Goal: Task Accomplishment & Management: Use online tool/utility

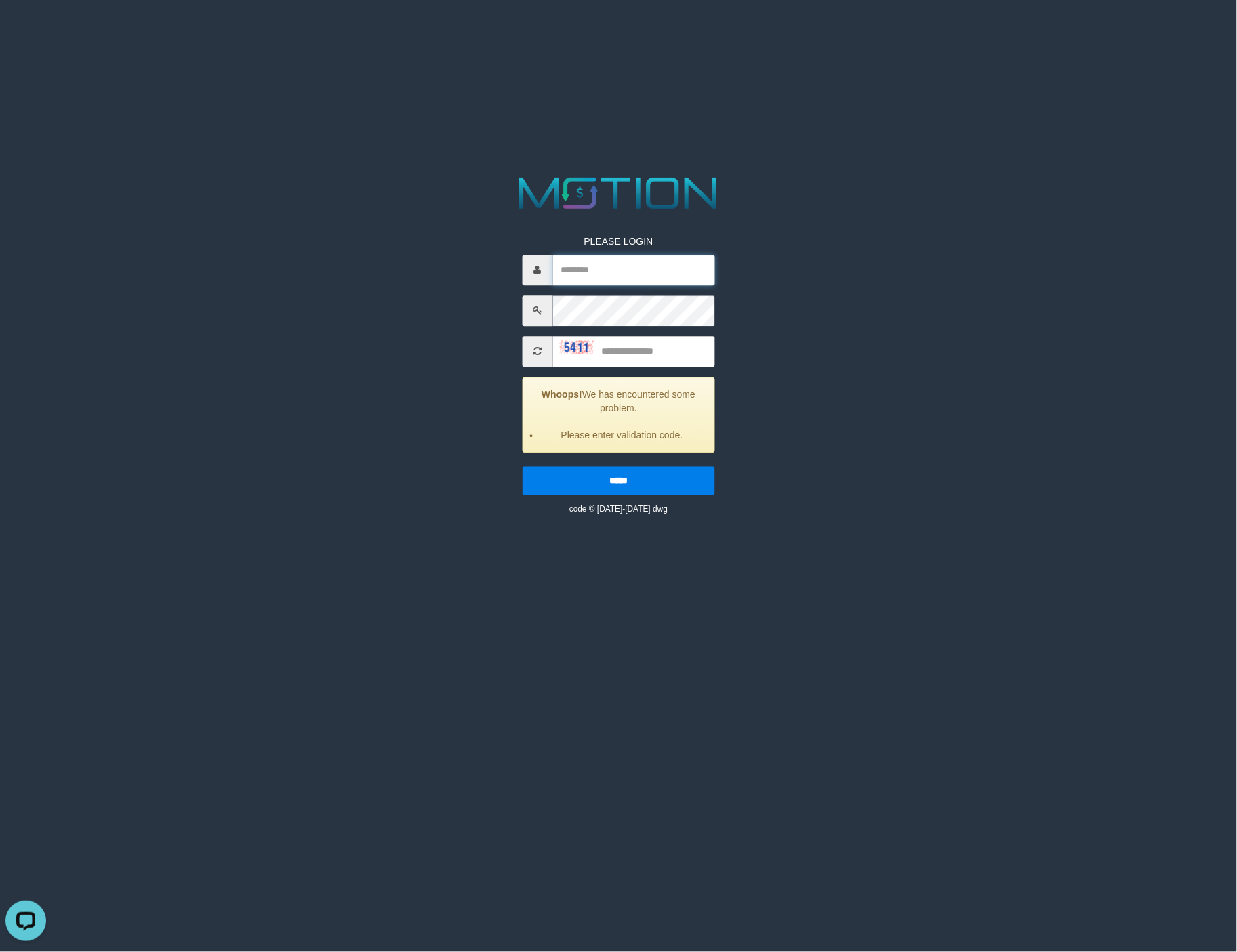
click at [610, 271] on input "text" at bounding box center [633, 270] width 162 height 30
type input "******"
type input "****"
click at [522, 466] on input "*****" at bounding box center [618, 480] width 193 height 29
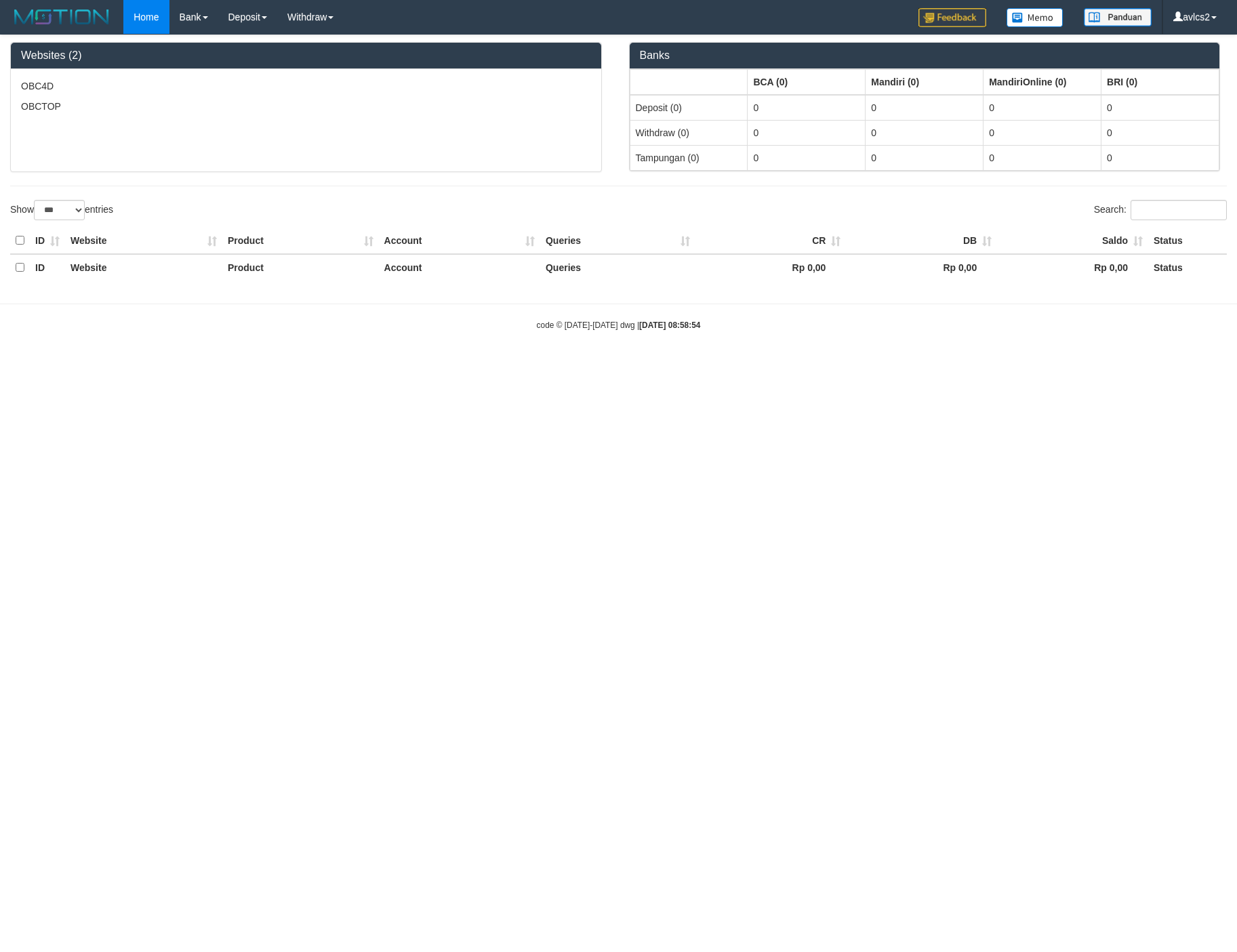
select select "***"
click at [318, 51] on link "WD Fetch" at bounding box center [332, 47] width 107 height 18
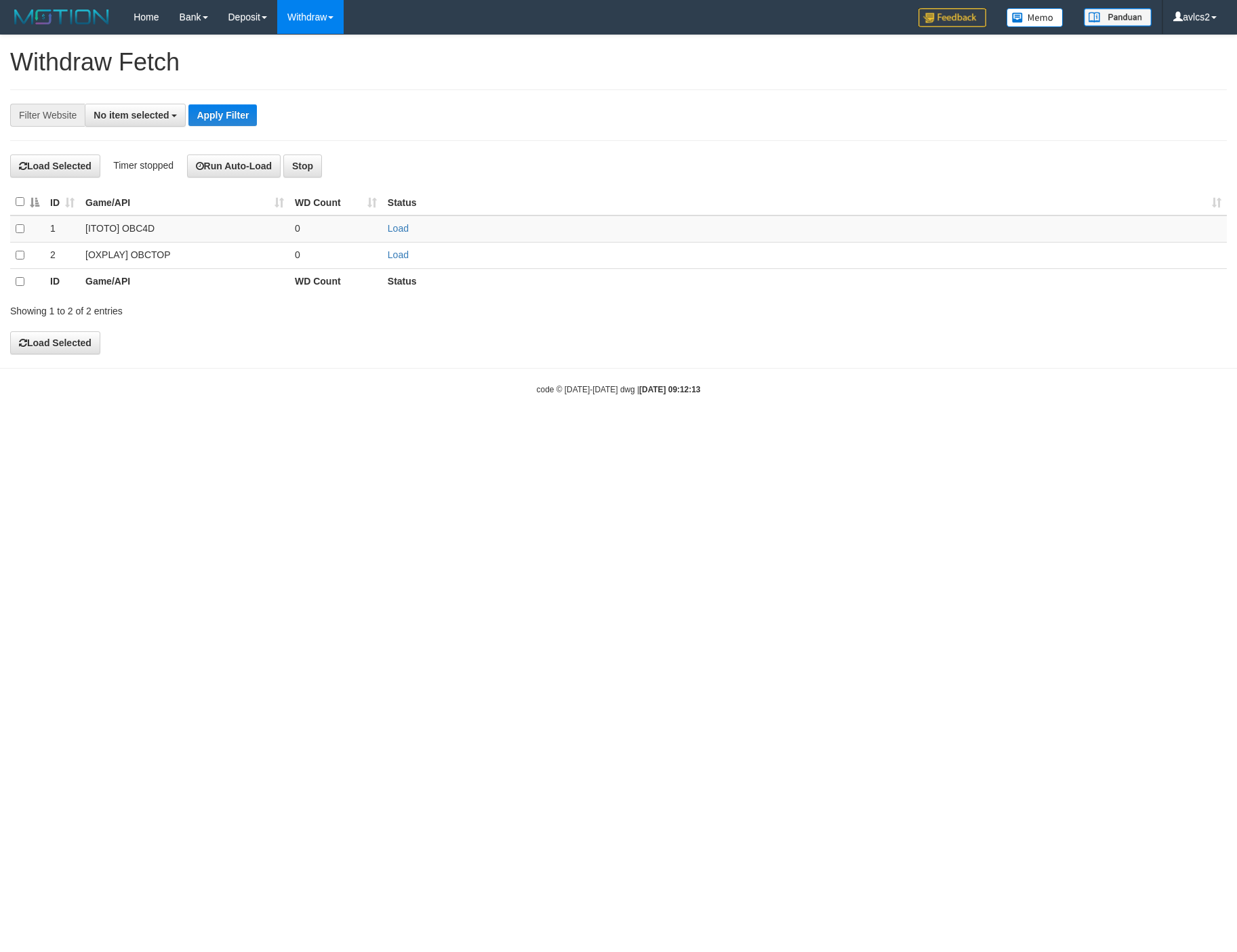
select select
click at [399, 260] on link "Load" at bounding box center [398, 254] width 21 height 11
click at [319, 65] on link "WD List" at bounding box center [332, 65] width 107 height 18
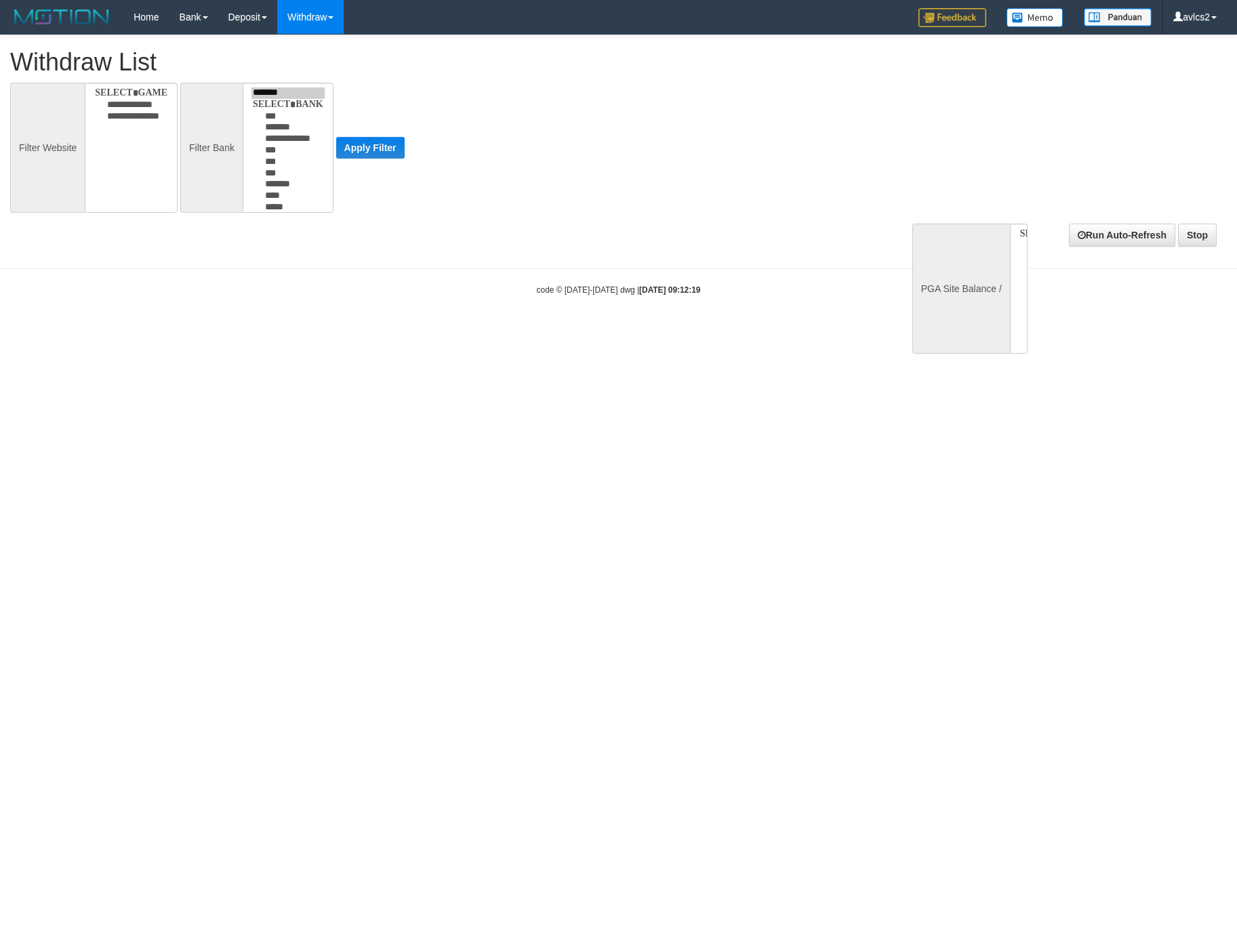
select select
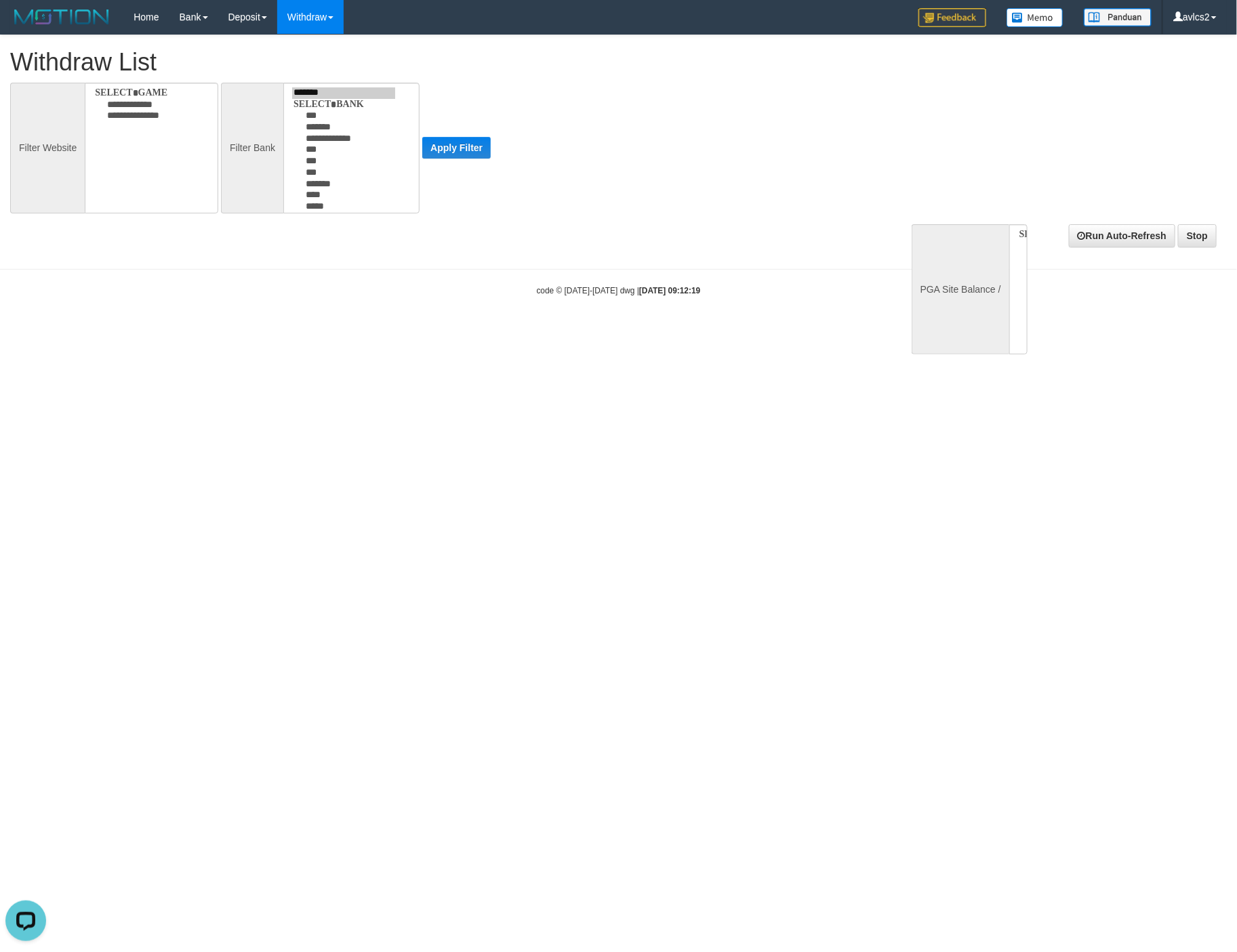
select select
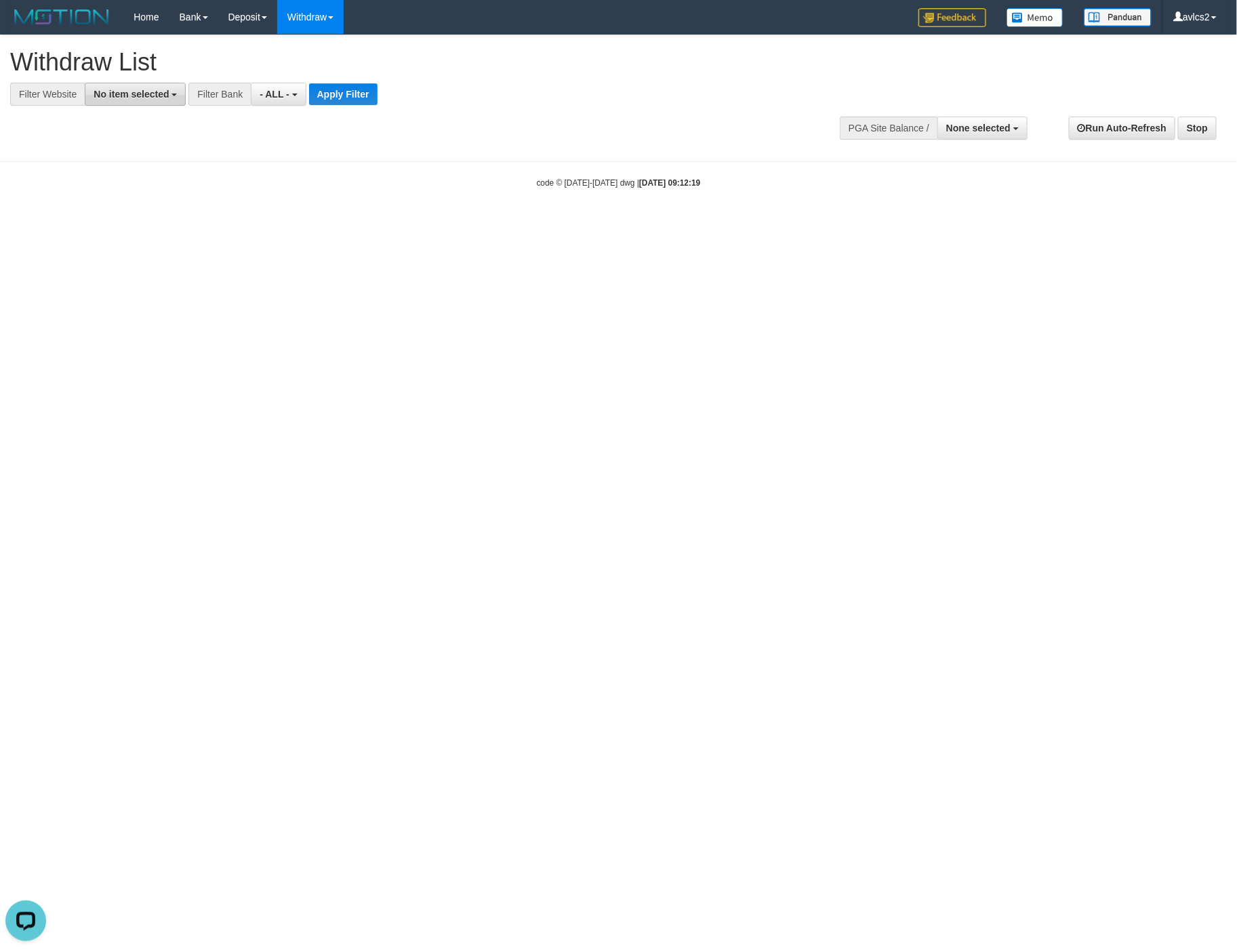
click at [126, 100] on button "No item selected" at bounding box center [135, 93] width 101 height 23
click at [160, 212] on label "[OXPLAY] OBCTOP" at bounding box center [146, 204] width 121 height 19
select select "****"
click at [336, 86] on button "Apply Filter" at bounding box center [354, 93] width 68 height 21
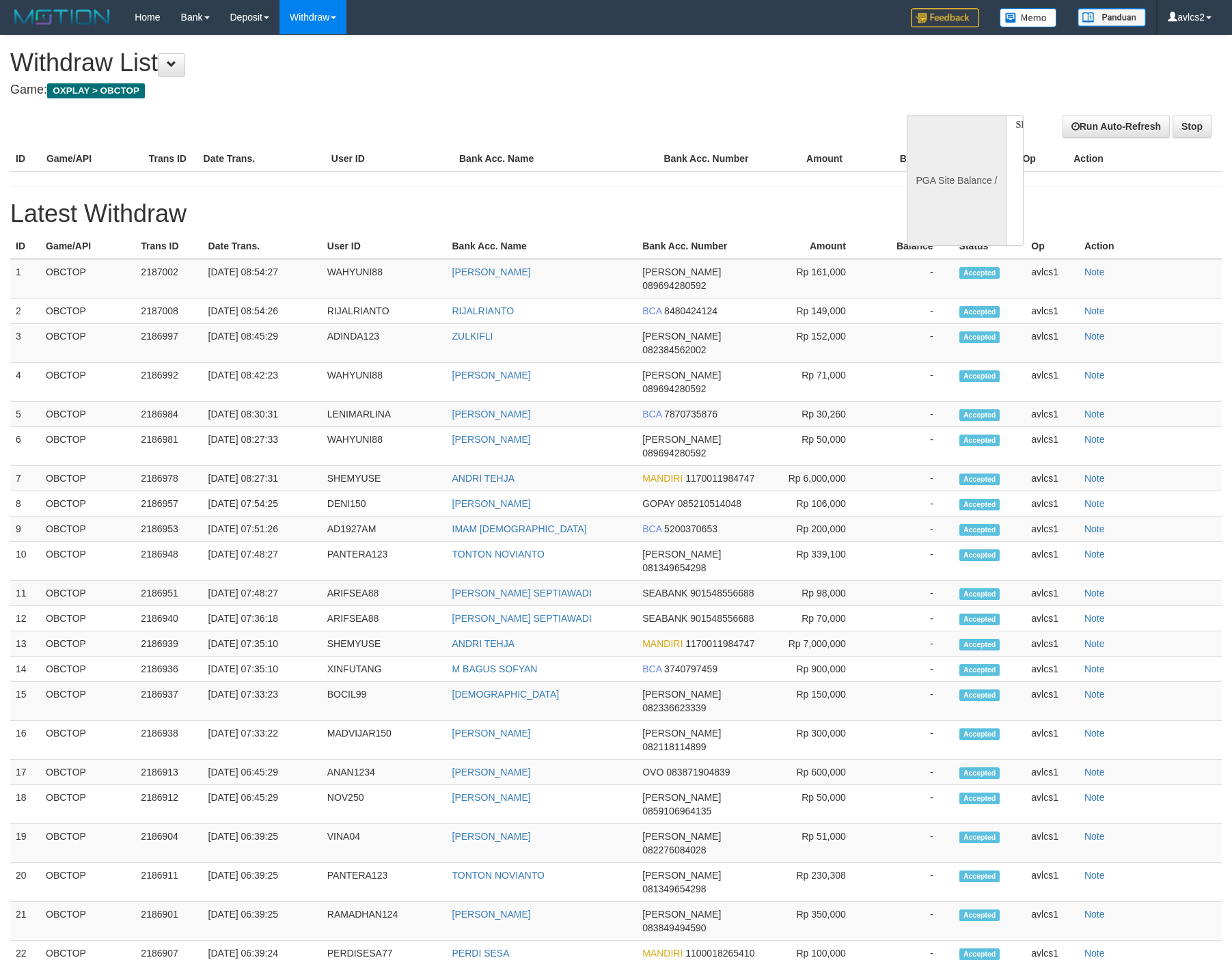
select select
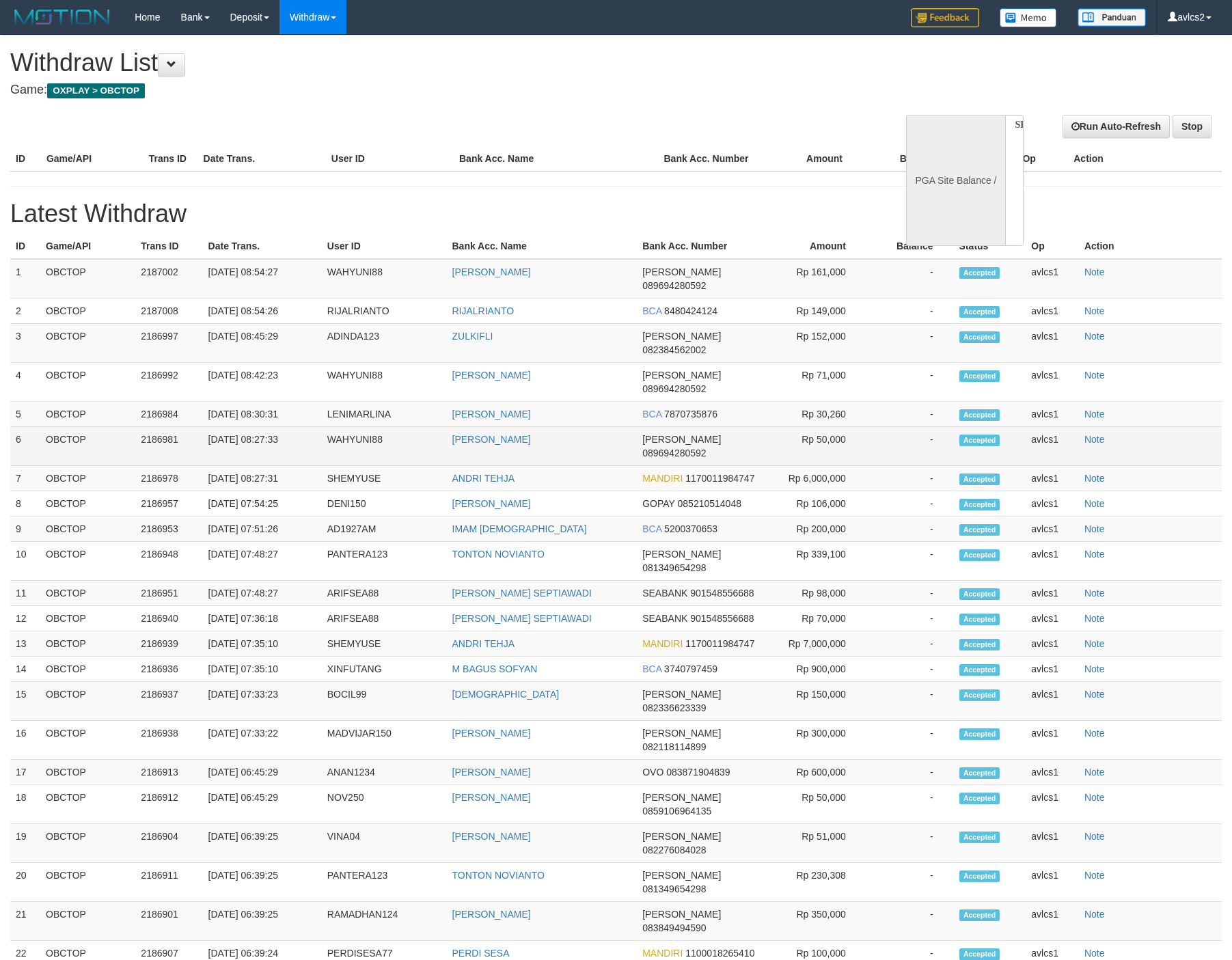
select select "**"
select select
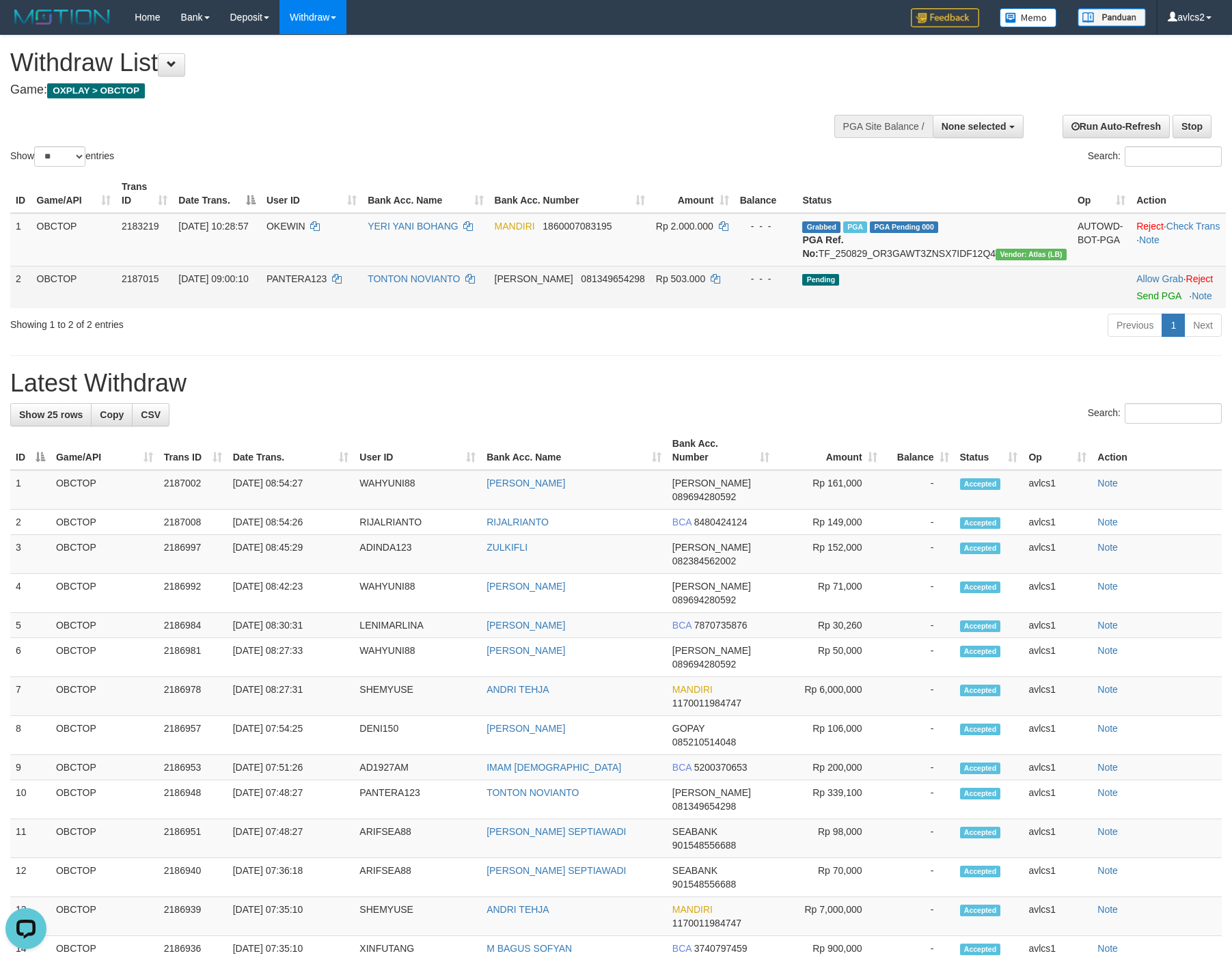
click at [1132, 302] on td "Allow Grab · Reject Send PGA · Note" at bounding box center [1178, 287] width 95 height 42
click at [1136, 301] on link "Send PGA" at bounding box center [1159, 296] width 44 height 11
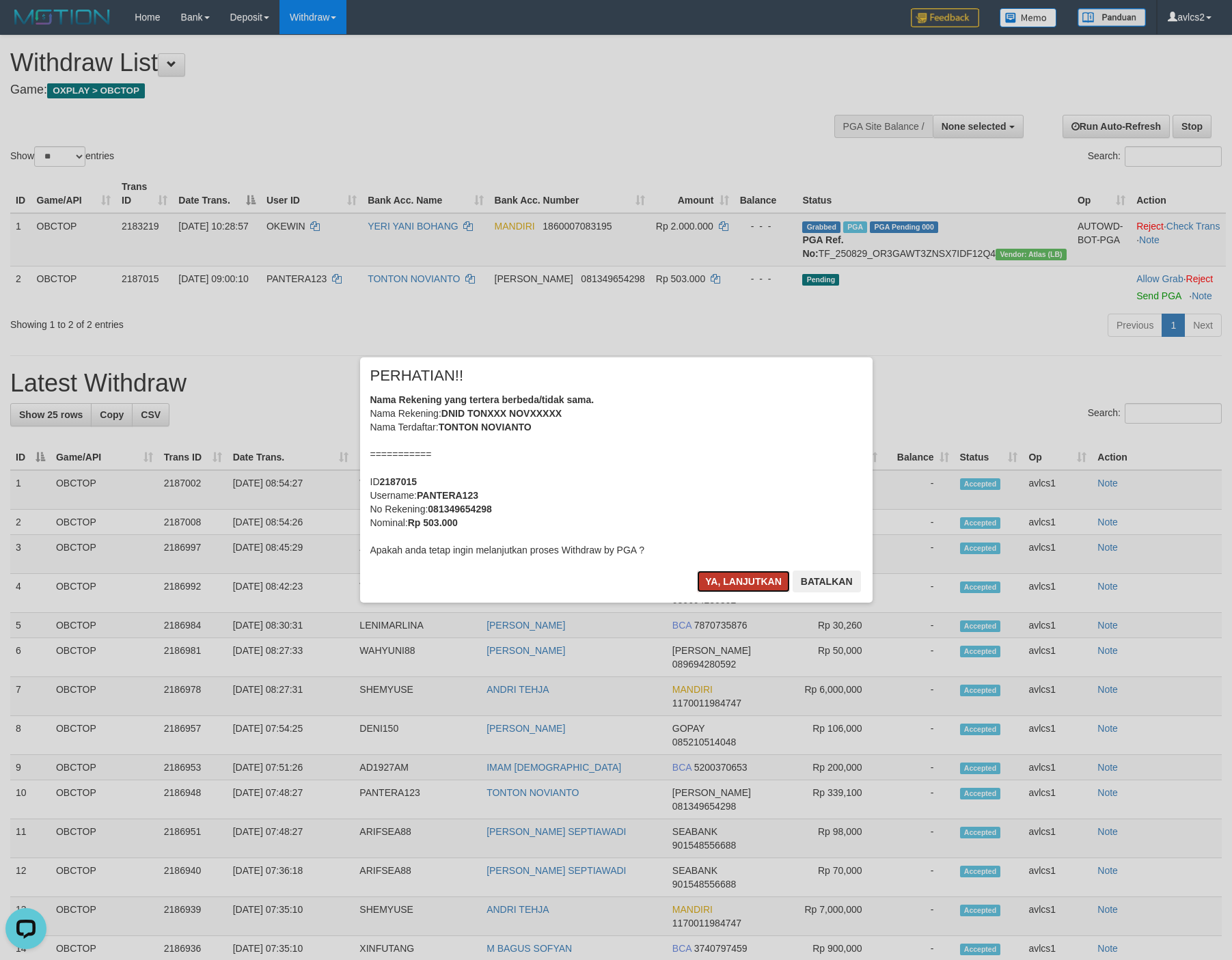
click at [726, 577] on button "Ya, lanjutkan" at bounding box center [743, 581] width 93 height 21
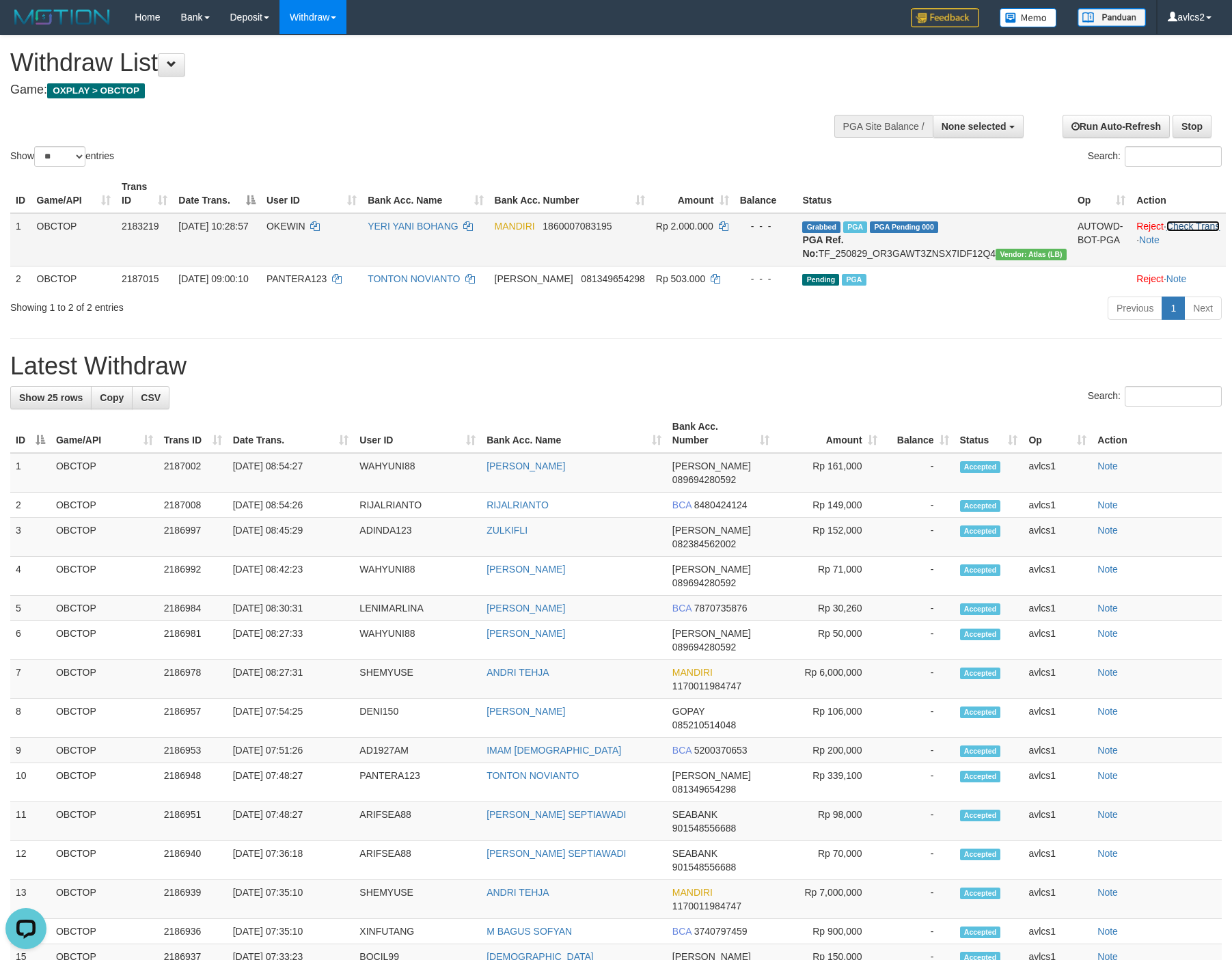
click at [1181, 230] on link "Check Trans" at bounding box center [1193, 226] width 54 height 11
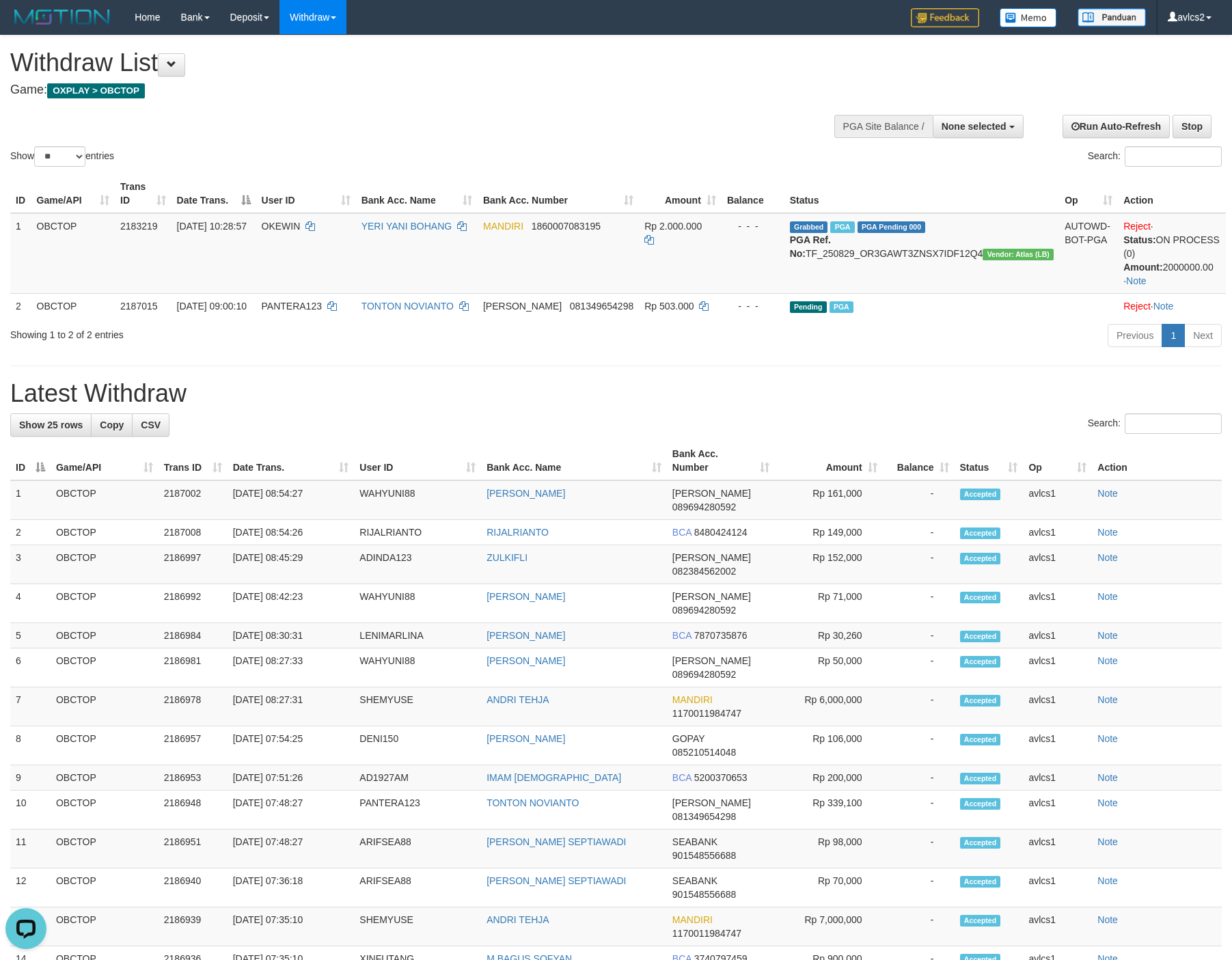
click at [828, 404] on h1 "Latest Withdraw" at bounding box center [616, 393] width 1211 height 27
click at [304, 53] on link "WD Fetch" at bounding box center [334, 47] width 108 height 18
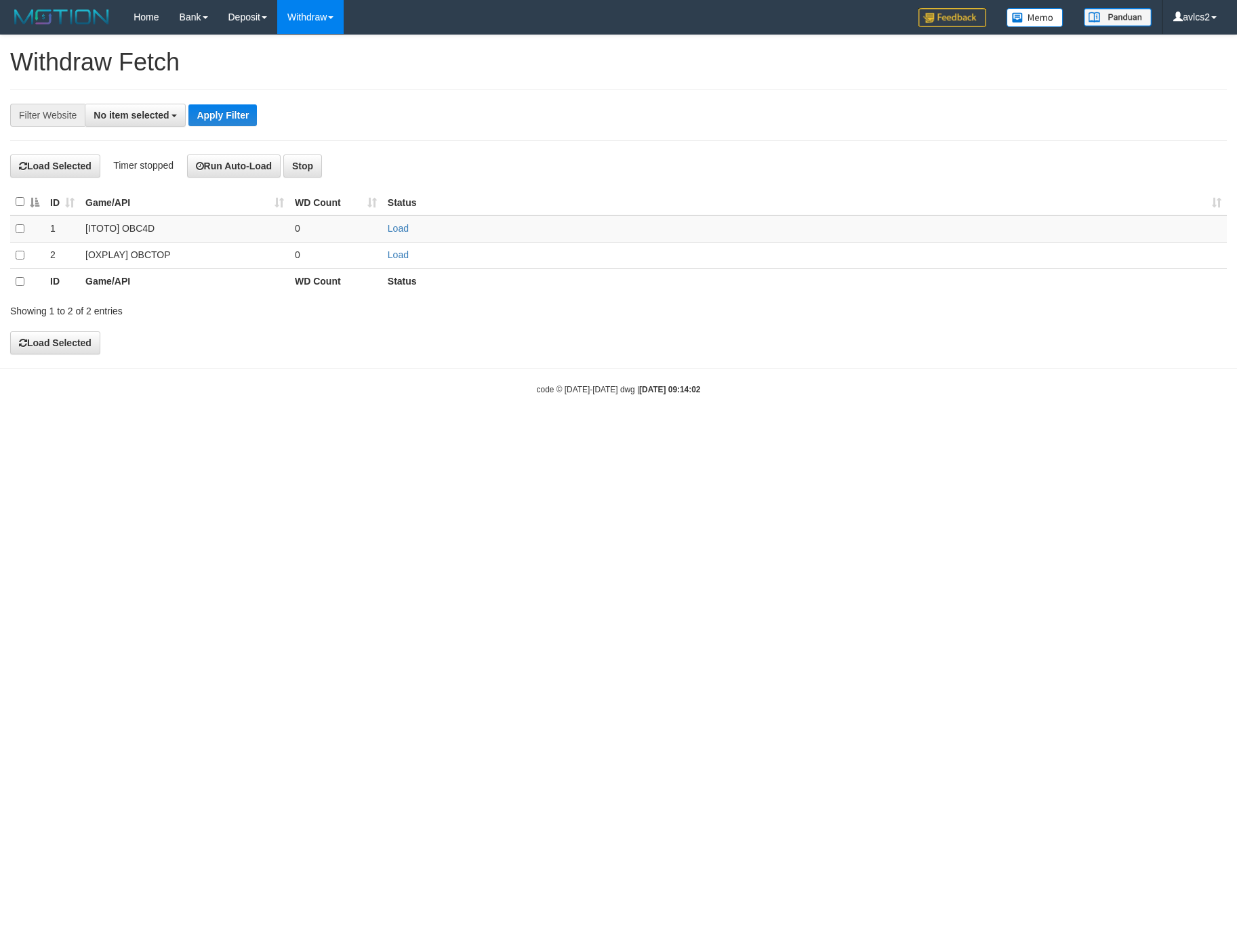
select select
click at [401, 259] on link "Load" at bounding box center [398, 254] width 21 height 11
click at [313, 40] on link "WD Fetch" at bounding box center [332, 47] width 107 height 18
select select
click at [388, 259] on link "Load" at bounding box center [398, 254] width 21 height 11
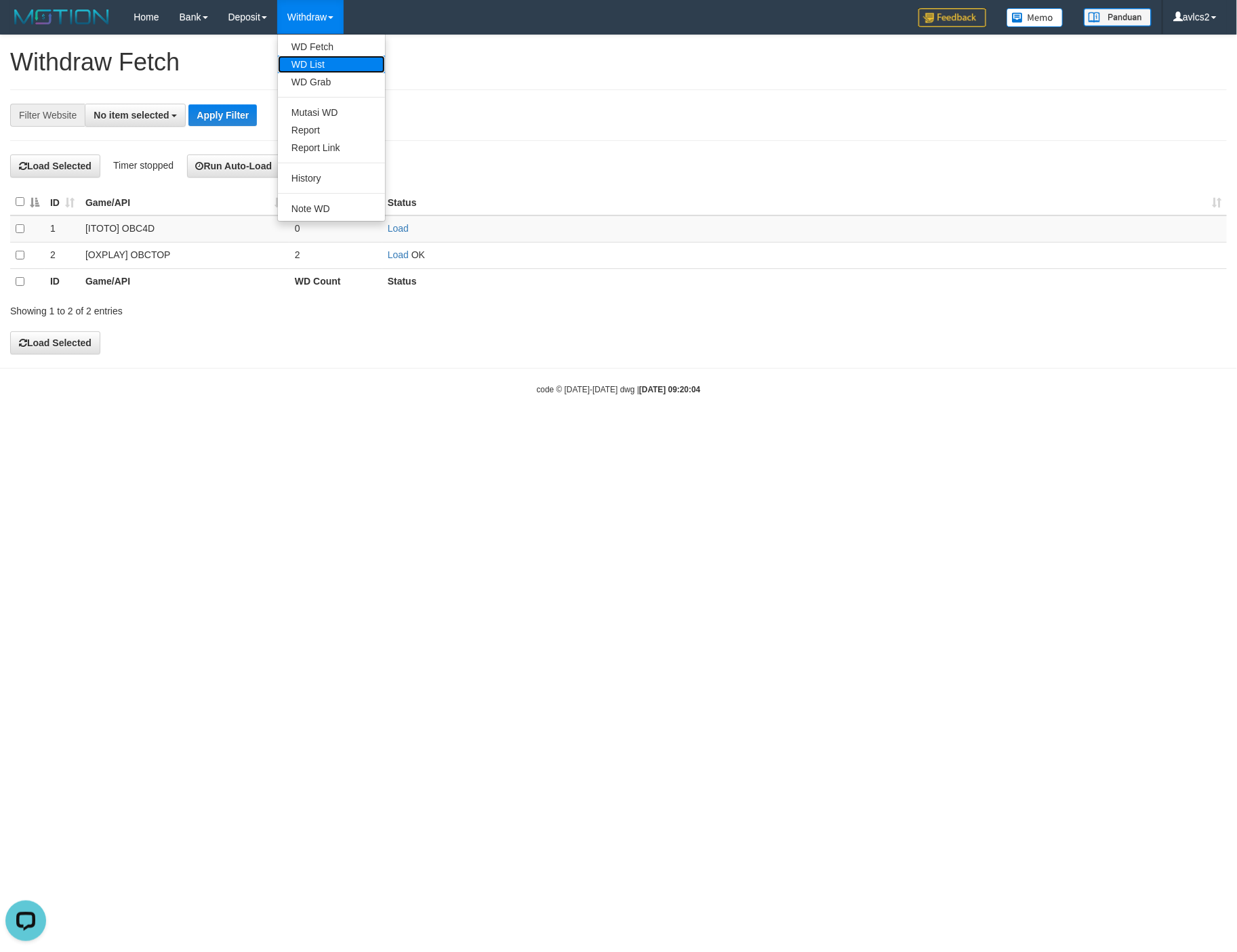
click at [317, 65] on link "WD List" at bounding box center [332, 65] width 107 height 18
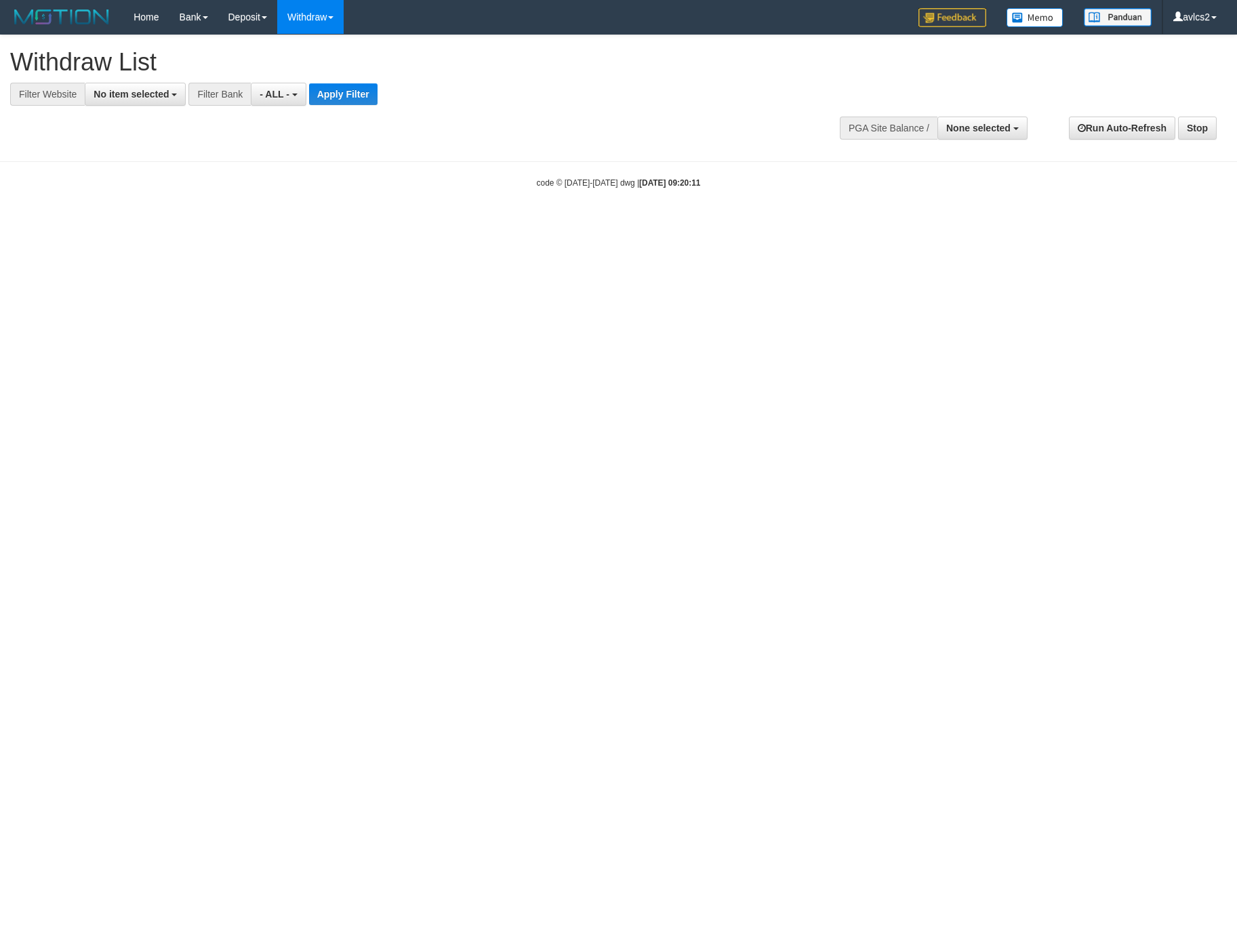
select select
click at [135, 90] on span "No item selected" at bounding box center [131, 94] width 75 height 11
click at [134, 201] on label "[OXPLAY] OBCTOP" at bounding box center [146, 204] width 121 height 19
select select "****"
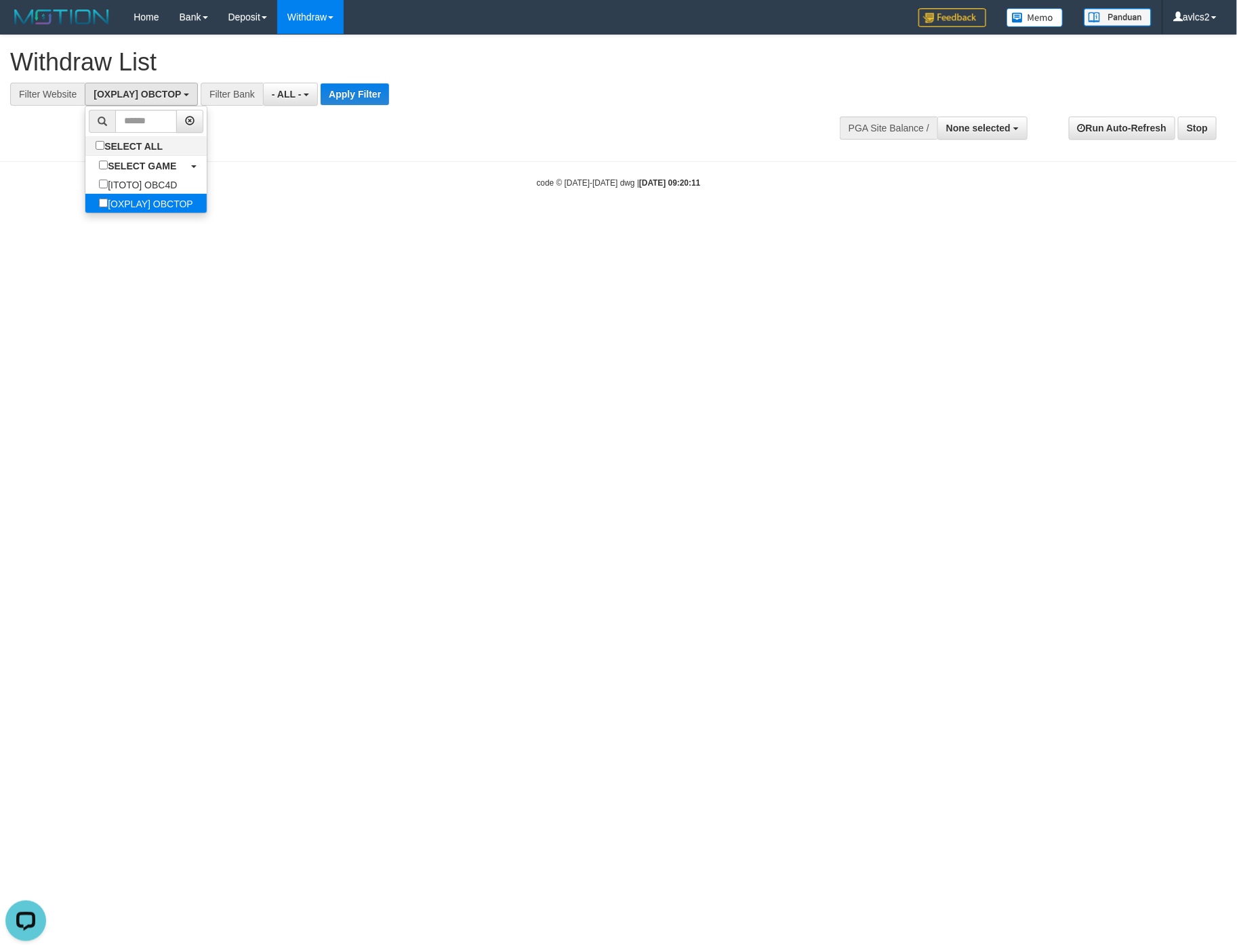
scroll to position [23, 0]
click at [350, 92] on button "Apply Filter" at bounding box center [354, 93] width 68 height 21
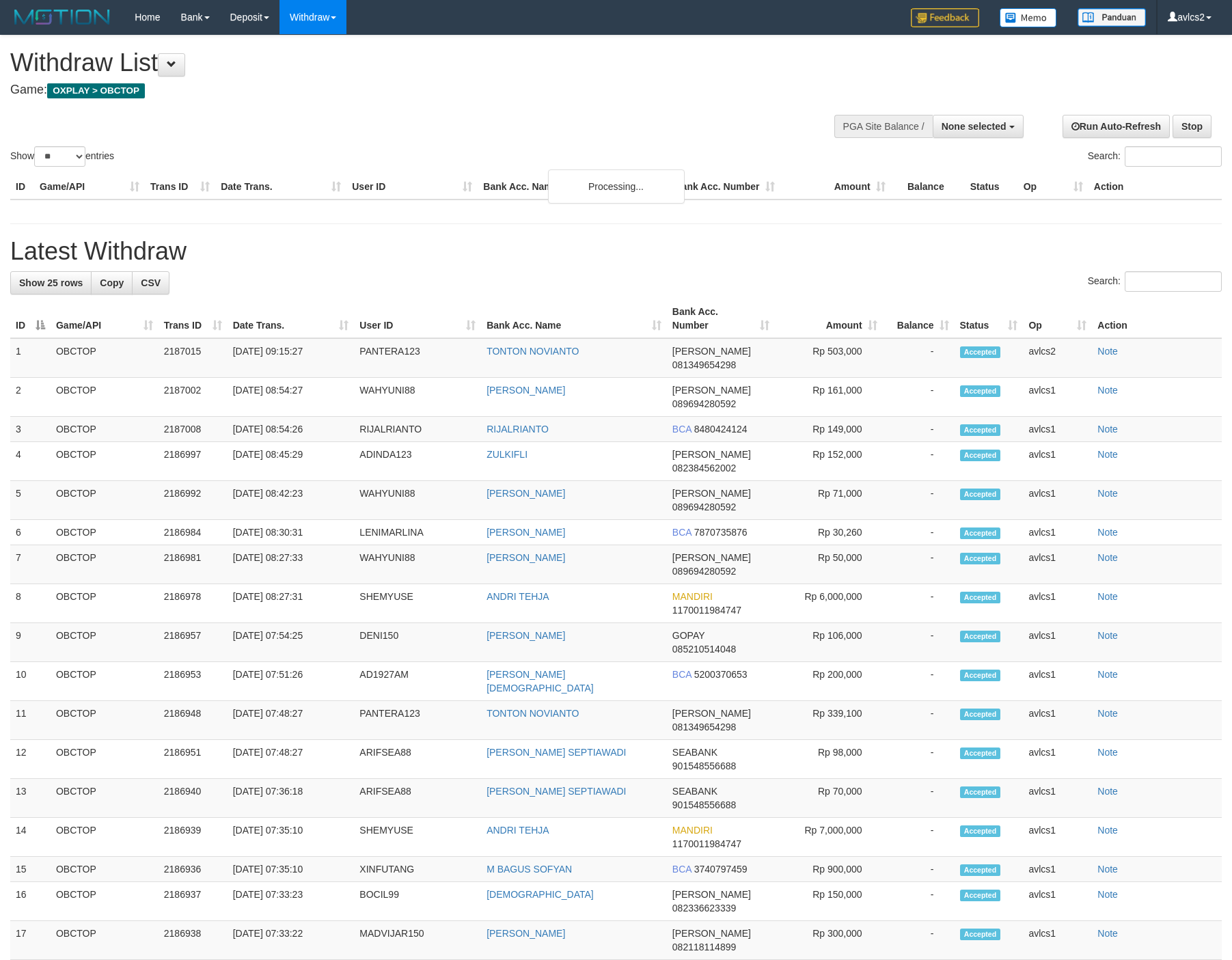
select select
select select "**"
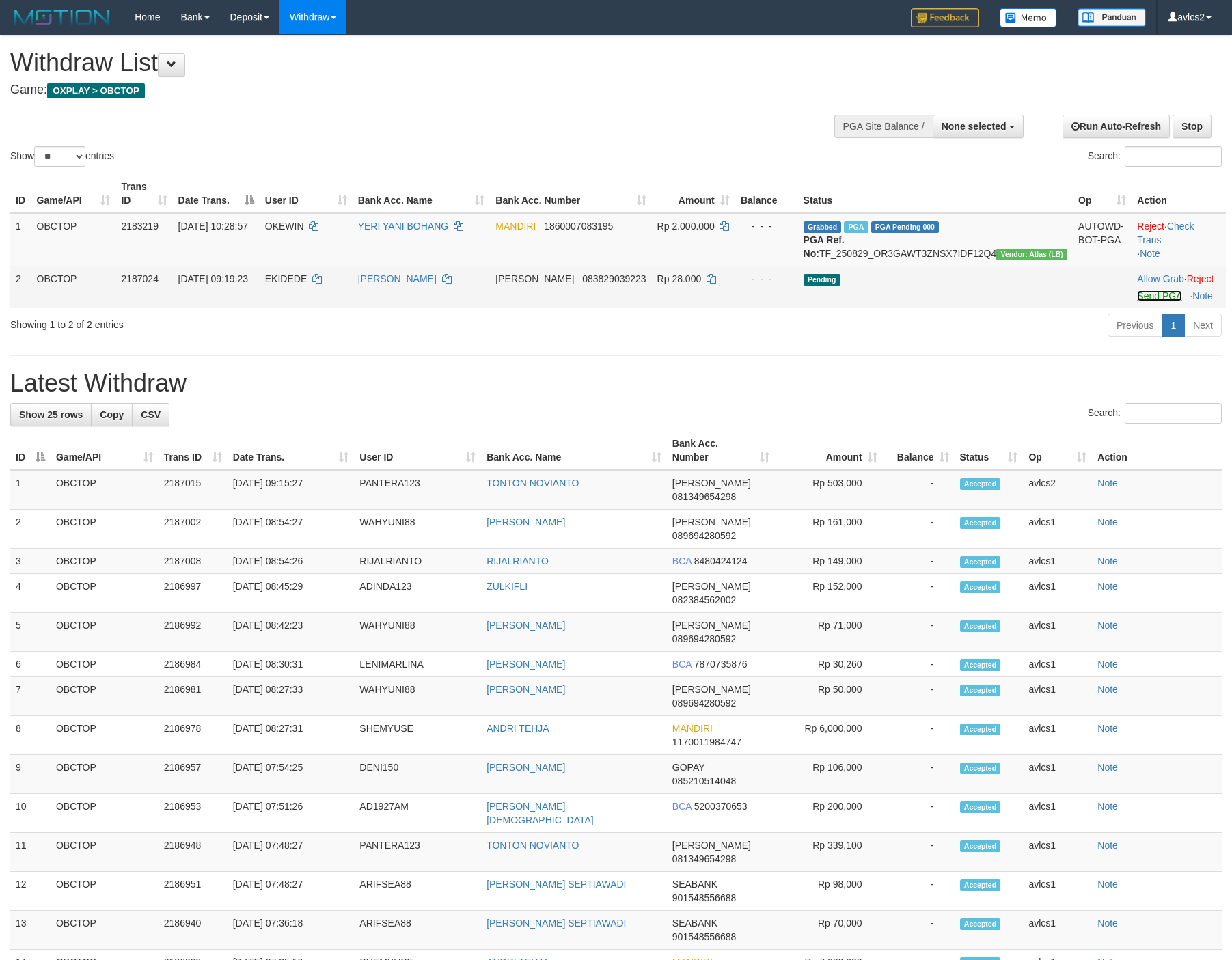
click at [1153, 301] on link "Send PGA" at bounding box center [1159, 296] width 44 height 11
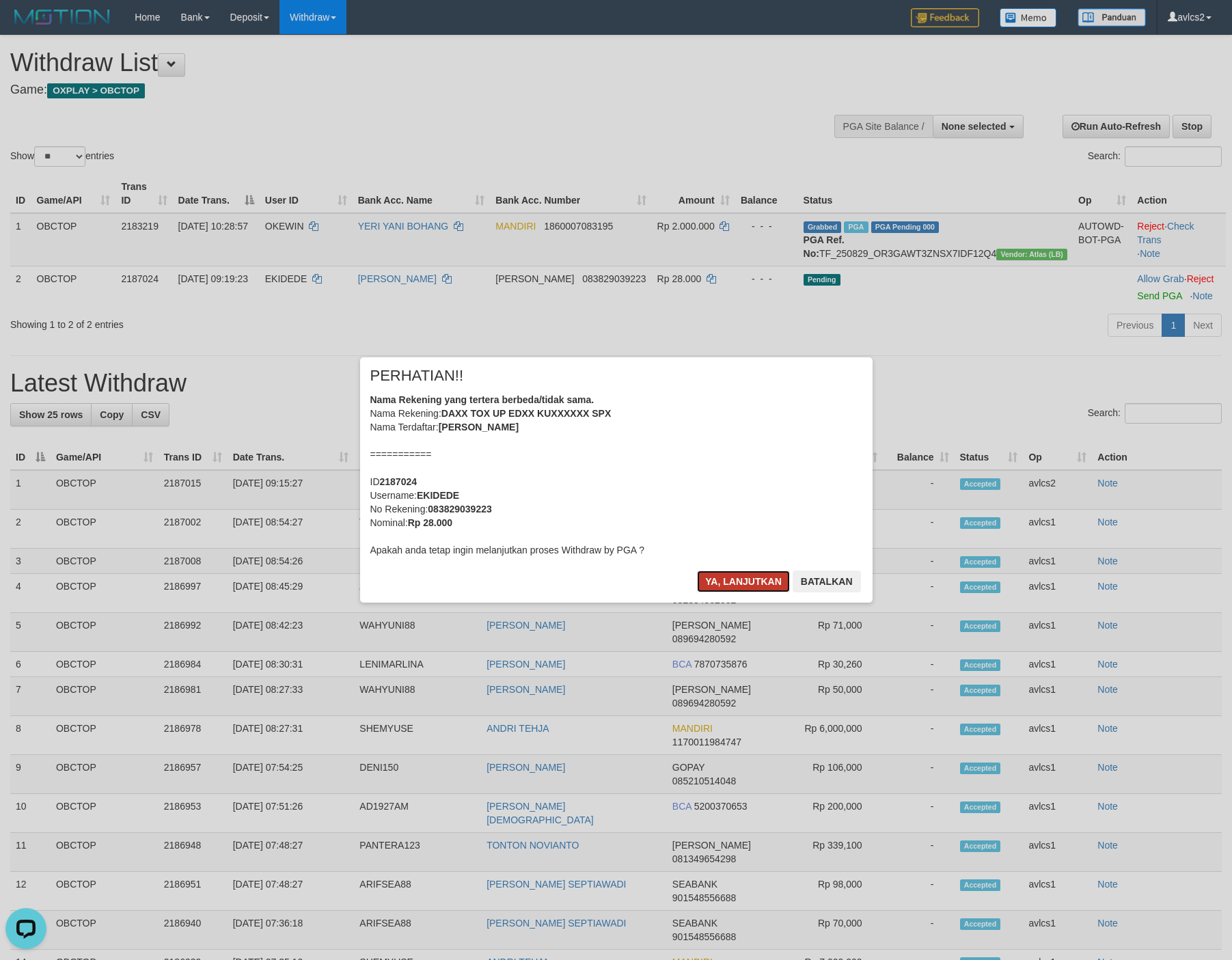
click at [729, 579] on button "Ya, lanjutkan" at bounding box center [743, 581] width 93 height 21
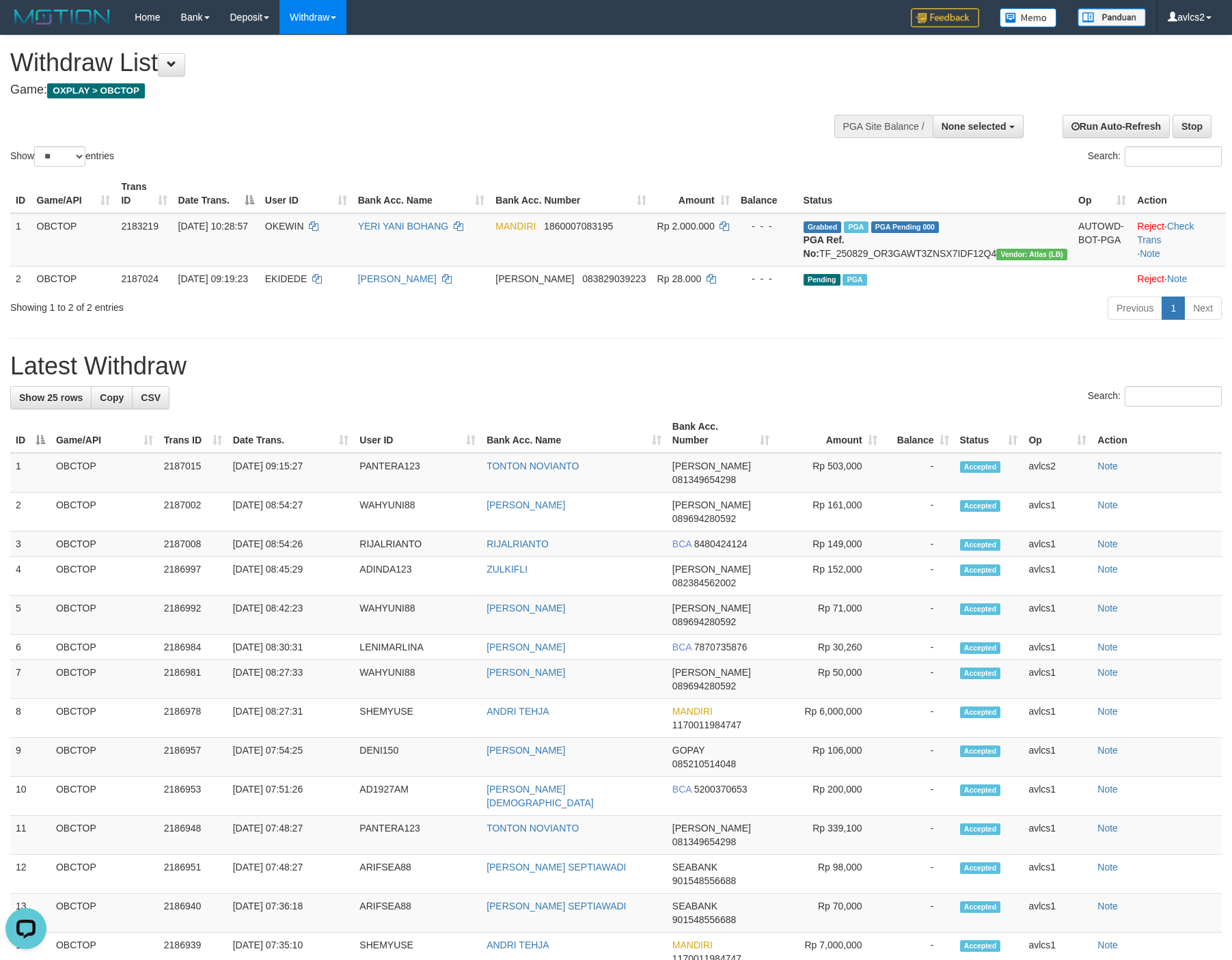
click at [698, 314] on div "Previous 1 Next" at bounding box center [872, 310] width 698 height 30
drag, startPoint x: 735, startPoint y: 373, endPoint x: 705, endPoint y: 375, distance: 30.1
click at [735, 373] on h1 "Latest Withdraw" at bounding box center [616, 366] width 1211 height 27
click at [310, 46] on link "WD Fetch" at bounding box center [334, 47] width 108 height 18
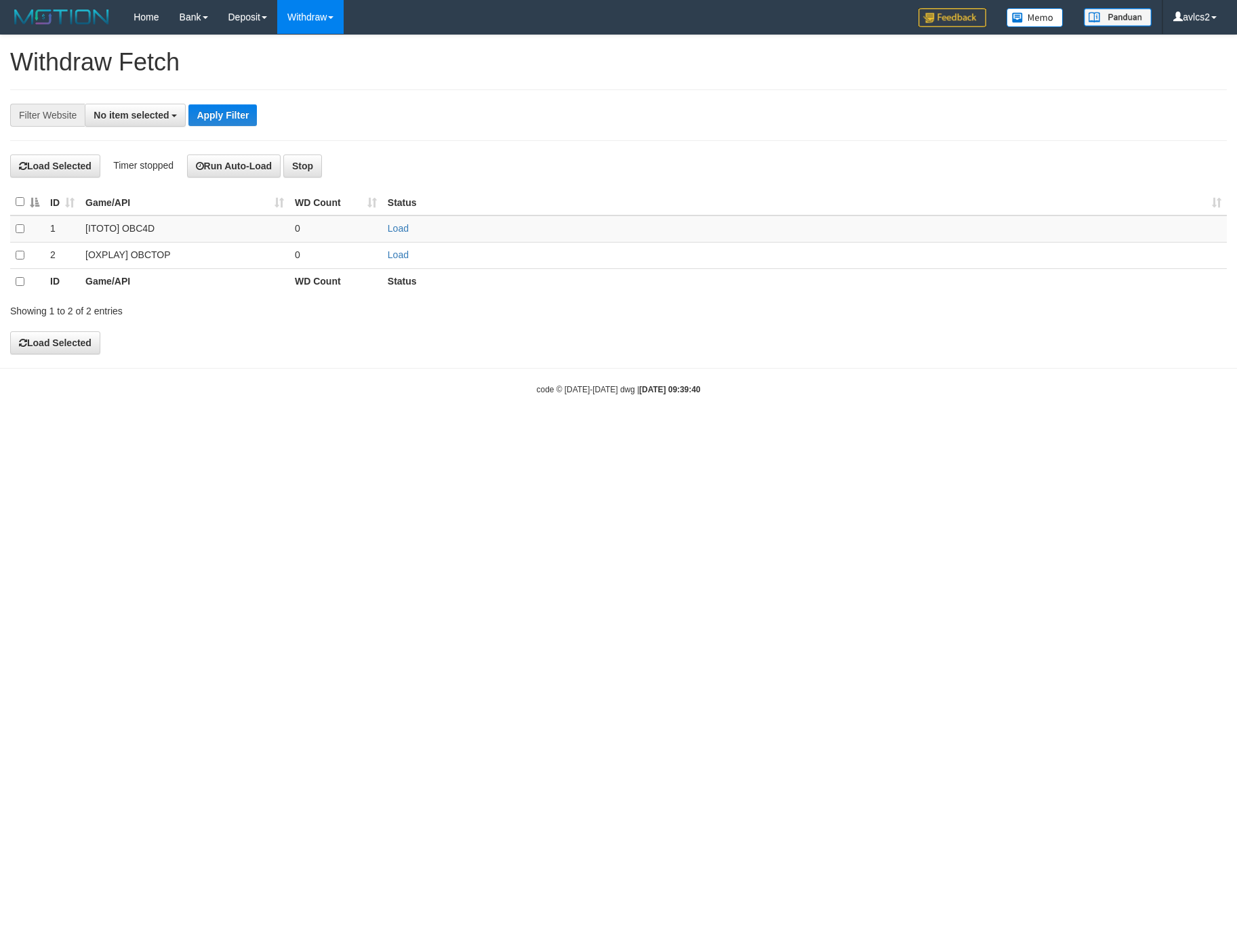
select select
click at [410, 260] on td "Load" at bounding box center [805, 255] width 844 height 26
click at [402, 257] on link "Load" at bounding box center [398, 254] width 21 height 11
click at [306, 56] on link "WD List" at bounding box center [332, 65] width 107 height 18
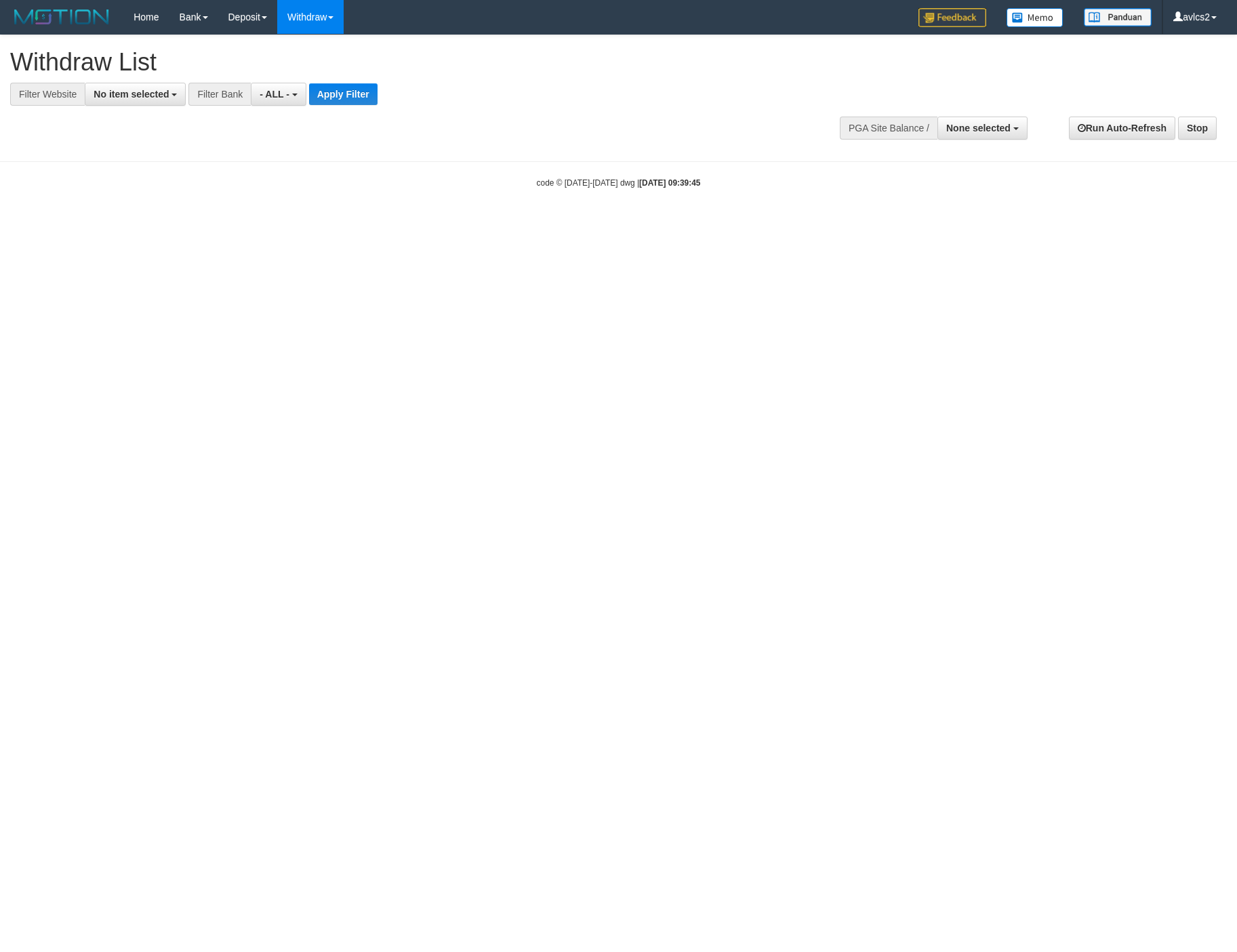
select select
click at [129, 87] on button "No item selected" at bounding box center [135, 93] width 101 height 23
click at [155, 210] on label "[OXPLAY] OBCTOP" at bounding box center [146, 204] width 121 height 19
select select "****"
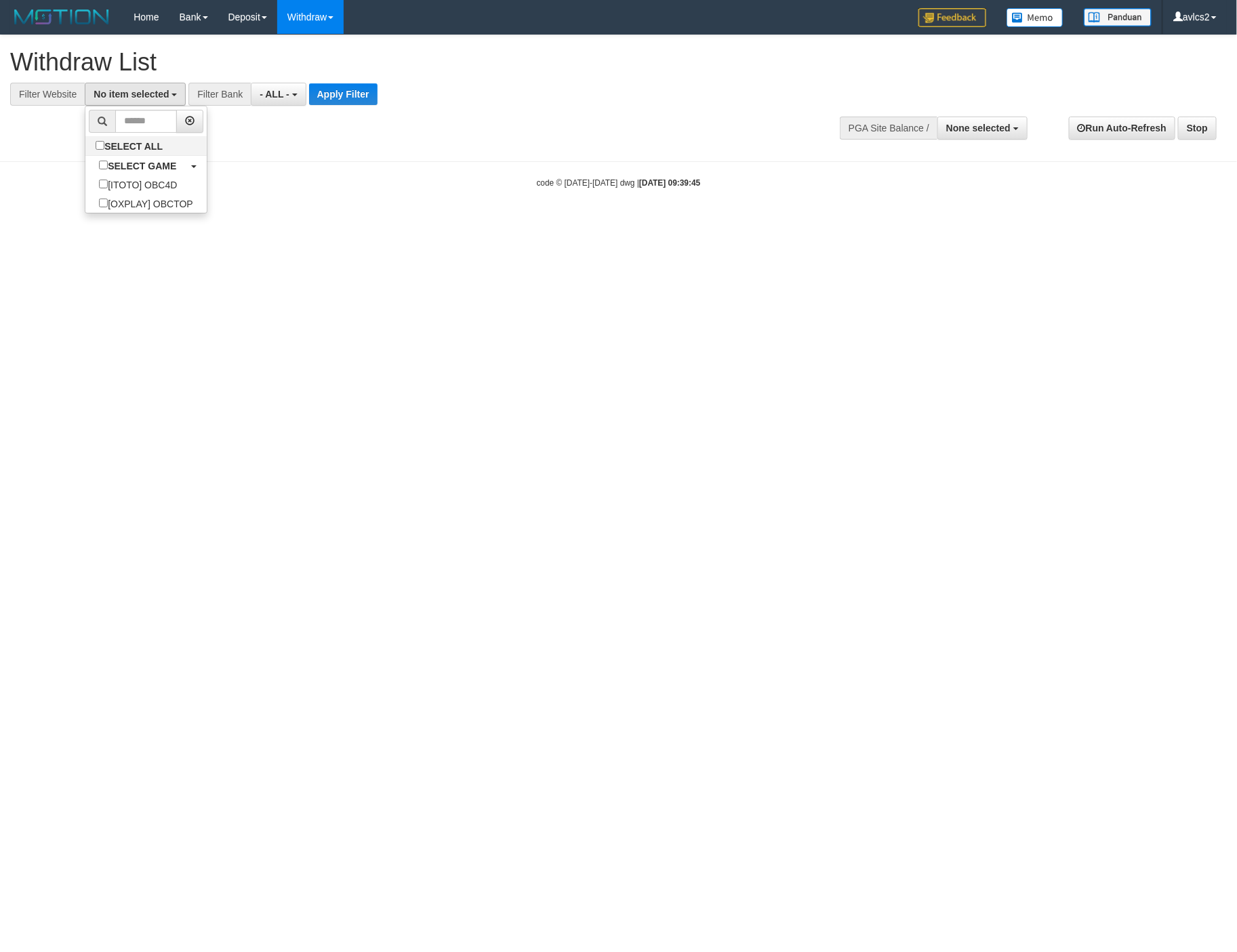
scroll to position [23, 0]
click at [372, 99] on button "Apply Filter" at bounding box center [354, 93] width 68 height 21
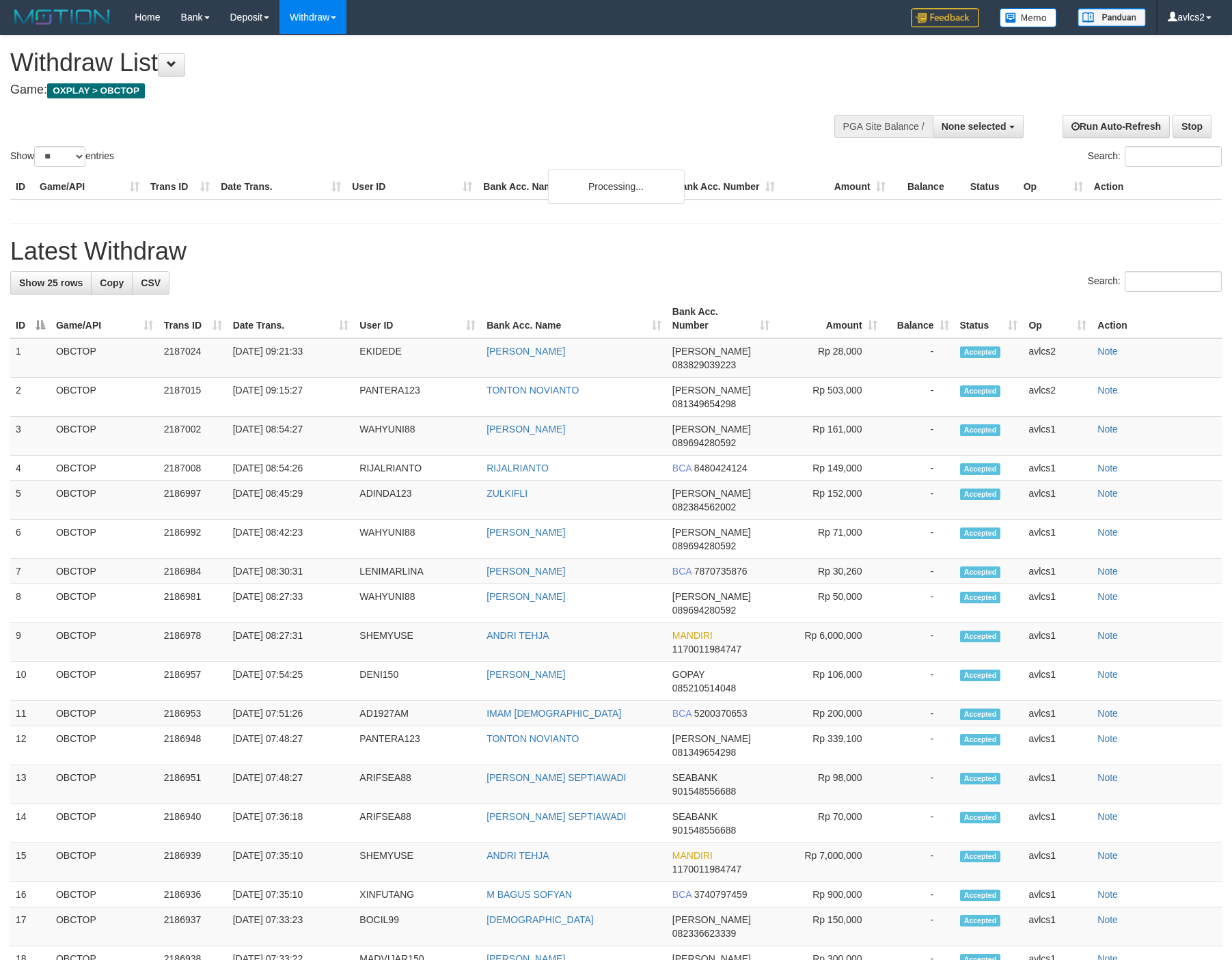
select select
select select "**"
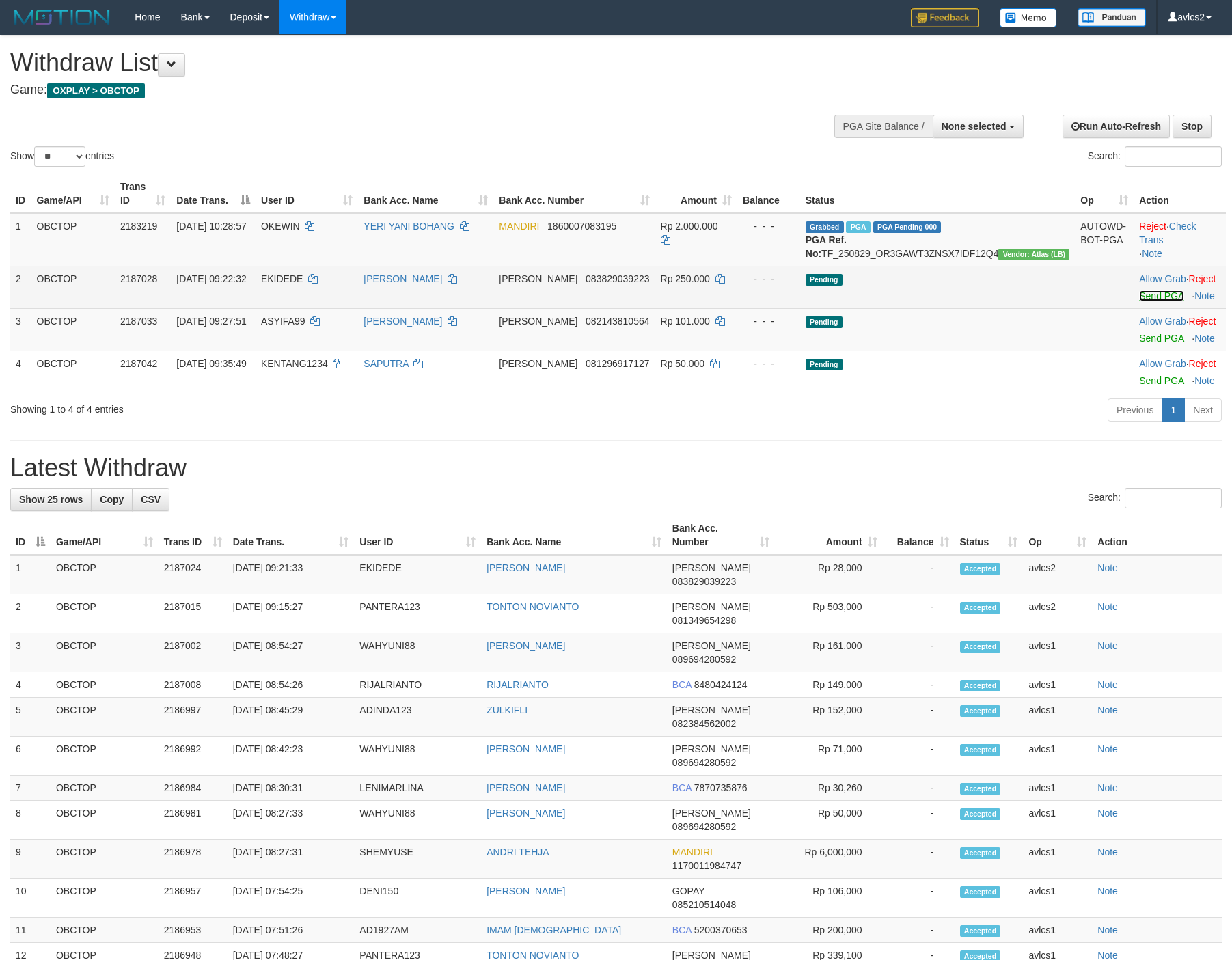
click at [1147, 301] on link "Send PGA" at bounding box center [1161, 296] width 44 height 11
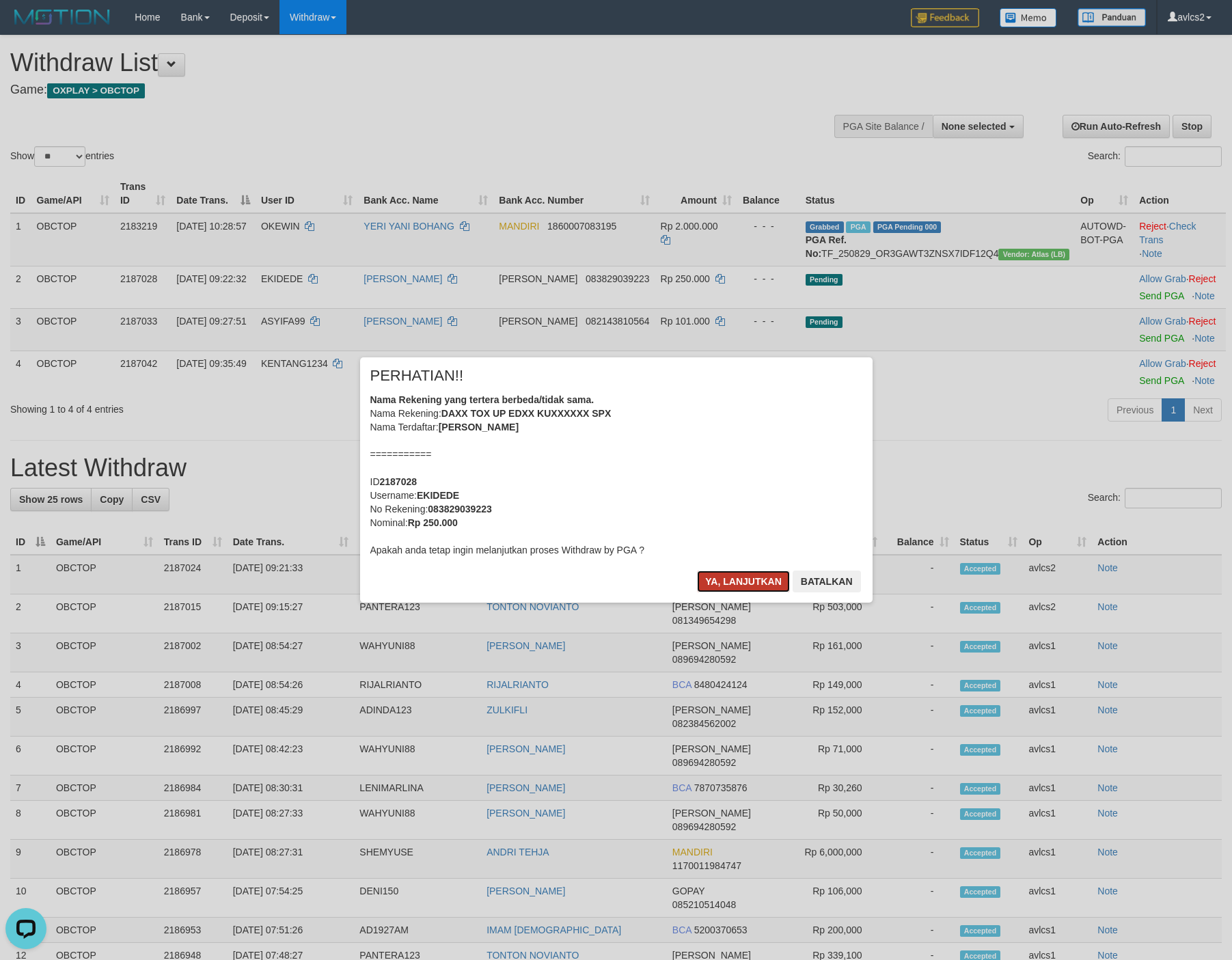
click at [752, 582] on button "Ya, lanjutkan" at bounding box center [743, 581] width 93 height 21
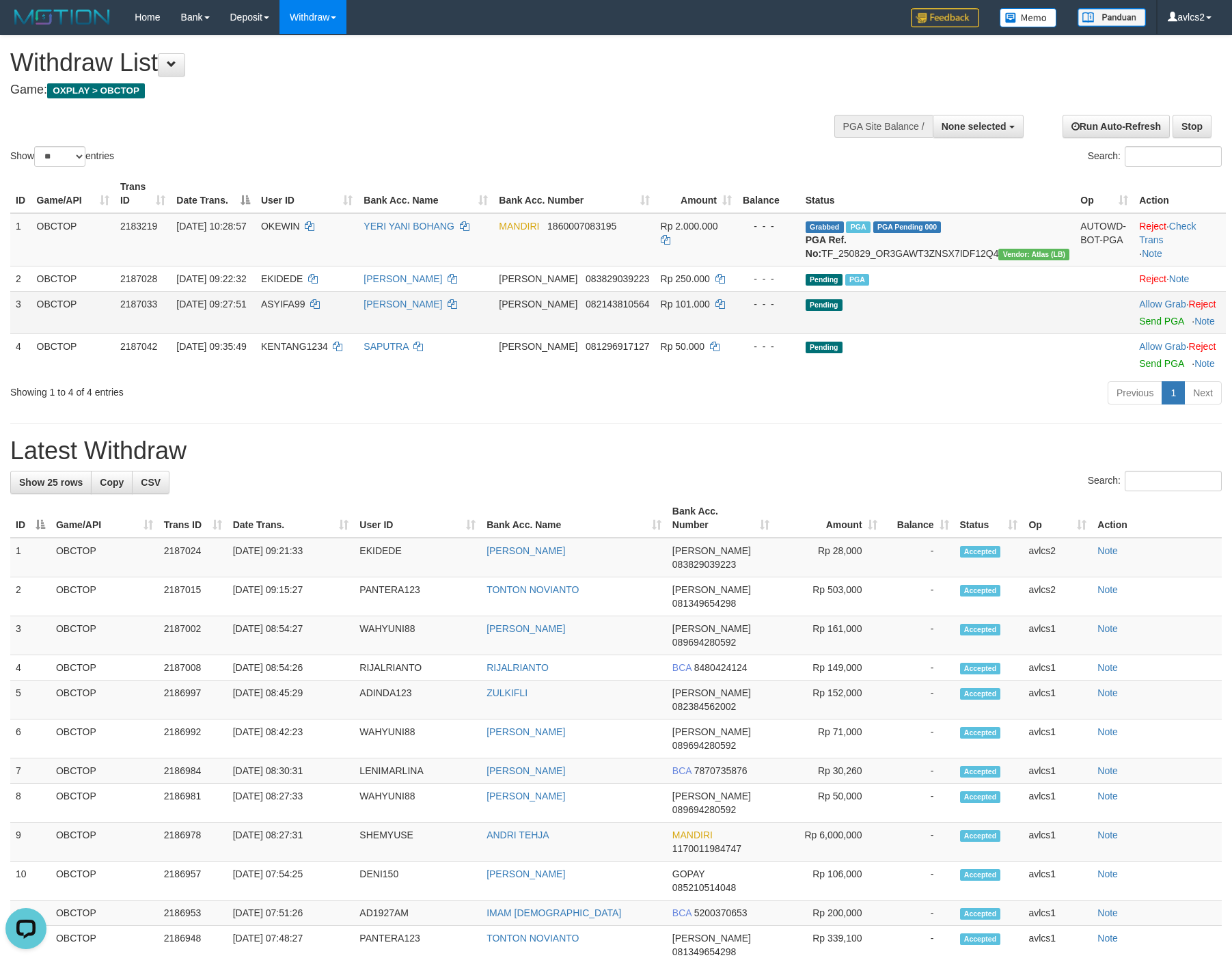
click at [1133, 334] on td "Allow Grab · Reject Send PGA · Note" at bounding box center [1179, 312] width 92 height 42
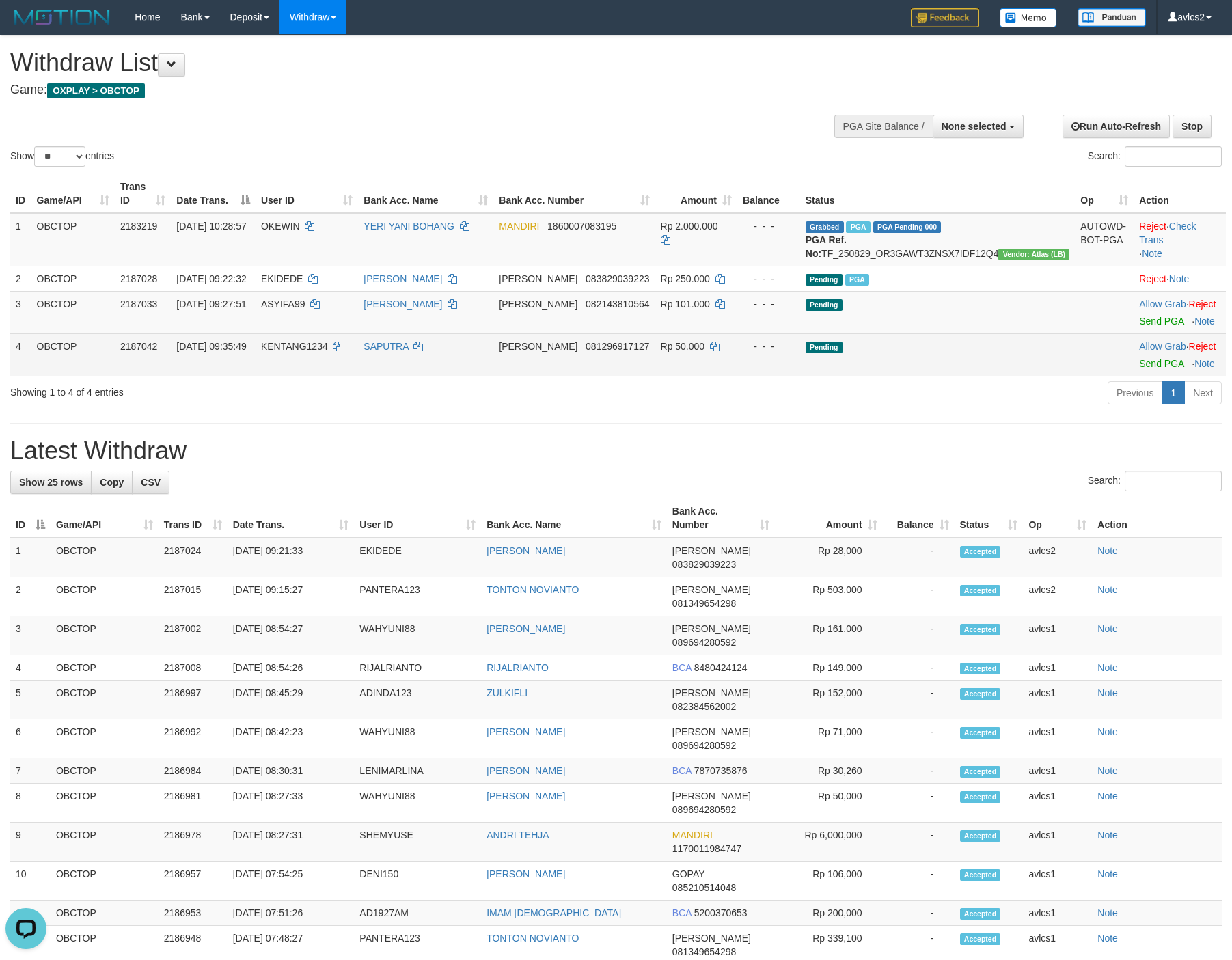
click at [842, 353] on span "Pending" at bounding box center [824, 348] width 37 height 12
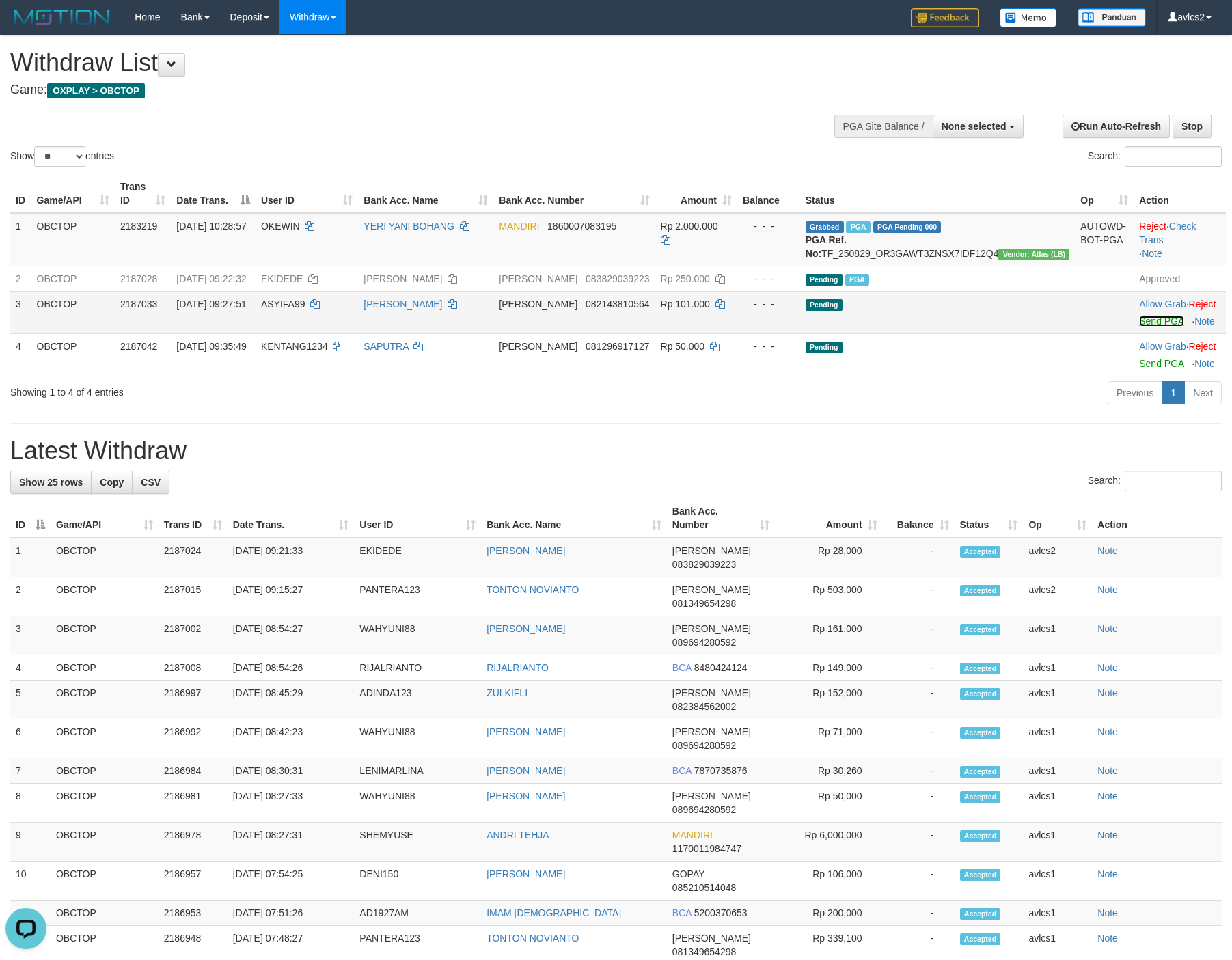
click at [1139, 327] on link "Send PGA" at bounding box center [1161, 321] width 44 height 11
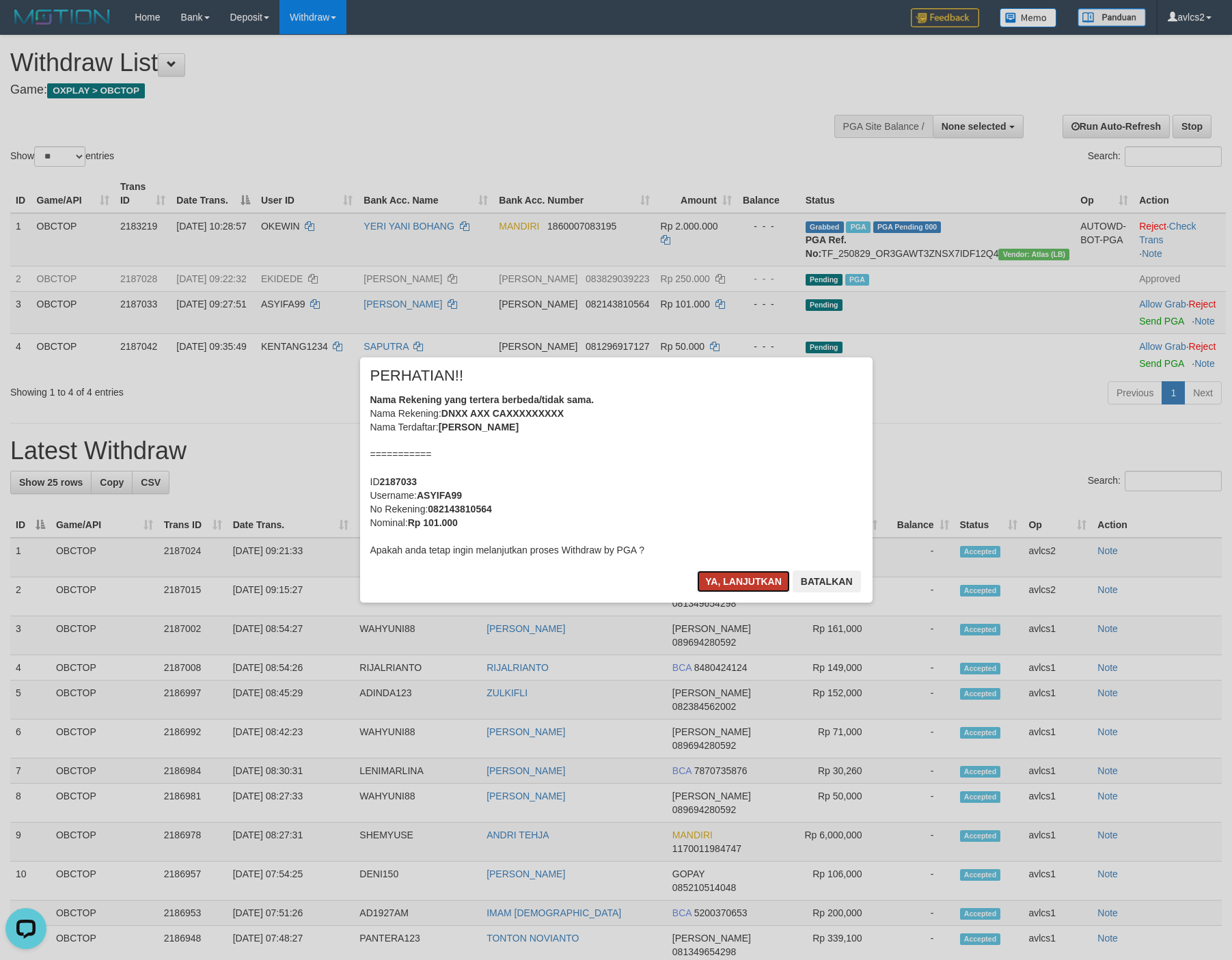
click at [748, 580] on button "Ya, lanjutkan" at bounding box center [743, 581] width 93 height 21
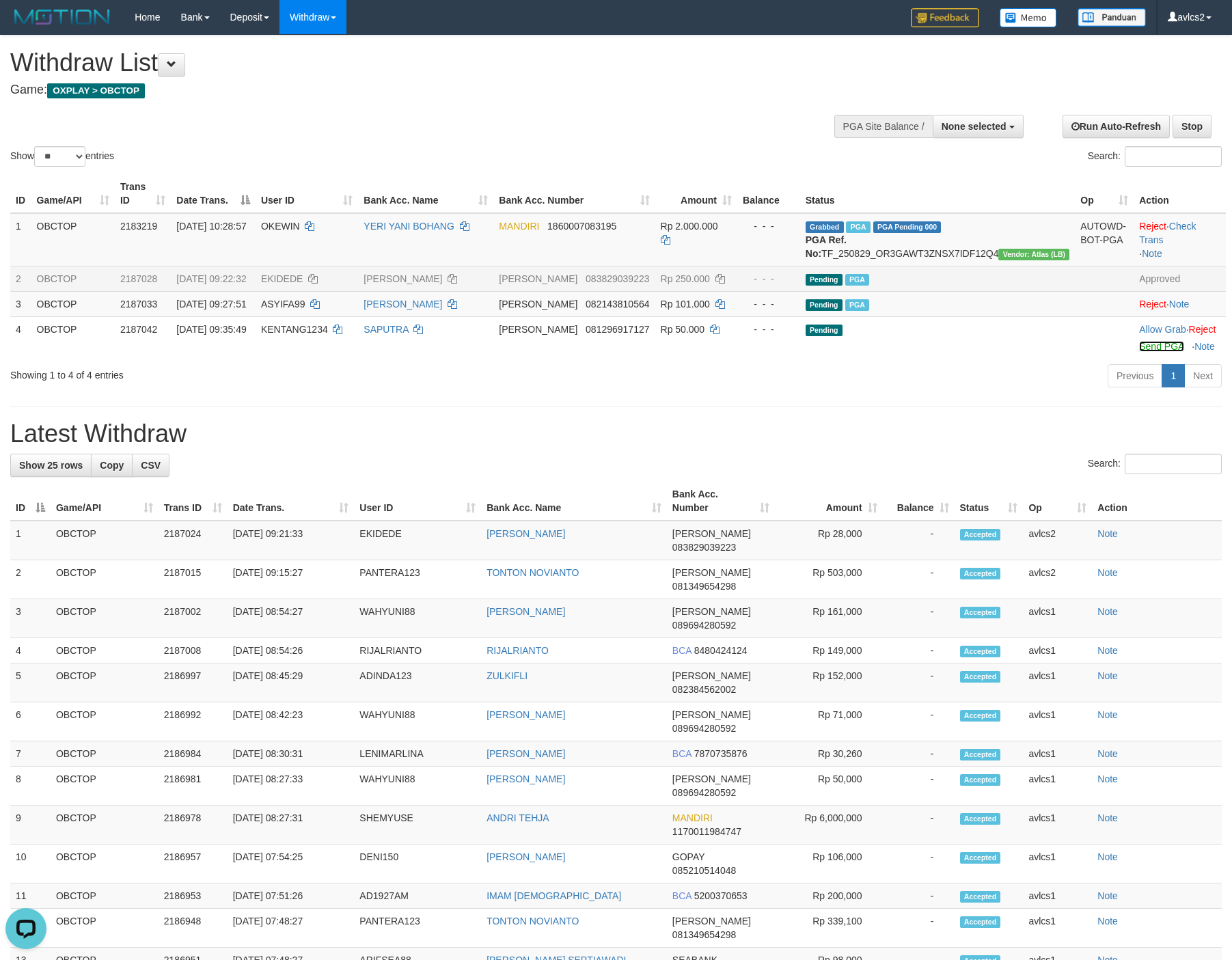
drag, startPoint x: 1136, startPoint y: 360, endPoint x: 723, endPoint y: 289, distance: 419.1
click at [1139, 352] on link "Send PGA" at bounding box center [1161, 346] width 44 height 11
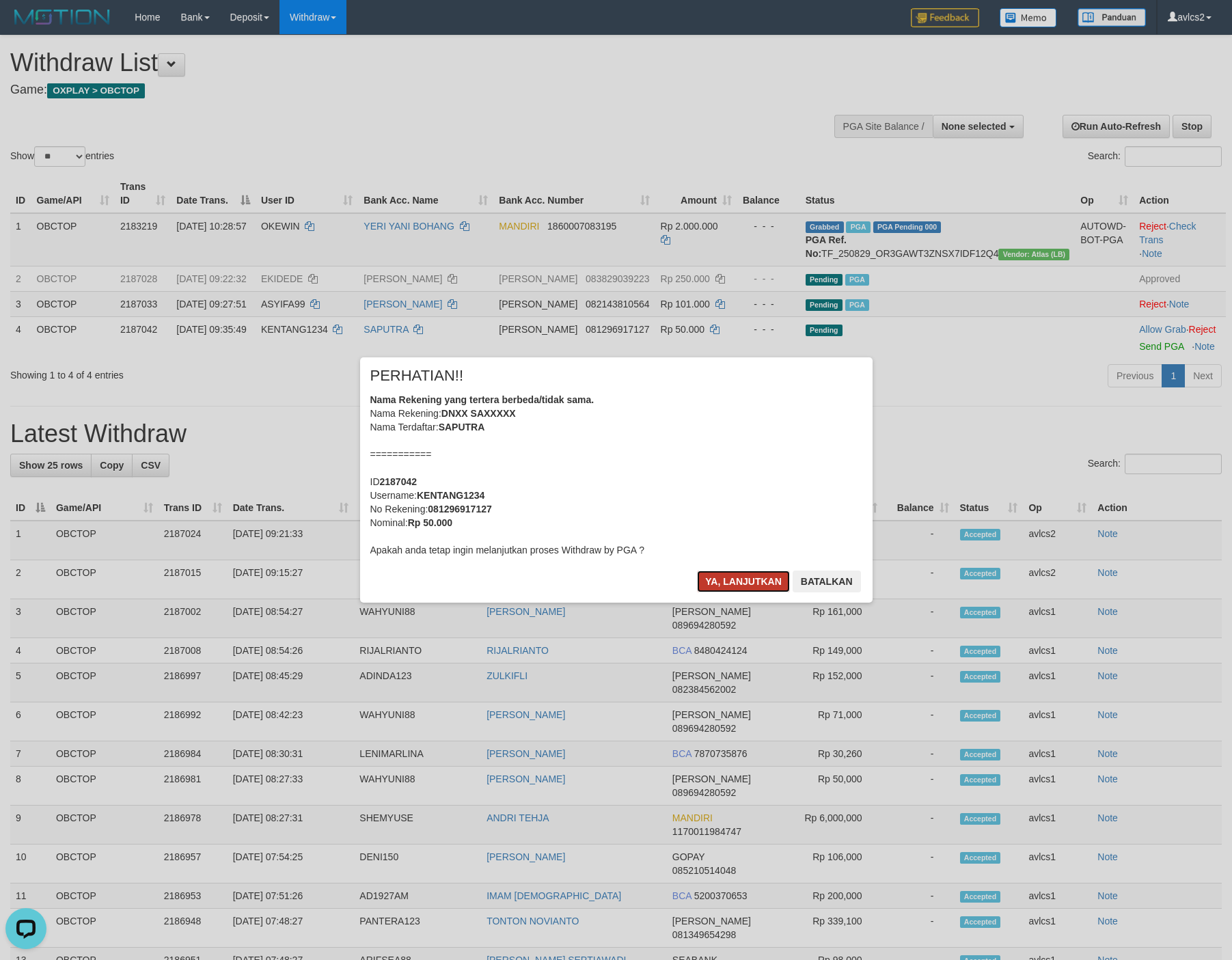
click at [722, 584] on button "Ya, lanjutkan" at bounding box center [743, 581] width 93 height 21
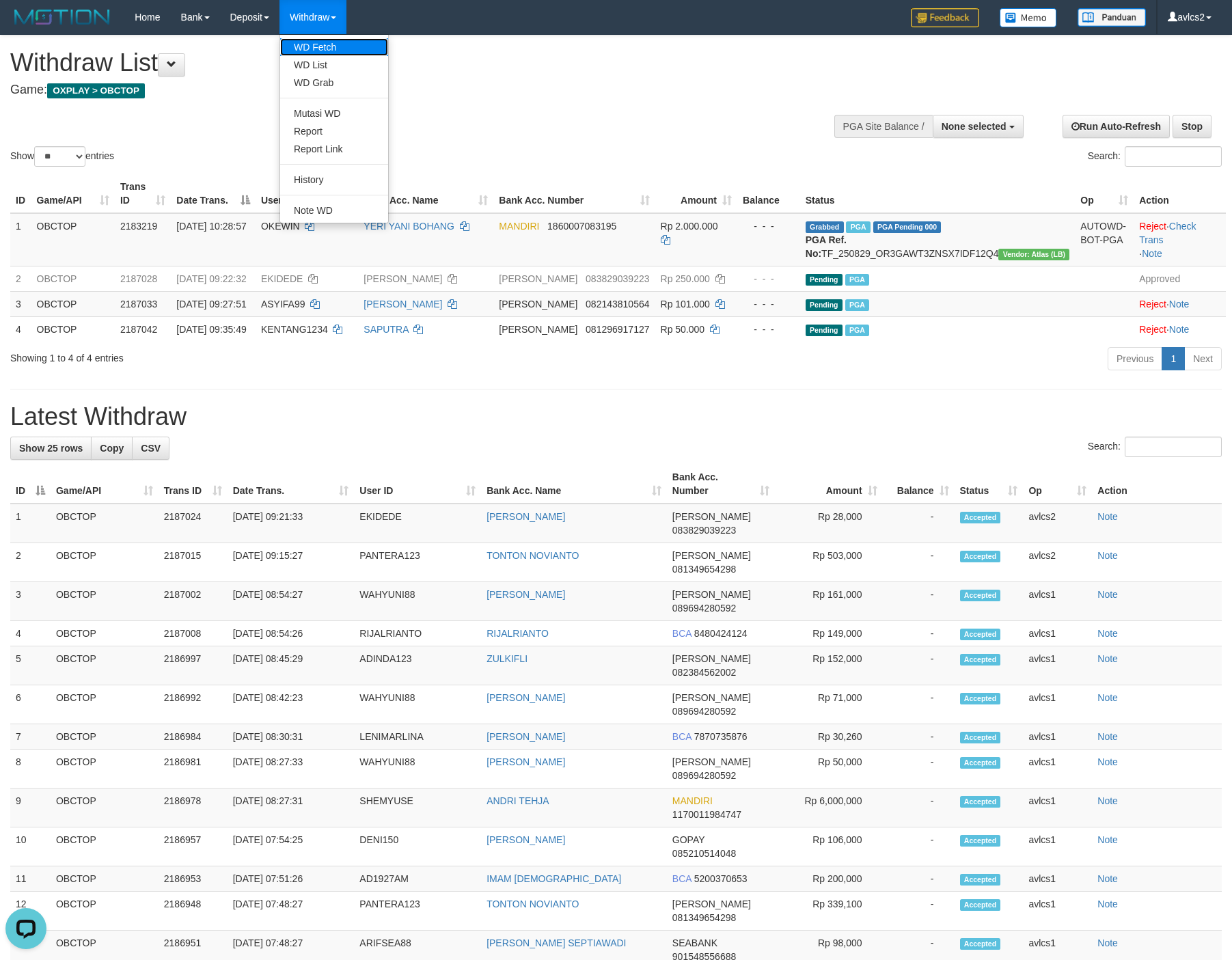
click at [303, 49] on link "WD Fetch" at bounding box center [334, 47] width 108 height 18
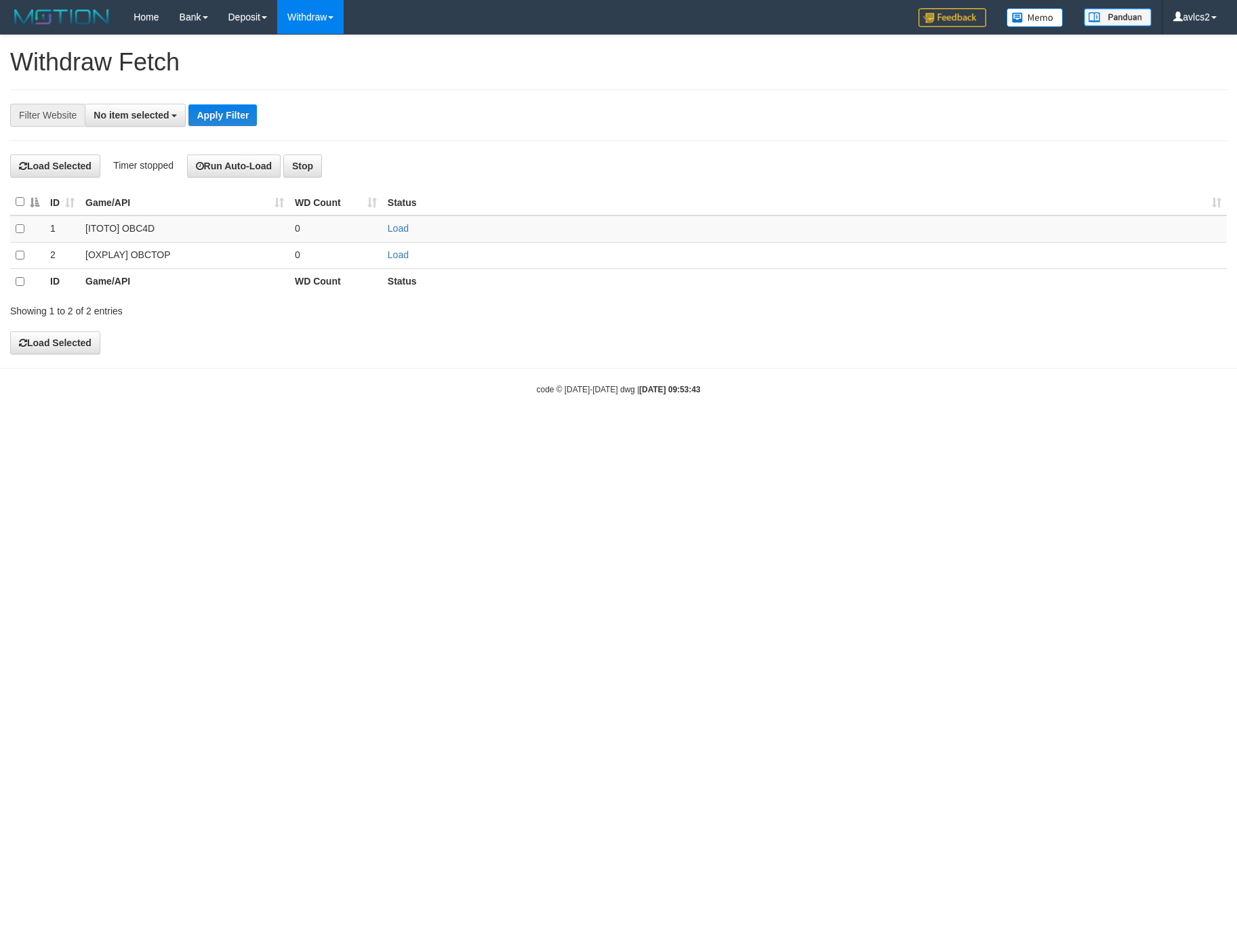
select select
click at [393, 258] on link "Load" at bounding box center [398, 254] width 21 height 11
click at [317, 46] on link "WD Fetch" at bounding box center [332, 47] width 107 height 18
select select
click at [429, 266] on td "Load" at bounding box center [805, 255] width 844 height 26
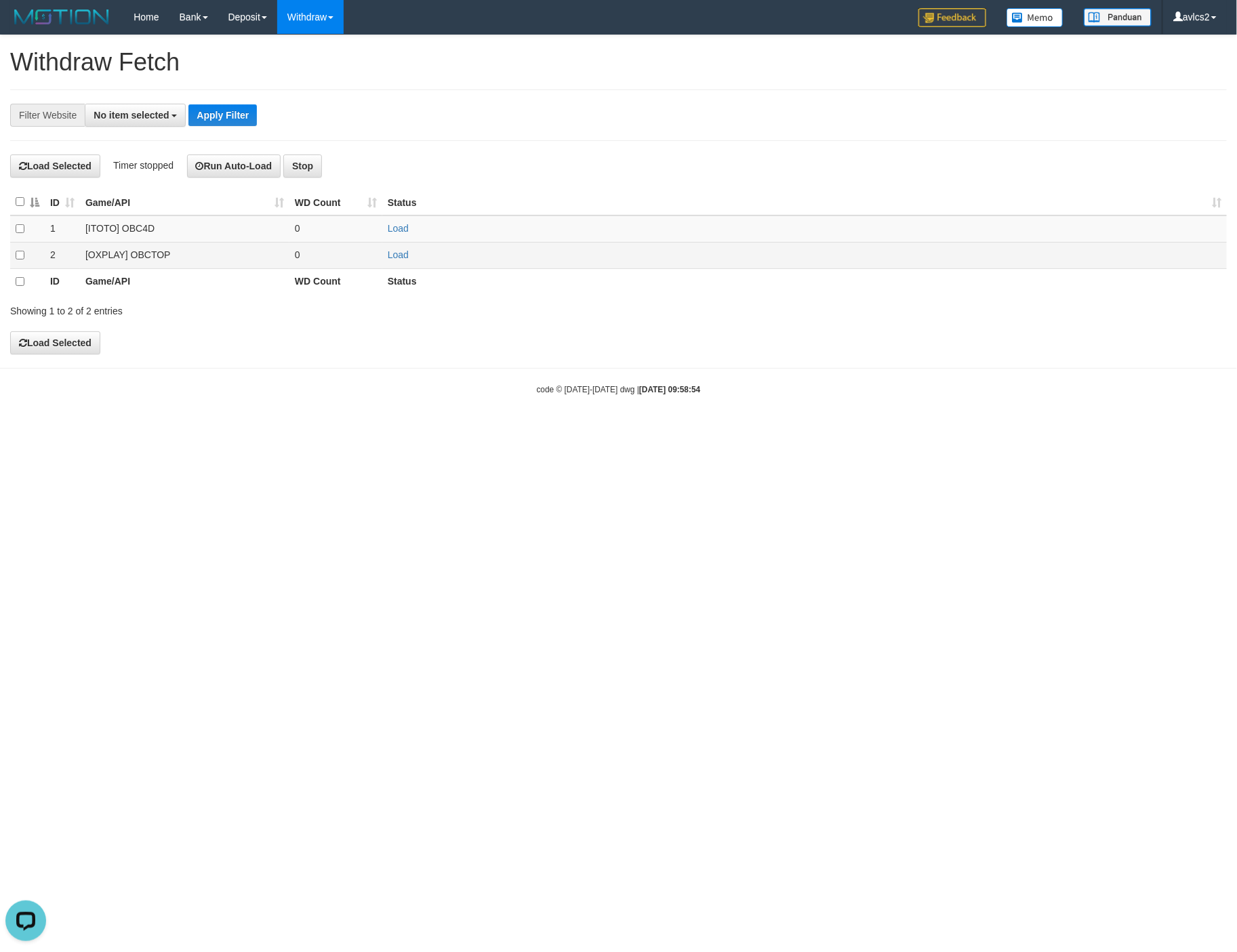
click at [399, 265] on td "Load" at bounding box center [805, 255] width 844 height 26
click at [409, 260] on link "Load" at bounding box center [398, 254] width 21 height 11
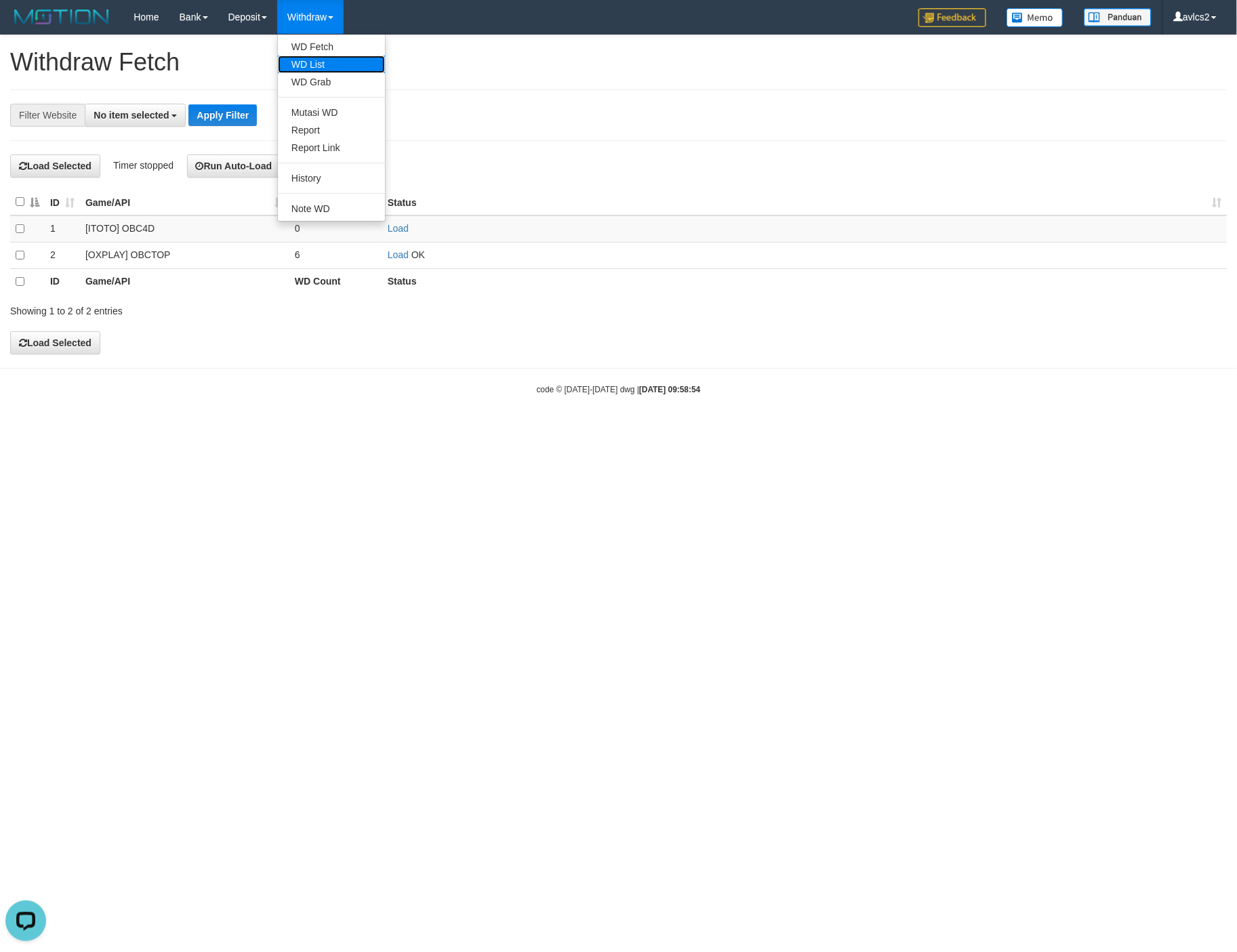
click at [305, 65] on link "WD List" at bounding box center [332, 65] width 107 height 18
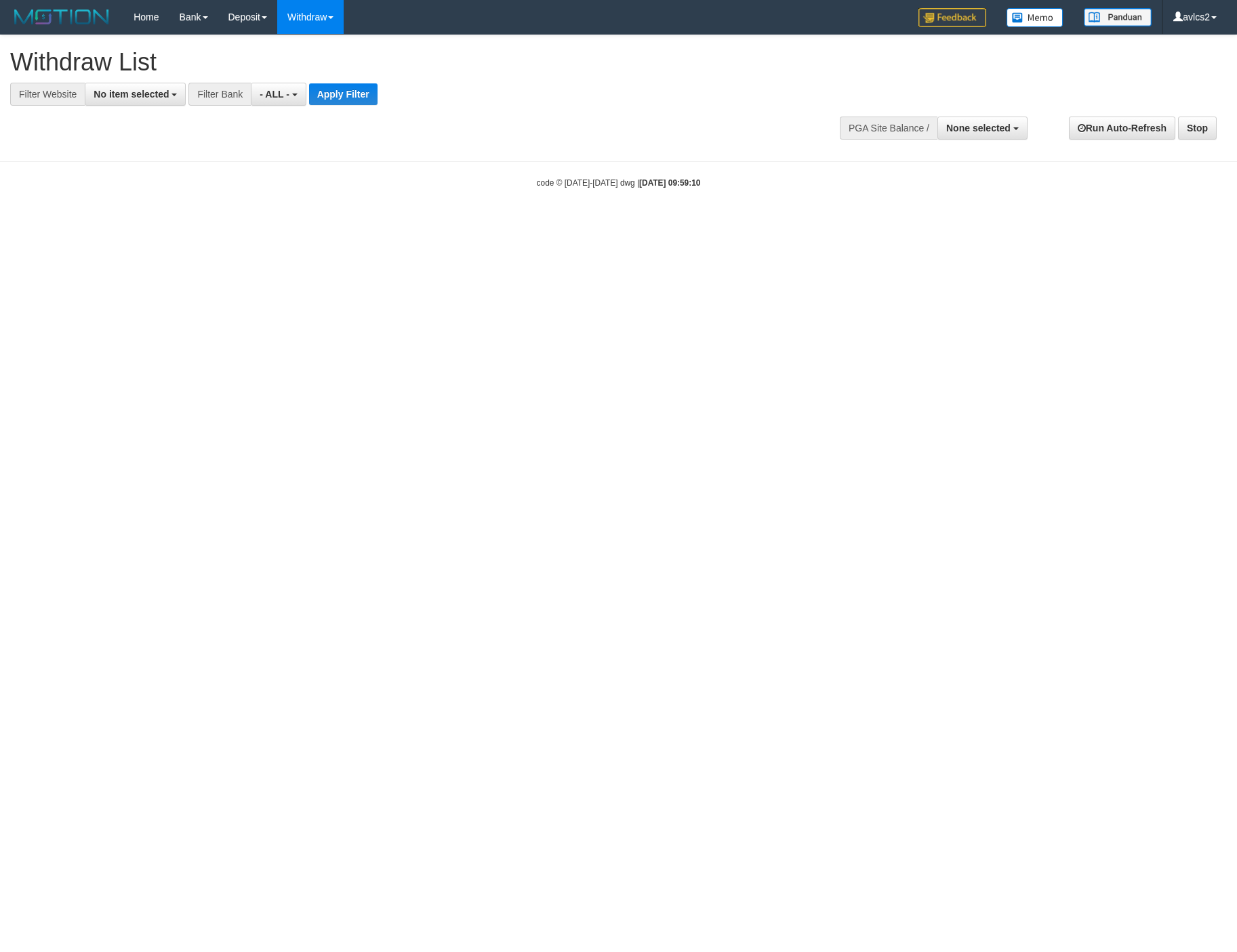
select select
click at [130, 85] on button "No item selected" at bounding box center [135, 93] width 101 height 23
click at [130, 96] on span "No item selected" at bounding box center [131, 94] width 75 height 11
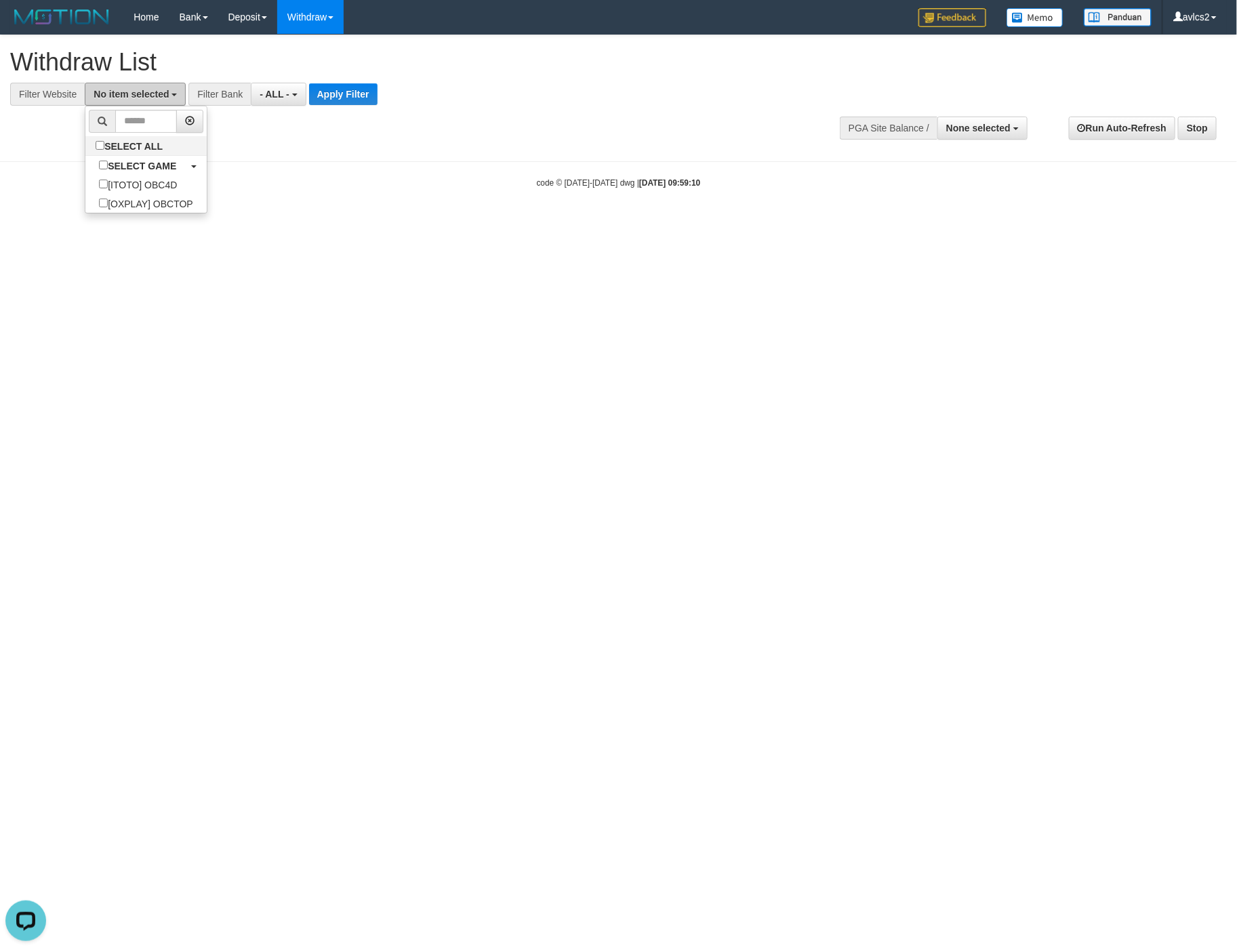
click at [136, 98] on span "No item selected" at bounding box center [131, 94] width 75 height 11
click at [124, 94] on span "No item selected" at bounding box center [131, 94] width 75 height 11
click at [143, 210] on label "[OXPLAY] OBCTOP" at bounding box center [146, 204] width 121 height 19
select select "****"
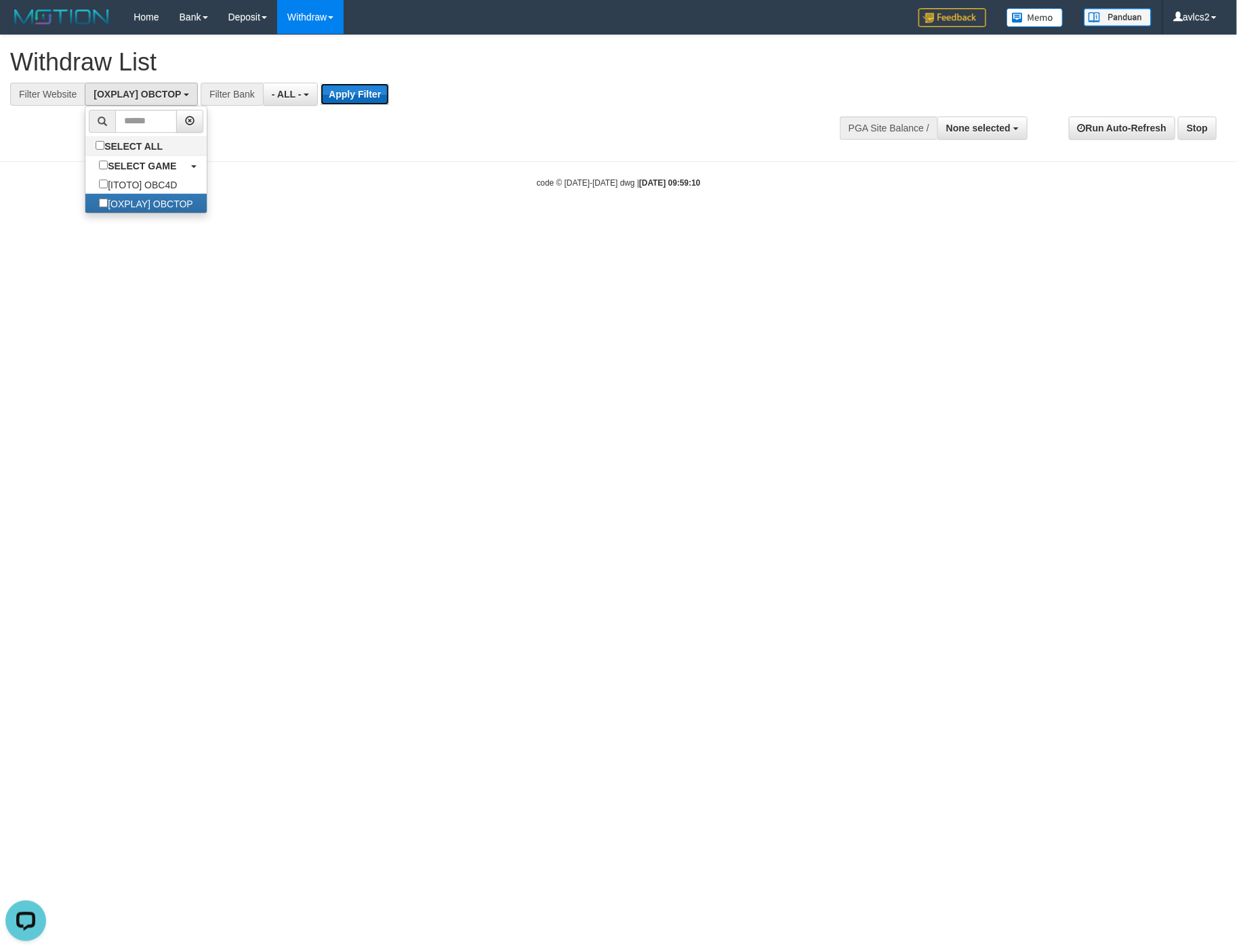
click at [373, 102] on button "Apply Filter" at bounding box center [354, 93] width 68 height 21
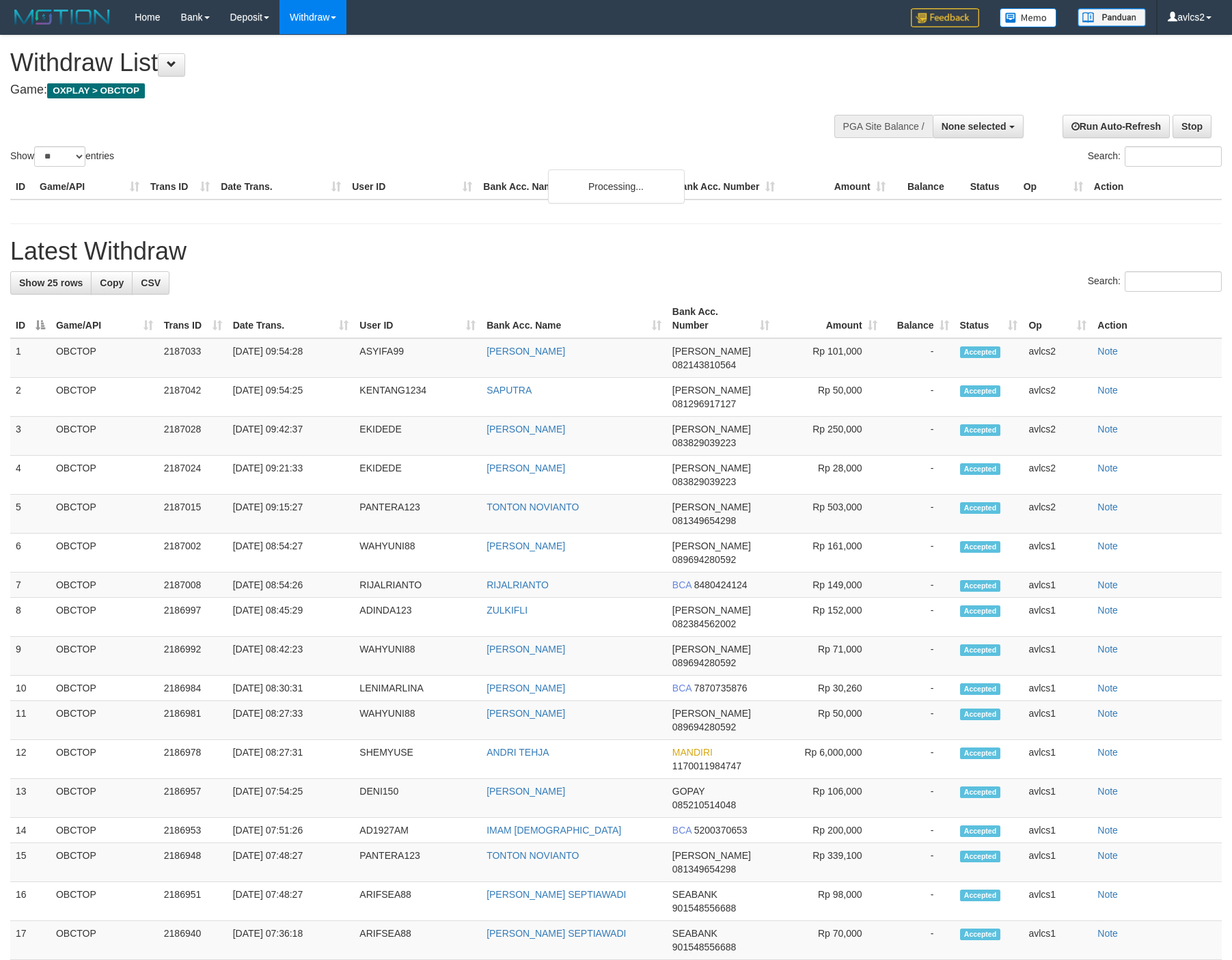
select select
select select "**"
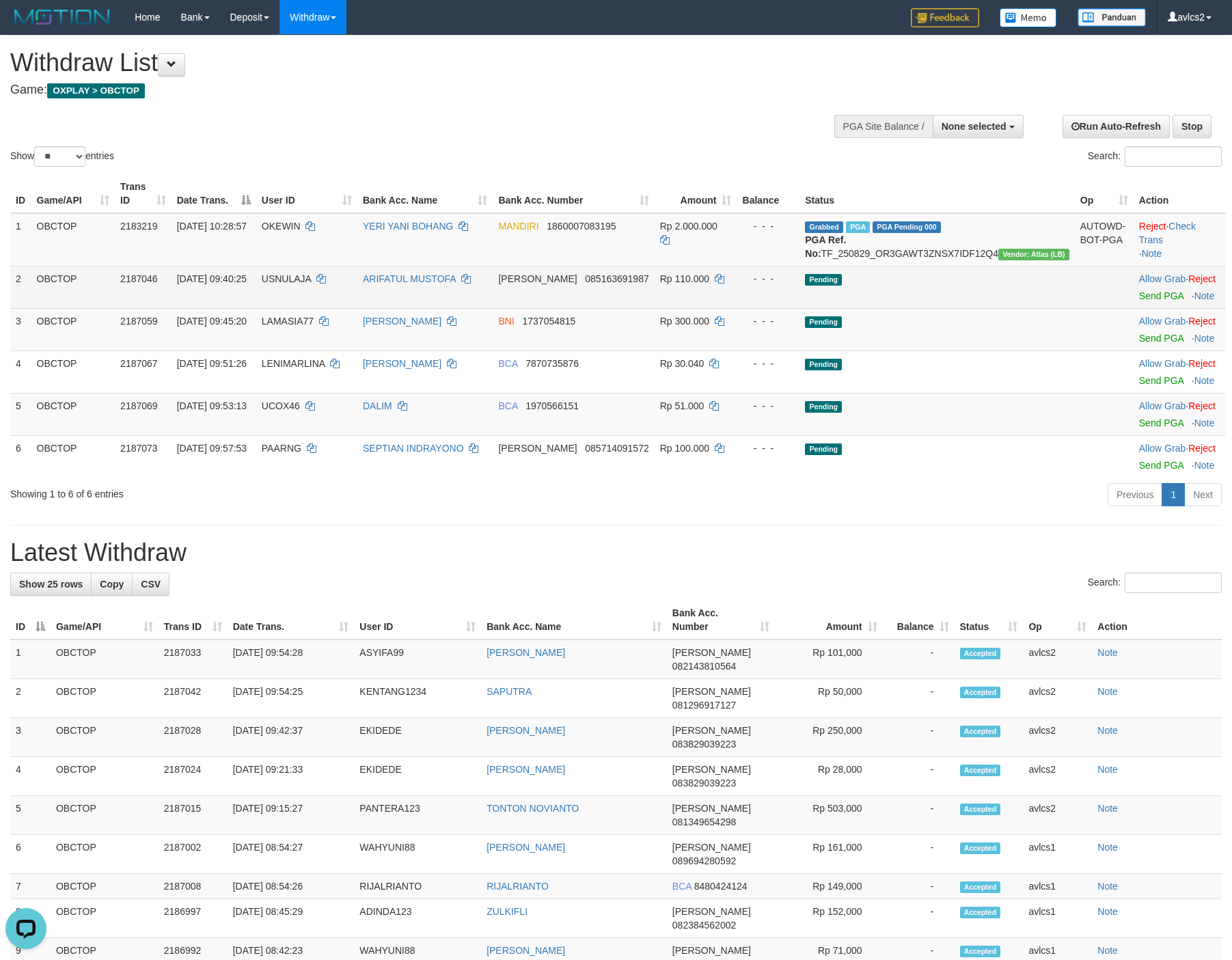
click at [1142, 308] on td "Allow Grab · Reject Send PGA · Note" at bounding box center [1179, 287] width 92 height 42
click at [1150, 301] on link "Send PGA" at bounding box center [1161, 296] width 44 height 11
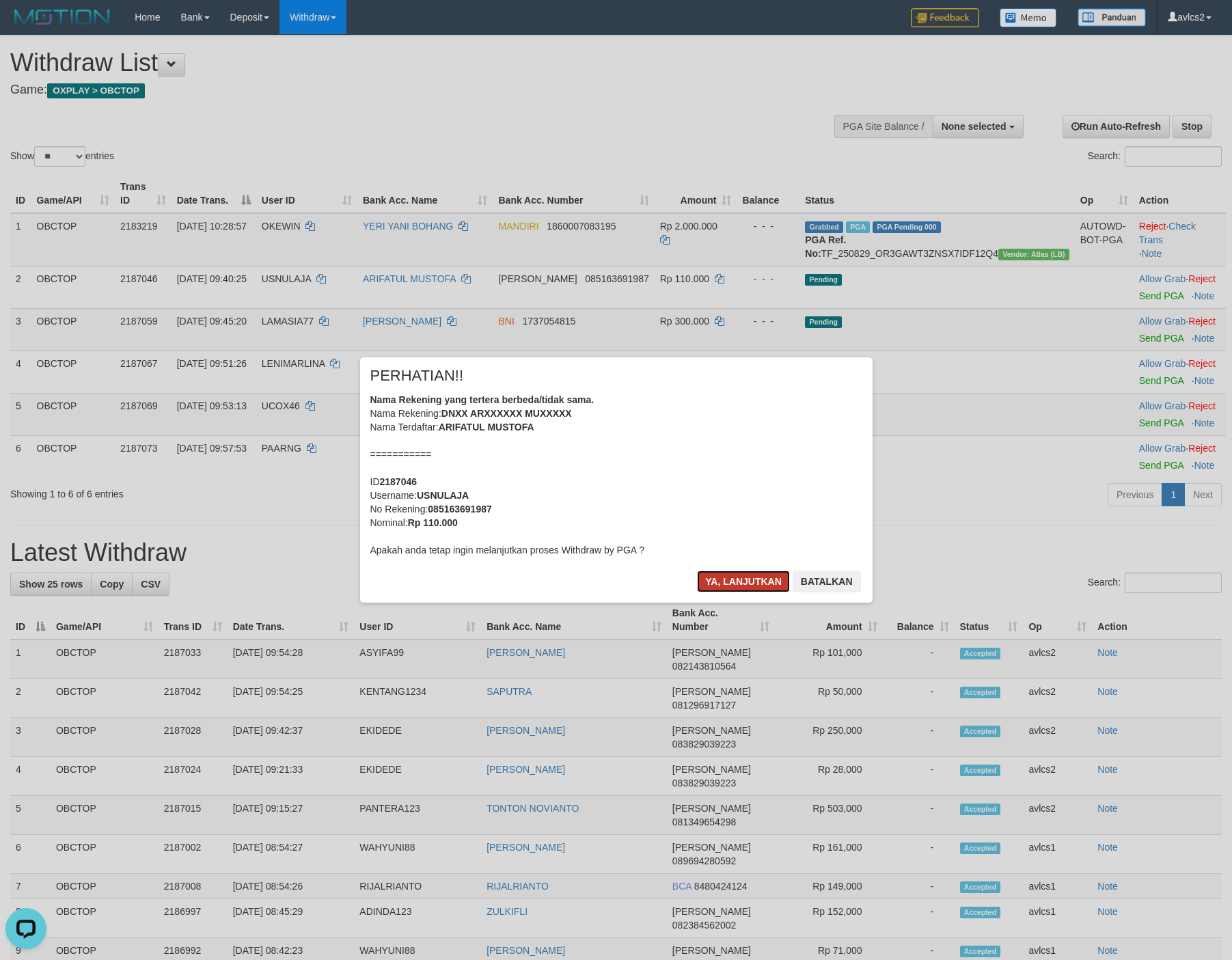
click at [753, 574] on button "Ya, lanjutkan" at bounding box center [743, 581] width 93 height 21
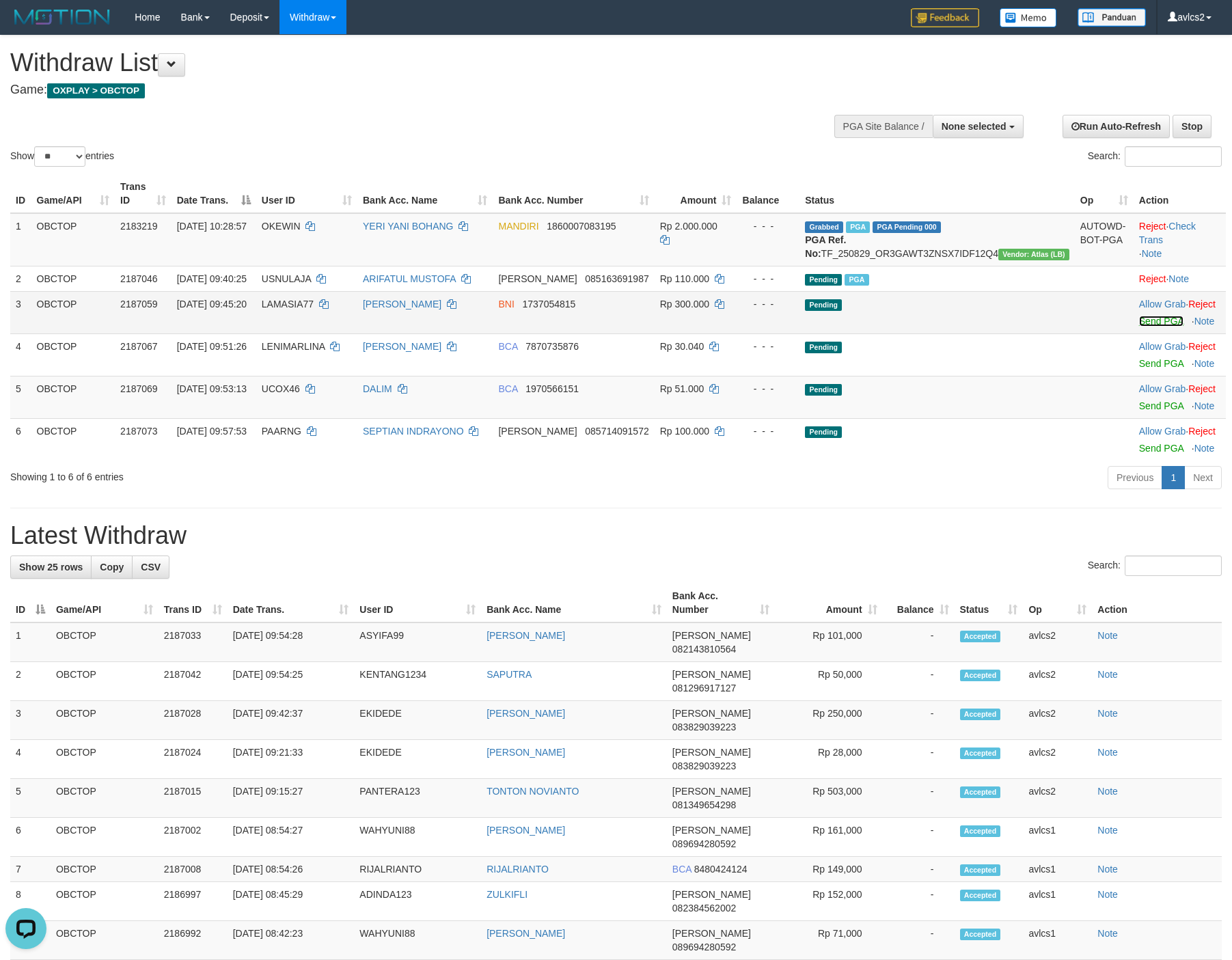
click at [1139, 327] on link "Send PGA" at bounding box center [1161, 321] width 44 height 11
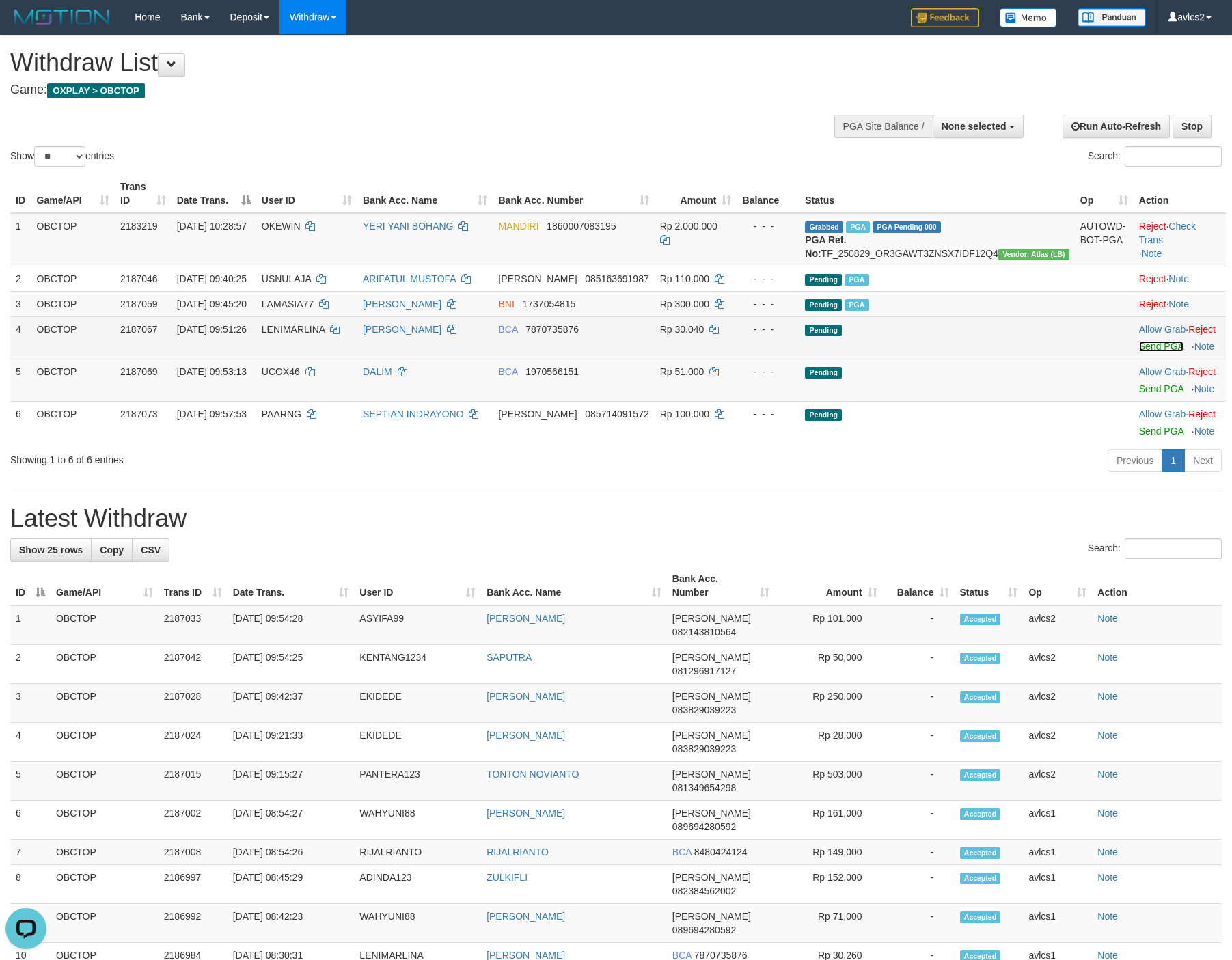
click at [1140, 352] on link "Send PGA" at bounding box center [1161, 346] width 44 height 11
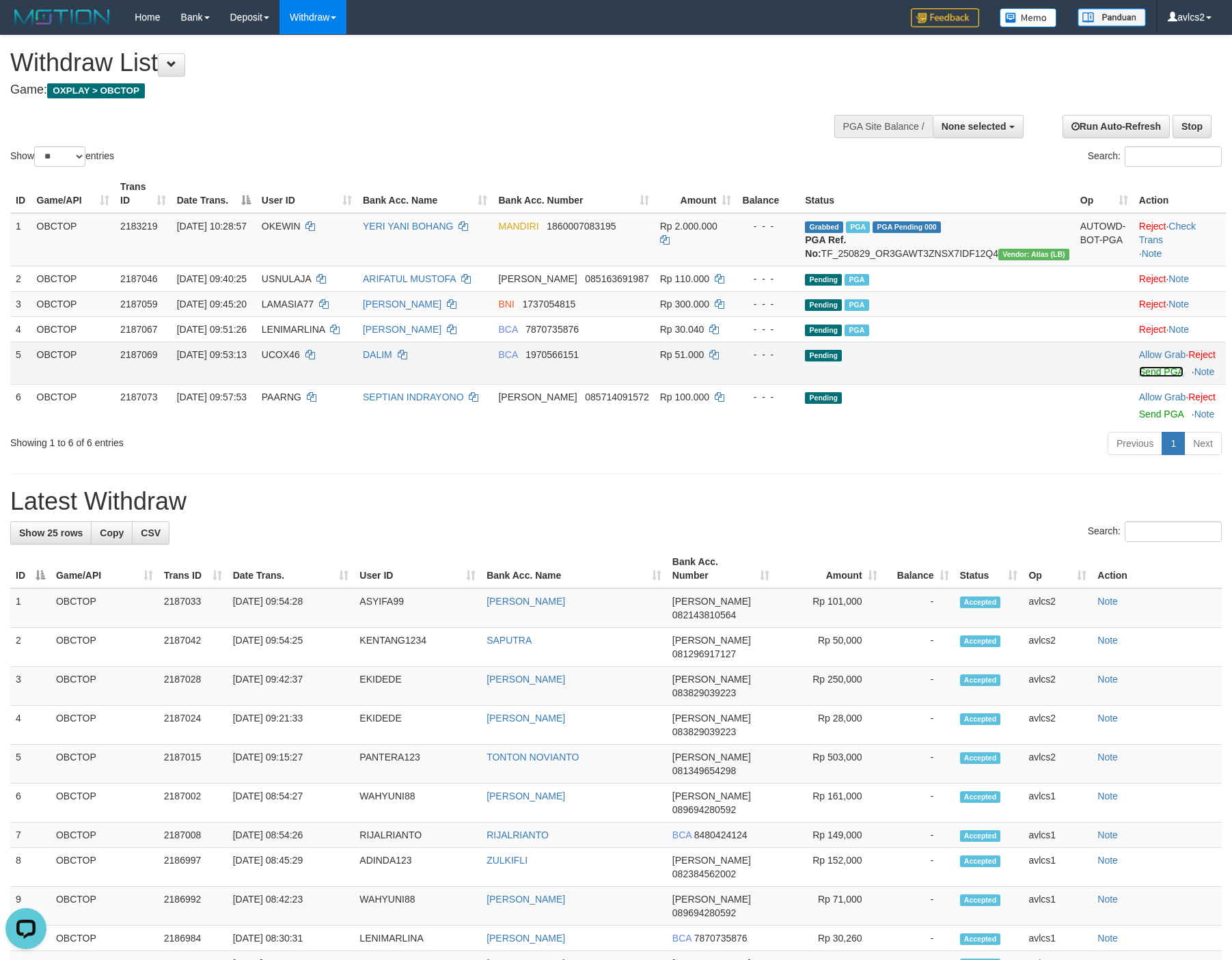
click at [1154, 377] on link "Send PGA" at bounding box center [1161, 371] width 44 height 11
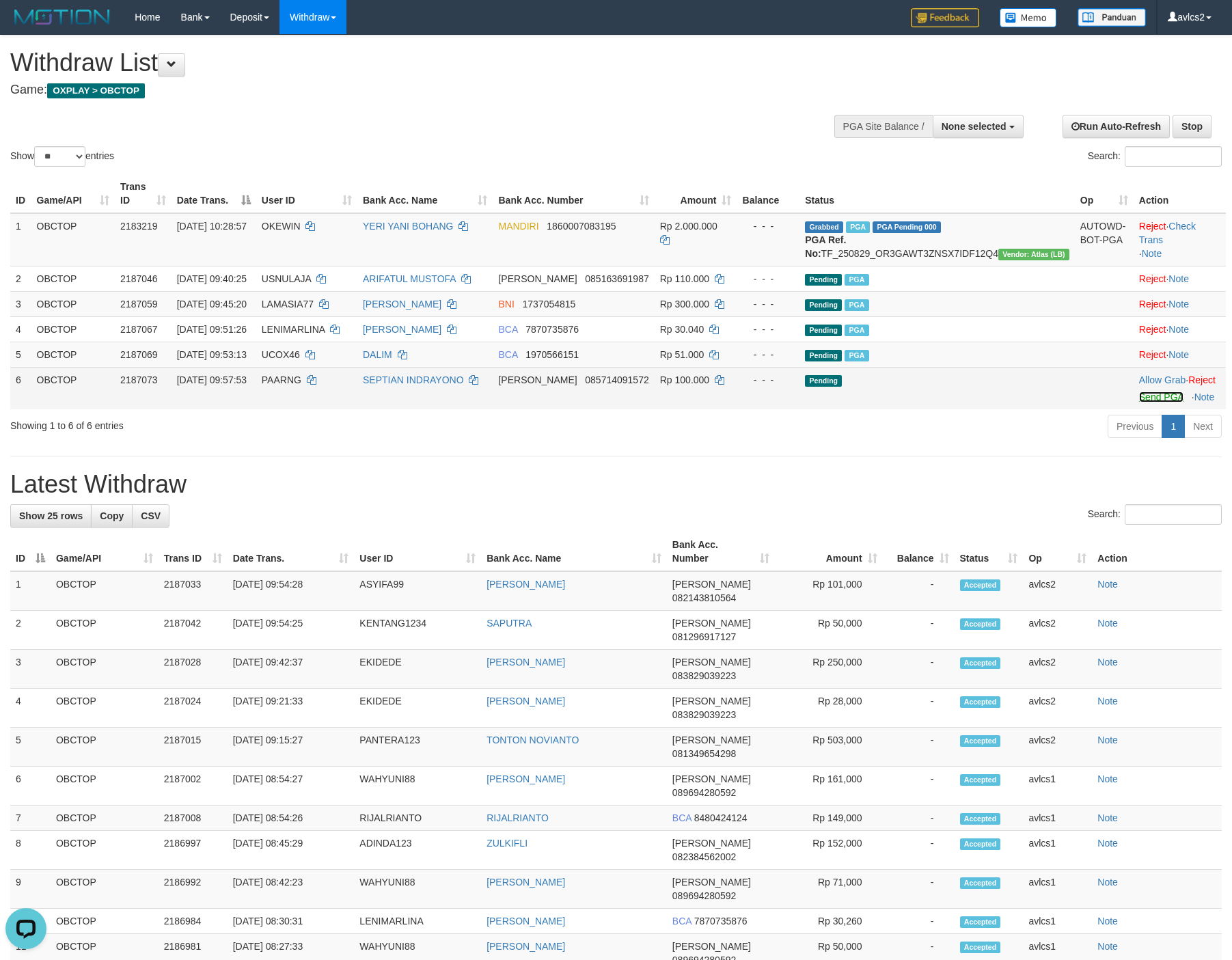
click at [1147, 403] on link "Send PGA" at bounding box center [1161, 397] width 44 height 11
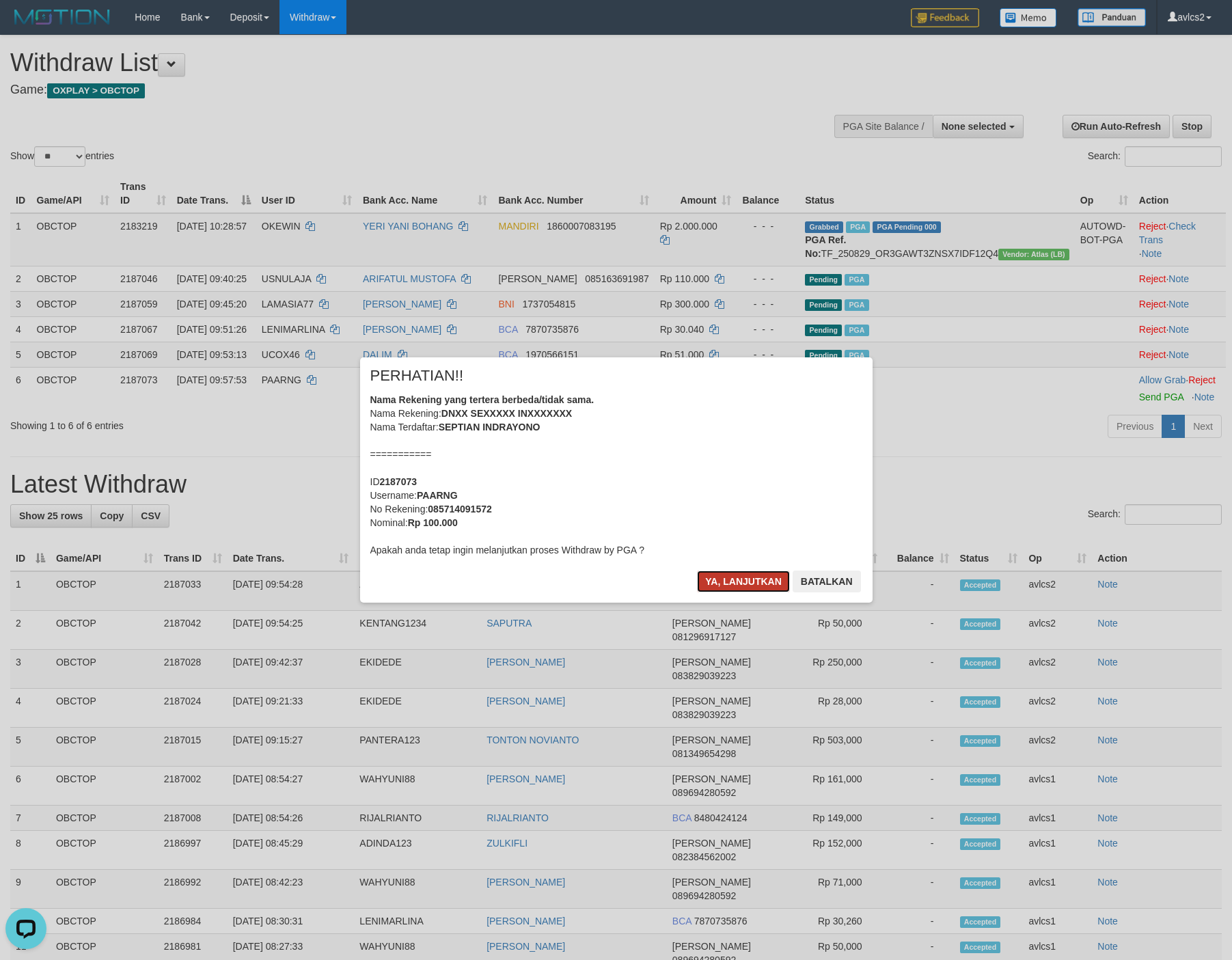
click at [726, 575] on button "Ya, lanjutkan" at bounding box center [743, 581] width 93 height 21
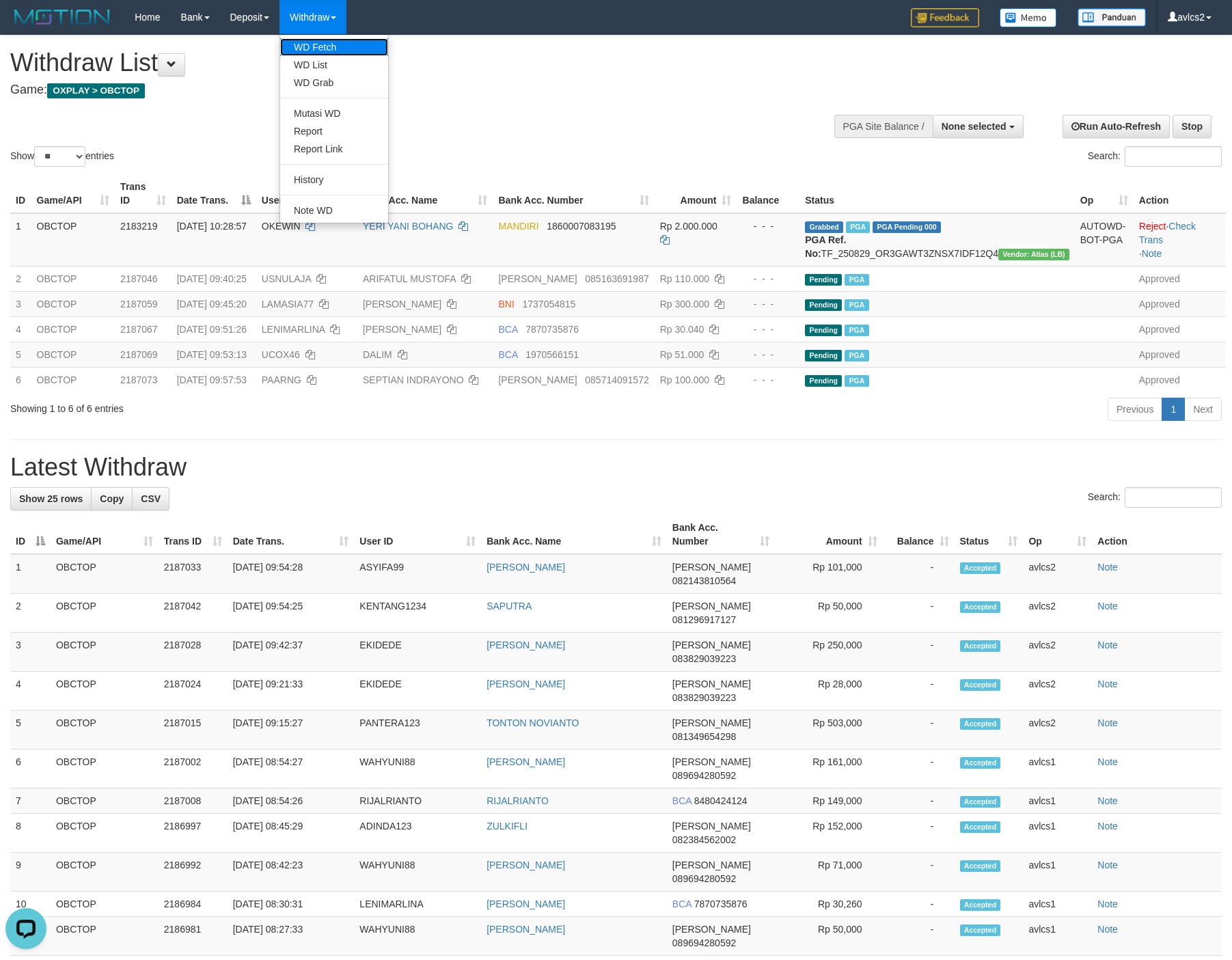
click at [296, 50] on link "WD Fetch" at bounding box center [334, 47] width 108 height 18
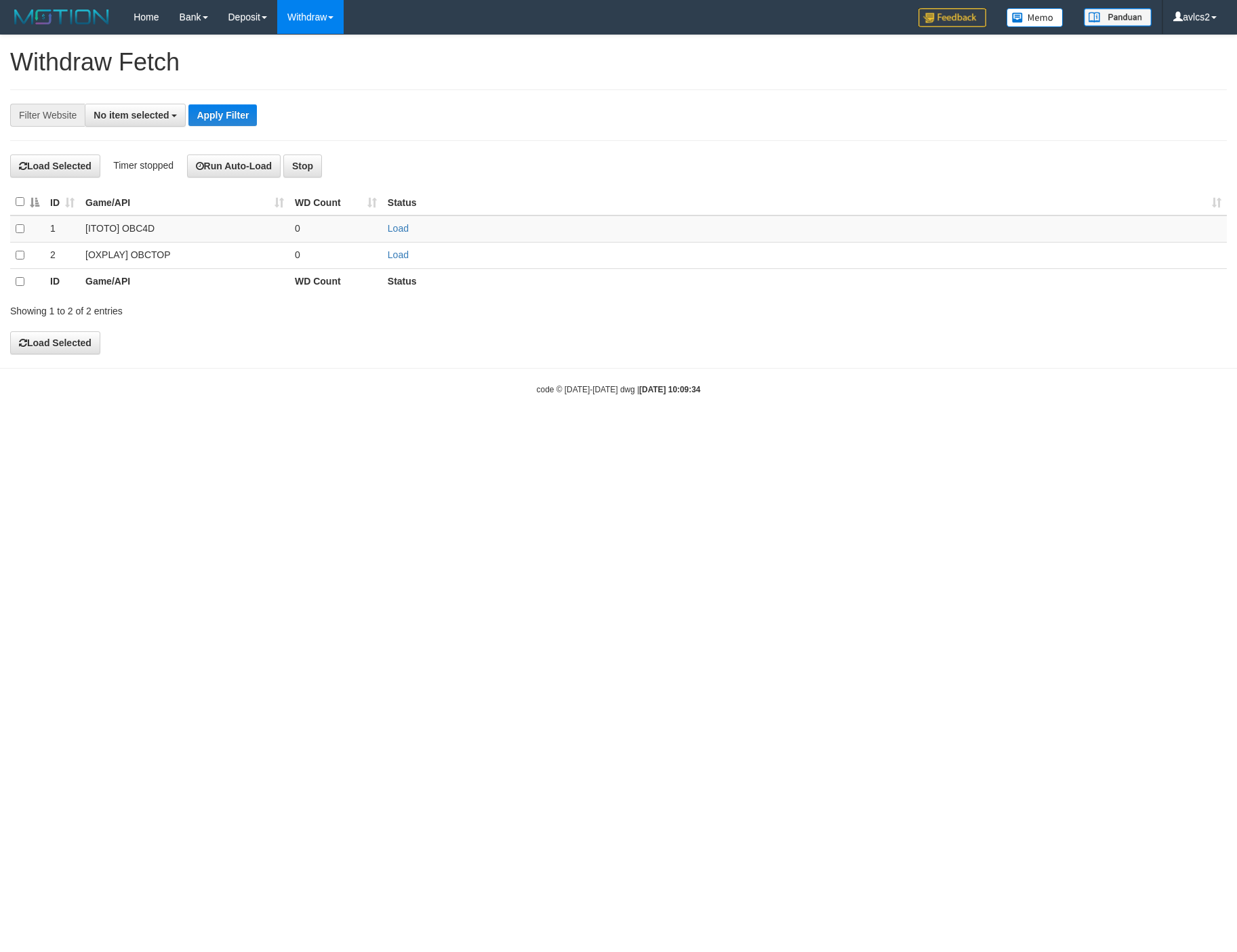
select select
click at [409, 257] on link "Load" at bounding box center [398, 254] width 21 height 11
click at [316, 64] on link "WD List" at bounding box center [332, 65] width 107 height 18
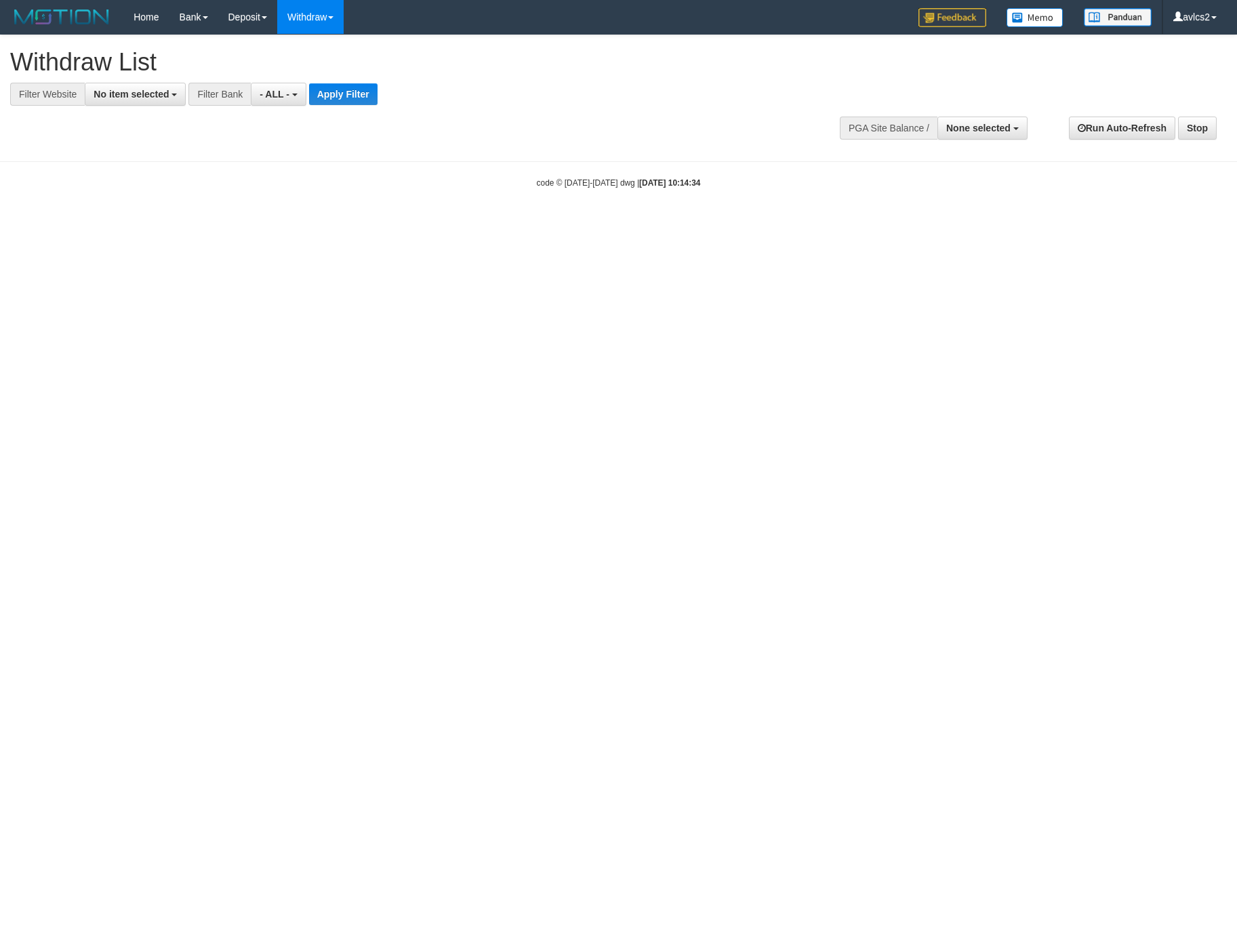
select select
click at [168, 100] on button "No item selected" at bounding box center [135, 93] width 101 height 23
click at [160, 207] on label "[OXPLAY] OBCTOP" at bounding box center [146, 204] width 121 height 19
select select "****"
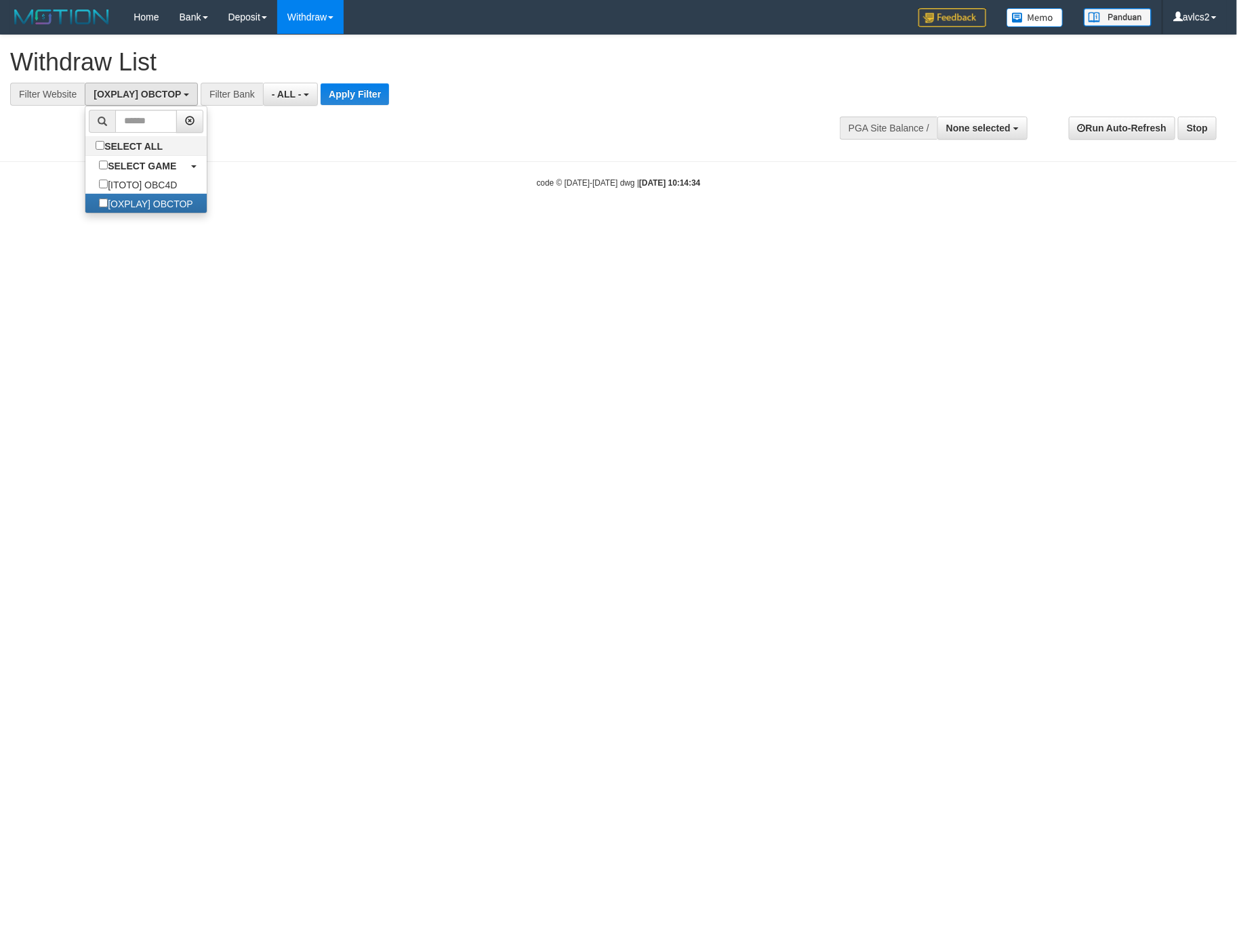
scroll to position [23, 0]
click at [354, 99] on button "Apply Filter" at bounding box center [354, 93] width 68 height 21
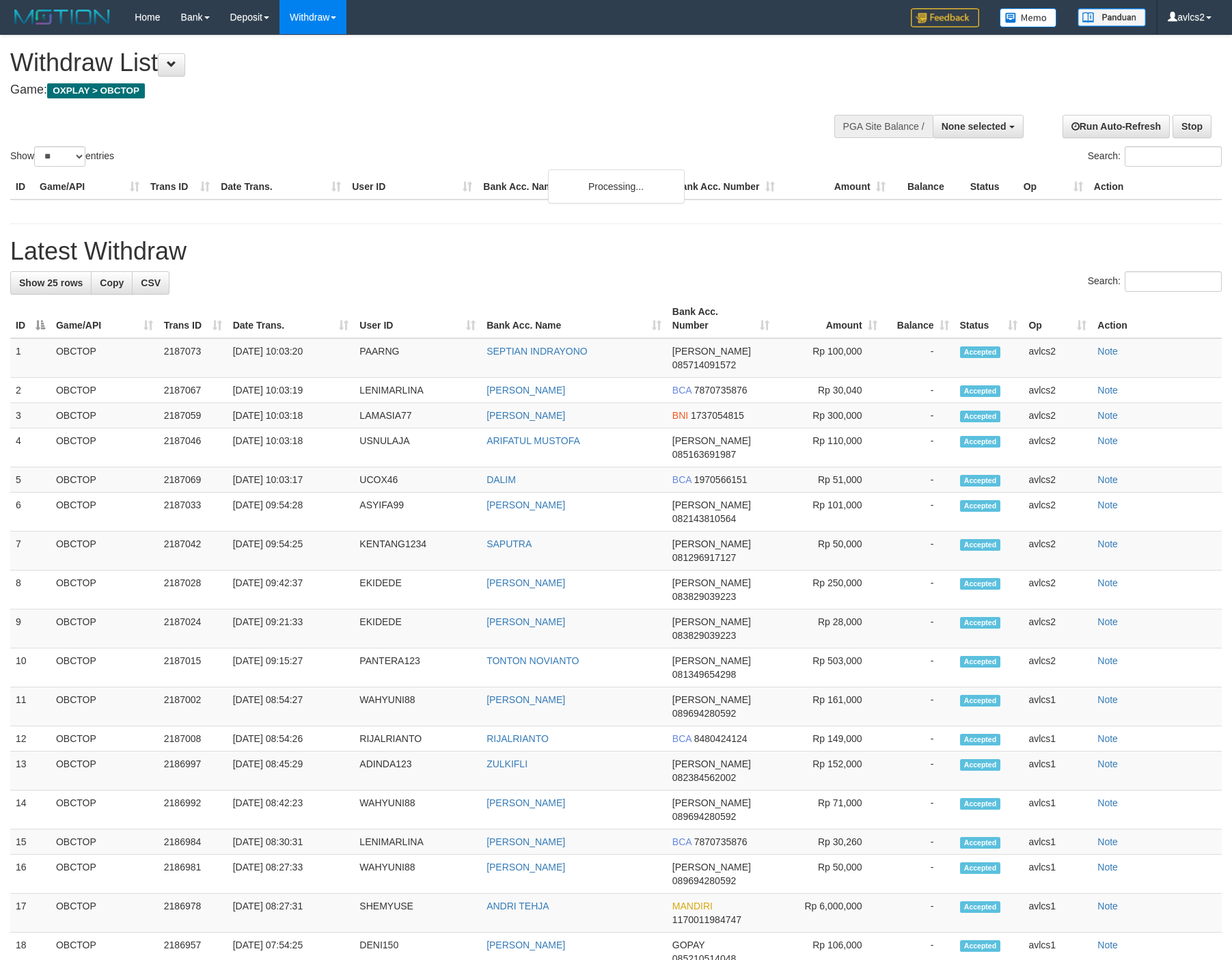
select select
select select "**"
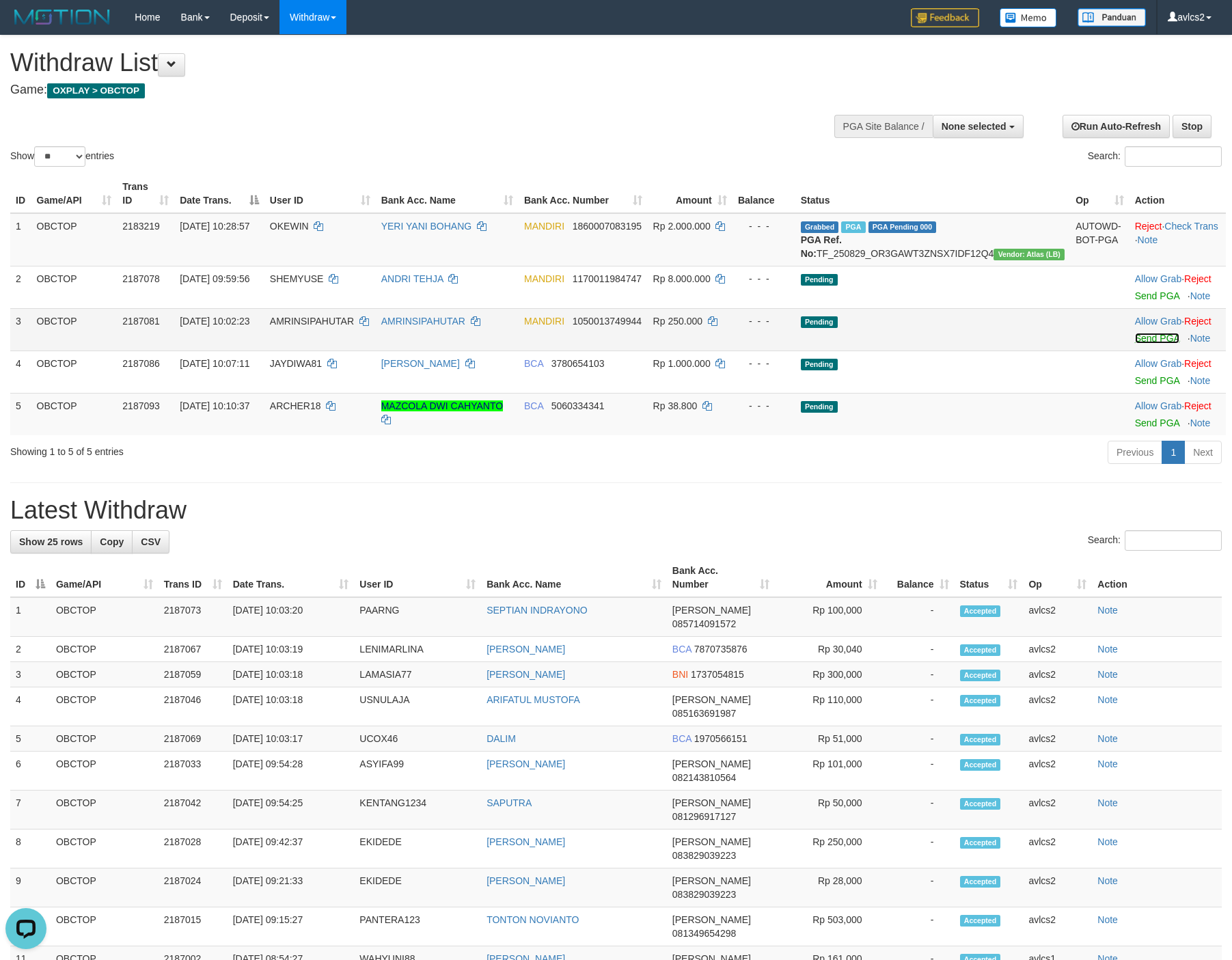
click at [1139, 344] on link "Send PGA" at bounding box center [1157, 338] width 44 height 11
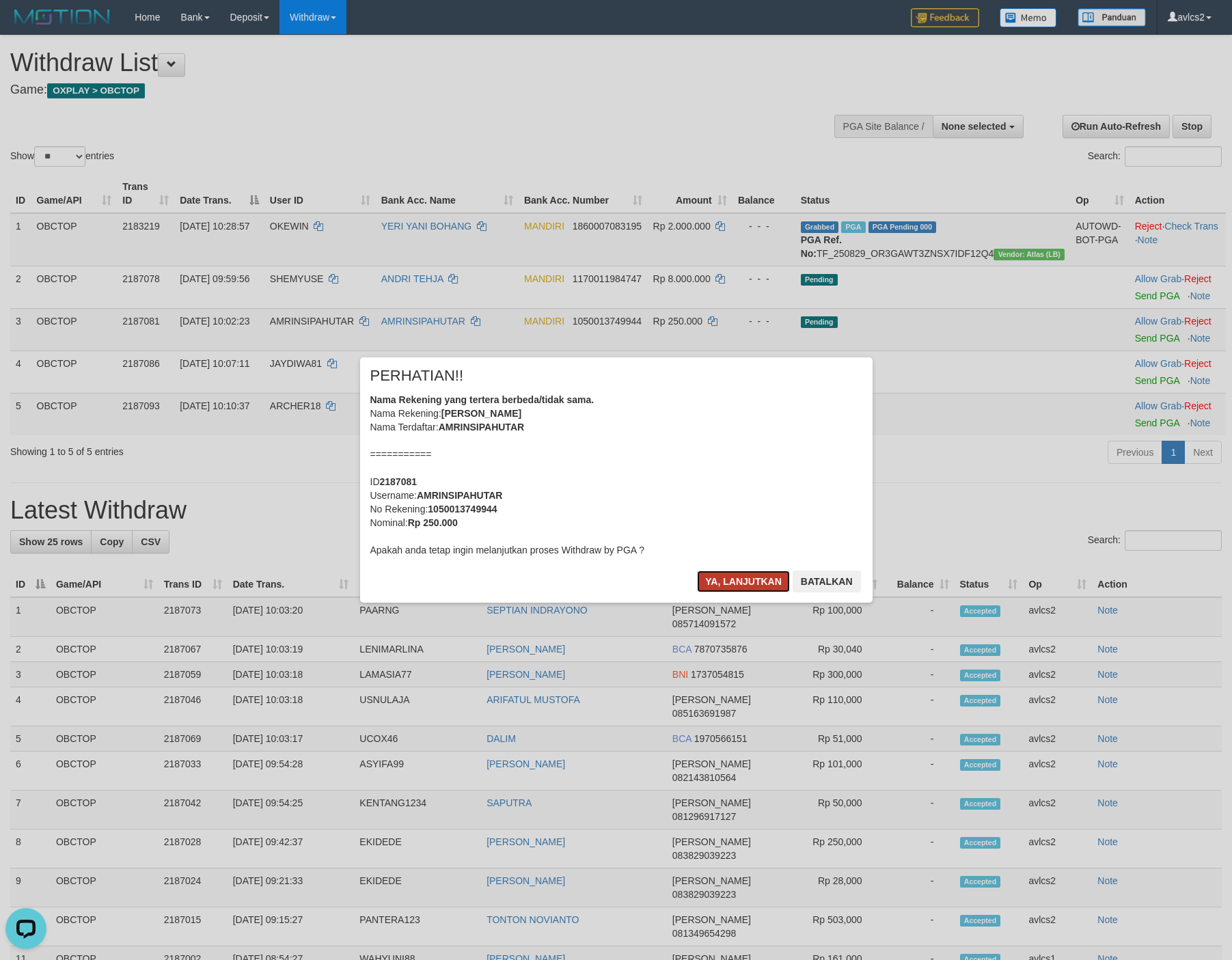
click at [740, 580] on button "Ya, lanjutkan" at bounding box center [743, 581] width 93 height 21
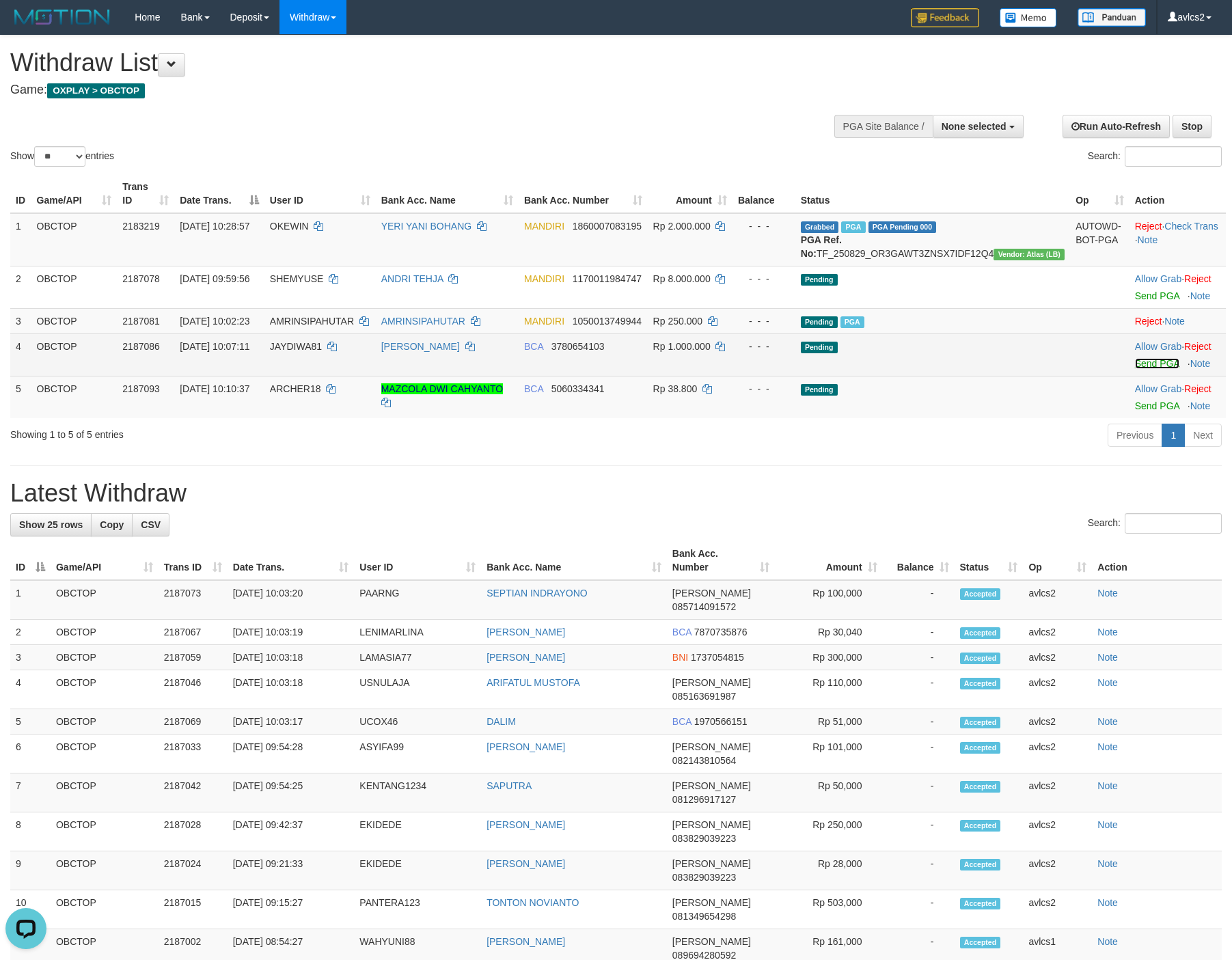
click at [1139, 369] on link "Send PGA" at bounding box center [1157, 363] width 44 height 11
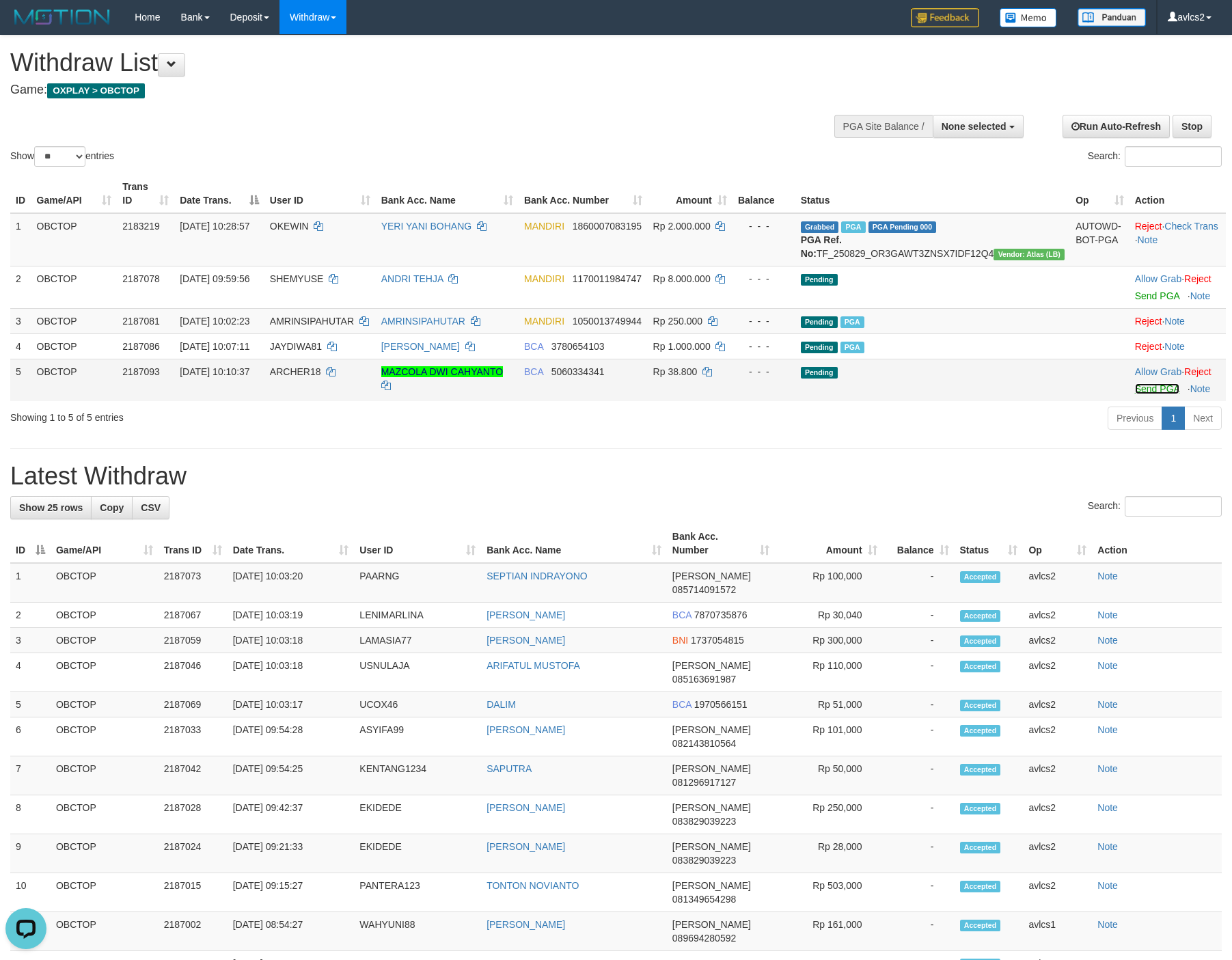
click at [1135, 394] on link "Send PGA" at bounding box center [1157, 388] width 44 height 11
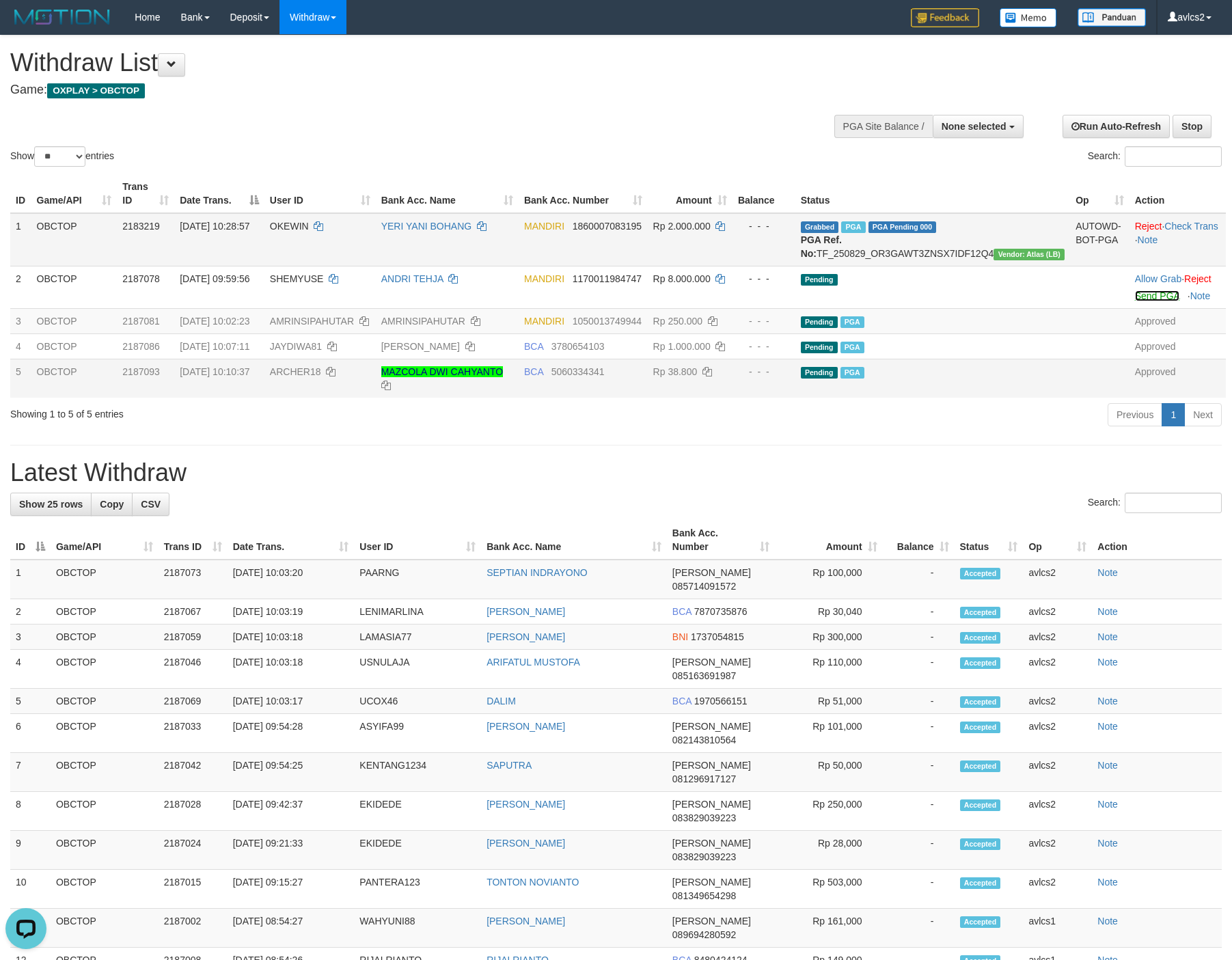
drag, startPoint x: 1146, startPoint y: 310, endPoint x: 709, endPoint y: 274, distance: 438.5
click at [1146, 301] on link "Send PGA" at bounding box center [1157, 296] width 44 height 11
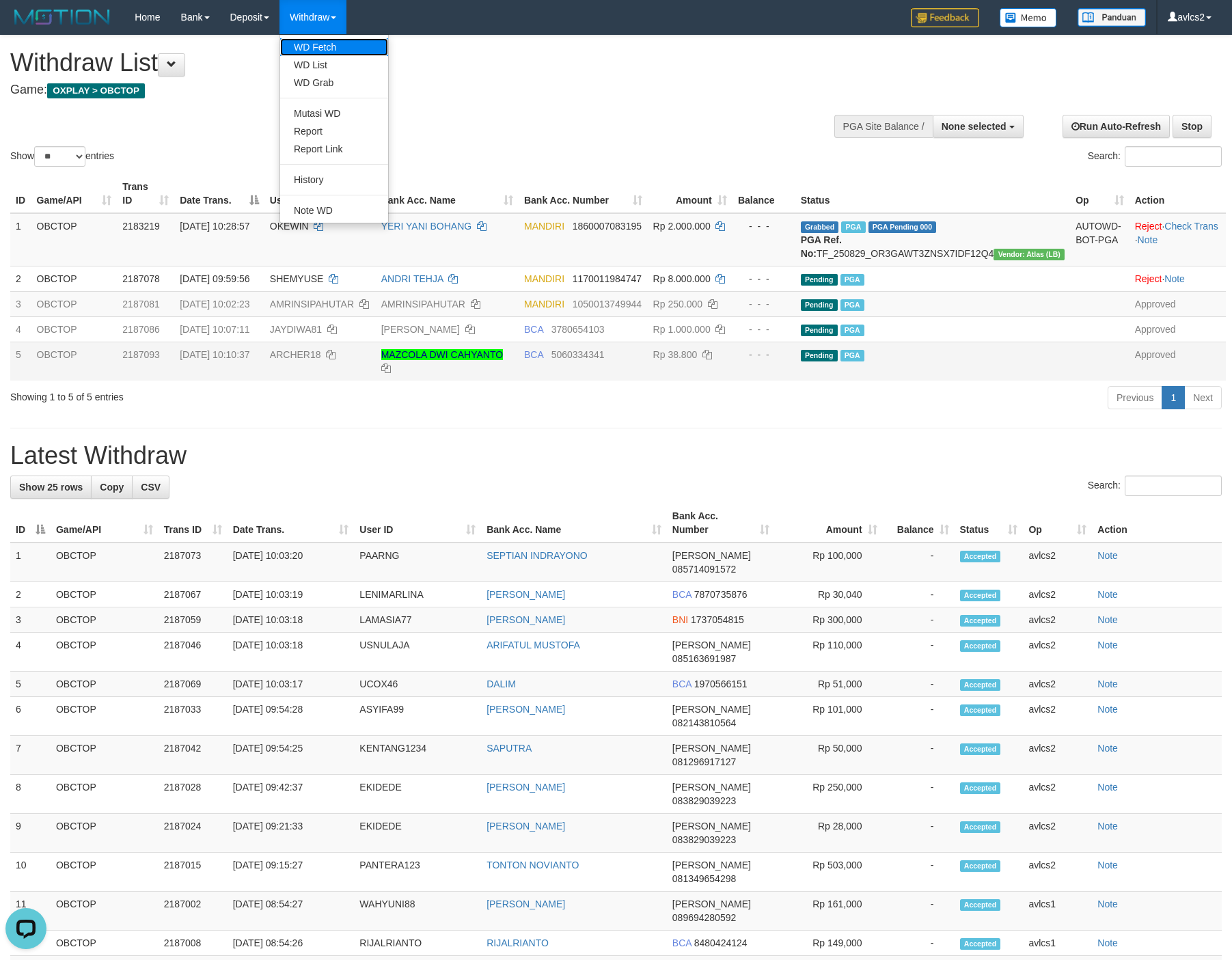
click at [325, 39] on link "WD Fetch" at bounding box center [334, 47] width 108 height 18
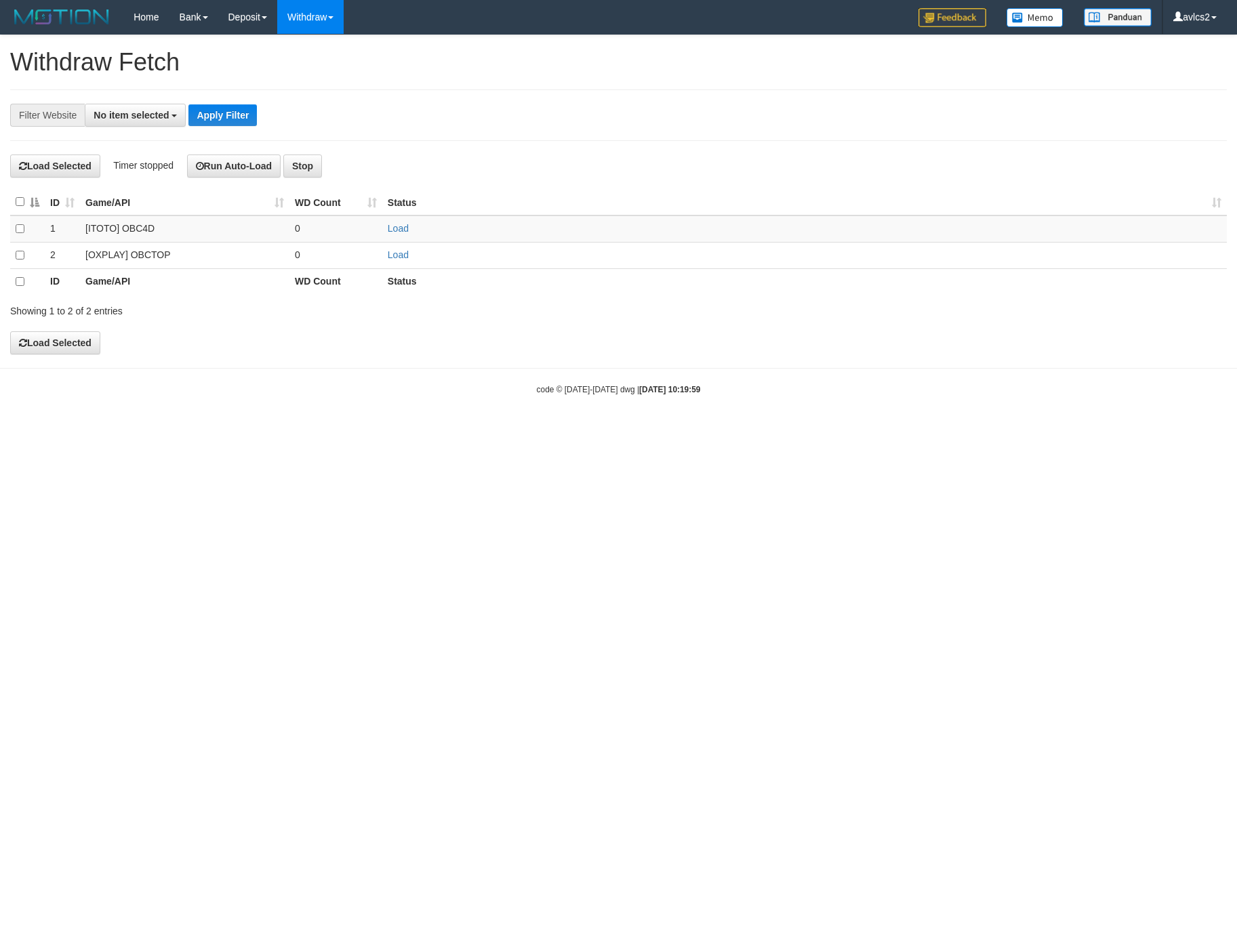
select select
click at [394, 258] on link "Load" at bounding box center [398, 254] width 21 height 11
click at [305, 71] on link "WD List" at bounding box center [332, 65] width 107 height 18
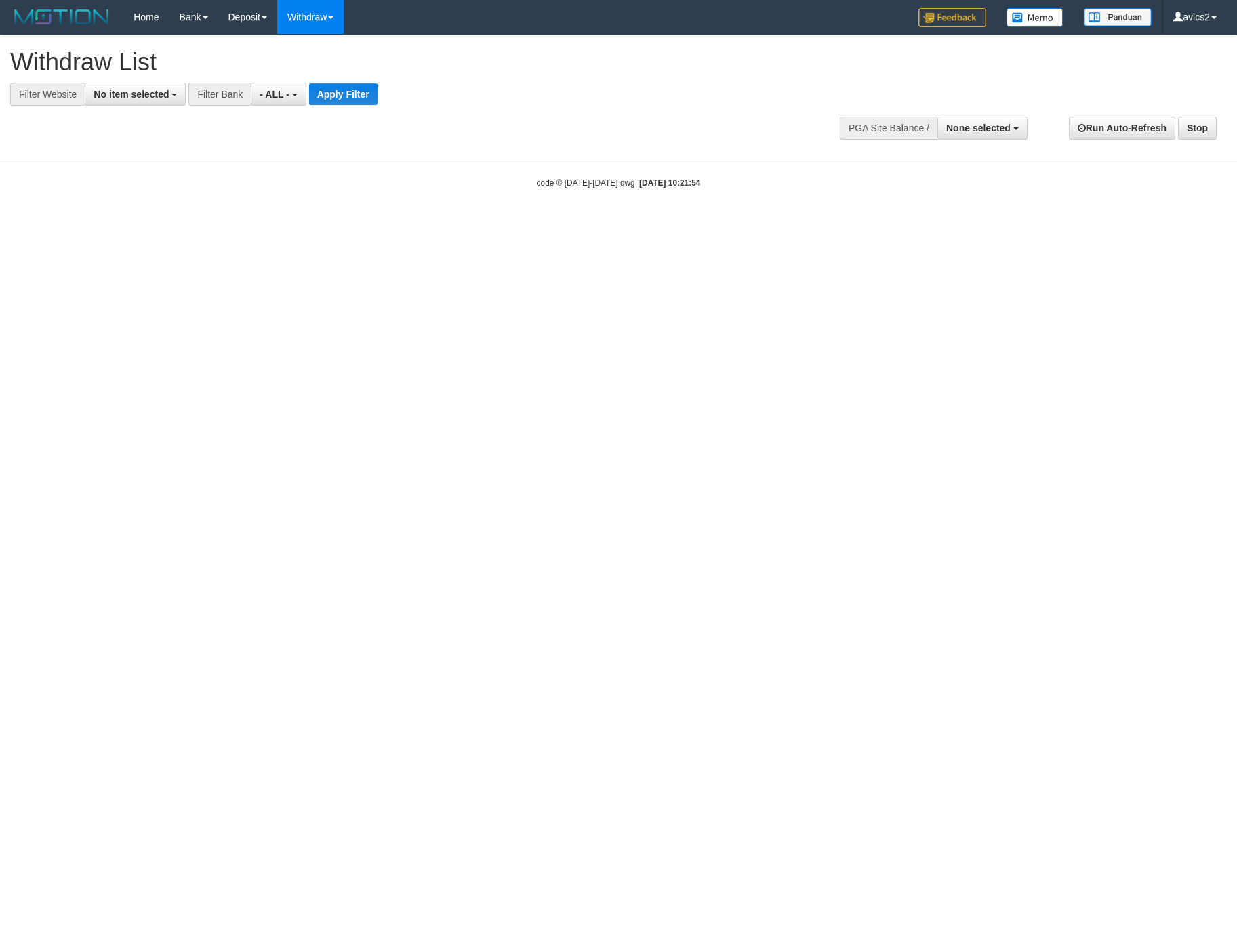
select select
click at [113, 102] on button "No item selected" at bounding box center [135, 93] width 101 height 23
click at [135, 212] on label "[OXPLAY] OBCTOP" at bounding box center [146, 204] width 121 height 19
select select "****"
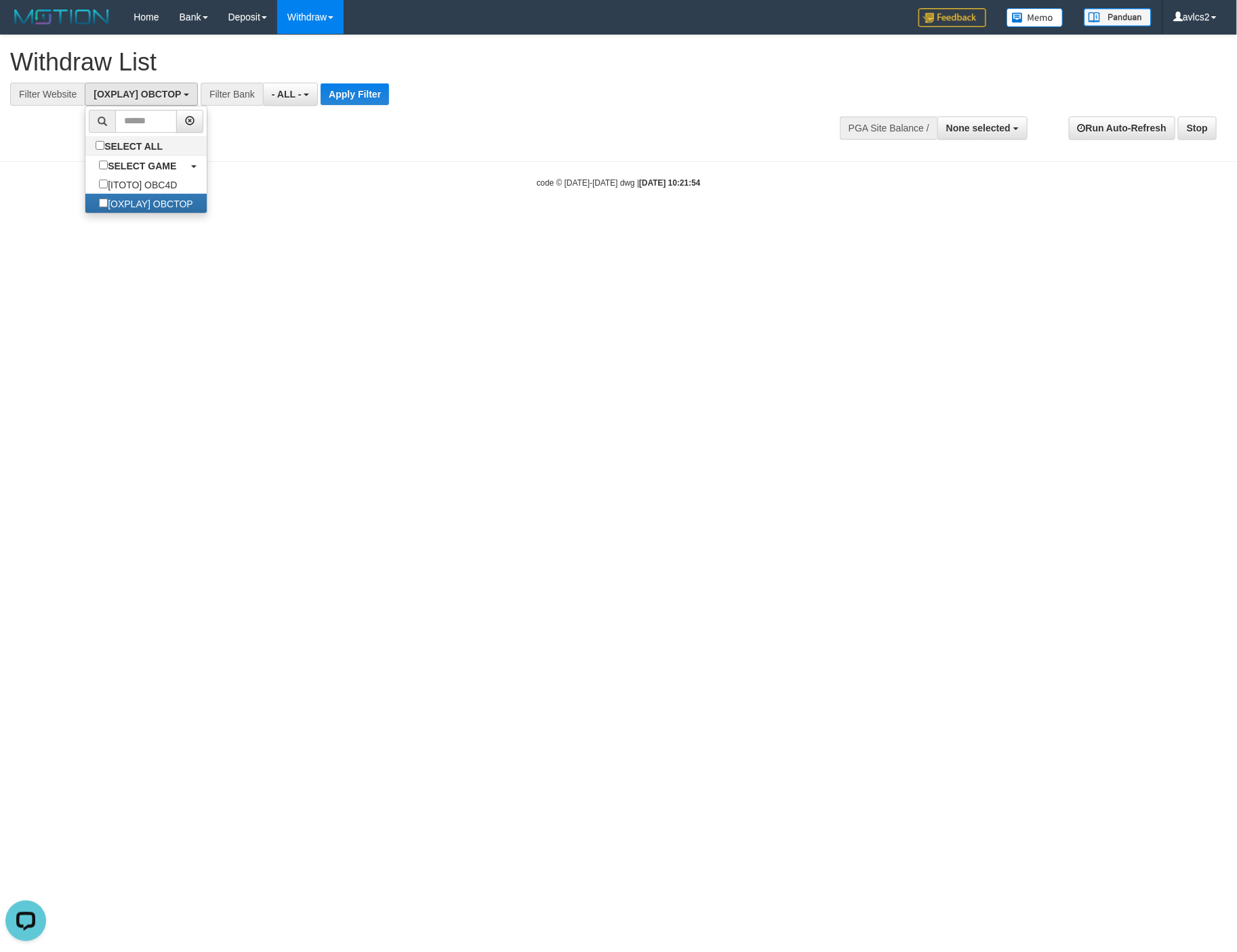
scroll to position [23, 0]
click at [357, 98] on button "Apply Filter" at bounding box center [354, 93] width 68 height 21
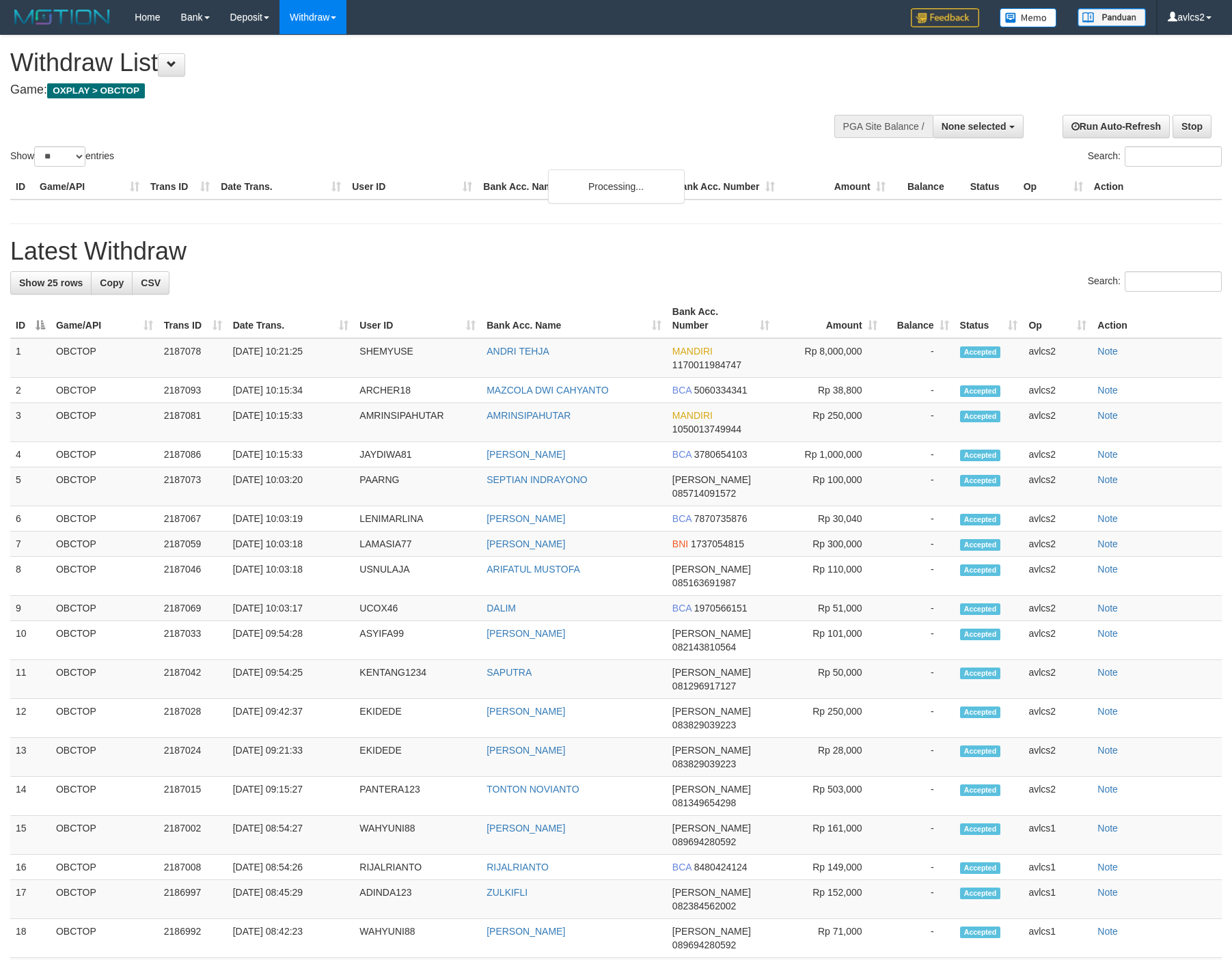
select select
select select "**"
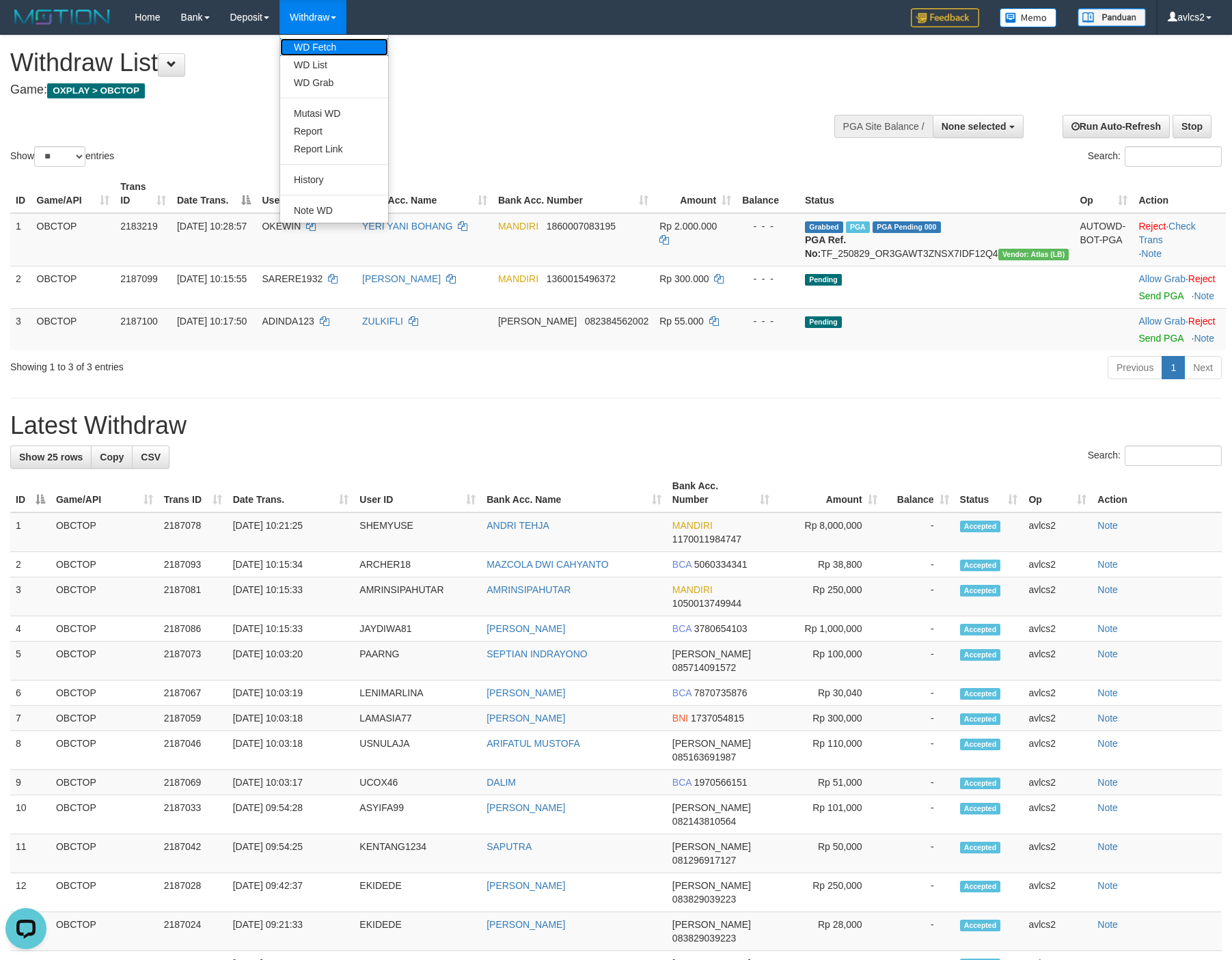
click at [308, 49] on link "WD Fetch" at bounding box center [334, 47] width 108 height 18
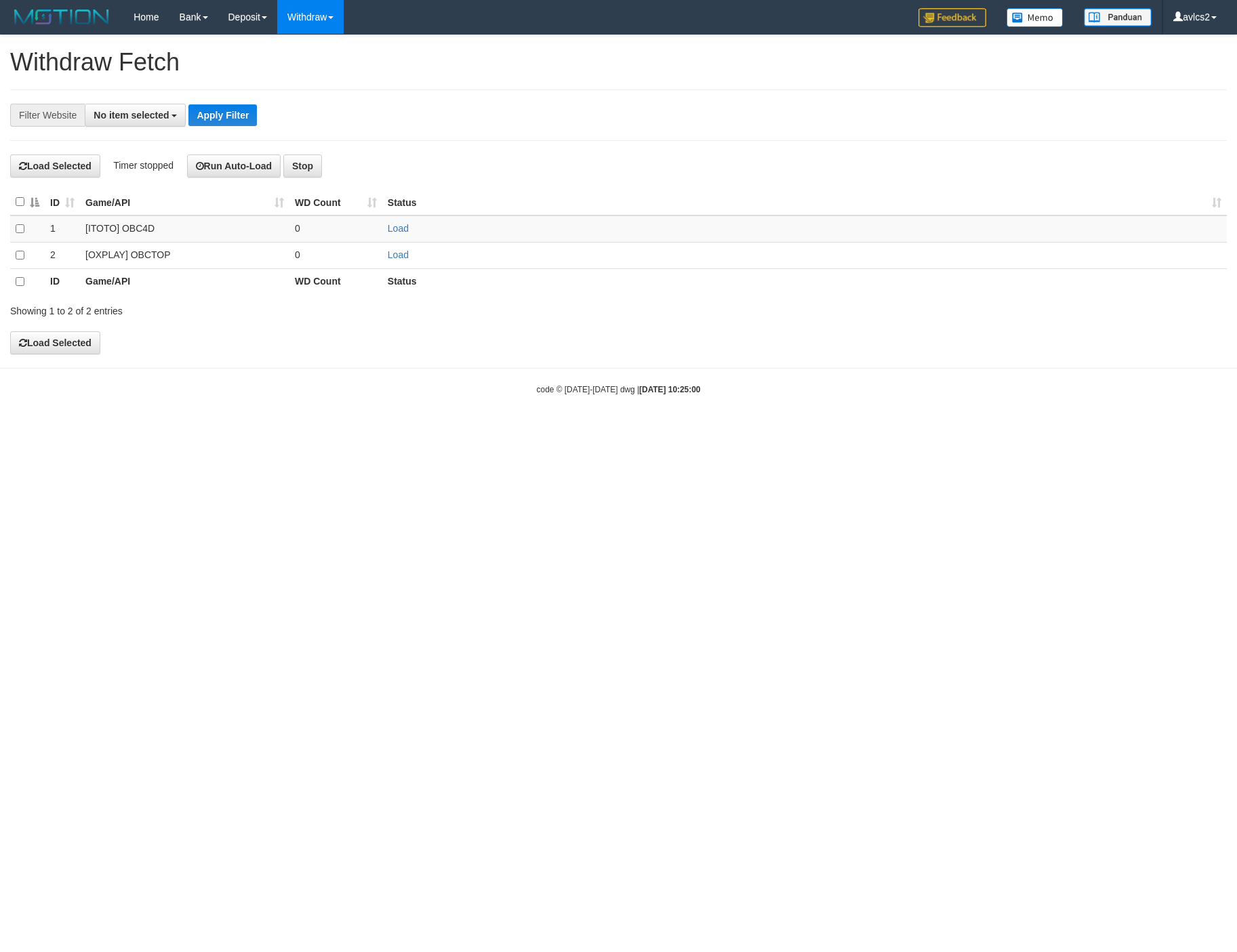
select select
click at [401, 260] on link "Load" at bounding box center [398, 254] width 21 height 11
click at [325, 57] on link "WD List" at bounding box center [332, 65] width 107 height 18
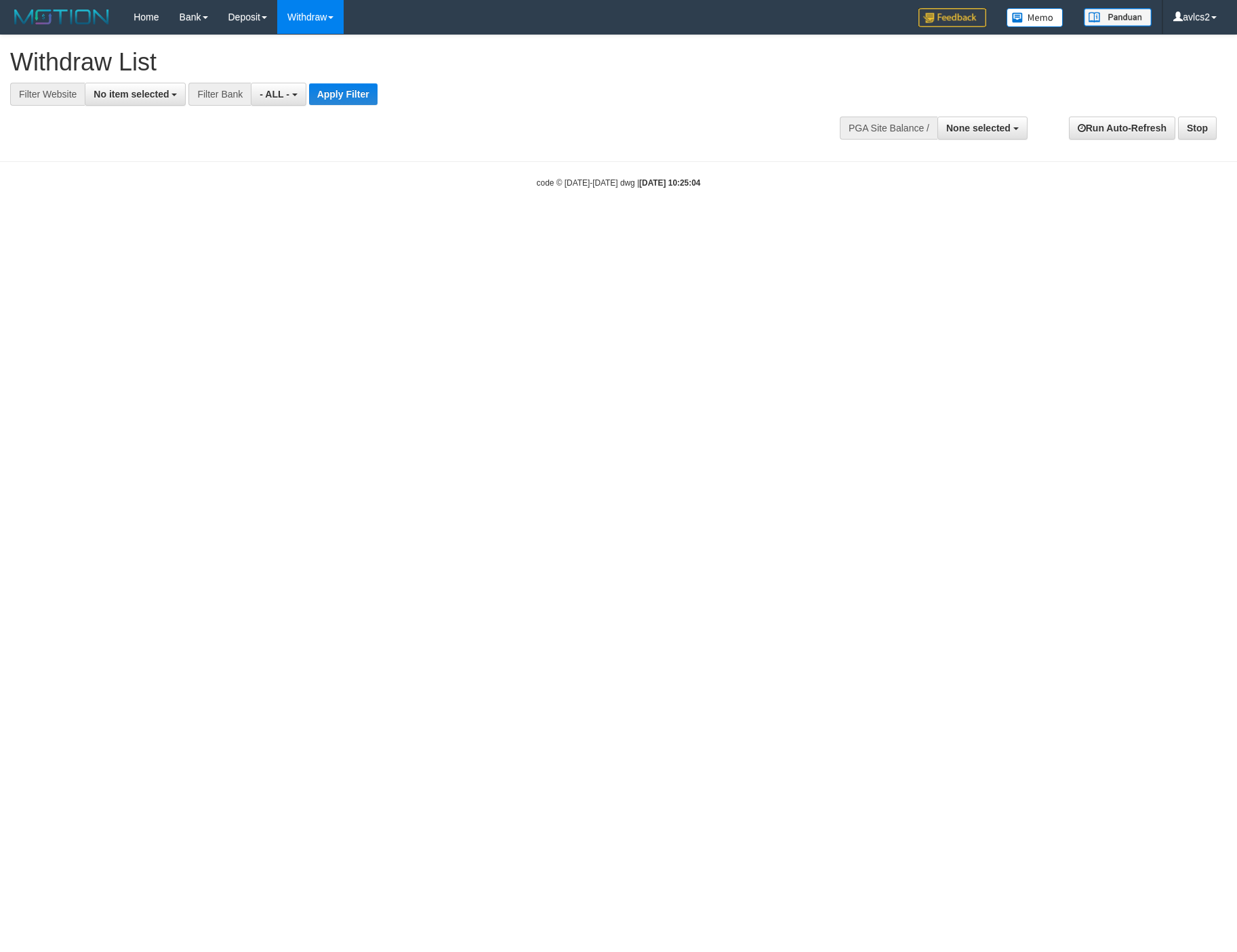
select select
click at [125, 89] on span "No item selected" at bounding box center [131, 94] width 75 height 11
click at [160, 207] on label "[OXPLAY] OBCTOP" at bounding box center [146, 204] width 121 height 19
select select "****"
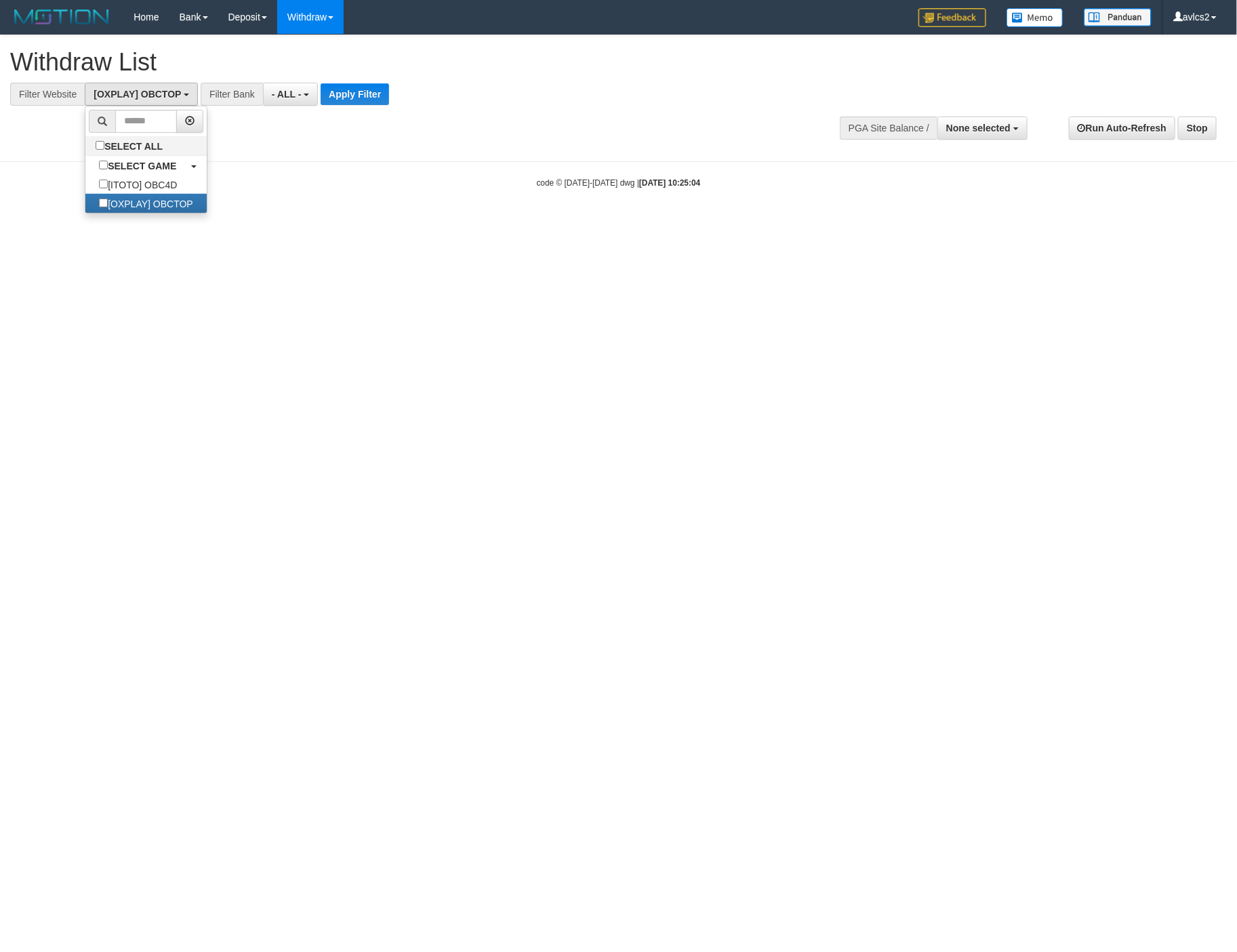
scroll to position [23, 0]
click at [354, 98] on button "Apply Filter" at bounding box center [354, 93] width 68 height 21
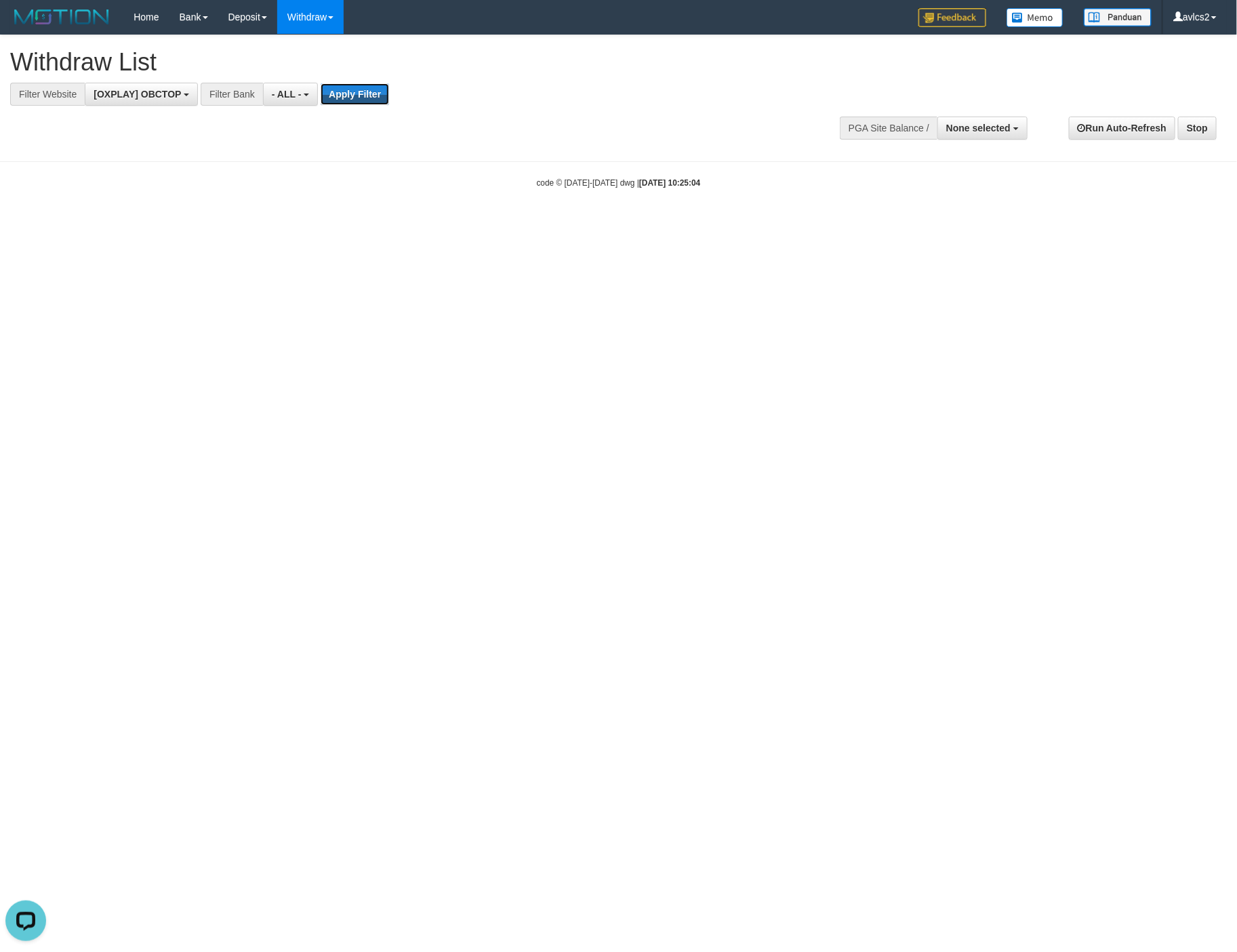
scroll to position [0, 0]
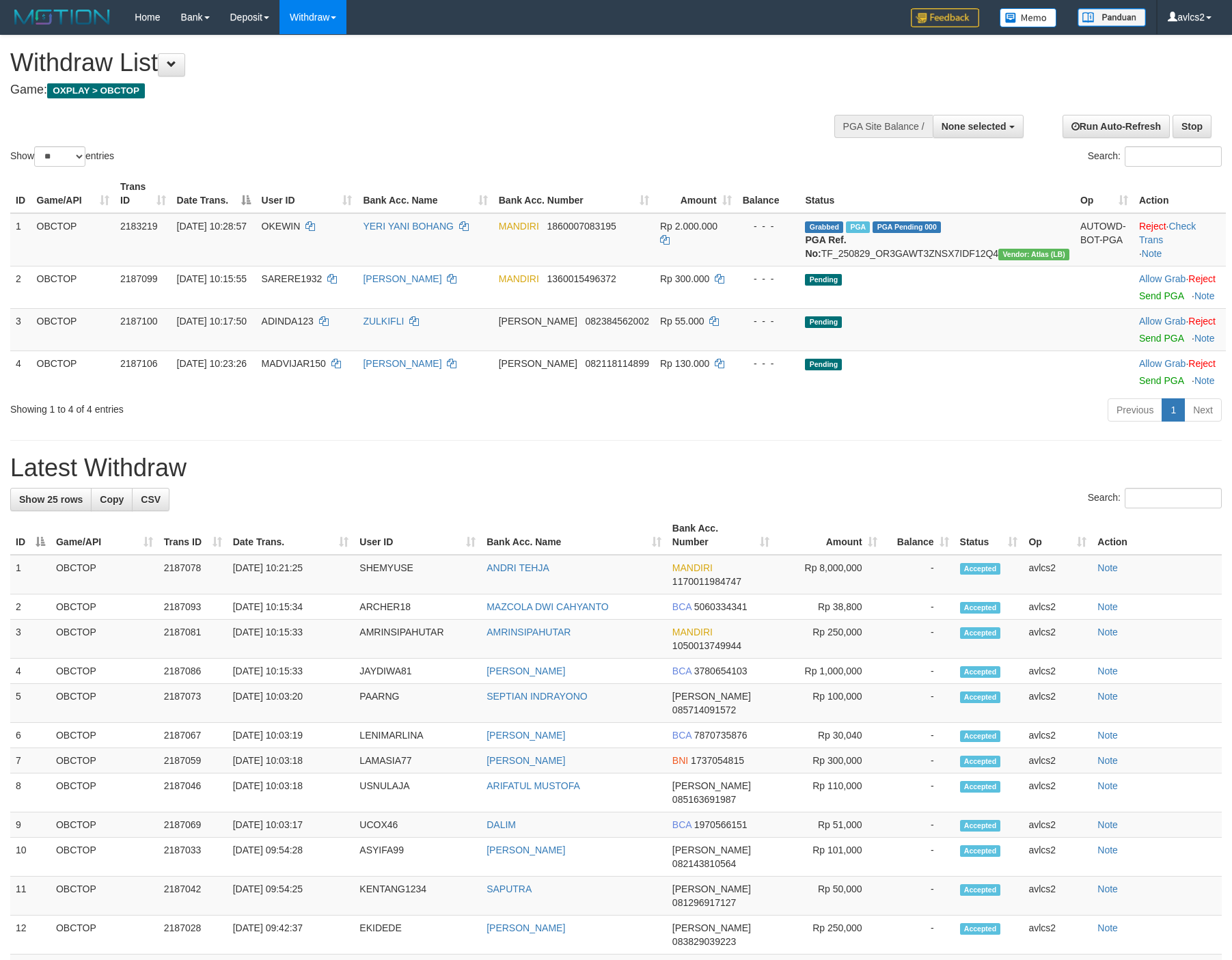
select select
select select "**"
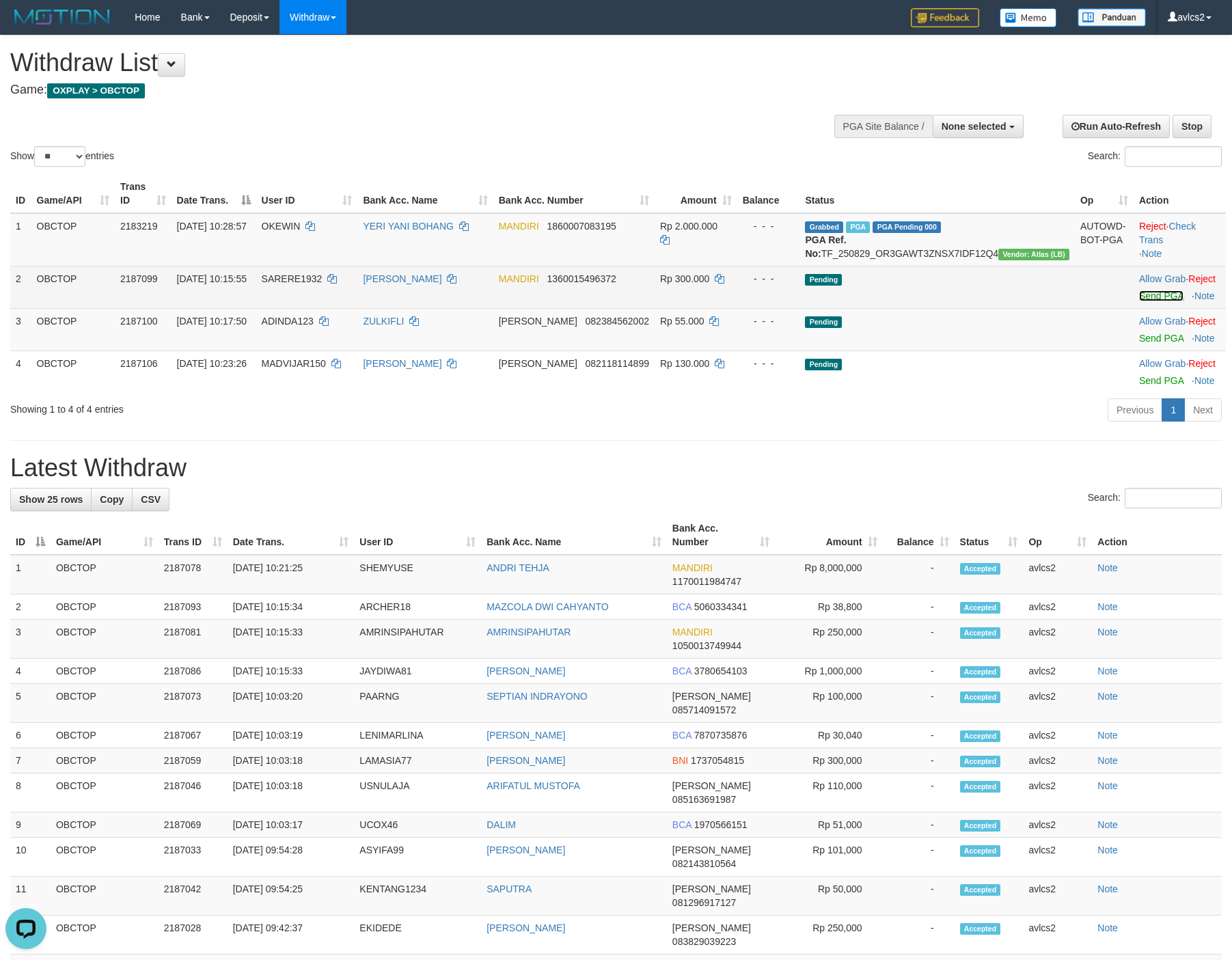
click at [1155, 301] on link "Send PGA" at bounding box center [1161, 296] width 44 height 11
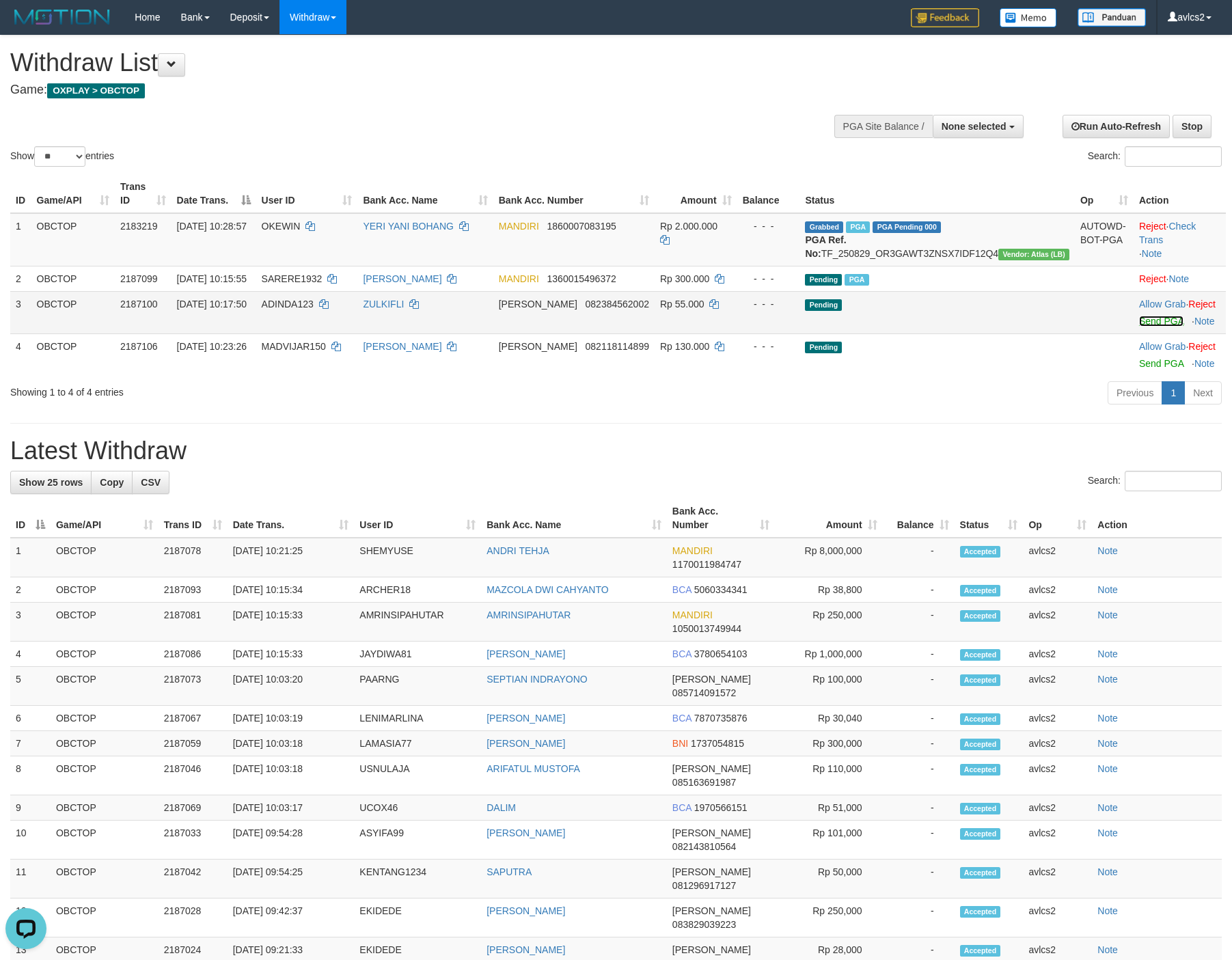
click at [1140, 327] on link "Send PGA" at bounding box center [1161, 321] width 44 height 11
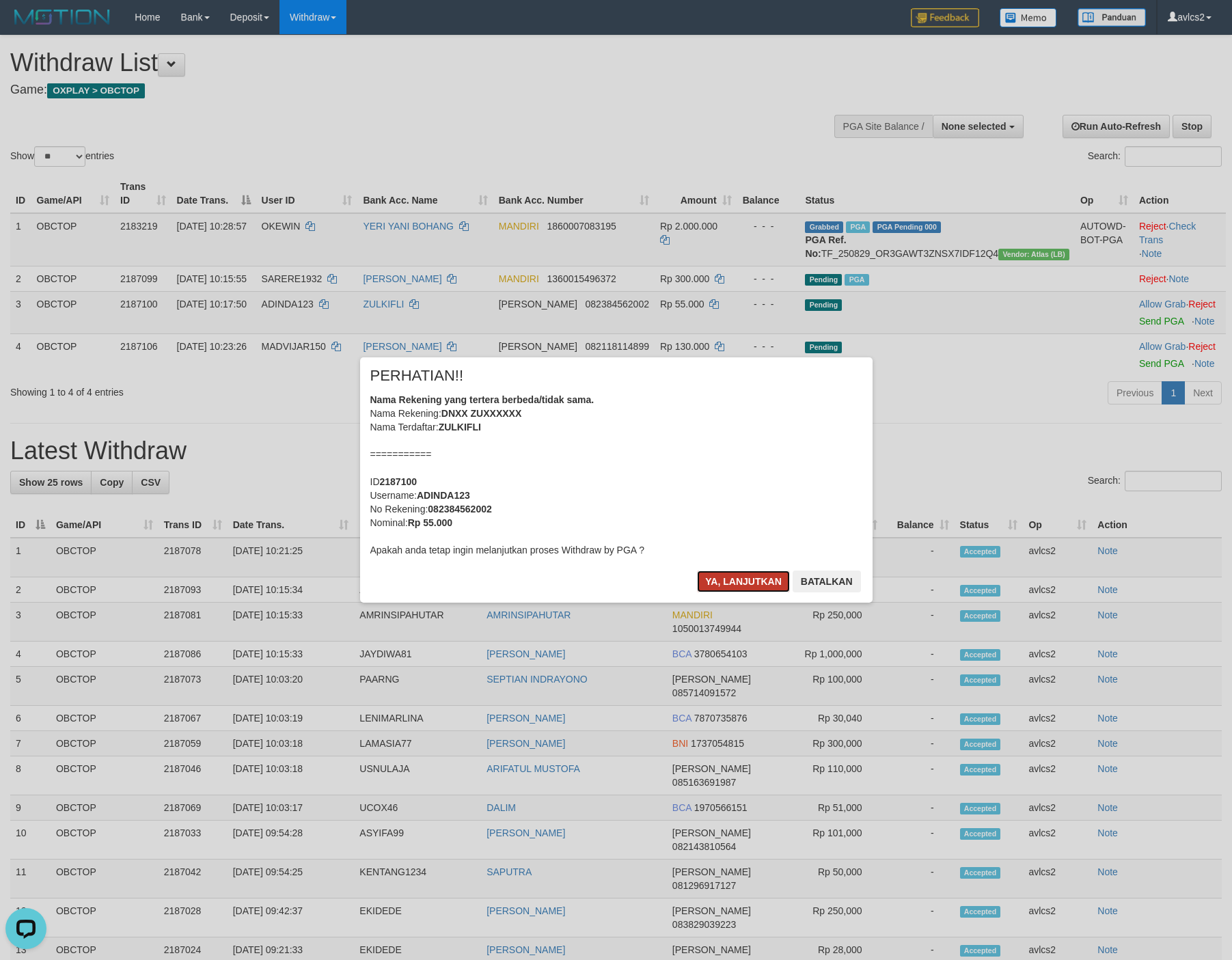
click at [726, 584] on button "Ya, lanjutkan" at bounding box center [743, 581] width 93 height 21
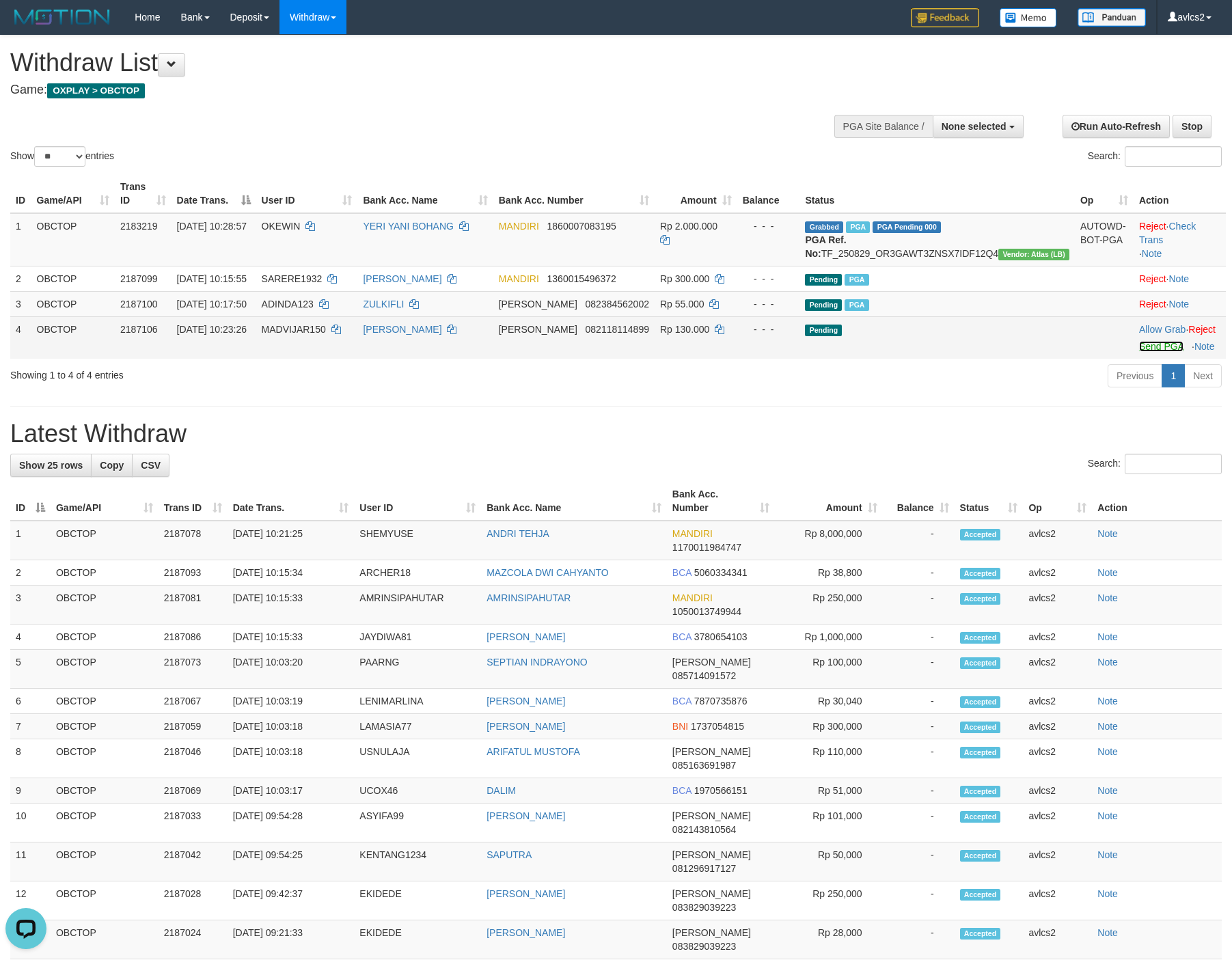
click at [1139, 352] on link "Send PGA" at bounding box center [1161, 346] width 44 height 11
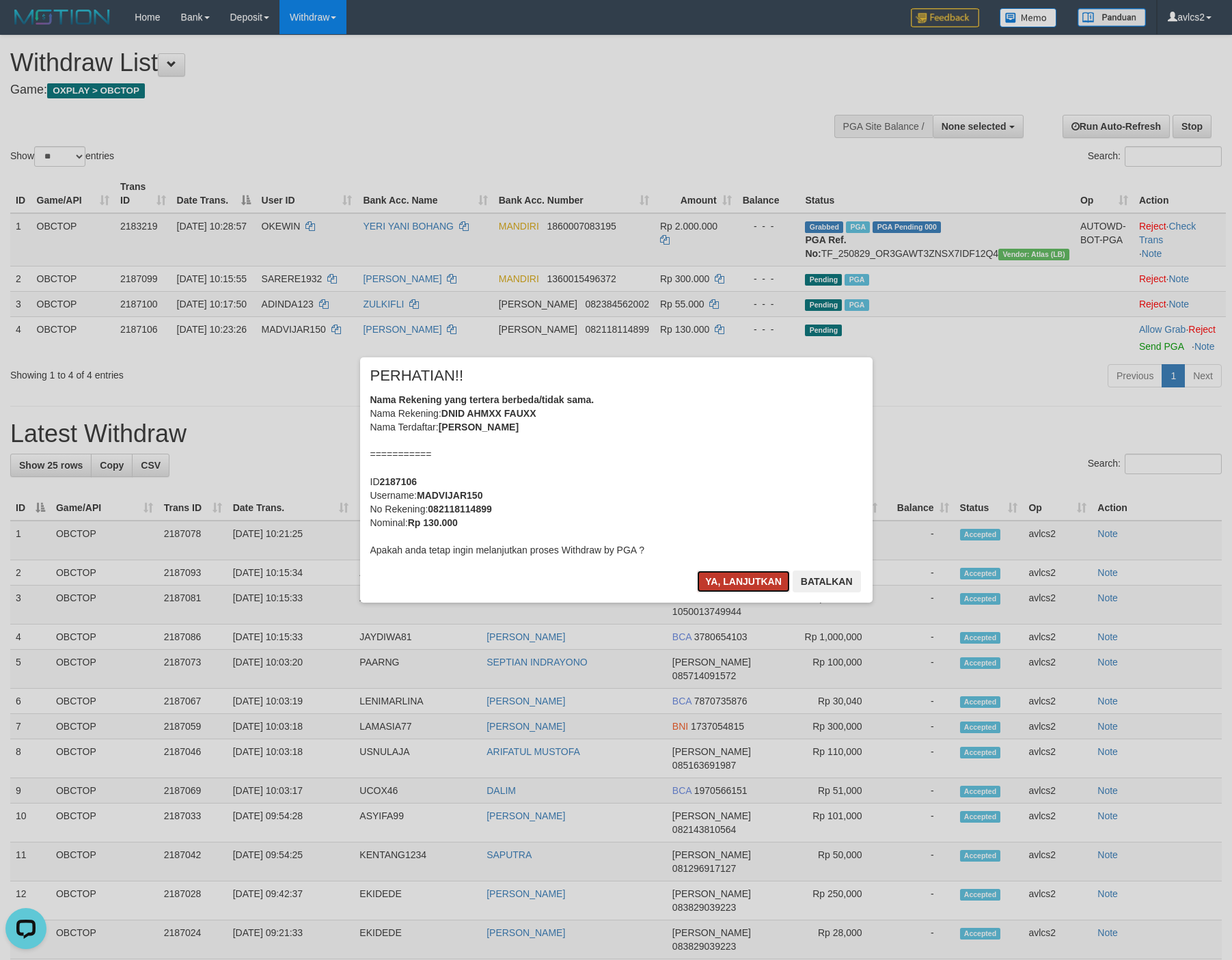
click at [740, 582] on button "Ya, lanjutkan" at bounding box center [743, 581] width 93 height 21
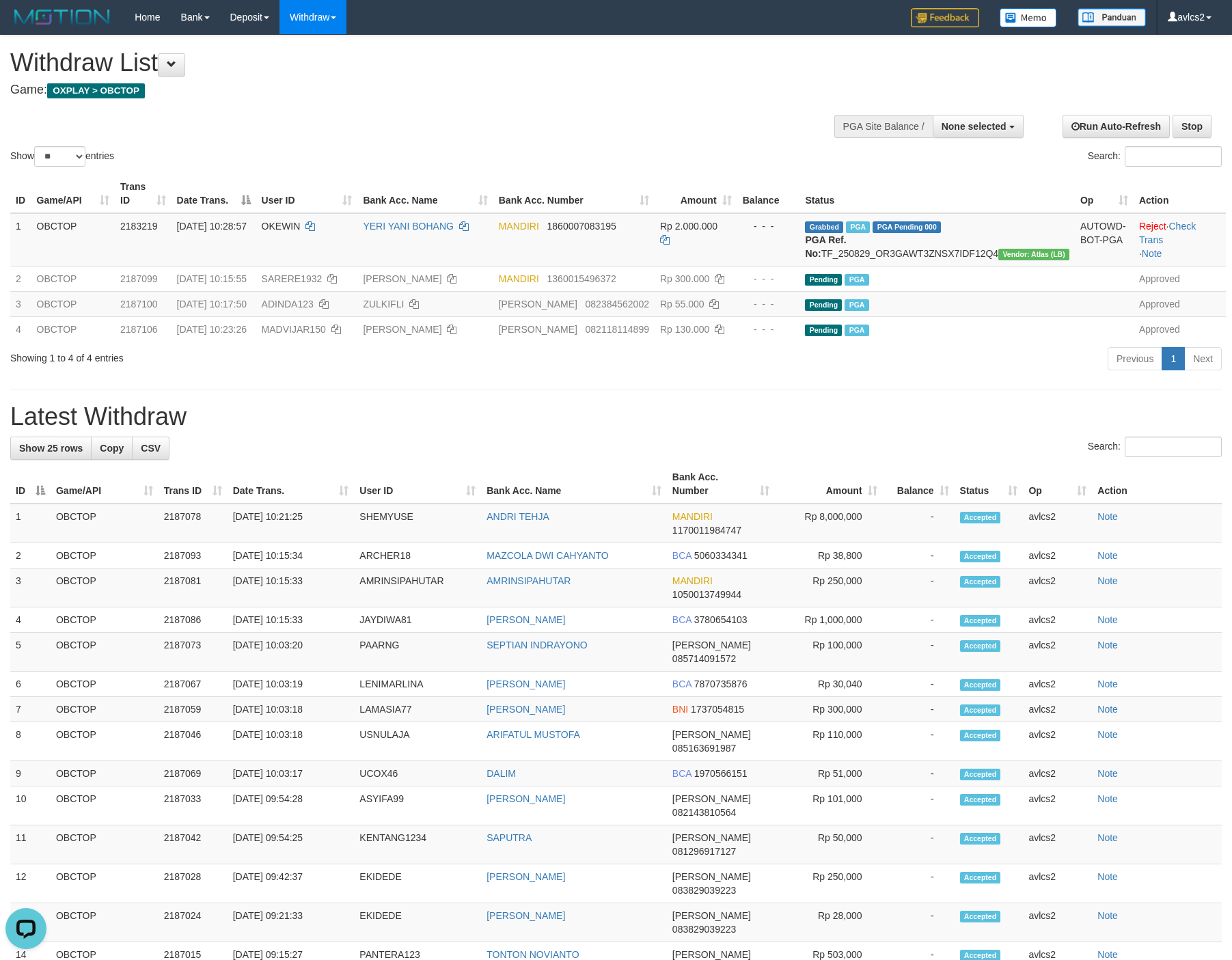
click at [677, 431] on h1 "Latest Withdraw" at bounding box center [616, 417] width 1211 height 27
click at [322, 45] on link "WD Fetch" at bounding box center [334, 47] width 108 height 18
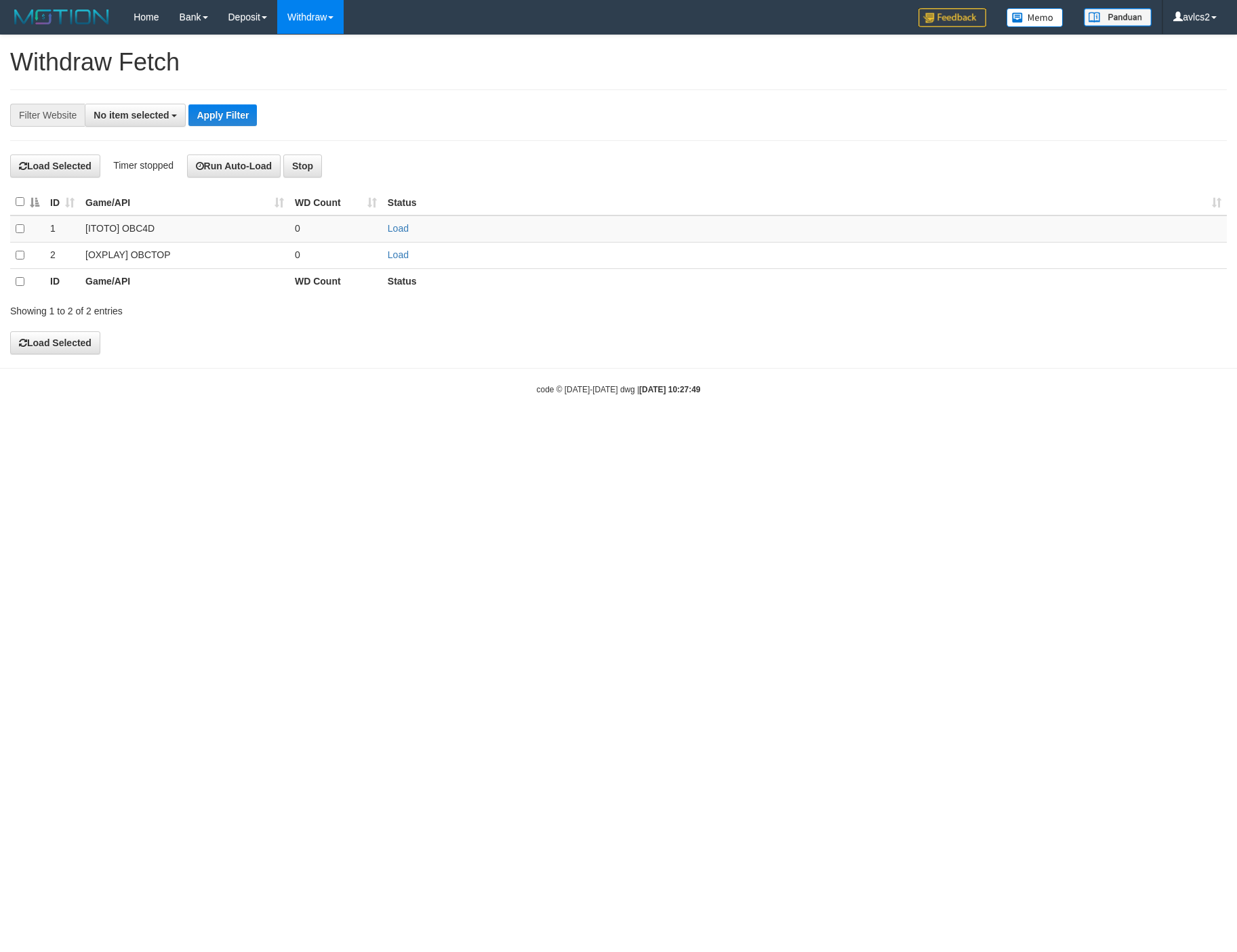
select select
click link "WD Fetch"
select select
click at [401, 258] on link "Load" at bounding box center [398, 254] width 21 height 11
click at [324, 63] on link "WD List" at bounding box center [332, 65] width 107 height 18
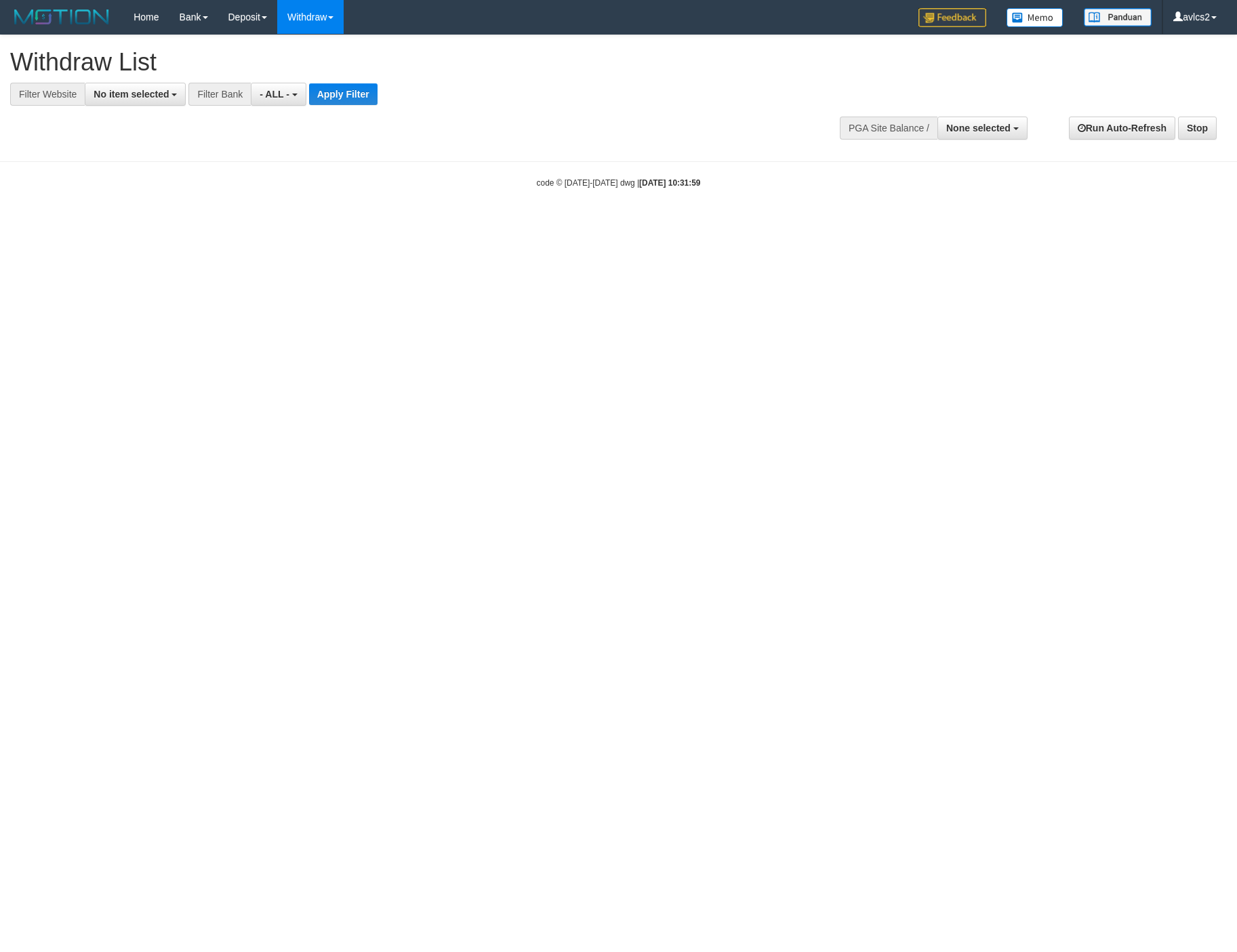
select select
click at [129, 107] on div at bounding box center [618, 106] width 1216 height 1
click at [145, 94] on span "No item selected" at bounding box center [131, 94] width 75 height 11
click at [183, 210] on label "[OXPLAY] OBCTOP" at bounding box center [146, 204] width 121 height 19
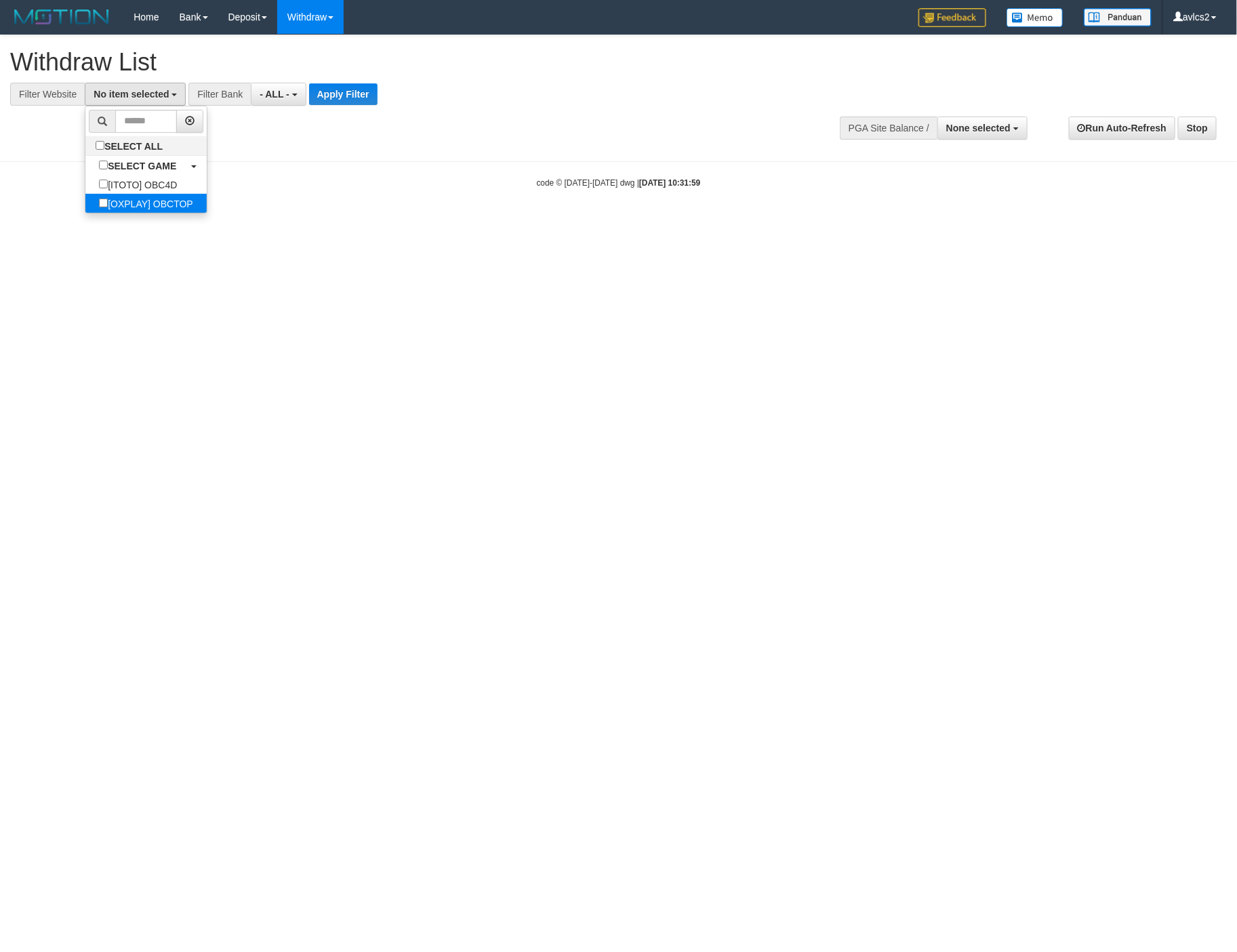
select select "****"
click at [350, 98] on button "Apply Filter" at bounding box center [354, 93] width 68 height 21
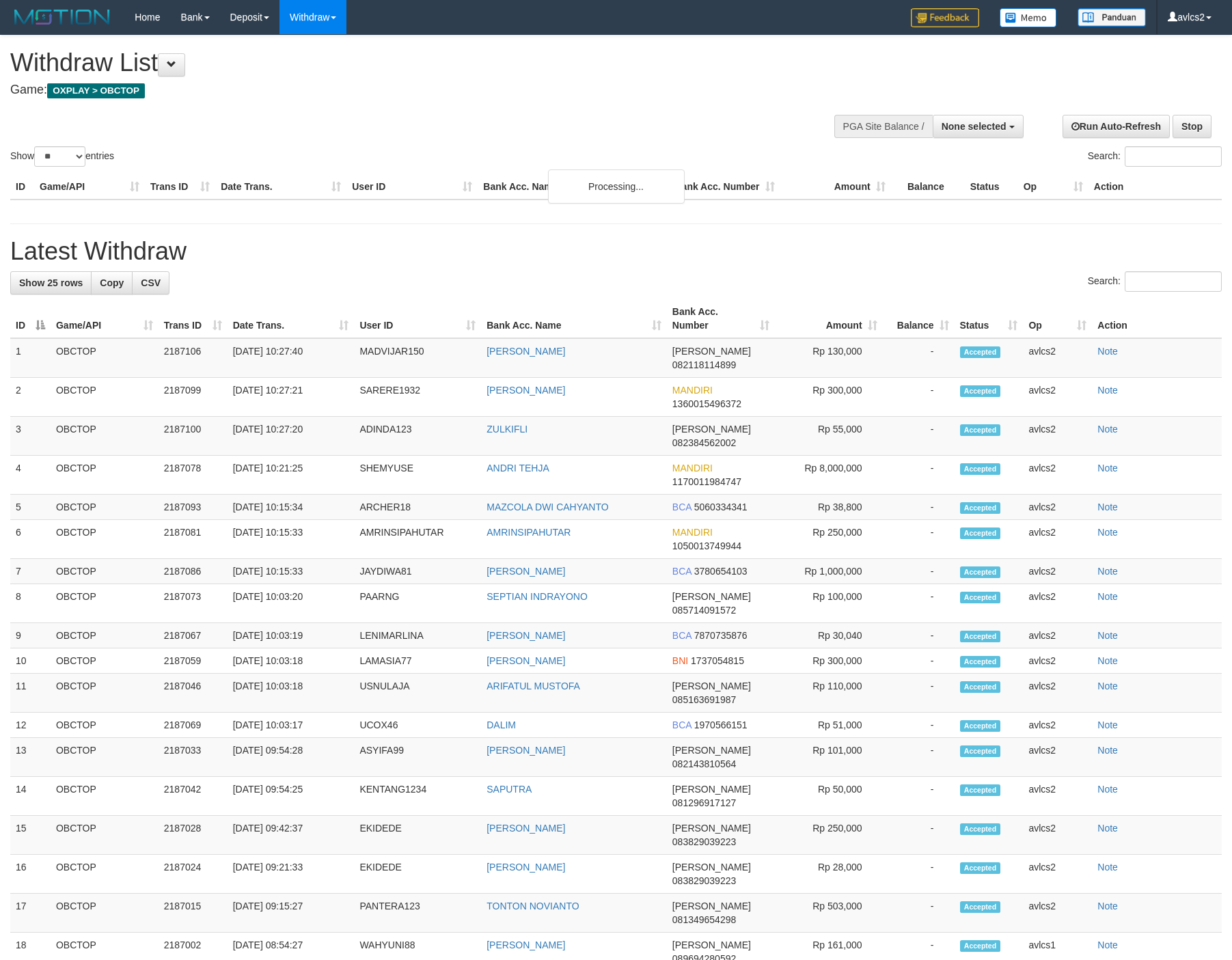
select select
select select "**"
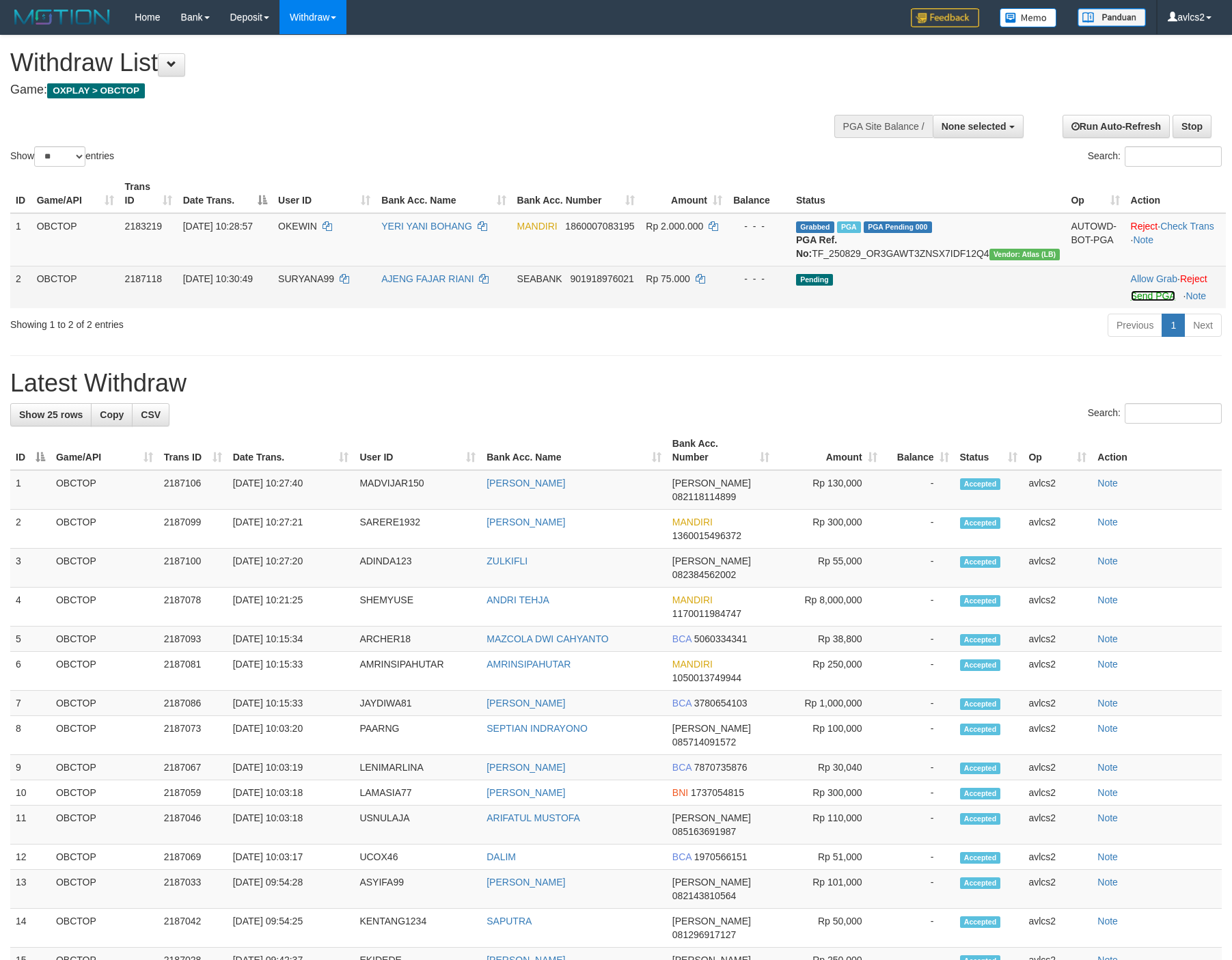
click at [1139, 301] on link "Send PGA" at bounding box center [1153, 296] width 44 height 11
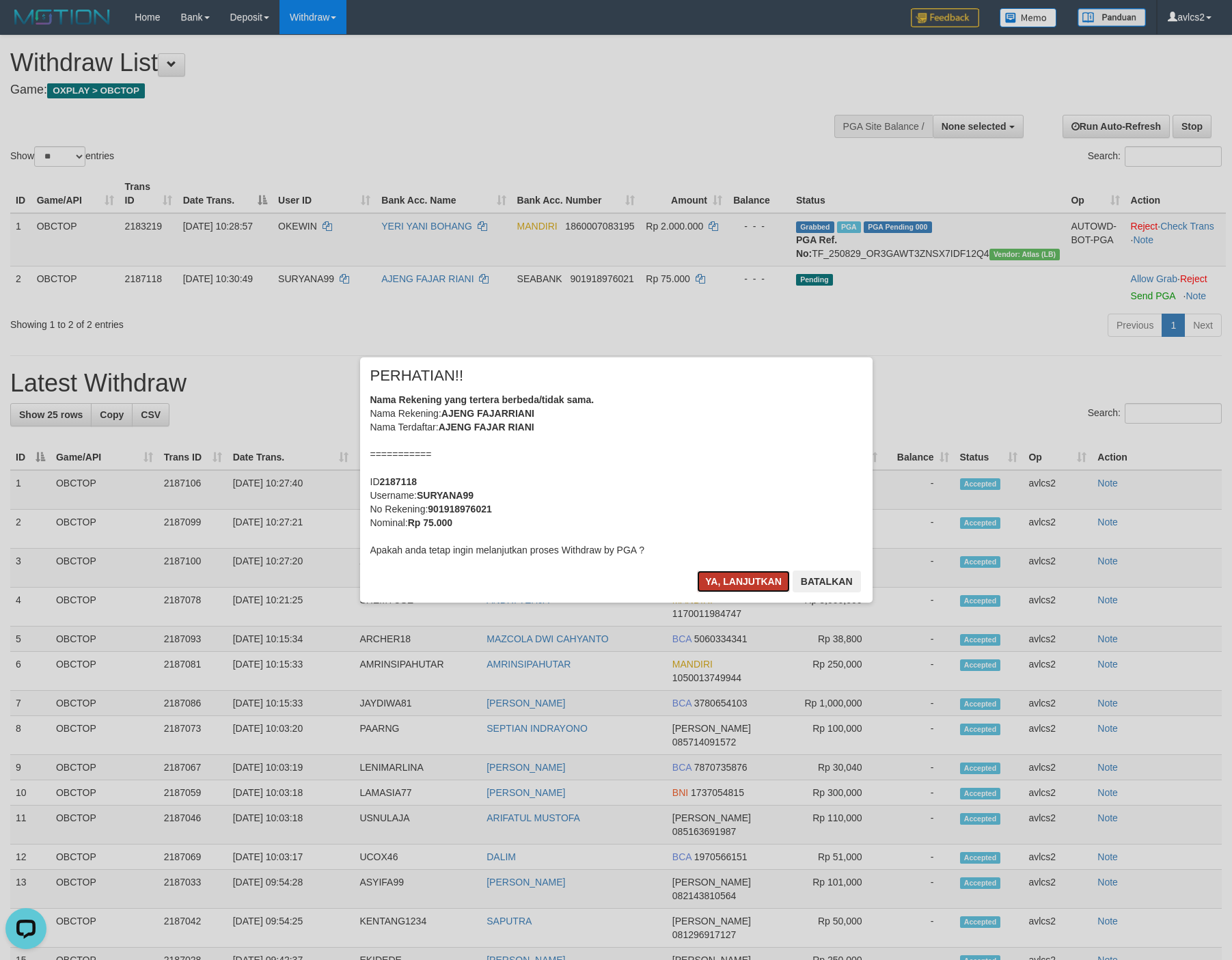
click at [726, 574] on button "Ya, lanjutkan" at bounding box center [743, 581] width 93 height 21
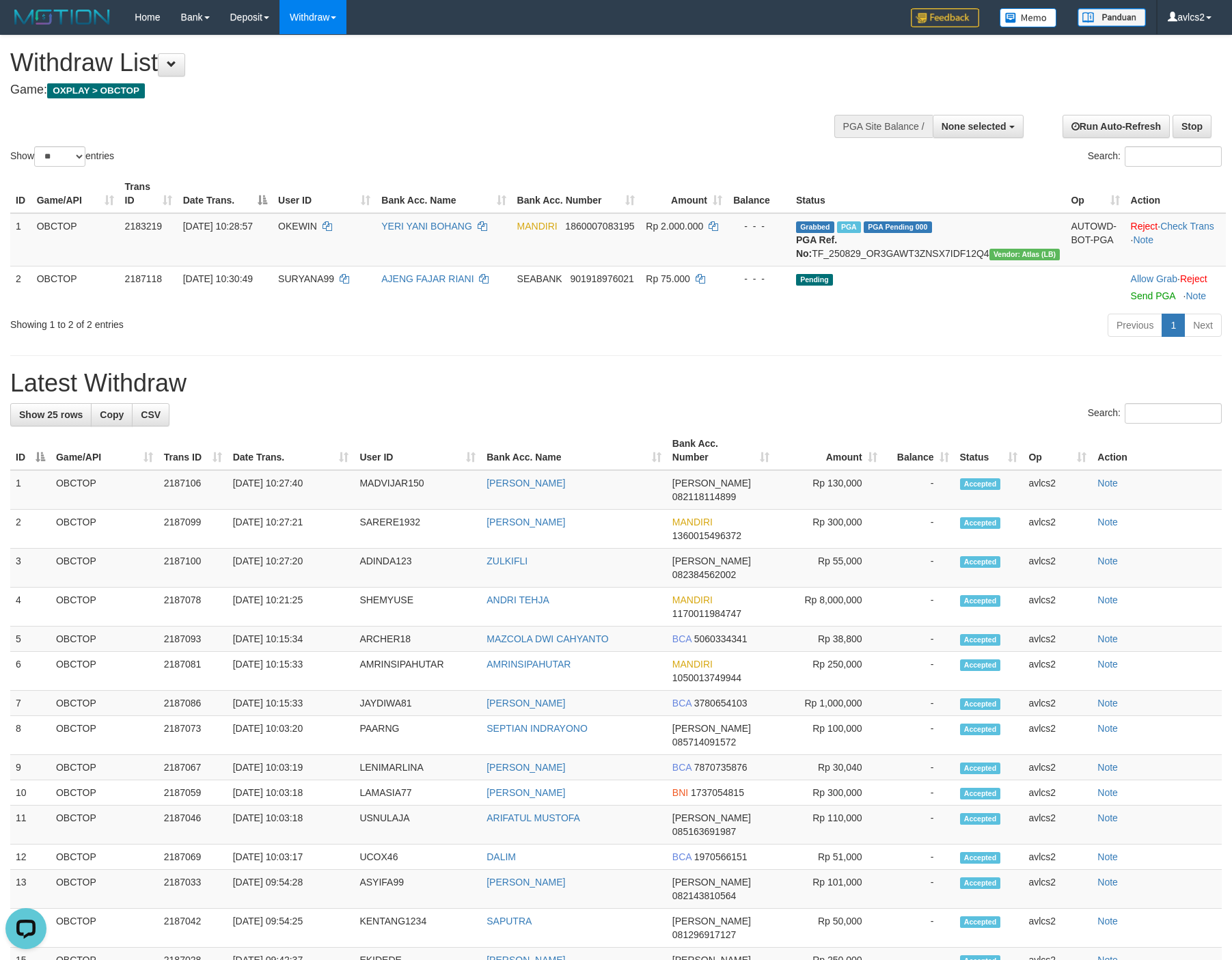
click at [716, 369] on div "**********" at bounding box center [616, 731] width 1232 height 1391
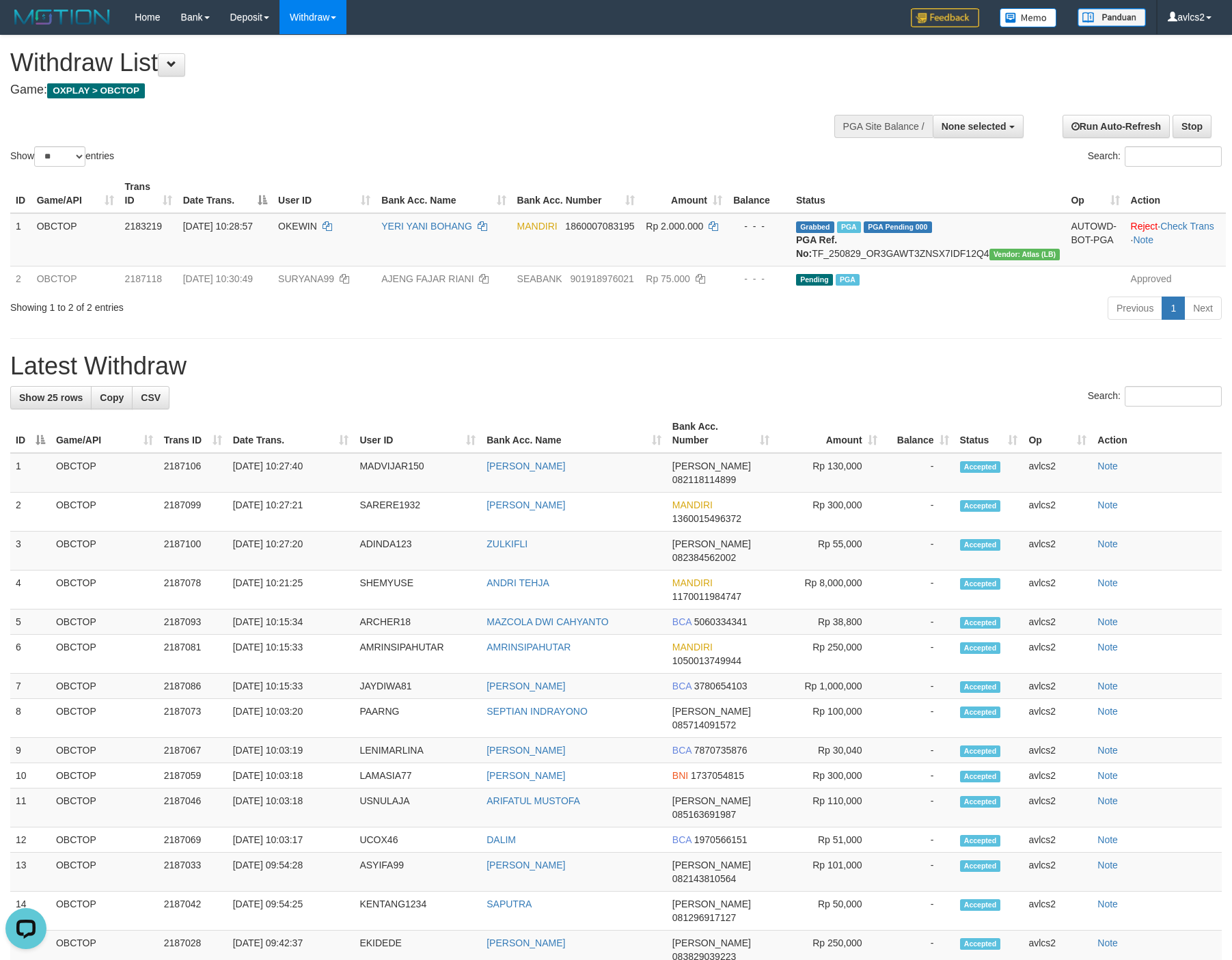
click at [881, 377] on h1 "Latest Withdraw" at bounding box center [616, 366] width 1211 height 27
click at [297, 41] on link "WD Fetch" at bounding box center [334, 47] width 108 height 18
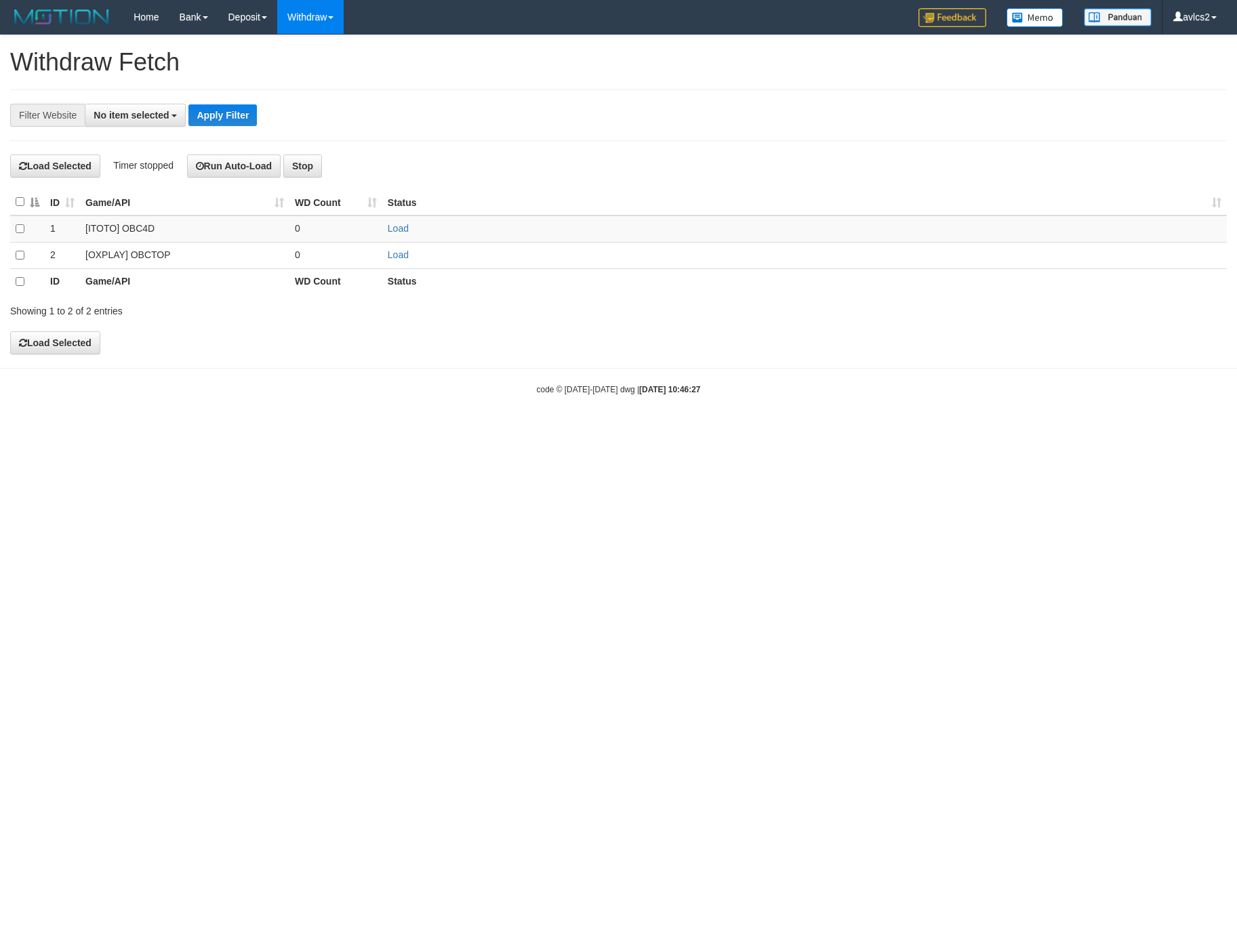
select select
drag, startPoint x: 0, startPoint y: 0, endPoint x: 393, endPoint y: 252, distance: 466.9
click at [393, 252] on td "Load" at bounding box center [805, 255] width 844 height 26
click at [393, 260] on link "Load" at bounding box center [398, 254] width 21 height 11
click at [322, 57] on link "WD List" at bounding box center [332, 65] width 107 height 18
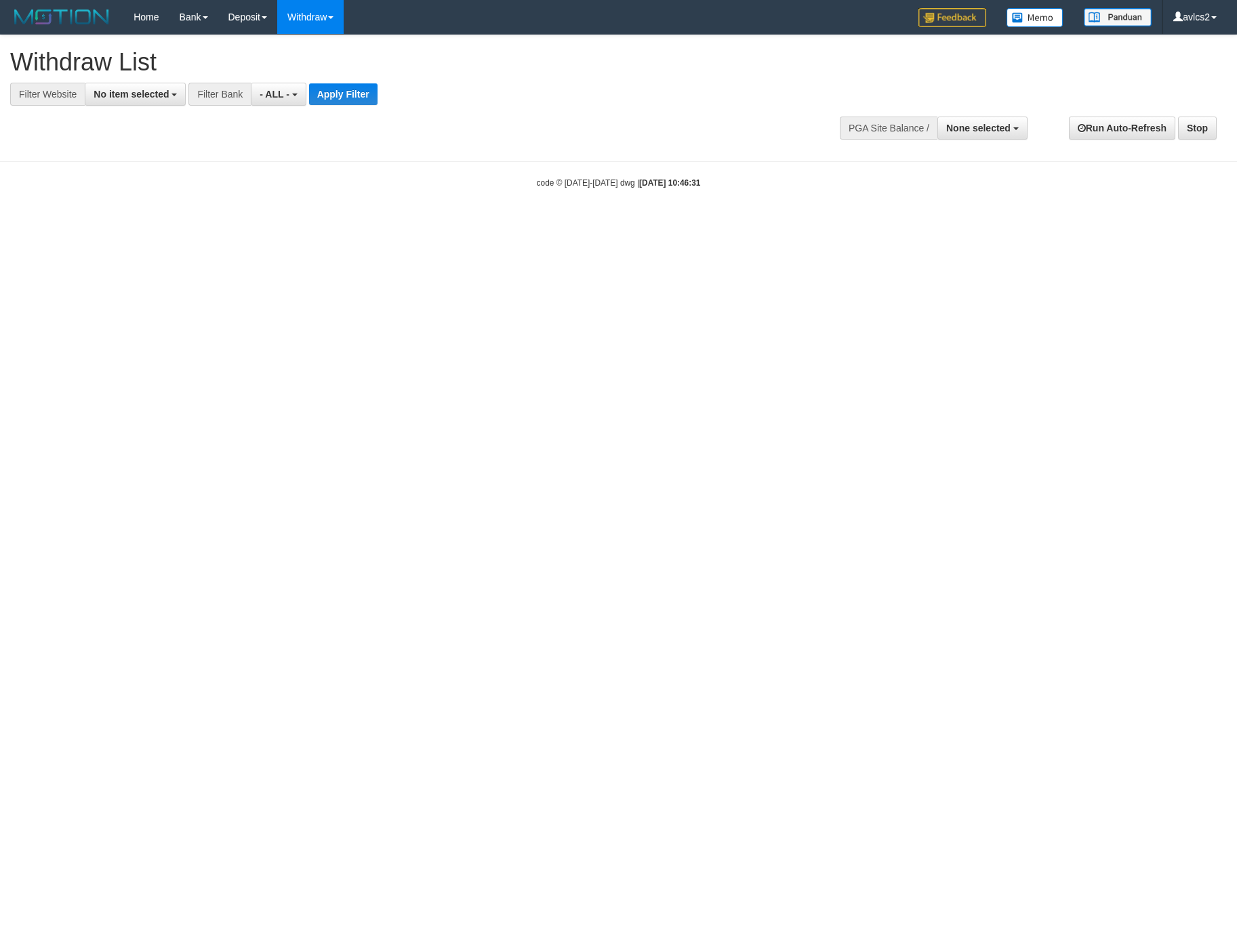
select select
click at [137, 87] on button "No item selected" at bounding box center [135, 93] width 101 height 23
click at [143, 199] on label "[OXPLAY] OBCTOP" at bounding box center [146, 204] width 121 height 19
select select "****"
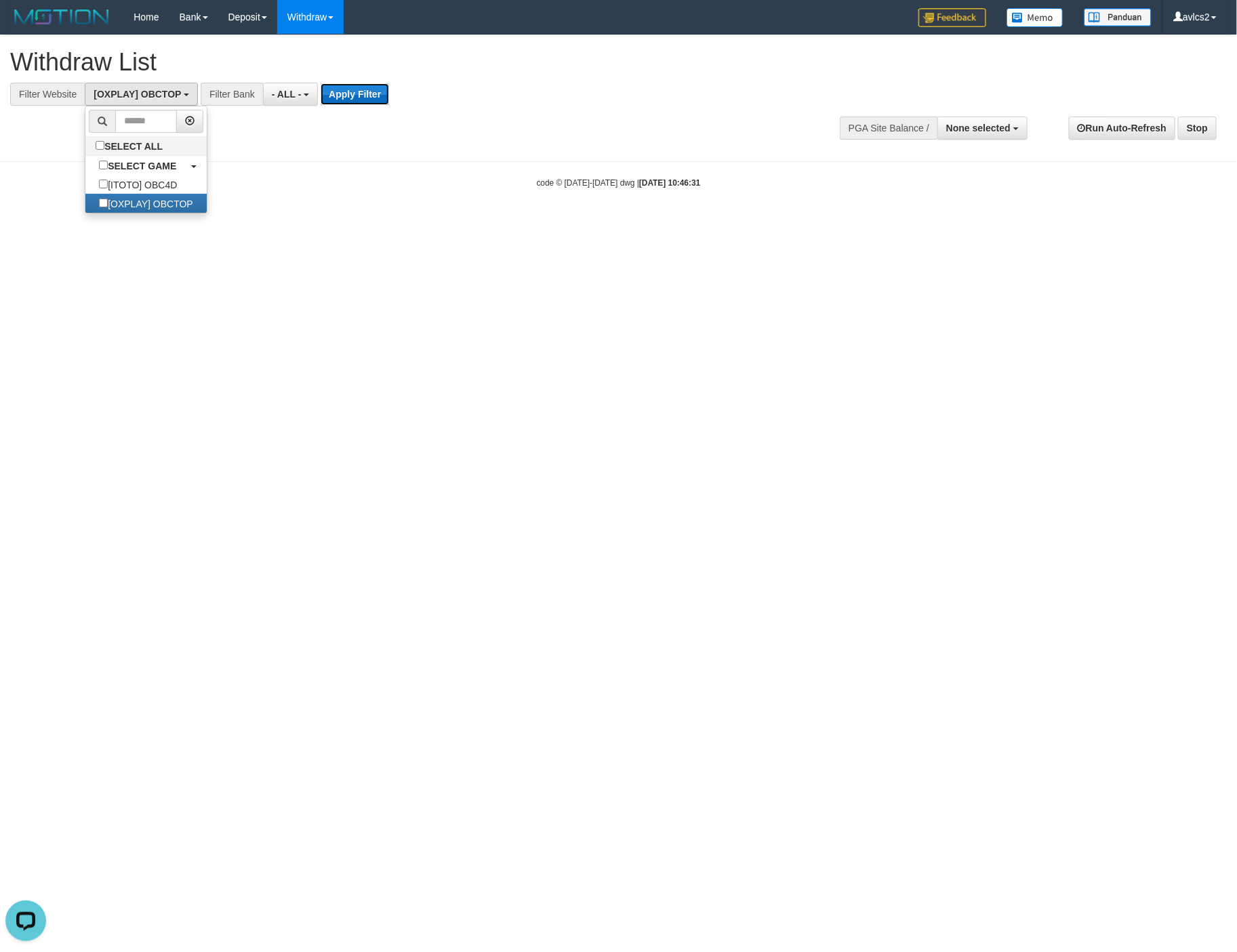
click at [346, 98] on button "Apply Filter" at bounding box center [354, 93] width 68 height 21
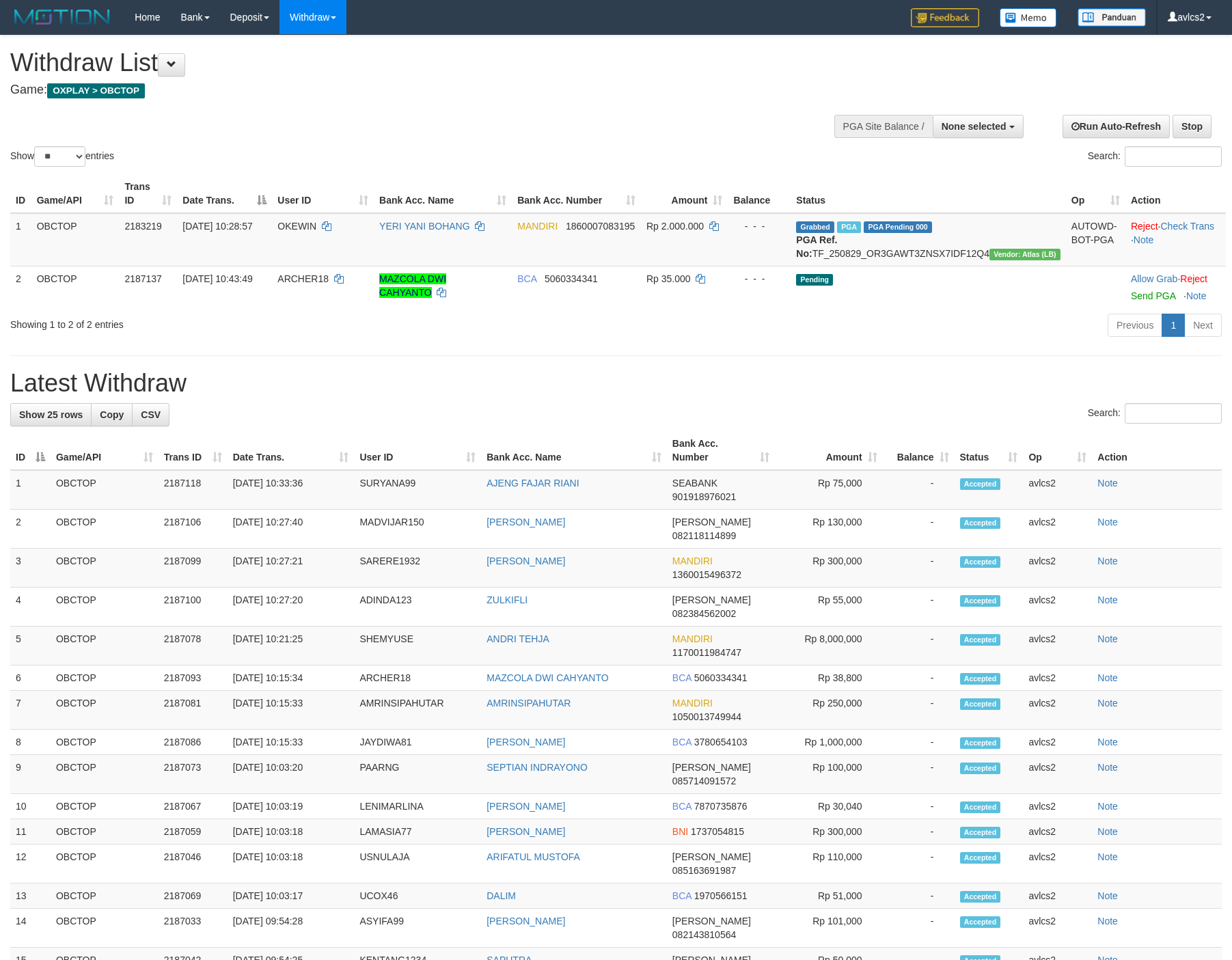
select select
select select "**"
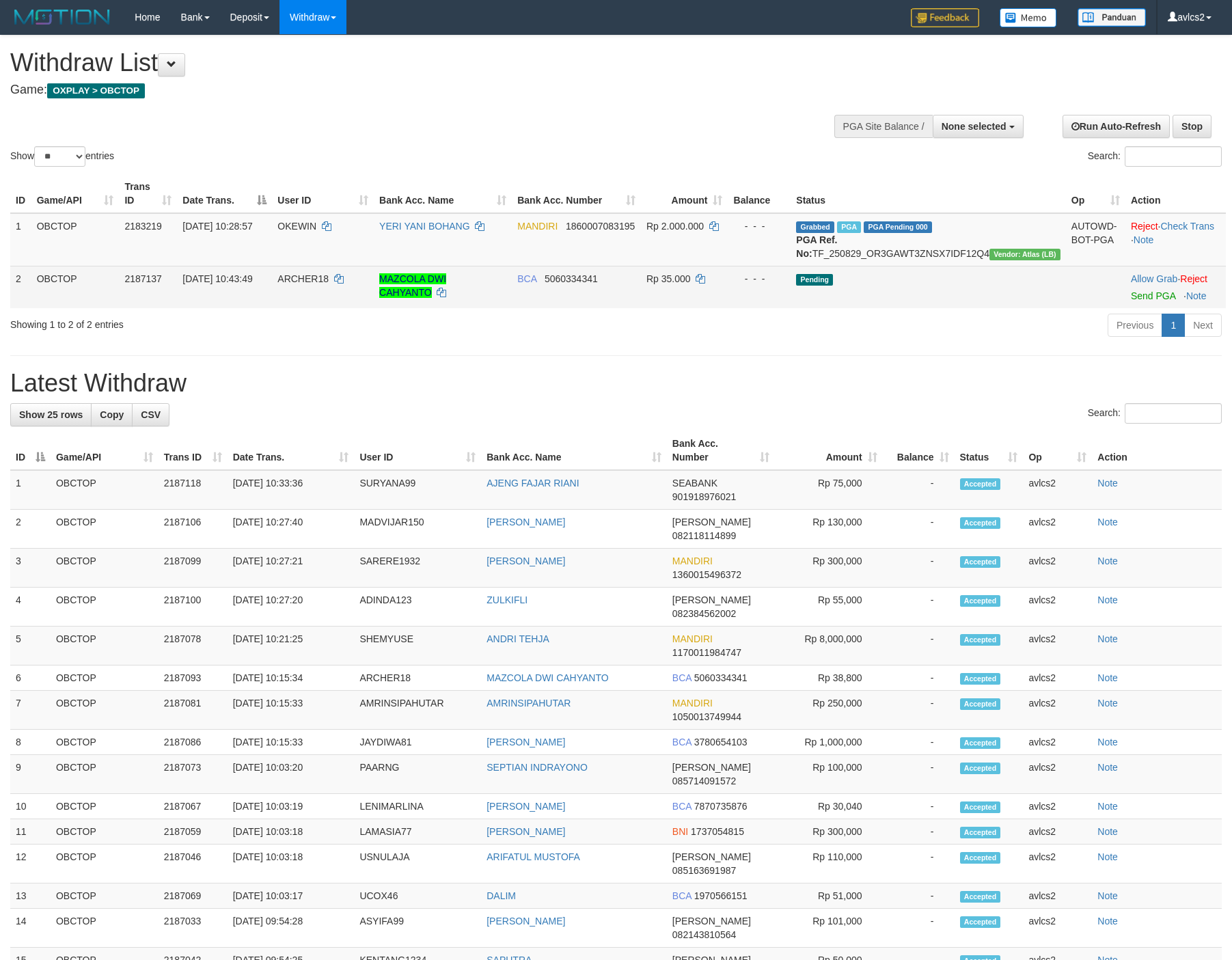
click at [1132, 308] on td "Allow Grab · Reject Send PGA · Note" at bounding box center [1175, 287] width 100 height 42
click at [1134, 301] on link "Send PGA" at bounding box center [1153, 296] width 44 height 11
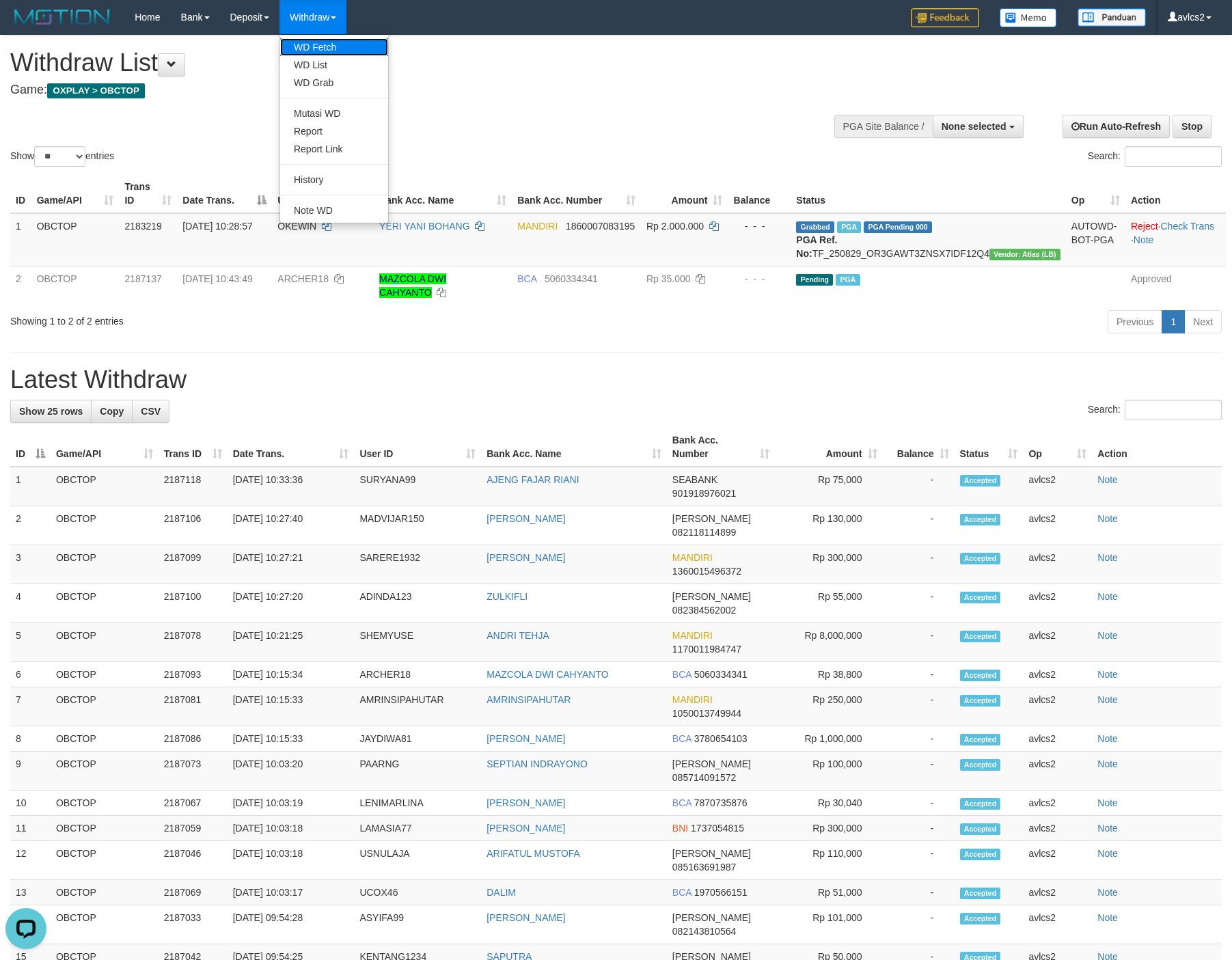
click at [302, 48] on link "WD Fetch" at bounding box center [334, 47] width 108 height 18
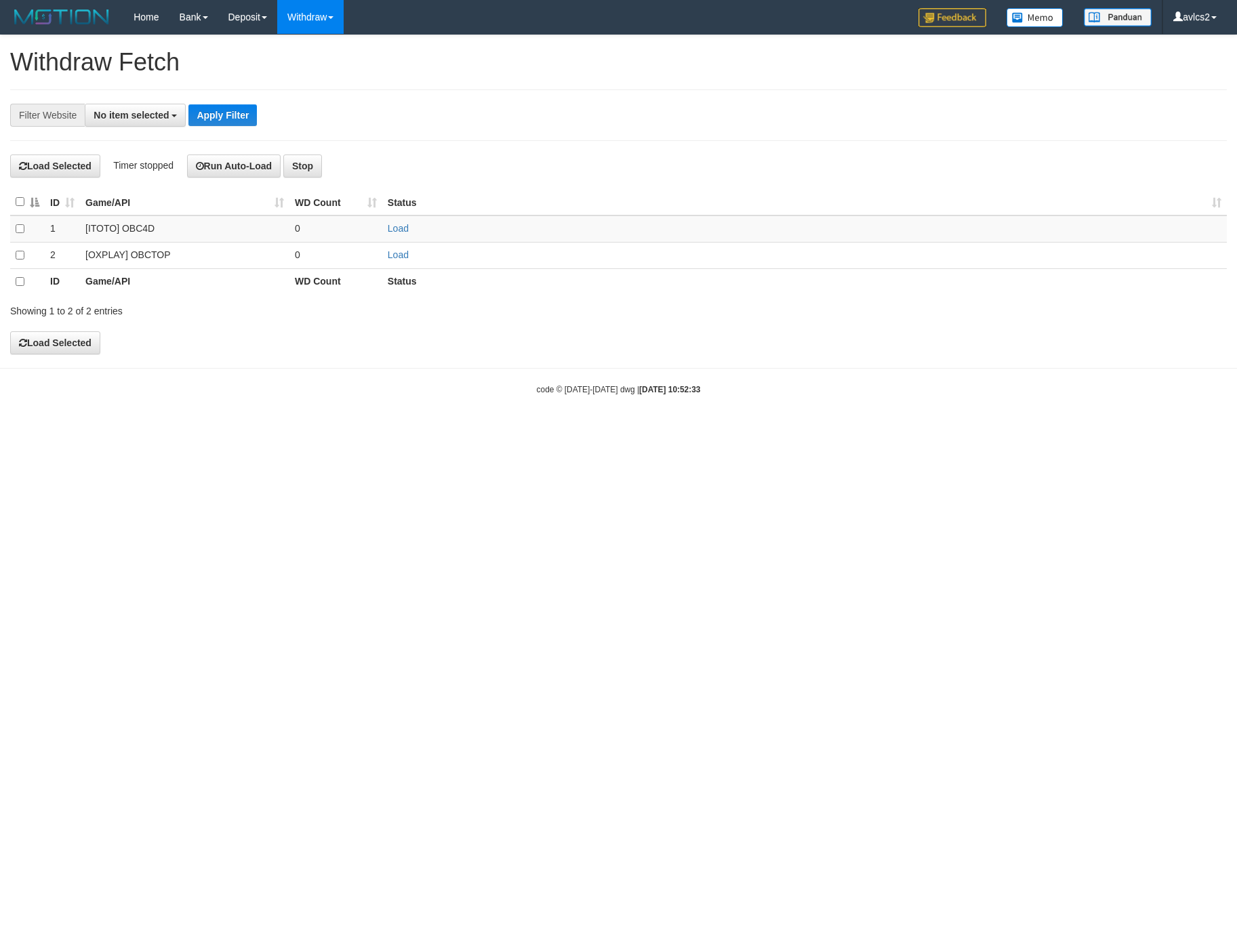
select select
click at [397, 260] on link "Load" at bounding box center [398, 254] width 21 height 11
click at [327, 57] on link "WD List" at bounding box center [332, 65] width 107 height 18
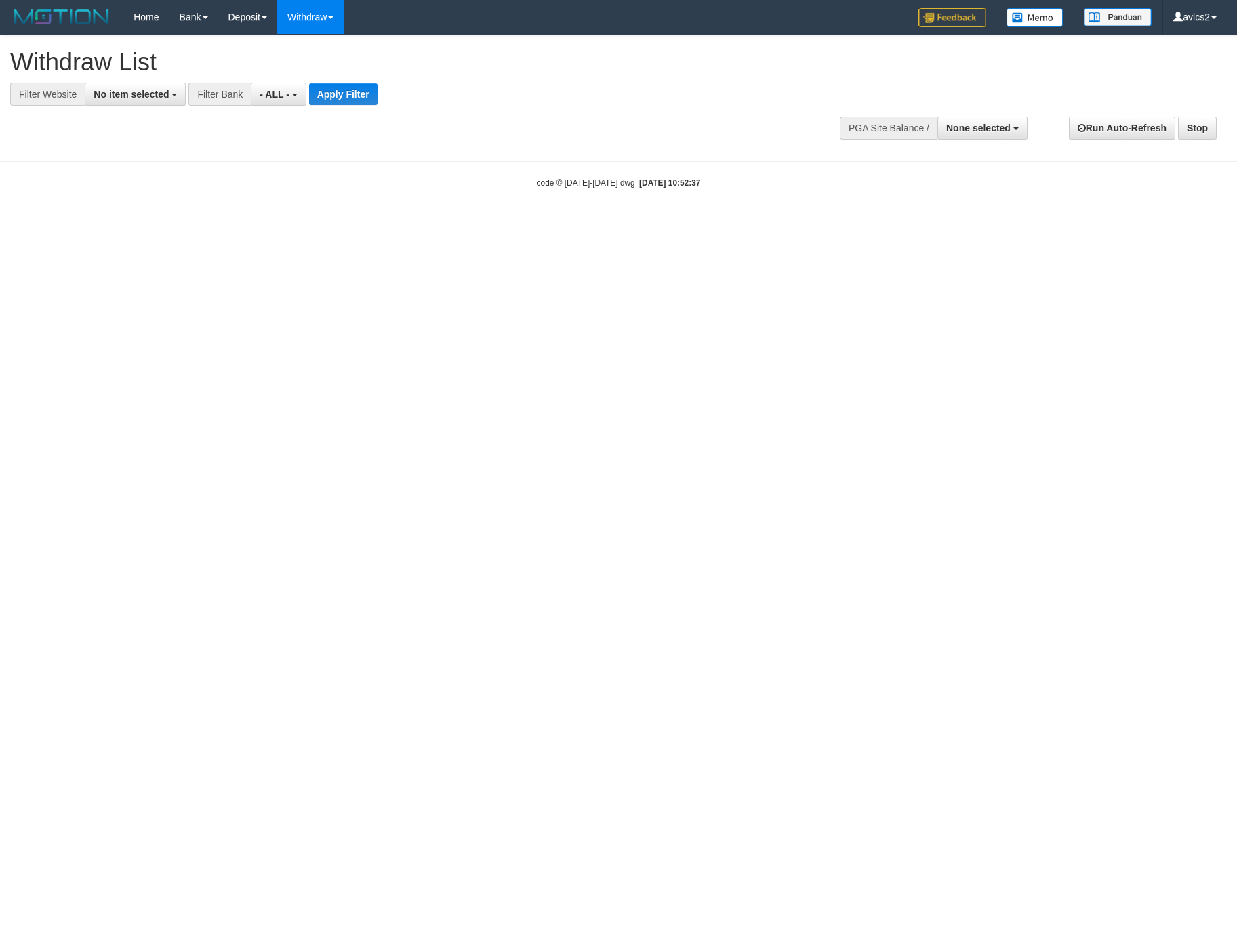
select select
click at [132, 93] on span "No item selected" at bounding box center [131, 94] width 75 height 11
click at [138, 201] on label "[OXPLAY] OBCTOP" at bounding box center [146, 204] width 121 height 19
select select "****"
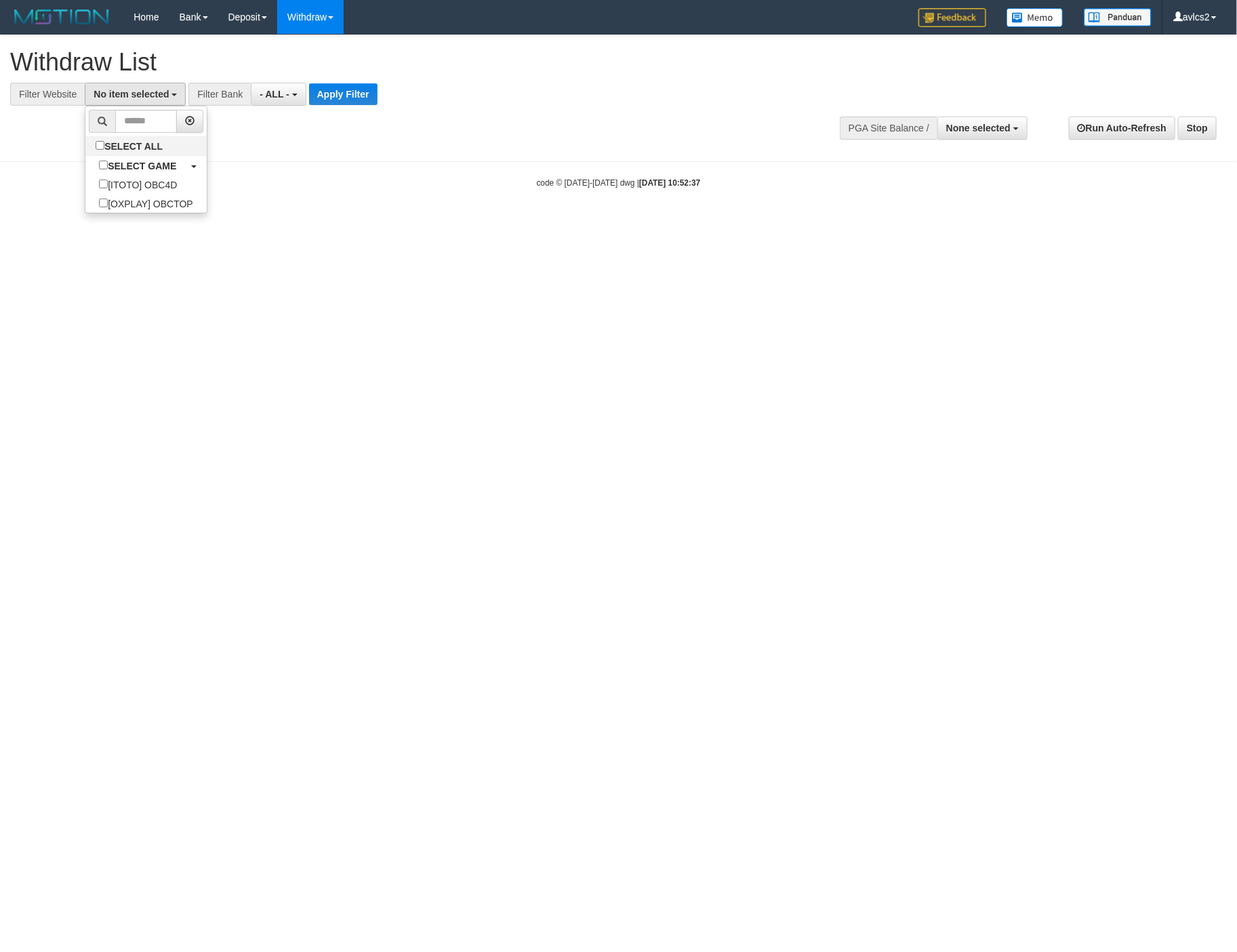
scroll to position [23, 0]
click at [354, 96] on button "Apply Filter" at bounding box center [354, 93] width 68 height 21
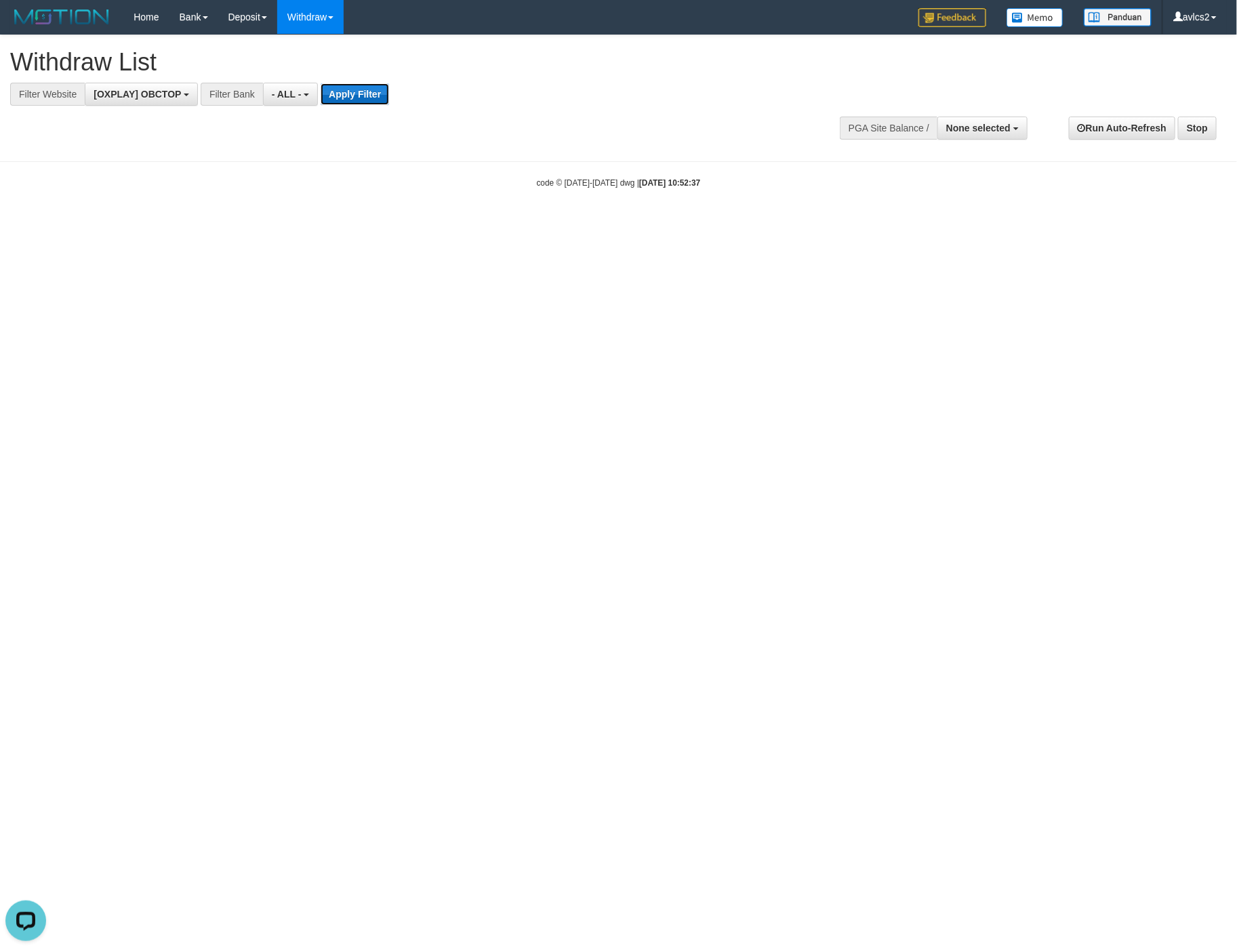
scroll to position [0, 0]
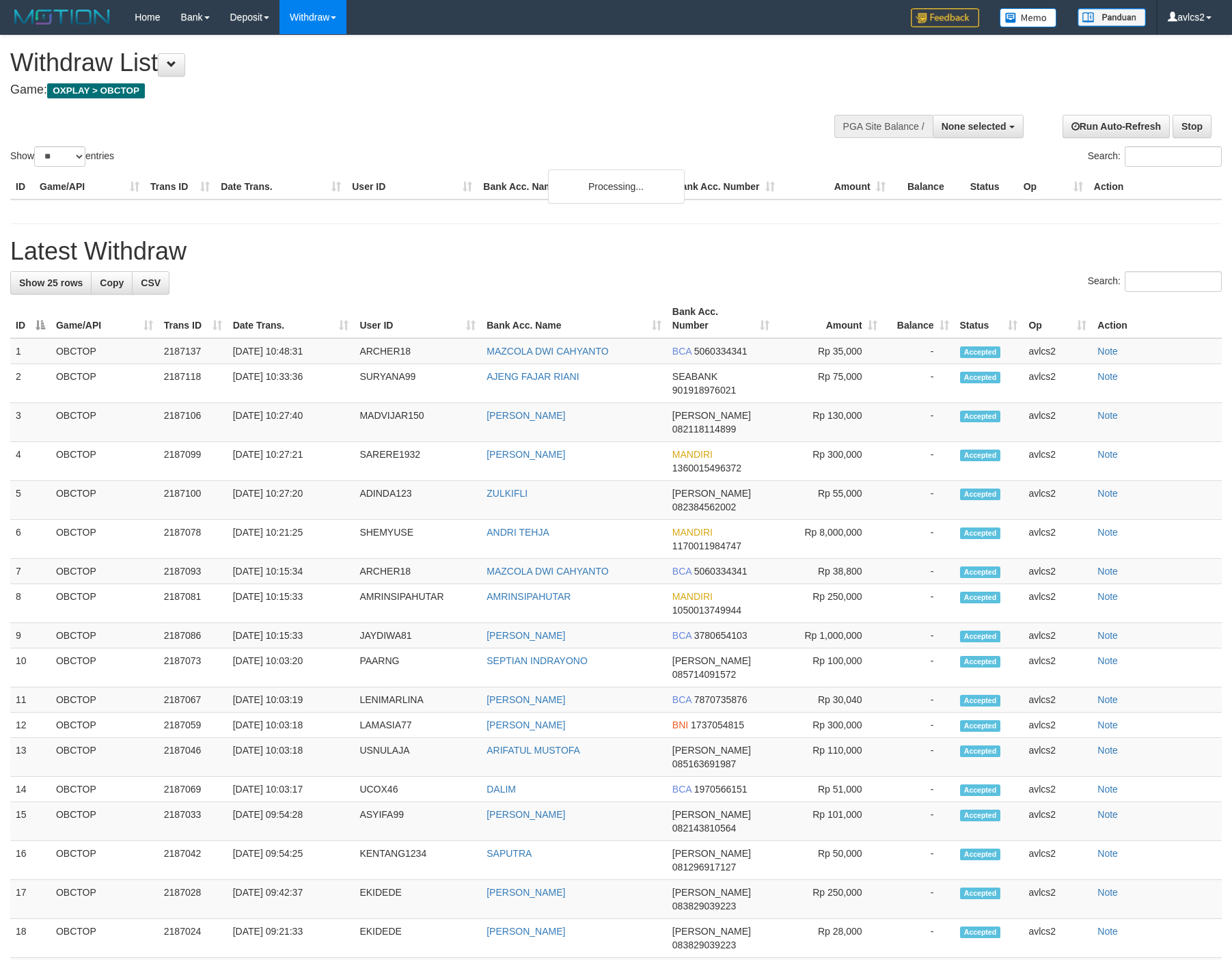
select select
select select "**"
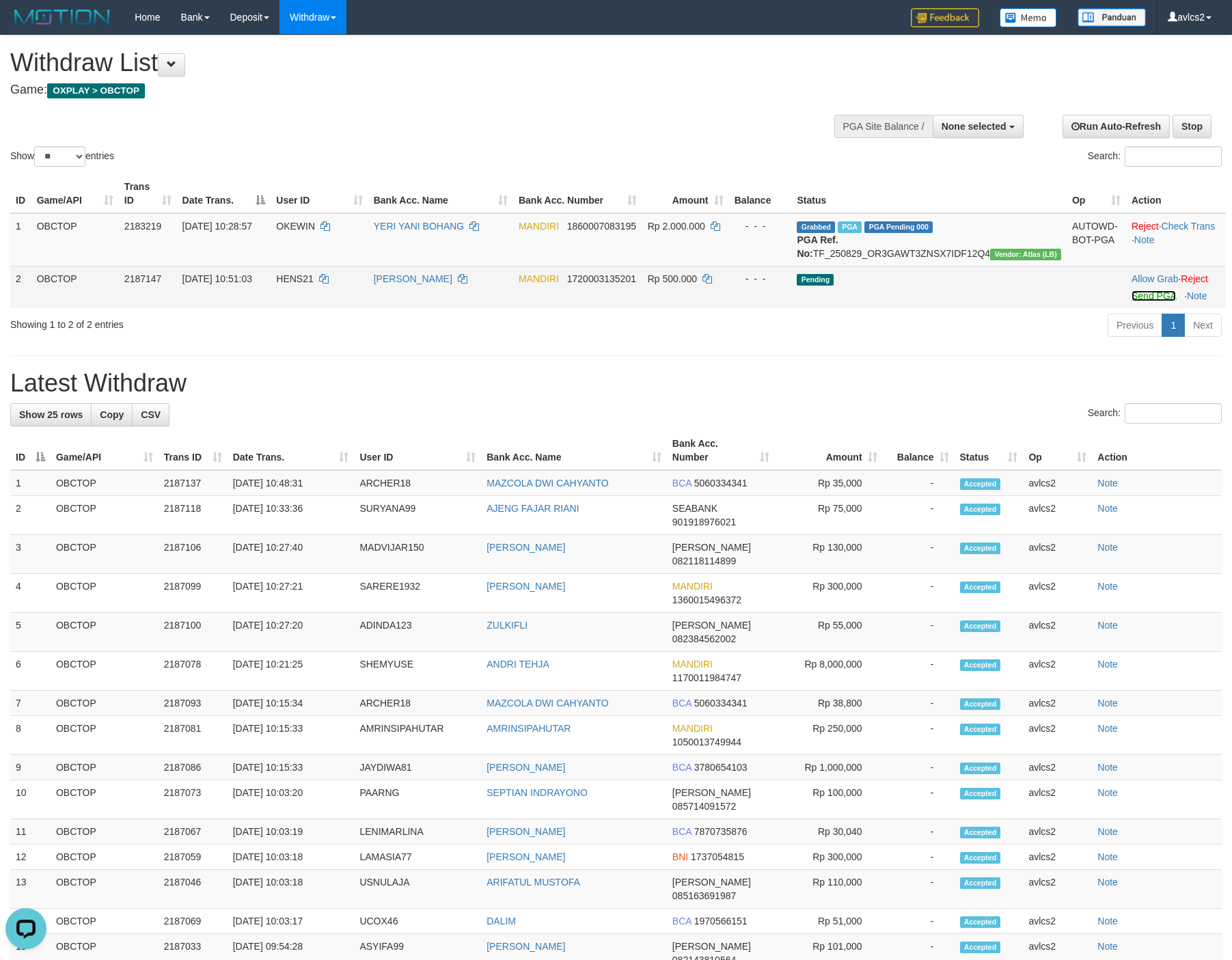
click at [1146, 301] on link "Send PGA" at bounding box center [1153, 296] width 44 height 11
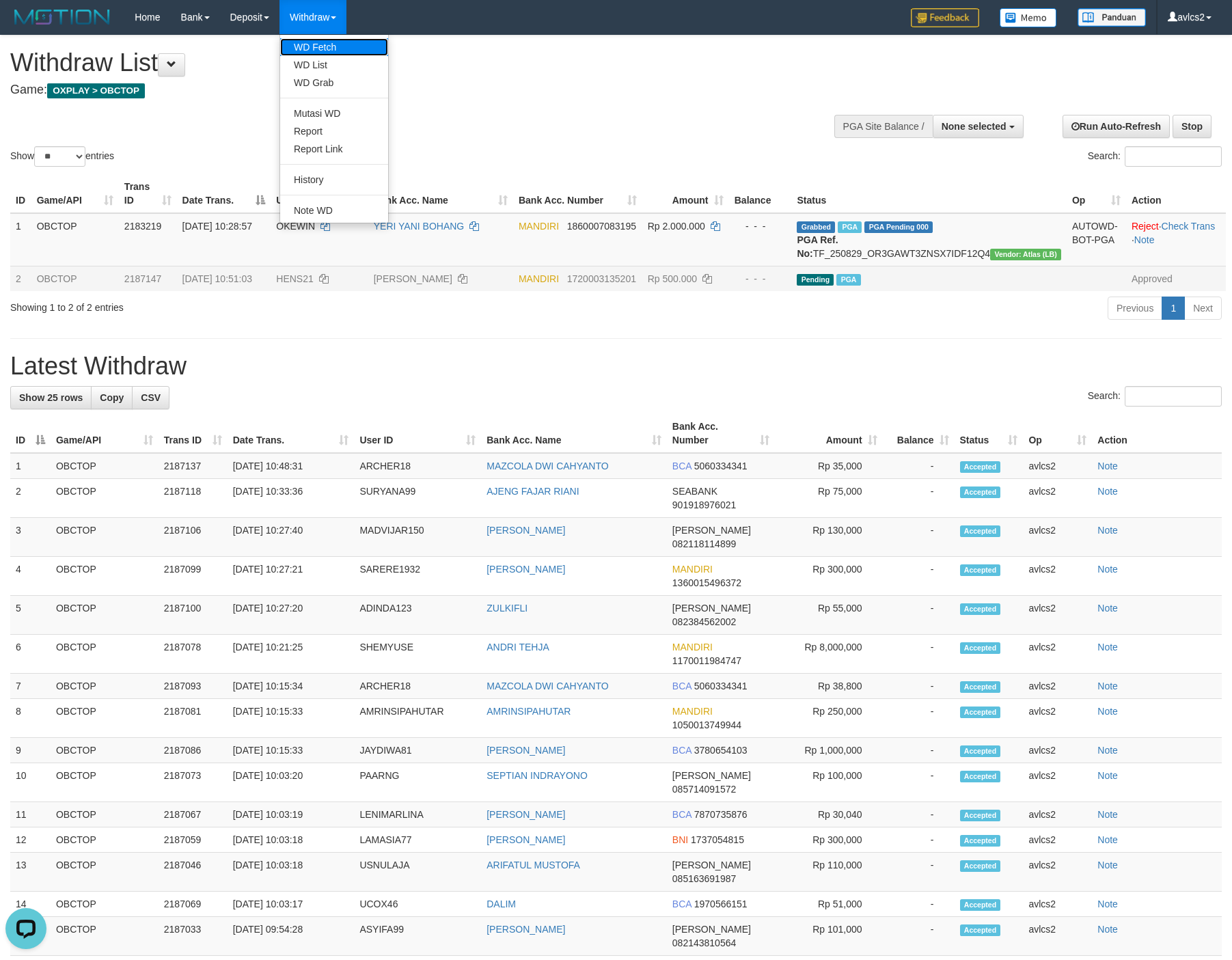
click at [305, 43] on link "WD Fetch" at bounding box center [334, 47] width 108 height 18
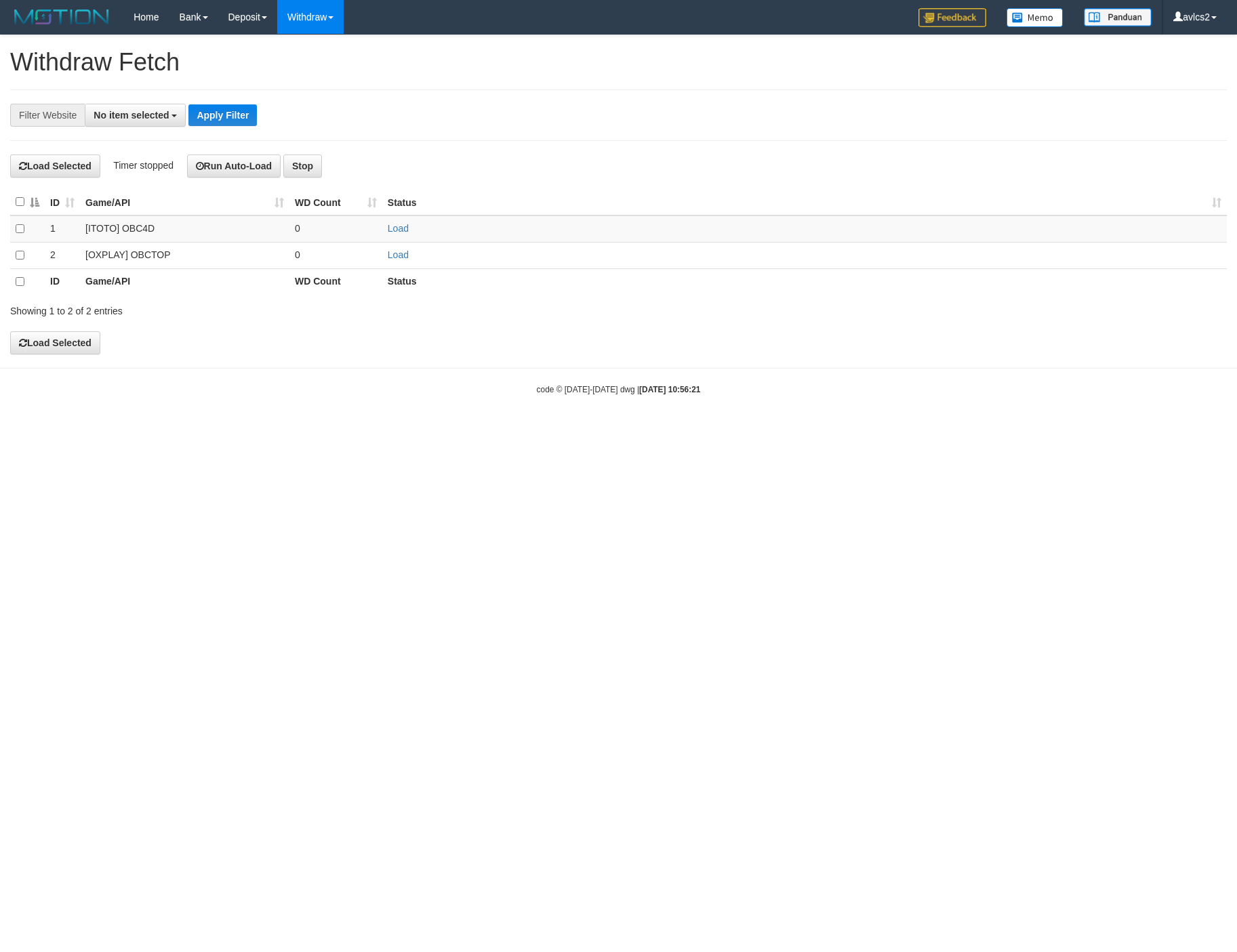
select select
click at [397, 260] on link "Load" at bounding box center [398, 254] width 21 height 11
click at [306, 67] on link "WD List" at bounding box center [332, 65] width 107 height 18
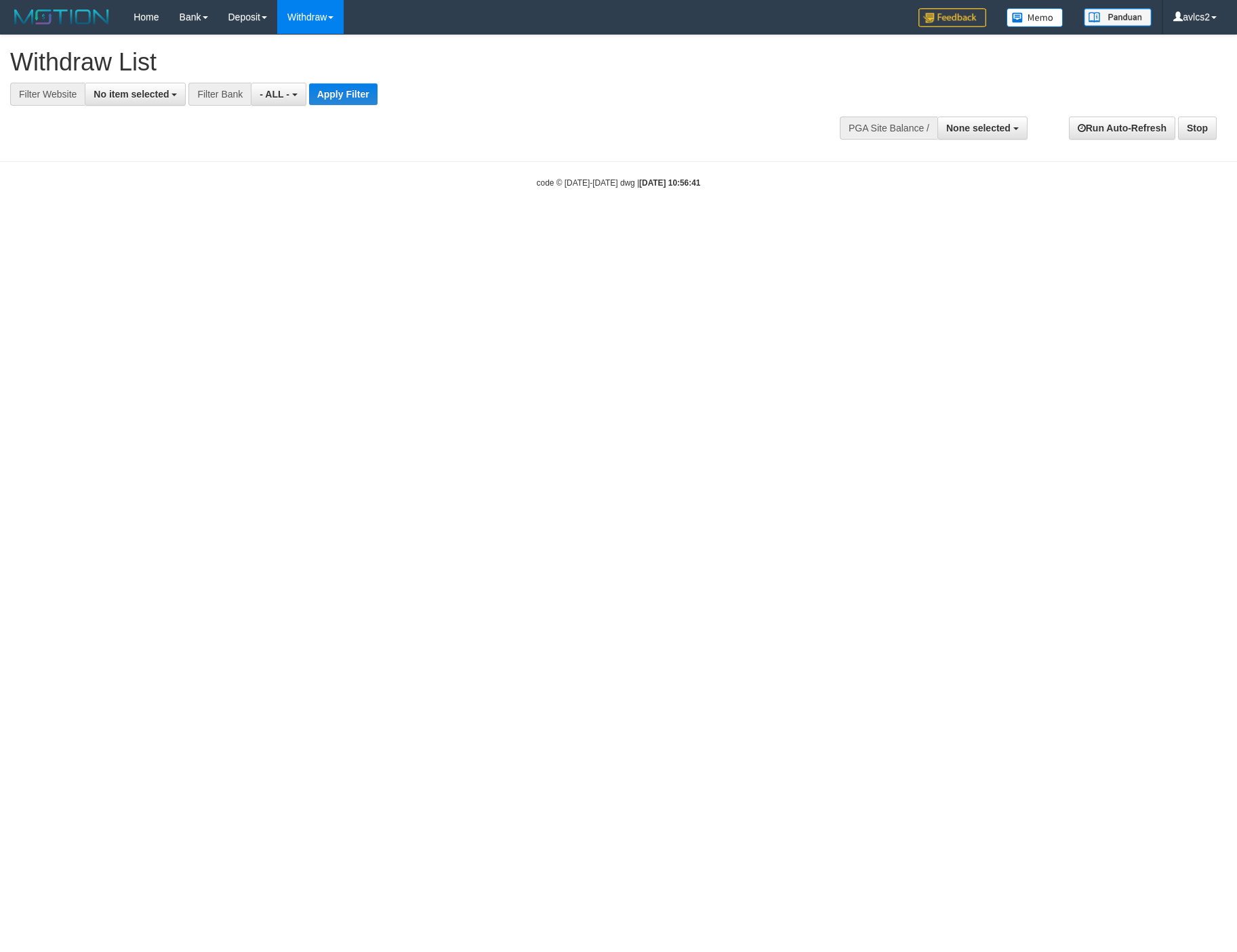
select select
click at [143, 98] on span "No item selected" at bounding box center [131, 94] width 75 height 11
click at [121, 210] on label "[OXPLAY] OBCTOP" at bounding box center [146, 204] width 121 height 19
select select "****"
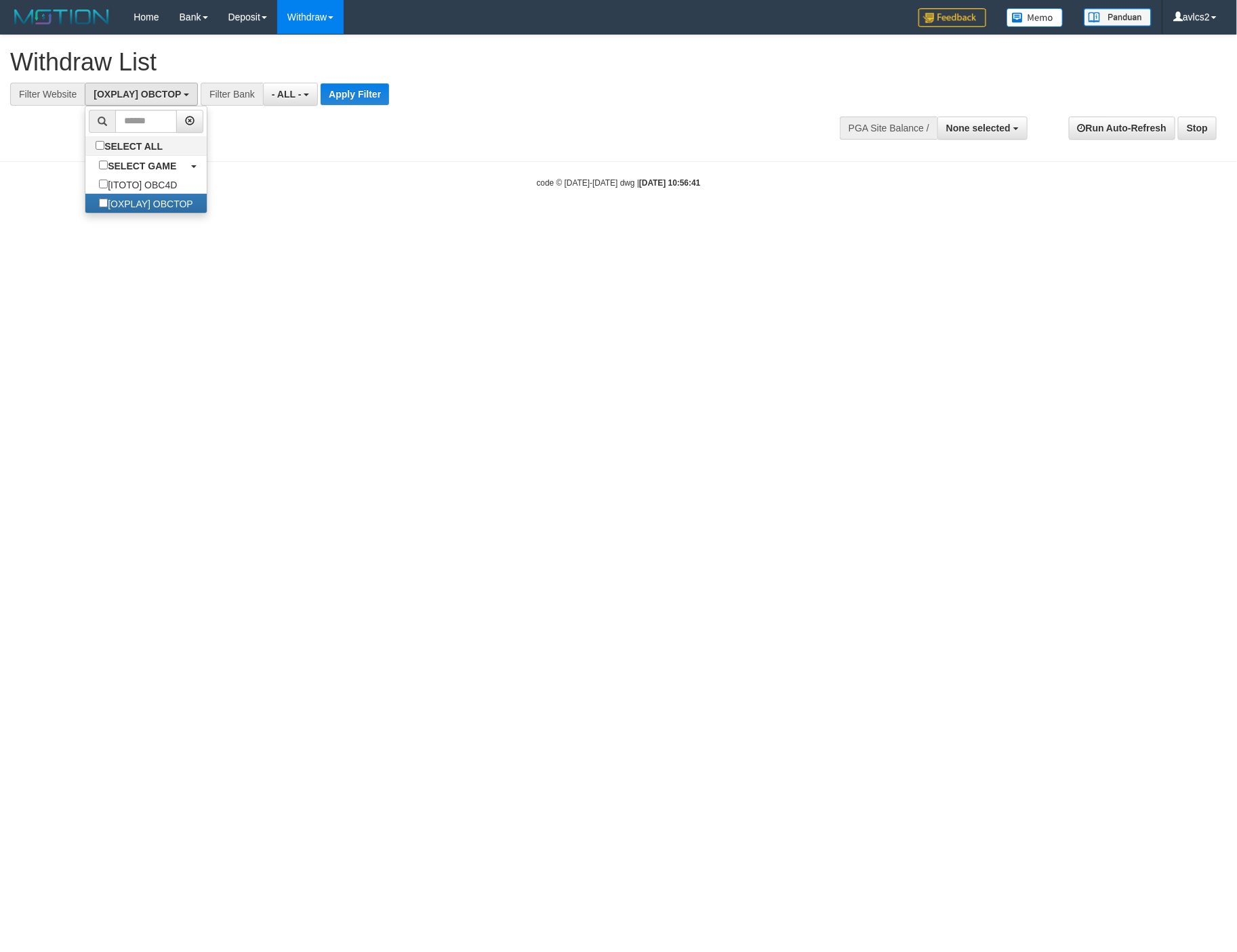
scroll to position [23, 0]
click at [354, 93] on button "Apply Filter" at bounding box center [354, 93] width 68 height 21
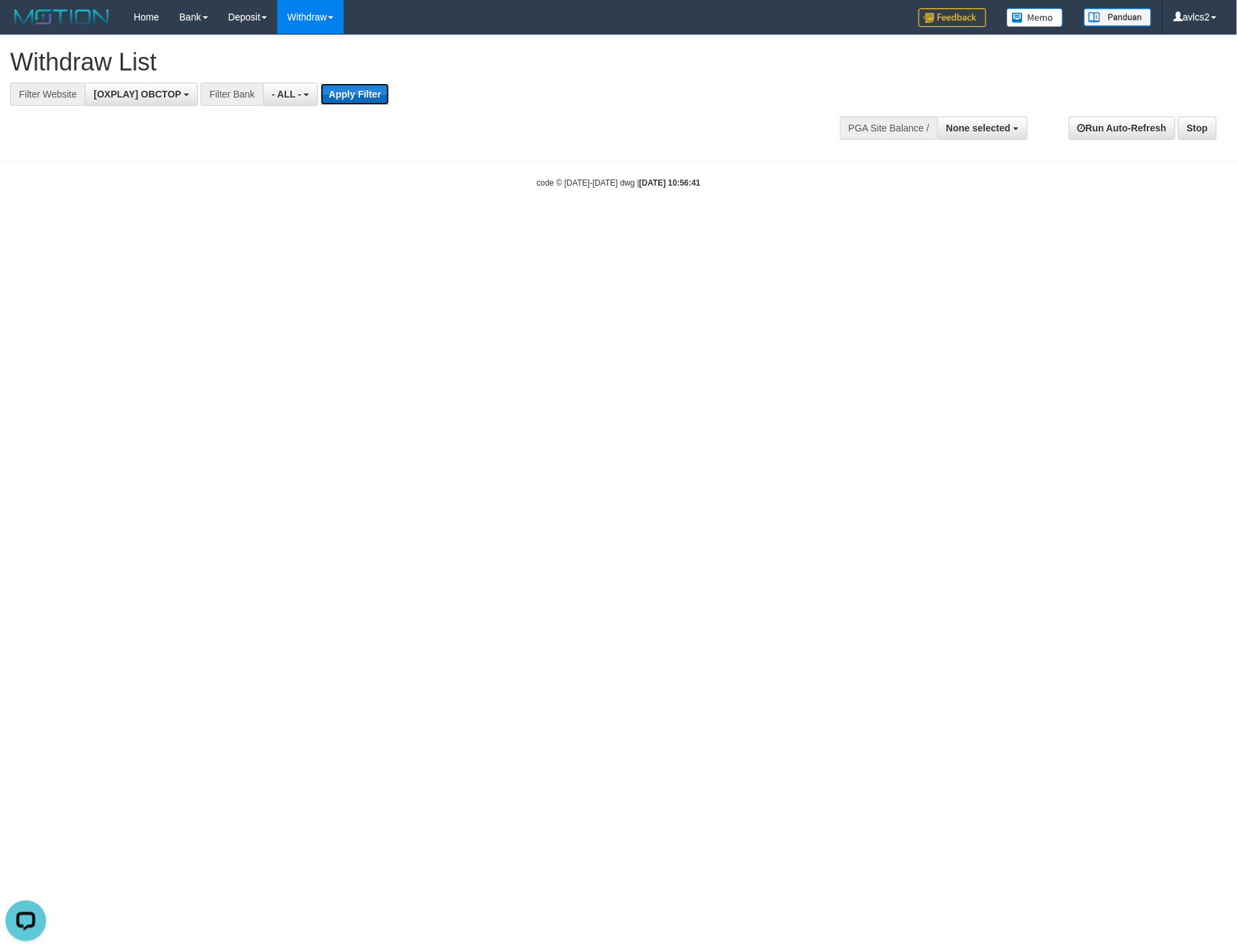
scroll to position [0, 0]
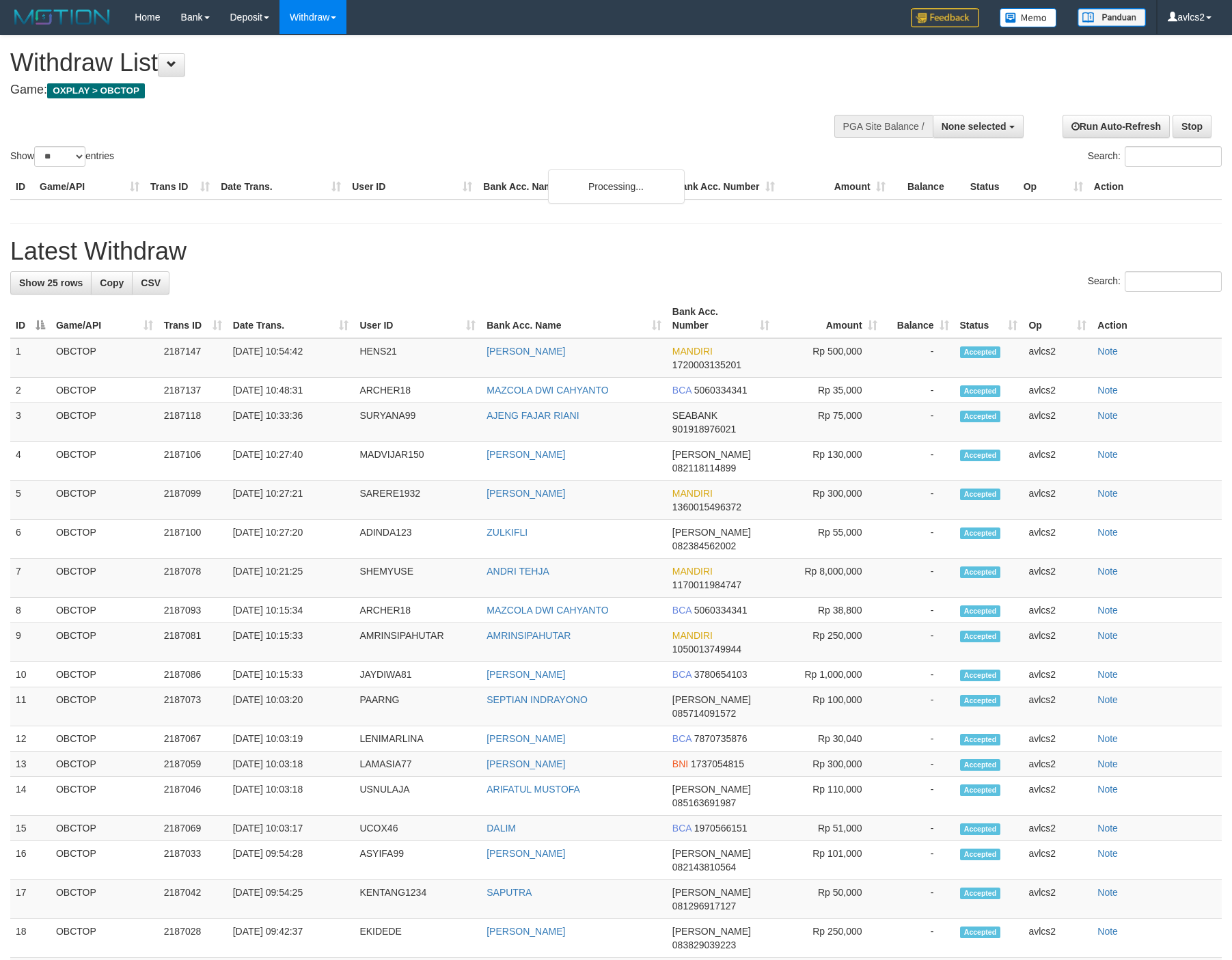
select select
select select "**"
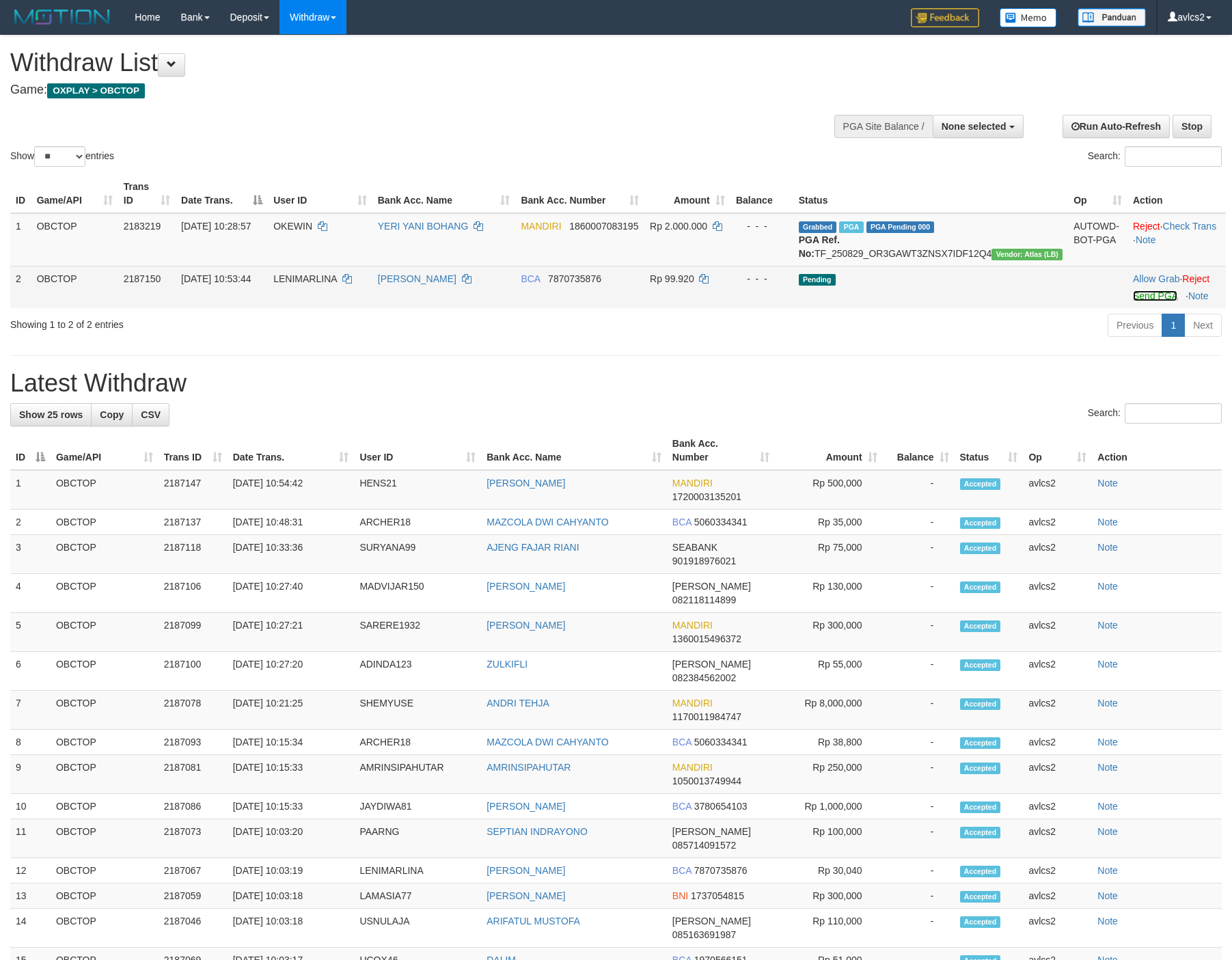
click at [1144, 301] on link "Send PGA" at bounding box center [1155, 296] width 44 height 11
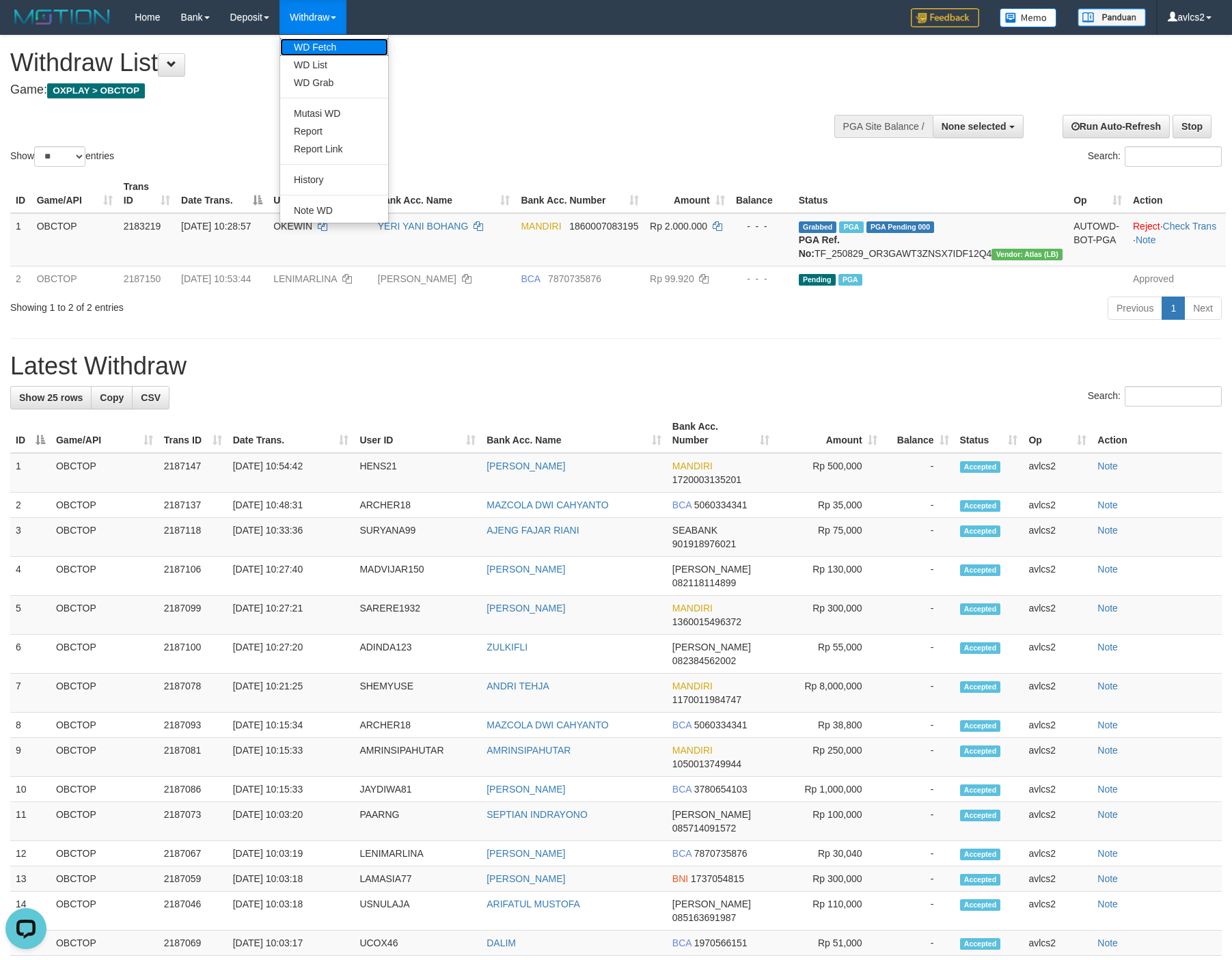
click at [320, 41] on link "WD Fetch" at bounding box center [334, 47] width 108 height 18
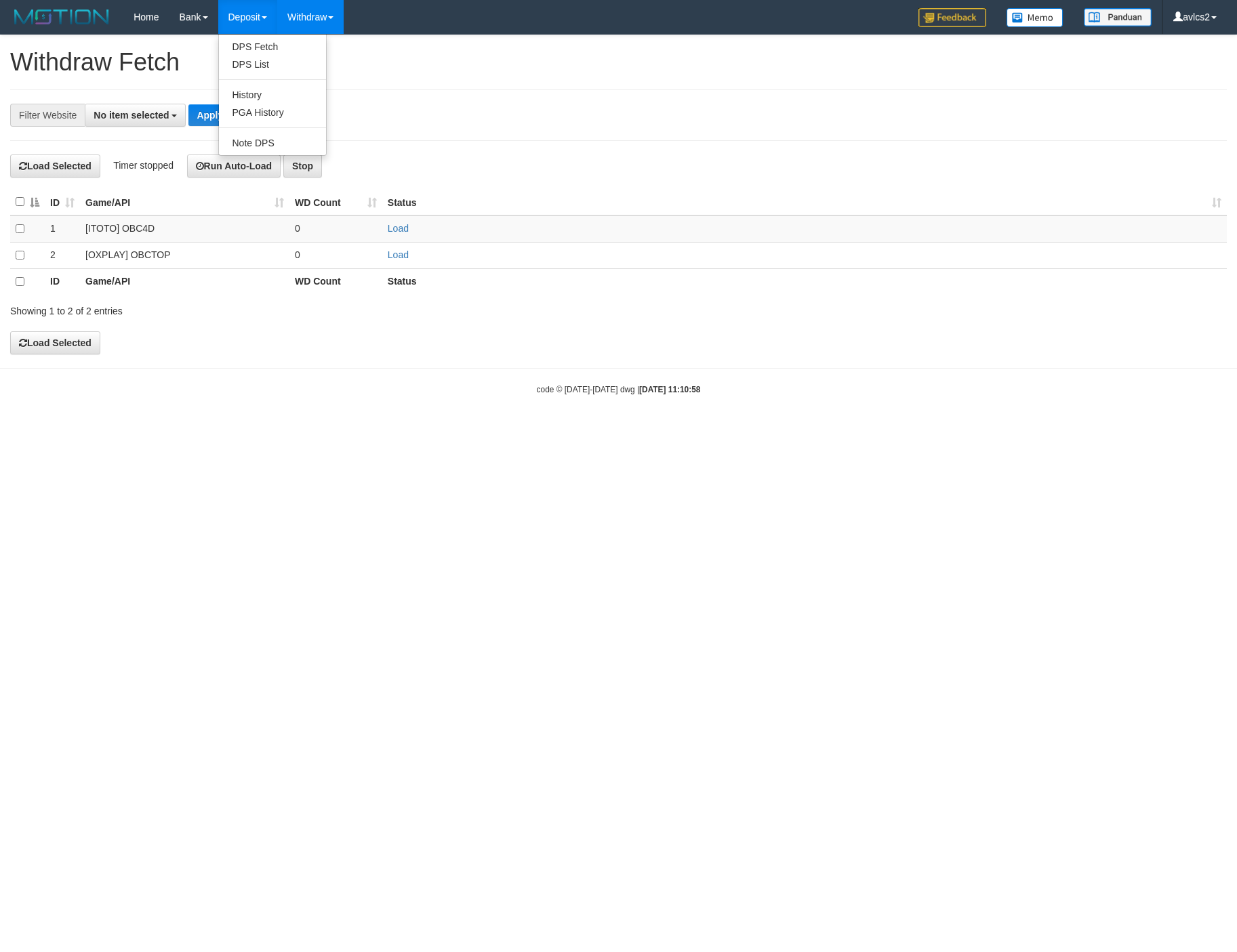
select select
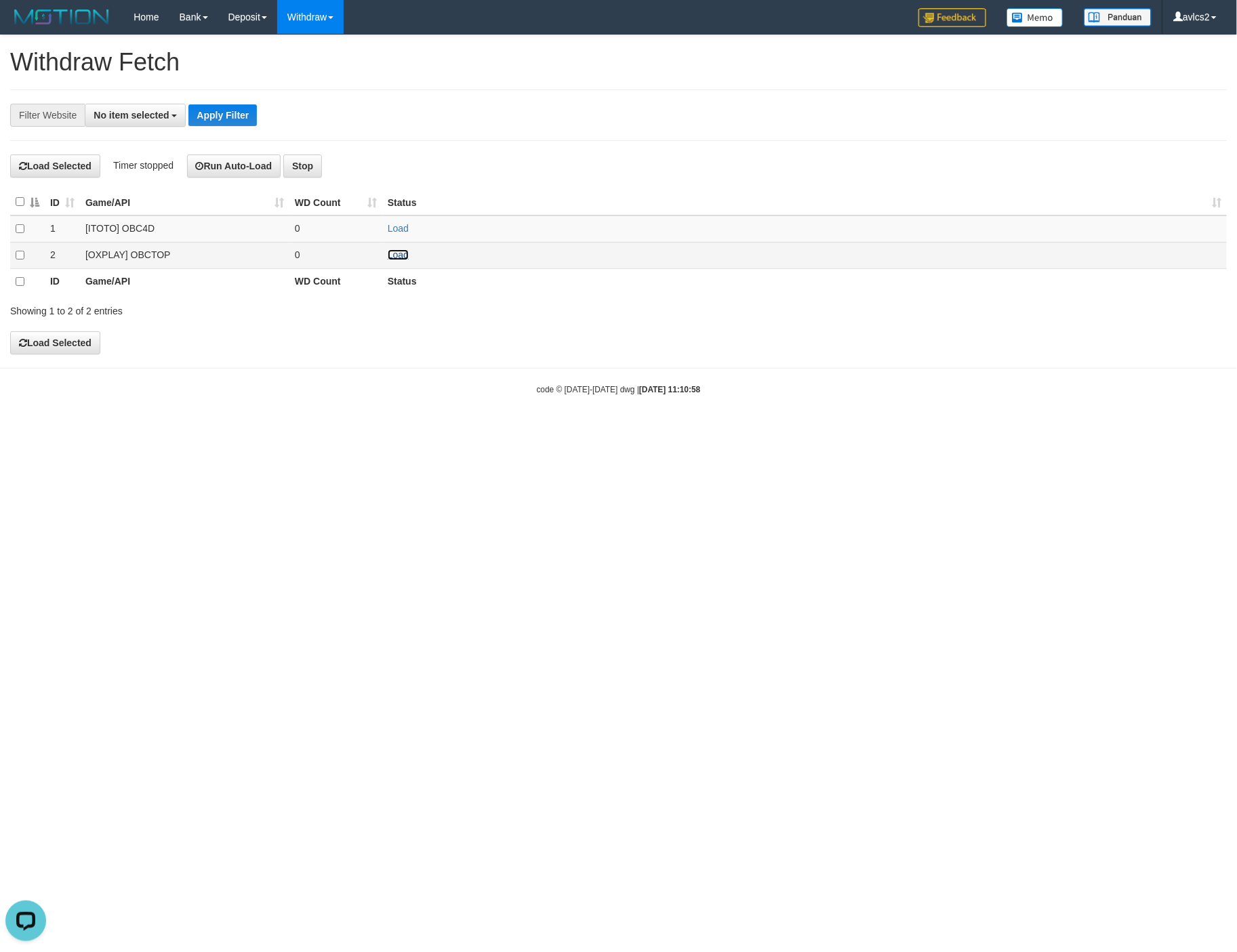
click at [403, 256] on link "Load" at bounding box center [398, 254] width 21 height 11
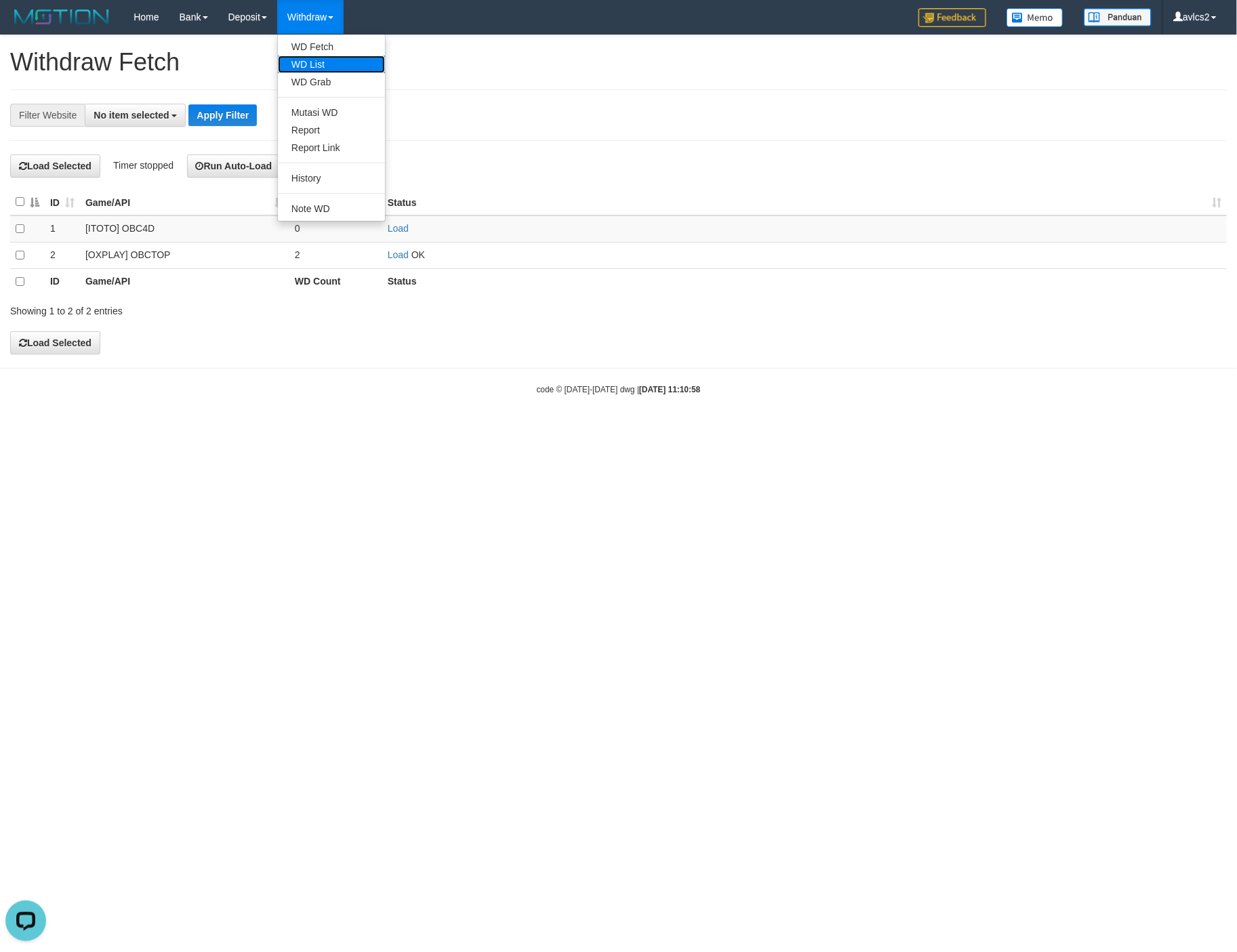
click at [295, 65] on link "WD List" at bounding box center [332, 65] width 107 height 18
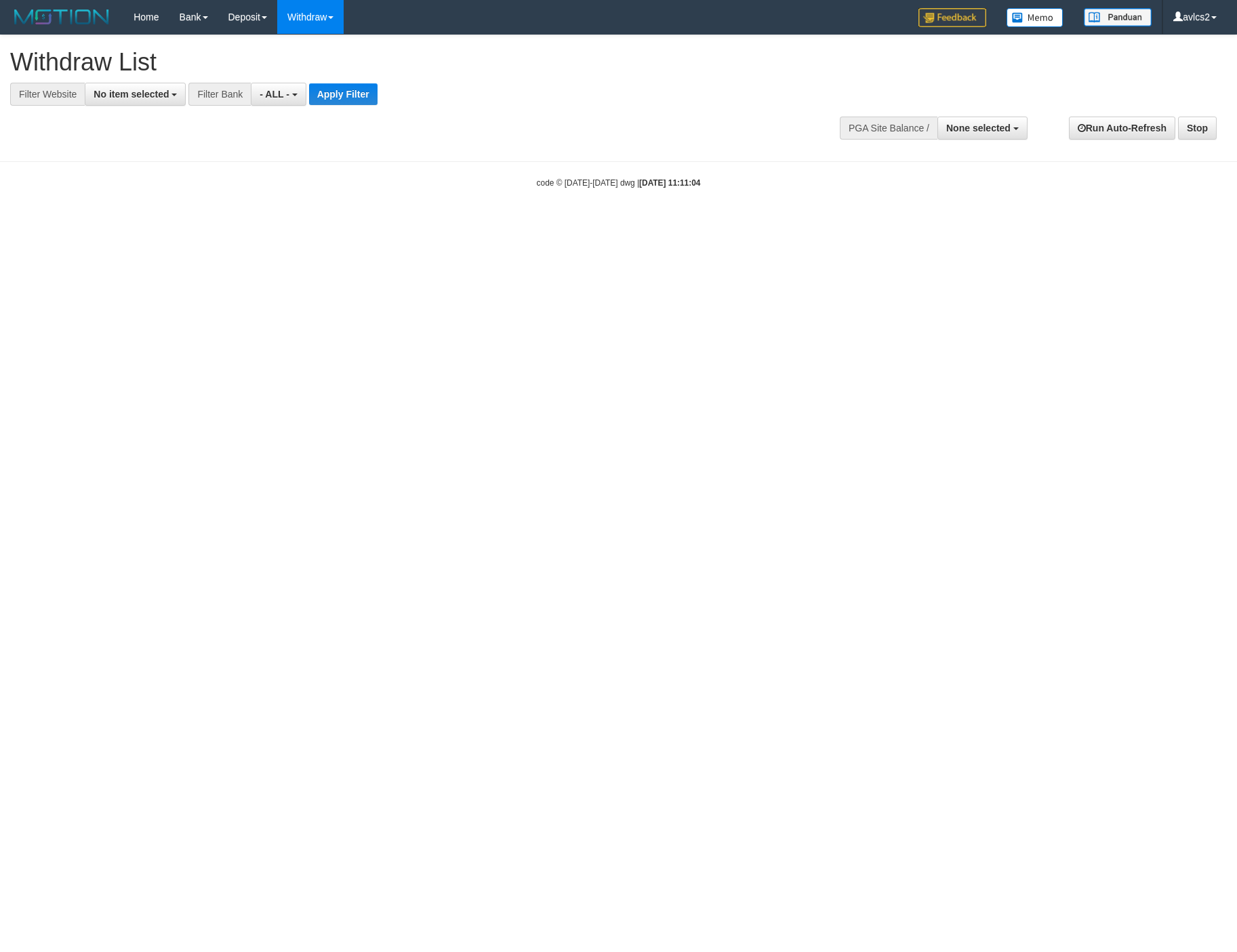
select select
click at [129, 90] on span "No item selected" at bounding box center [131, 94] width 75 height 11
click at [159, 212] on label "[OXPLAY] OBCTOP" at bounding box center [146, 204] width 121 height 19
select select "****"
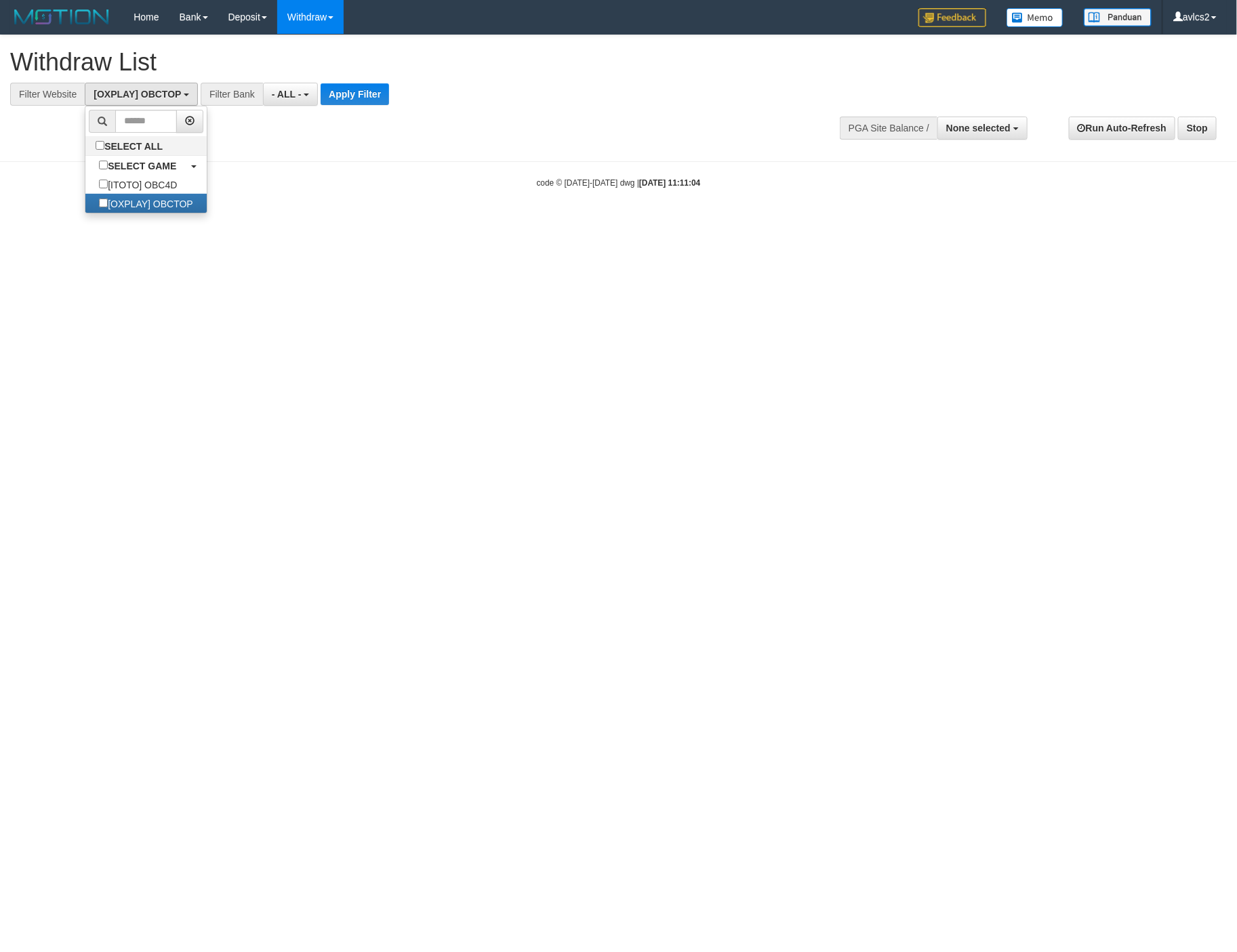
scroll to position [23, 0]
click at [358, 91] on button "Apply Filter" at bounding box center [354, 93] width 68 height 21
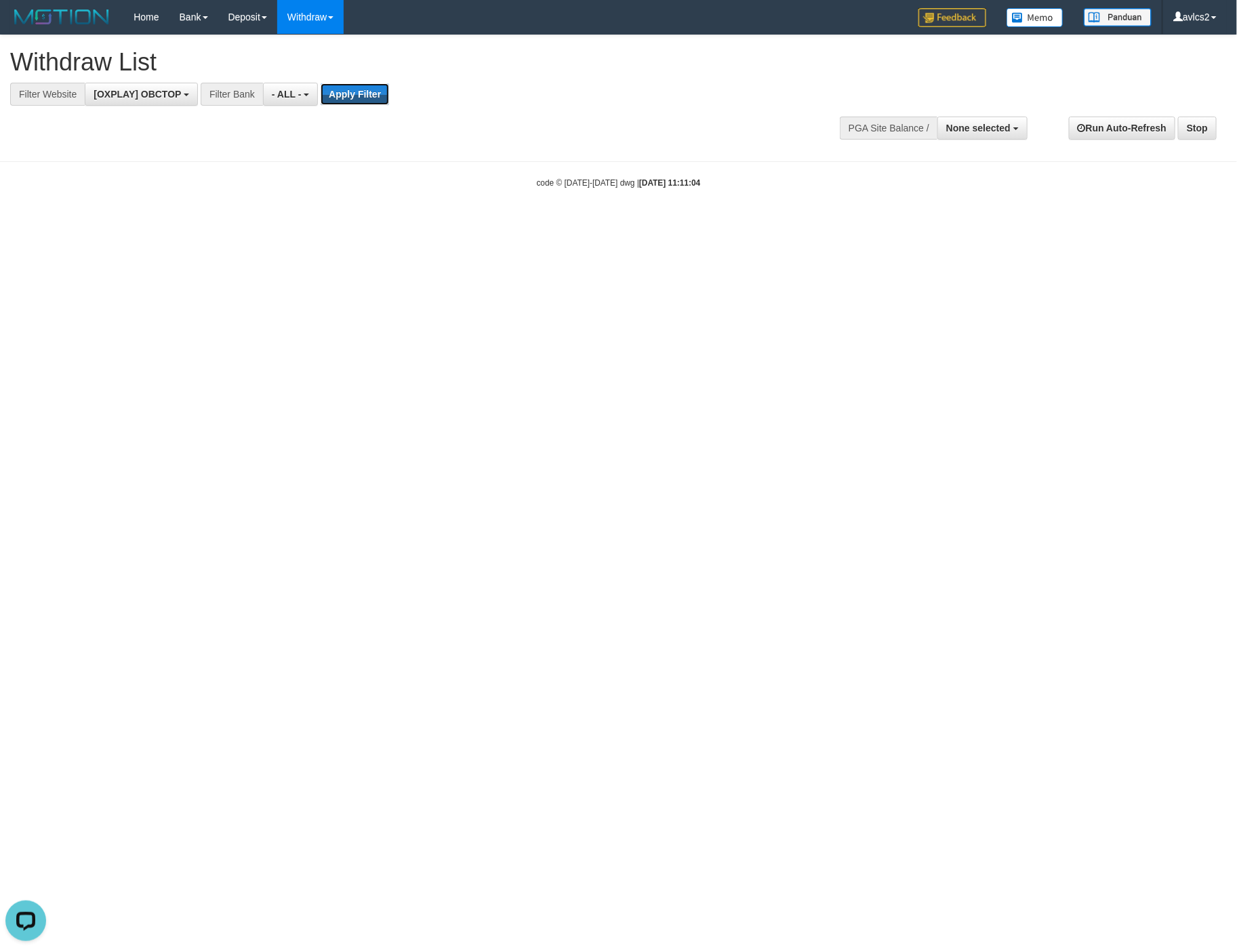
scroll to position [0, 0]
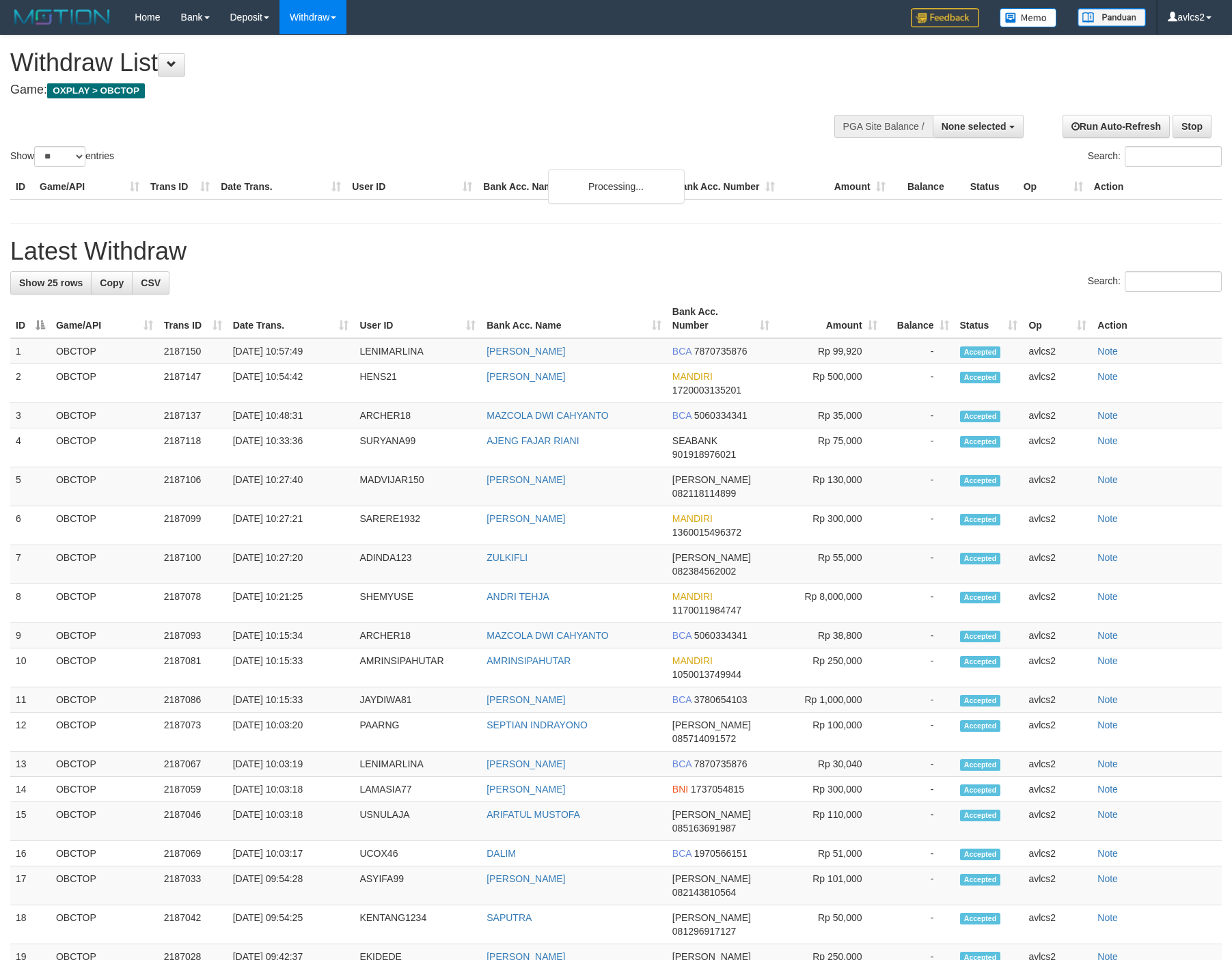
select select
select select "**"
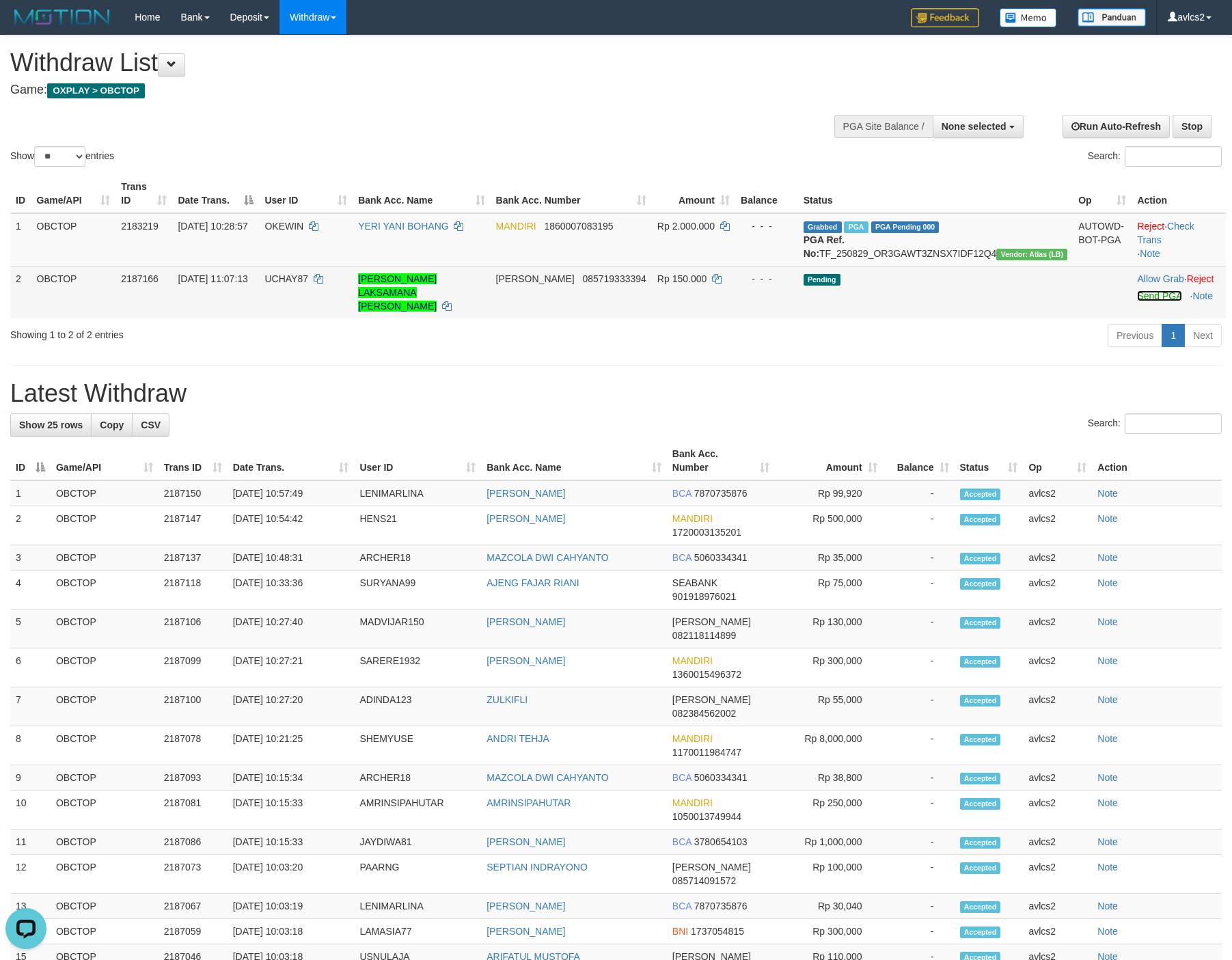
drag, startPoint x: 1126, startPoint y: 306, endPoint x: 716, endPoint y: 285, distance: 410.5
click at [1137, 301] on link "Send PGA" at bounding box center [1159, 296] width 44 height 11
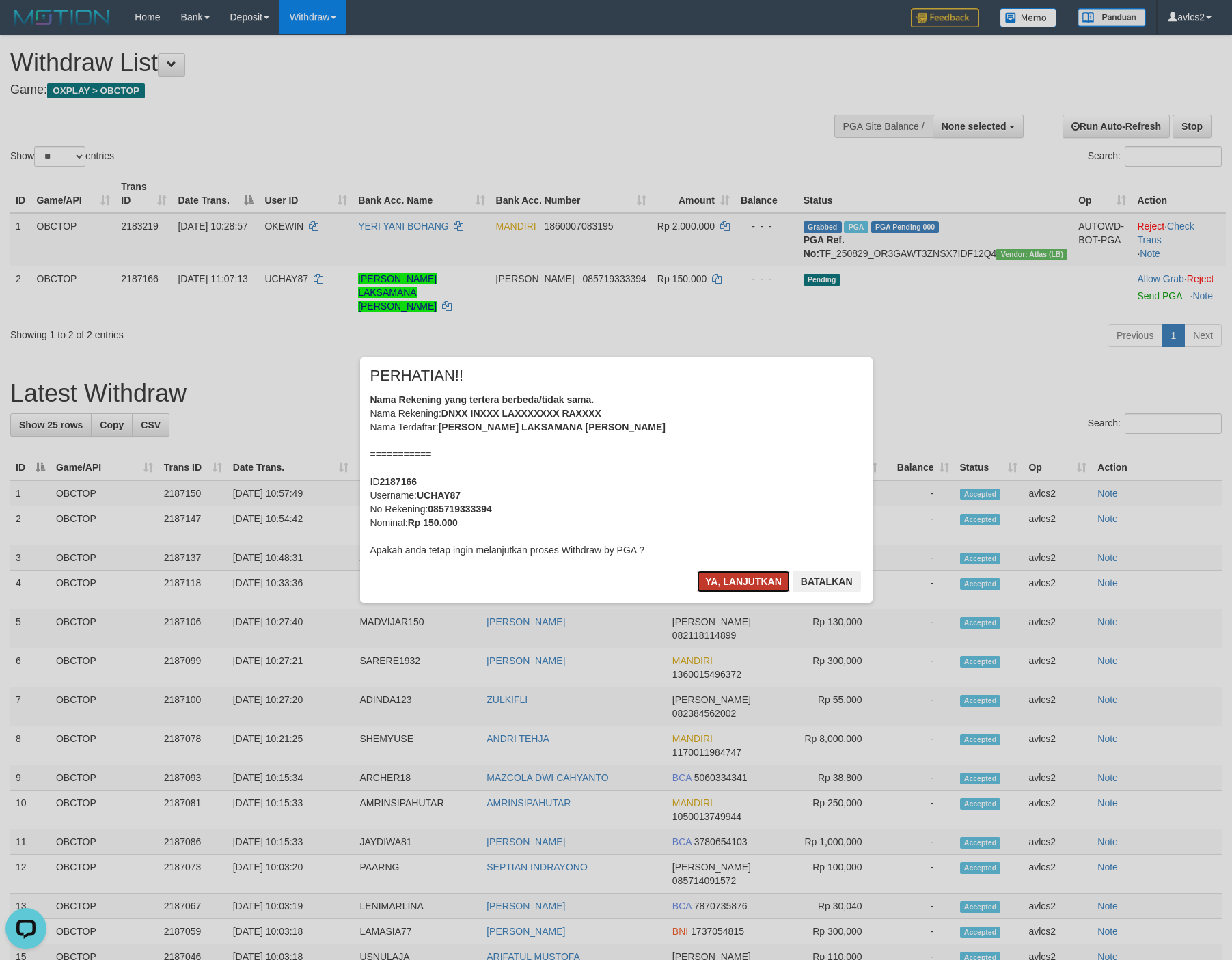
click at [720, 571] on button "Ya, lanjutkan" at bounding box center [743, 581] width 93 height 21
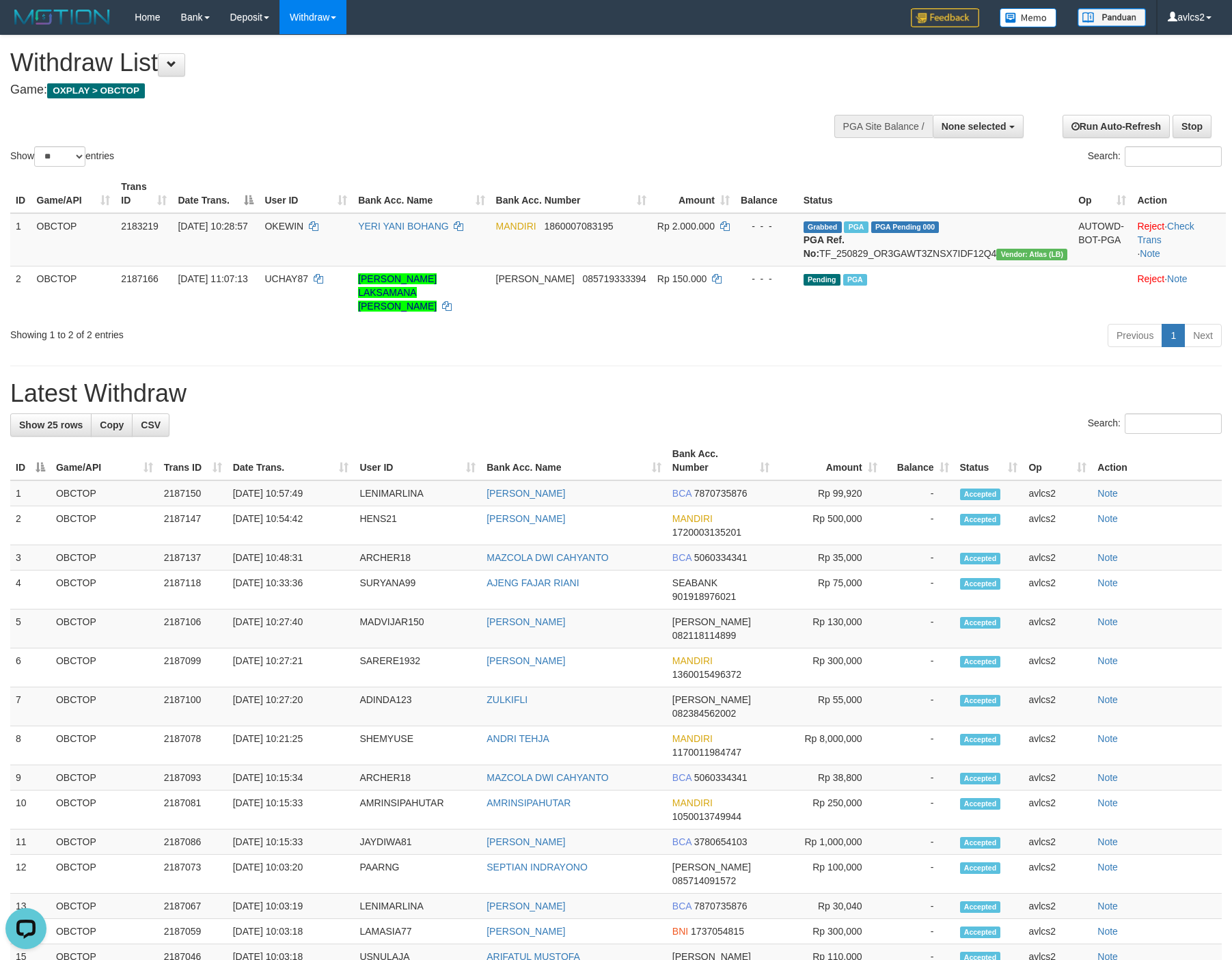
click at [634, 345] on div "**********" at bounding box center [616, 729] width 1232 height 1387
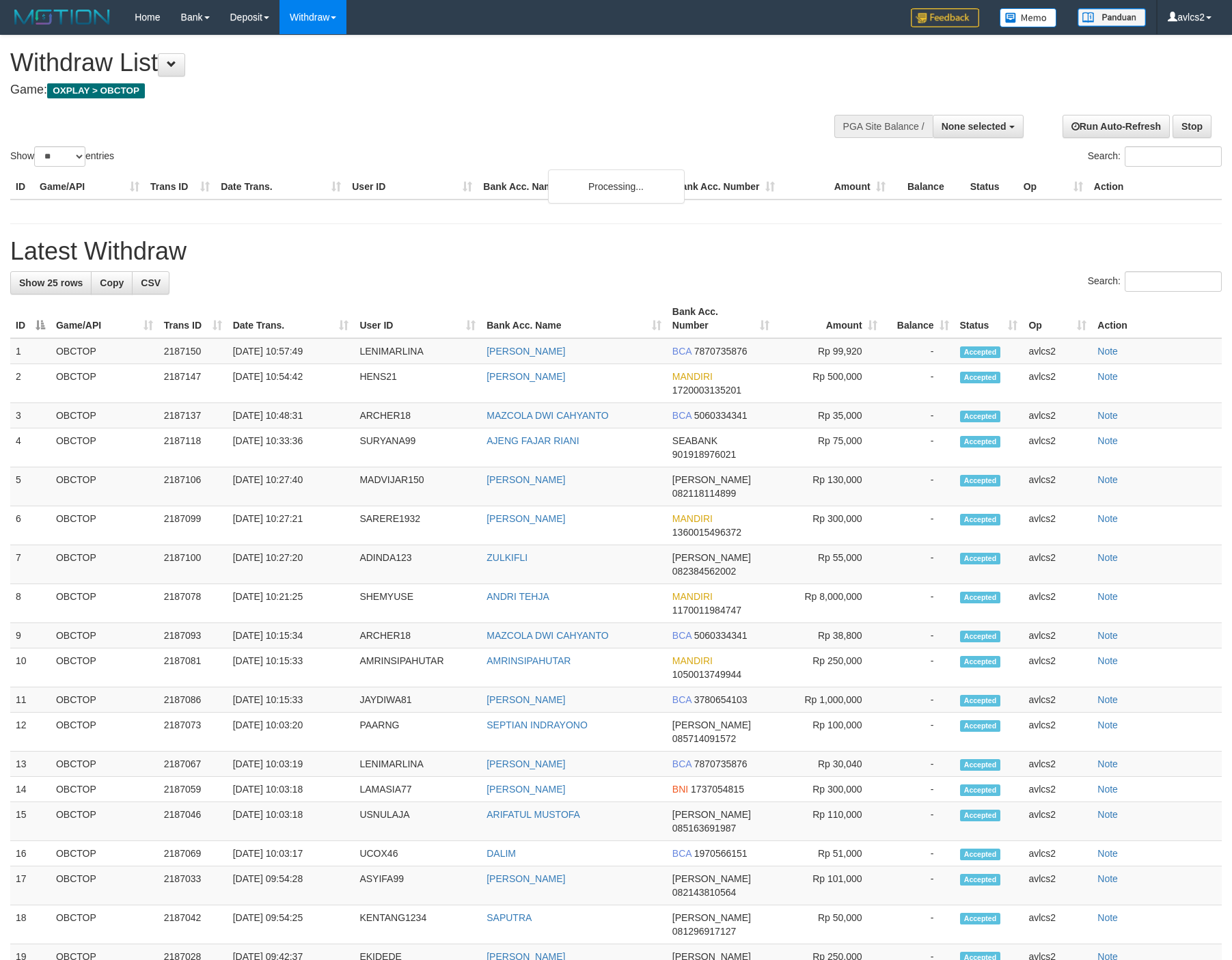
select select
select select "**"
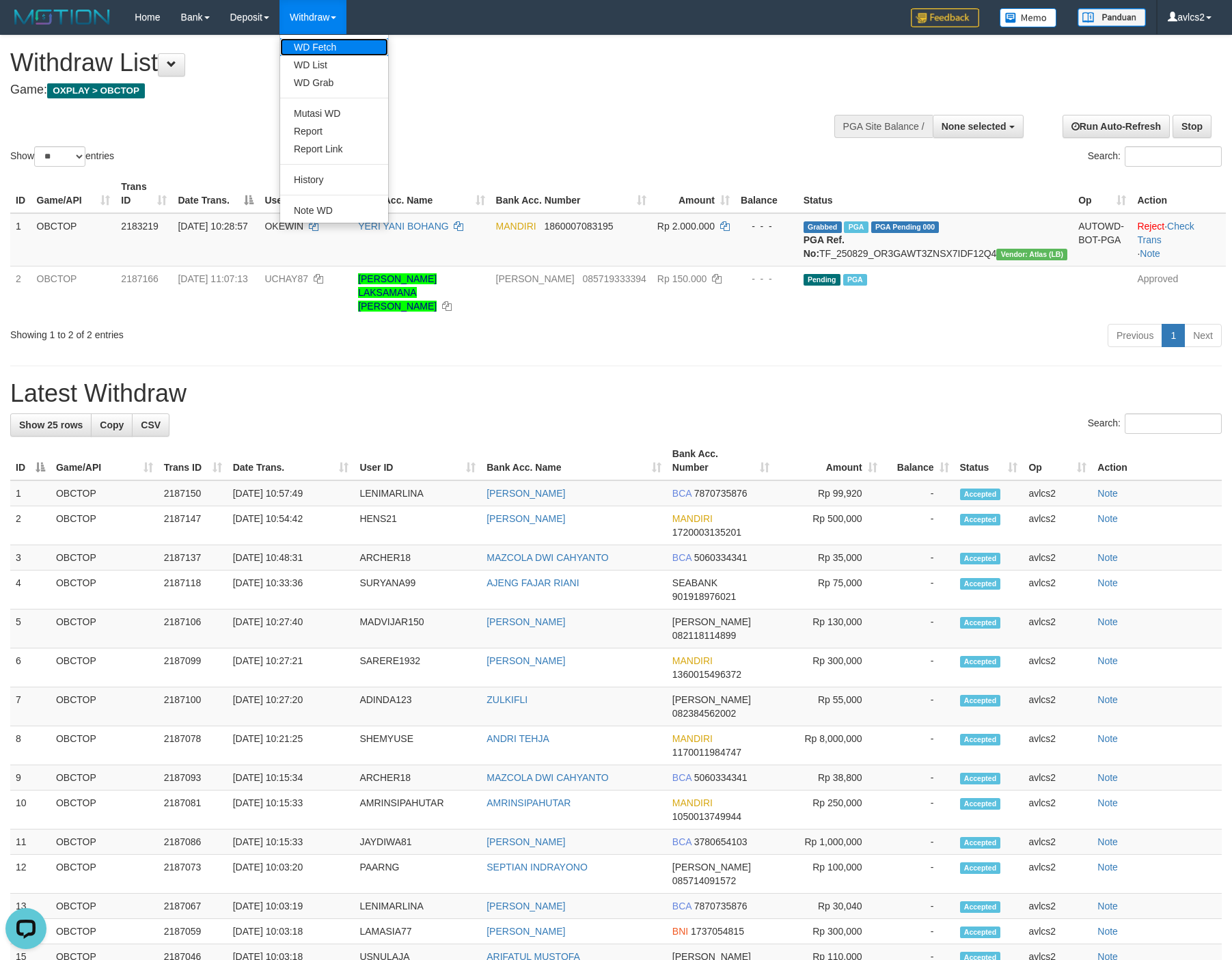
click at [320, 53] on link "WD Fetch" at bounding box center [334, 47] width 108 height 18
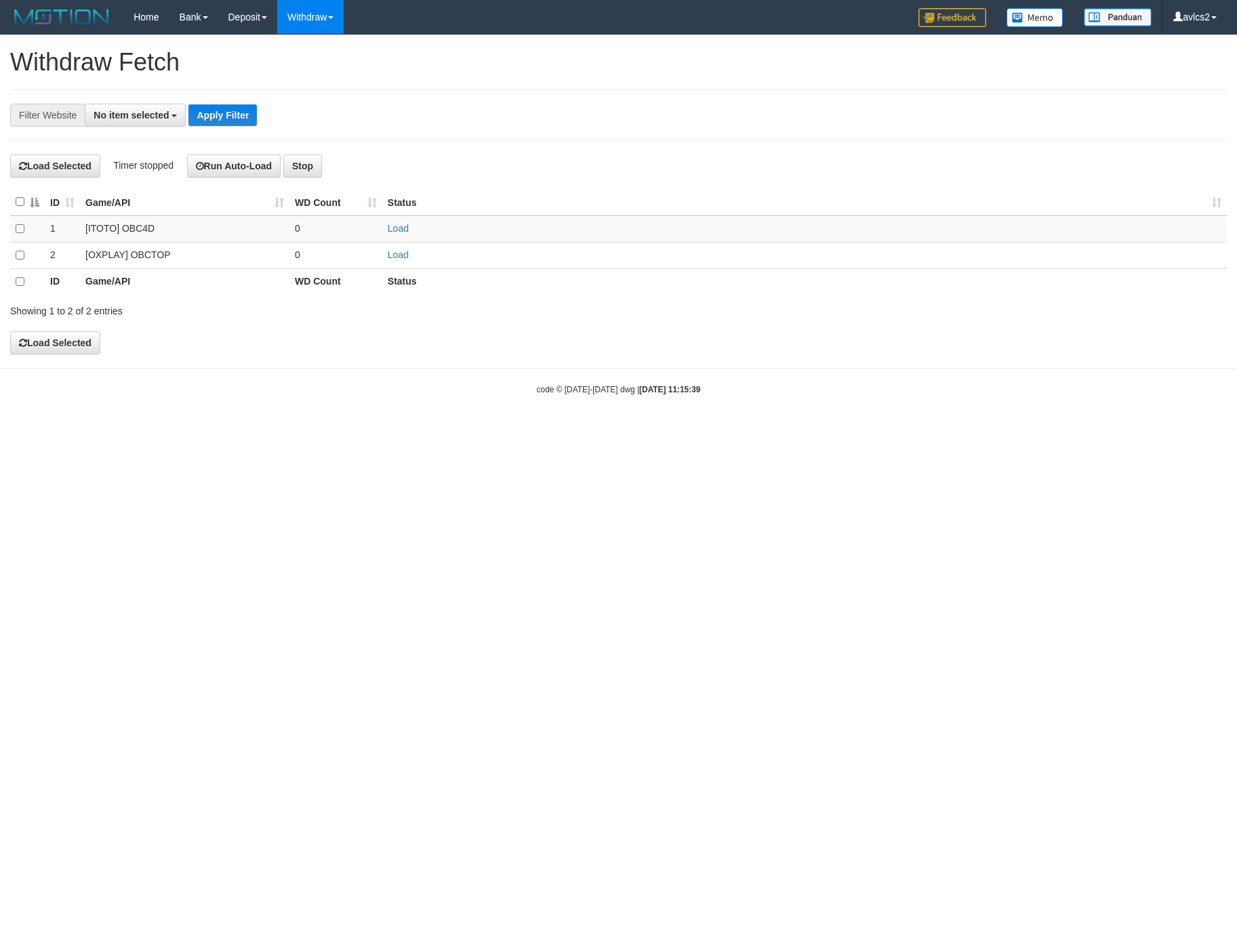
select select
click at [402, 257] on link "Load" at bounding box center [398, 254] width 21 height 11
click at [328, 61] on link "WD List" at bounding box center [332, 65] width 107 height 18
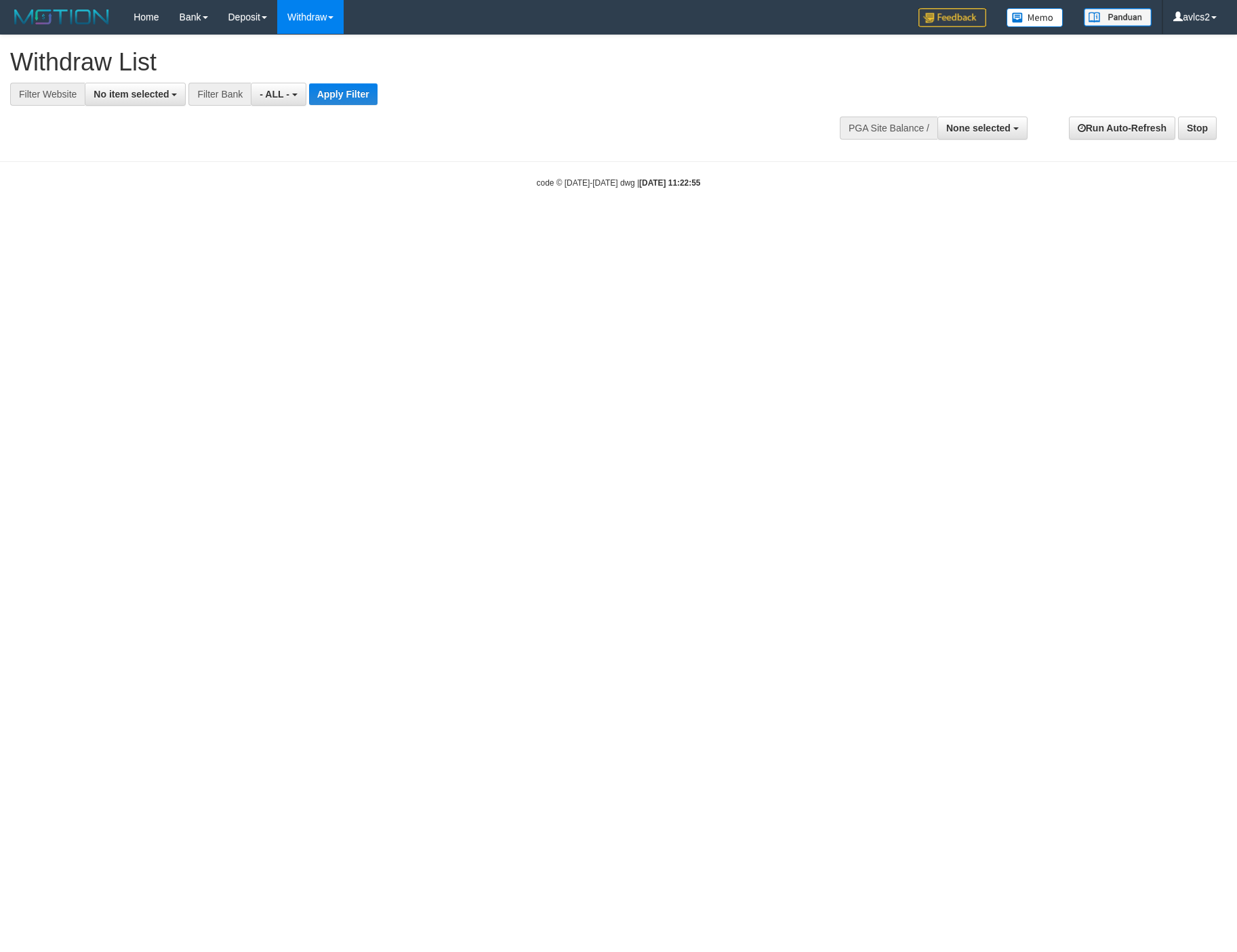
select select
click at [144, 98] on span "No item selected" at bounding box center [131, 94] width 75 height 11
click at [155, 212] on label "[OXPLAY] OBCTOP" at bounding box center [146, 204] width 121 height 19
select select "****"
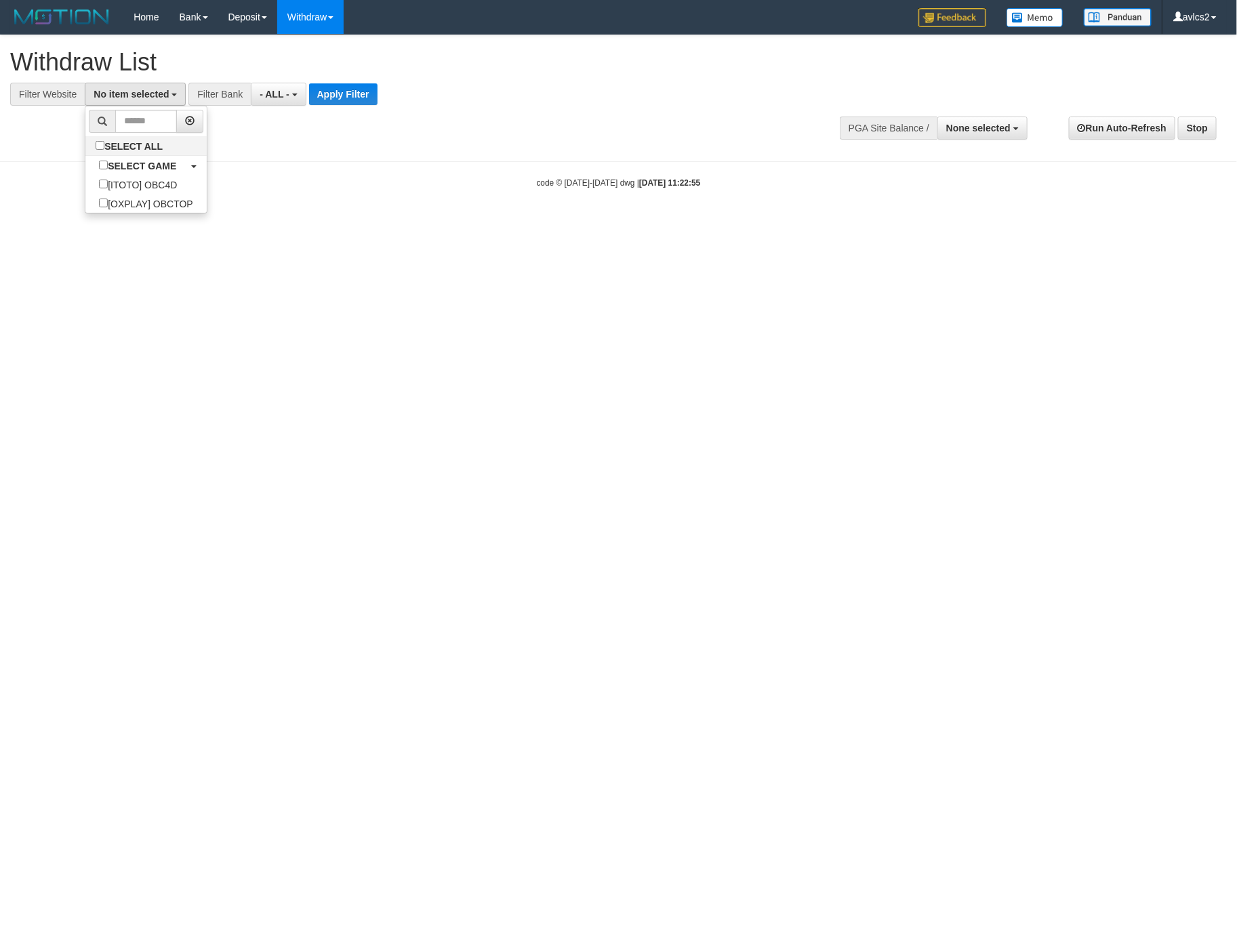
scroll to position [23, 0]
click at [368, 92] on button "Apply Filter" at bounding box center [354, 93] width 68 height 21
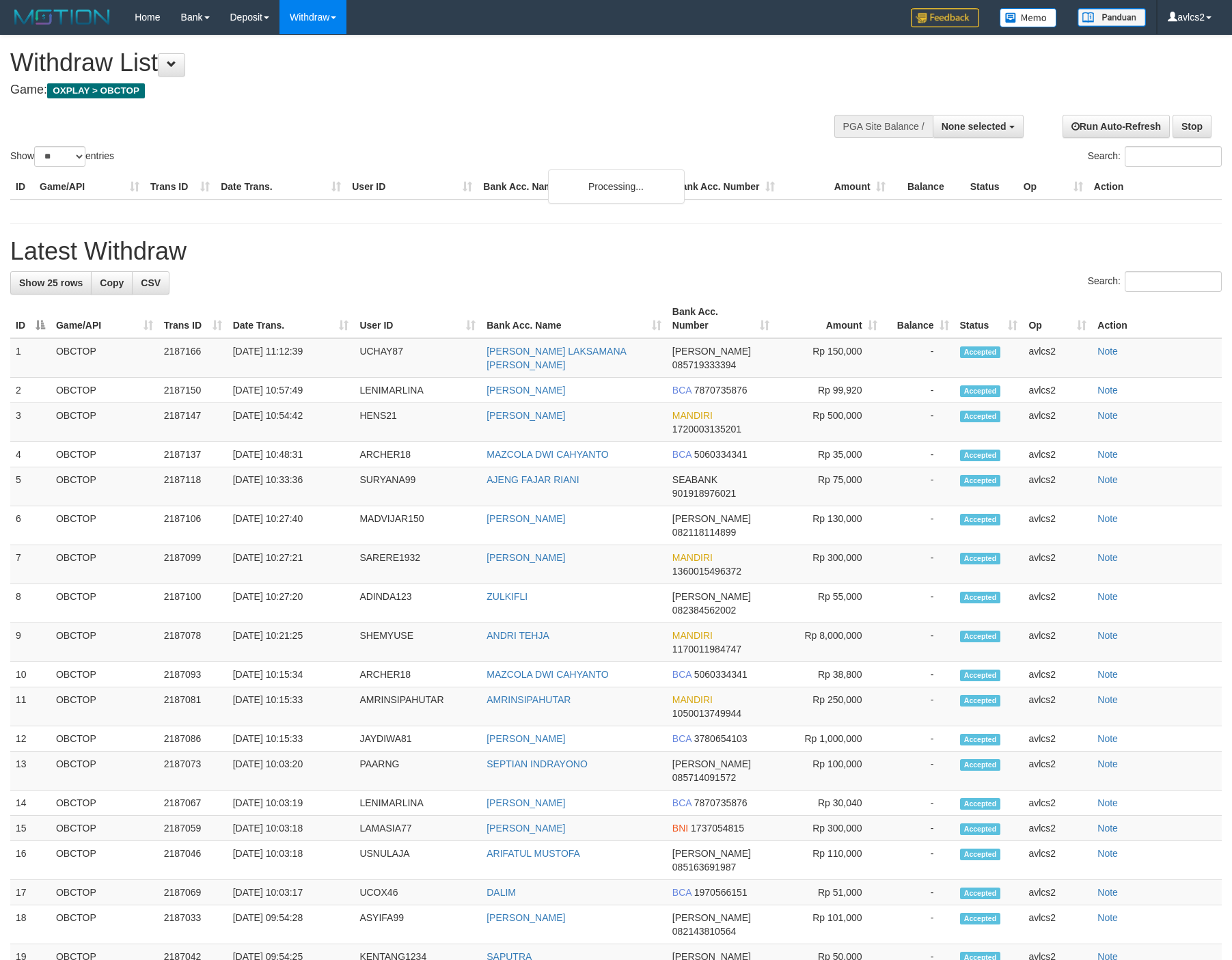
select select
select select "**"
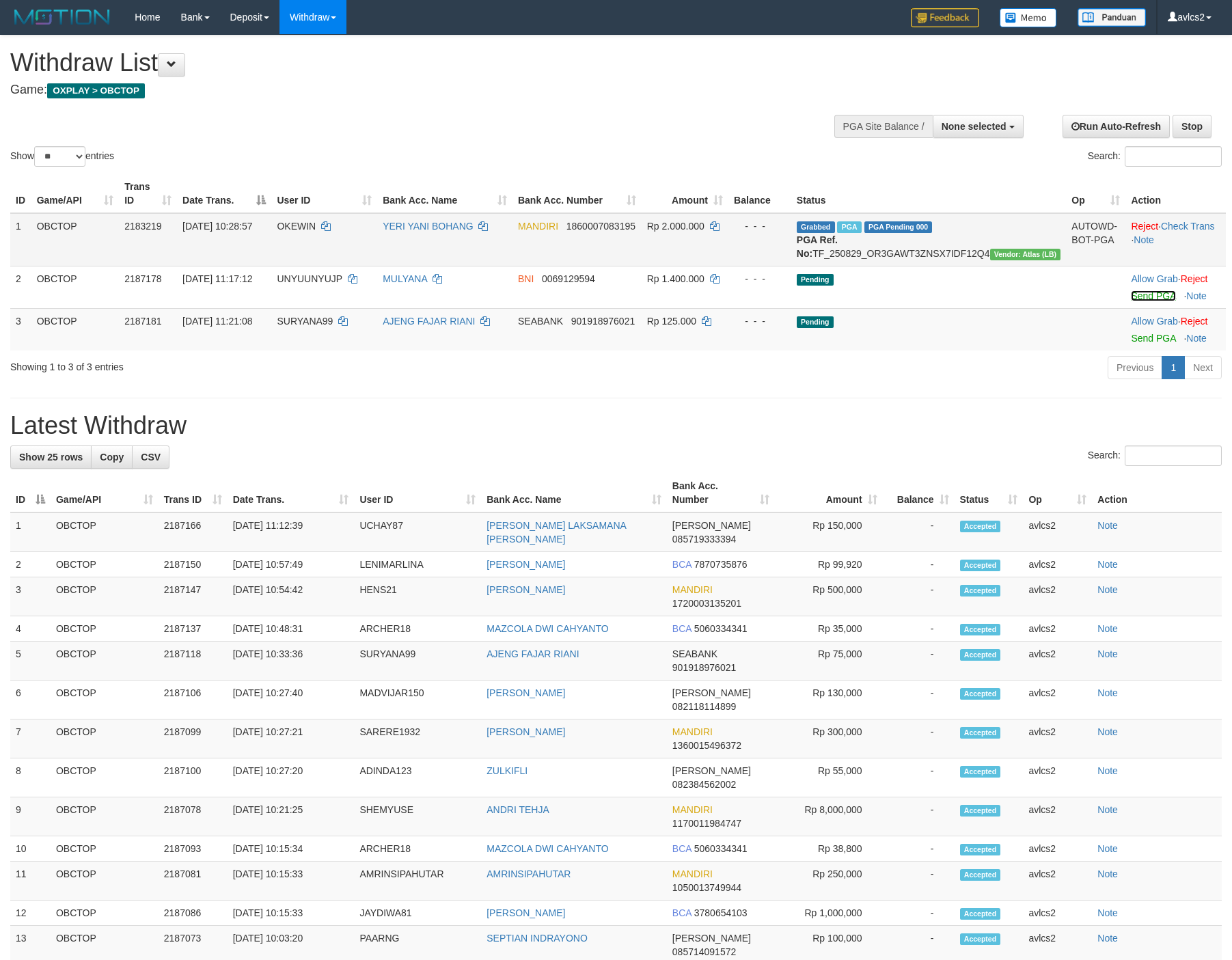
drag, startPoint x: 1152, startPoint y: 311, endPoint x: 699, endPoint y: 277, distance: 454.3
click at [1152, 301] on link "Send PGA" at bounding box center [1153, 296] width 44 height 11
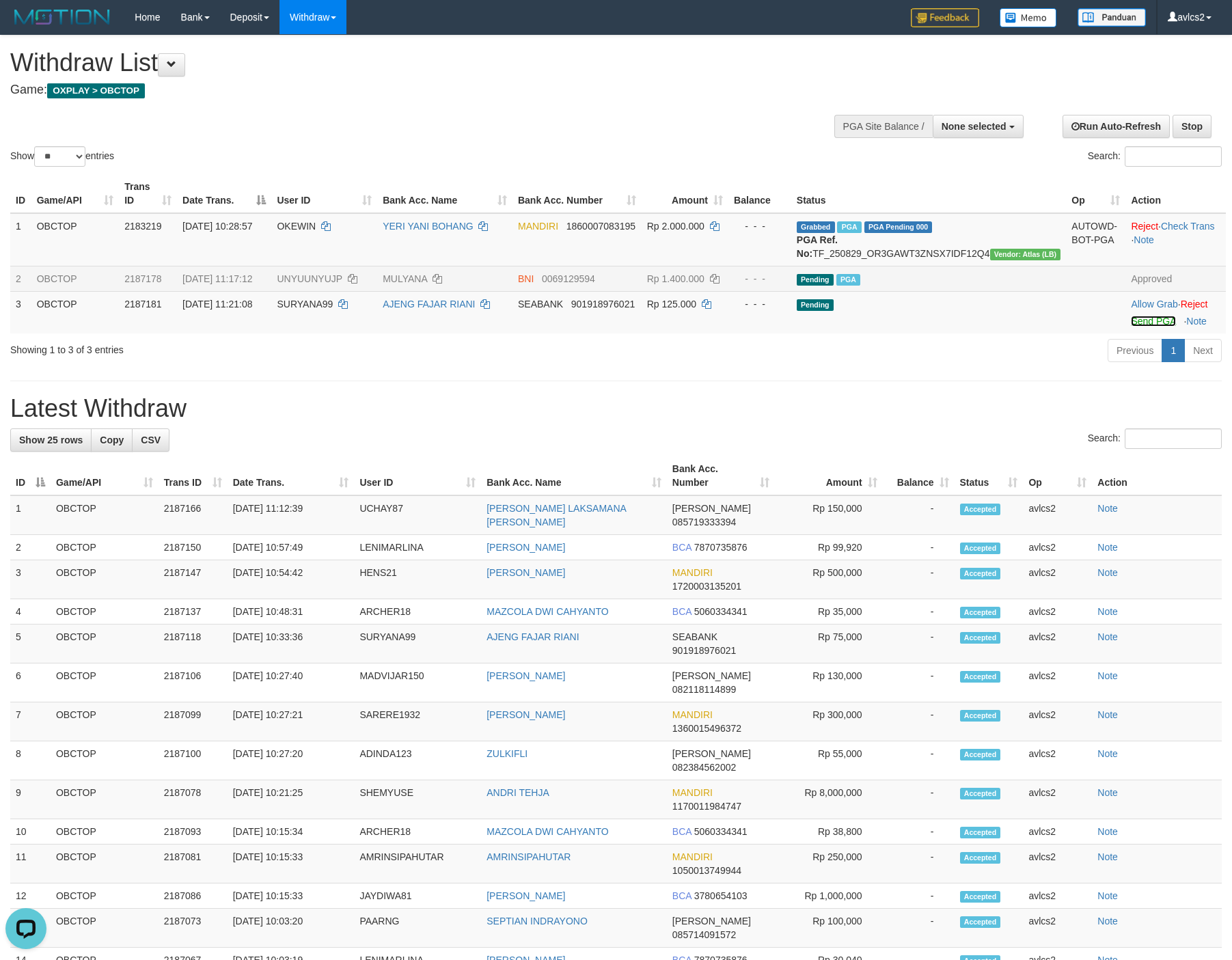
drag, startPoint x: 1123, startPoint y: 334, endPoint x: 706, endPoint y: 281, distance: 420.4
click at [1130, 327] on link "Send PGA" at bounding box center [1153, 321] width 44 height 11
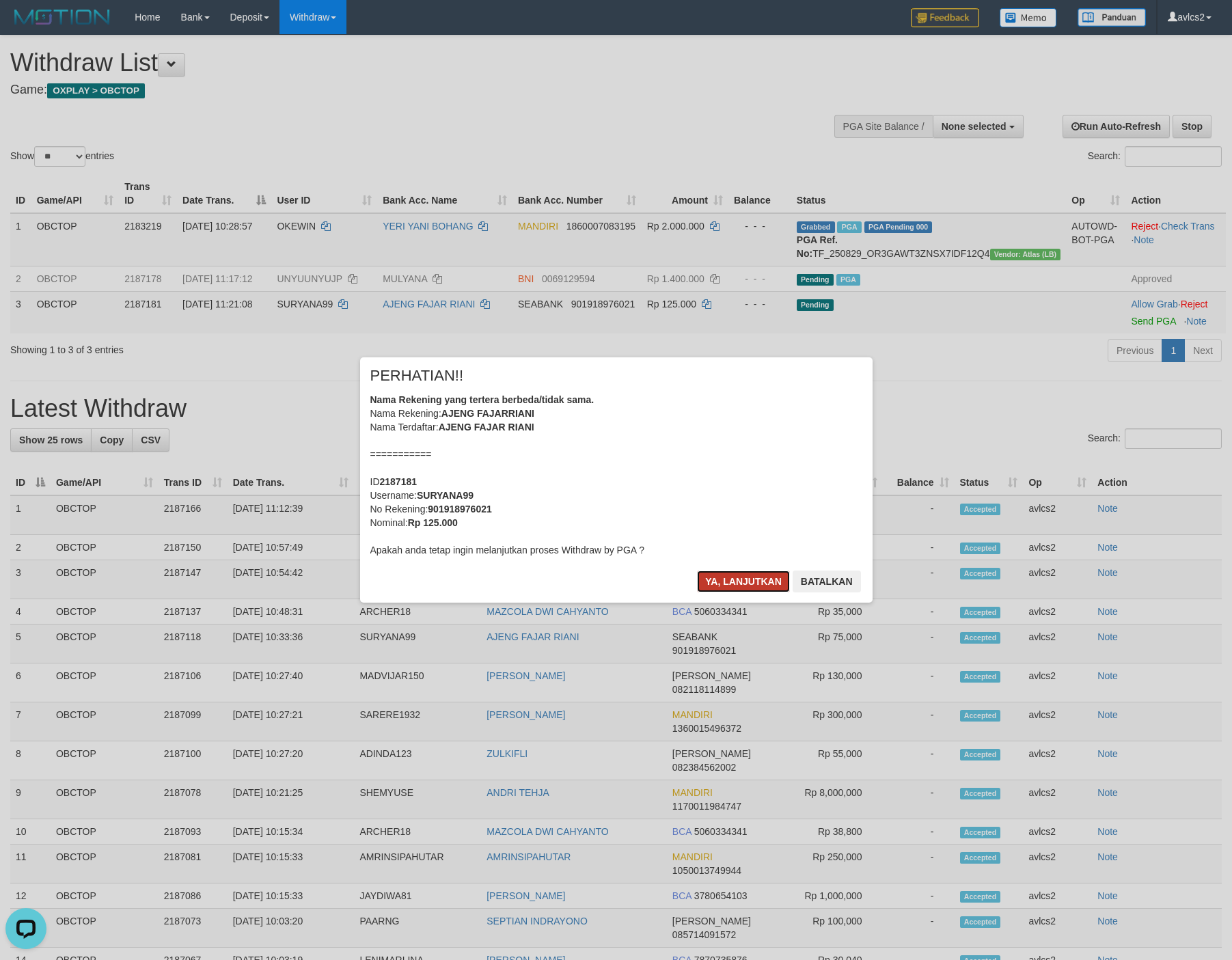
click at [736, 580] on button "Ya, lanjutkan" at bounding box center [743, 581] width 93 height 21
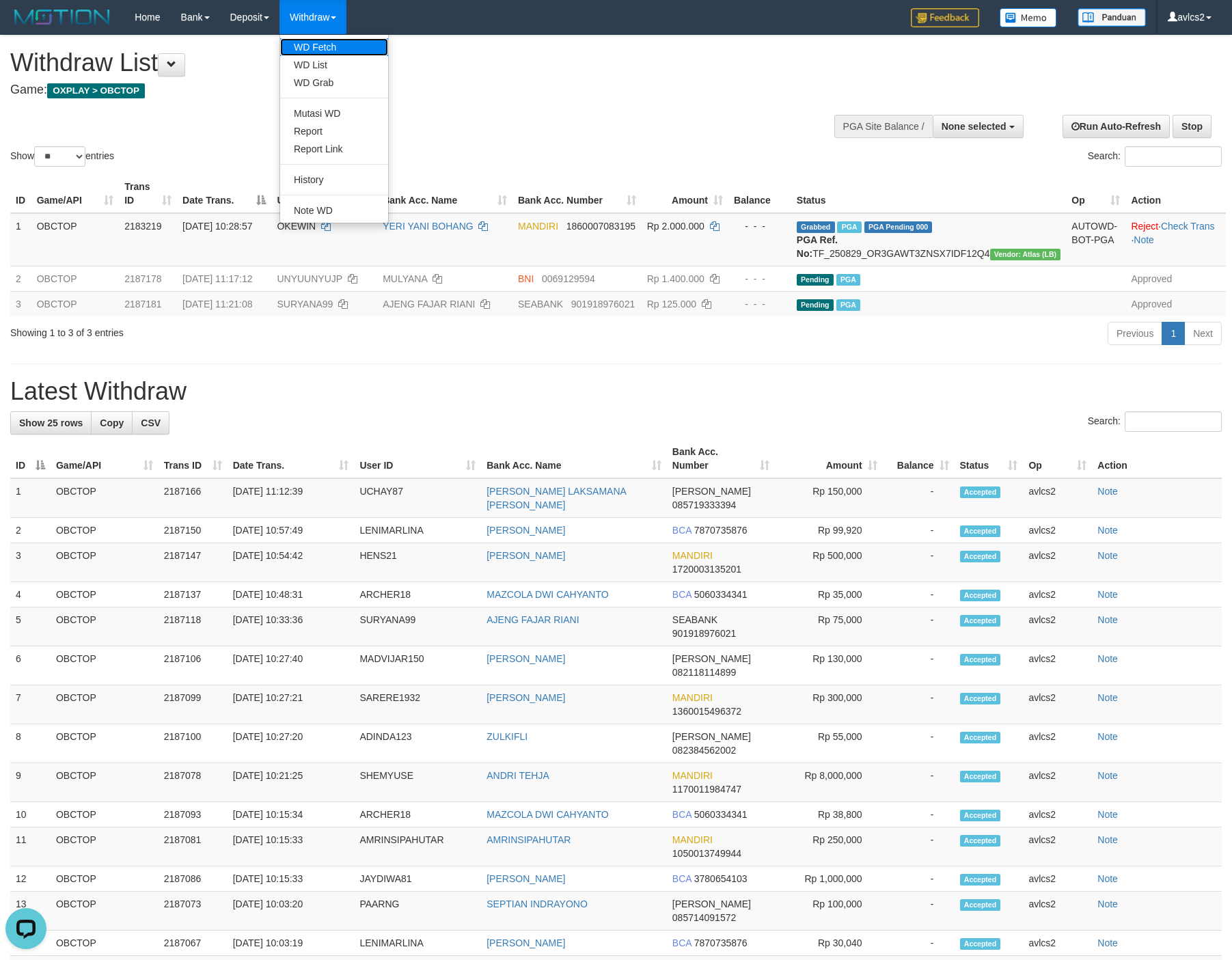
click at [317, 48] on link "WD Fetch" at bounding box center [334, 47] width 108 height 18
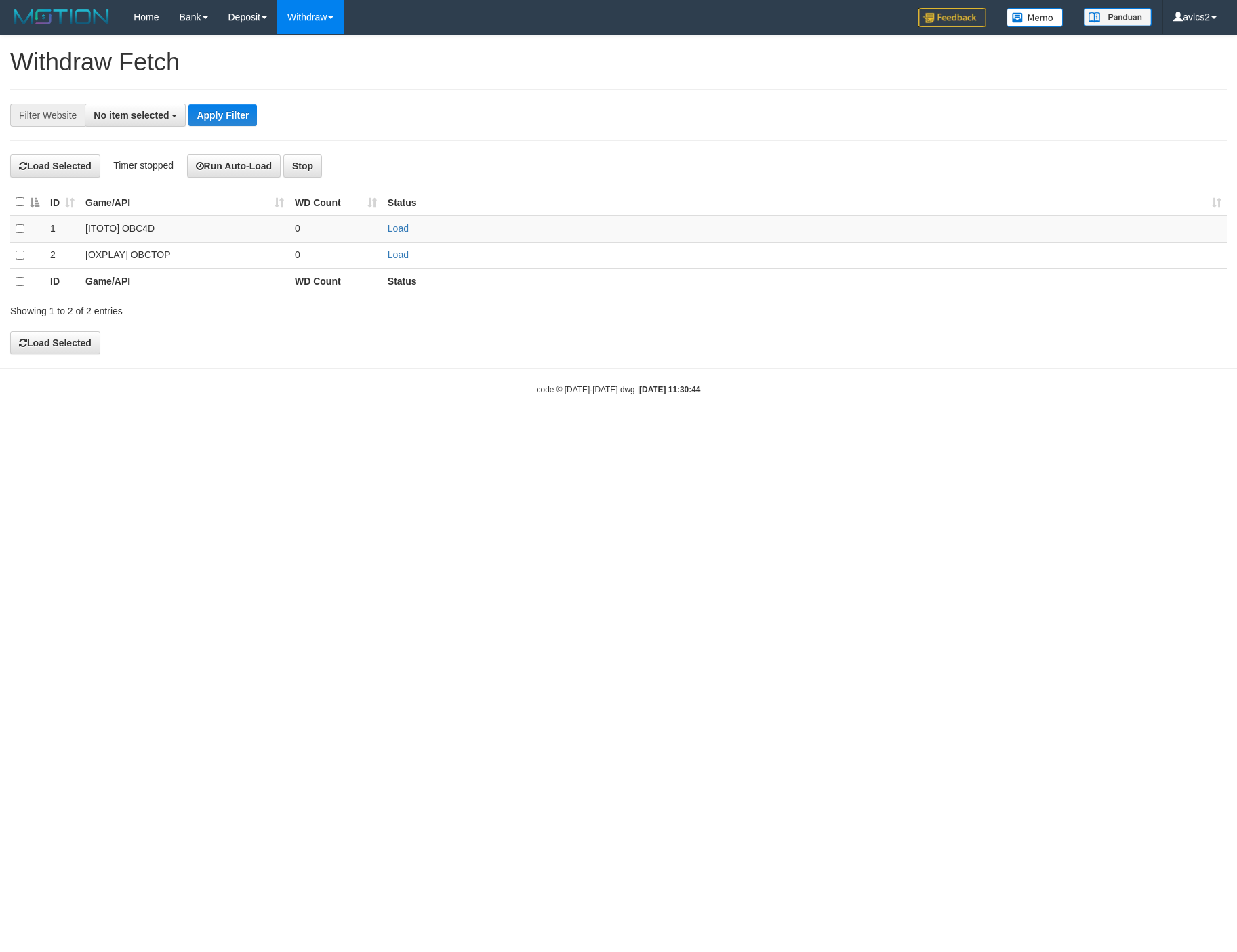
select select
click at [389, 256] on link "Load" at bounding box center [398, 254] width 21 height 11
click at [314, 62] on link "WD List" at bounding box center [332, 65] width 107 height 18
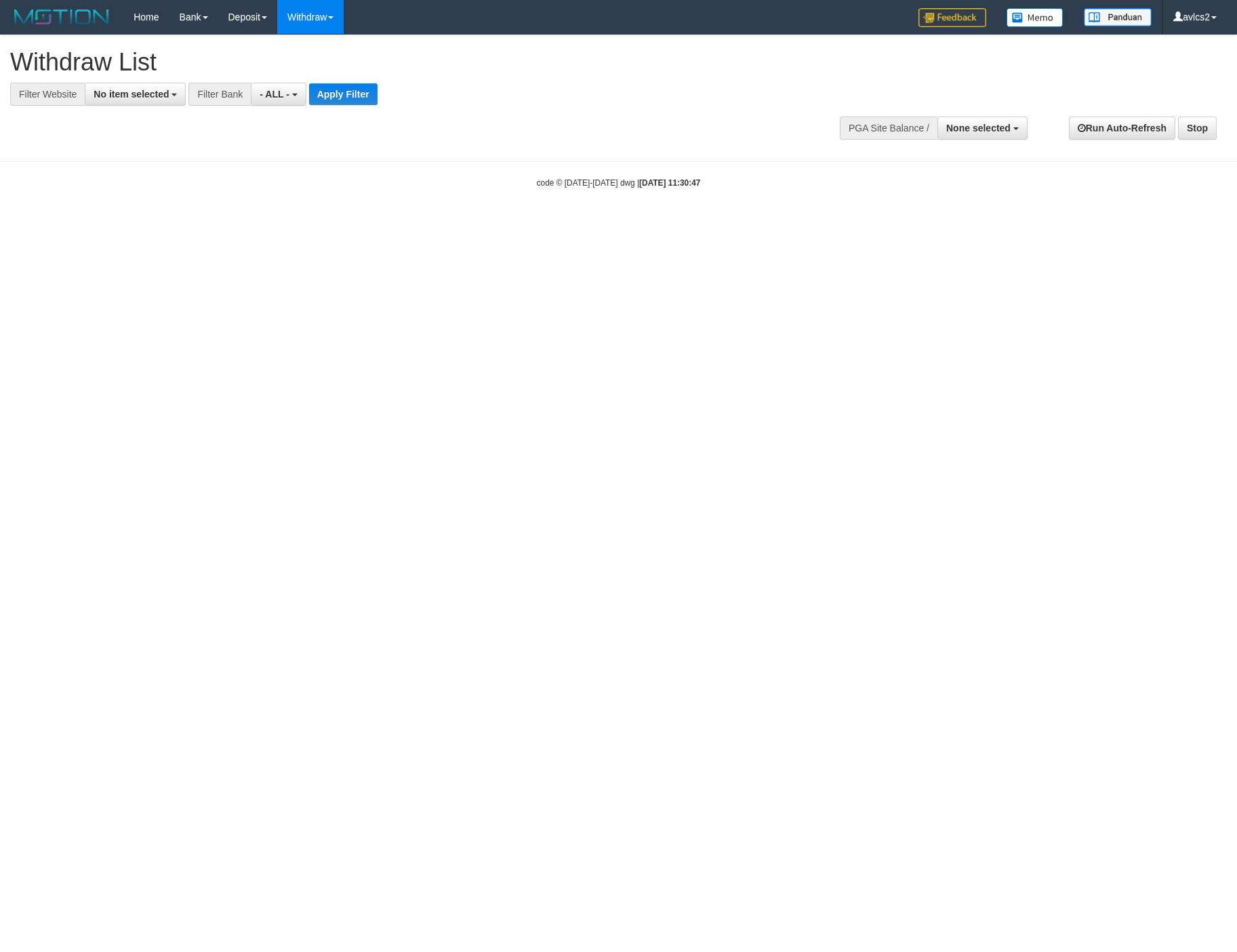
select select
click at [151, 98] on span "No item selected" at bounding box center [131, 94] width 75 height 11
click at [167, 212] on label "[OXPLAY] OBCTOP" at bounding box center [146, 204] width 121 height 19
select select "****"
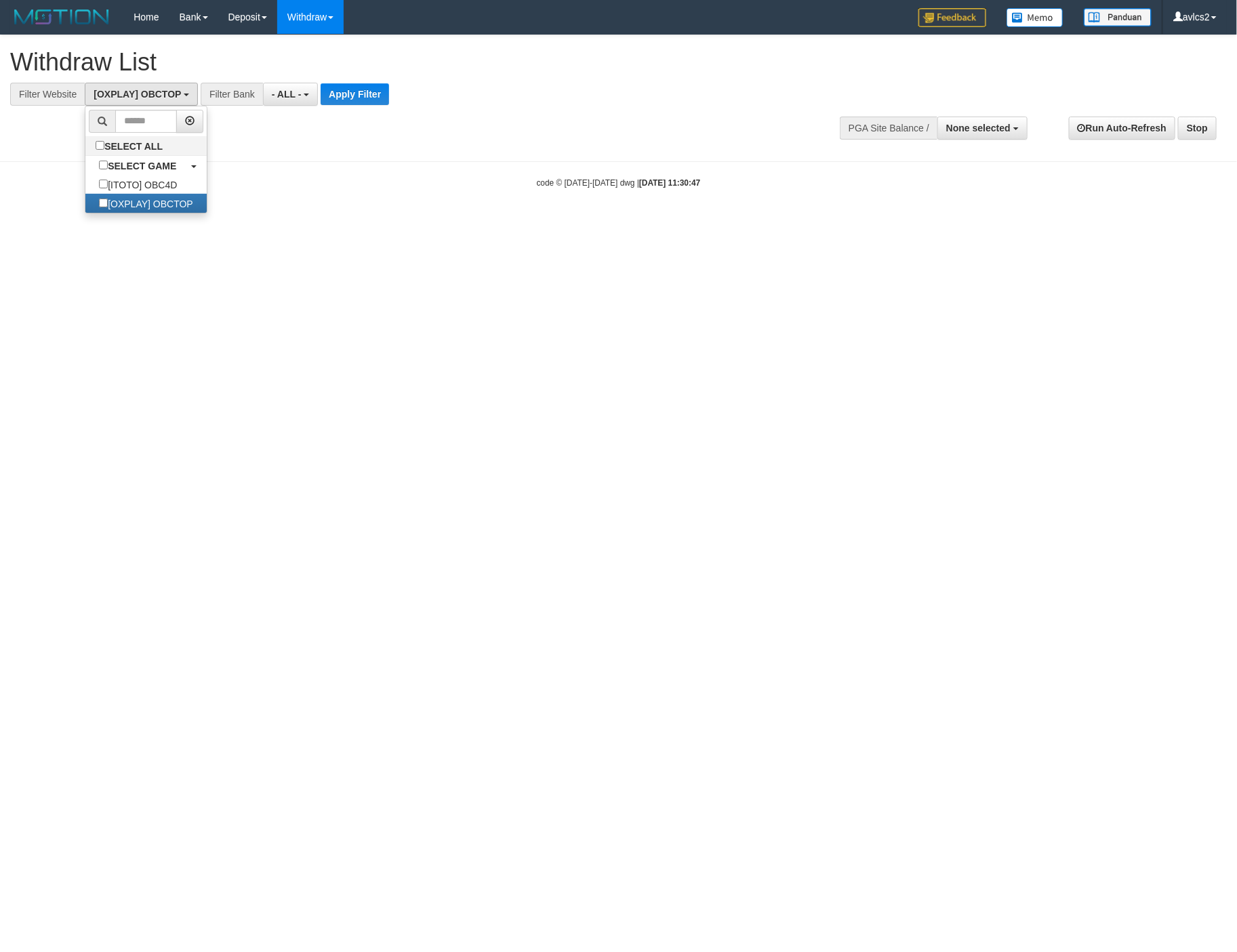
scroll to position [23, 0]
click at [358, 86] on button "Apply Filter" at bounding box center [354, 93] width 68 height 21
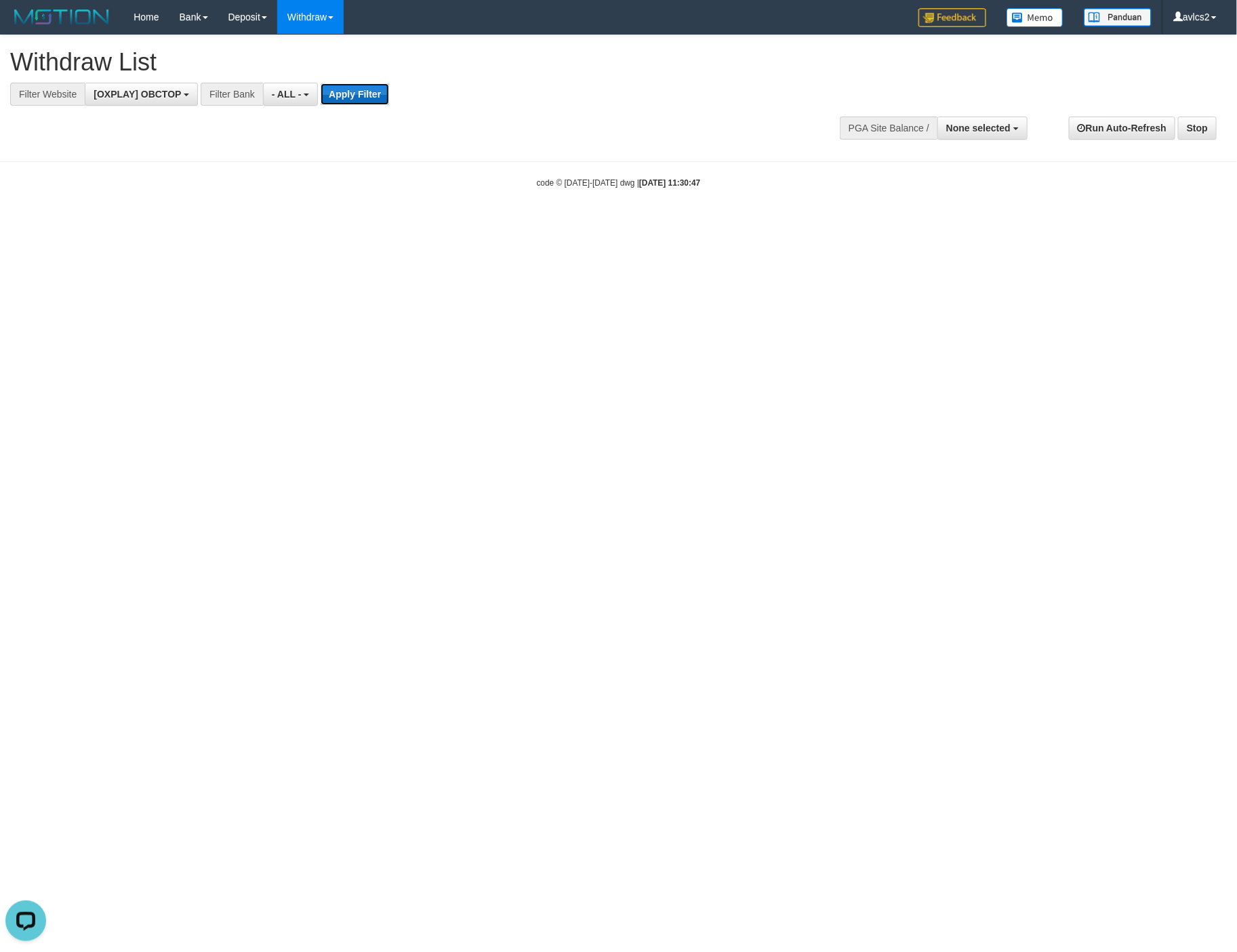
scroll to position [0, 0]
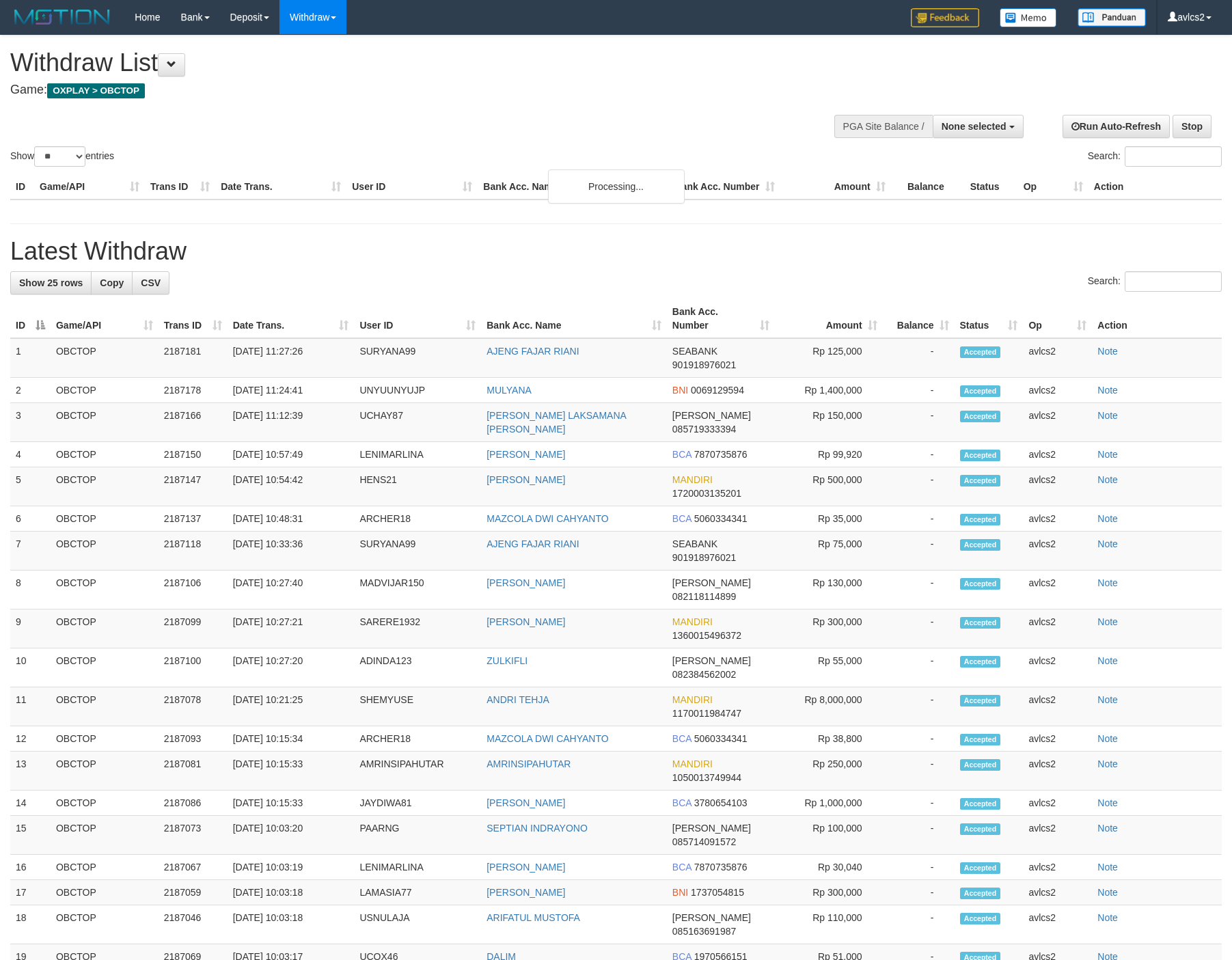
select select
select select "**"
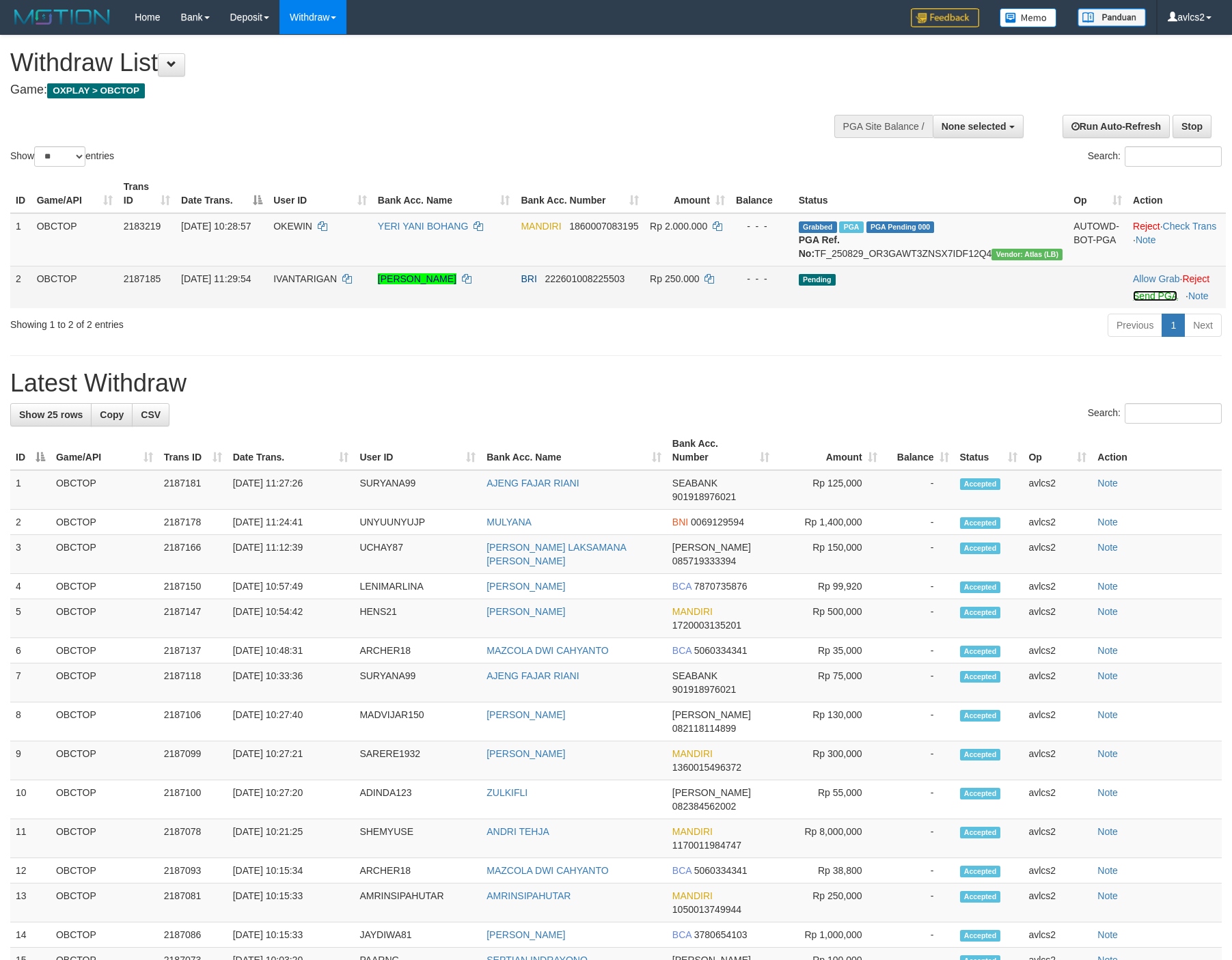
click at [1133, 301] on link "Send PGA" at bounding box center [1155, 296] width 44 height 11
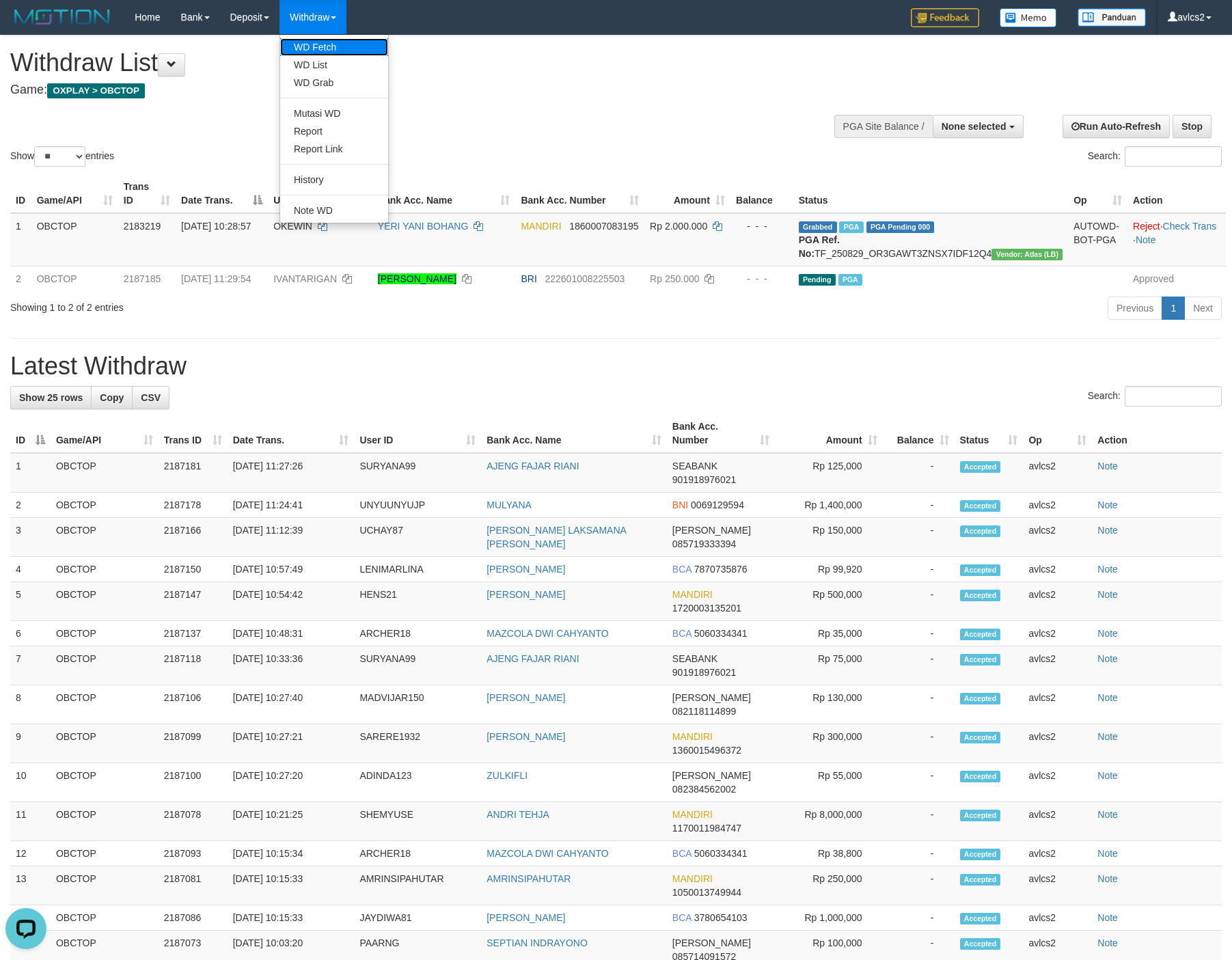
click at [325, 45] on link "WD Fetch" at bounding box center [334, 47] width 108 height 18
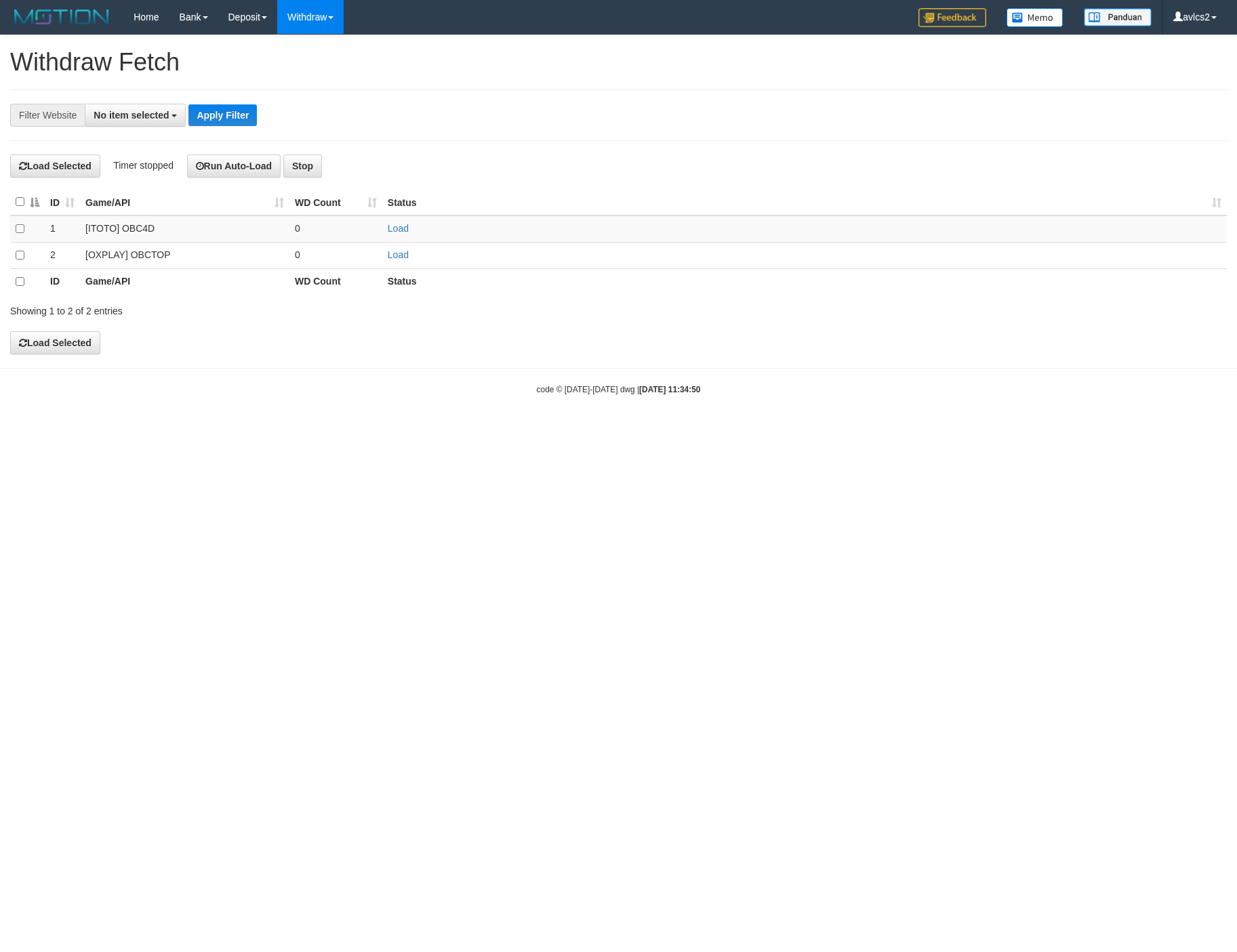
select select
click at [393, 256] on link "Load" at bounding box center [398, 254] width 21 height 11
click at [332, 64] on link "WD List" at bounding box center [332, 65] width 107 height 18
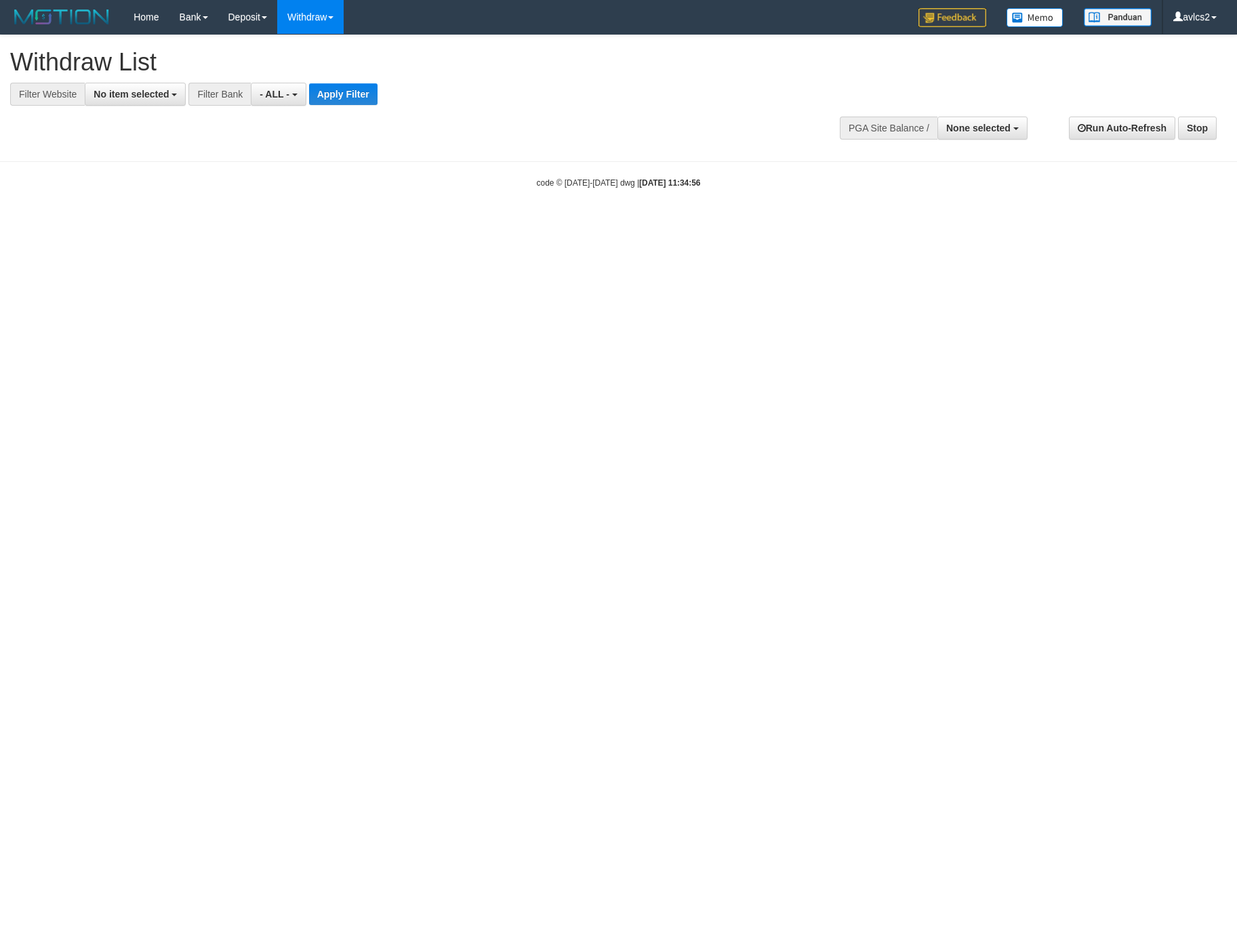
select select
click at [136, 94] on span "No item selected" at bounding box center [131, 94] width 75 height 11
click at [137, 200] on label "[OXPLAY] OBCTOP" at bounding box center [146, 204] width 121 height 19
select select "****"
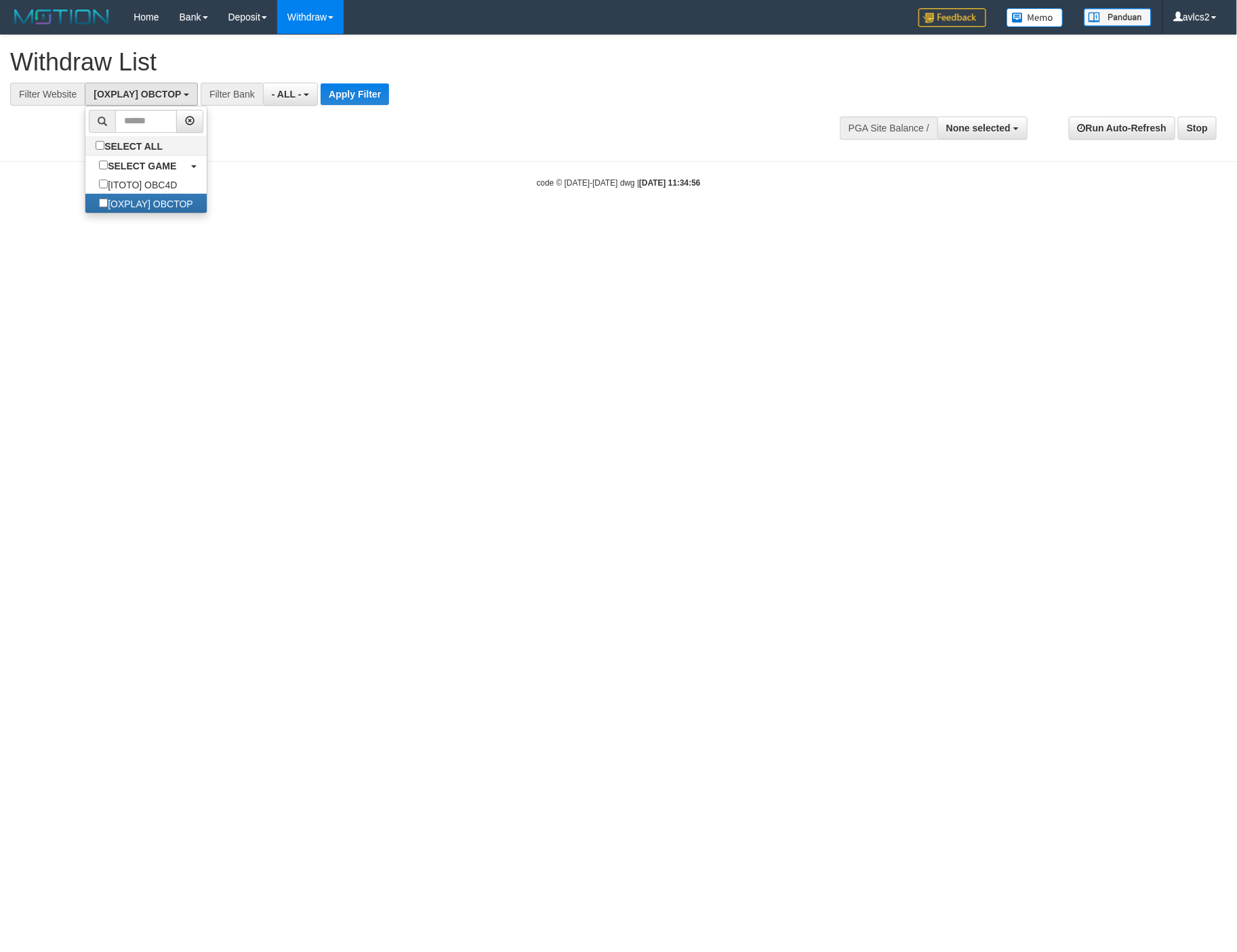
scroll to position [23, 0]
click at [354, 93] on button "Apply Filter" at bounding box center [354, 93] width 68 height 21
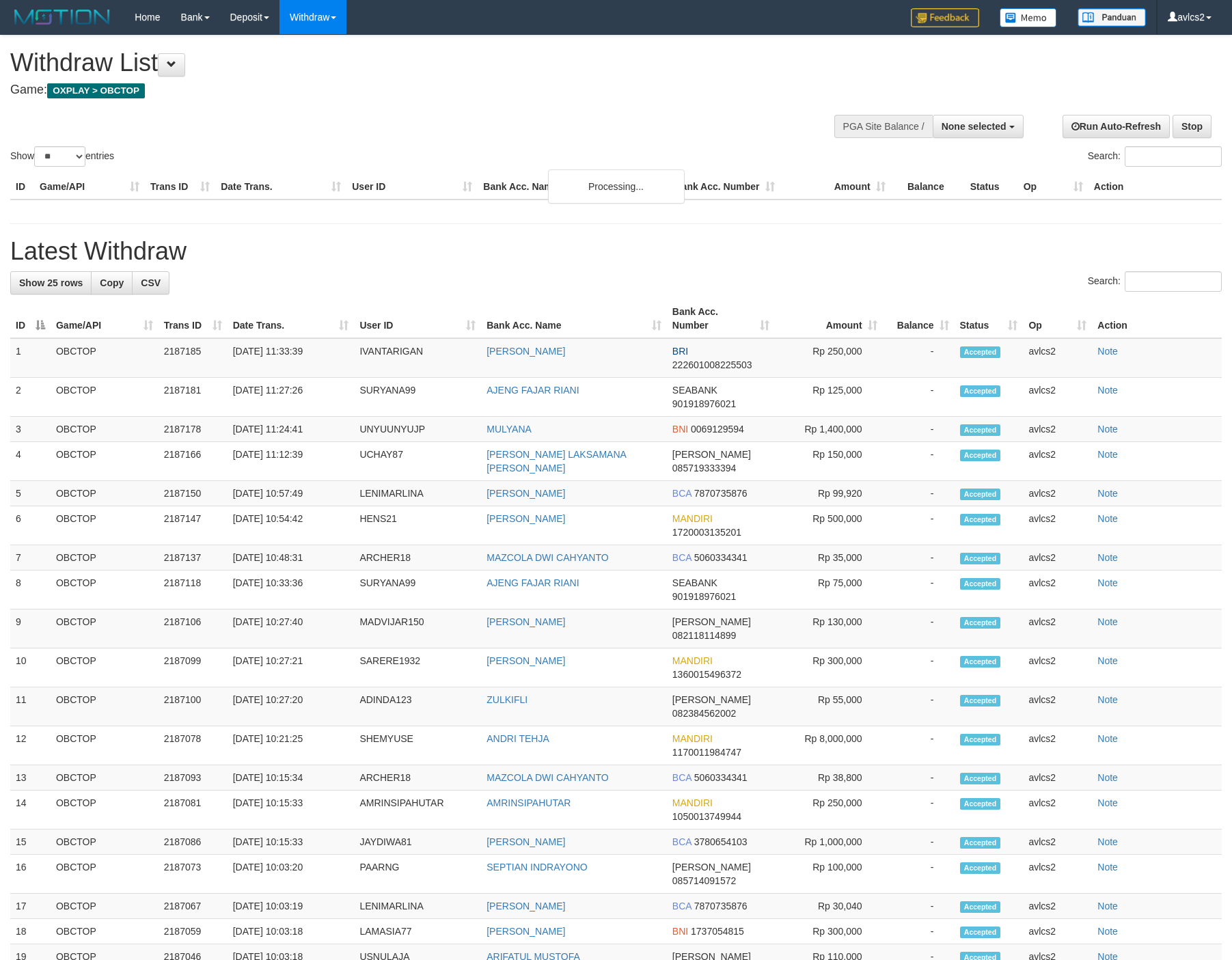
select select
select select "**"
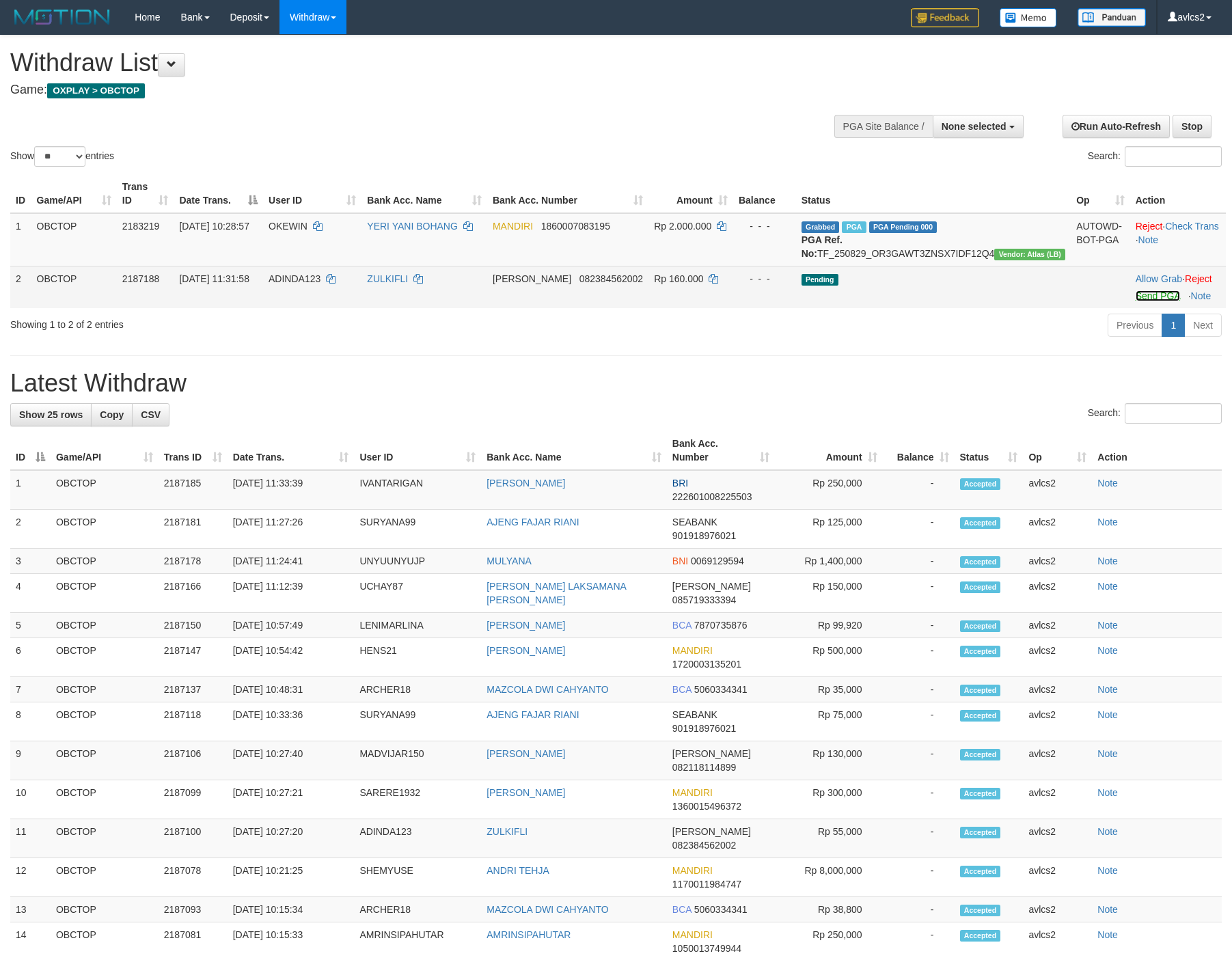
click at [1138, 301] on link "Send PGA" at bounding box center [1158, 296] width 44 height 11
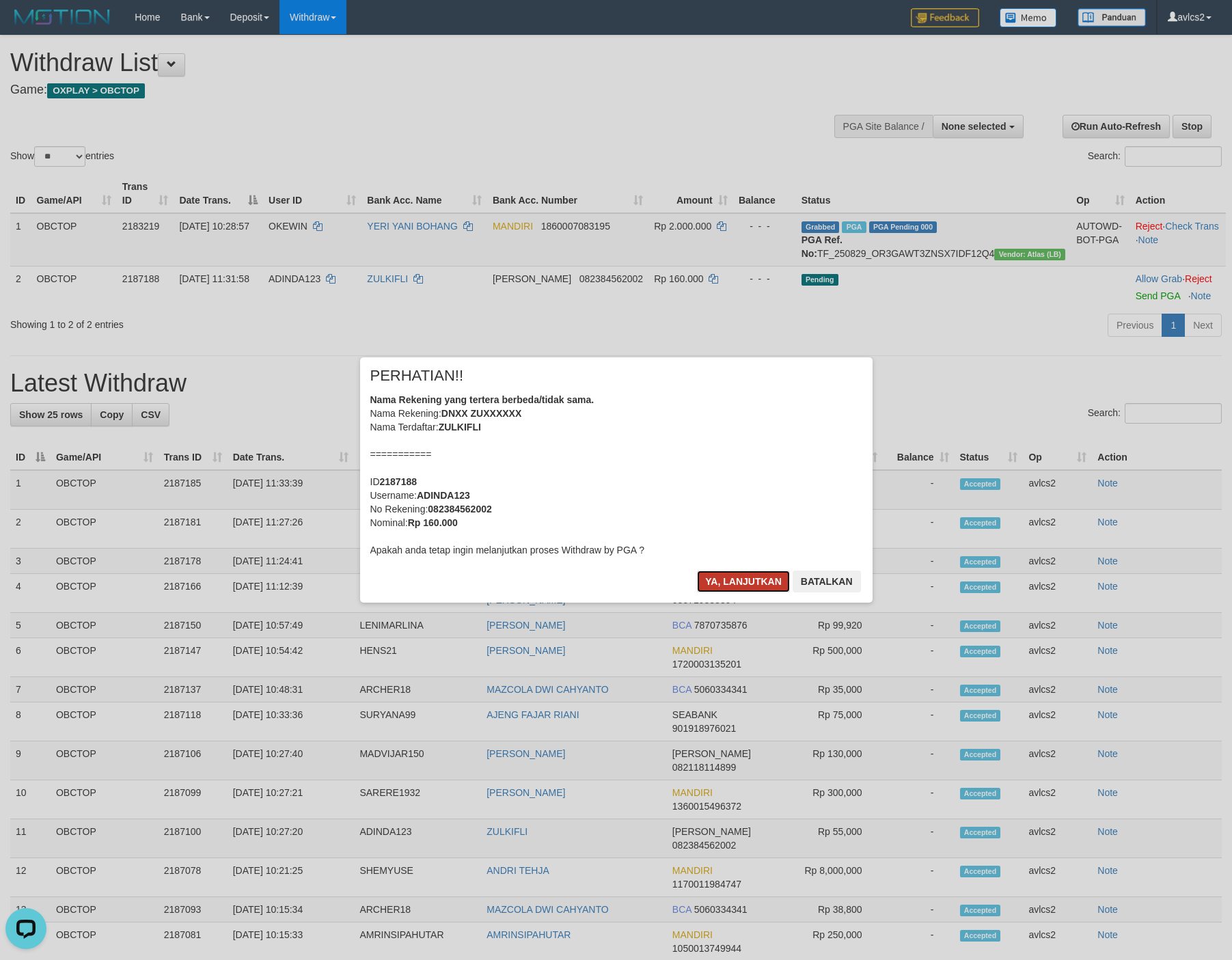
click at [734, 584] on button "Ya, lanjutkan" at bounding box center [743, 581] width 93 height 21
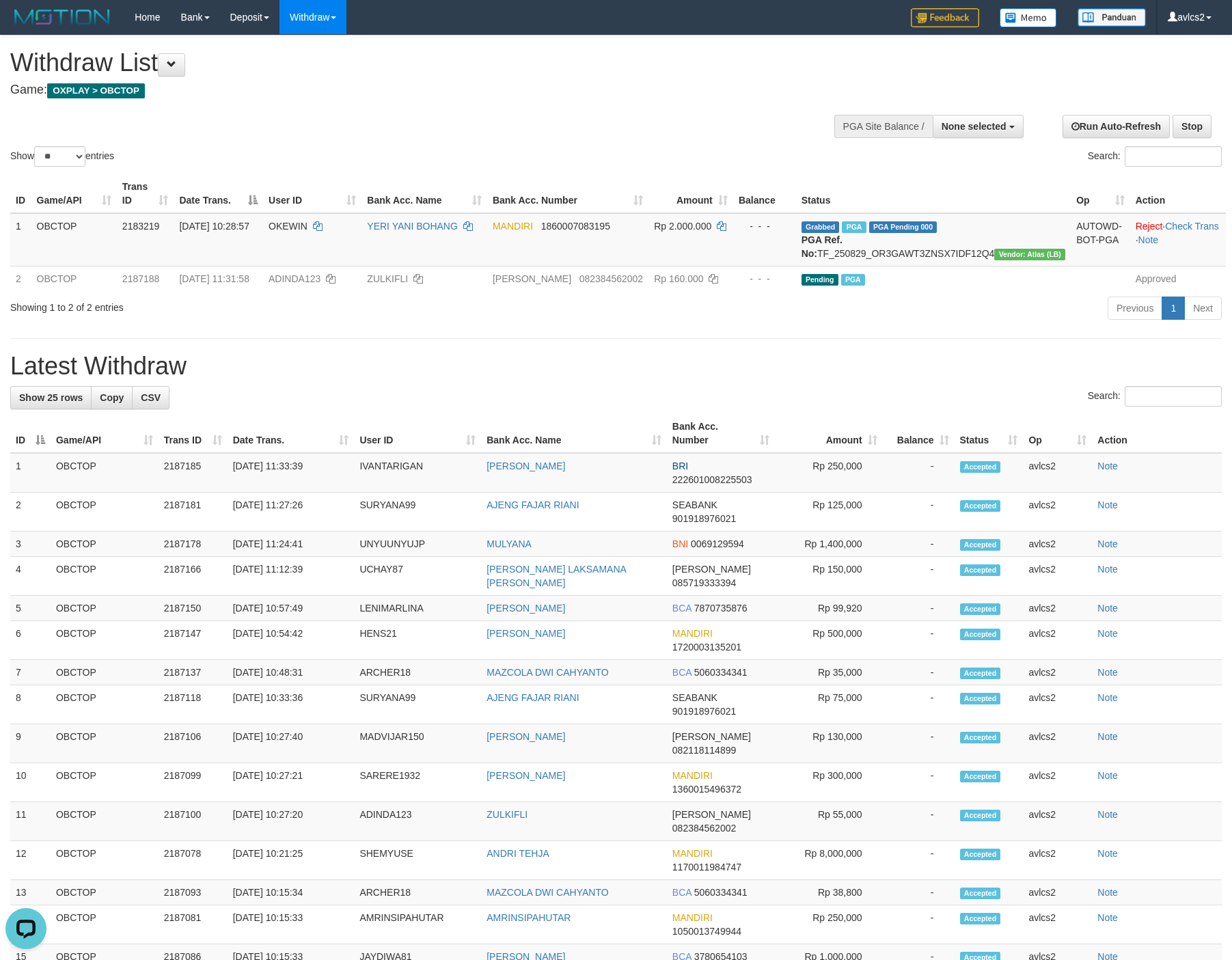
click at [718, 353] on div "**********" at bounding box center [616, 715] width 1232 height 1360
click at [300, 48] on link "WD Fetch" at bounding box center [334, 47] width 108 height 18
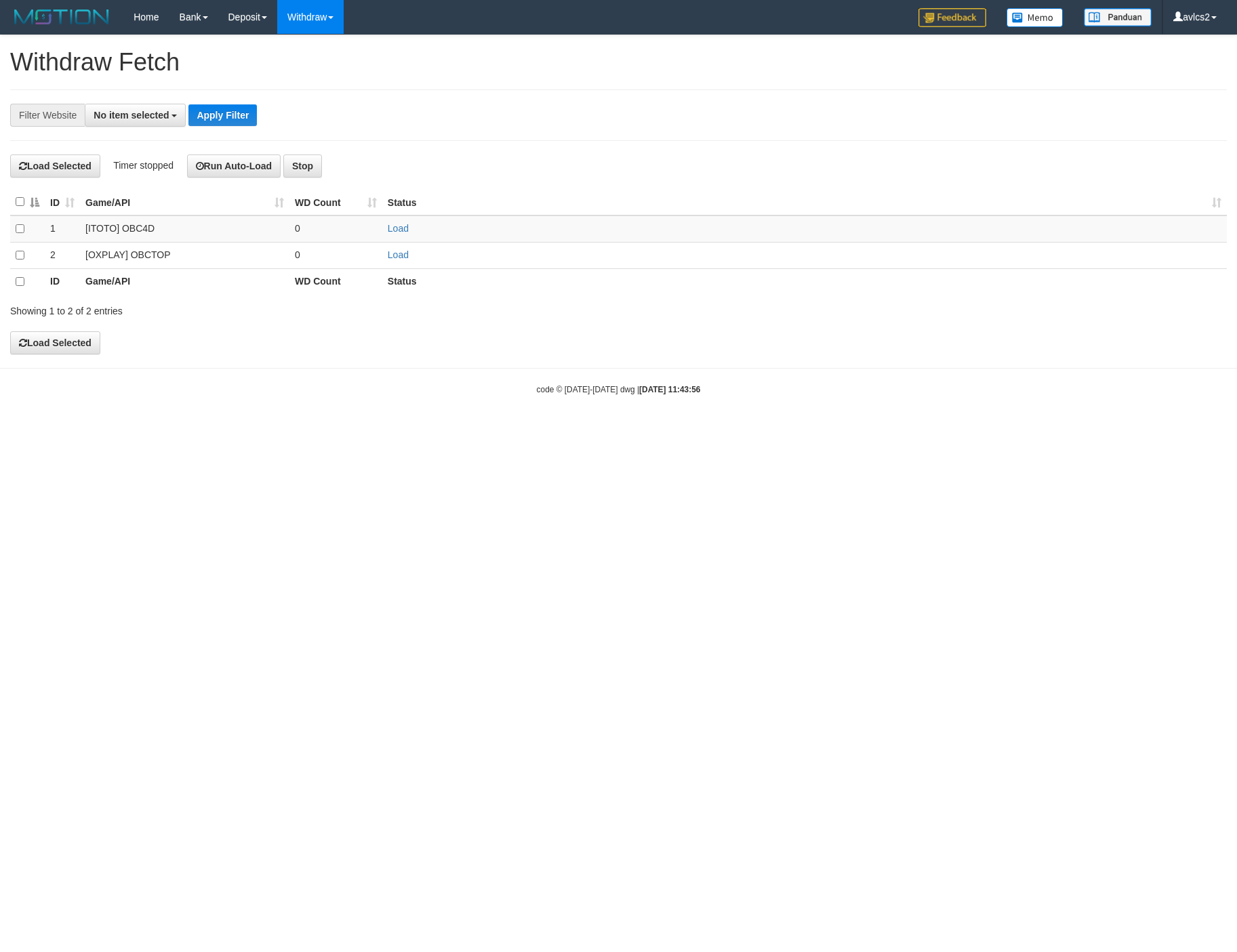
select select
click at [397, 253] on link "Load" at bounding box center [398, 254] width 21 height 11
click at [328, 67] on link "WD List" at bounding box center [332, 65] width 107 height 18
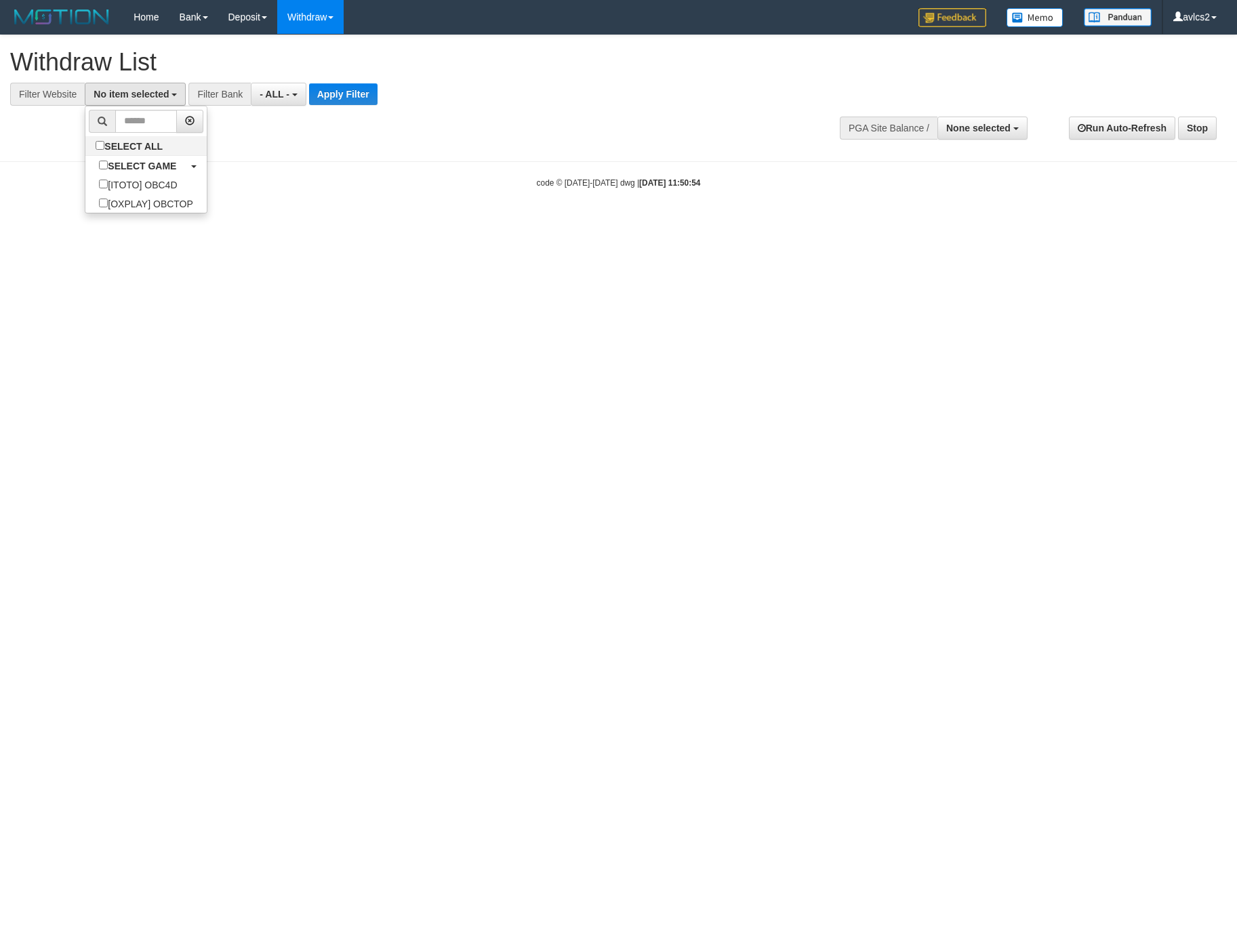
select select
click at [174, 208] on label "[OXPLAY] OBCTOP" at bounding box center [146, 204] width 121 height 19
select select "****"
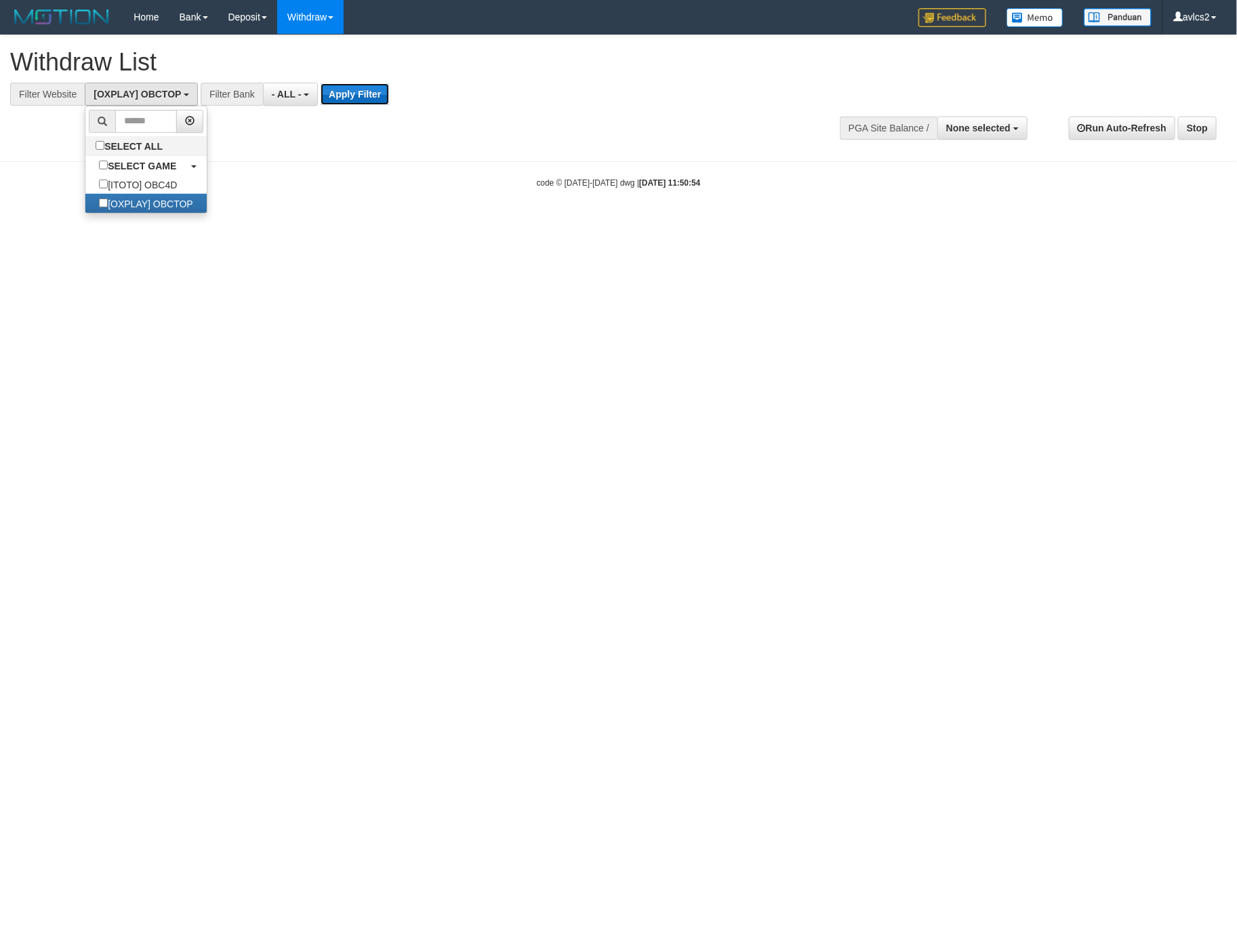
click at [363, 86] on button "Apply Filter" at bounding box center [354, 93] width 68 height 21
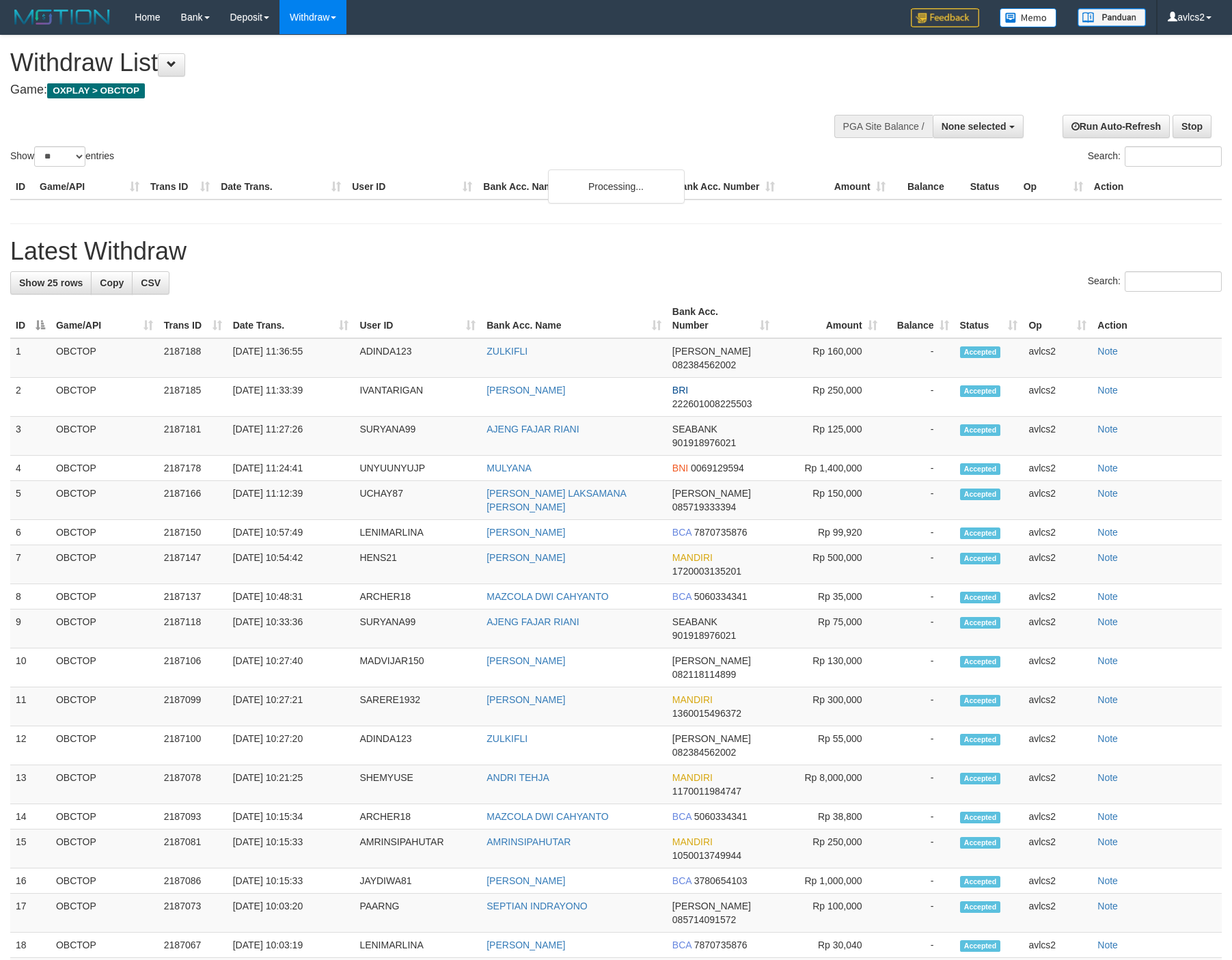
select select
select select "**"
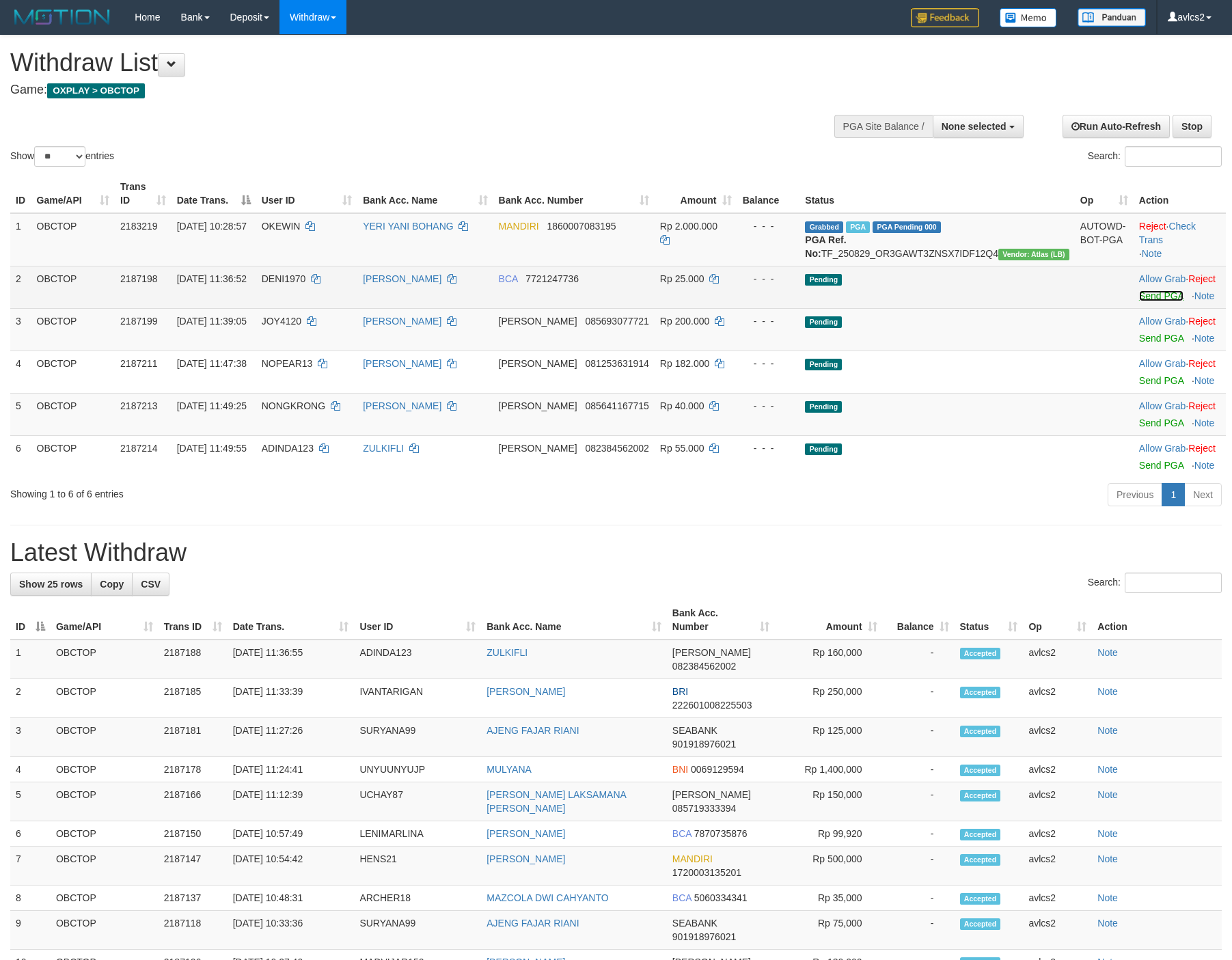
click at [1139, 301] on link "Send PGA" at bounding box center [1161, 296] width 44 height 11
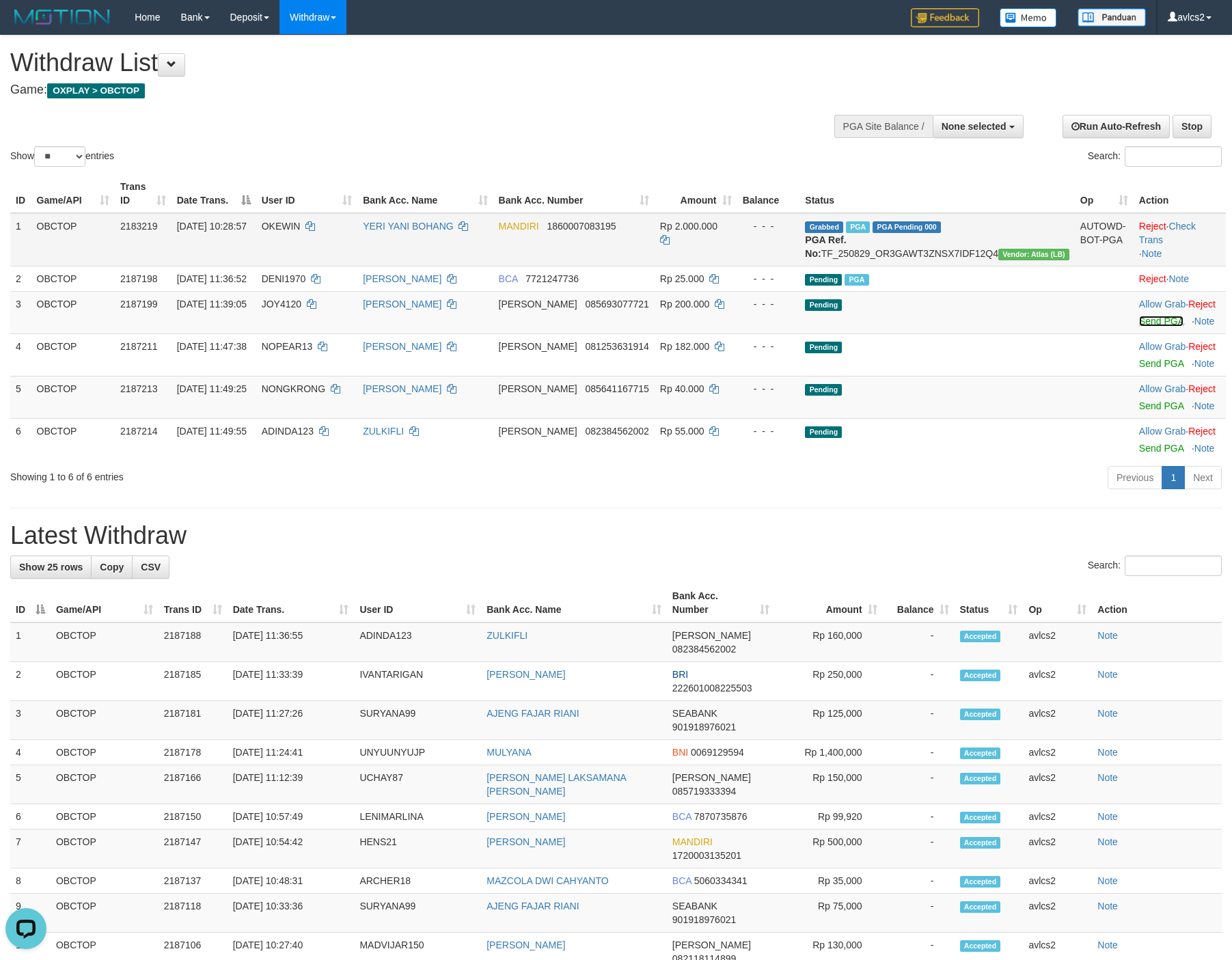
drag, startPoint x: 1142, startPoint y: 332, endPoint x: 730, endPoint y: 274, distance: 416.1
click at [1142, 327] on link "Send PGA" at bounding box center [1161, 321] width 44 height 11
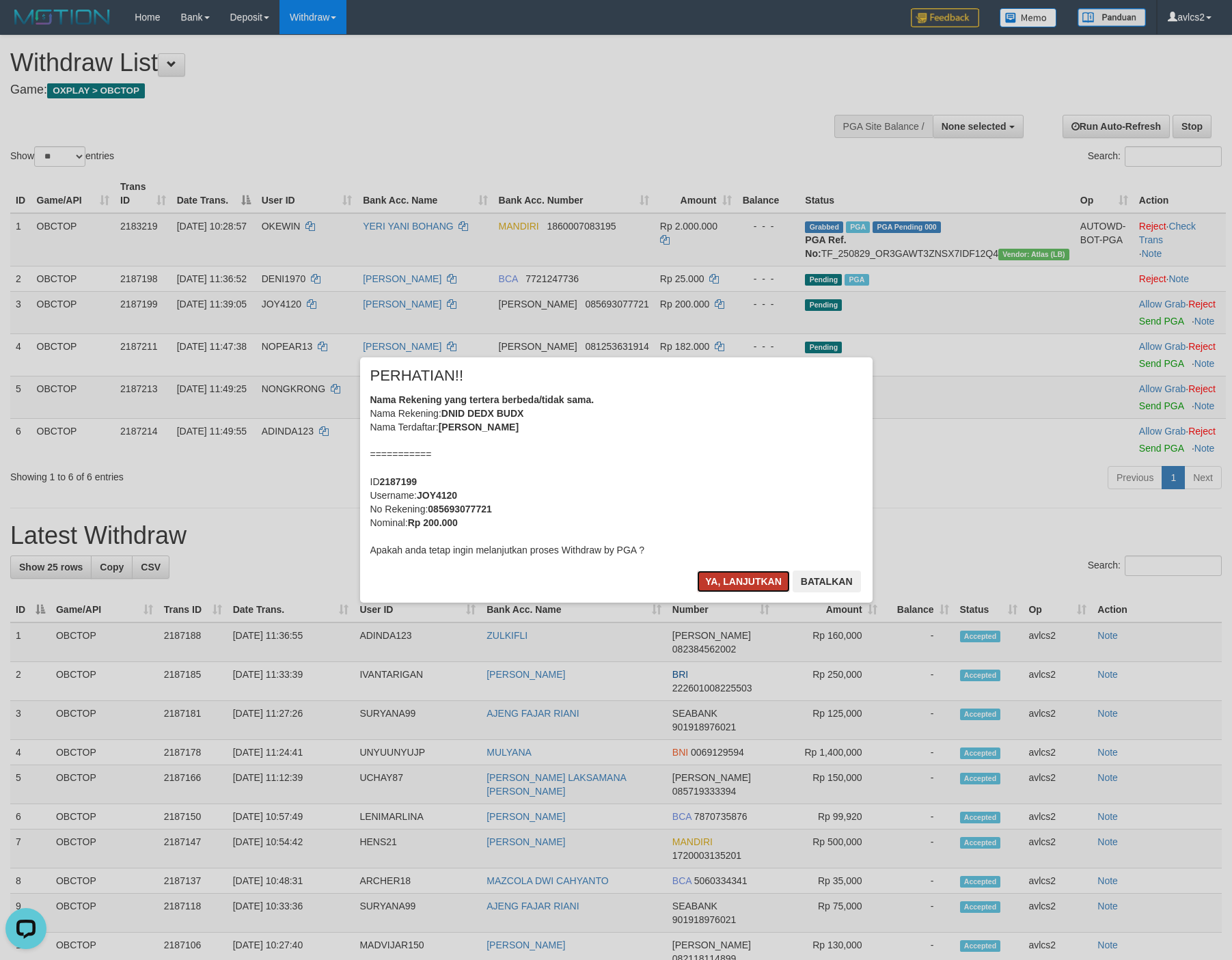
click at [743, 579] on button "Ya, lanjutkan" at bounding box center [743, 581] width 93 height 21
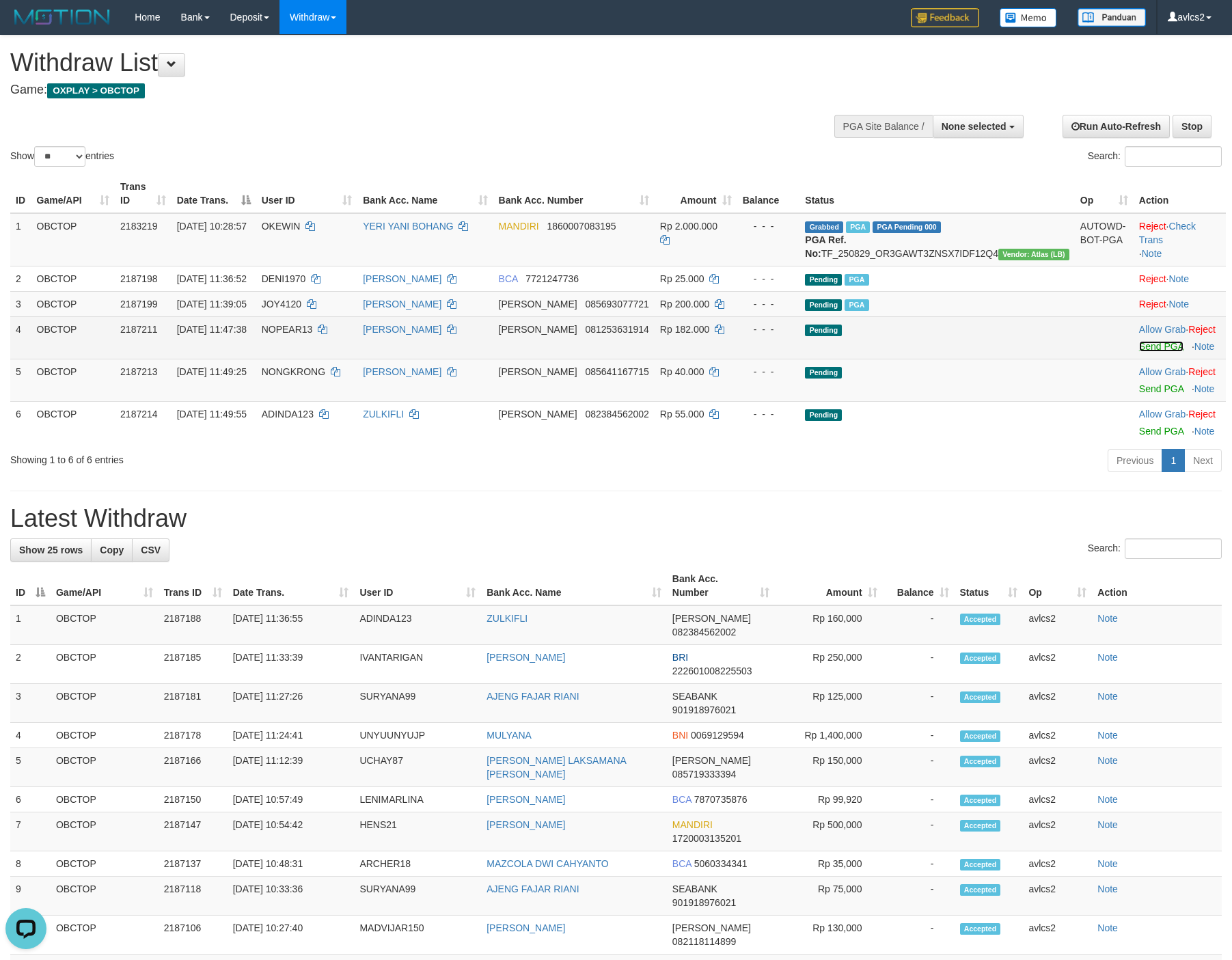
click at [1139, 352] on link "Send PGA" at bounding box center [1161, 346] width 44 height 11
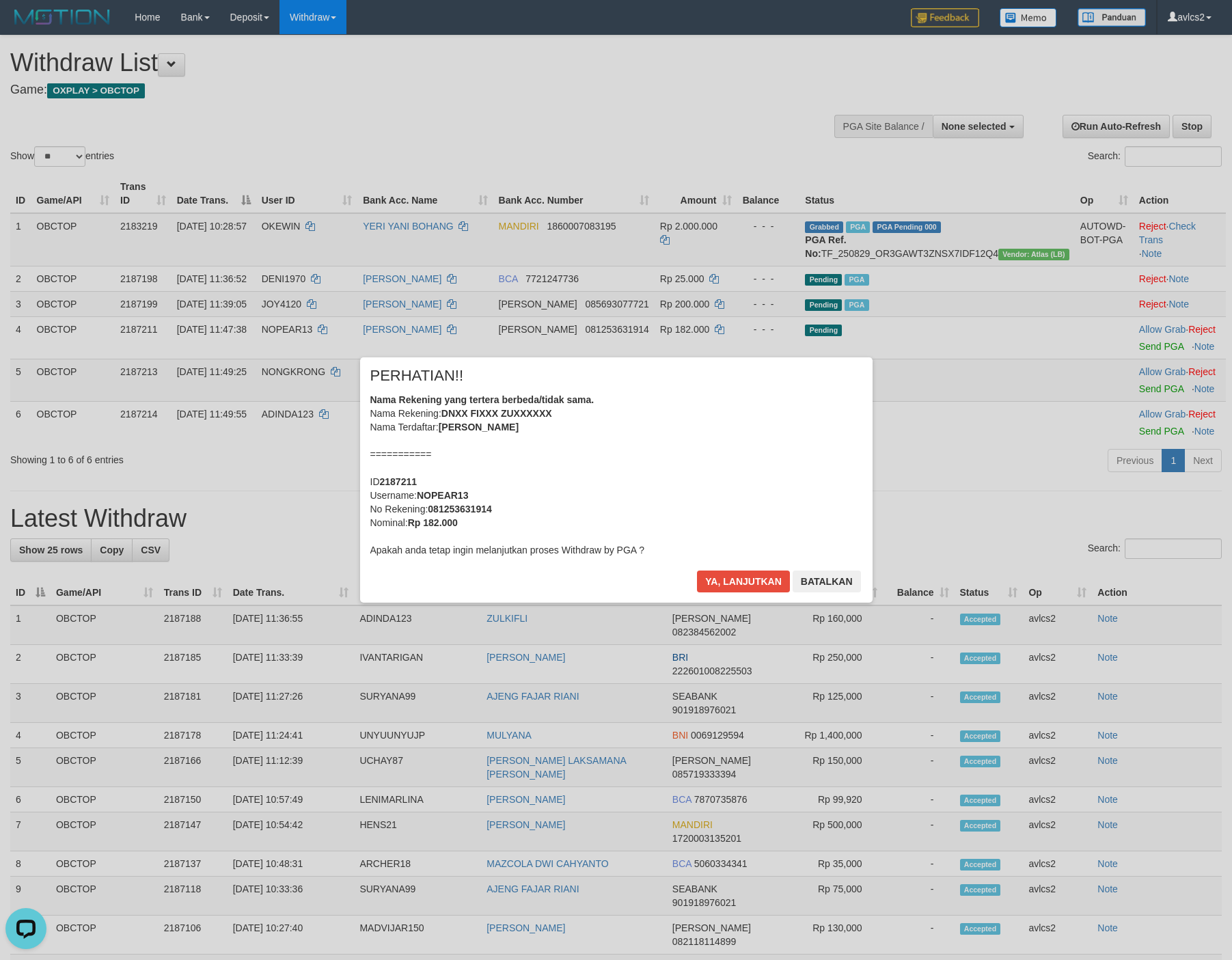
click at [724, 568] on div "× PERHATIAN!! Nama Rekening yang tertera berbeda/tidak sama. Nama Rekening: DNX…" at bounding box center [616, 480] width 512 height 245
click at [723, 571] on button "Ya, lanjutkan" at bounding box center [743, 581] width 93 height 21
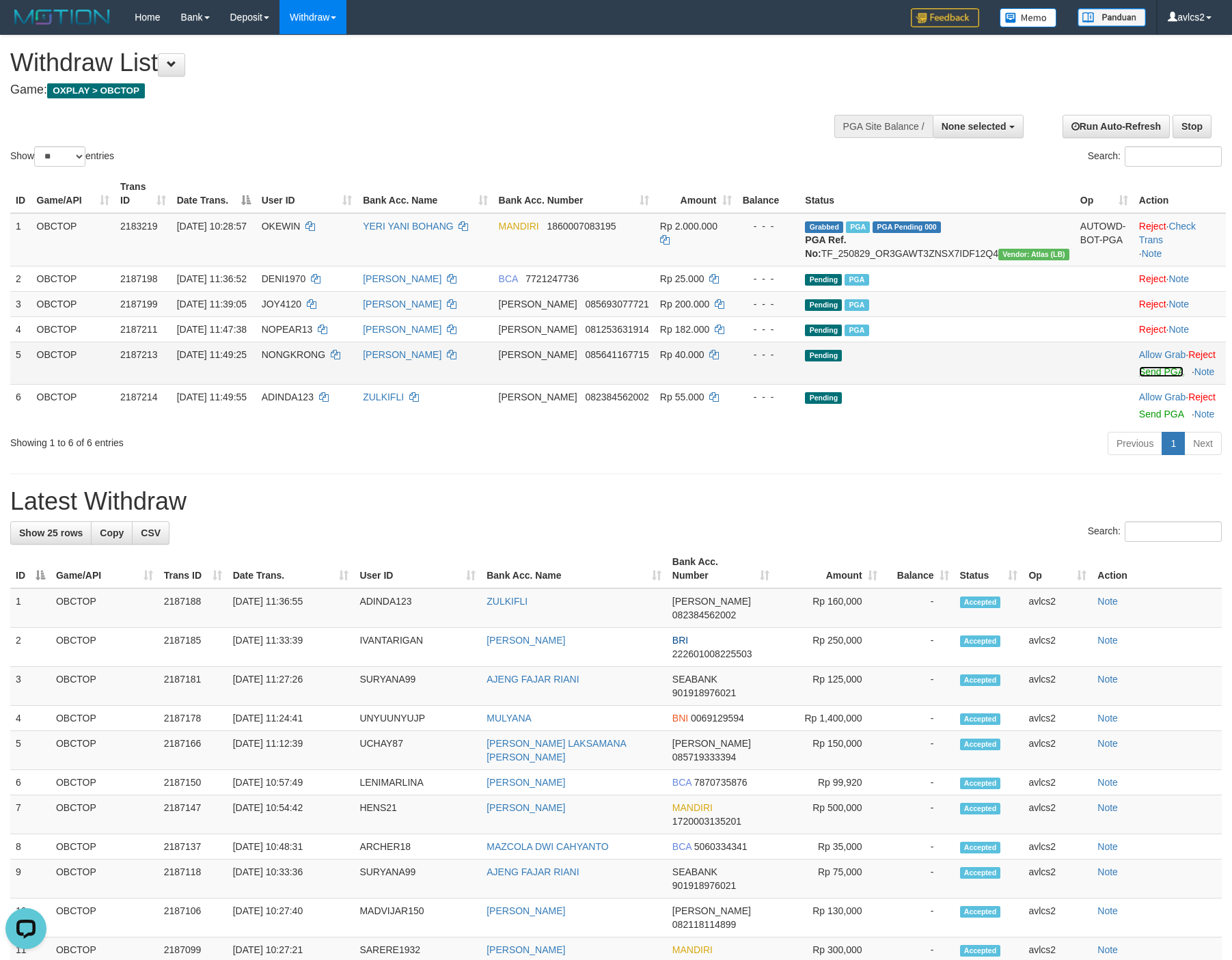
click at [1139, 377] on link "Send PGA" at bounding box center [1161, 371] width 44 height 11
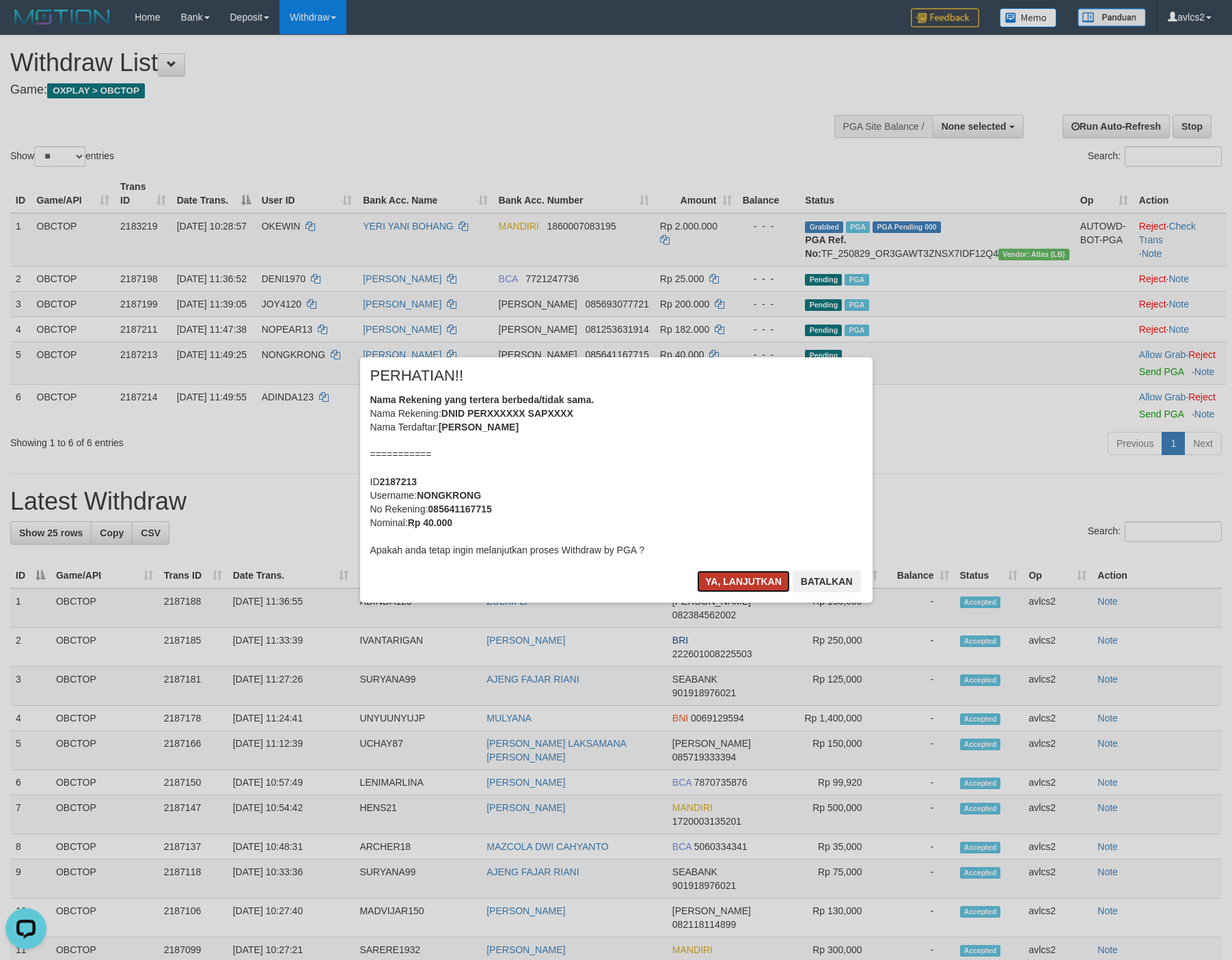
click at [741, 572] on button "Ya, lanjutkan" at bounding box center [743, 581] width 93 height 21
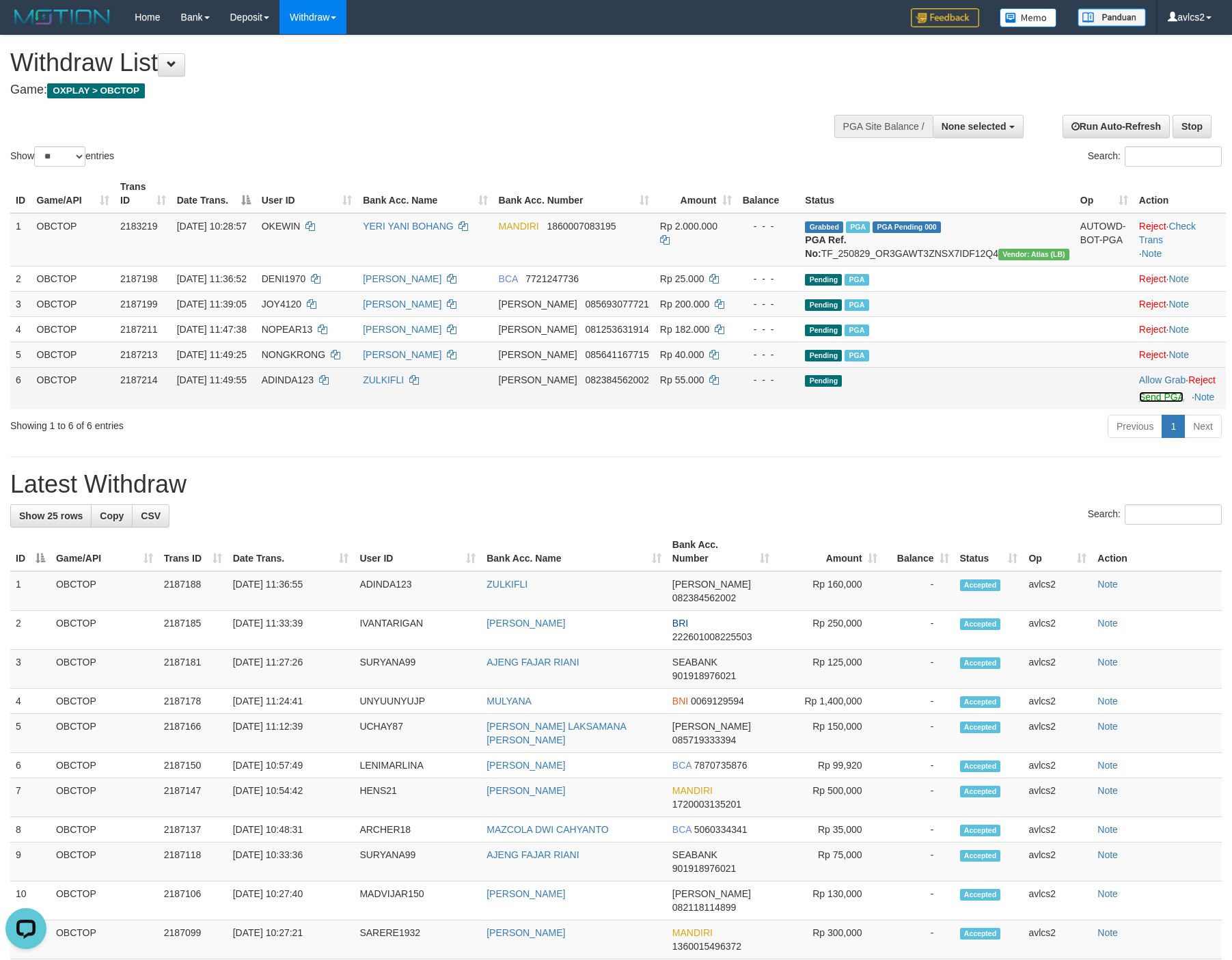
click at [1139, 403] on link "Send PGA" at bounding box center [1161, 397] width 44 height 11
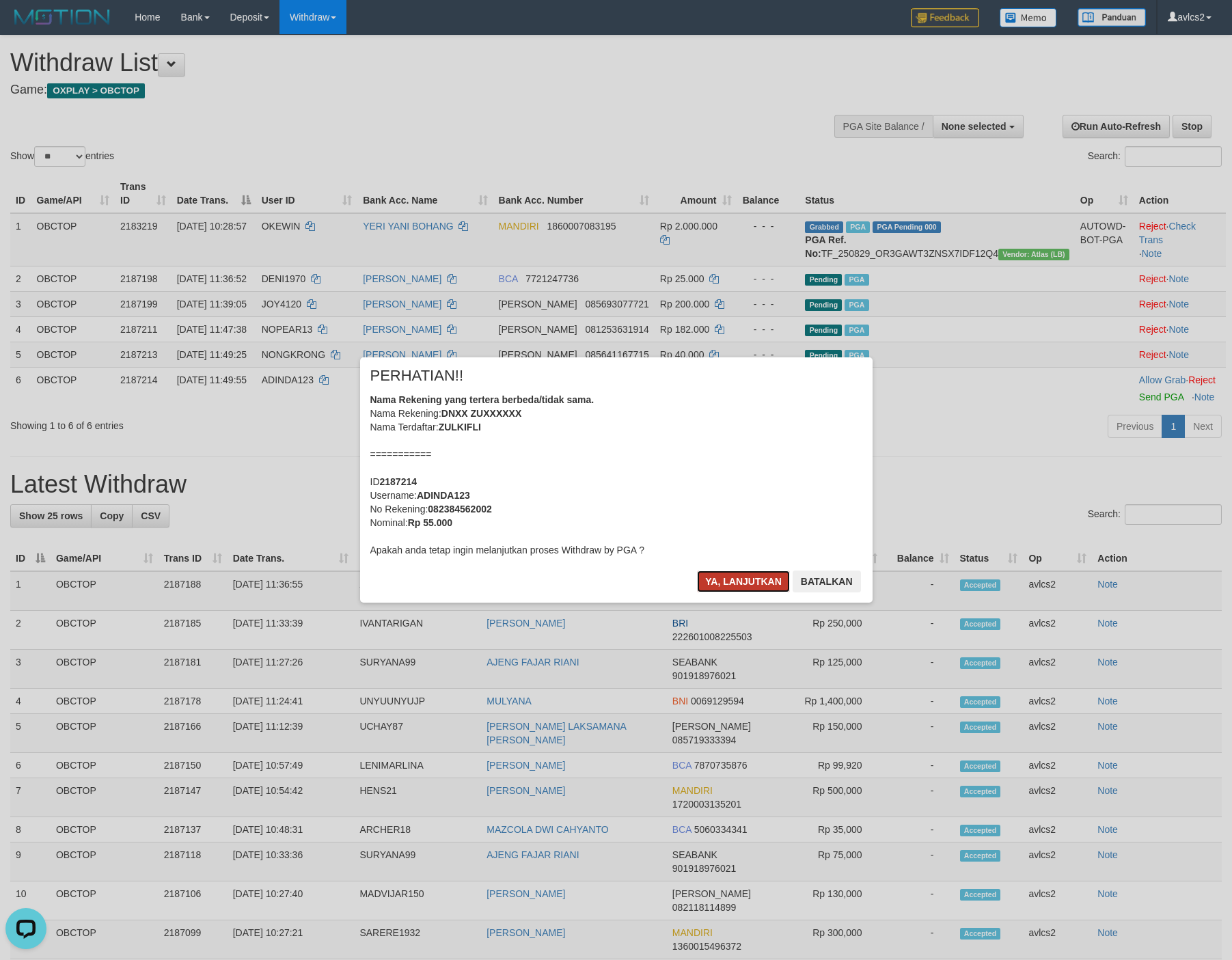
click at [723, 576] on button "Ya, lanjutkan" at bounding box center [743, 581] width 93 height 21
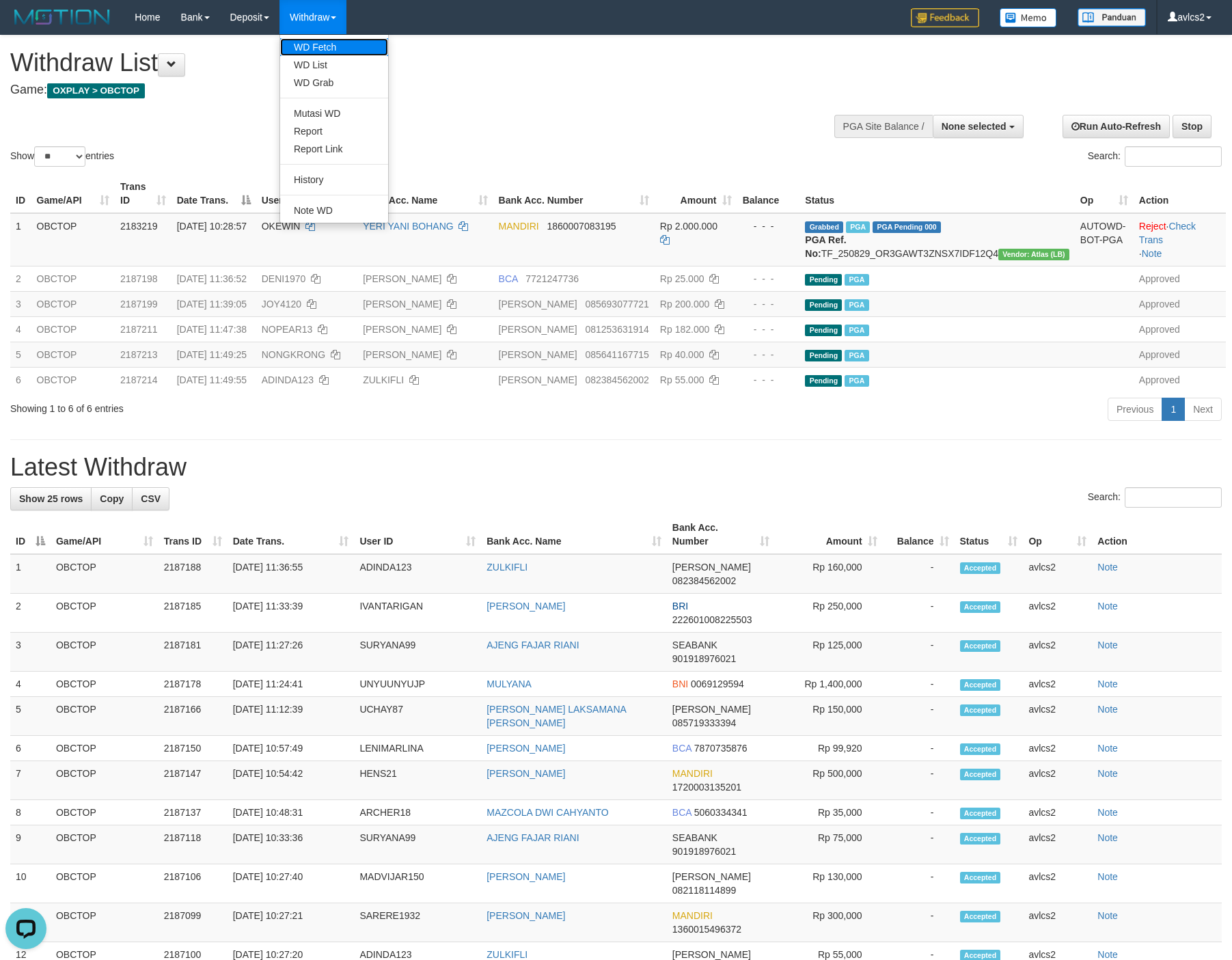
click at [324, 53] on link "WD Fetch" at bounding box center [334, 47] width 108 height 18
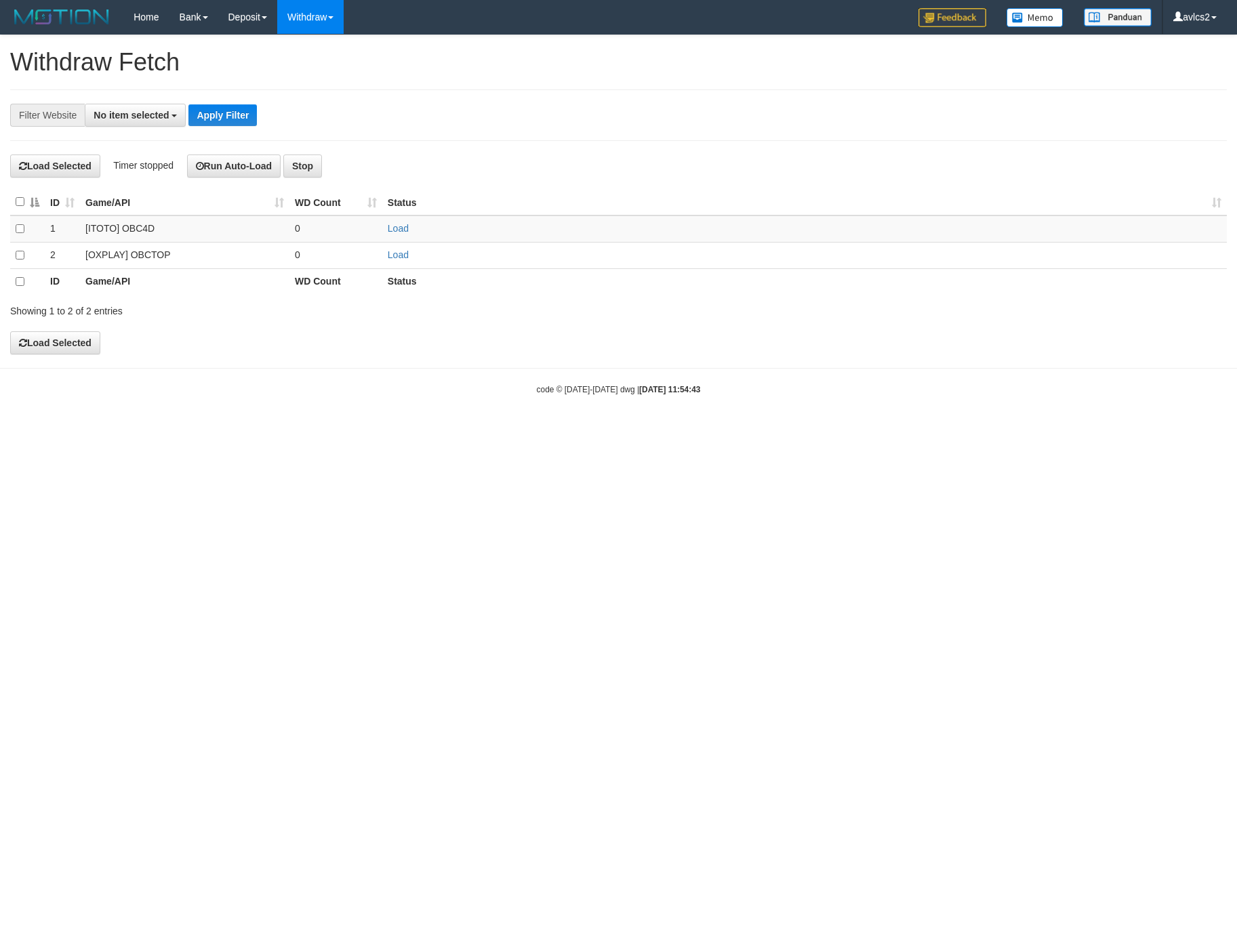
select select
click at [403, 255] on link "Load" at bounding box center [398, 254] width 21 height 11
click at [324, 65] on link "WD List" at bounding box center [332, 65] width 107 height 18
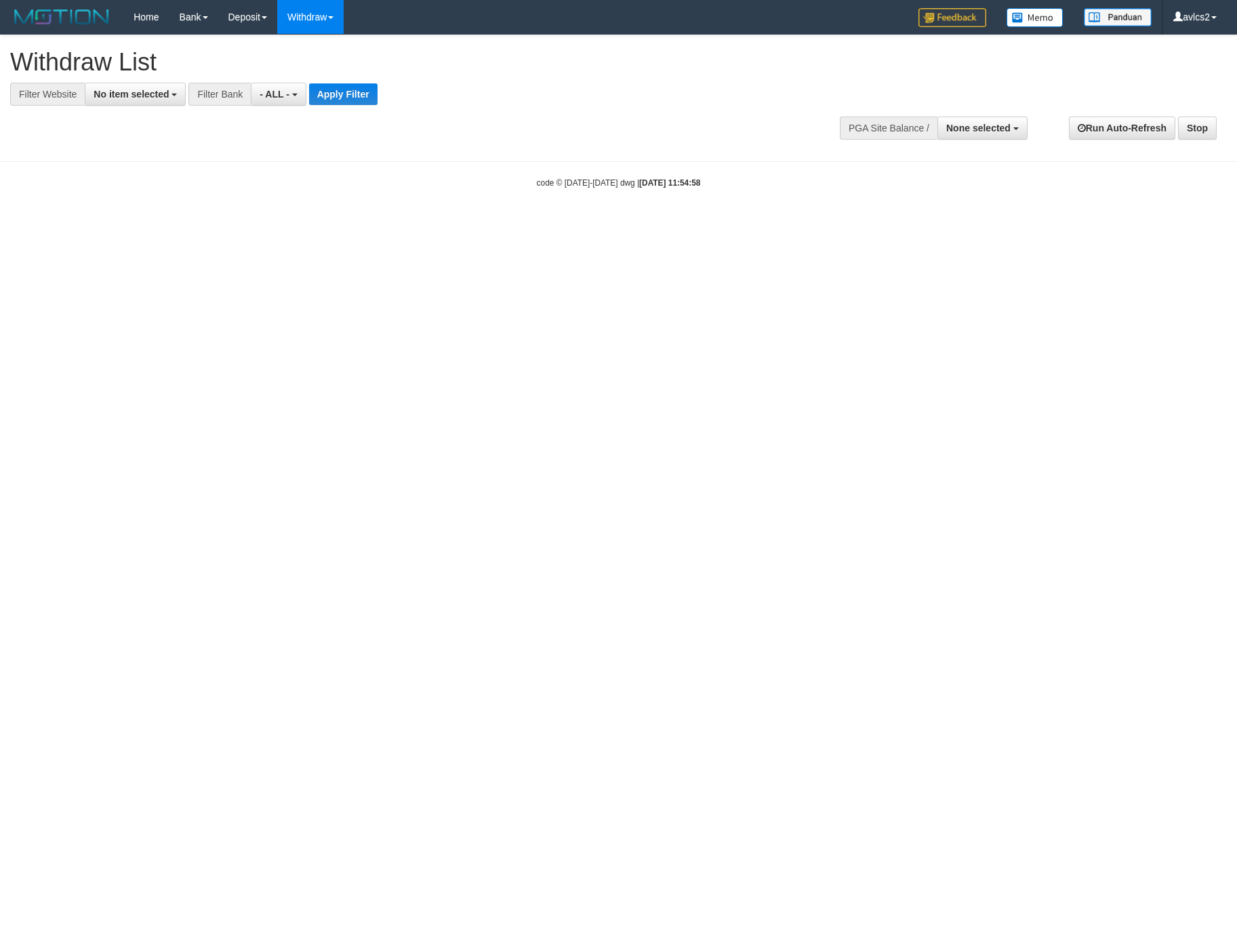
select select
click at [117, 82] on button "No item selected" at bounding box center [135, 93] width 101 height 23
click at [159, 212] on label "[OXPLAY] OBCTOP" at bounding box center [146, 204] width 121 height 19
select select "****"
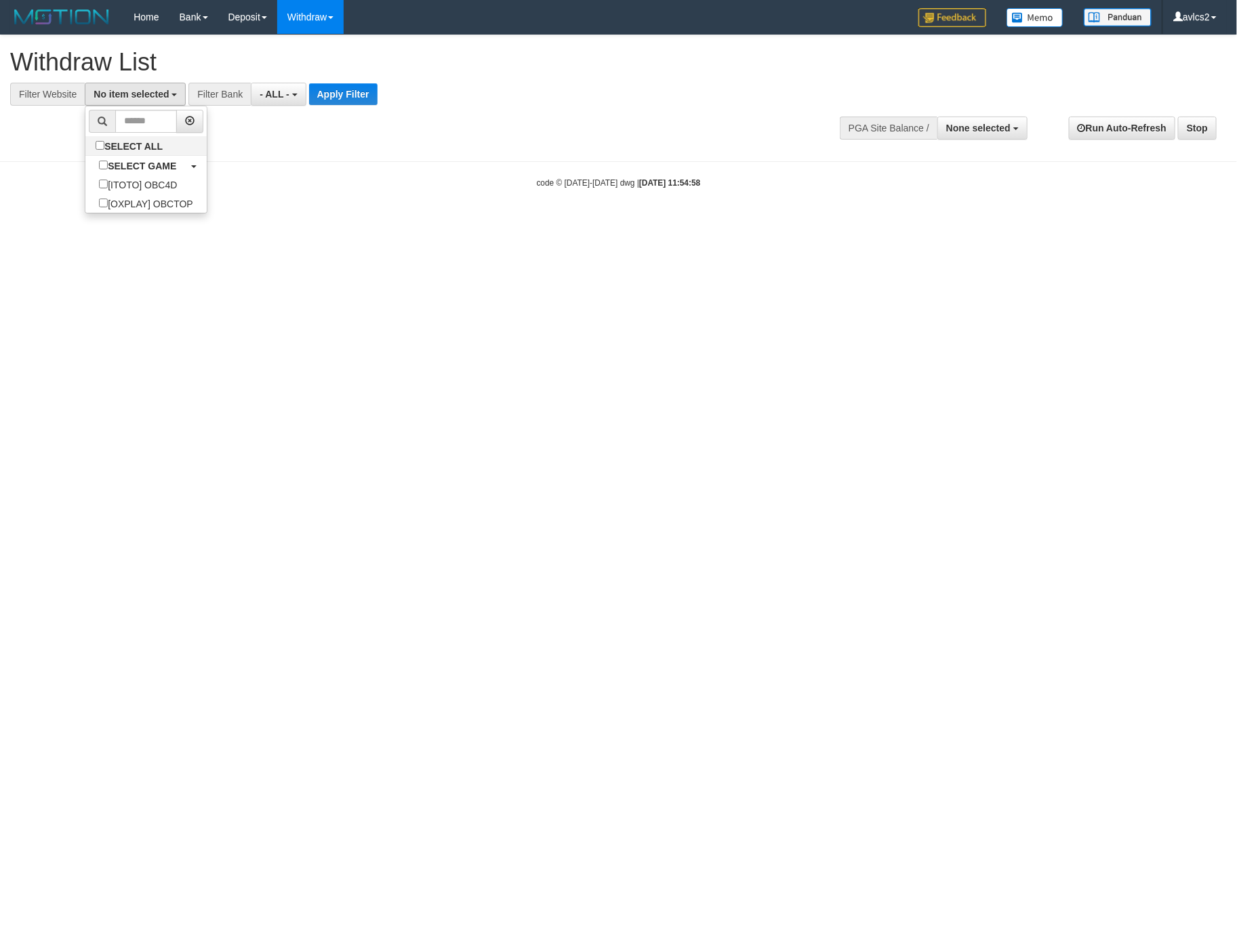
scroll to position [23, 0]
click at [334, 99] on button "Apply Filter" at bounding box center [354, 93] width 68 height 21
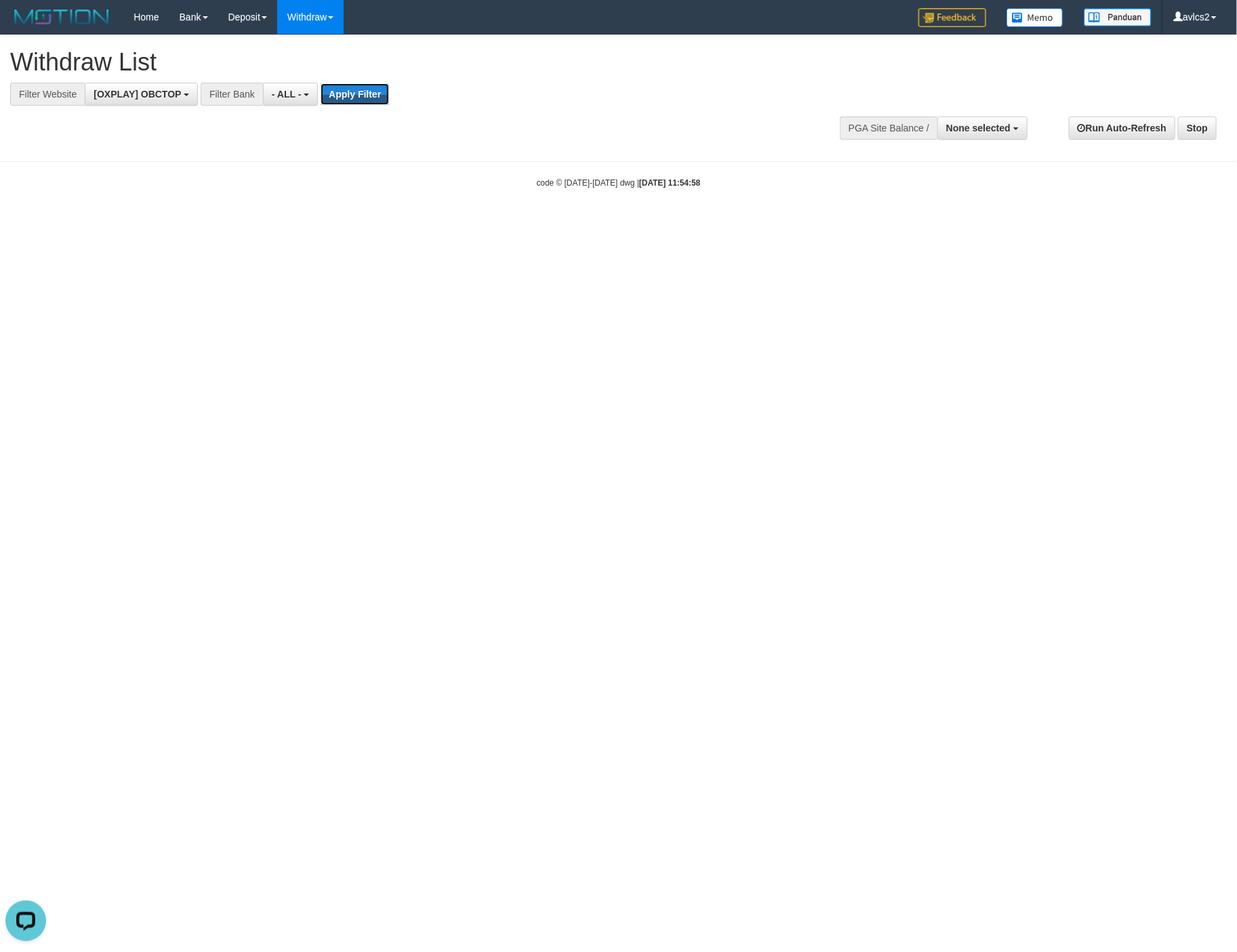
scroll to position [0, 0]
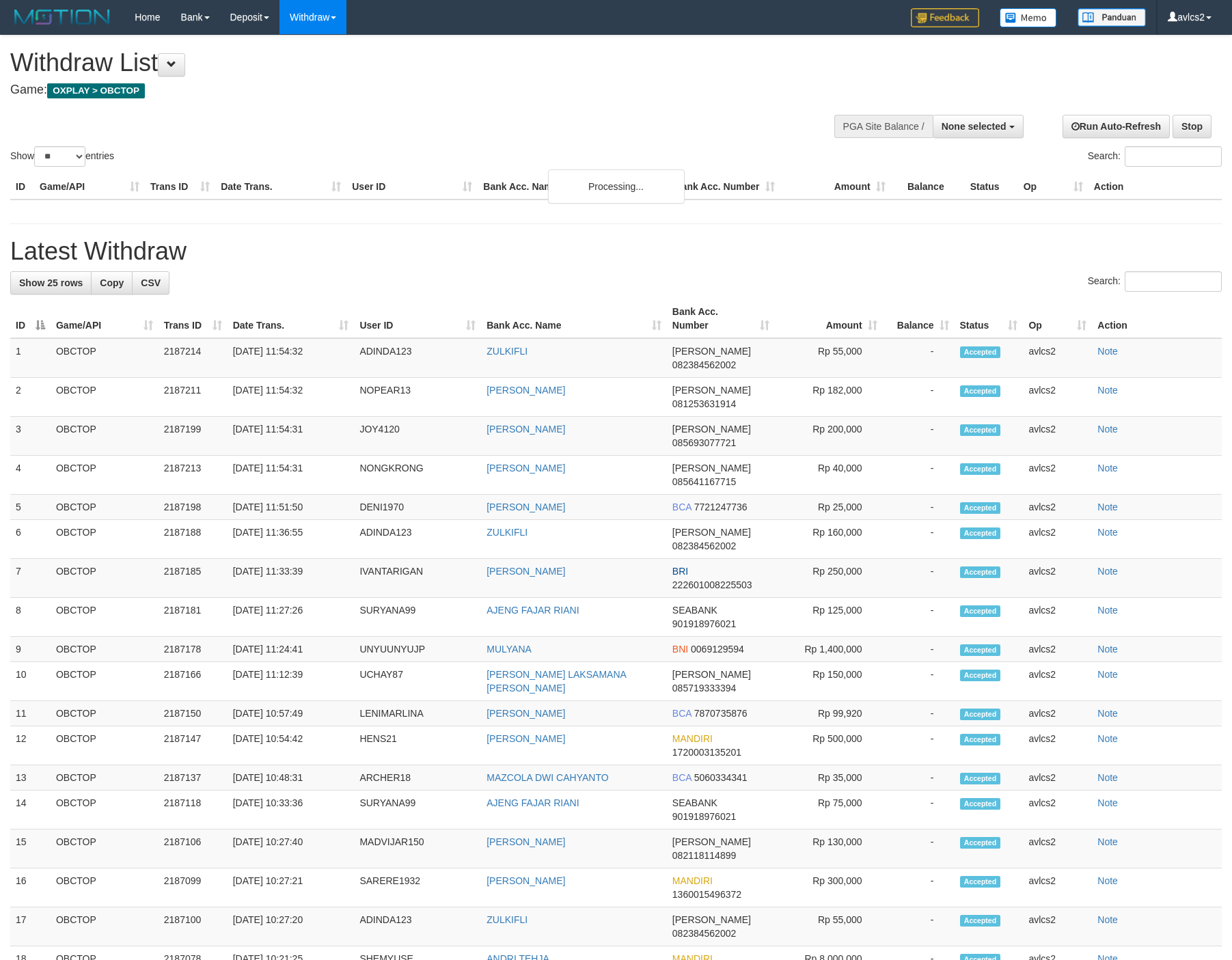
select select
select select "**"
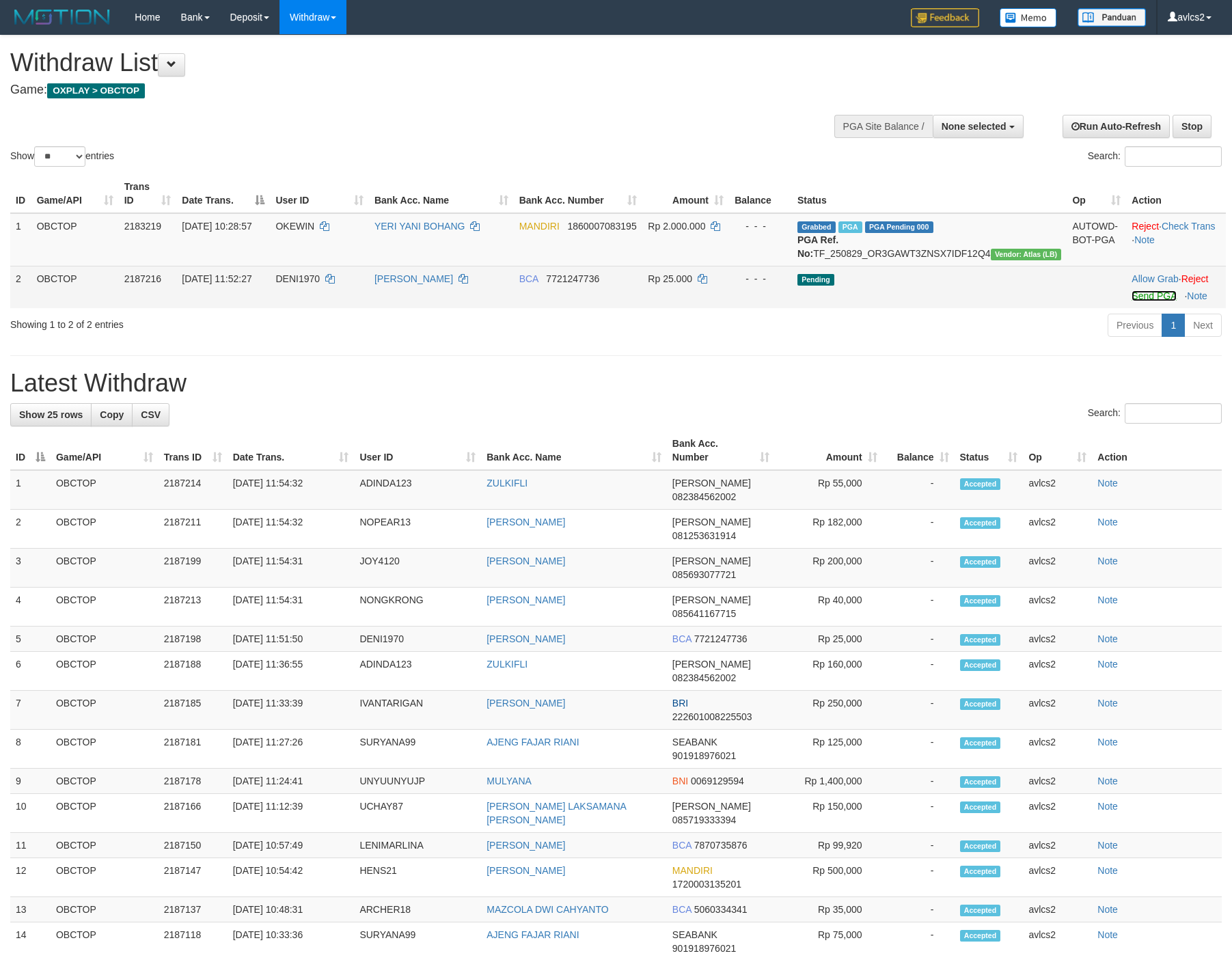
click at [1150, 301] on link "Send PGA" at bounding box center [1153, 296] width 44 height 11
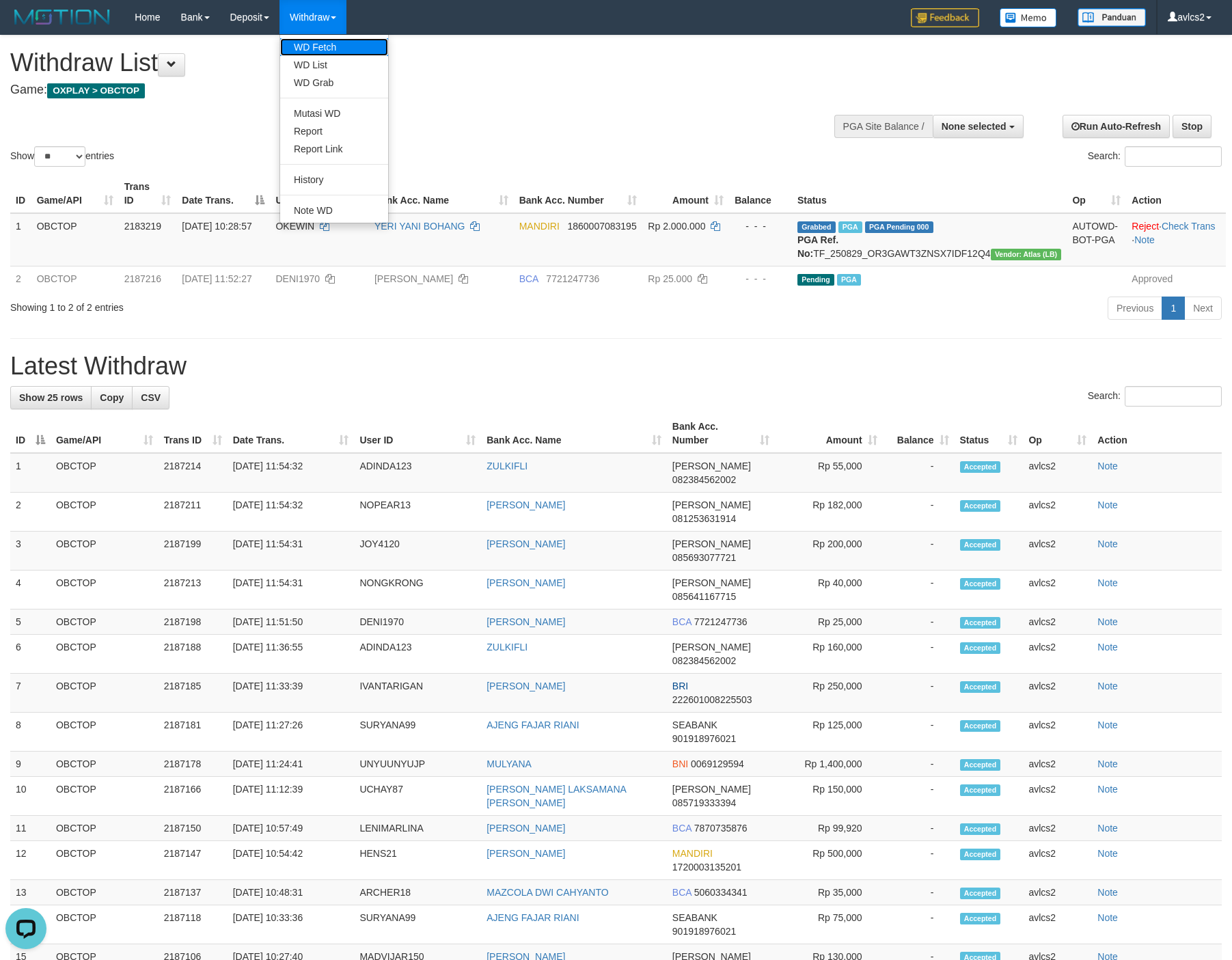
click at [318, 50] on link "WD Fetch" at bounding box center [334, 47] width 108 height 18
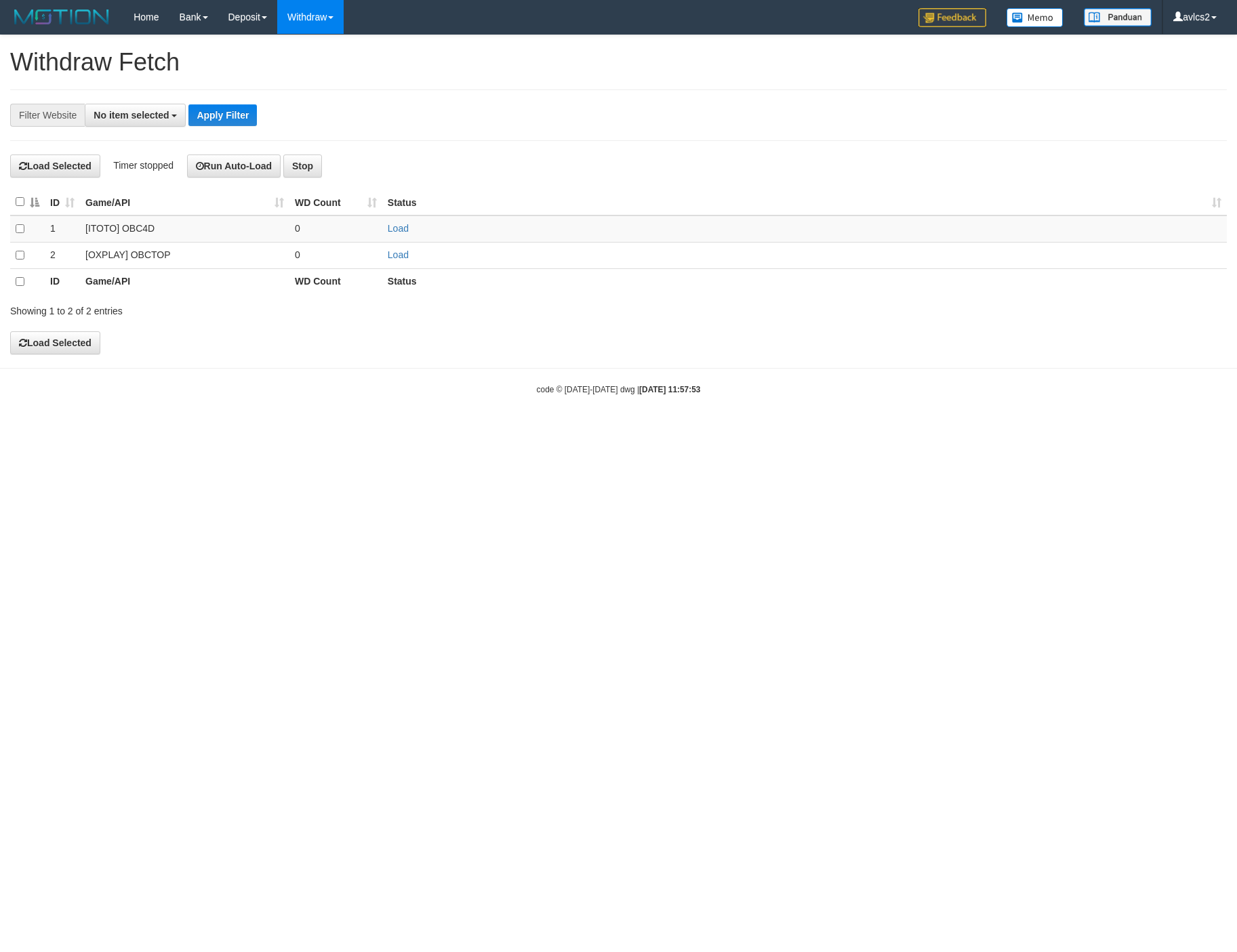
select select
click link "Load"
click link "WD List"
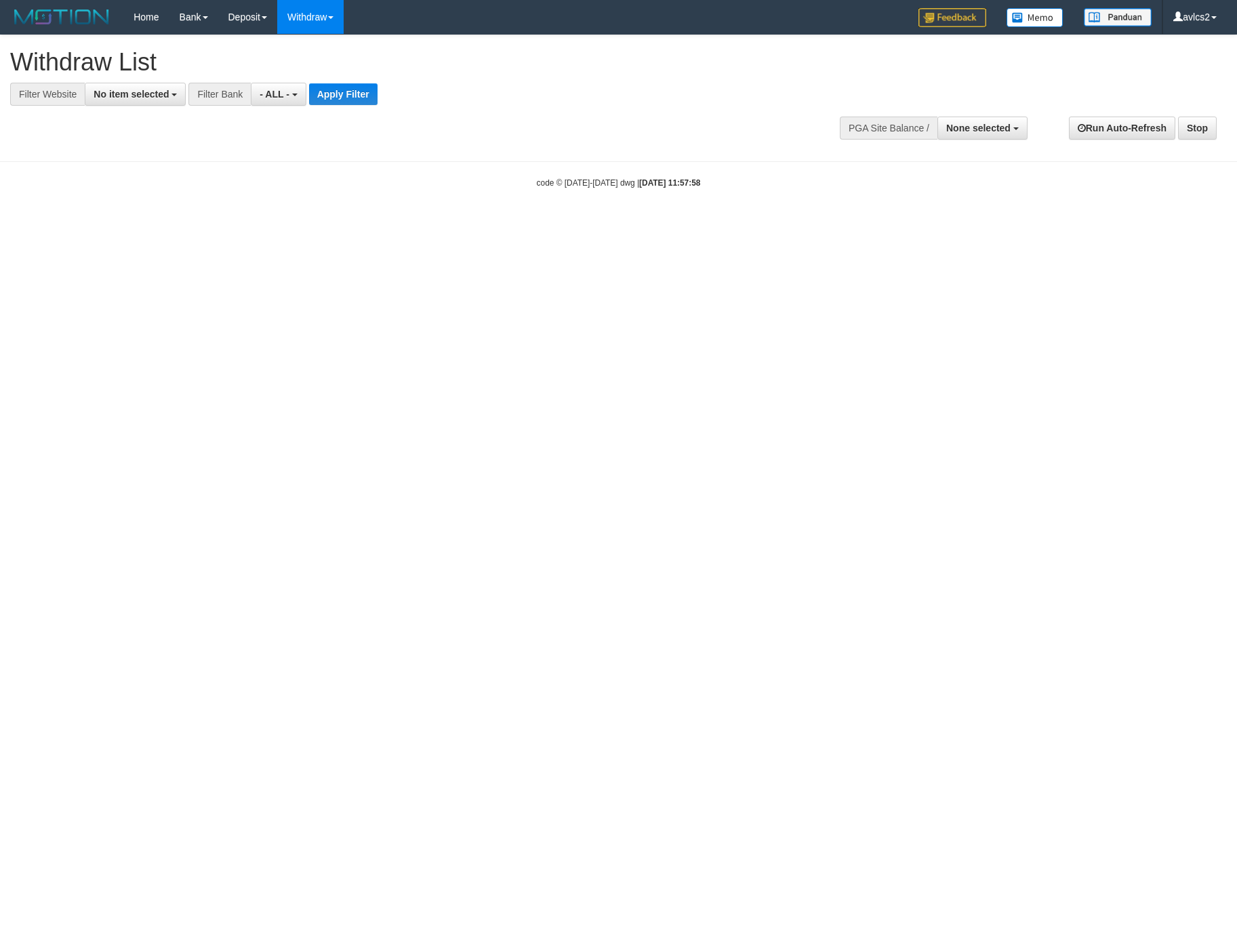
select select
drag, startPoint x: 167, startPoint y: 98, endPoint x: 145, endPoint y: 171, distance: 76.2
click at [165, 100] on button "No item selected" at bounding box center [135, 93] width 101 height 23
click at [135, 212] on label "[OXPLAY] OBCTOP" at bounding box center [146, 204] width 121 height 19
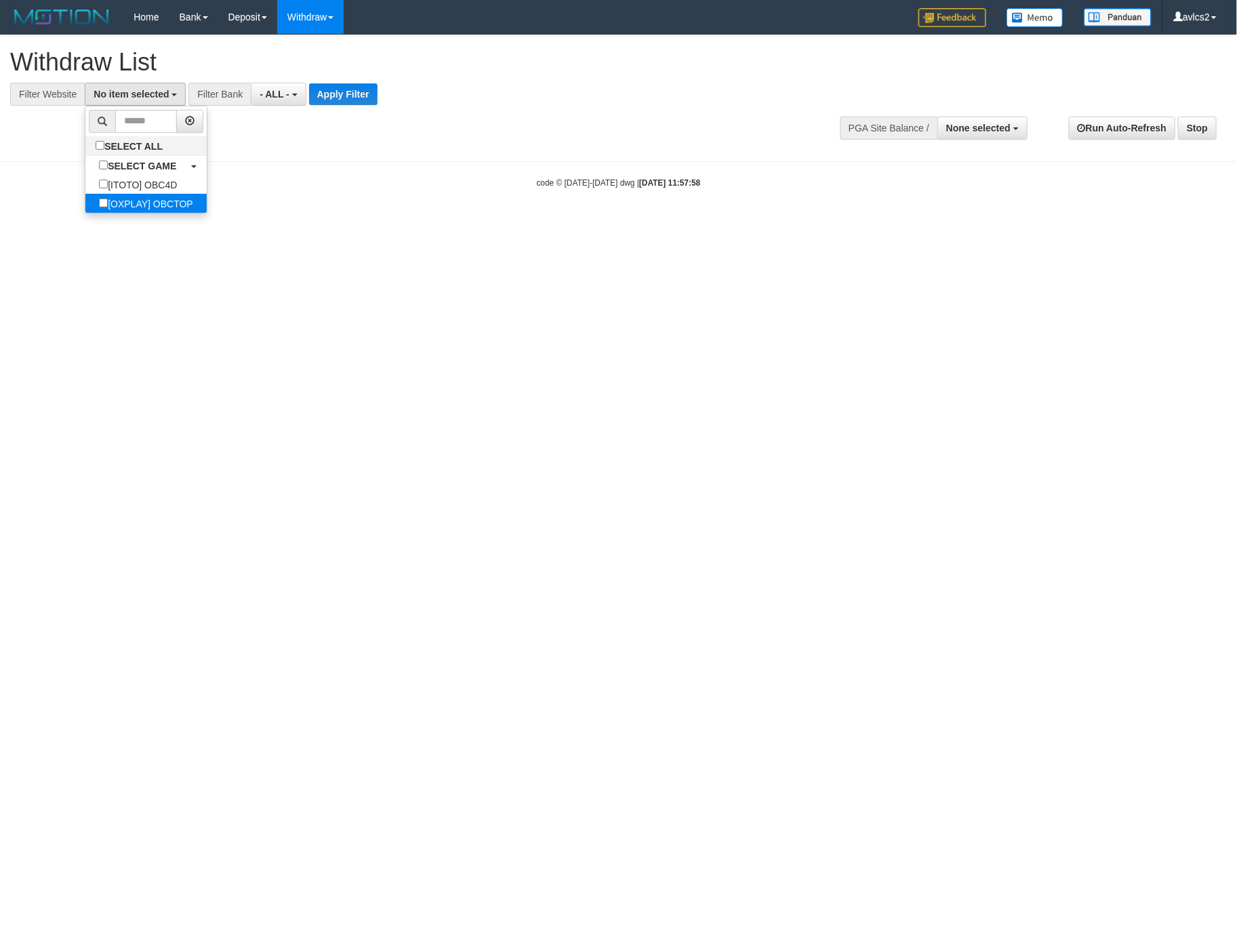
select select "****"
click at [365, 107] on div at bounding box center [618, 106] width 1216 height 1
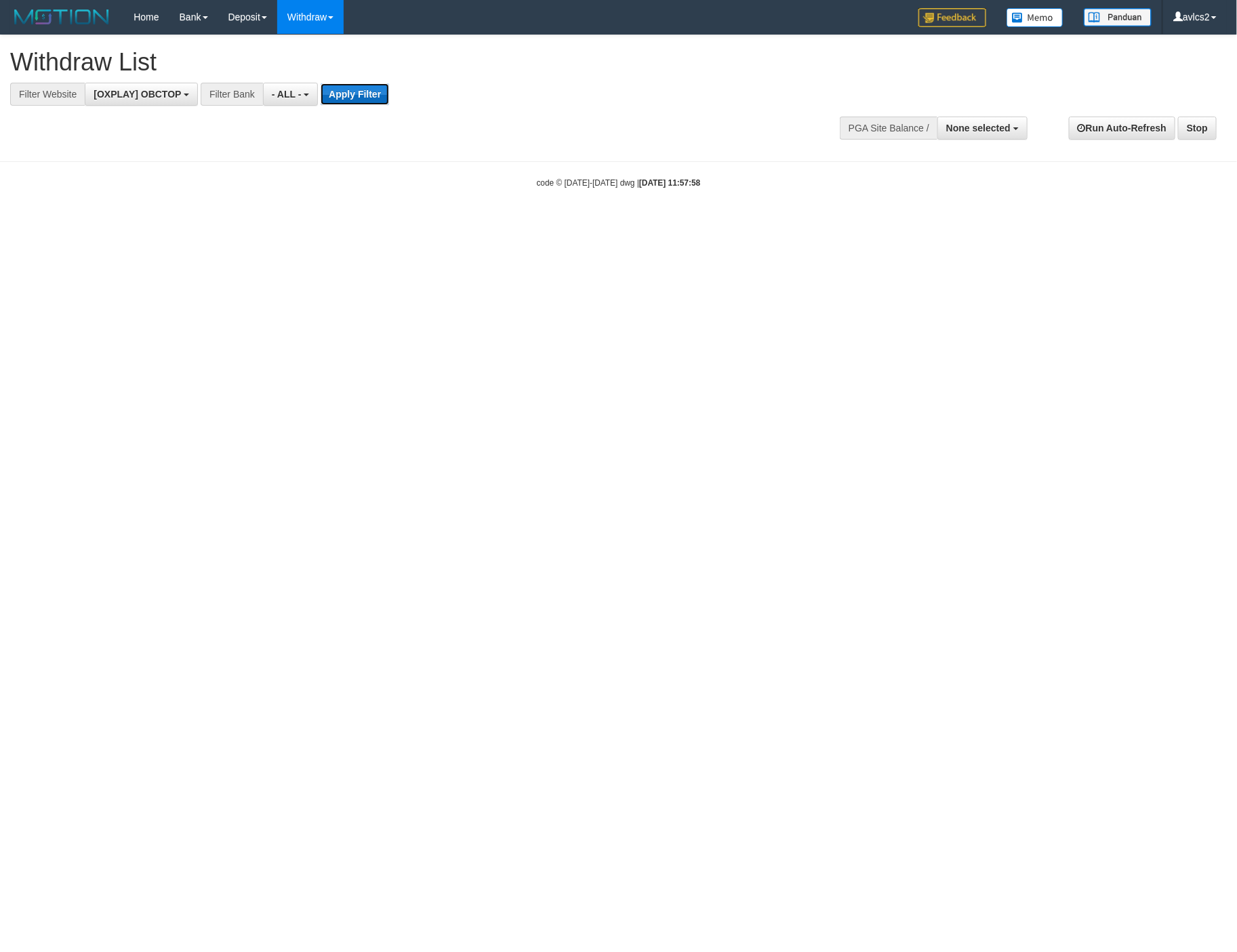
click at [365, 99] on button "Apply Filter" at bounding box center [354, 93] width 68 height 21
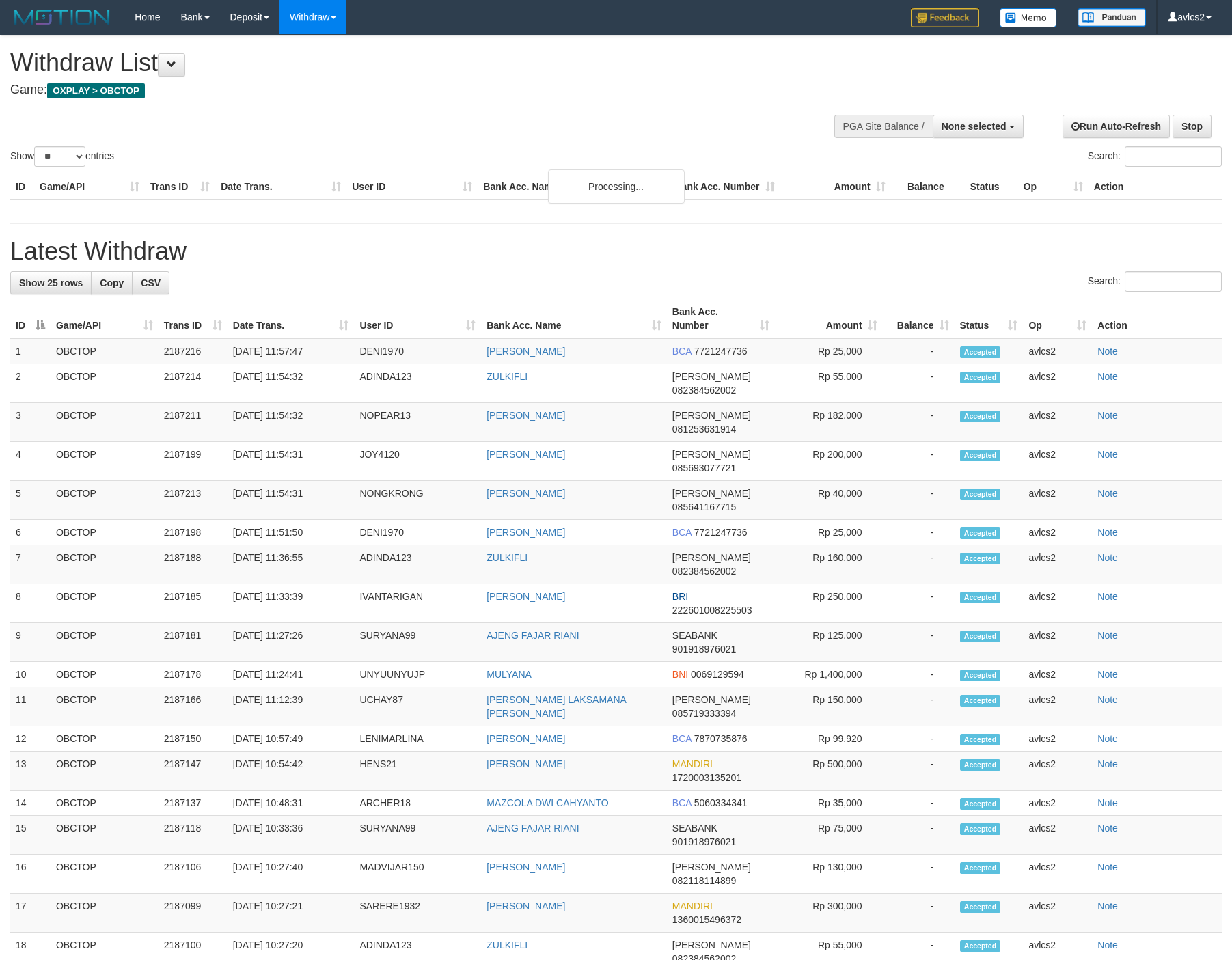
select select
select select "**"
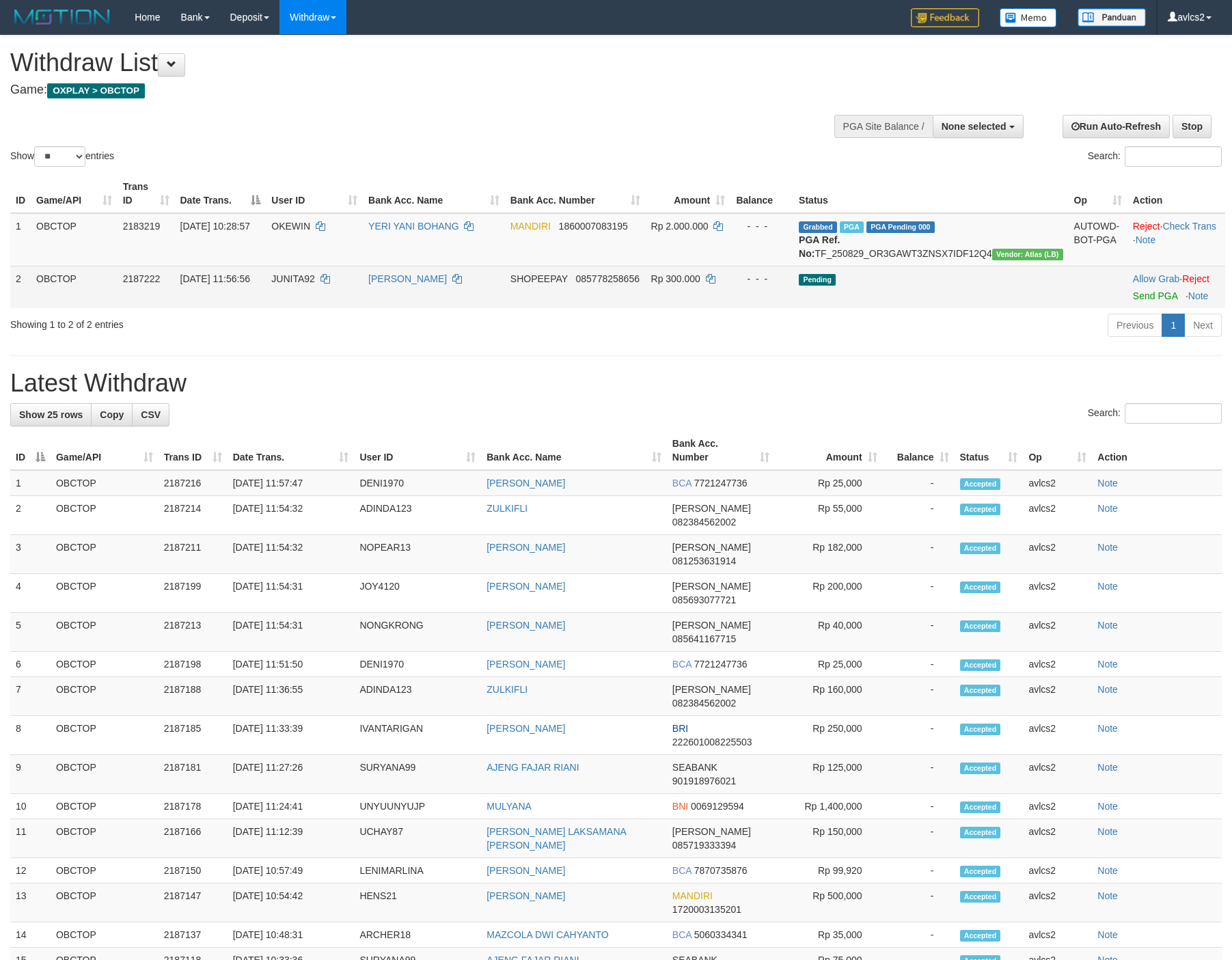
click at [1138, 297] on td "Allow Grab · Reject Send PGA · Note" at bounding box center [1176, 287] width 98 height 42
click at [1134, 301] on link "Send PGA" at bounding box center [1155, 296] width 44 height 11
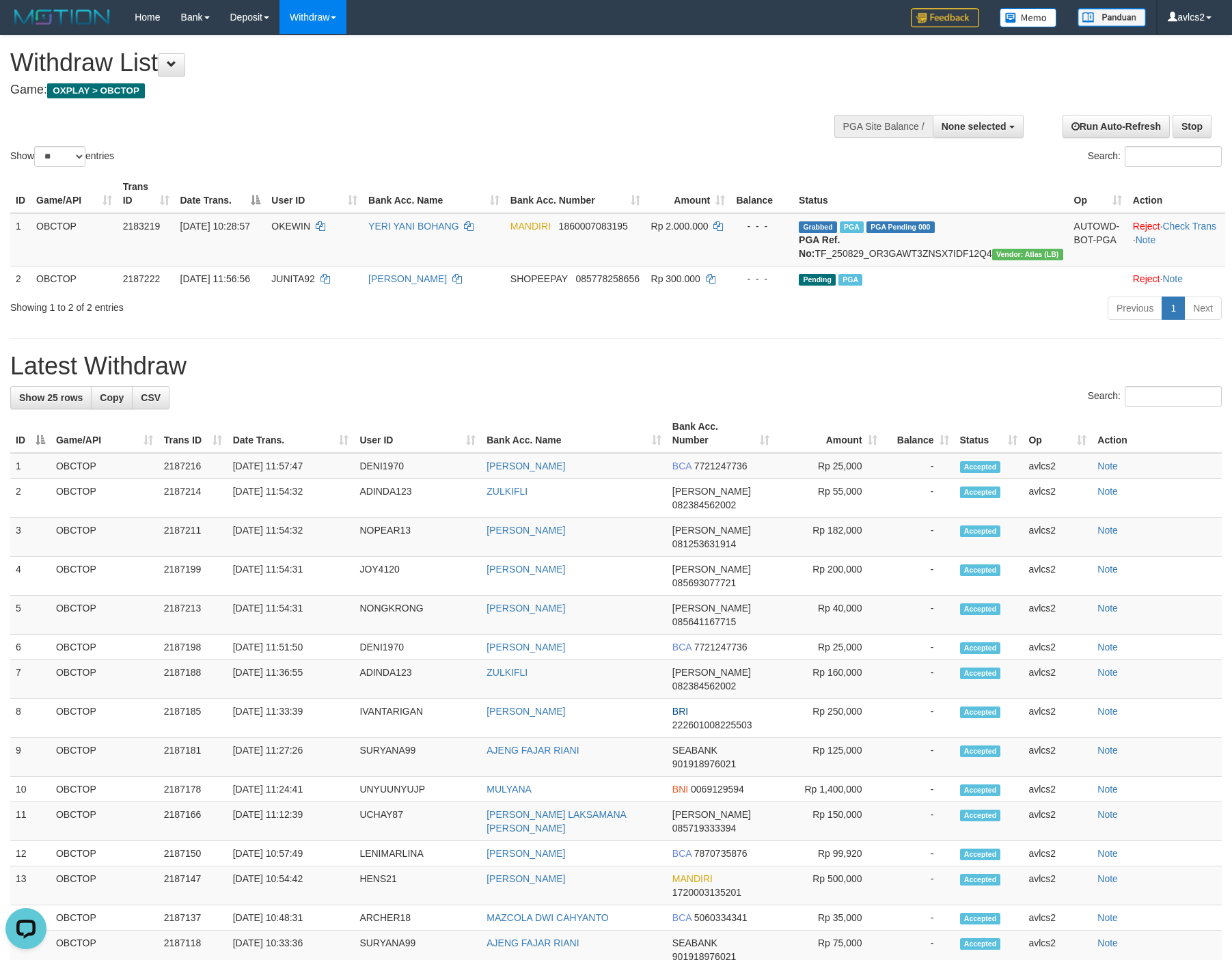
click at [609, 363] on div "**********" at bounding box center [616, 709] width 1232 height 1346
click at [304, 48] on link "WD Fetch" at bounding box center [334, 47] width 108 height 18
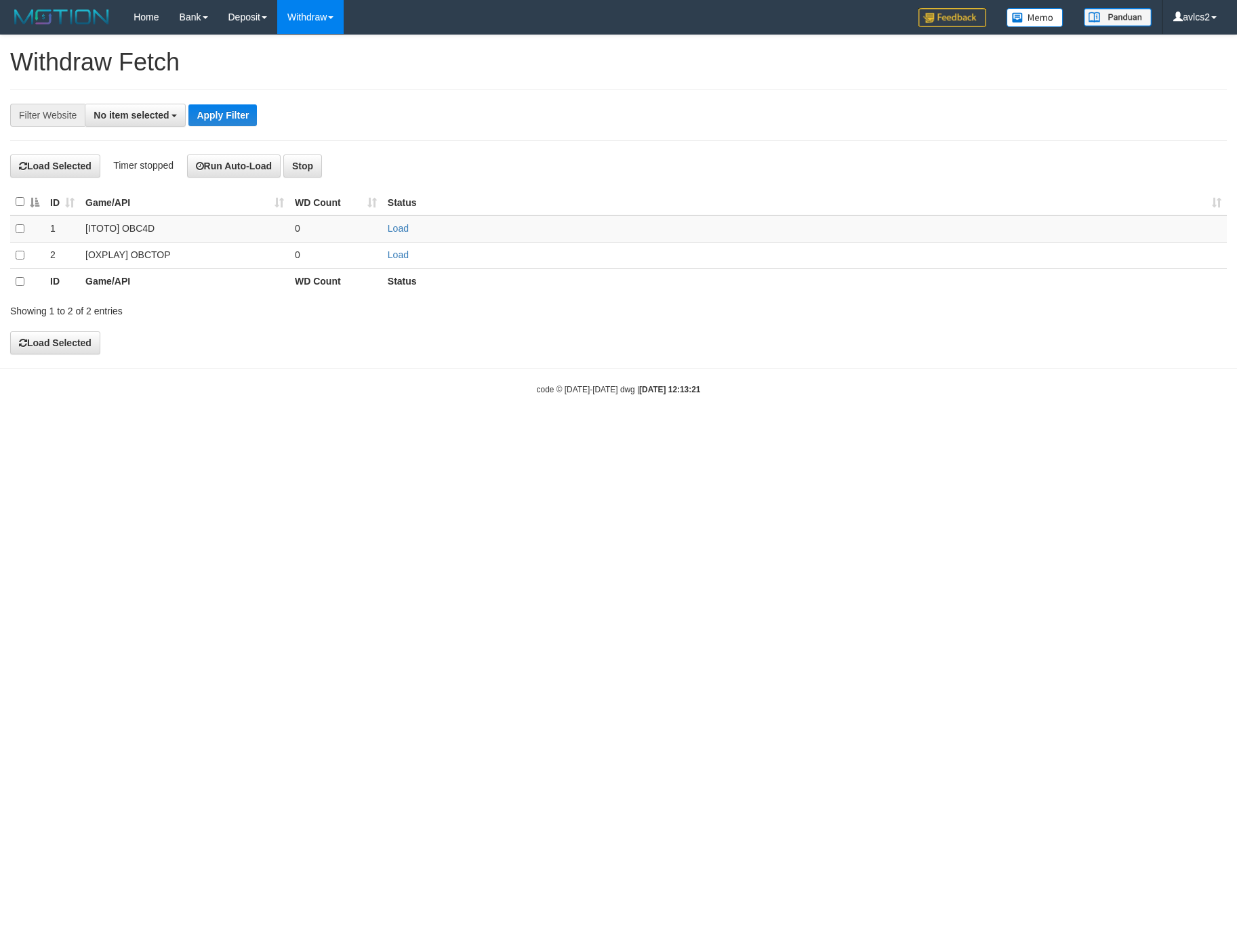
select select
click at [399, 260] on link "Load" at bounding box center [398, 254] width 21 height 11
click at [319, 72] on link "WD List" at bounding box center [332, 65] width 107 height 18
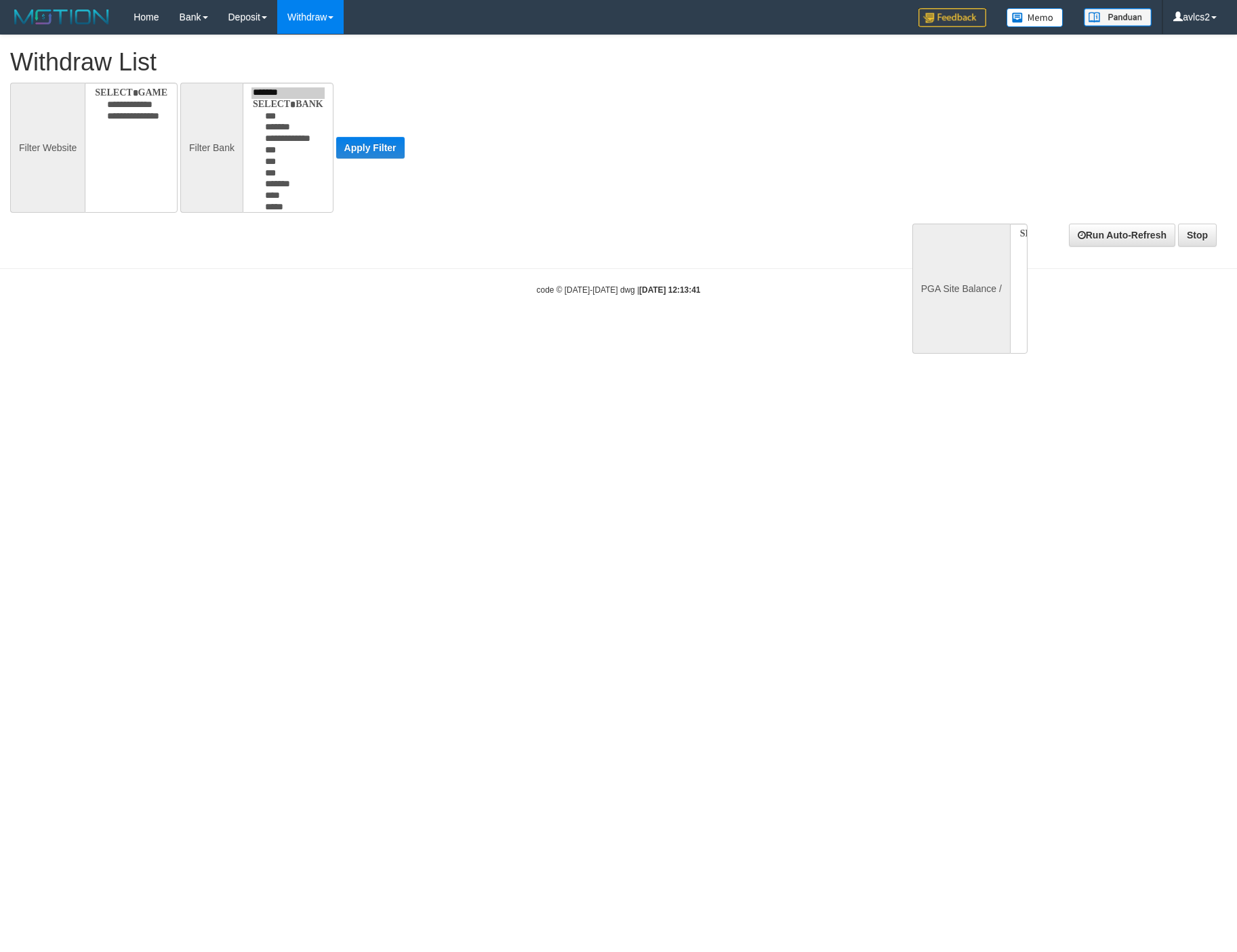
select select
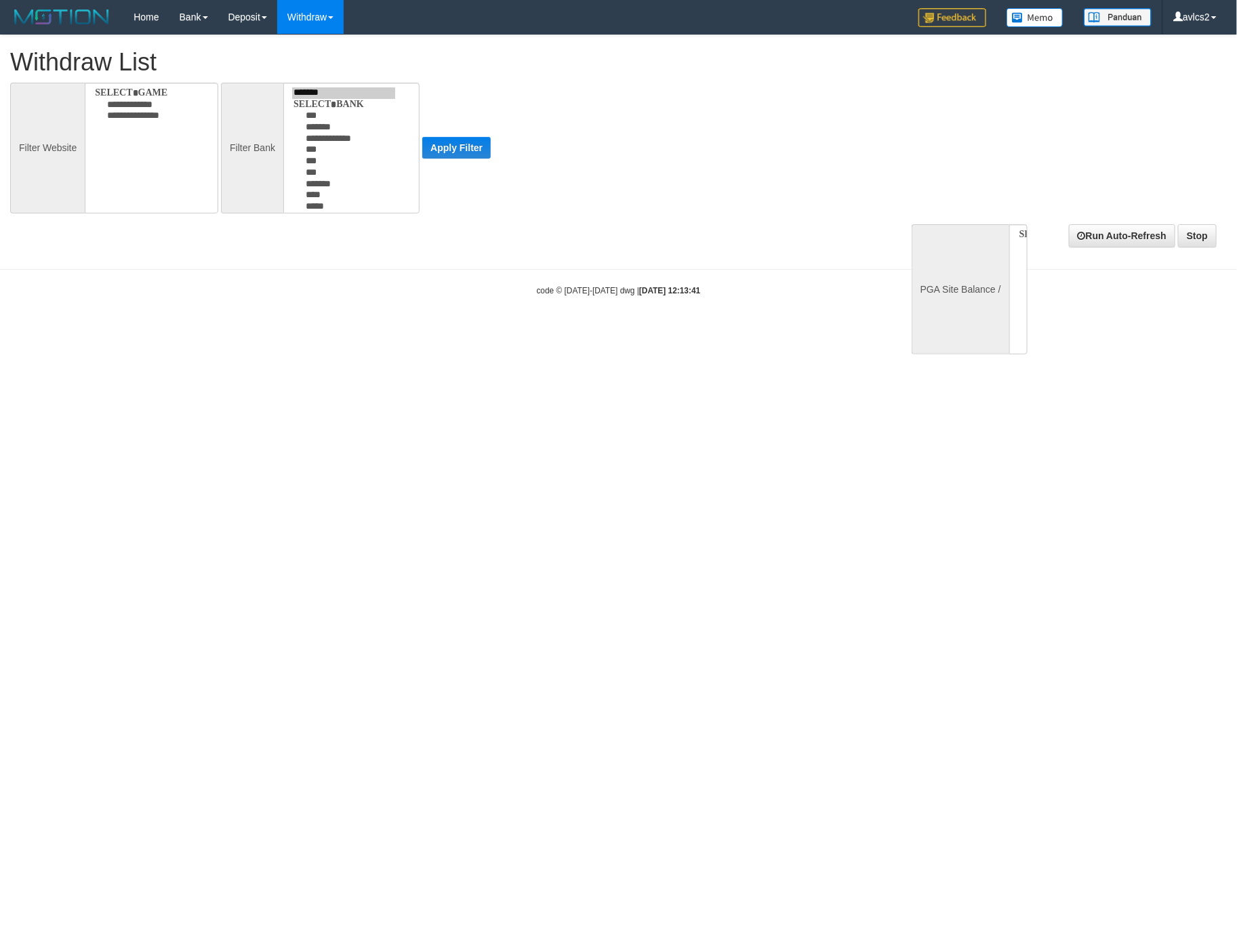
select select
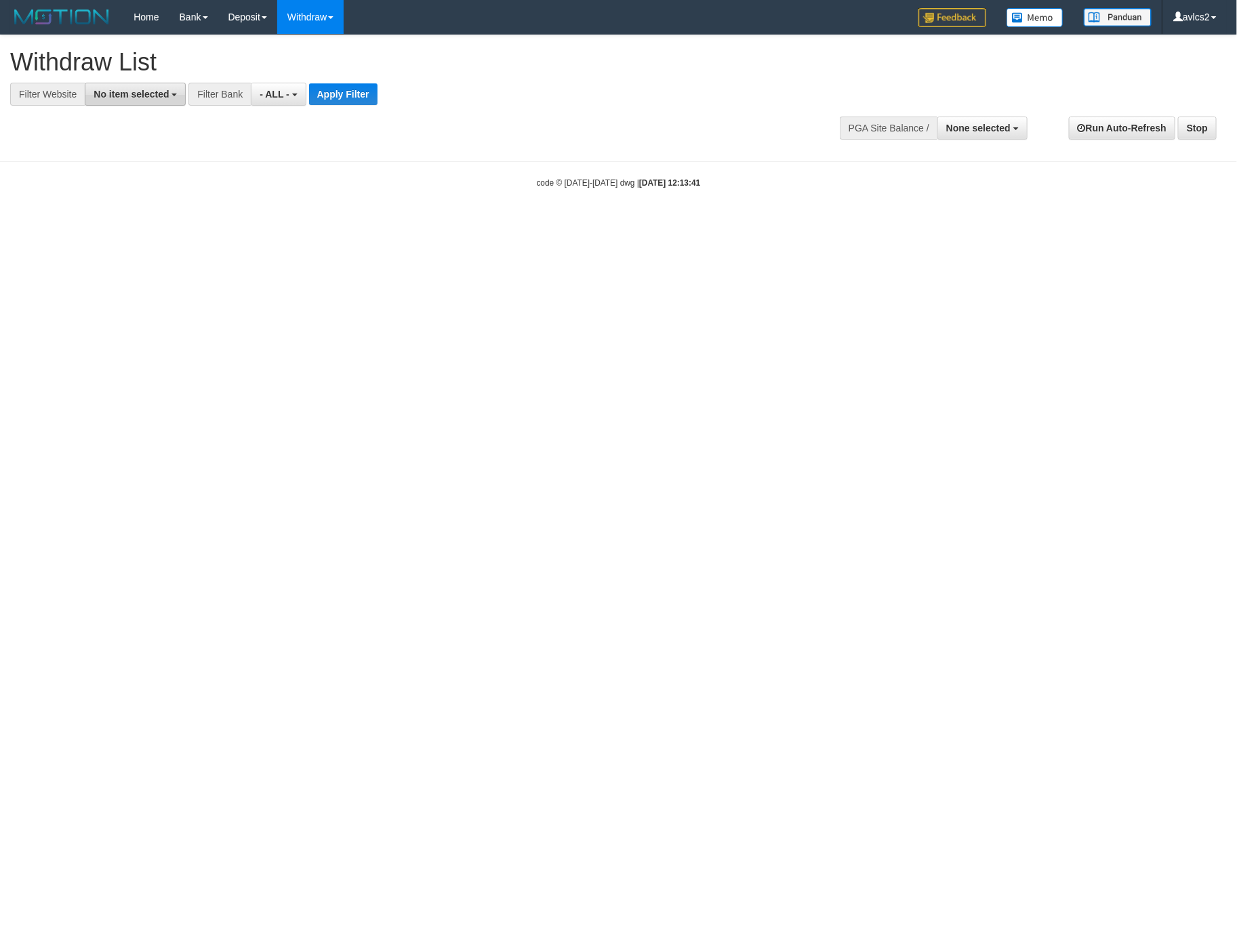
click at [129, 89] on span "No item selected" at bounding box center [131, 94] width 75 height 11
click at [175, 194] on label "[ITOTO] OBC4D" at bounding box center [138, 185] width 105 height 19
click at [175, 212] on label "[OXPLAY] OBCTOP" at bounding box center [146, 204] width 121 height 19
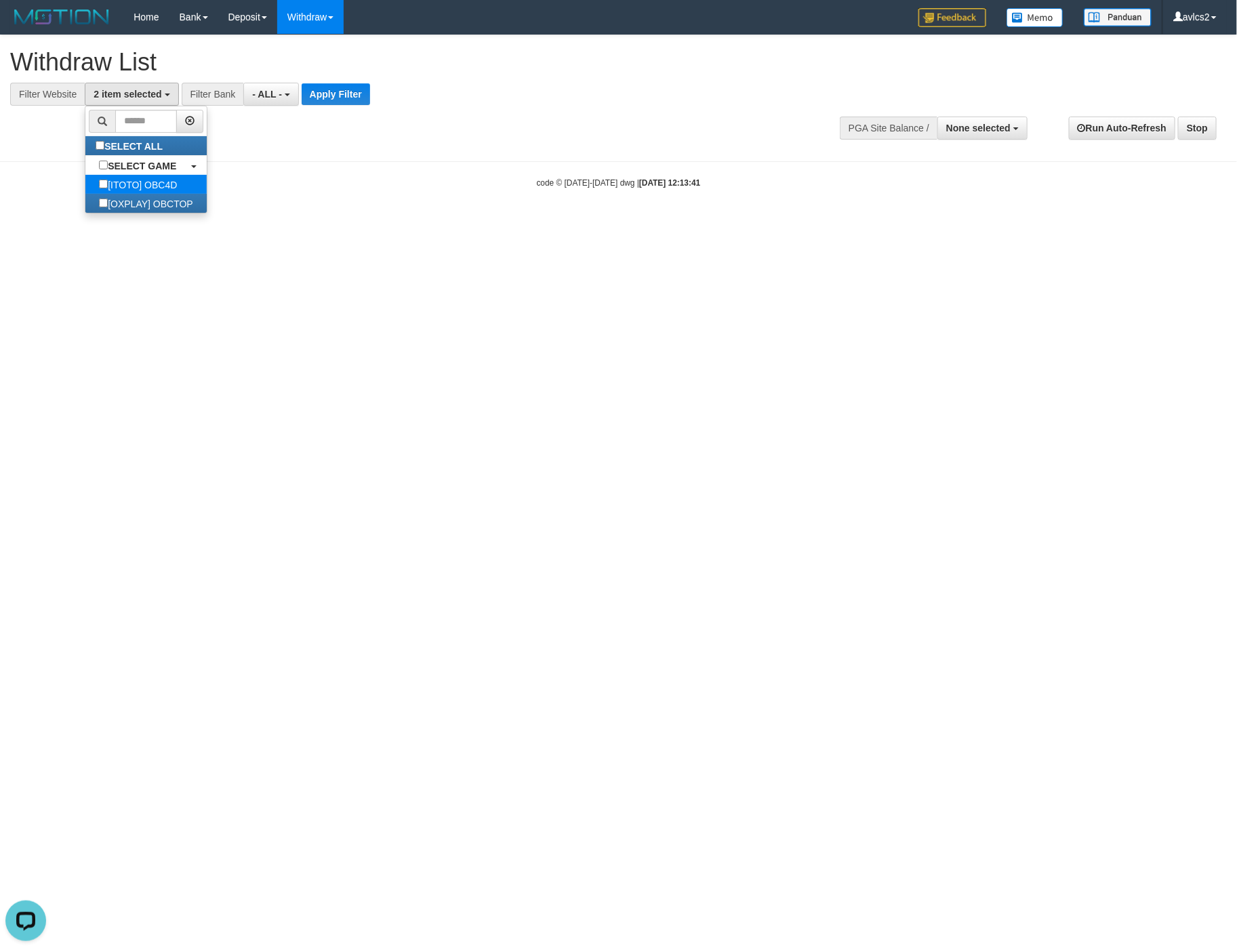
scroll to position [0, 0]
click at [175, 194] on label "[ITOTO] OBC4D" at bounding box center [138, 185] width 105 height 19
select select "****"
click at [352, 82] on div "**********" at bounding box center [342, 93] width 685 height 23
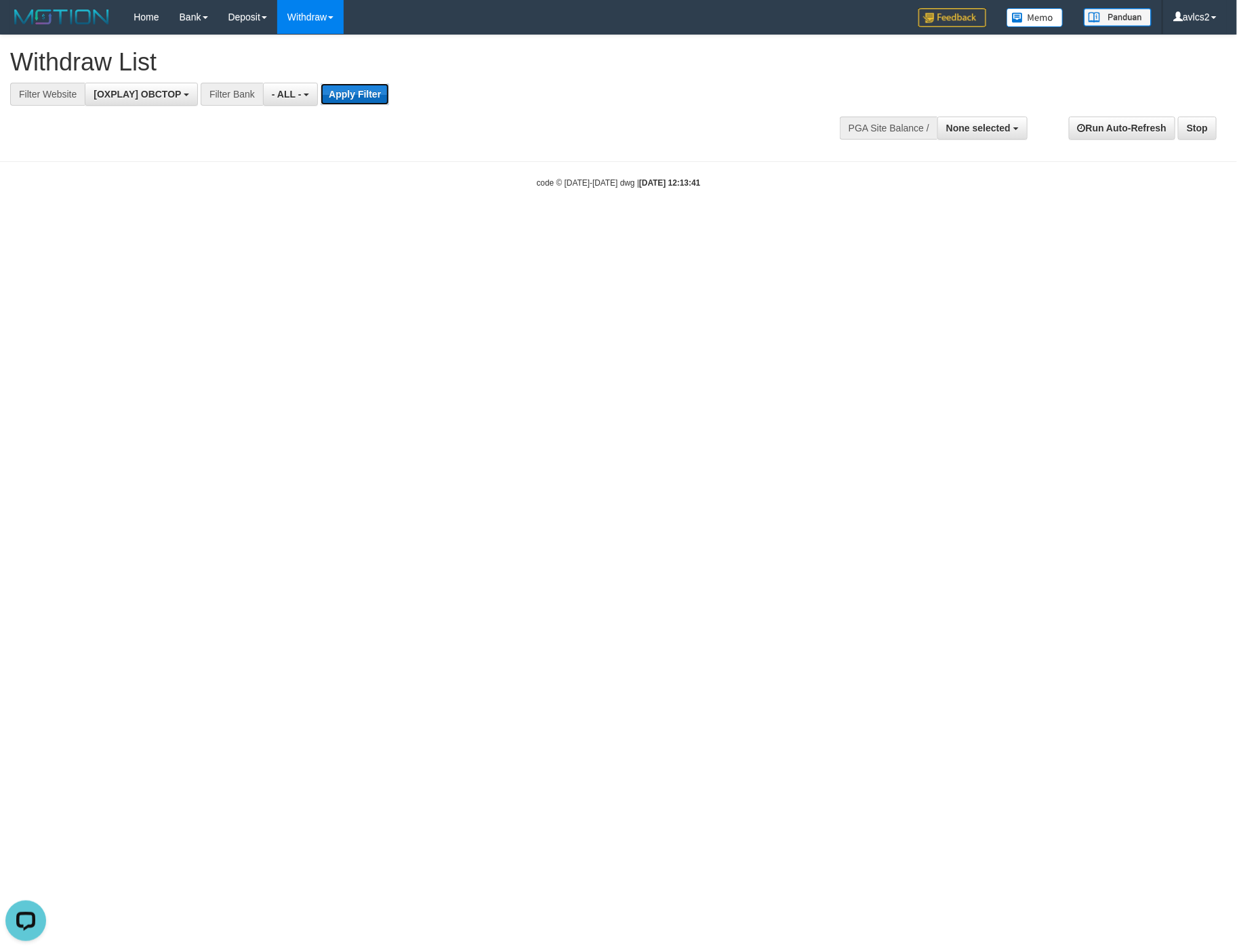
click at [352, 88] on button "Apply Filter" at bounding box center [354, 93] width 68 height 21
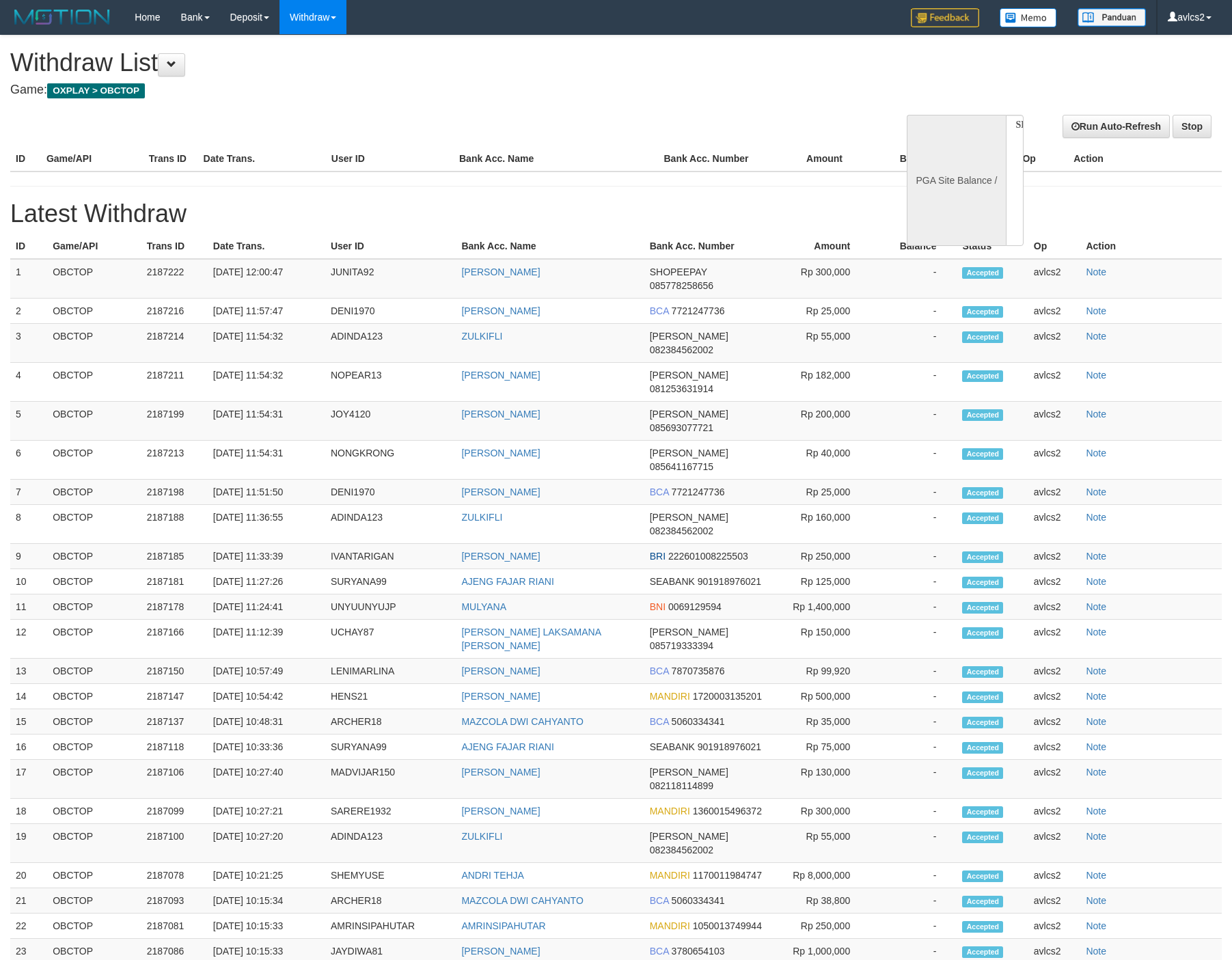
select select
select select "**"
select select
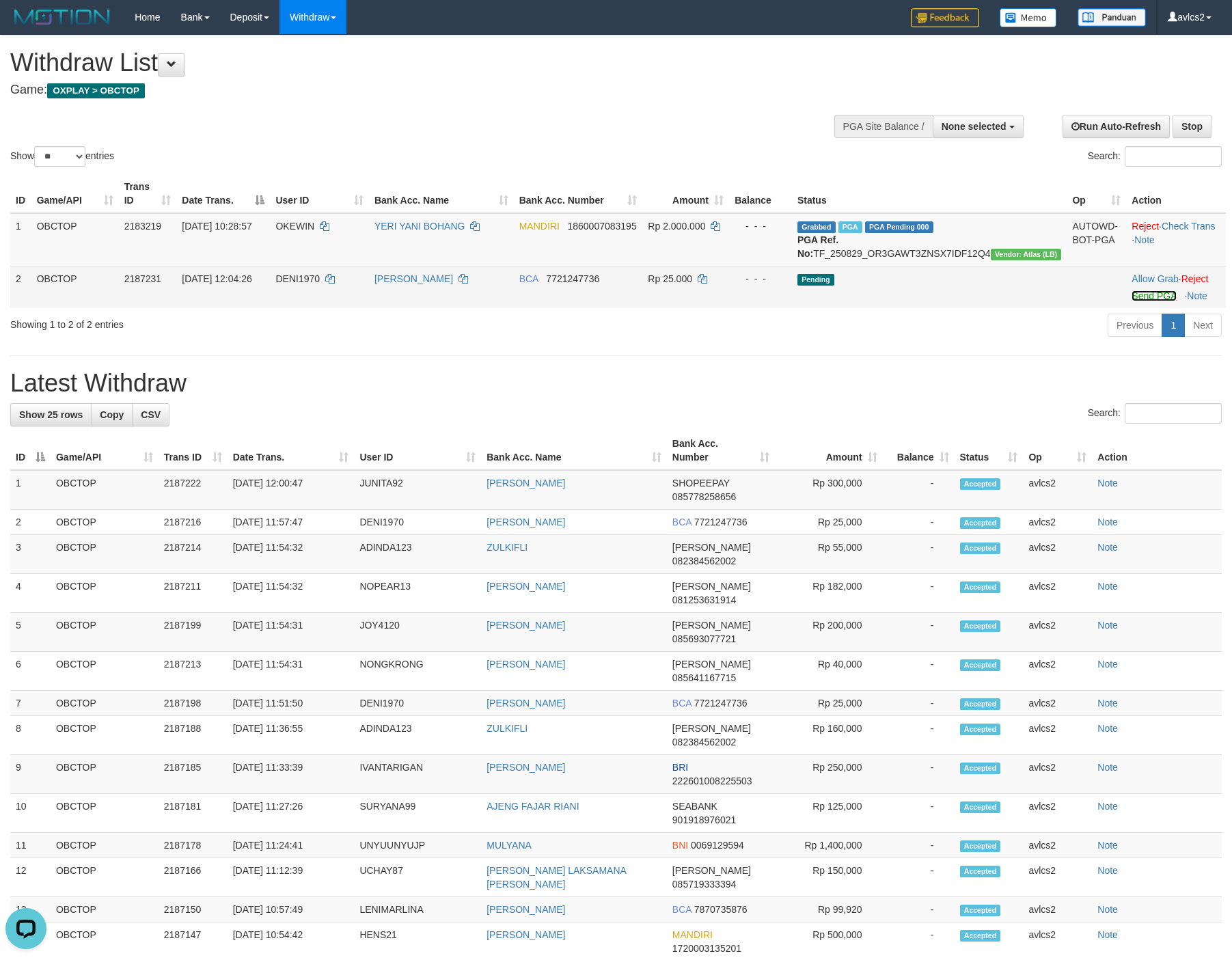
click at [1134, 301] on link "Send PGA" at bounding box center [1153, 296] width 44 height 11
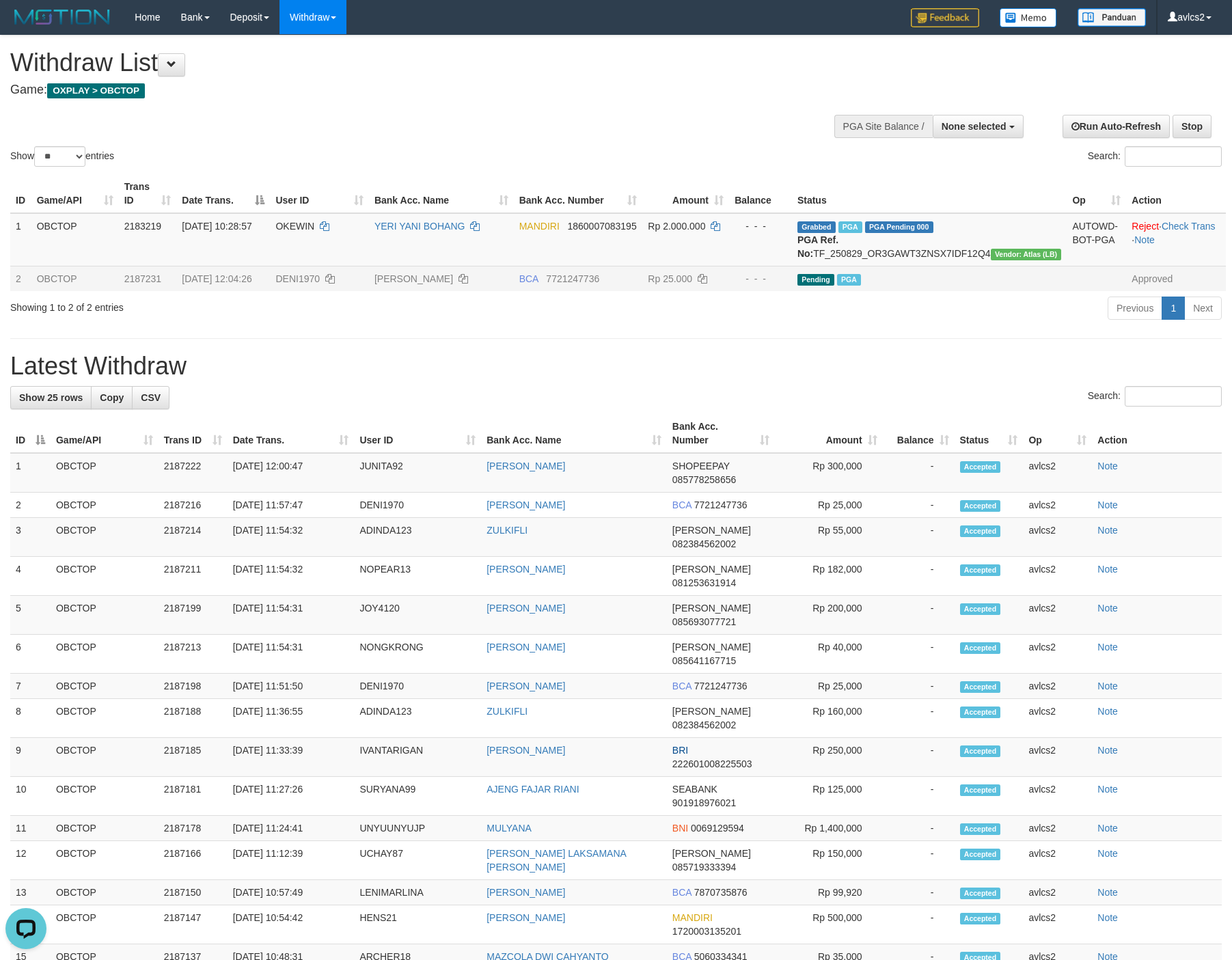
drag, startPoint x: 644, startPoint y: 363, endPoint x: 625, endPoint y: 357, distance: 19.9
click at [644, 363] on div "**********" at bounding box center [616, 715] width 1232 height 1360
click at [308, 45] on link "WD Fetch" at bounding box center [334, 47] width 108 height 18
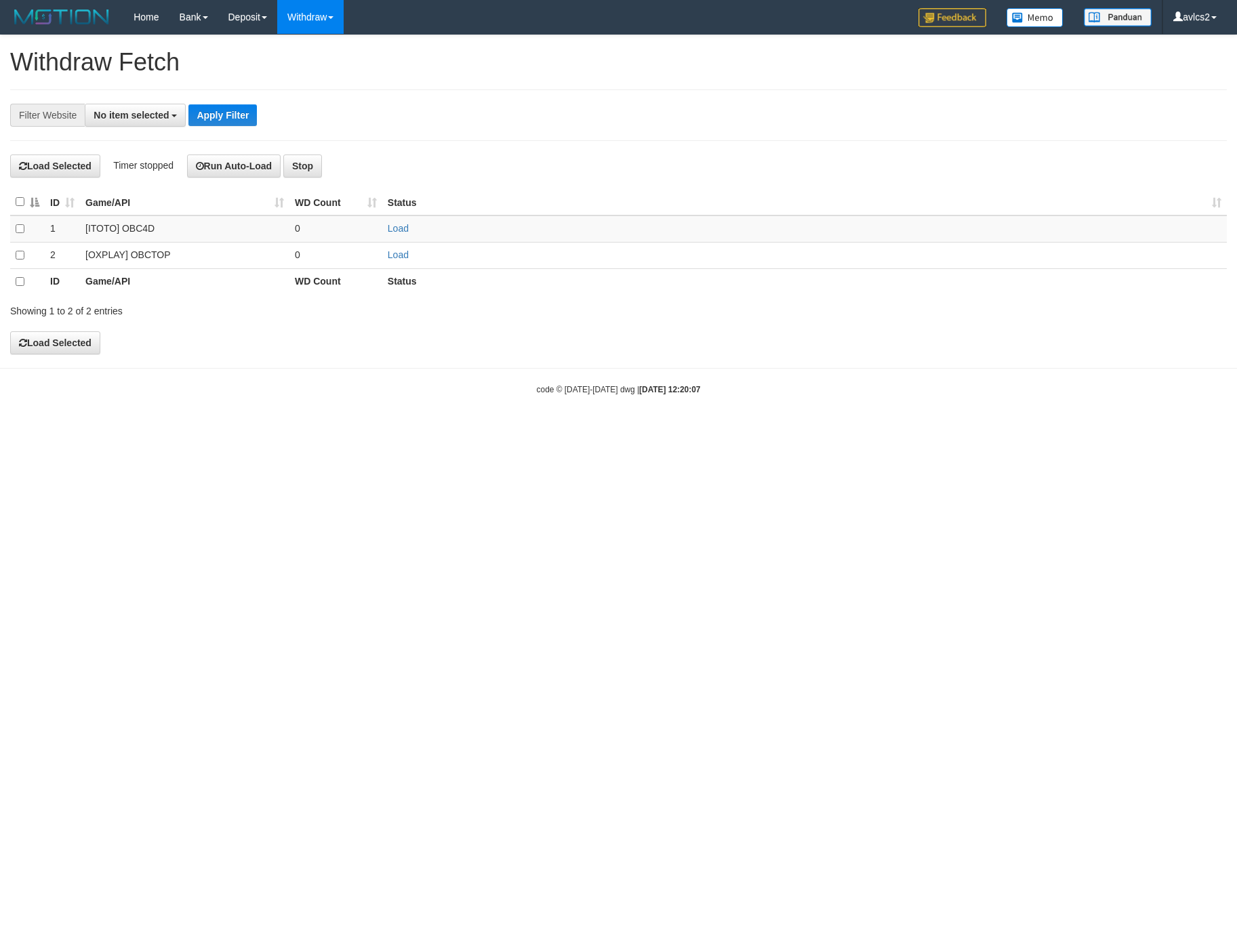
select select
click at [724, 405] on body "Toggle navigation Home Bank Account List Load By Website Group [ITOTO] OBC4D Gr…" at bounding box center [618, 215] width 1237 height 429
click at [736, 429] on html "Toggle navigation Home Bank Account List Load By Website Group [ITOTO] OBC4D Gr…" at bounding box center [618, 215] width 1237 height 429
click at [718, 429] on html "Toggle navigation Home Bank Account List Load By Website Group [ITOTO] OBC4D Gr…" at bounding box center [618, 215] width 1237 height 429
click at [295, 389] on div "code © 2012-2018 dwg | 2025/08/31 12:20:07" at bounding box center [618, 389] width 1237 height 13
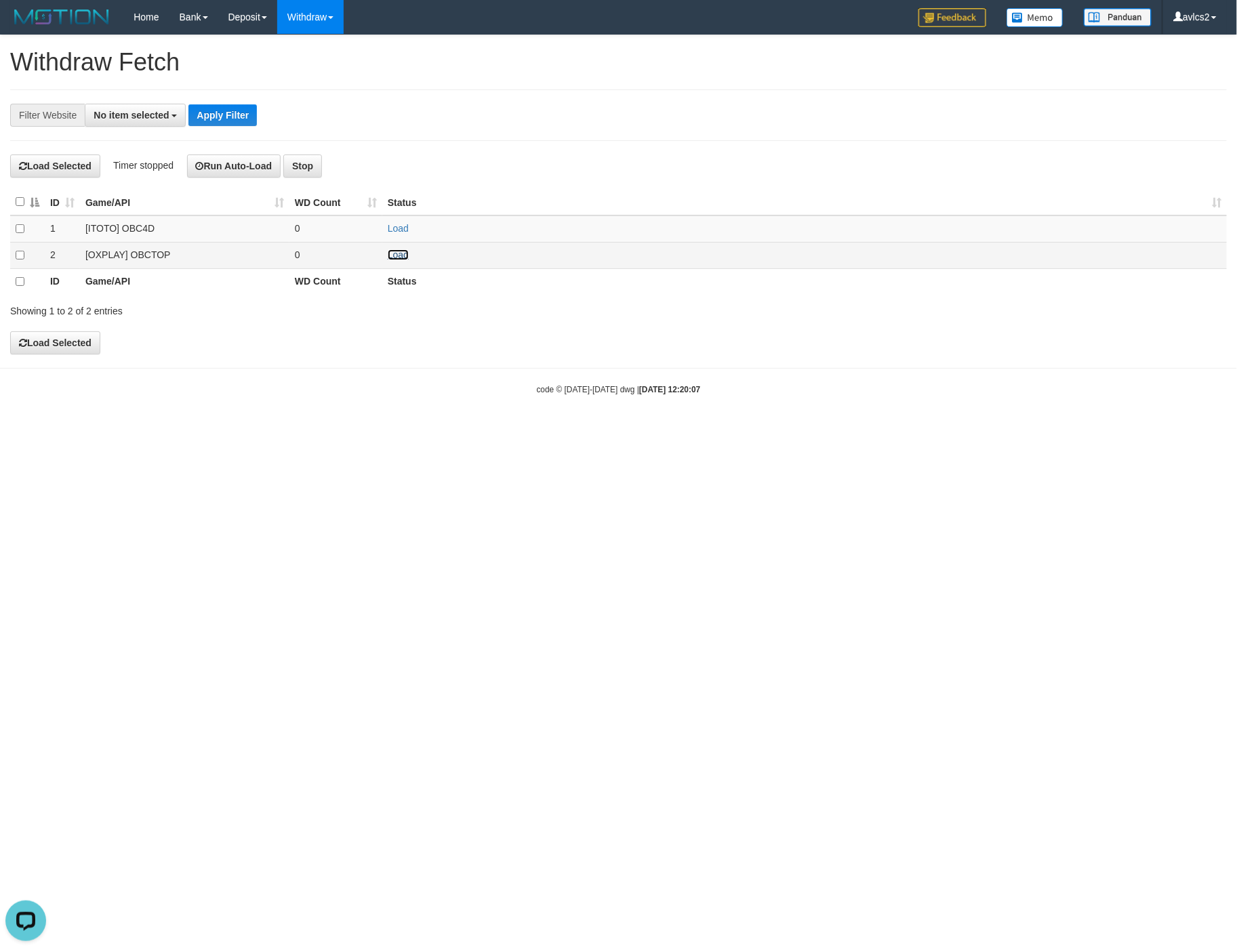
click at [404, 259] on link "Load" at bounding box center [398, 254] width 21 height 11
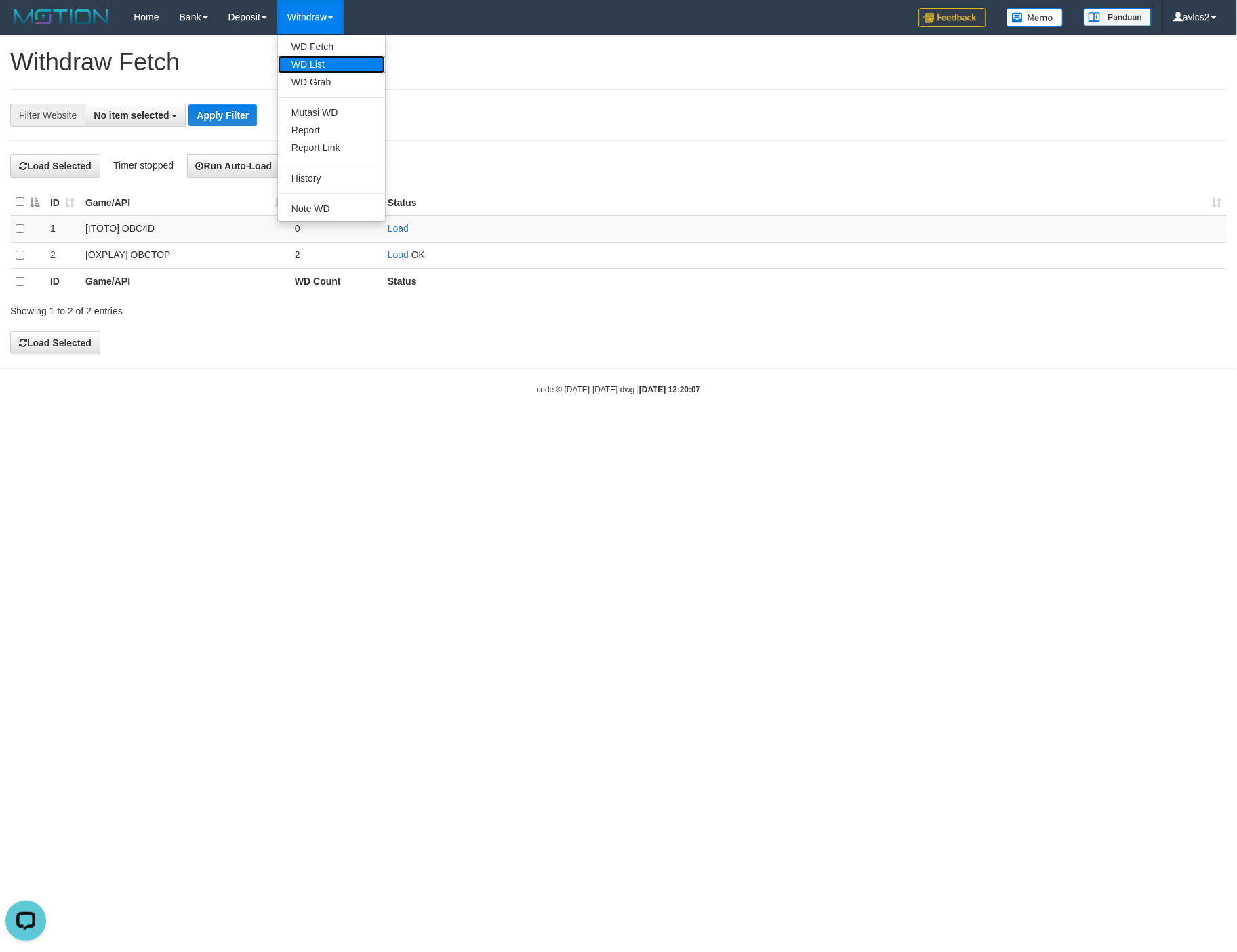
click at [313, 59] on link "WD List" at bounding box center [332, 65] width 107 height 18
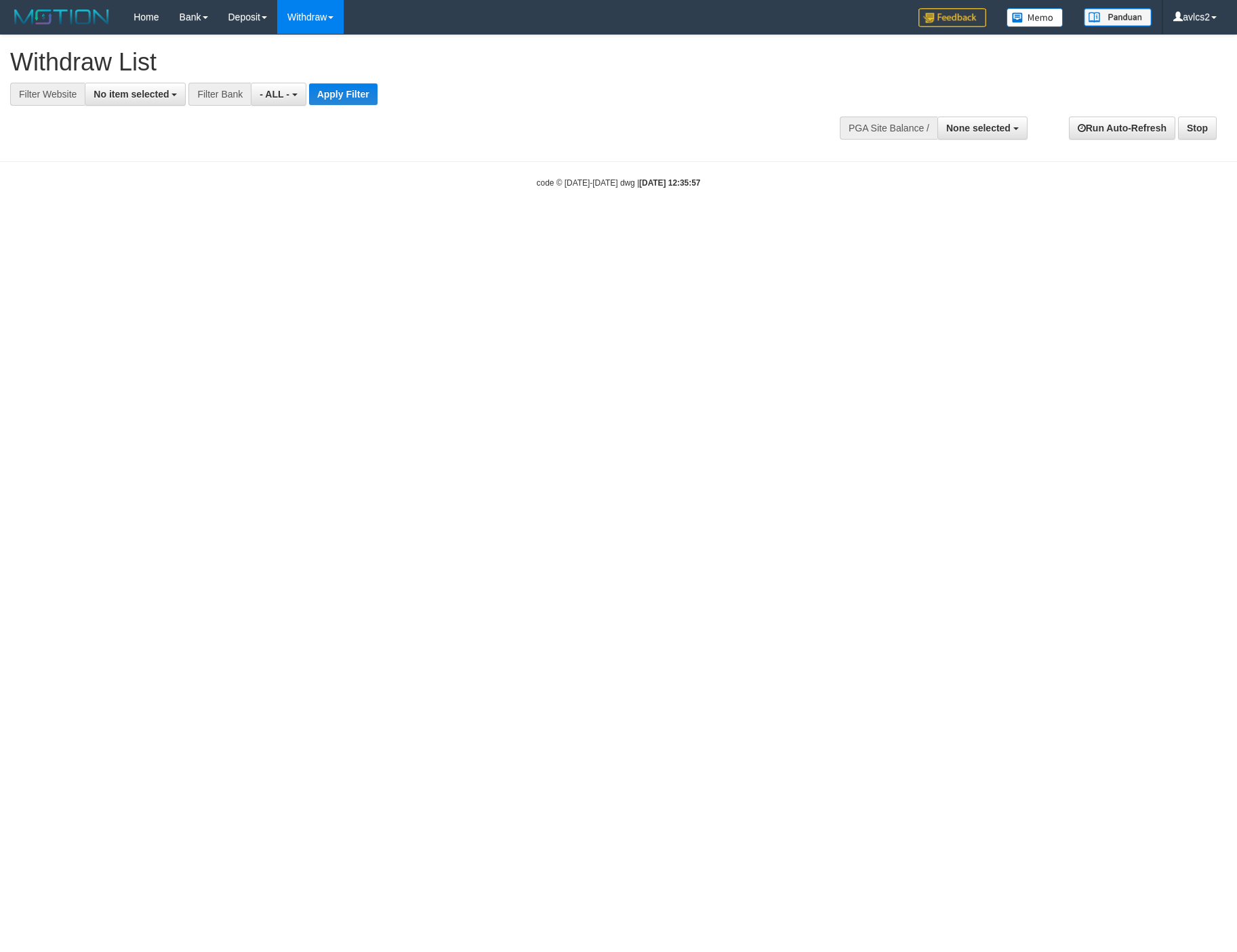
select select
click at [118, 86] on button "No item selected" at bounding box center [135, 93] width 101 height 23
click at [139, 205] on label "[OXPLAY] OBCTOP" at bounding box center [146, 204] width 121 height 19
select select "****"
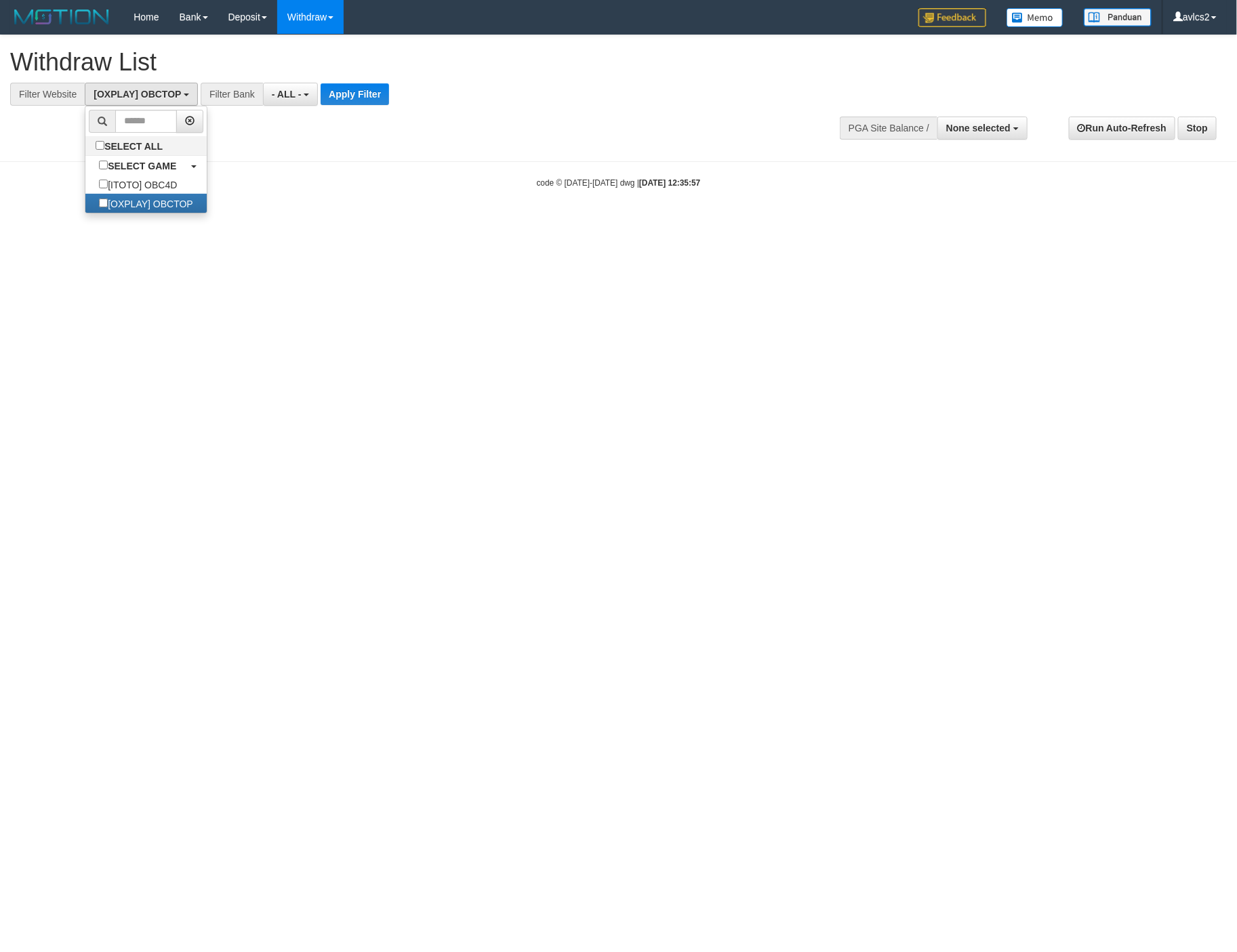
scroll to position [23, 0]
click at [357, 96] on button "Apply Filter" at bounding box center [354, 93] width 68 height 21
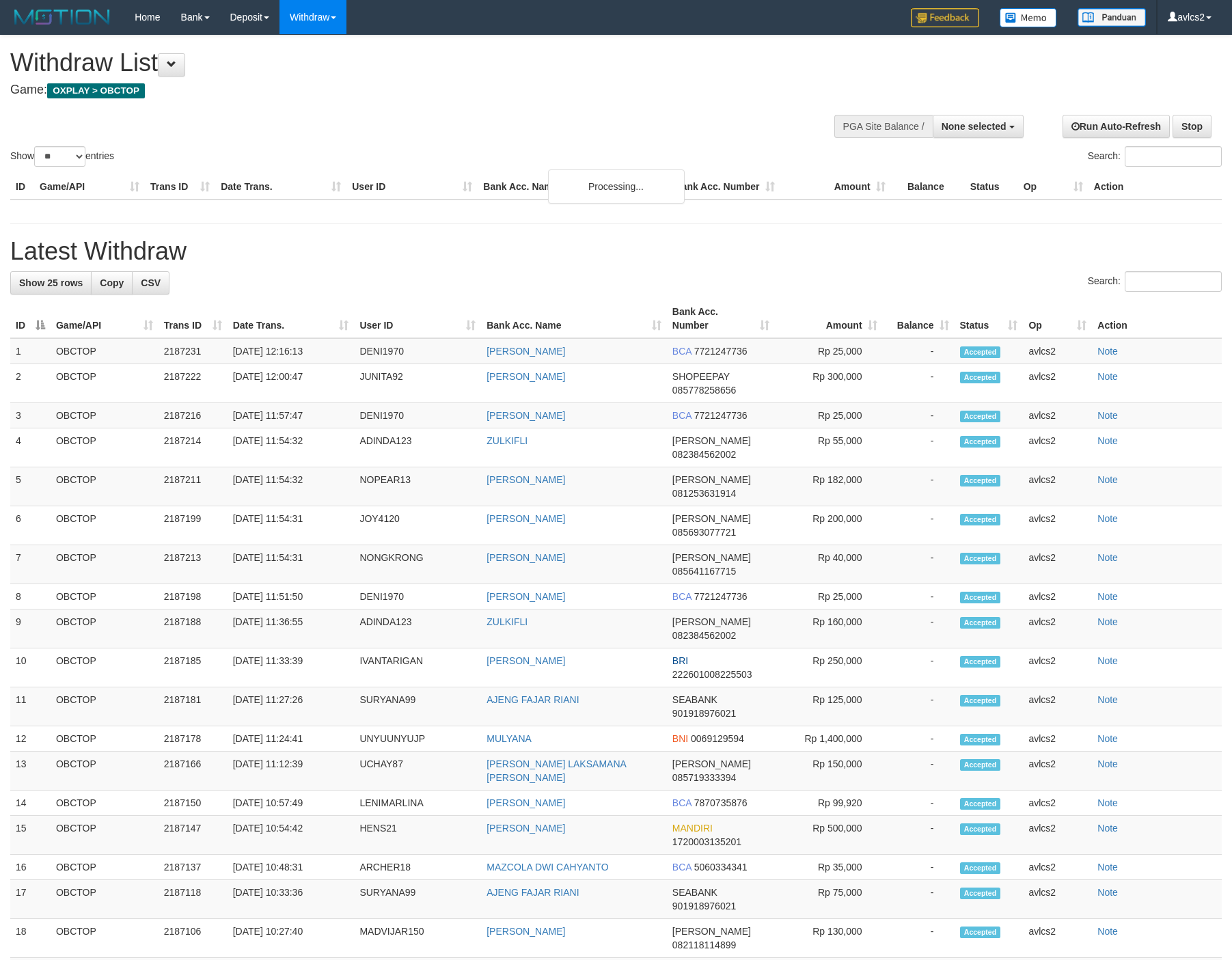
select select
select select "**"
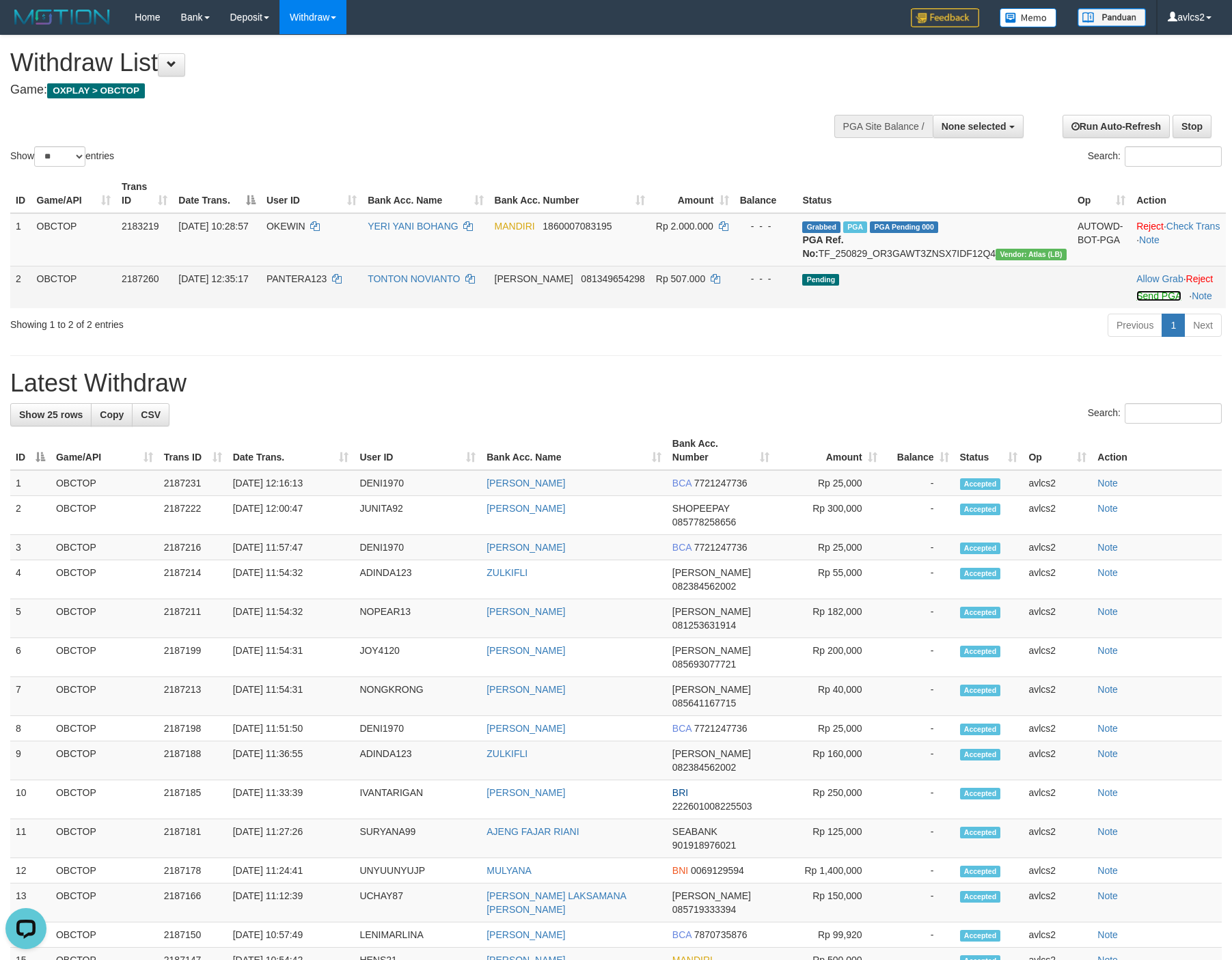
click at [1139, 301] on link "Send PGA" at bounding box center [1159, 296] width 44 height 11
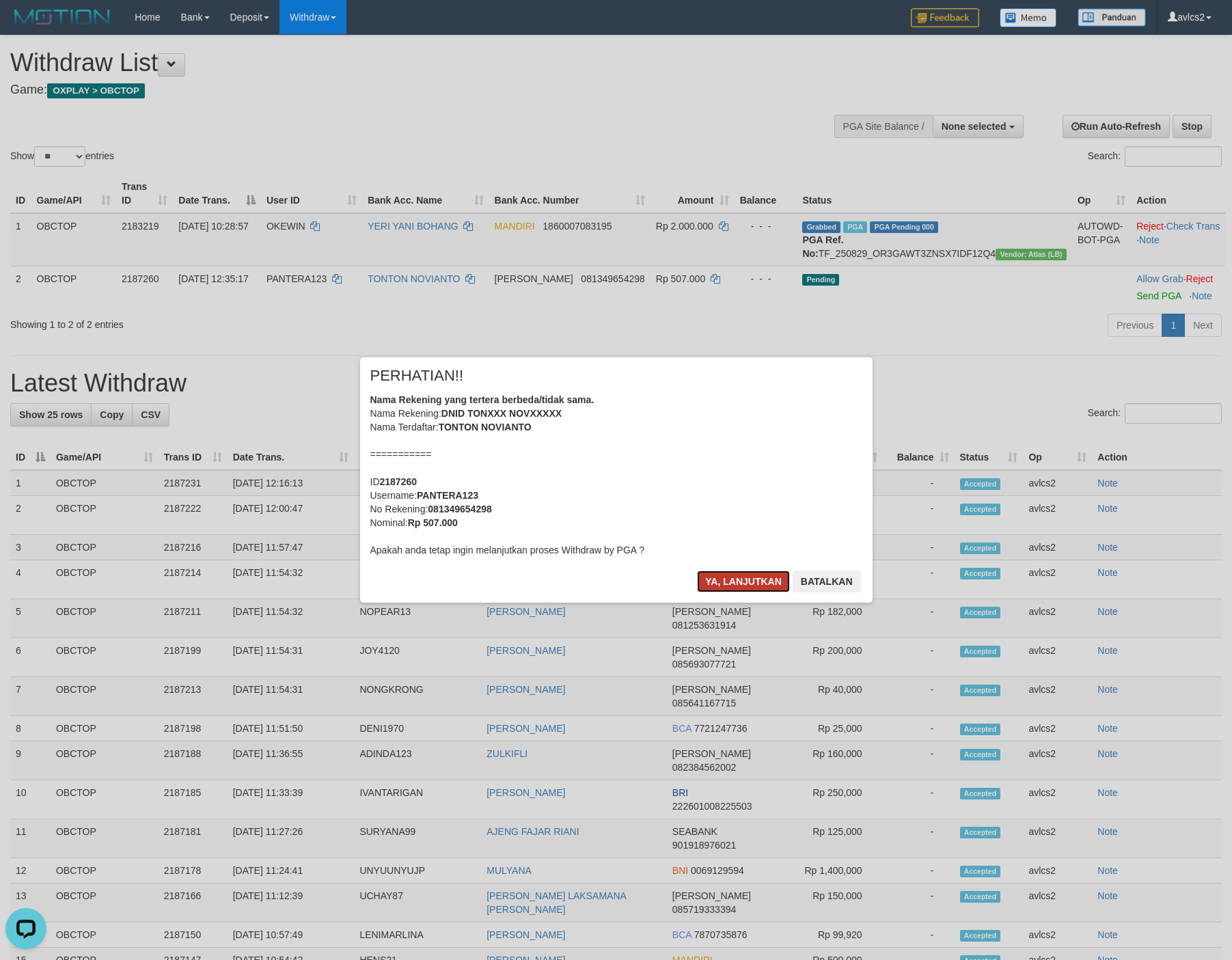
click at [748, 577] on button "Ya, lanjutkan" at bounding box center [743, 581] width 93 height 21
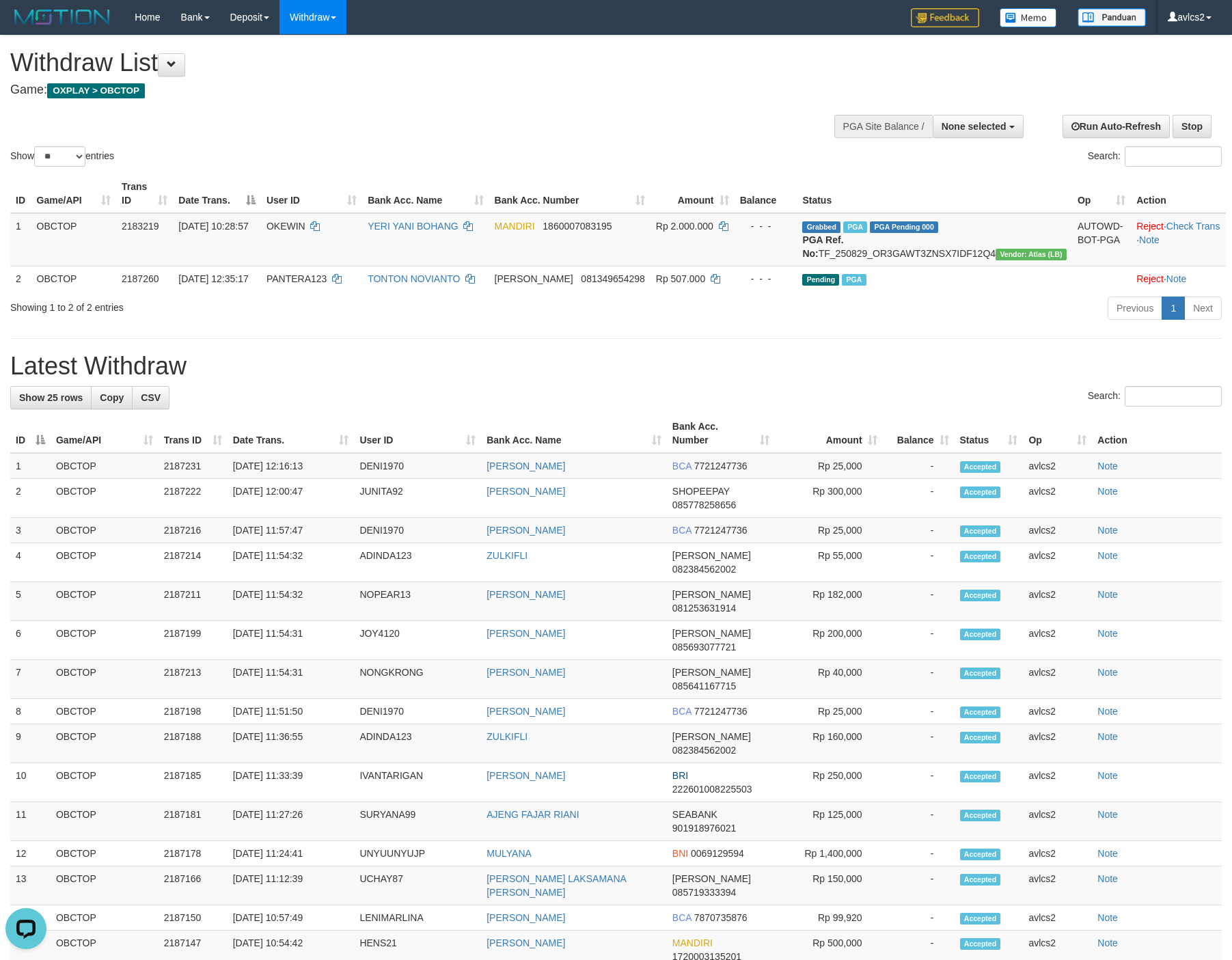
click at [349, 374] on h1 "Latest Withdraw" at bounding box center [616, 366] width 1211 height 27
click at [633, 342] on div "**********" at bounding box center [616, 715] width 1232 height 1360
click at [380, 357] on div "**********" at bounding box center [616, 715] width 1232 height 1360
click at [303, 39] on link "WD Fetch" at bounding box center [334, 47] width 108 height 18
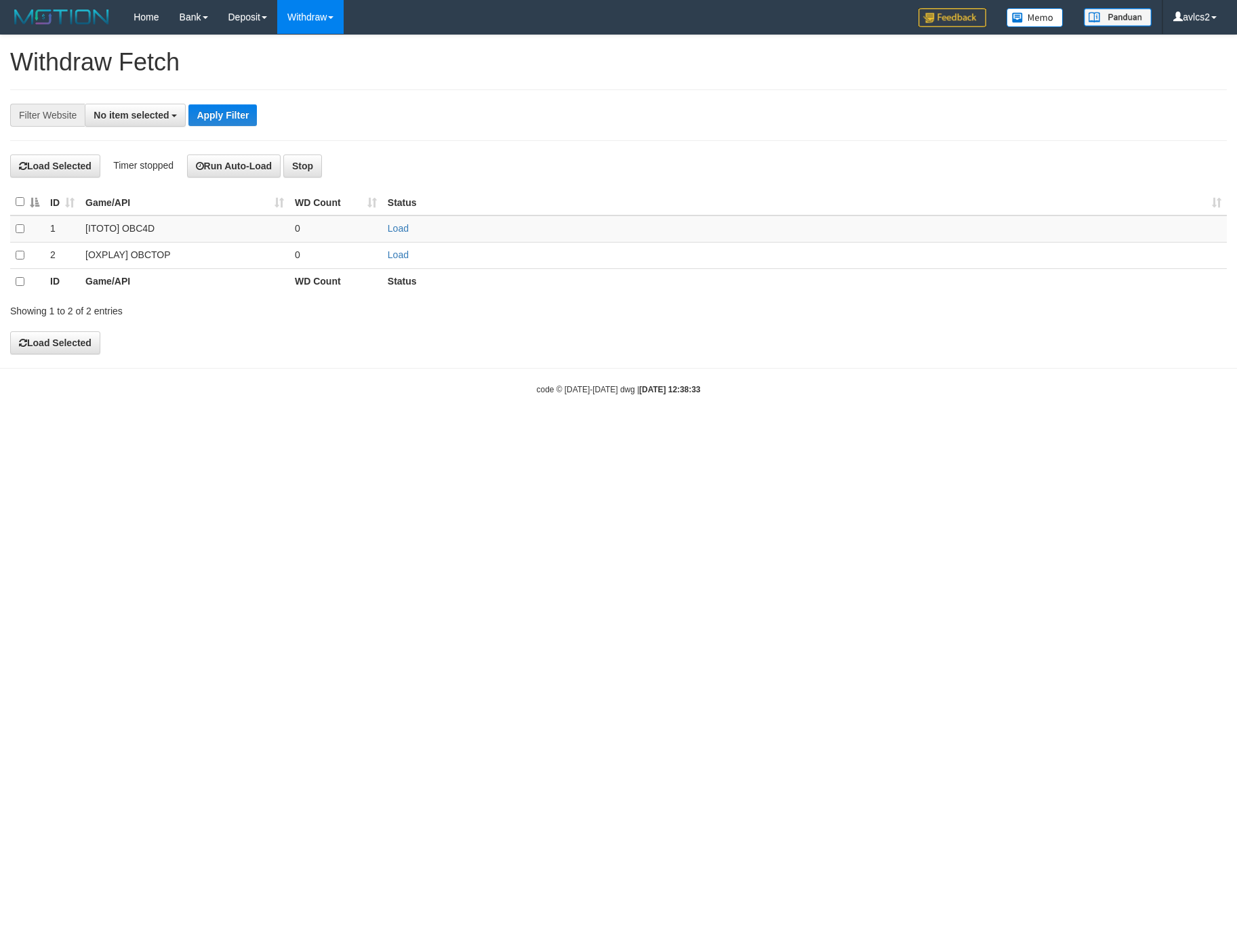
select select
click at [391, 260] on link "Load" at bounding box center [398, 254] width 21 height 11
click at [310, 59] on link "WD List" at bounding box center [332, 65] width 107 height 18
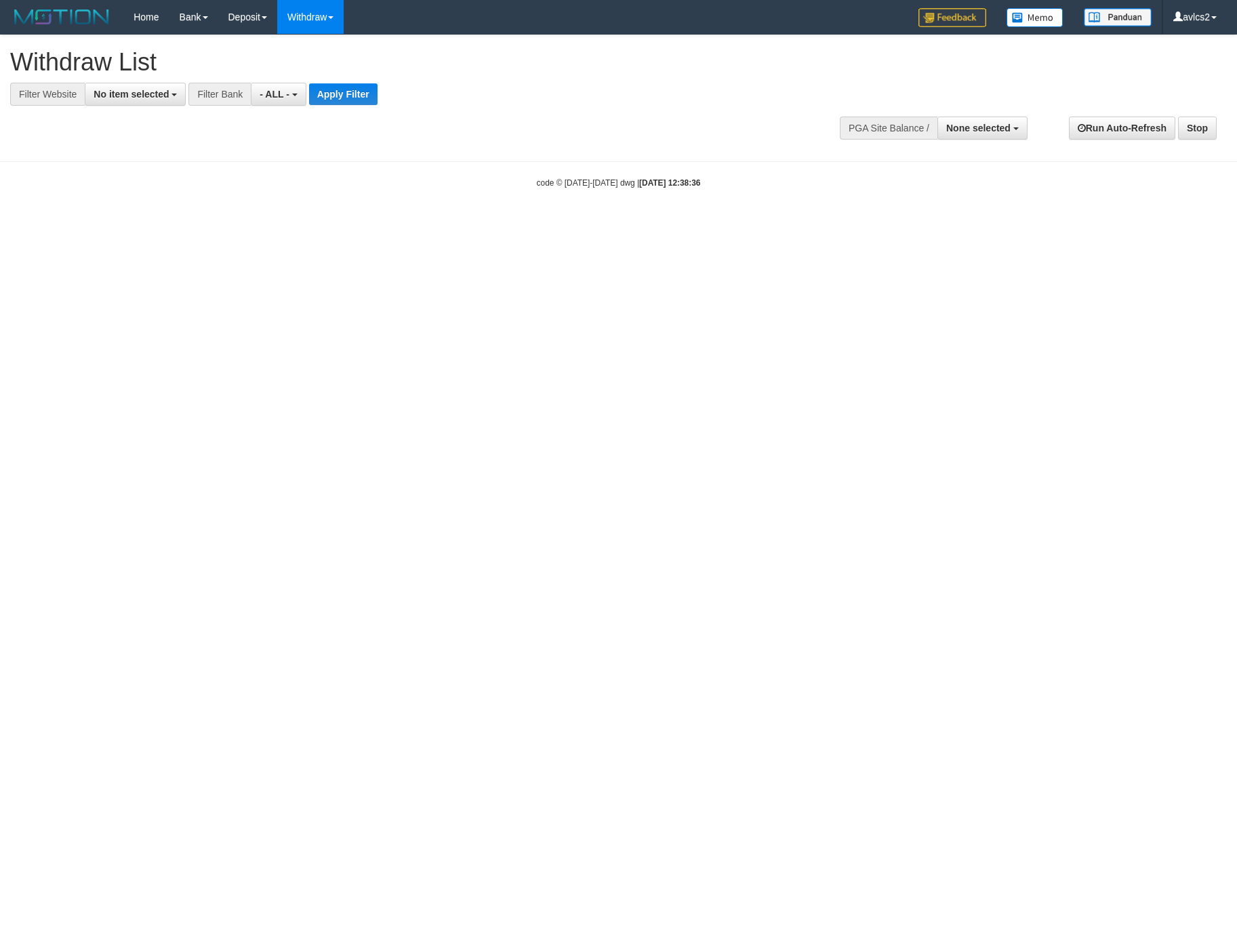
select select
click at [147, 90] on span "No item selected" at bounding box center [131, 94] width 75 height 11
click at [161, 201] on label "[OXPLAY] OBCTOP" at bounding box center [146, 204] width 121 height 19
select select "****"
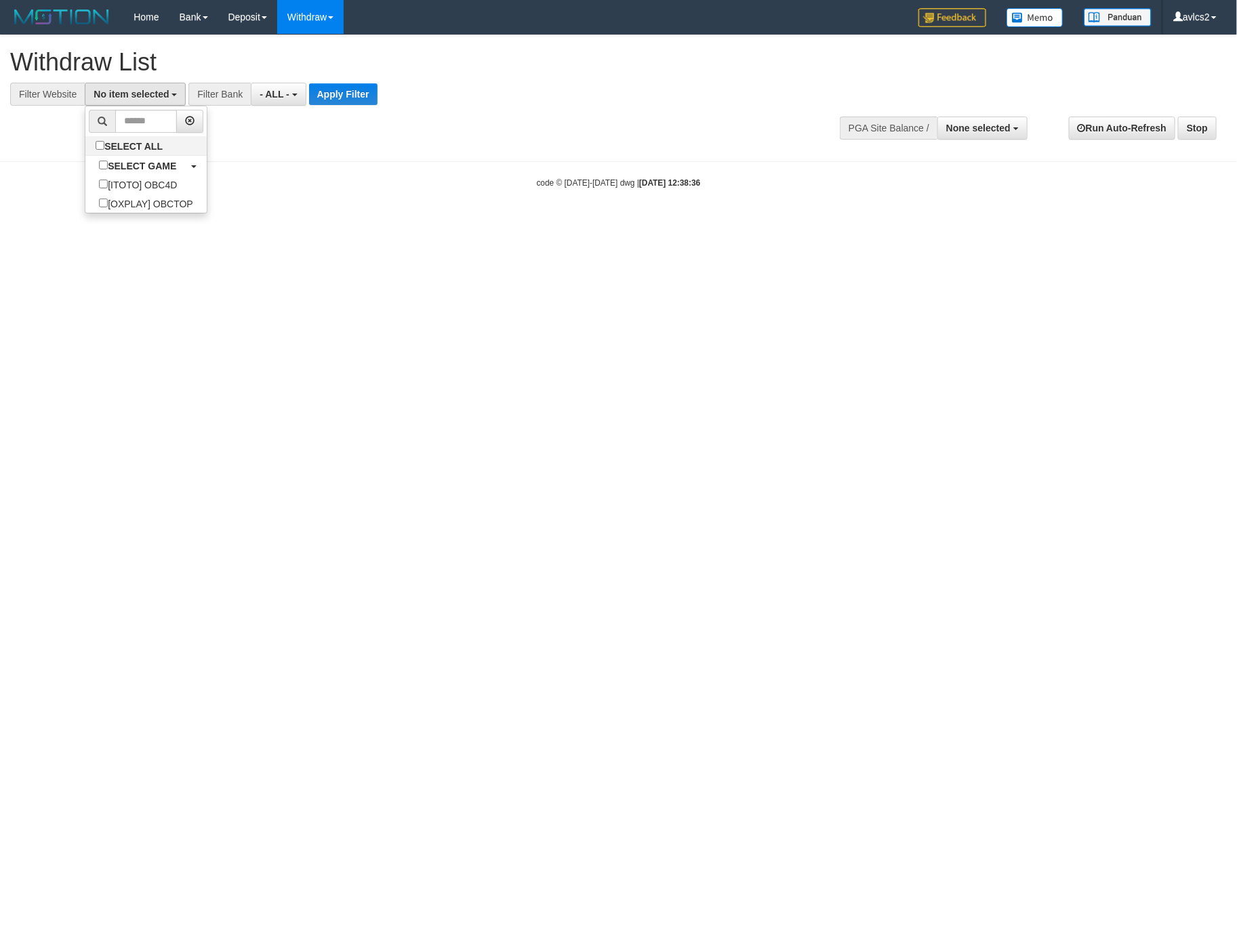
scroll to position [23, 0]
click at [354, 94] on button "Apply Filter" at bounding box center [354, 93] width 68 height 21
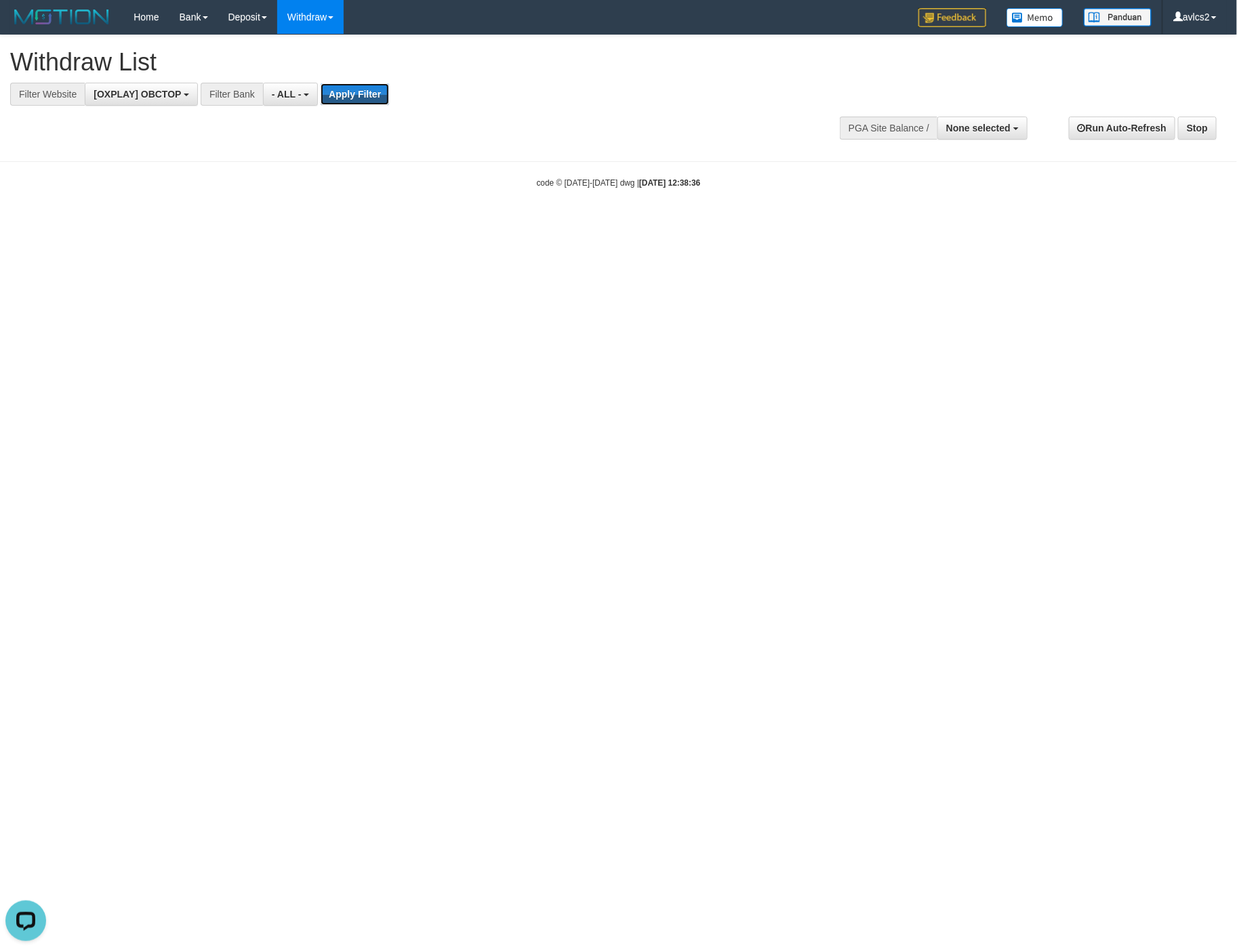
scroll to position [0, 0]
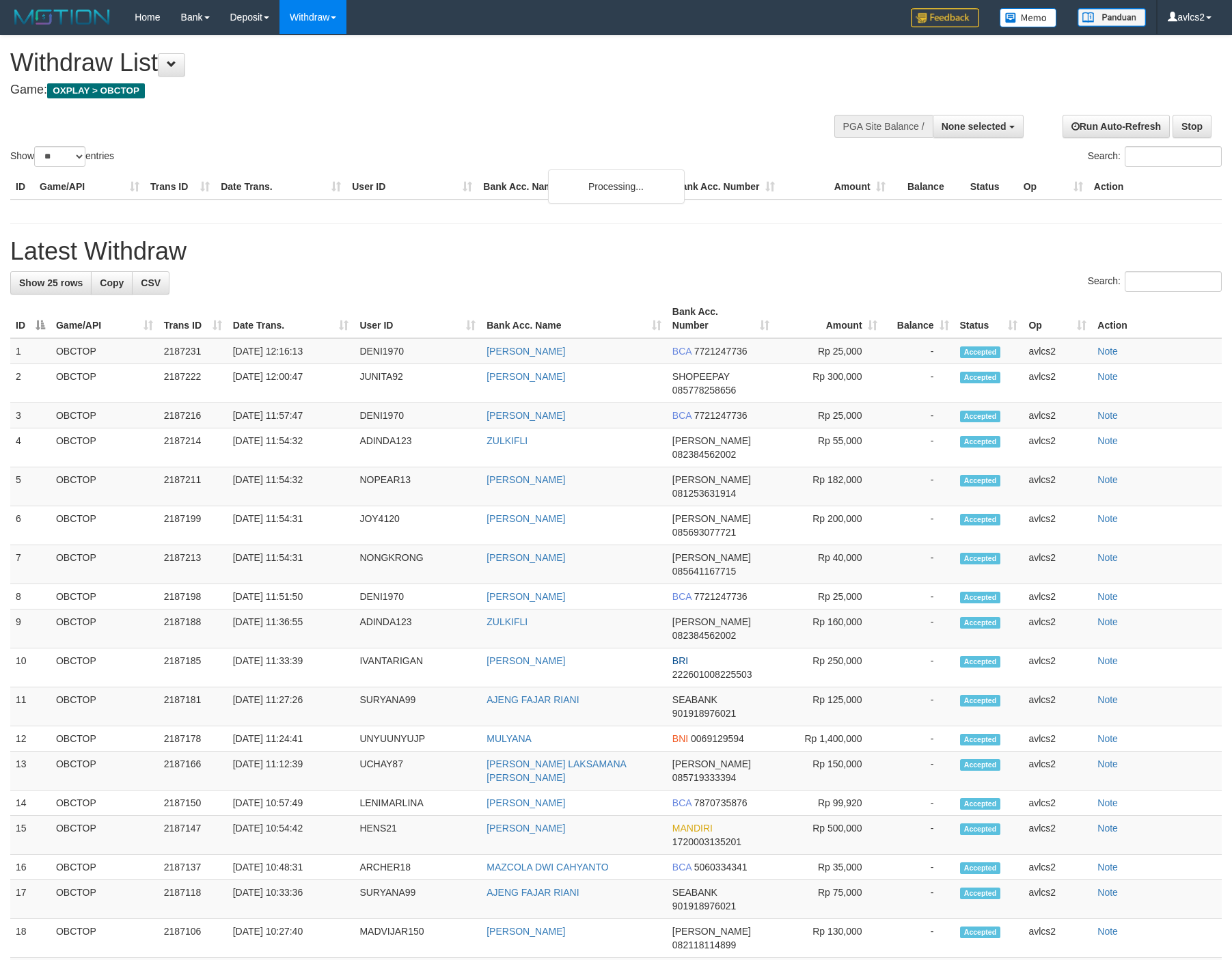
select select
select select "**"
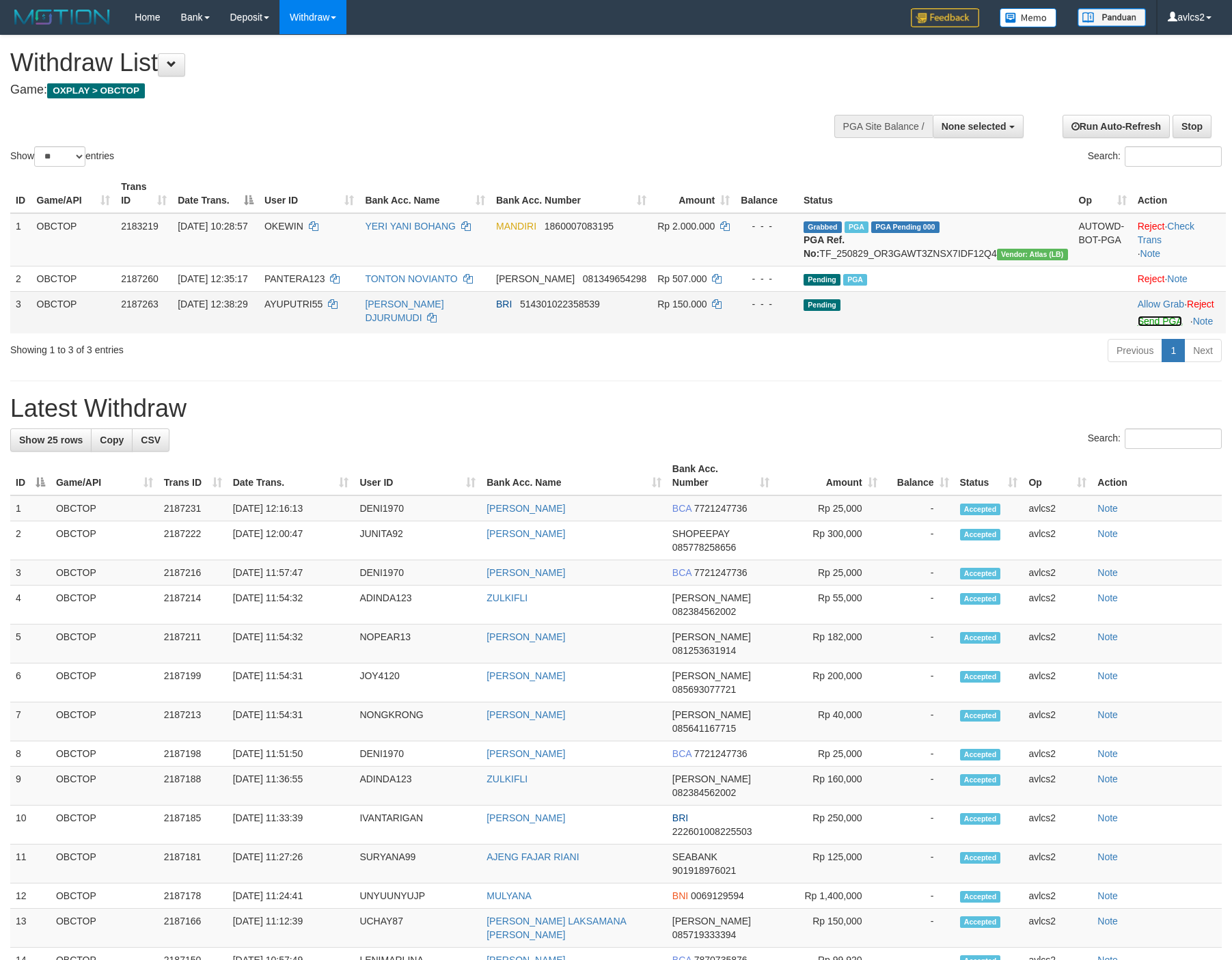
click at [1138, 327] on link "Send PGA" at bounding box center [1160, 321] width 44 height 11
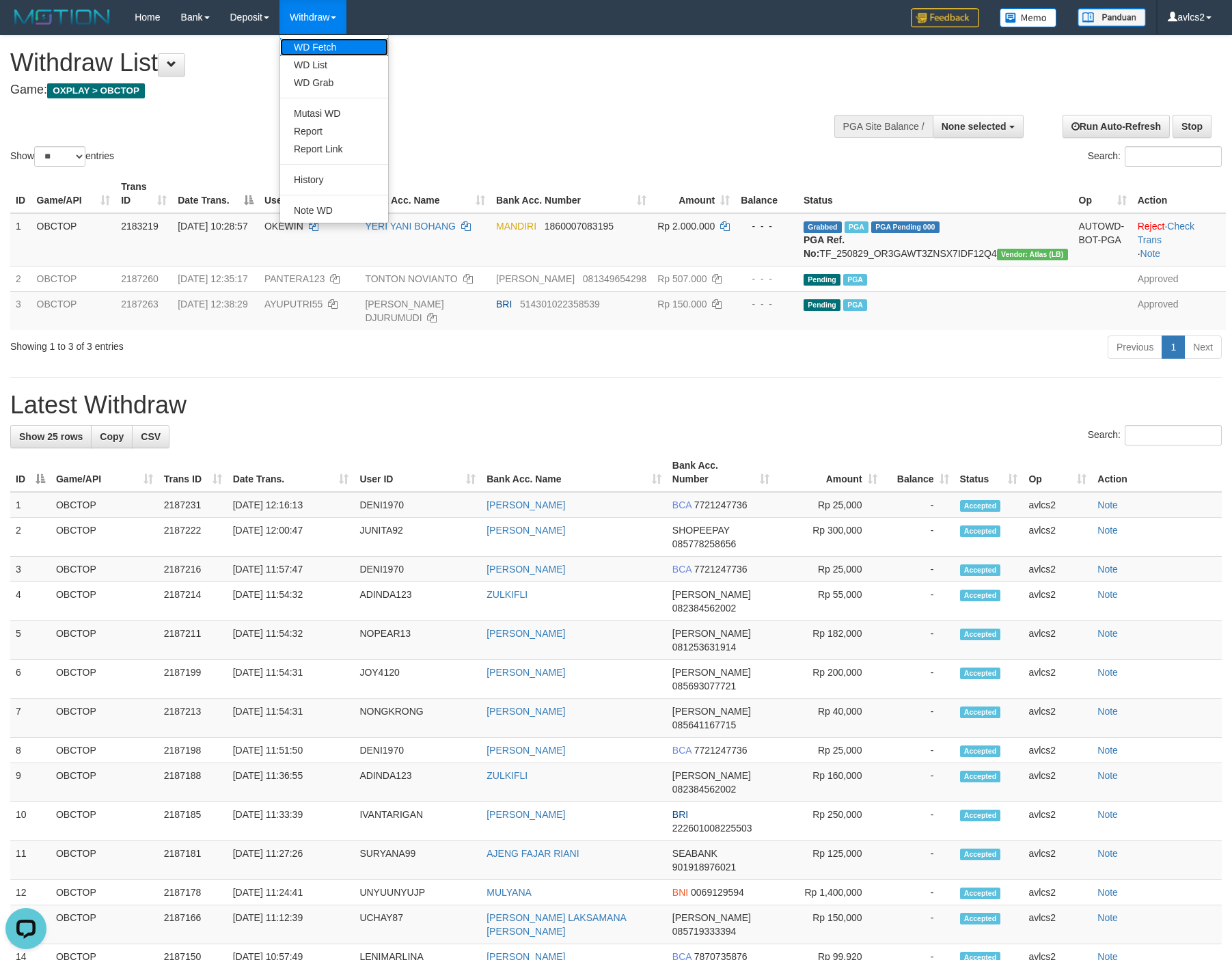
click at [322, 45] on link "WD Fetch" at bounding box center [334, 47] width 108 height 18
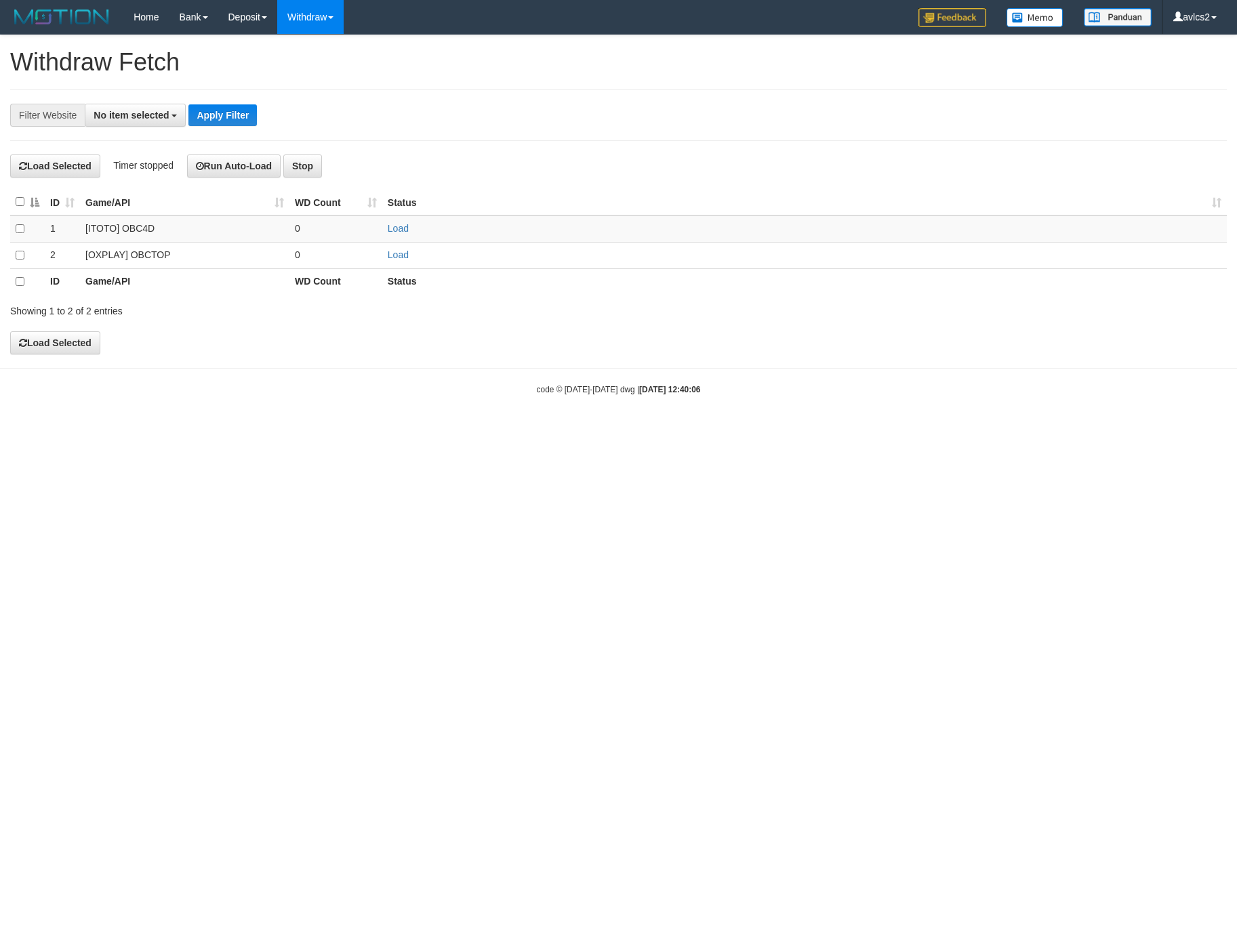
select select
click at [399, 259] on link "Load" at bounding box center [398, 254] width 21 height 11
click at [319, 68] on link "WD List" at bounding box center [332, 65] width 107 height 18
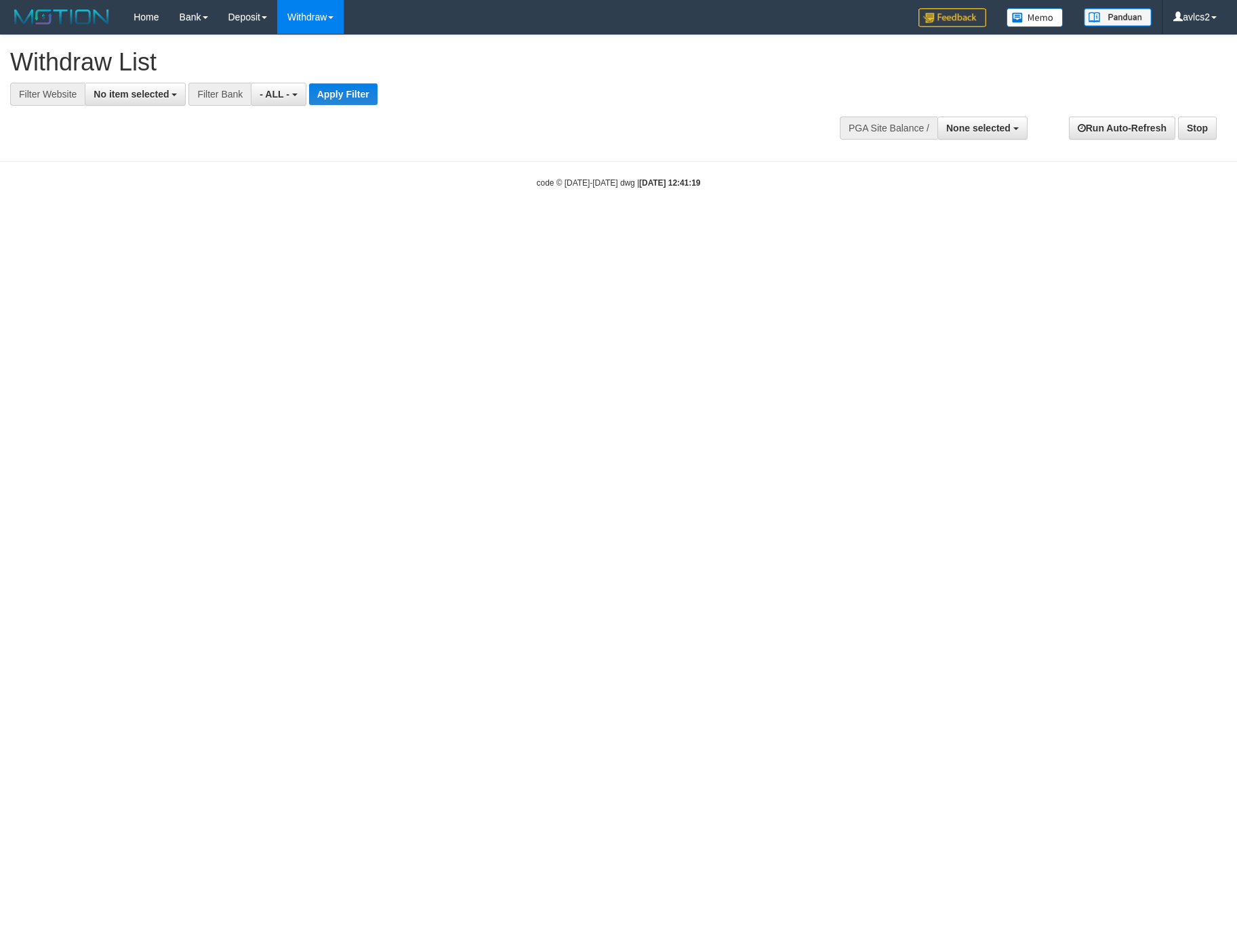
select select
click at [115, 99] on button "No item selected" at bounding box center [135, 93] width 101 height 23
click at [133, 206] on label "[OXPLAY] OBCTOP" at bounding box center [146, 204] width 121 height 19
select select "****"
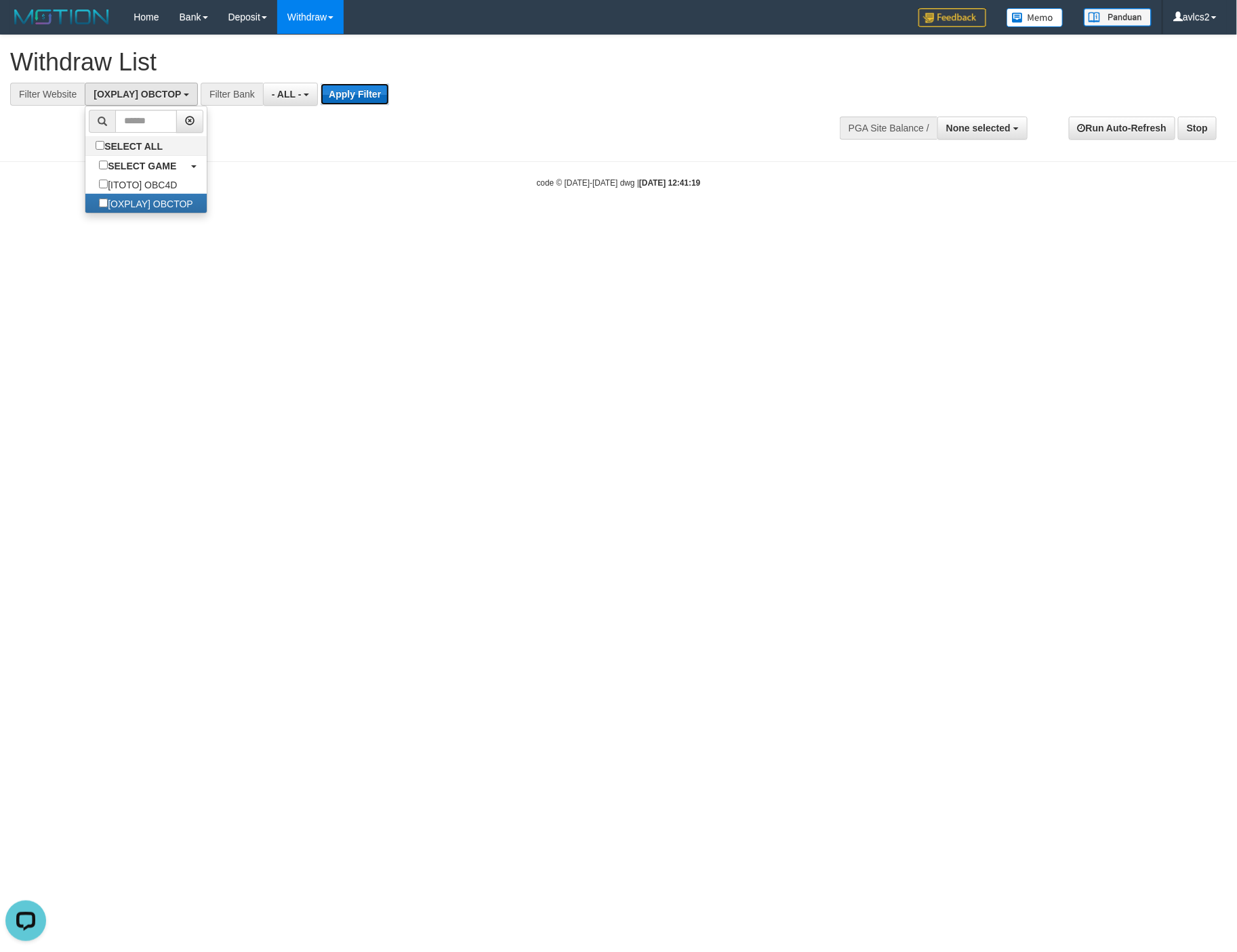
click at [365, 90] on button "Apply Filter" at bounding box center [354, 93] width 68 height 21
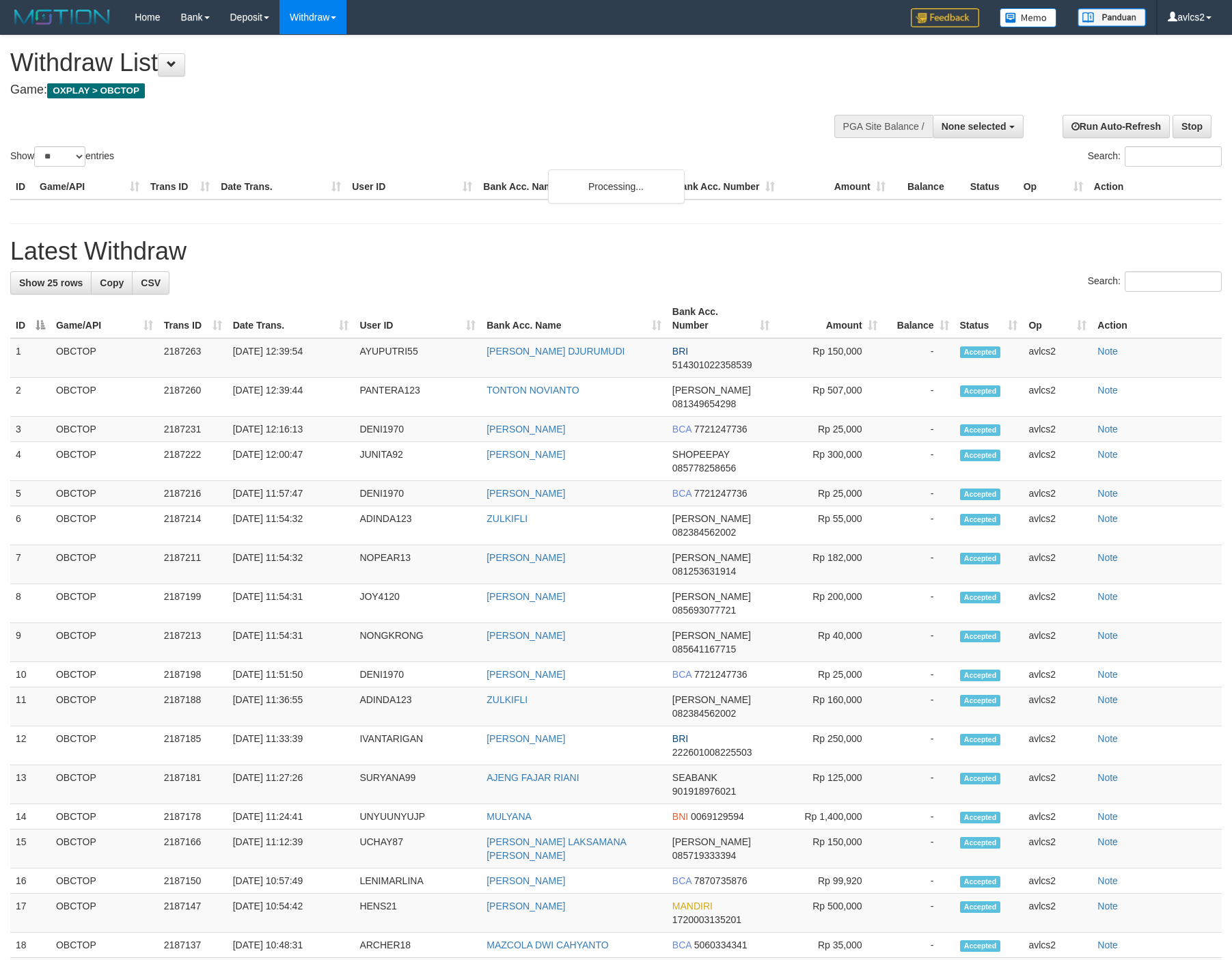
select select
select select "**"
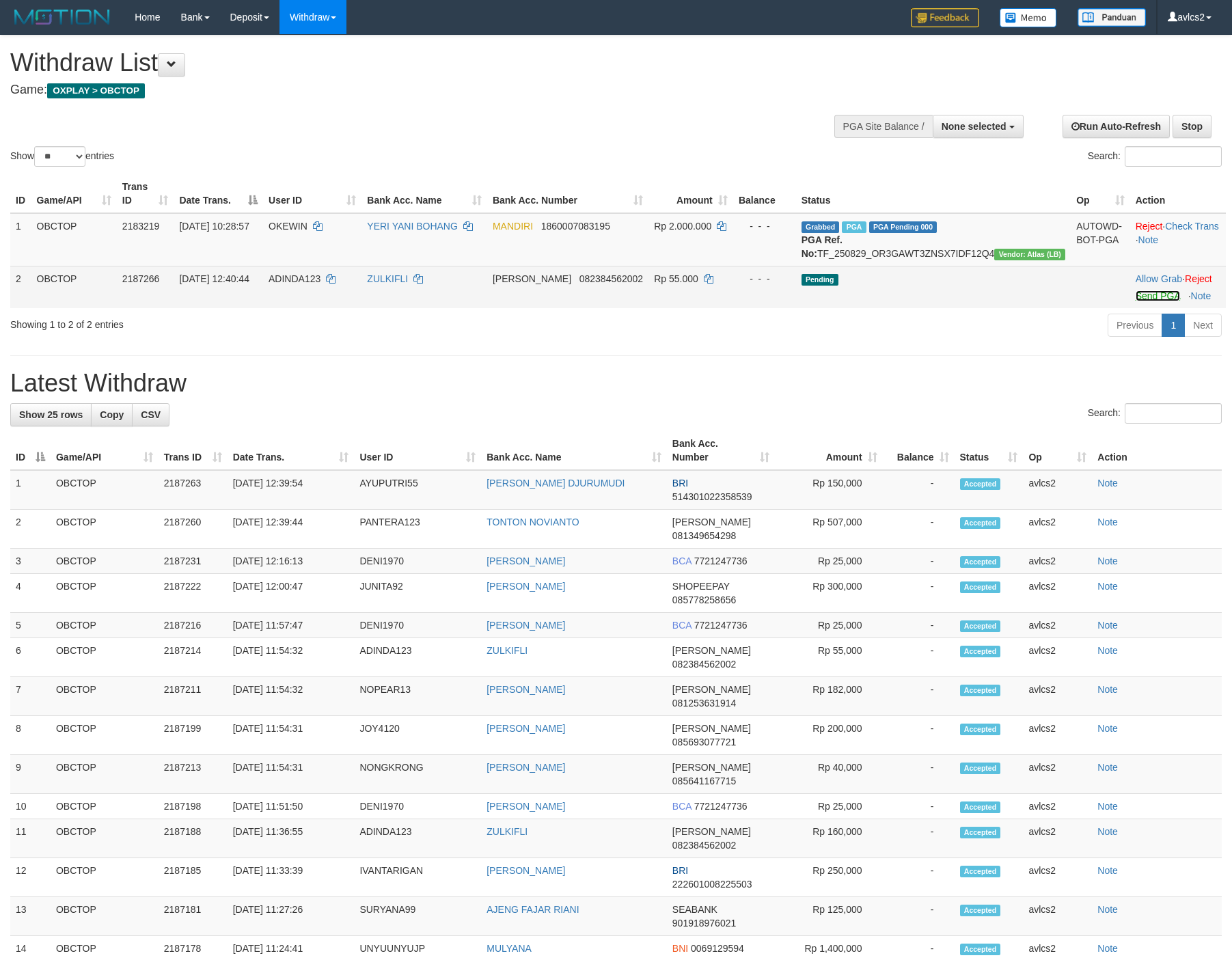
click at [1136, 301] on link "Send PGA" at bounding box center [1158, 296] width 44 height 11
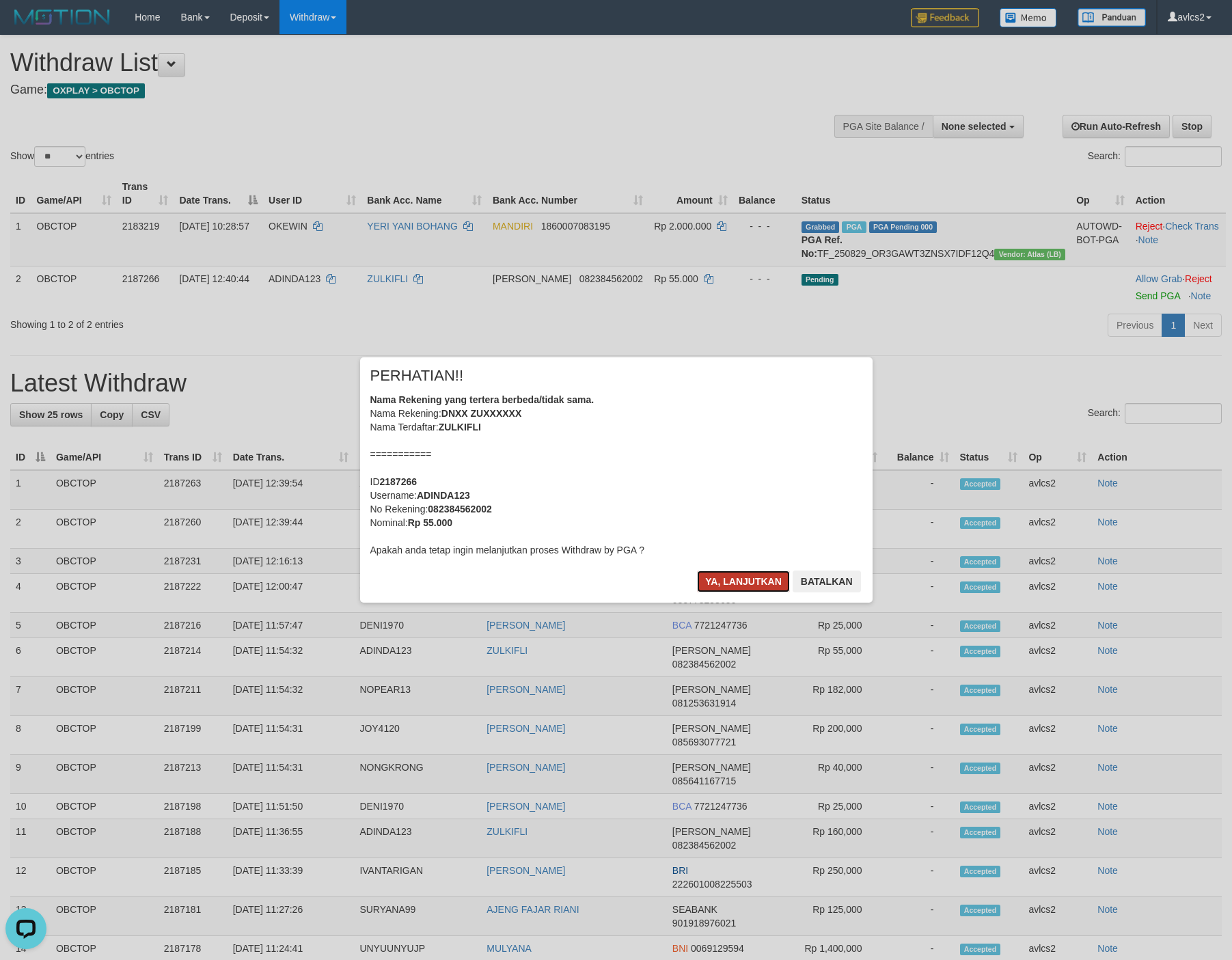
click at [715, 577] on button "Ya, lanjutkan" at bounding box center [743, 581] width 93 height 21
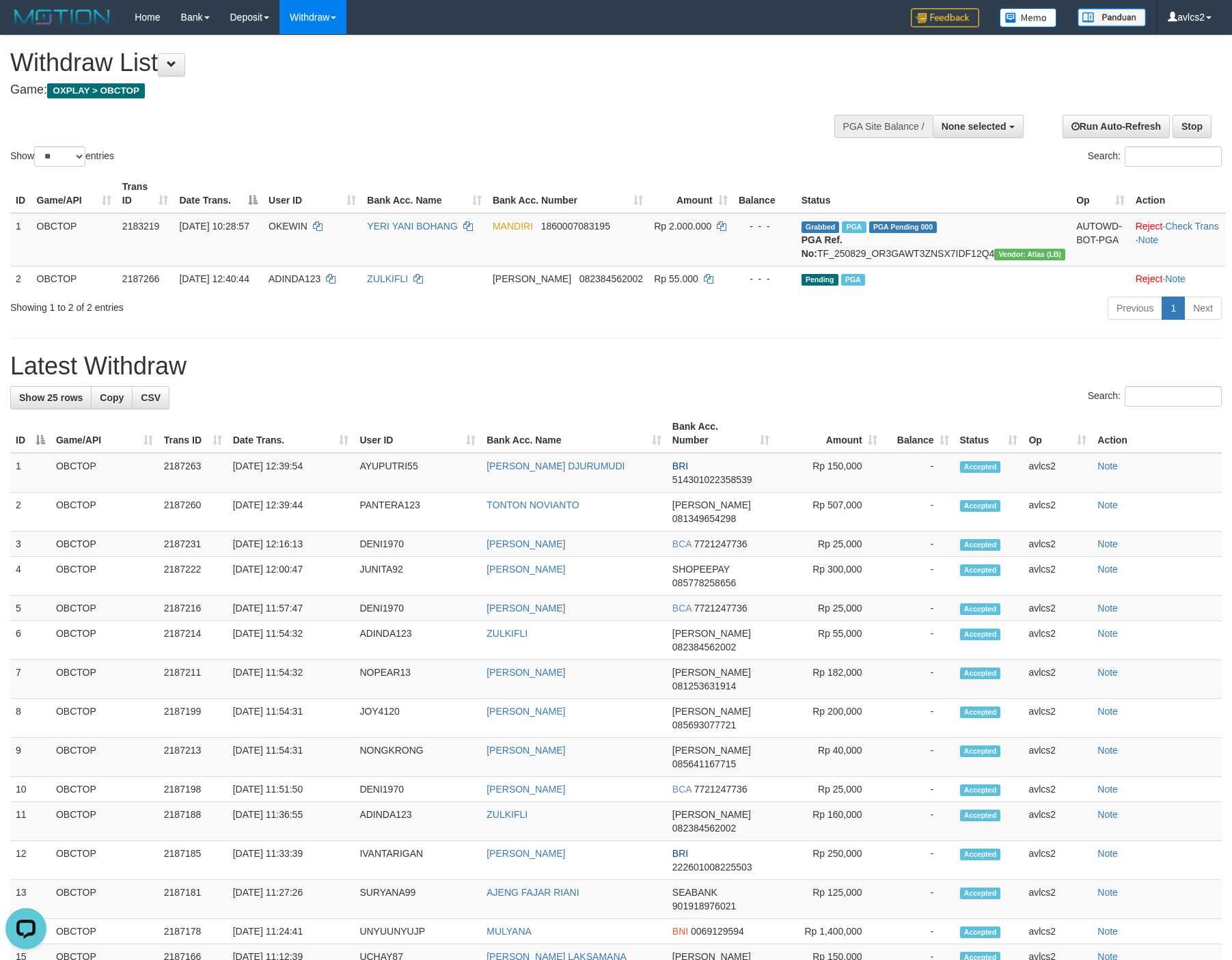
click at [598, 325] on div "Previous 1 Next" at bounding box center [872, 310] width 698 height 30
click at [328, 53] on link "WD Fetch" at bounding box center [334, 47] width 108 height 18
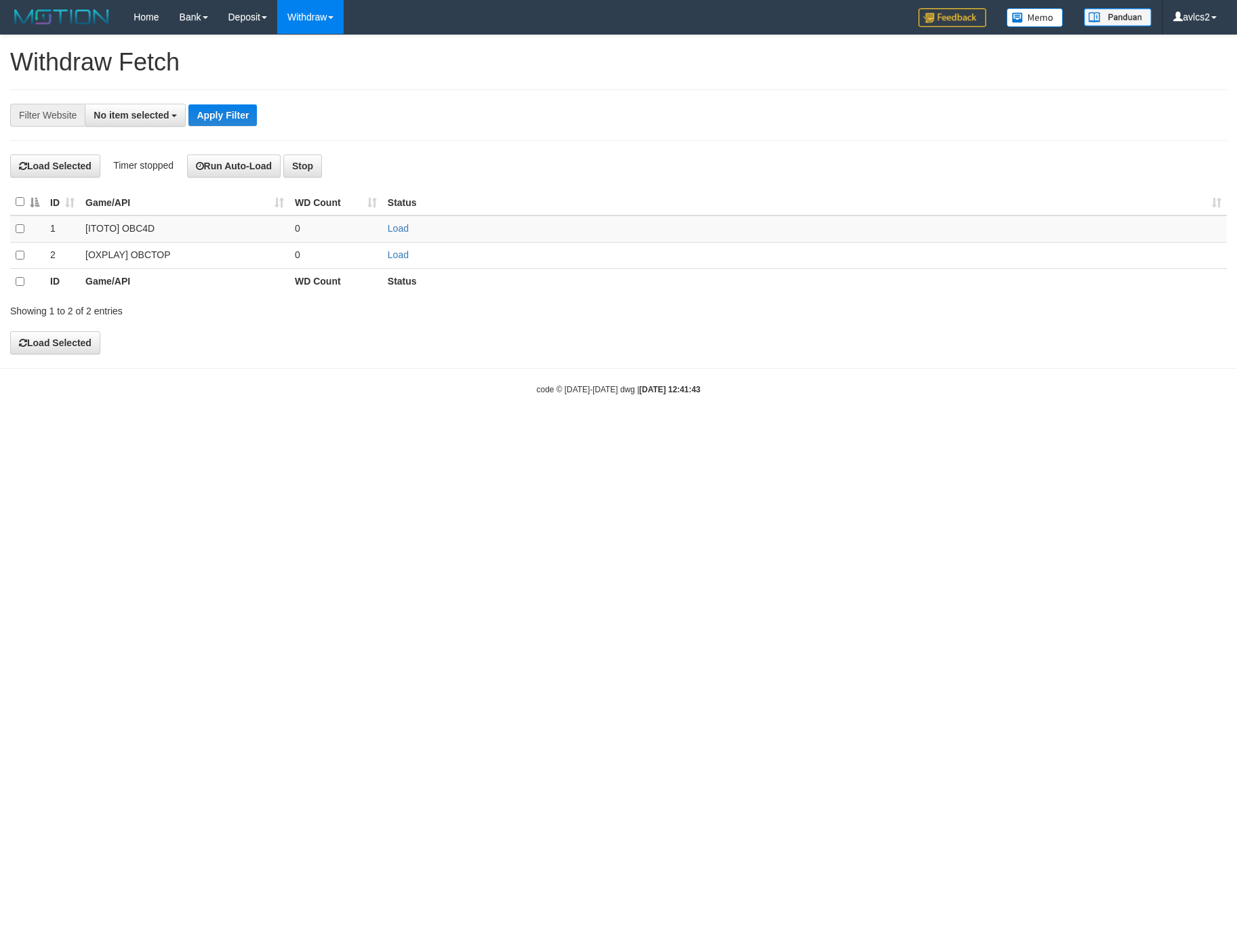
select select
click at [395, 260] on link "Load" at bounding box center [398, 254] width 21 height 11
click at [299, 67] on link "WD List" at bounding box center [332, 65] width 107 height 18
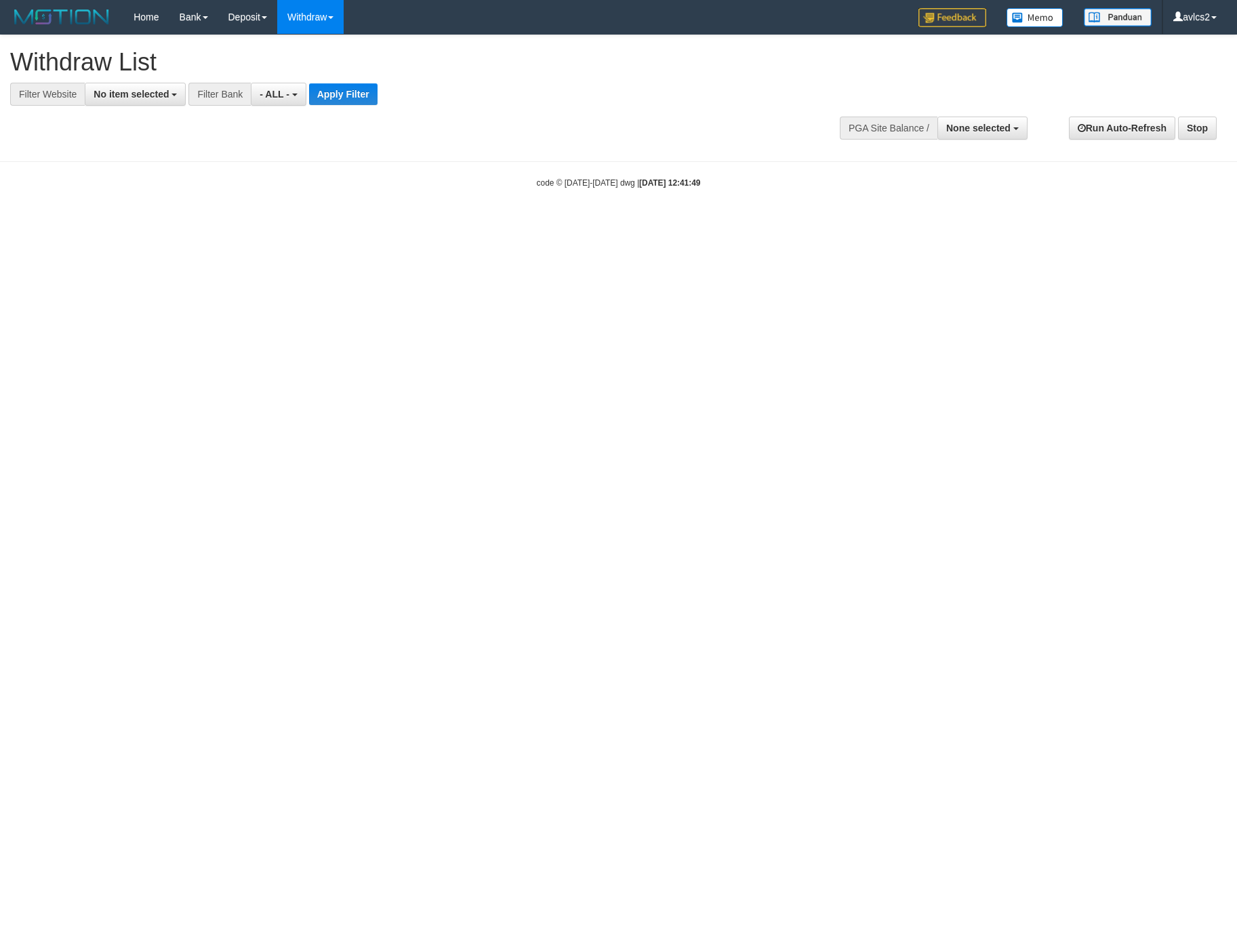
select select
click at [137, 96] on span "No item selected" at bounding box center [131, 94] width 75 height 11
click at [161, 203] on label "[OXPLAY] OBCTOP" at bounding box center [146, 204] width 121 height 19
select select "****"
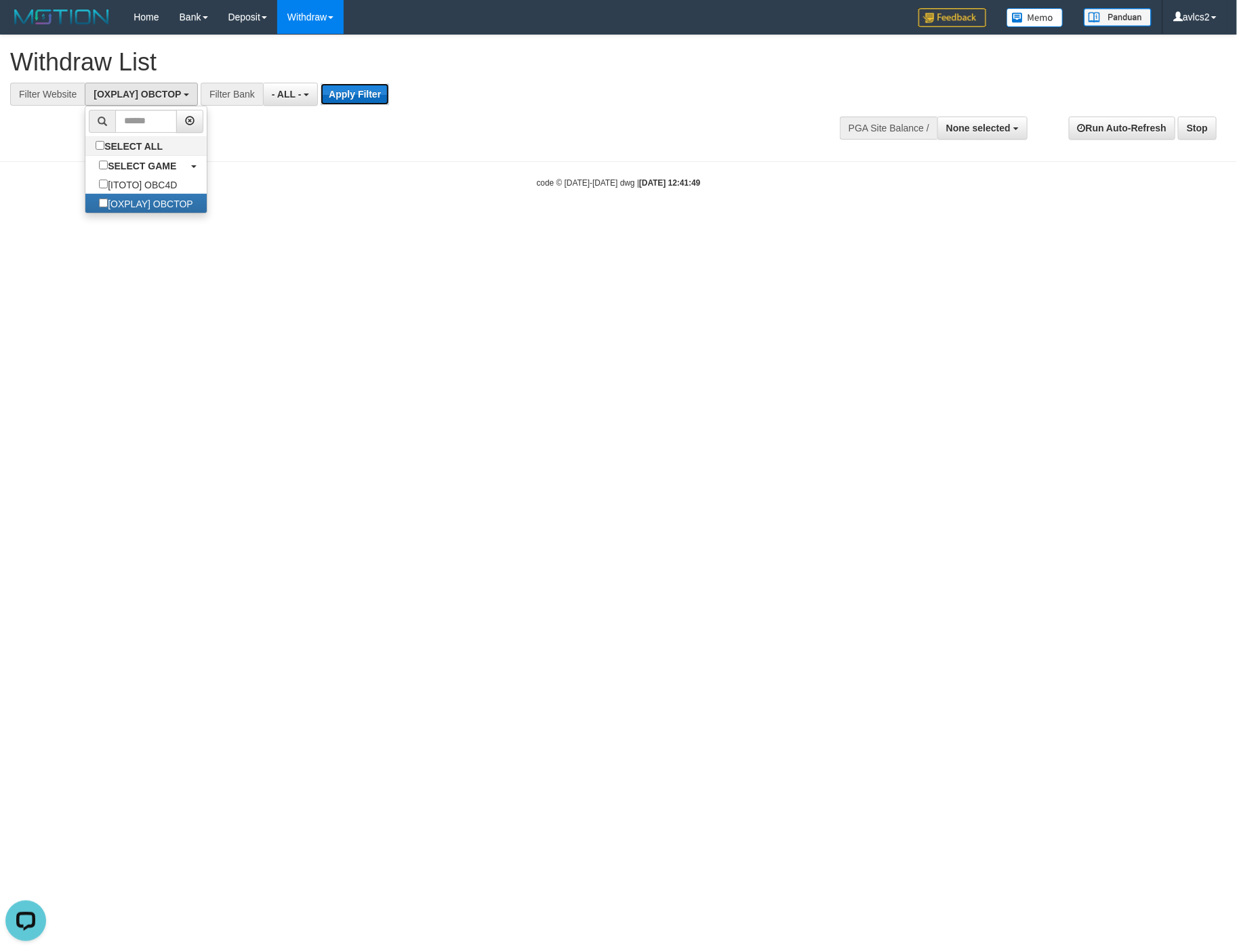
click at [352, 88] on button "Apply Filter" at bounding box center [354, 93] width 68 height 21
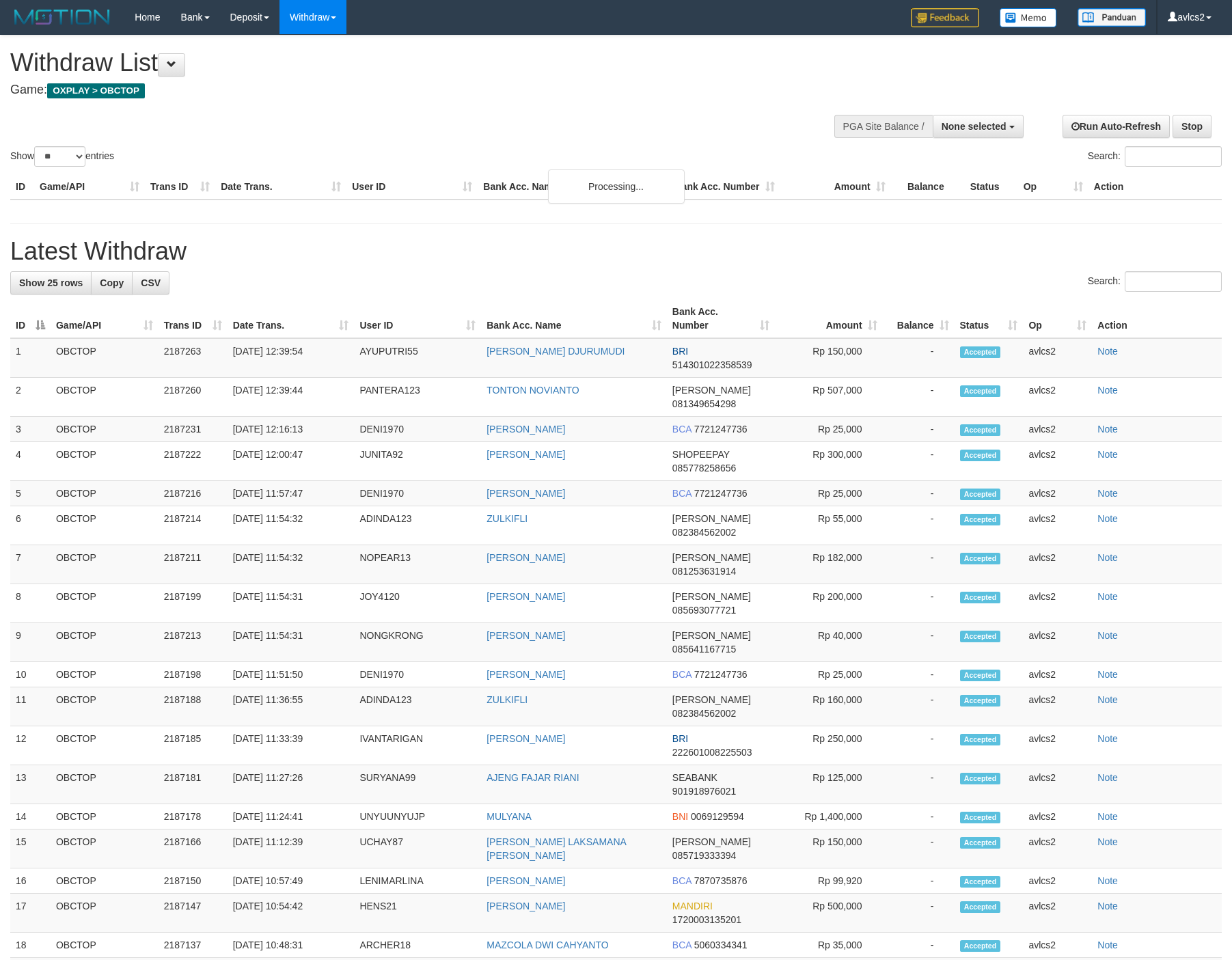
select select
select select "**"
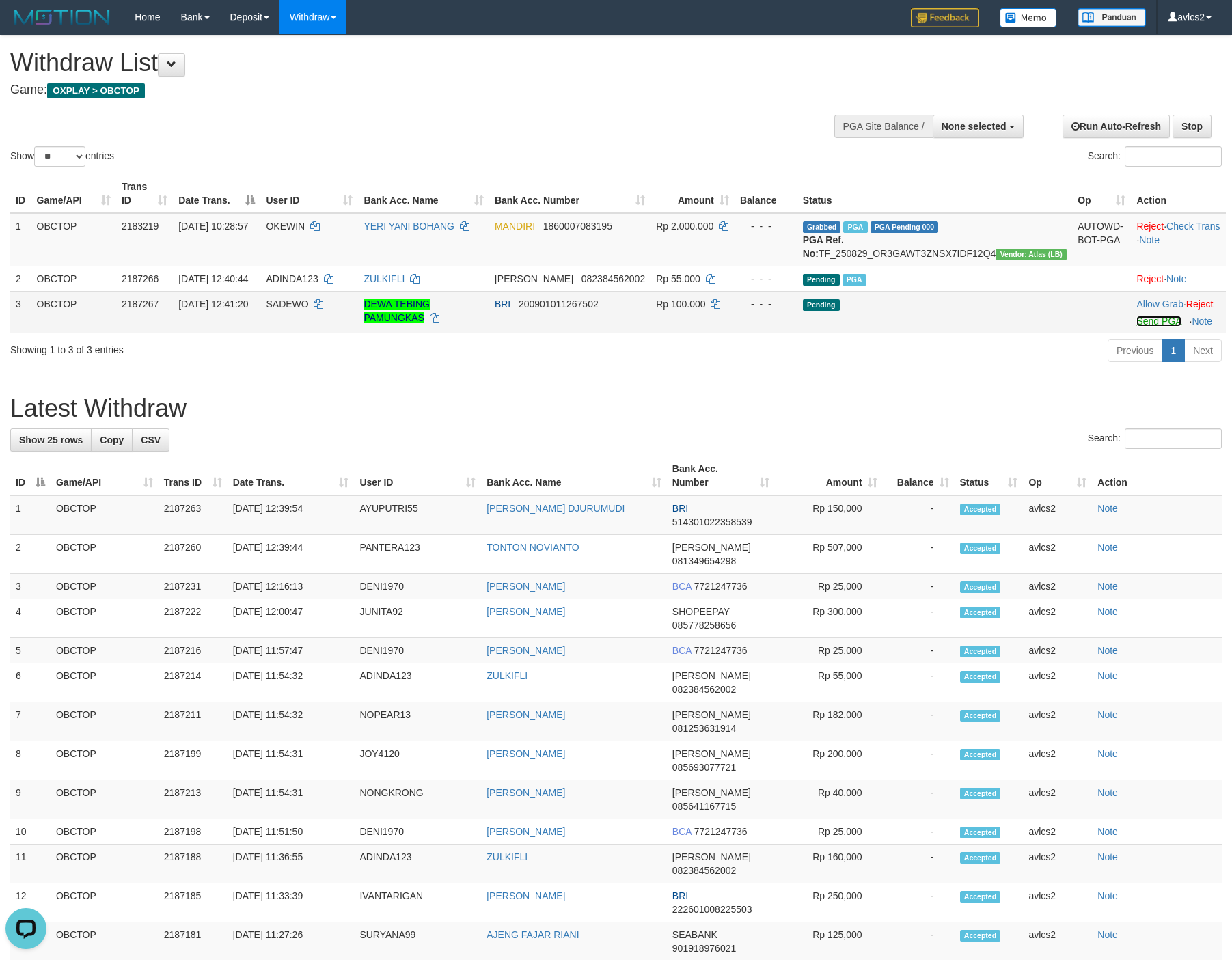
click at [1136, 327] on link "Send PGA" at bounding box center [1159, 321] width 44 height 11
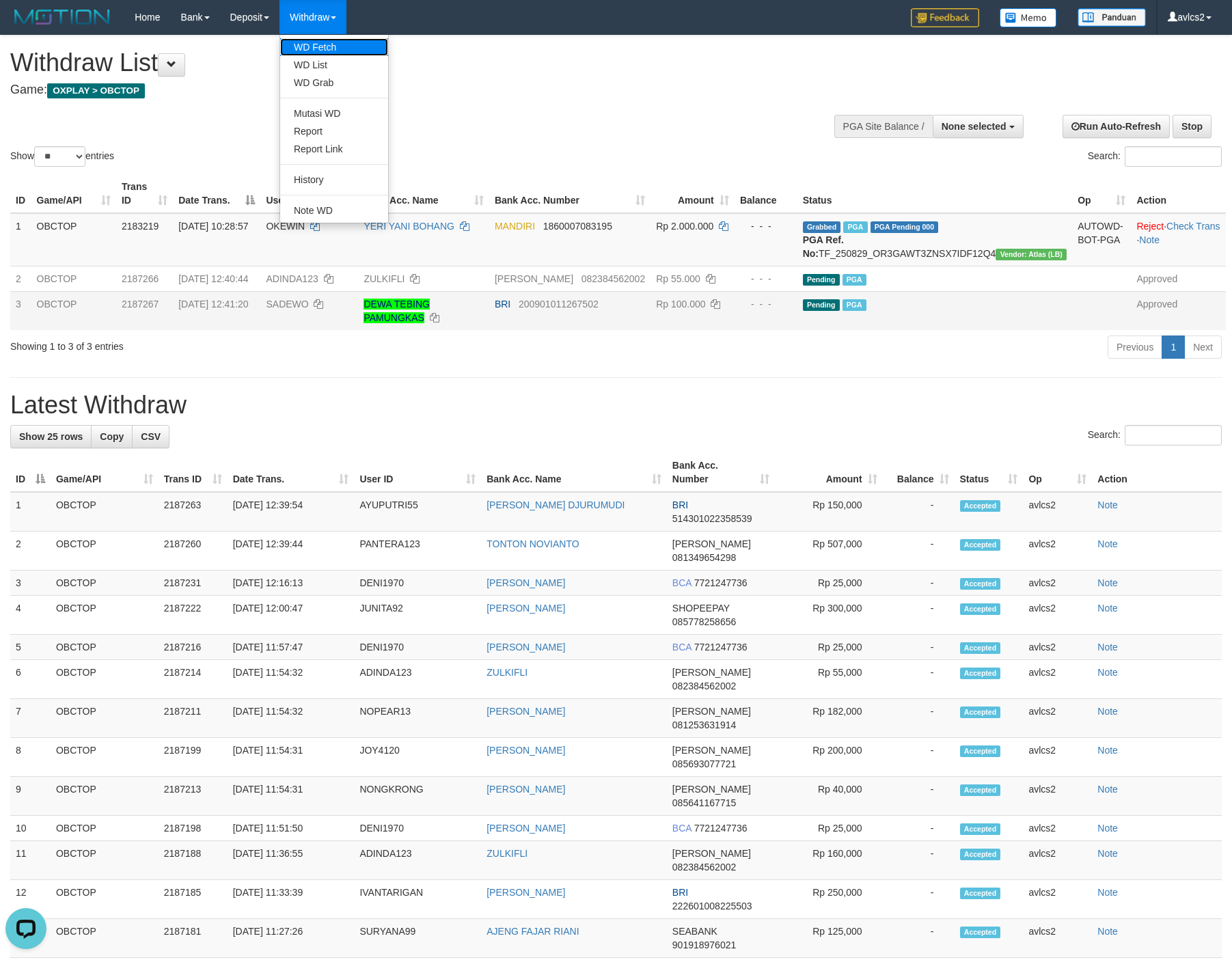
click at [322, 53] on link "WD Fetch" at bounding box center [334, 47] width 108 height 18
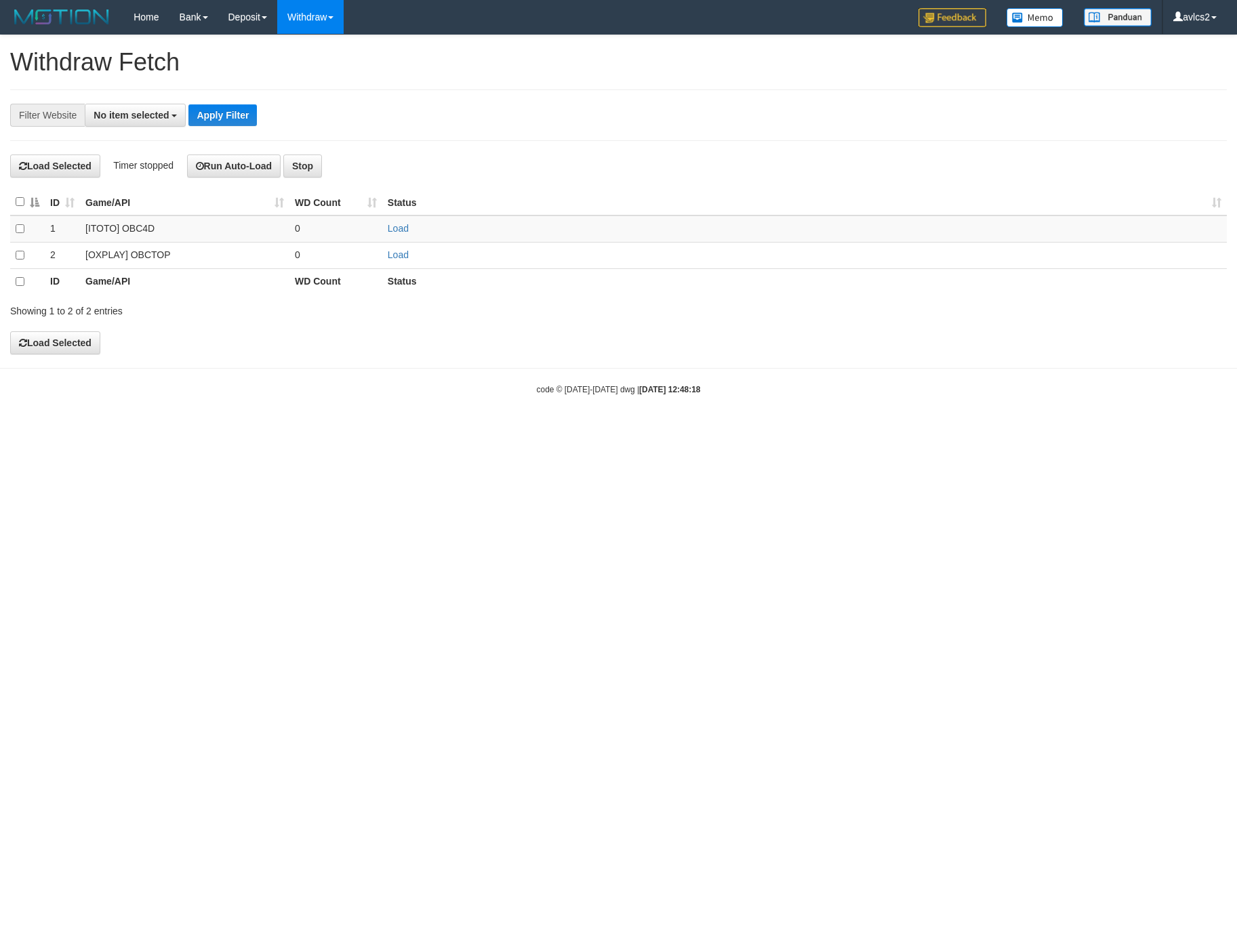
select select
click at [405, 260] on link "Load" at bounding box center [398, 254] width 21 height 11
click at [306, 65] on link "WD List" at bounding box center [332, 65] width 107 height 18
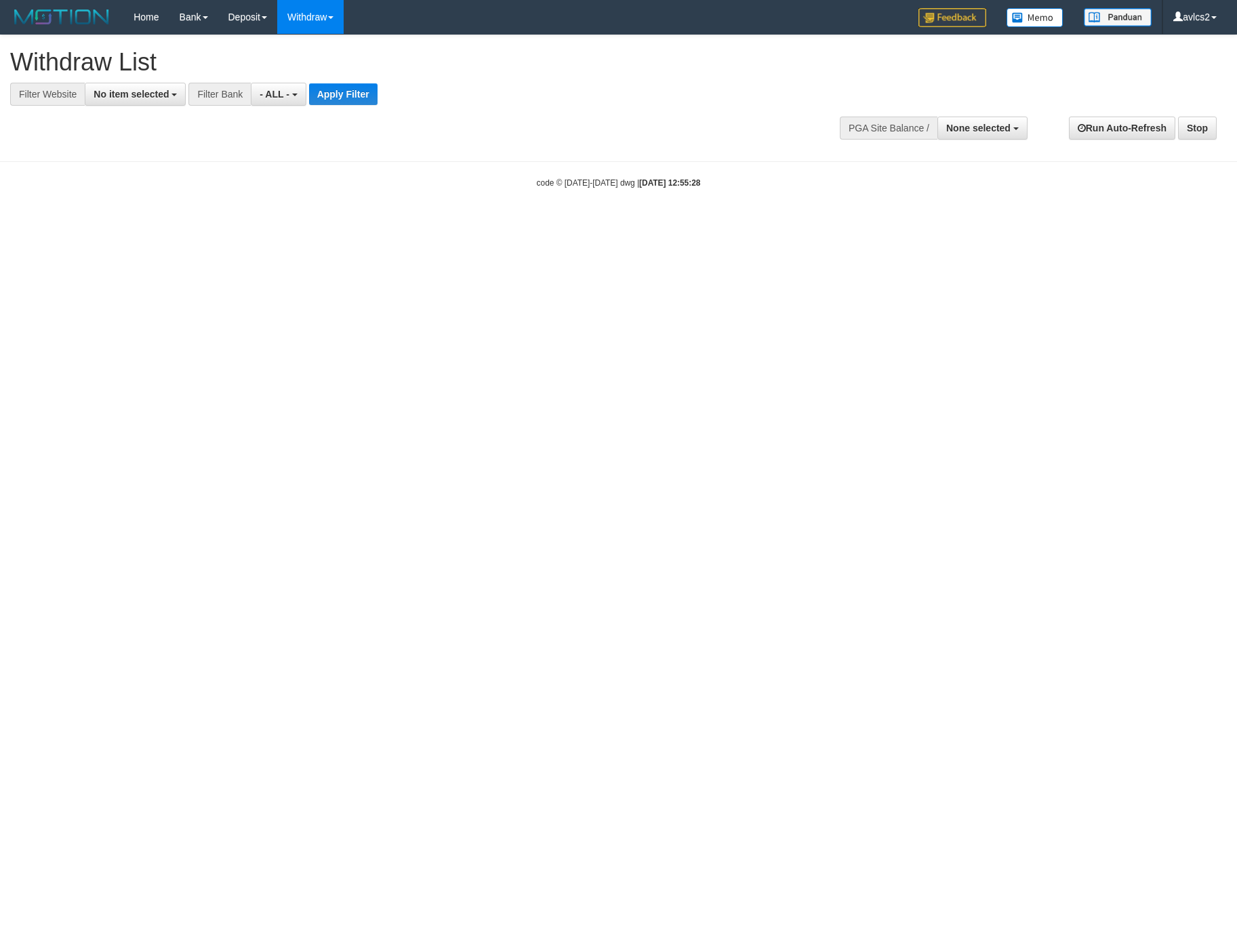
select select
click at [153, 99] on span "No item selected" at bounding box center [131, 94] width 75 height 11
click at [145, 208] on label "[OXPLAY] OBCTOP" at bounding box center [146, 204] width 121 height 19
select select "****"
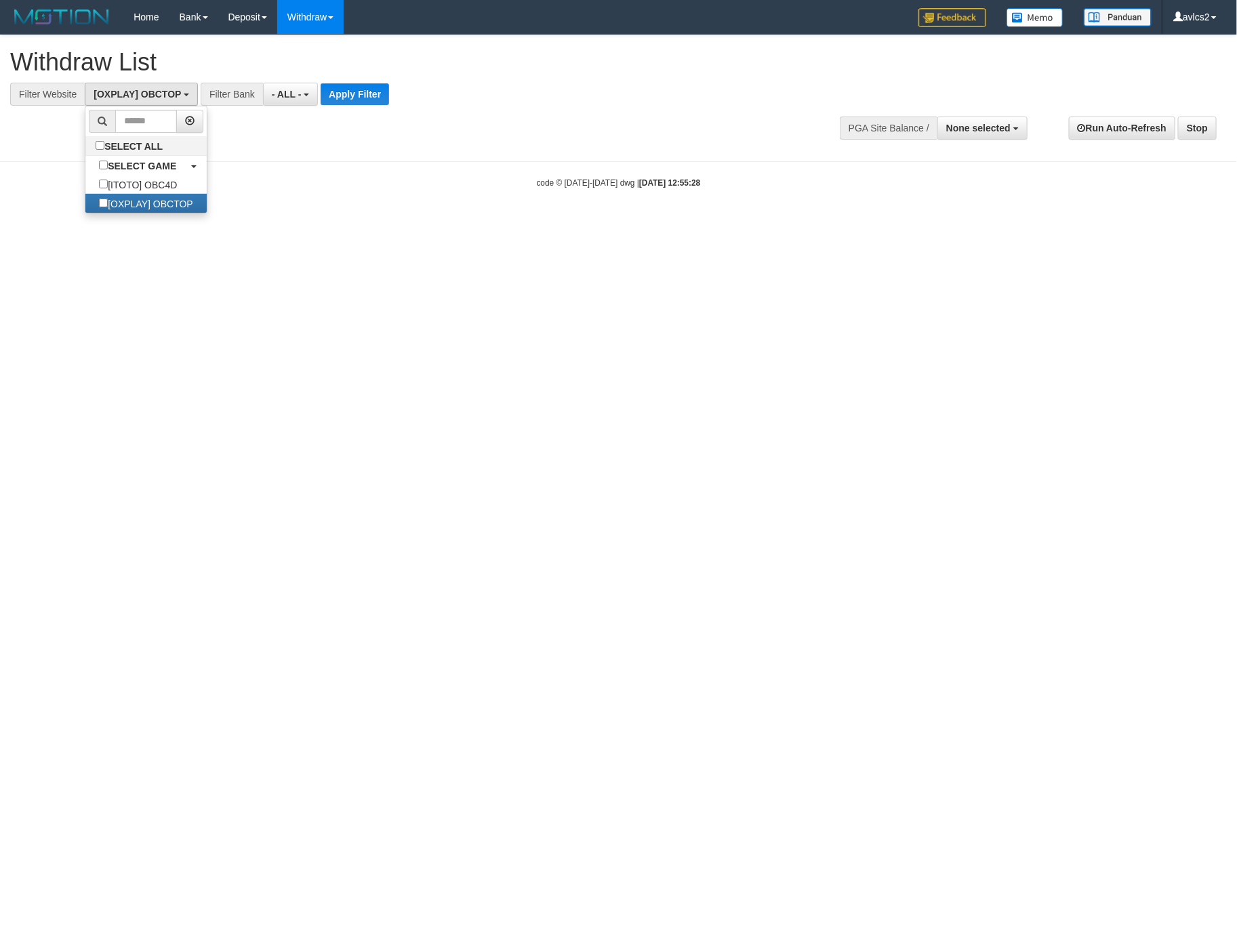
scroll to position [23, 0]
click at [373, 92] on button "Apply Filter" at bounding box center [354, 93] width 68 height 21
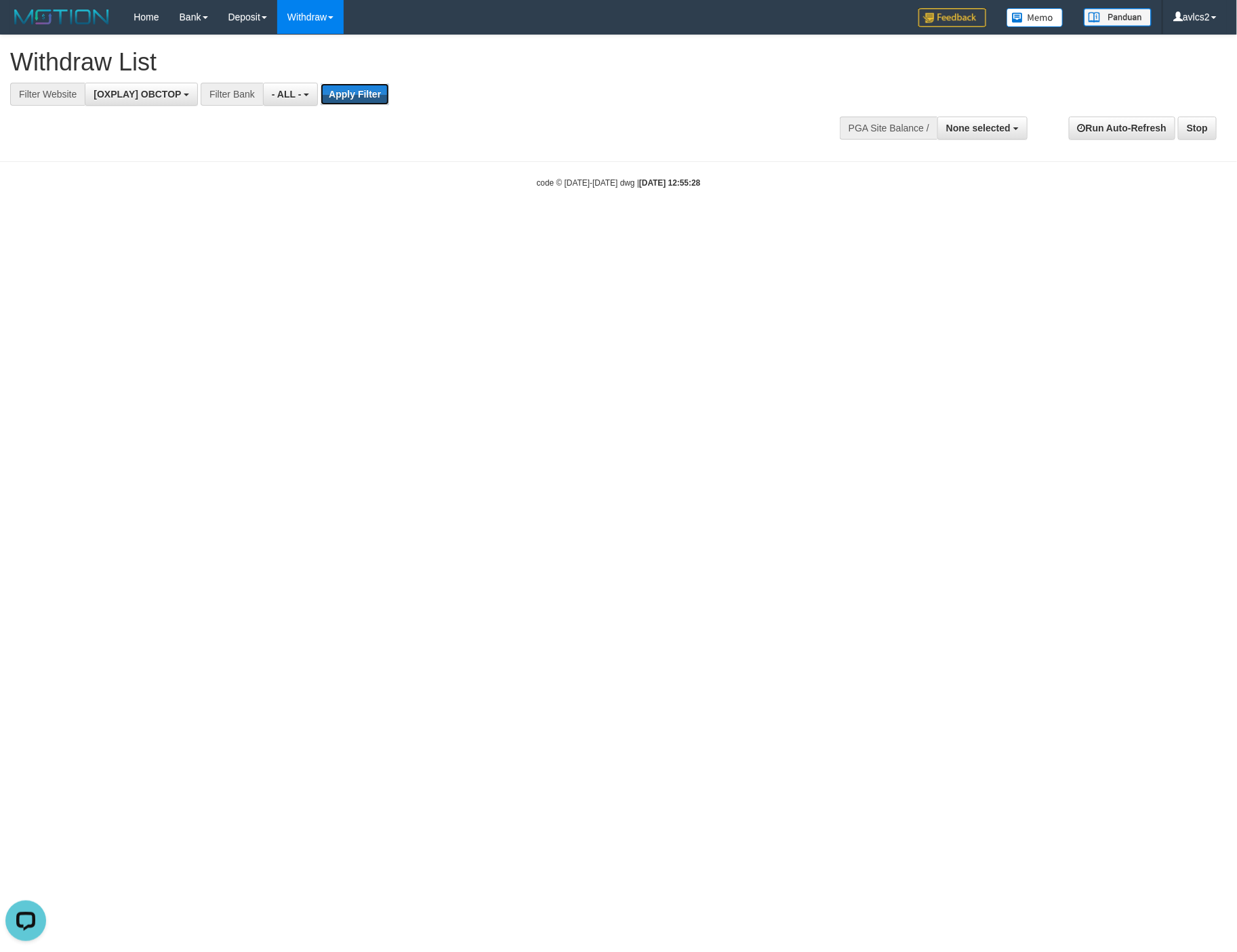
scroll to position [0, 0]
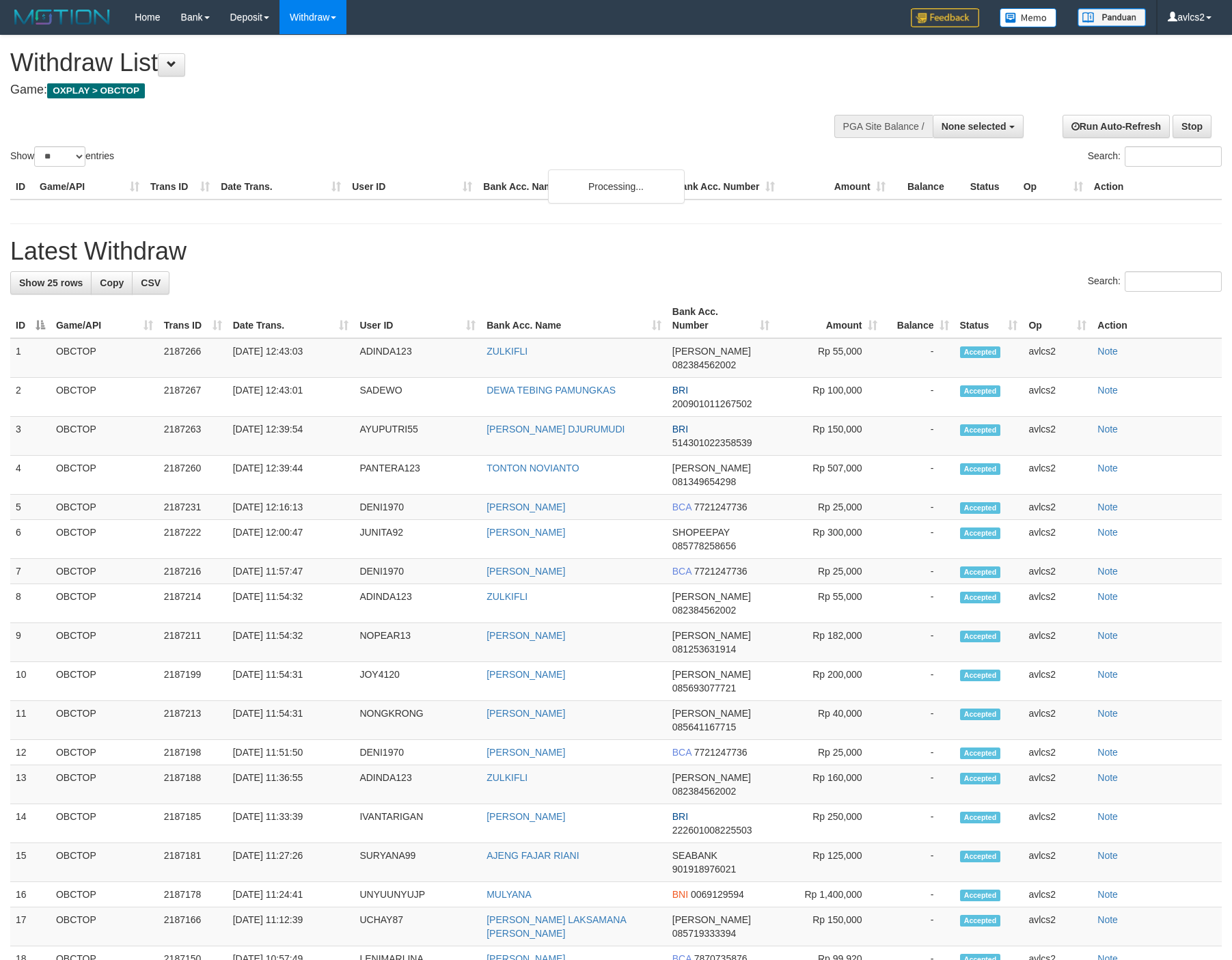
select select
select select "**"
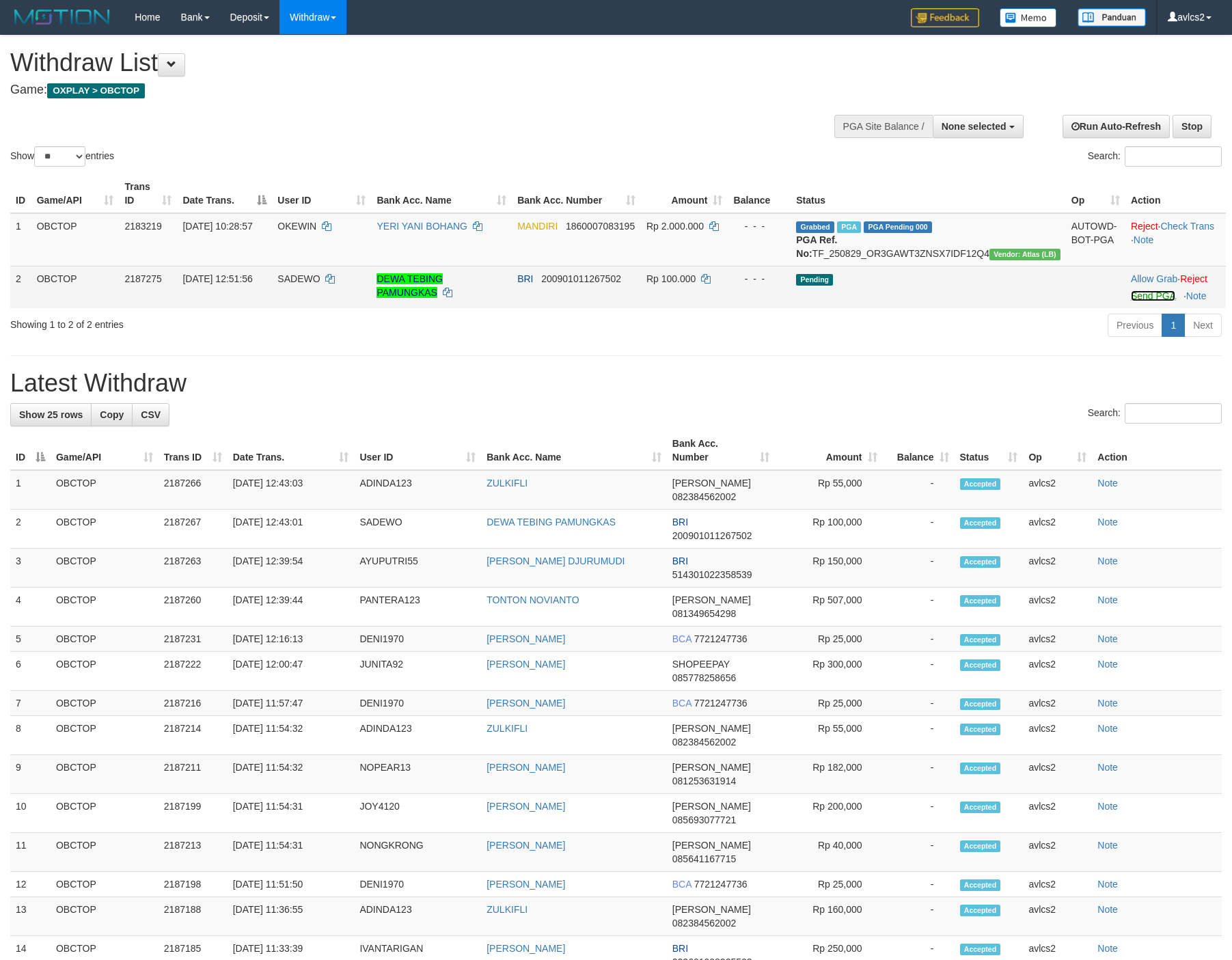
drag, startPoint x: 1139, startPoint y: 308, endPoint x: 699, endPoint y: 279, distance: 441.0
click at [1139, 301] on link "Send PGA" at bounding box center [1153, 296] width 44 height 11
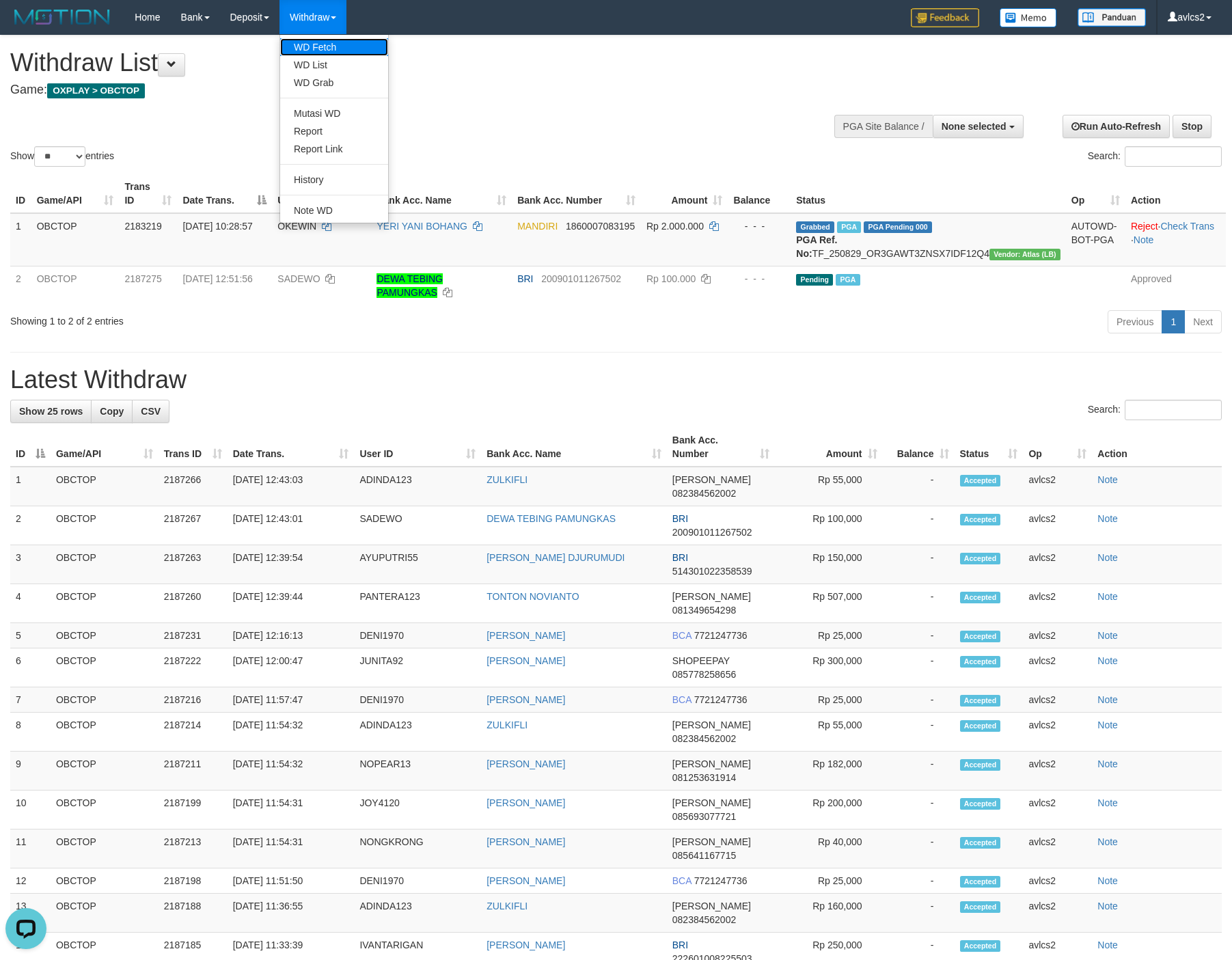
click at [320, 42] on link "WD Fetch" at bounding box center [334, 47] width 108 height 18
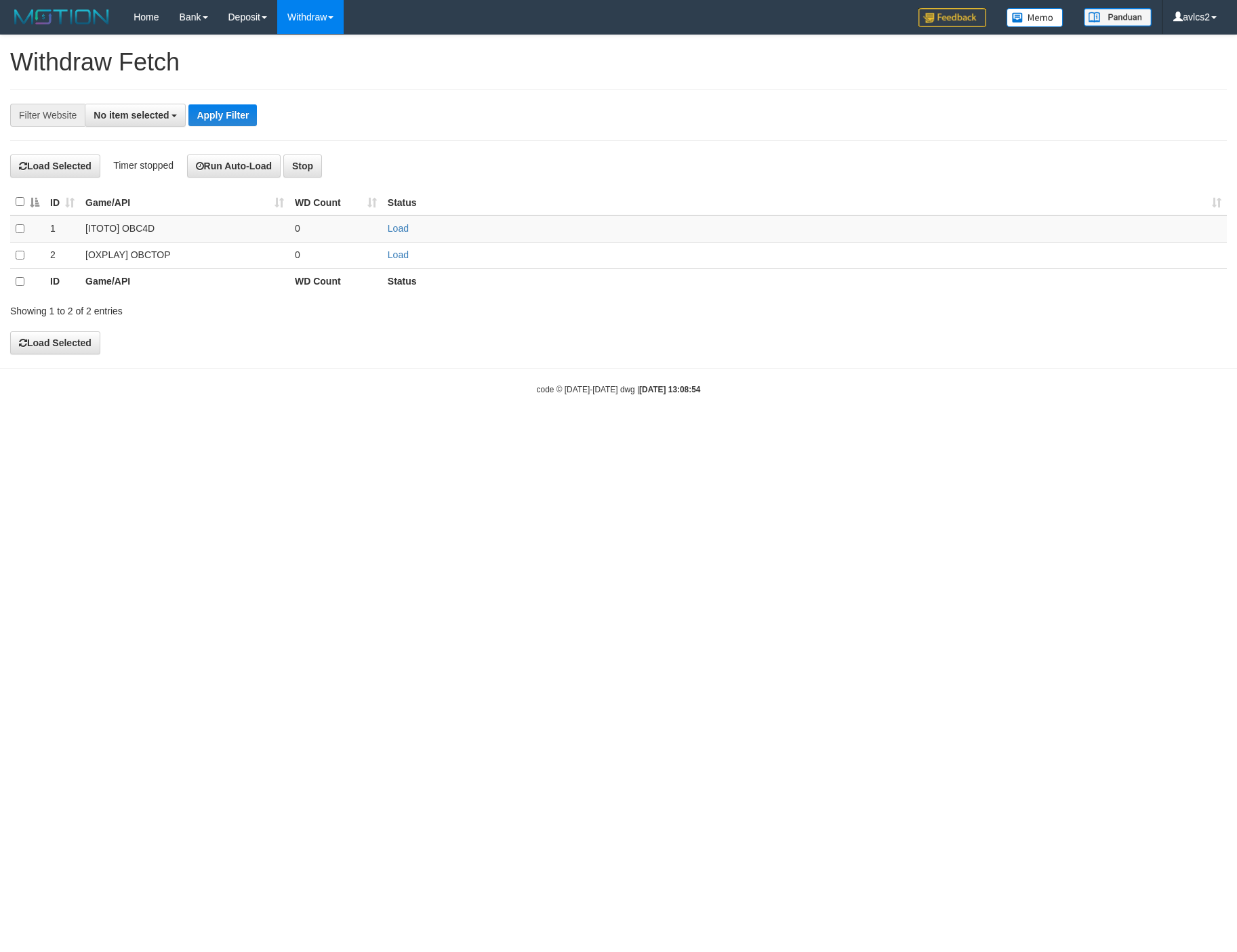
select select
click at [397, 258] on link "Load" at bounding box center [398, 254] width 21 height 11
click at [321, 65] on link "WD List" at bounding box center [332, 65] width 107 height 18
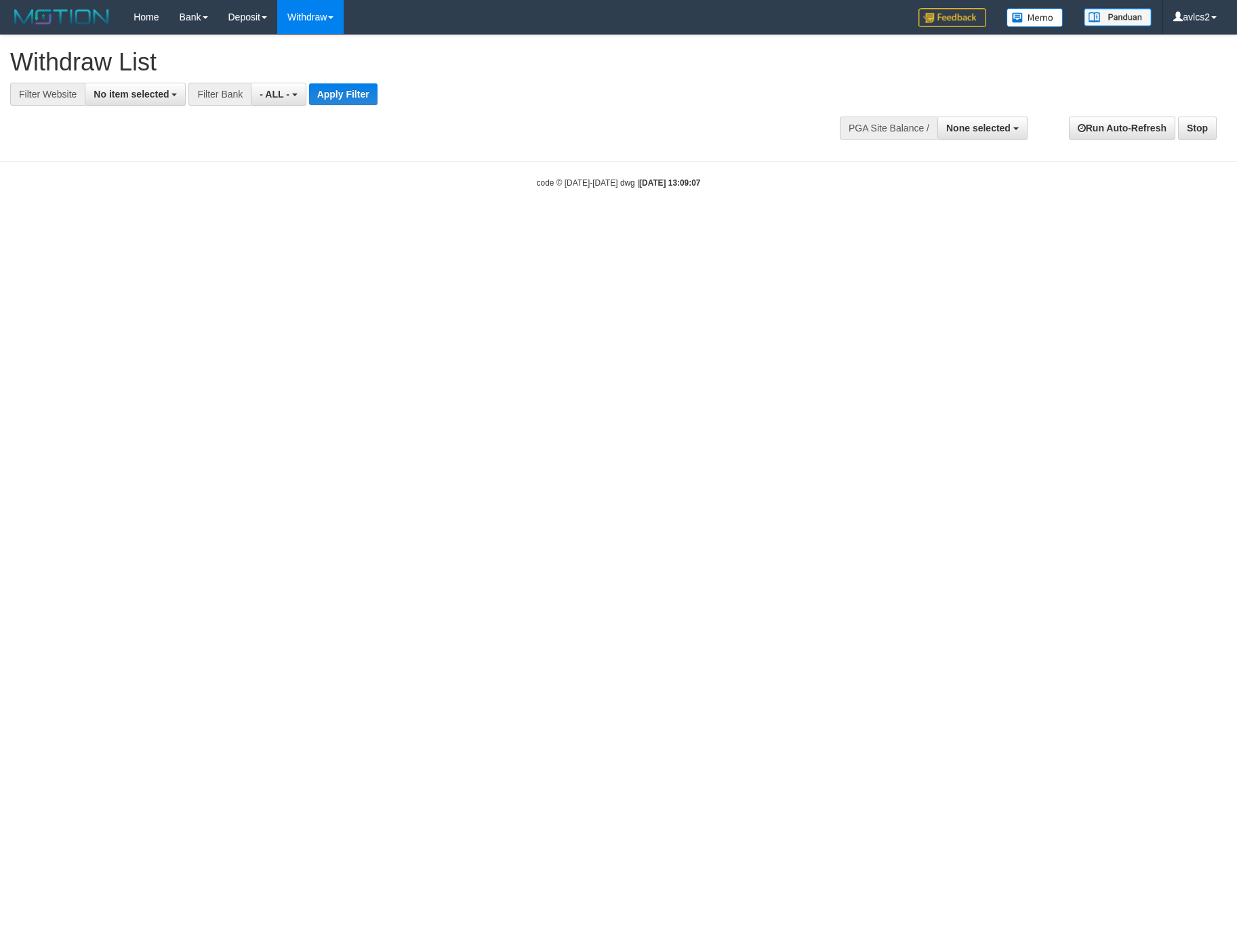
select select
click at [165, 99] on span "No item selected" at bounding box center [131, 94] width 75 height 11
click at [163, 212] on label "[OXPLAY] OBCTOP" at bounding box center [146, 204] width 121 height 19
select select "****"
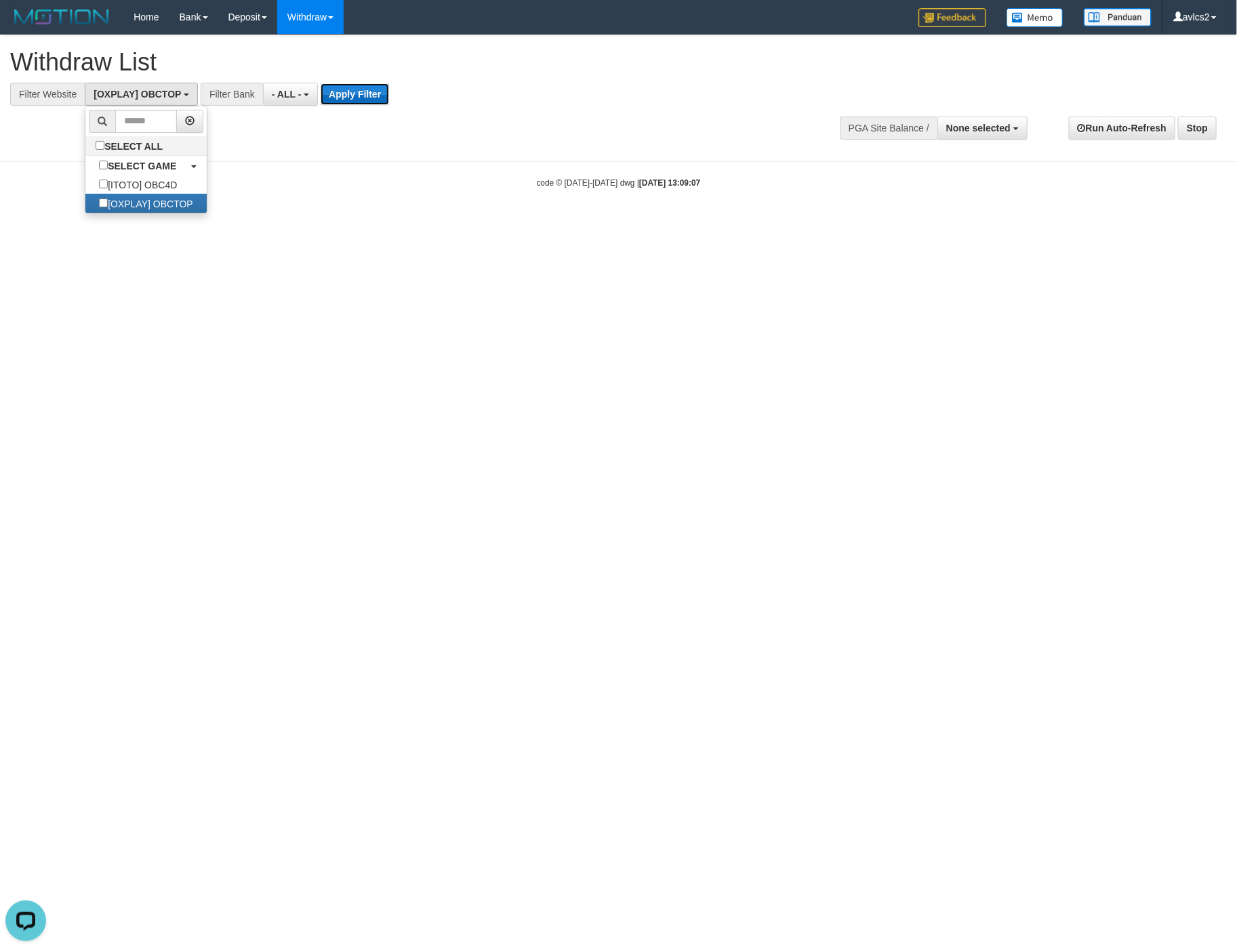
click at [352, 96] on button "Apply Filter" at bounding box center [354, 93] width 68 height 21
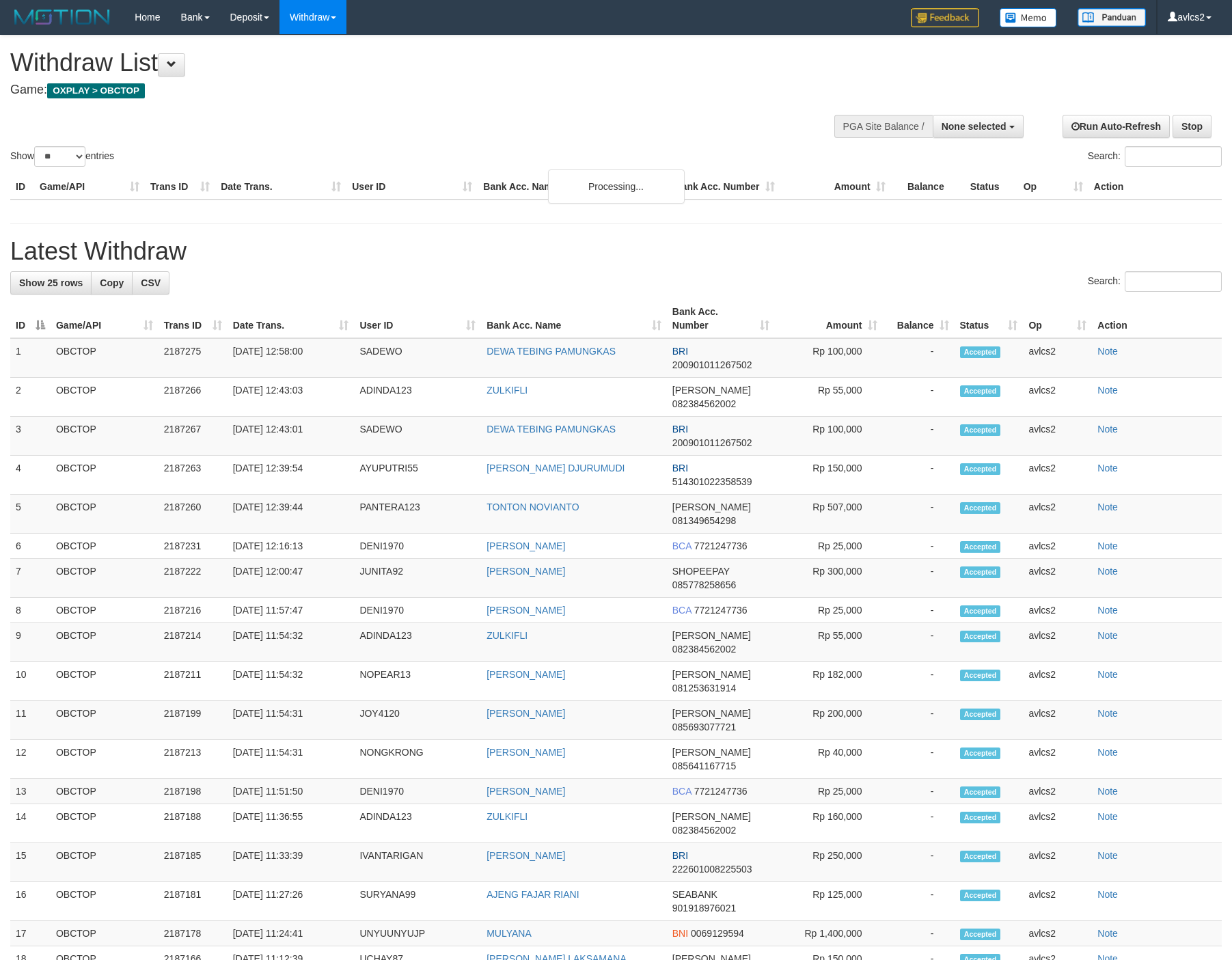
select select
select select "**"
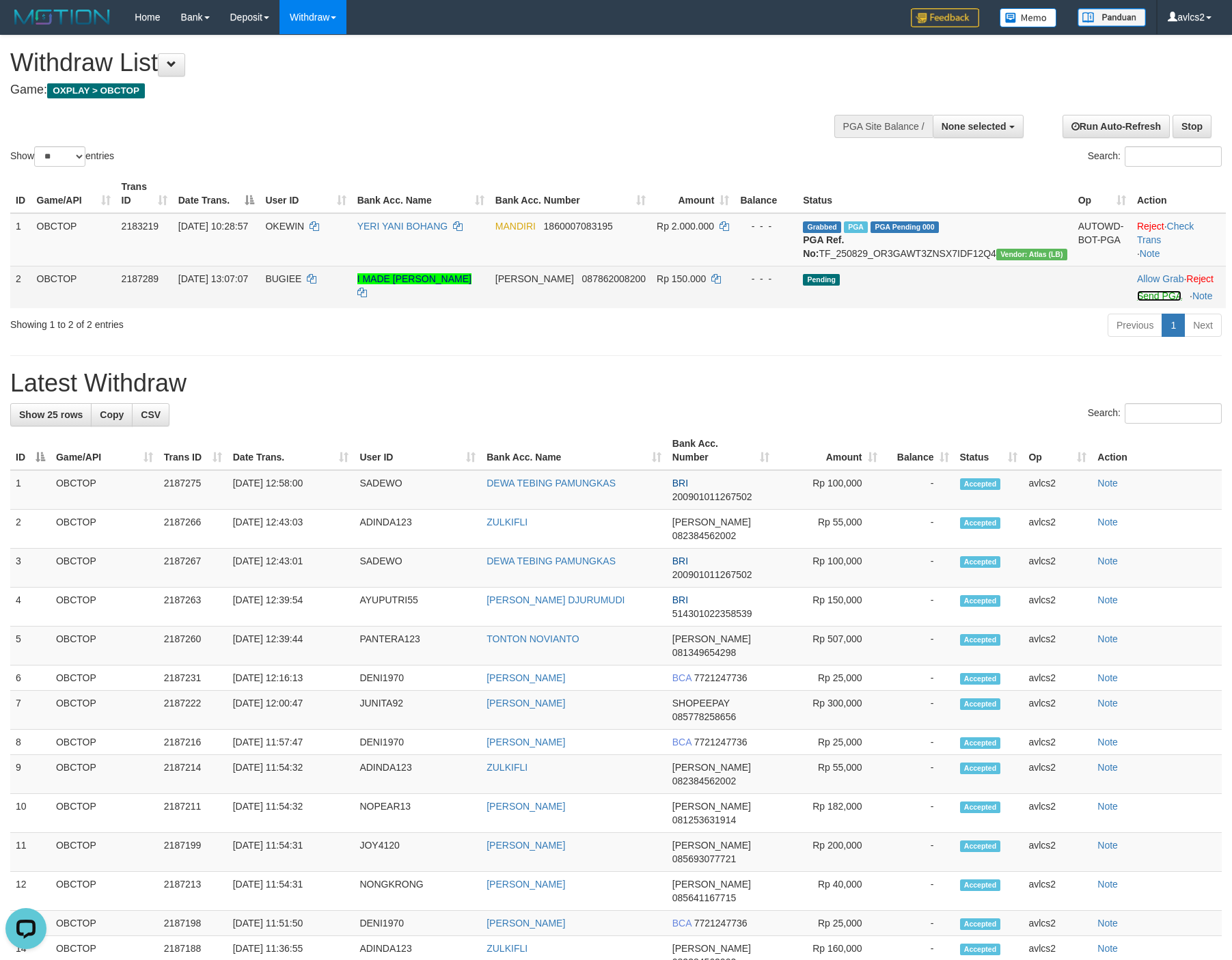
click at [1137, 301] on link "Send PGA" at bounding box center [1159, 296] width 44 height 11
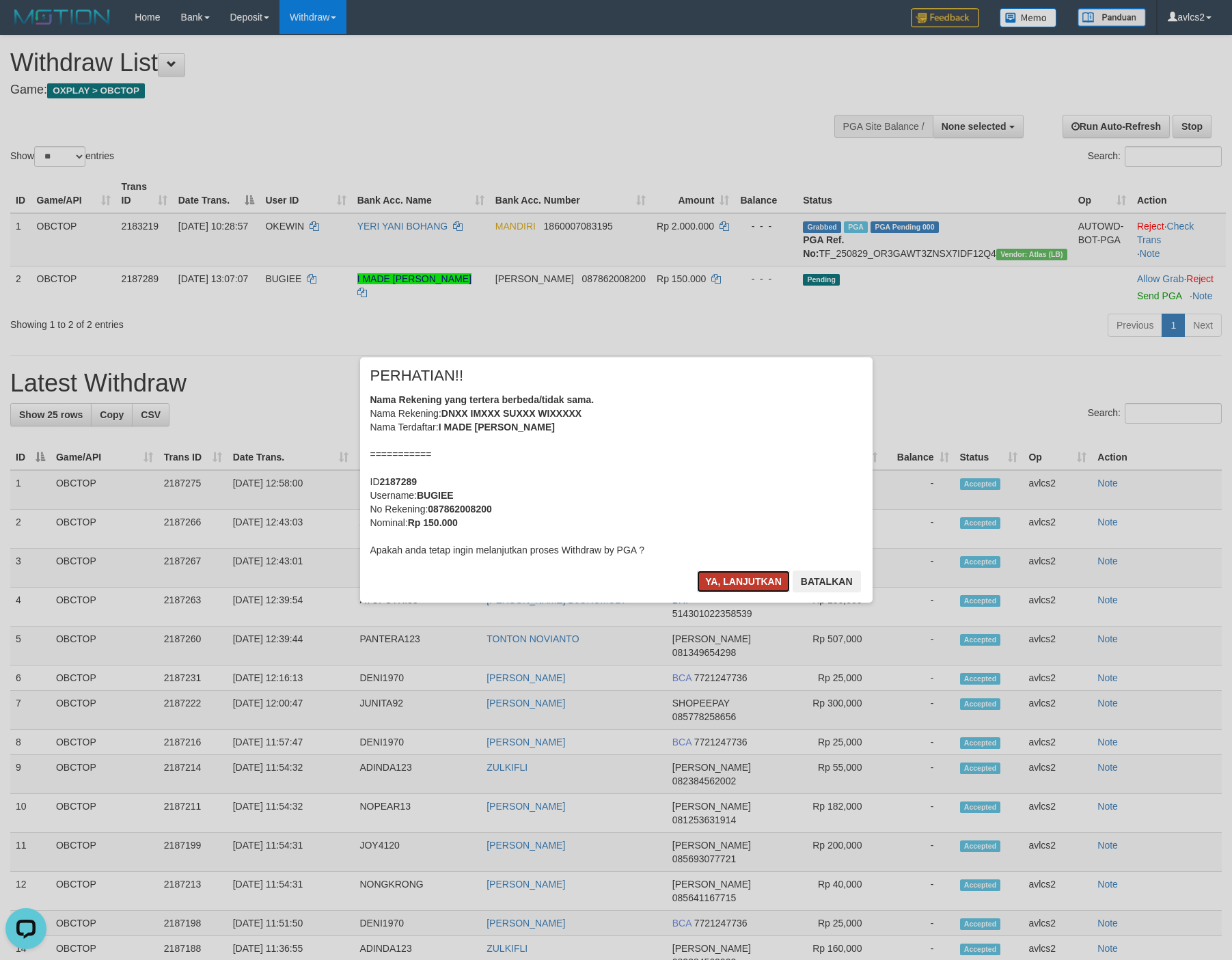
click at [738, 580] on button "Ya, lanjutkan" at bounding box center [743, 581] width 93 height 21
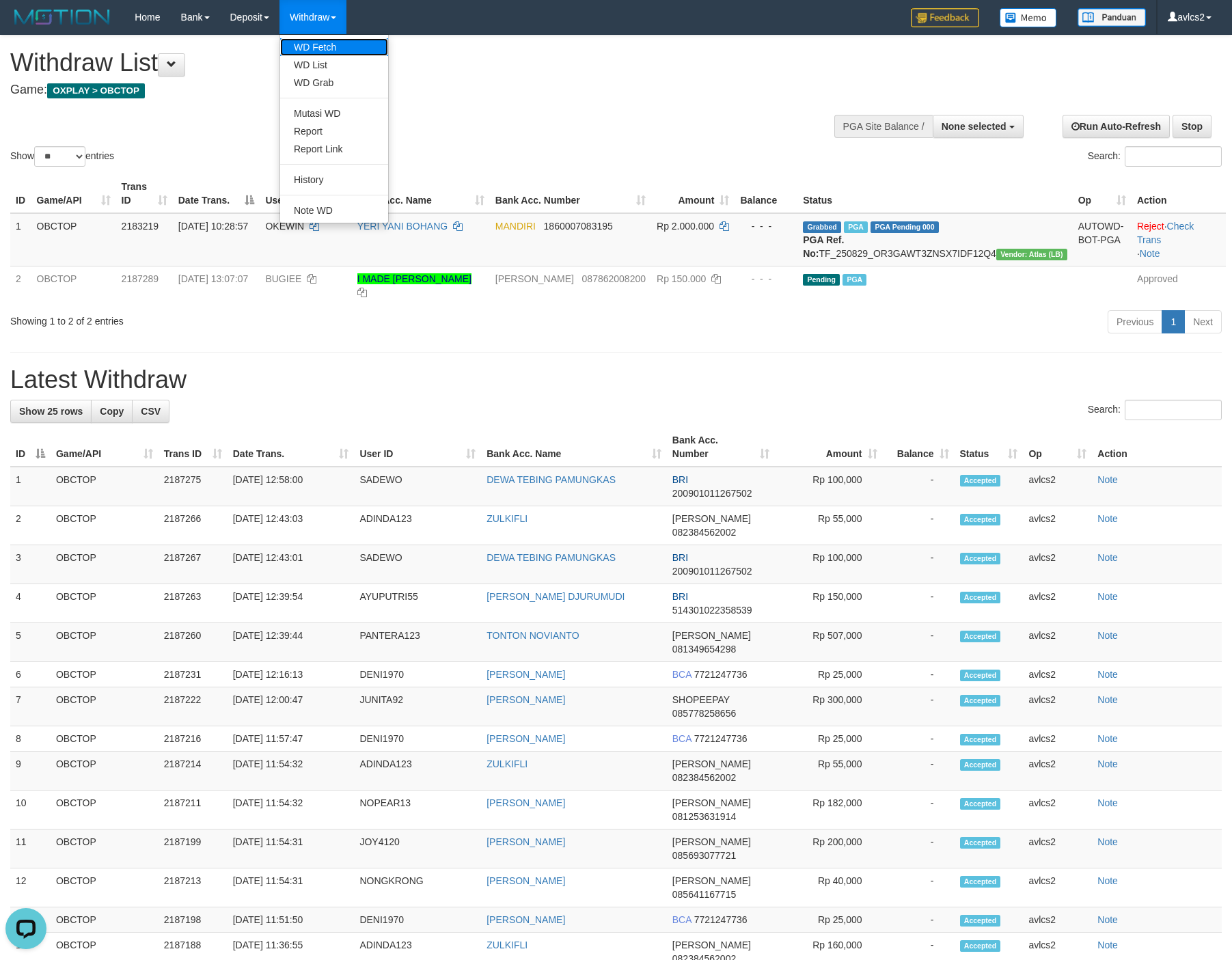
click at [326, 42] on link "WD Fetch" at bounding box center [334, 47] width 108 height 18
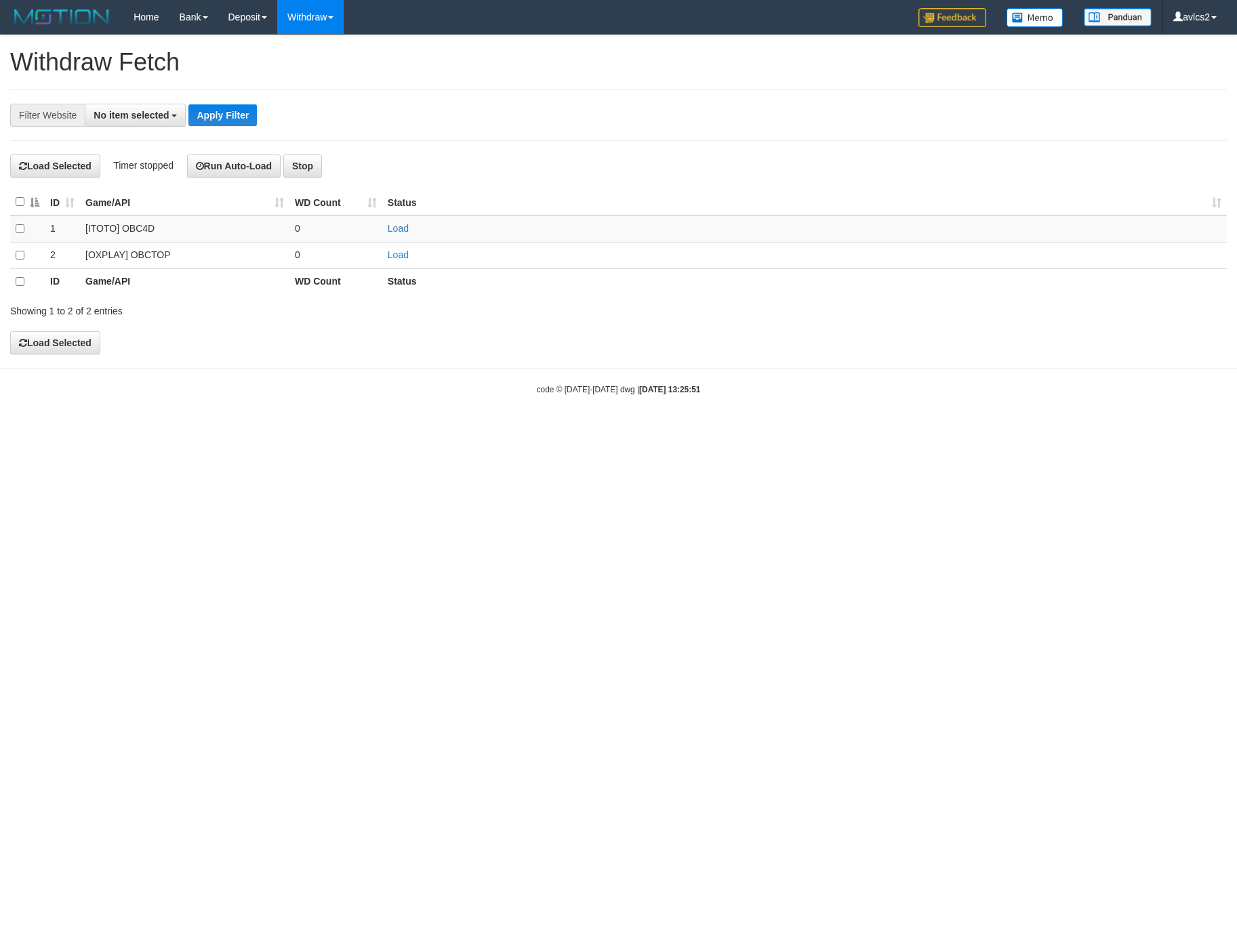
select select
click at [410, 256] on td "Load" at bounding box center [805, 255] width 844 height 26
click at [397, 260] on link "Load" at bounding box center [398, 254] width 21 height 11
click at [317, 71] on link "WD List" at bounding box center [332, 65] width 107 height 18
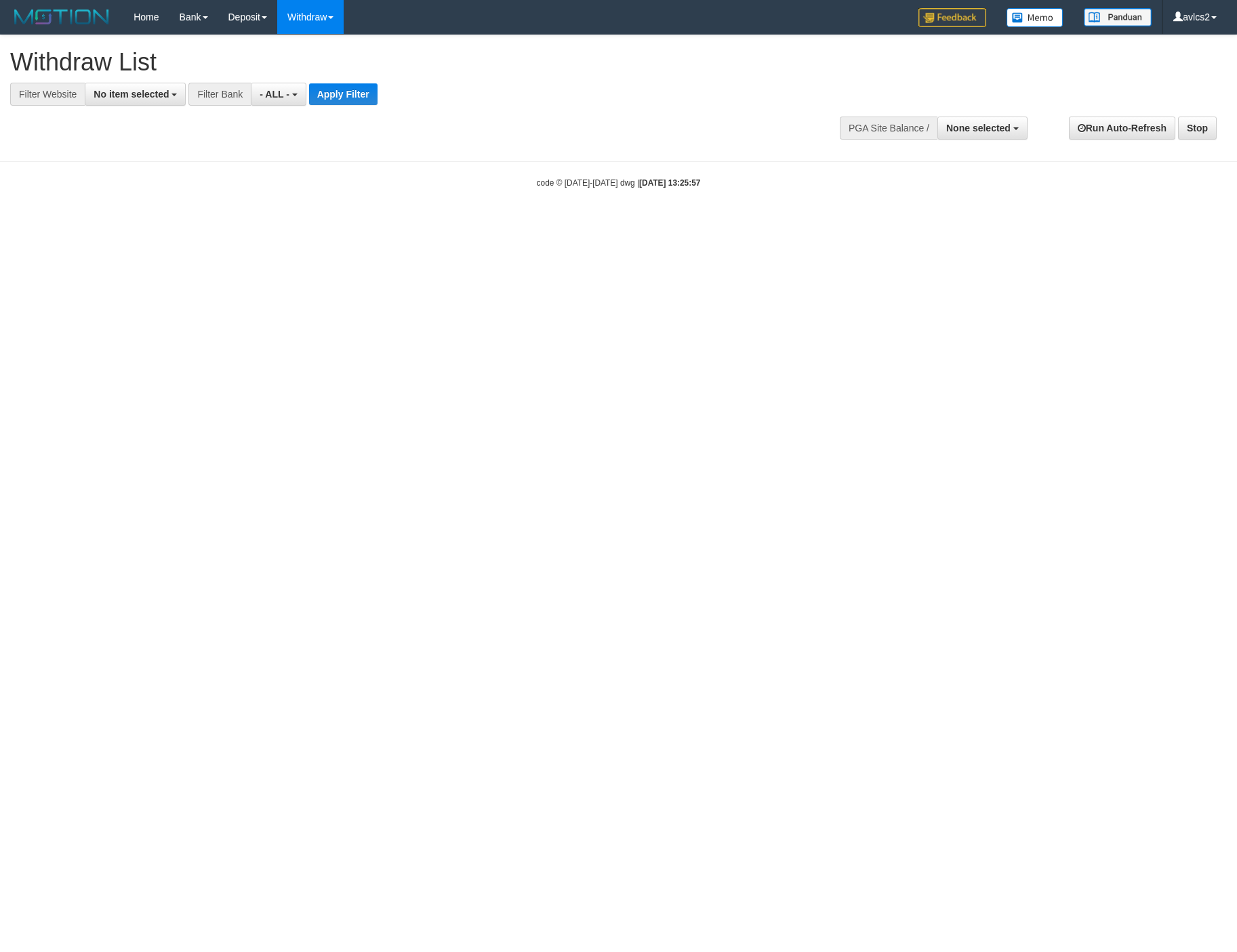
select select
click at [104, 74] on h1 "Withdraw List" at bounding box center [410, 62] width 801 height 27
click at [123, 104] on button "No item selected" at bounding box center [135, 93] width 101 height 23
click at [140, 212] on label "[OXPLAY] OBCTOP" at bounding box center [146, 204] width 121 height 19
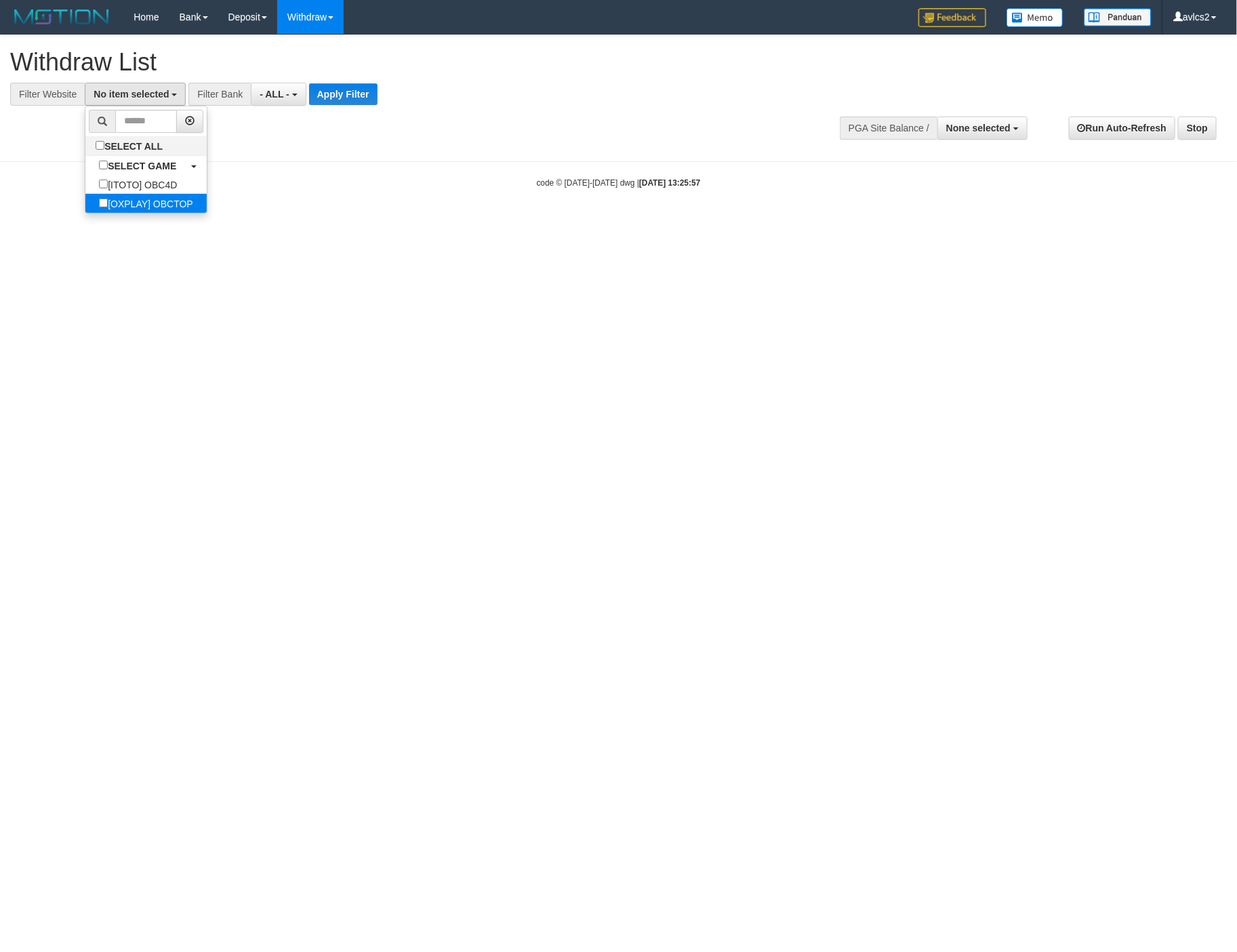
select select "****"
click at [346, 90] on button "Apply Filter" at bounding box center [354, 93] width 68 height 21
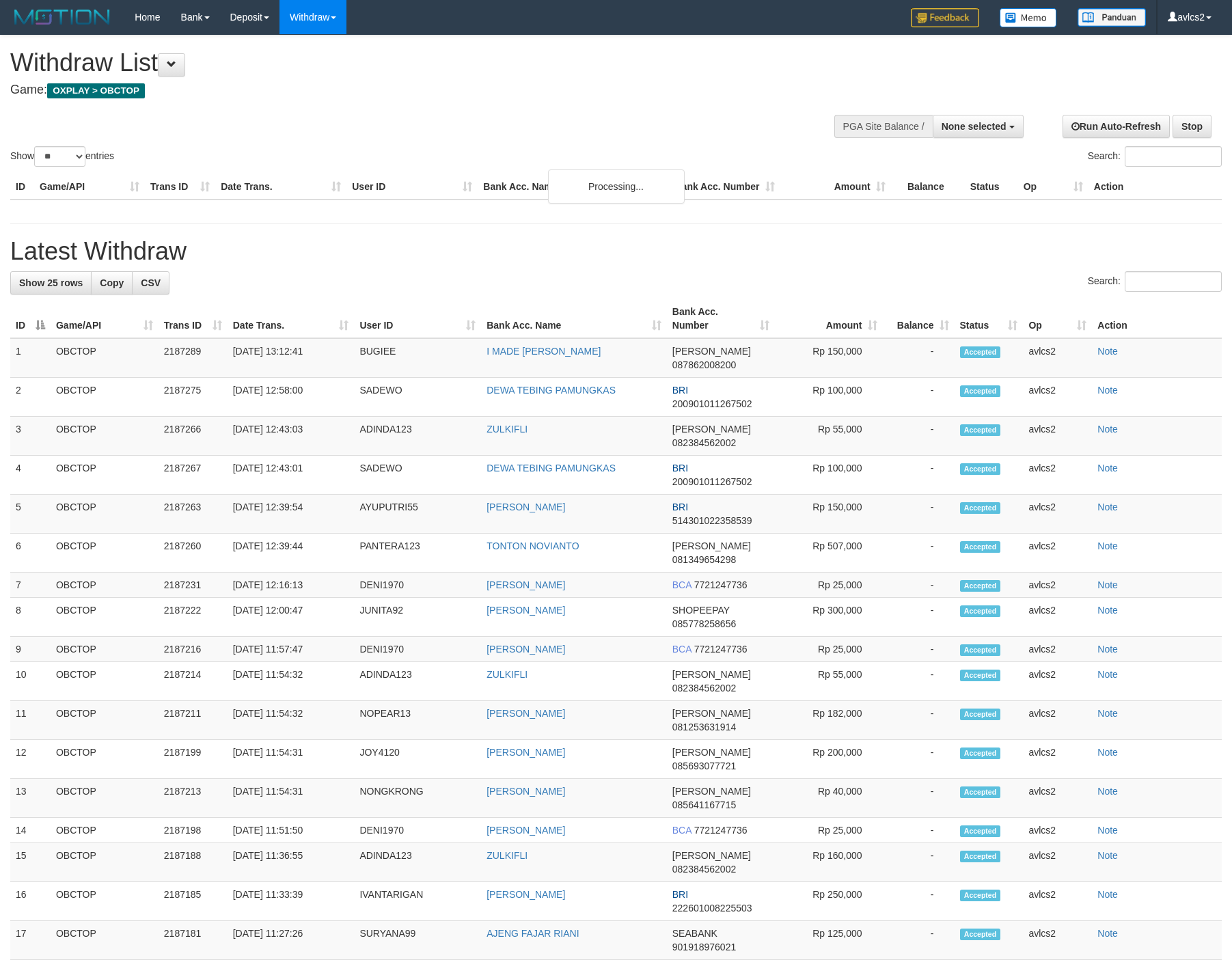
select select
select select "**"
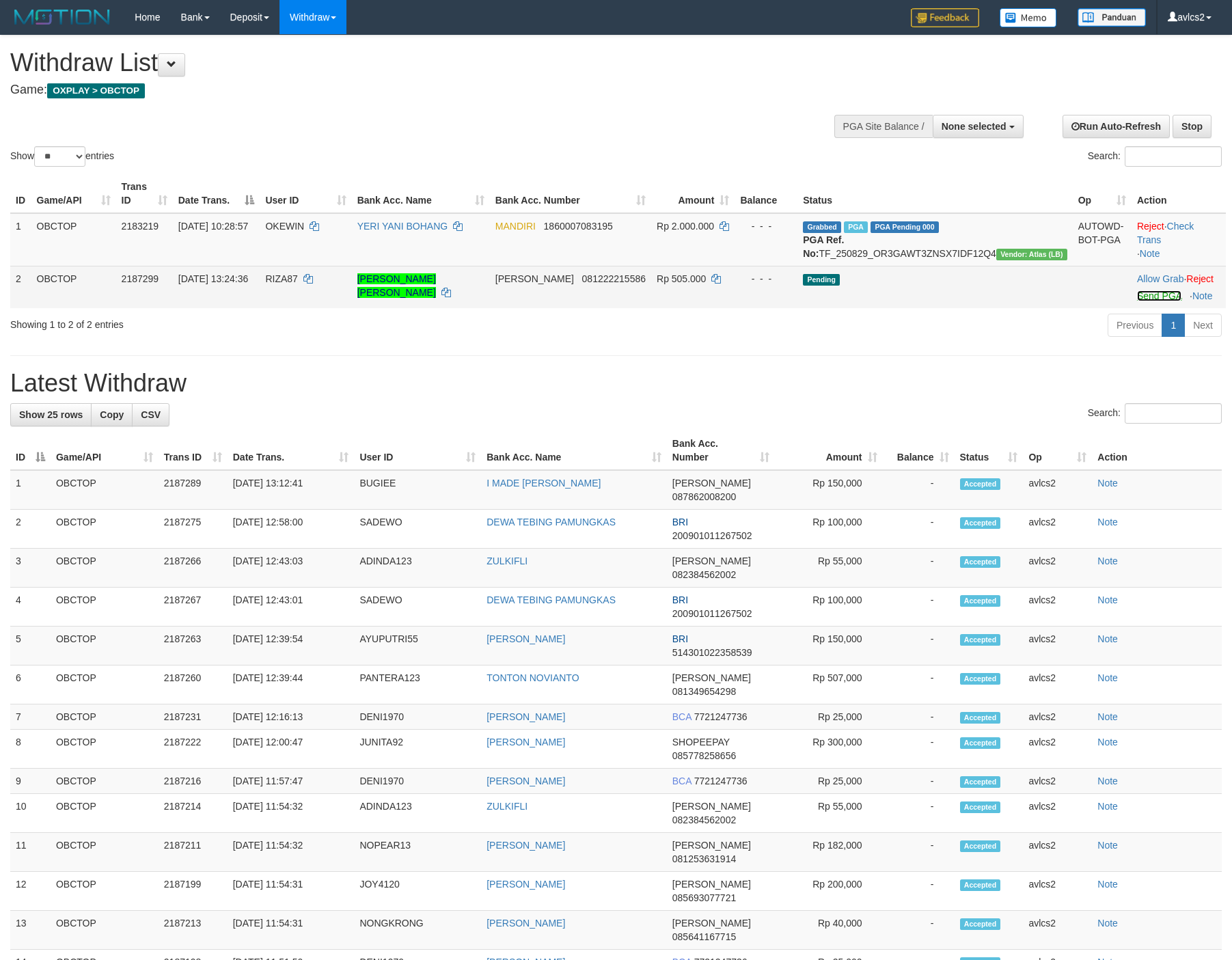
click at [1137, 301] on link "Send PGA" at bounding box center [1159, 296] width 44 height 11
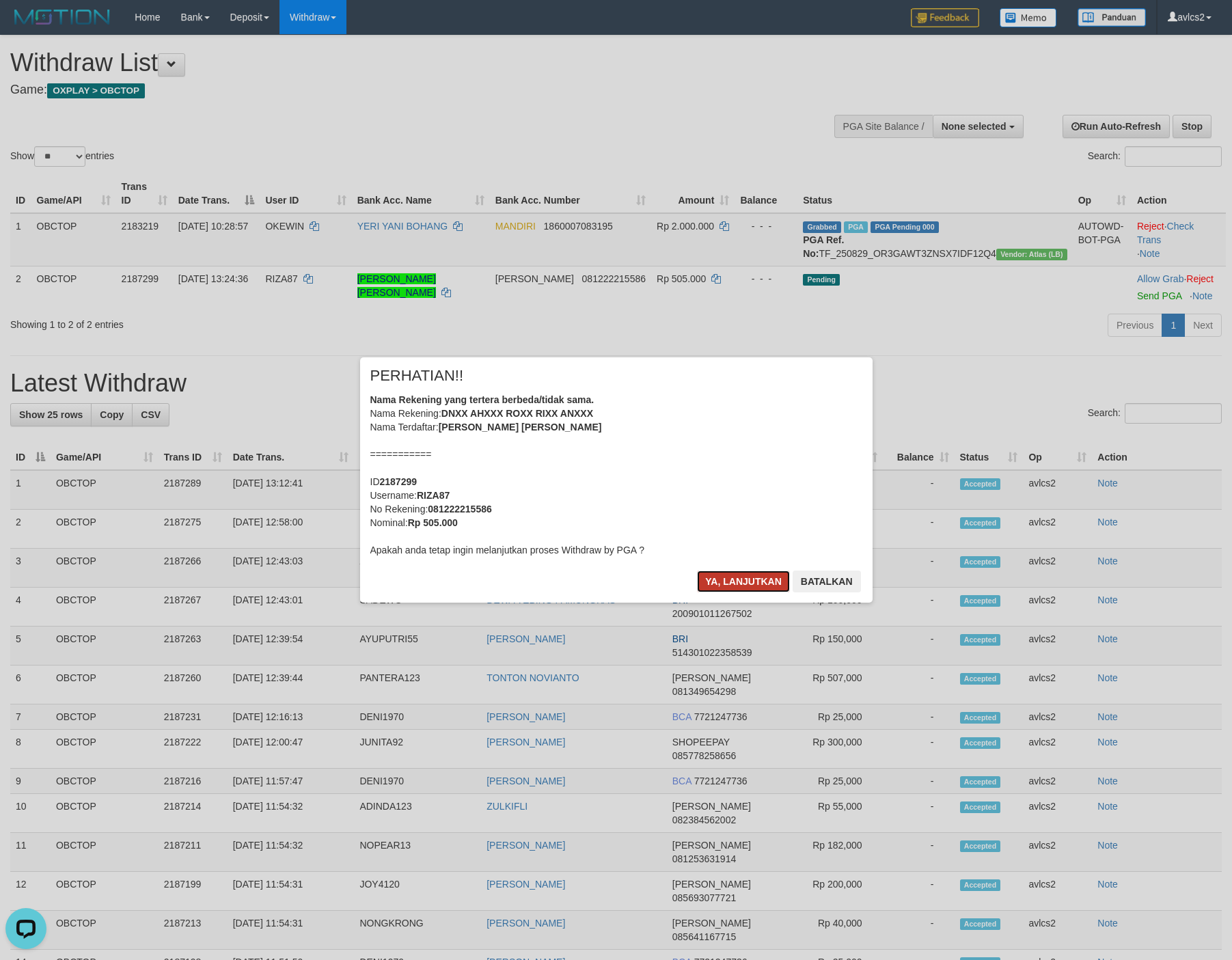
click at [702, 571] on button "Ya, lanjutkan" at bounding box center [743, 581] width 93 height 21
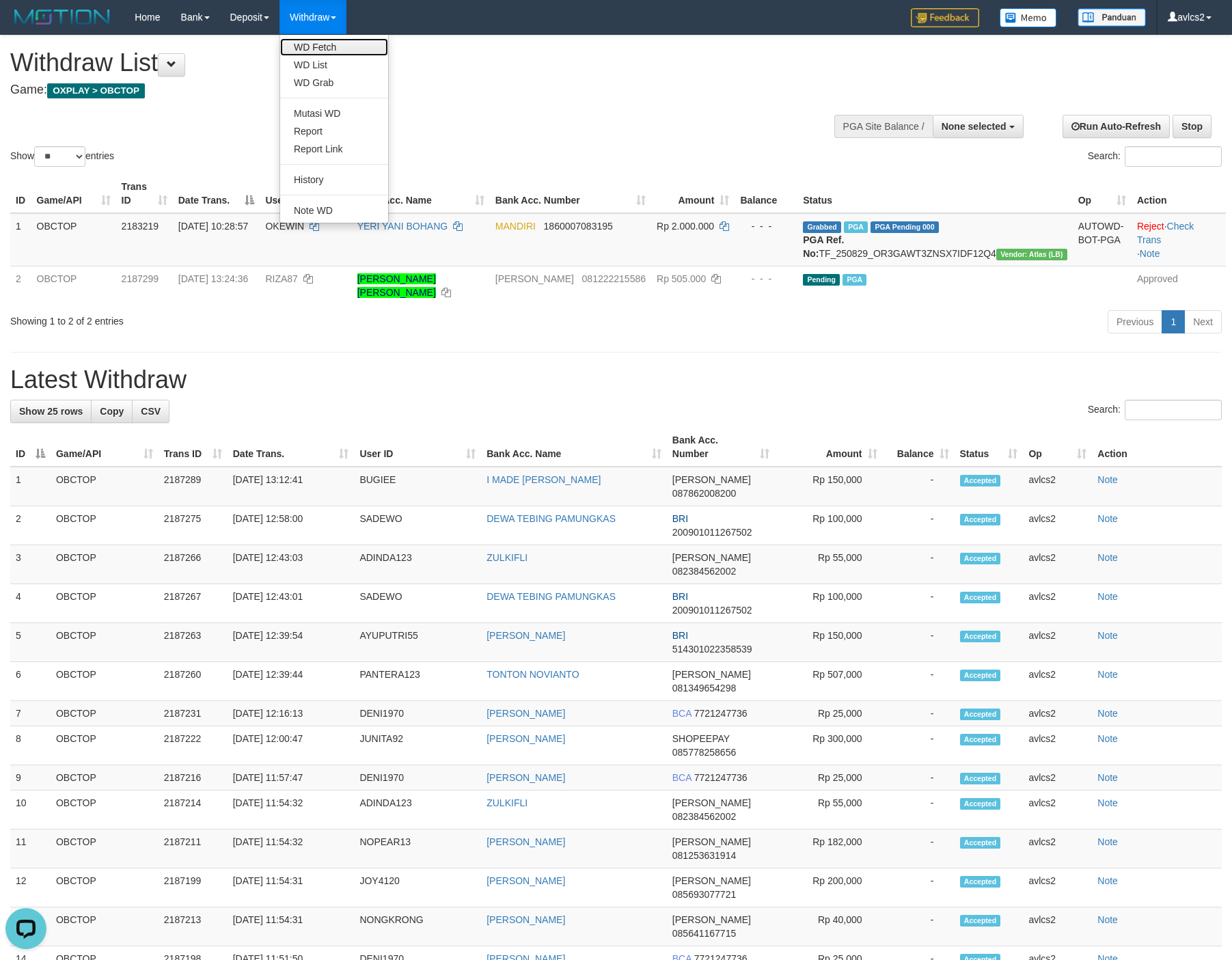
click at [325, 45] on link "WD Fetch" at bounding box center [334, 47] width 108 height 18
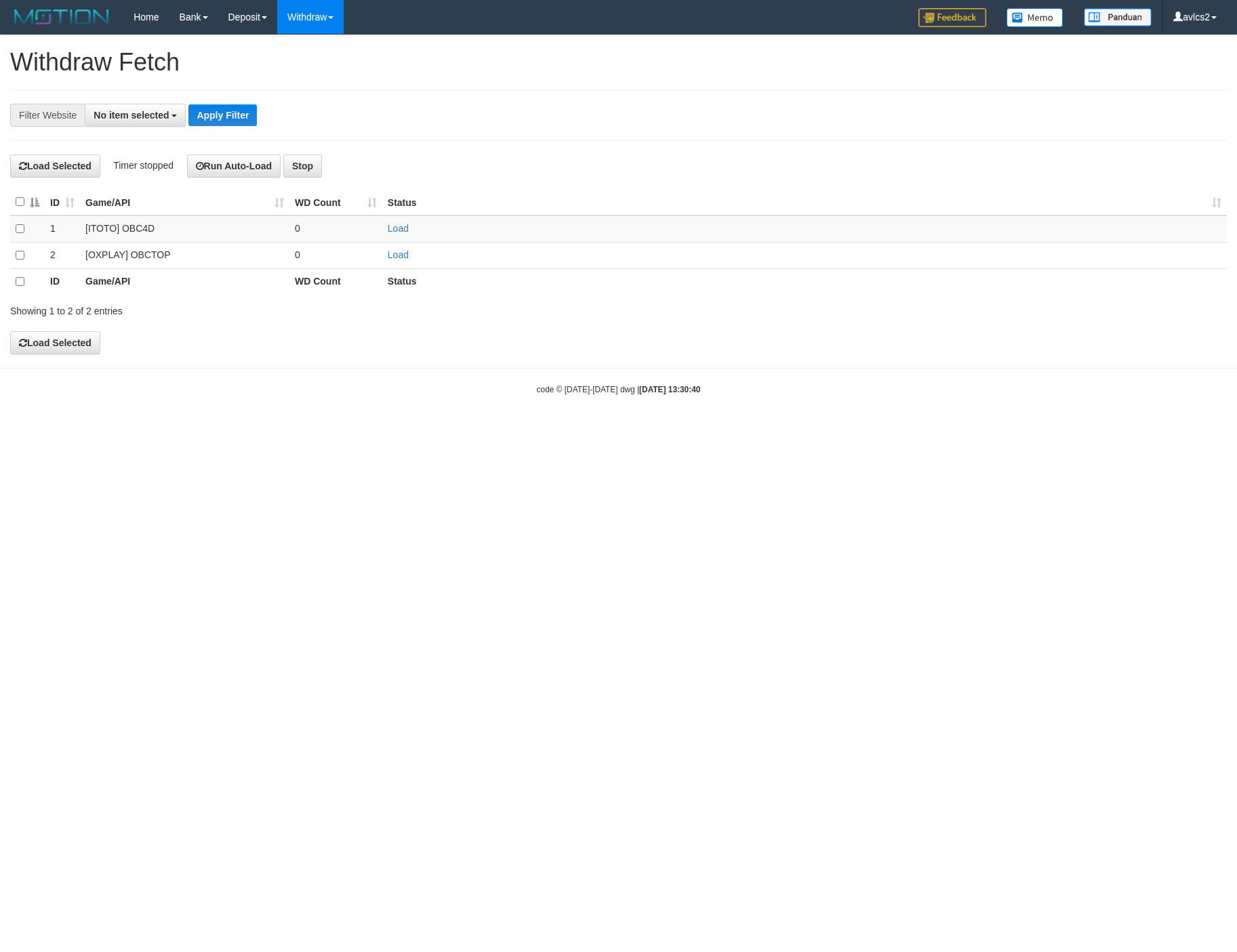
select select
click at [394, 258] on link "Load" at bounding box center [398, 254] width 21 height 11
click at [309, 69] on link "WD List" at bounding box center [332, 65] width 107 height 18
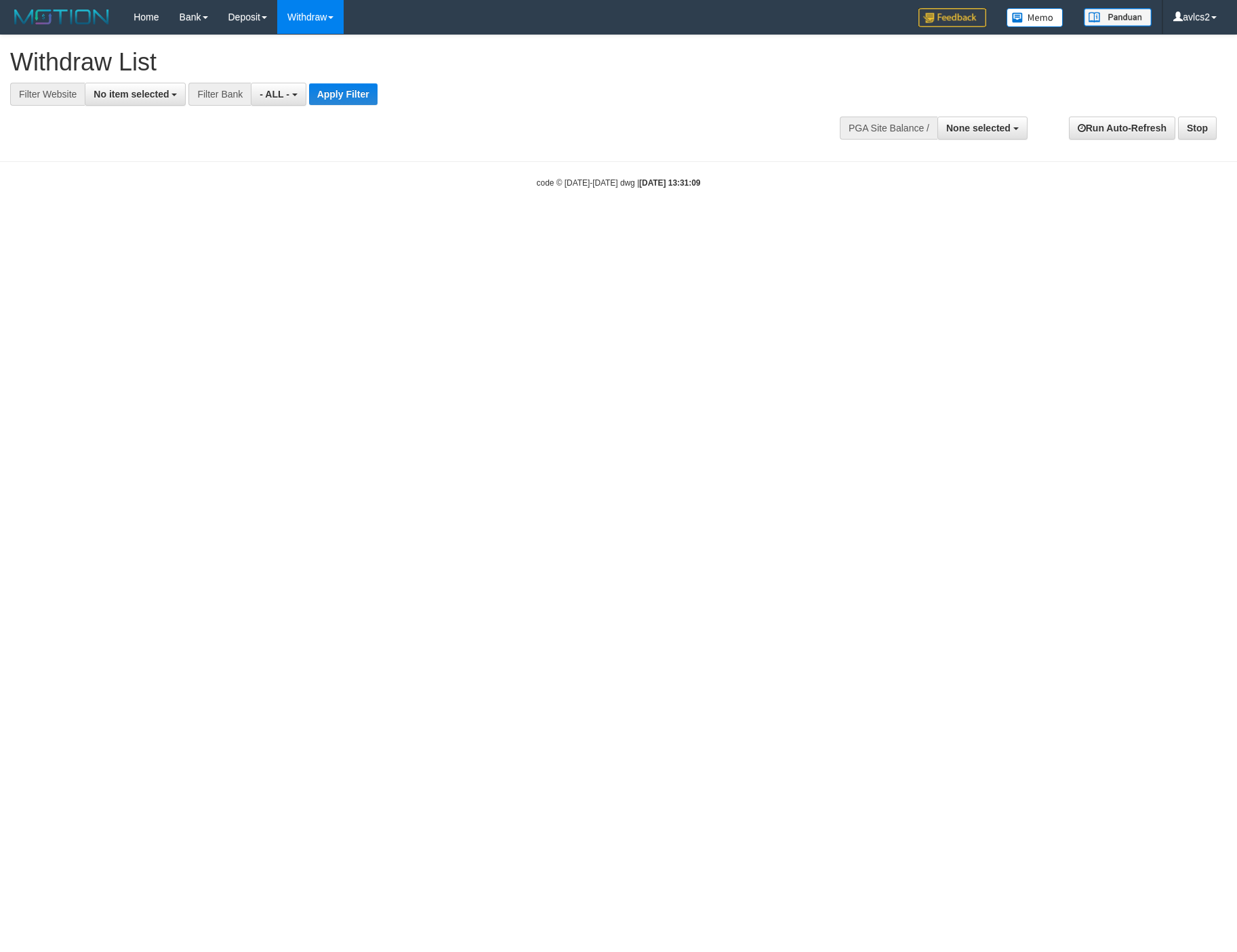
select select
click at [143, 90] on span "No item selected" at bounding box center [131, 94] width 75 height 11
click at [165, 204] on label "[OXPLAY] OBCTOP" at bounding box center [146, 204] width 121 height 19
select select "****"
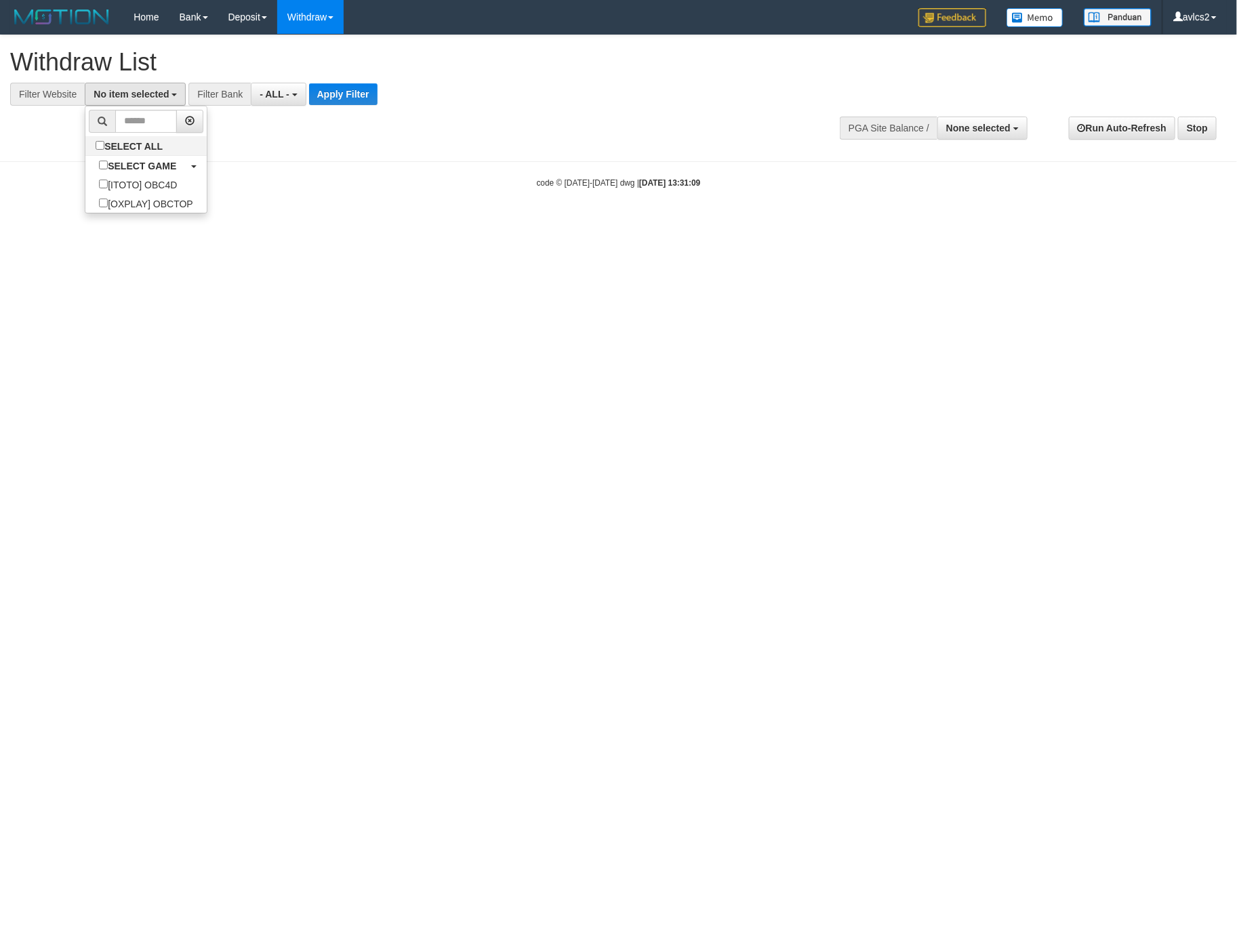
scroll to position [23, 0]
click at [338, 92] on button "Apply Filter" at bounding box center [354, 93] width 68 height 21
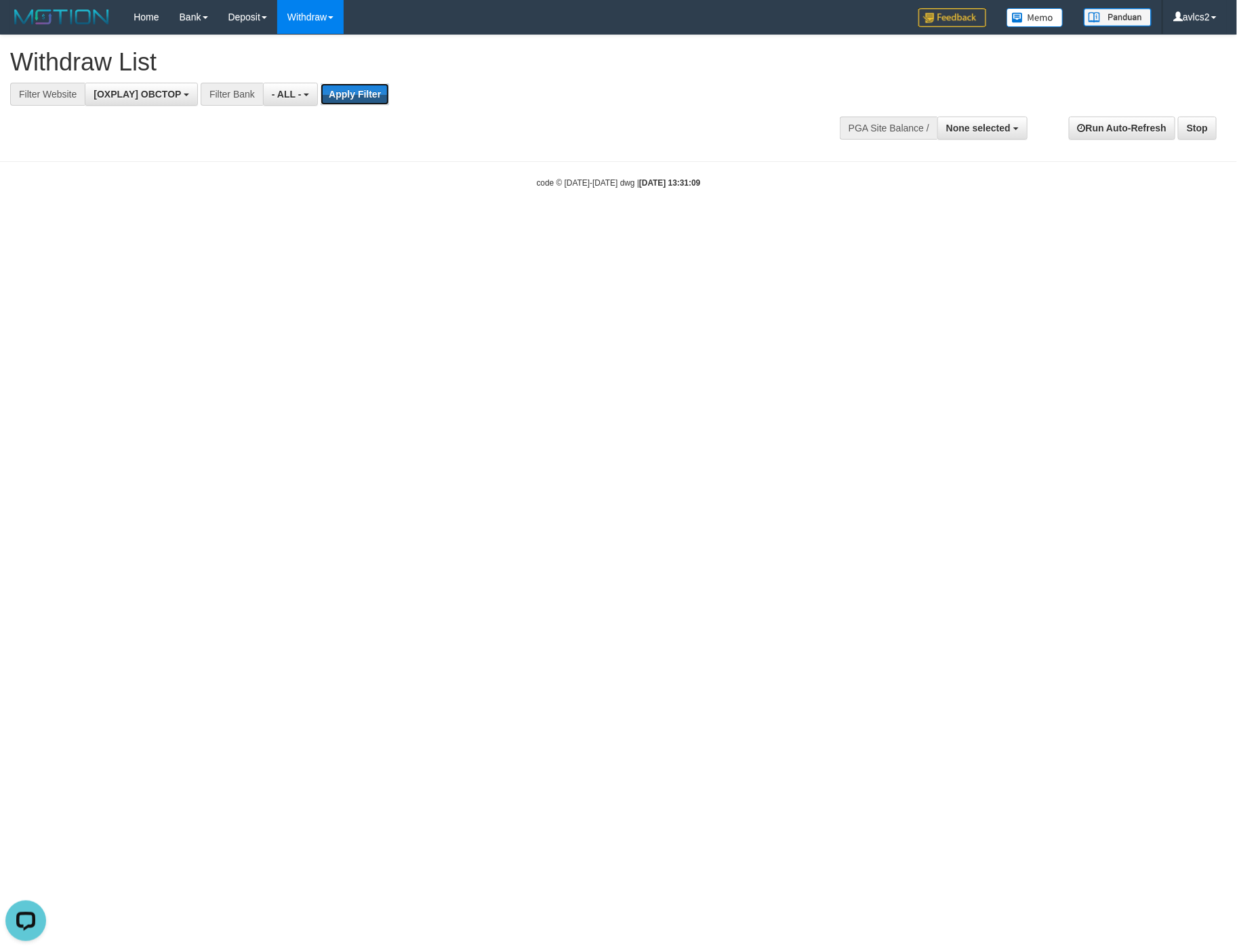
scroll to position [0, 0]
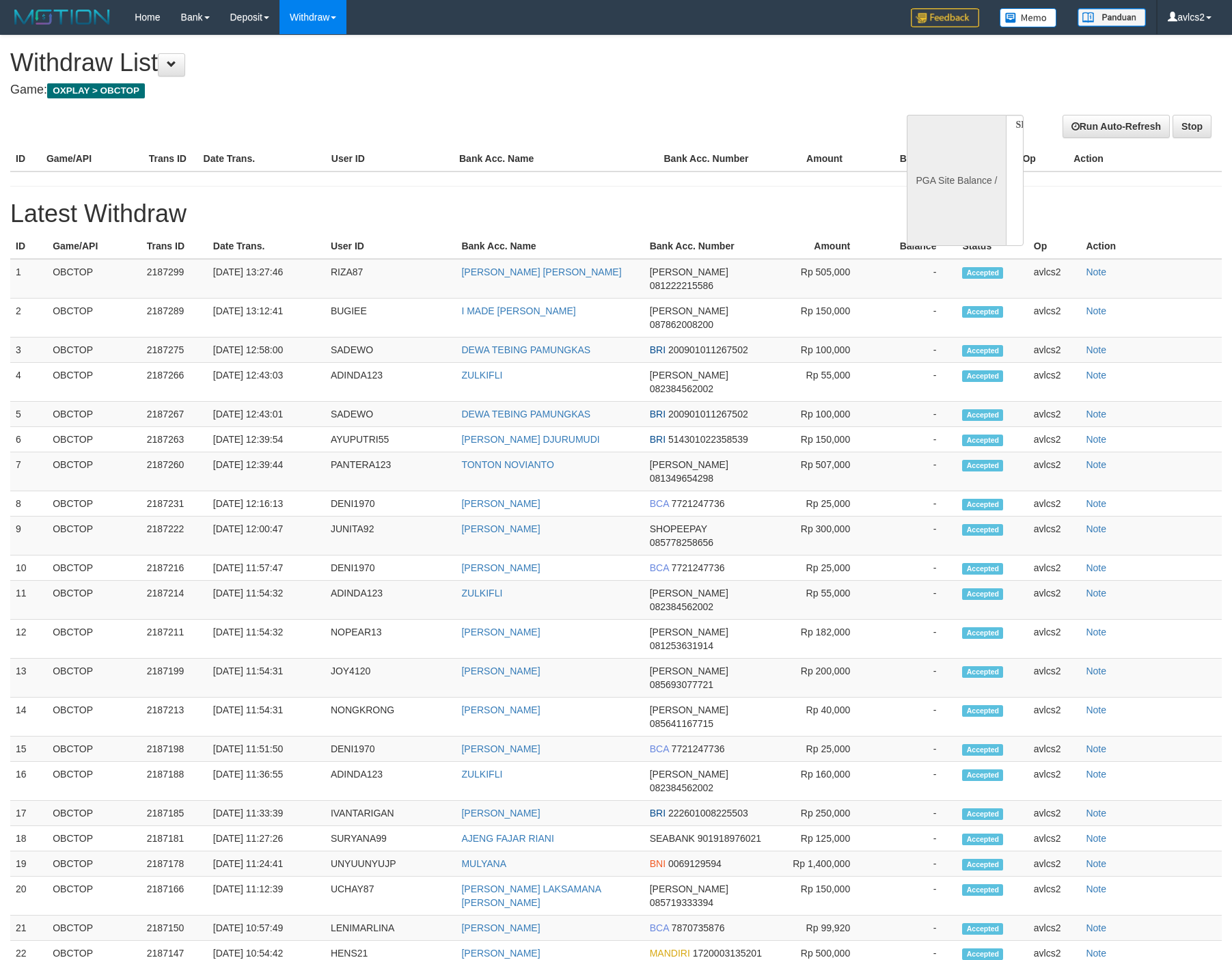
select select
select select "**"
select select
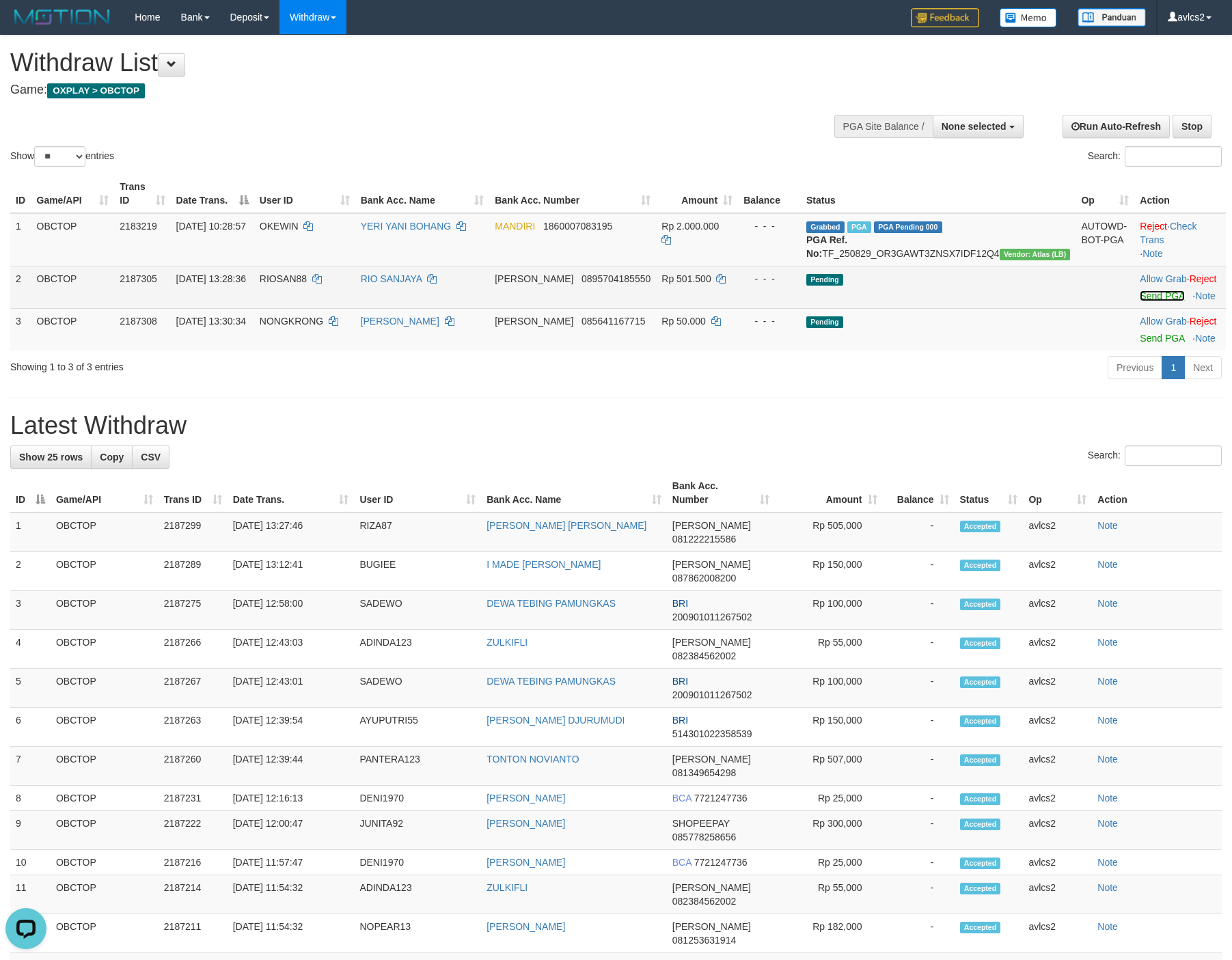
click at [1142, 301] on link "Send PGA" at bounding box center [1162, 296] width 44 height 11
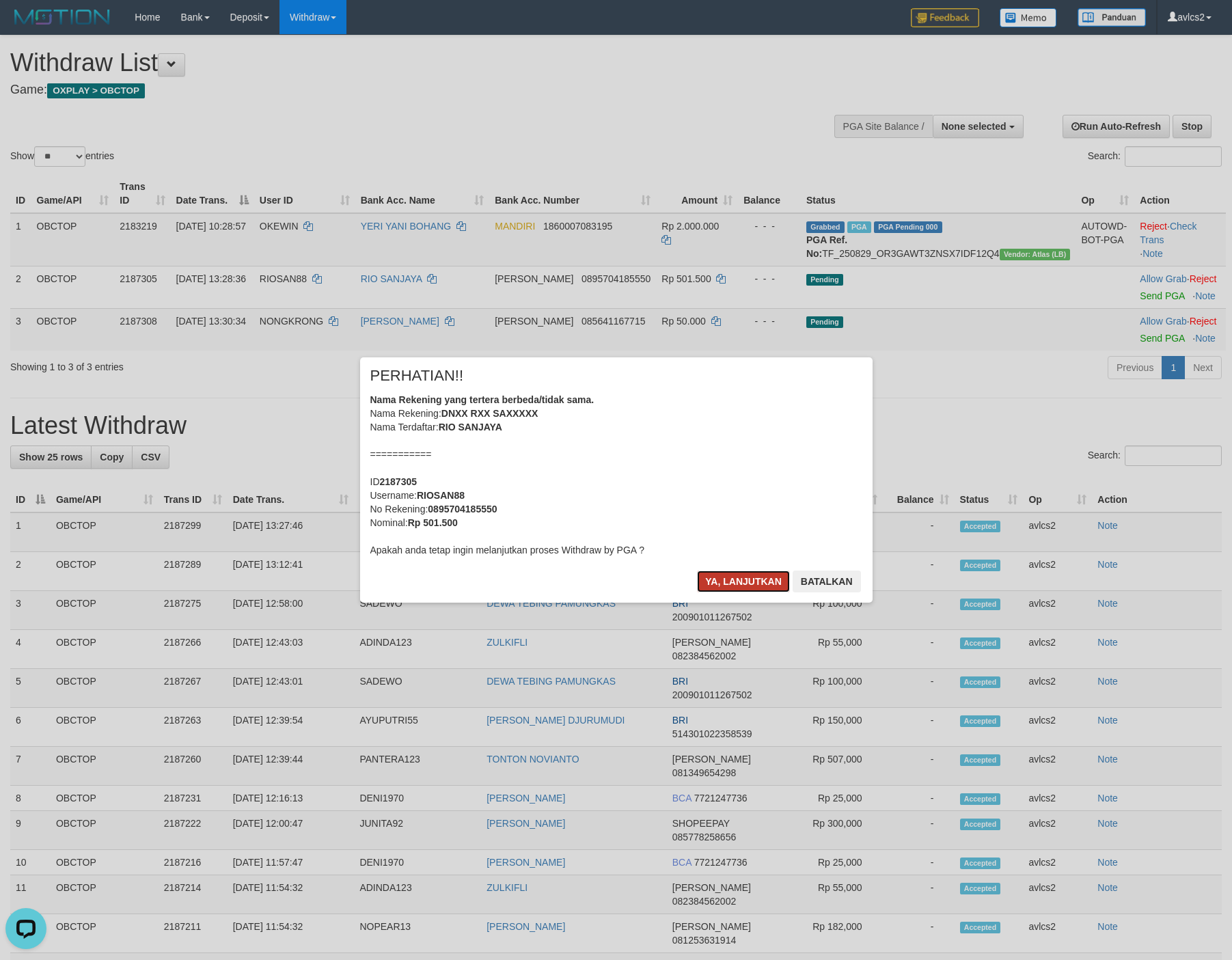
click at [744, 587] on button "Ya, lanjutkan" at bounding box center [743, 581] width 93 height 21
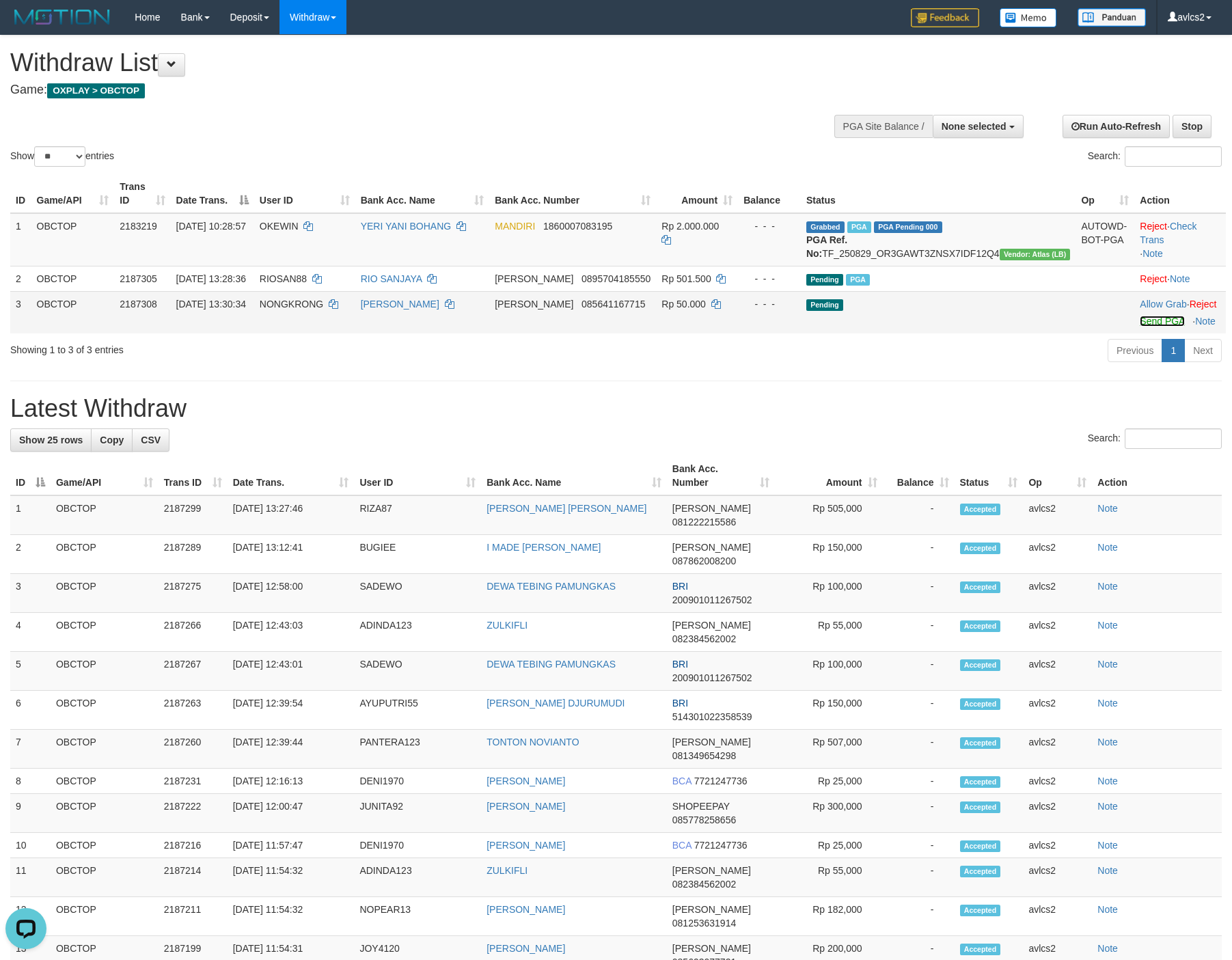
click at [1139, 327] on link "Send PGA" at bounding box center [1162, 321] width 44 height 11
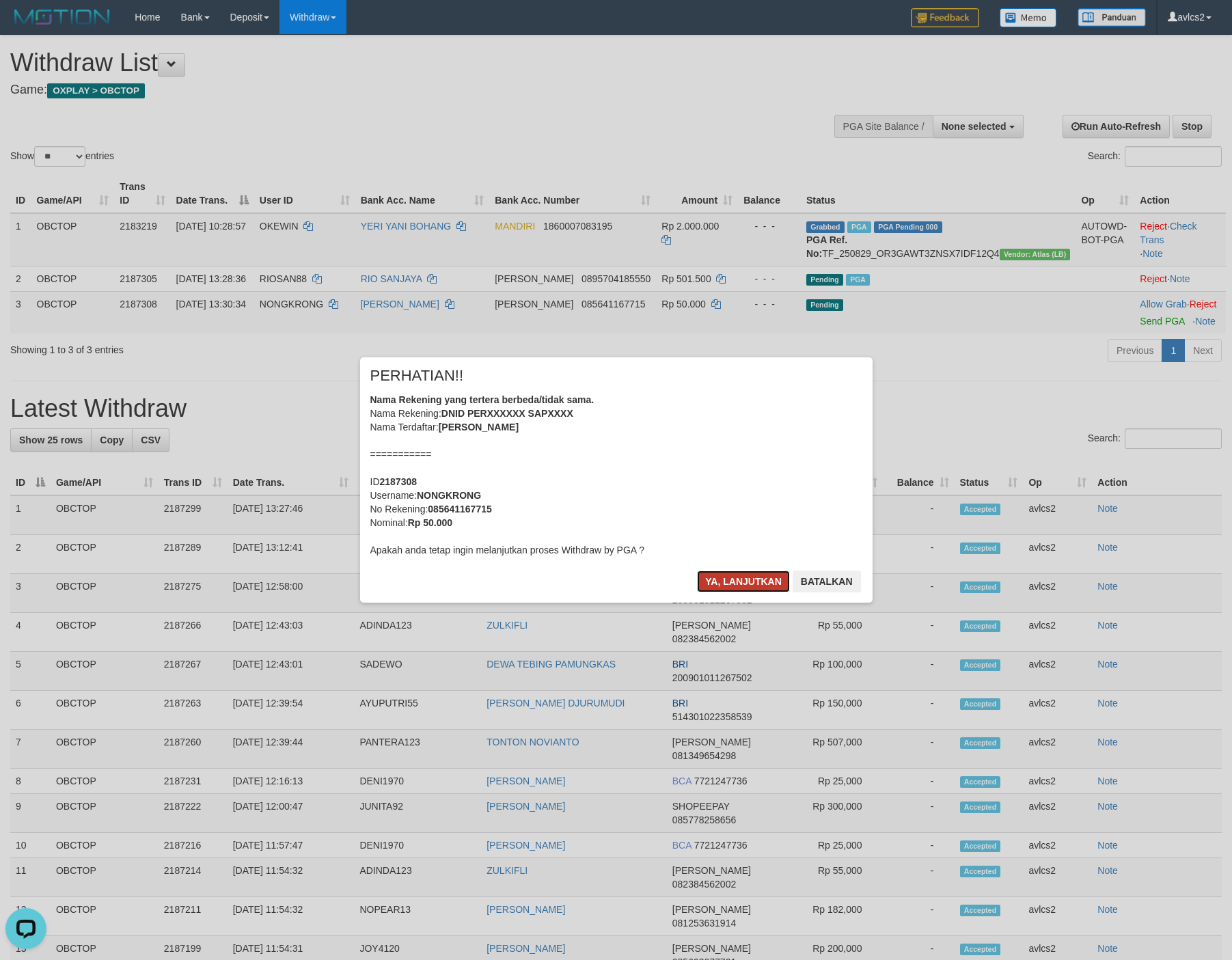
click at [728, 580] on button "Ya, lanjutkan" at bounding box center [743, 581] width 93 height 21
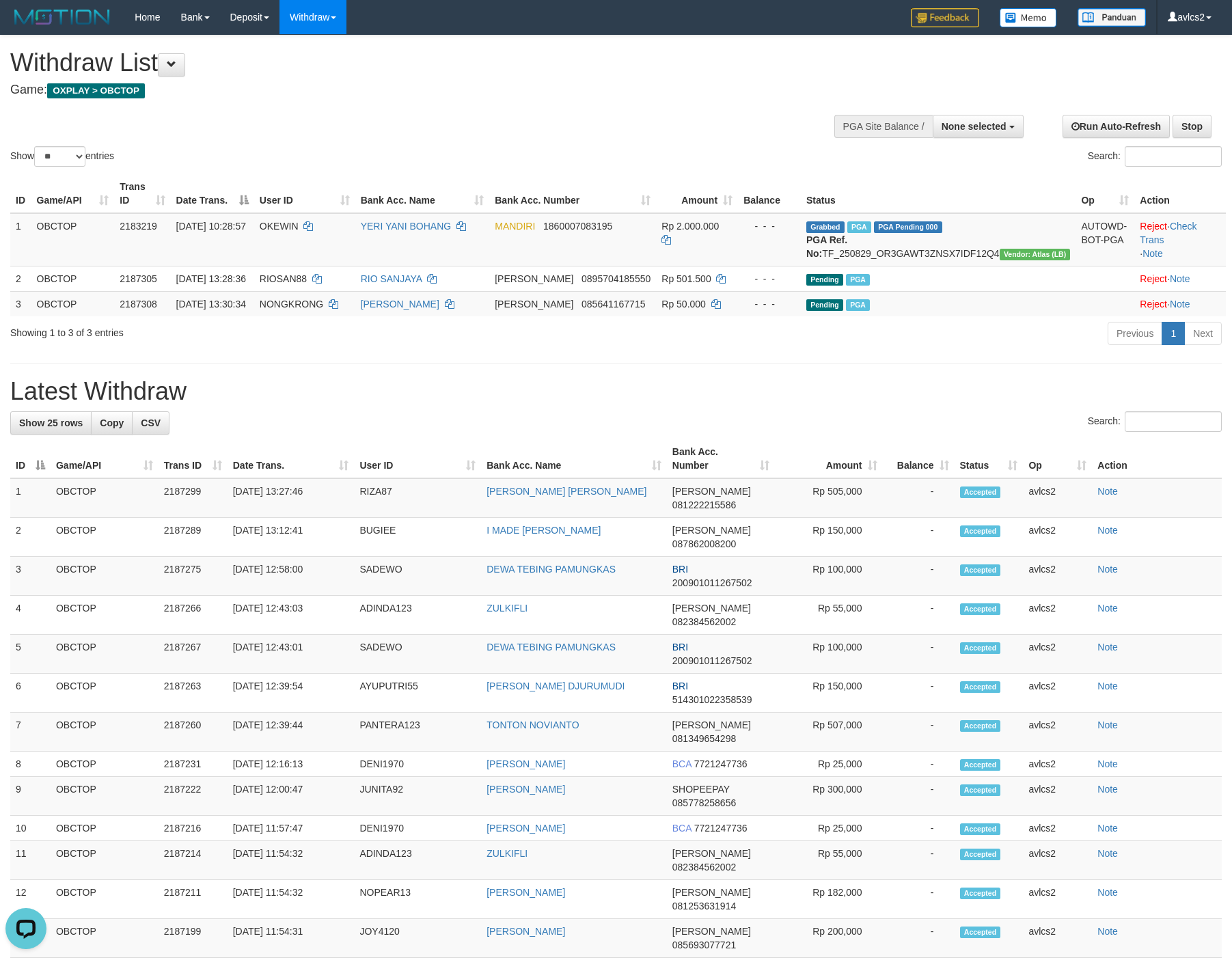
click at [622, 370] on div "**********" at bounding box center [616, 741] width 1232 height 1412
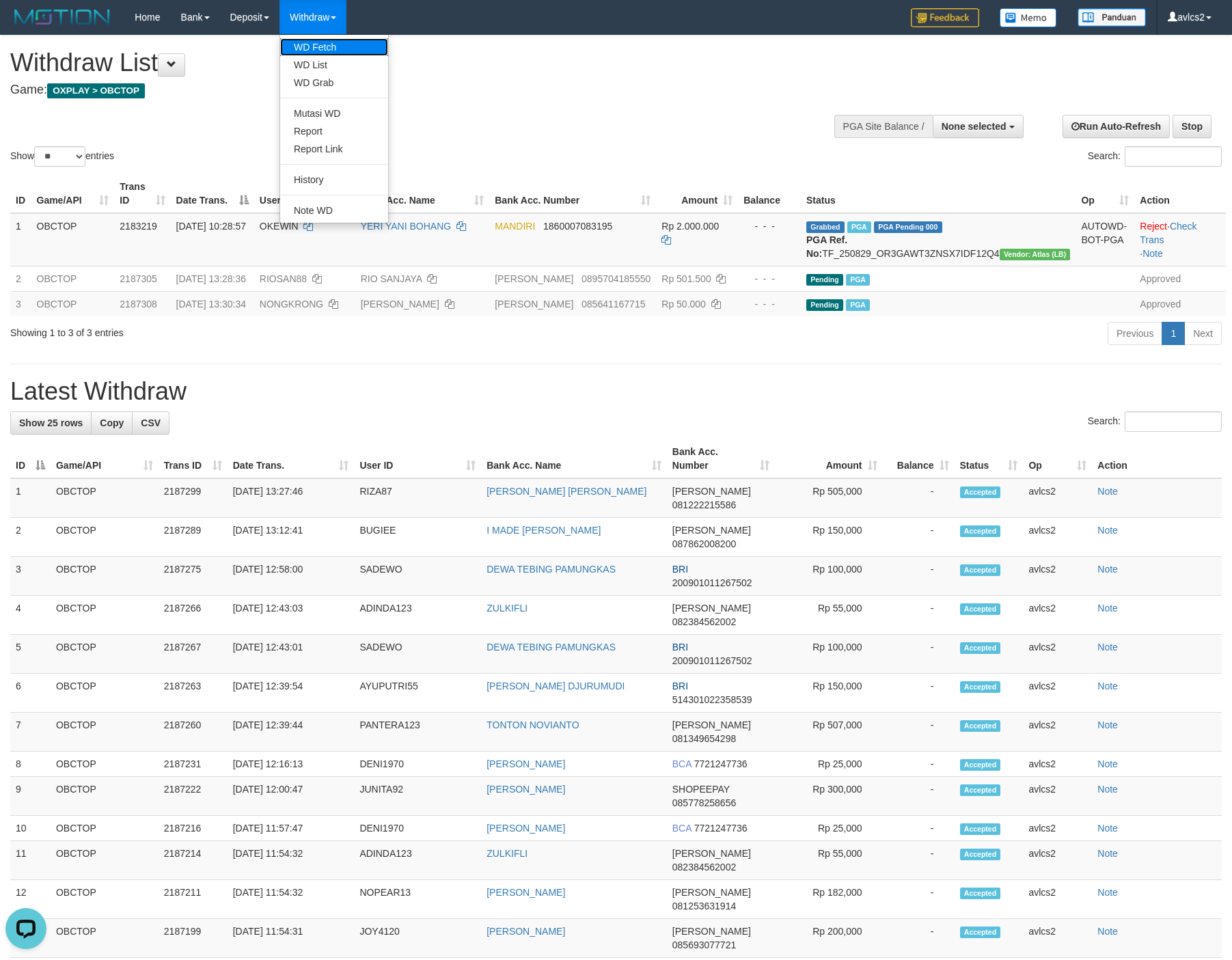
click at [326, 44] on link "WD Fetch" at bounding box center [334, 47] width 108 height 18
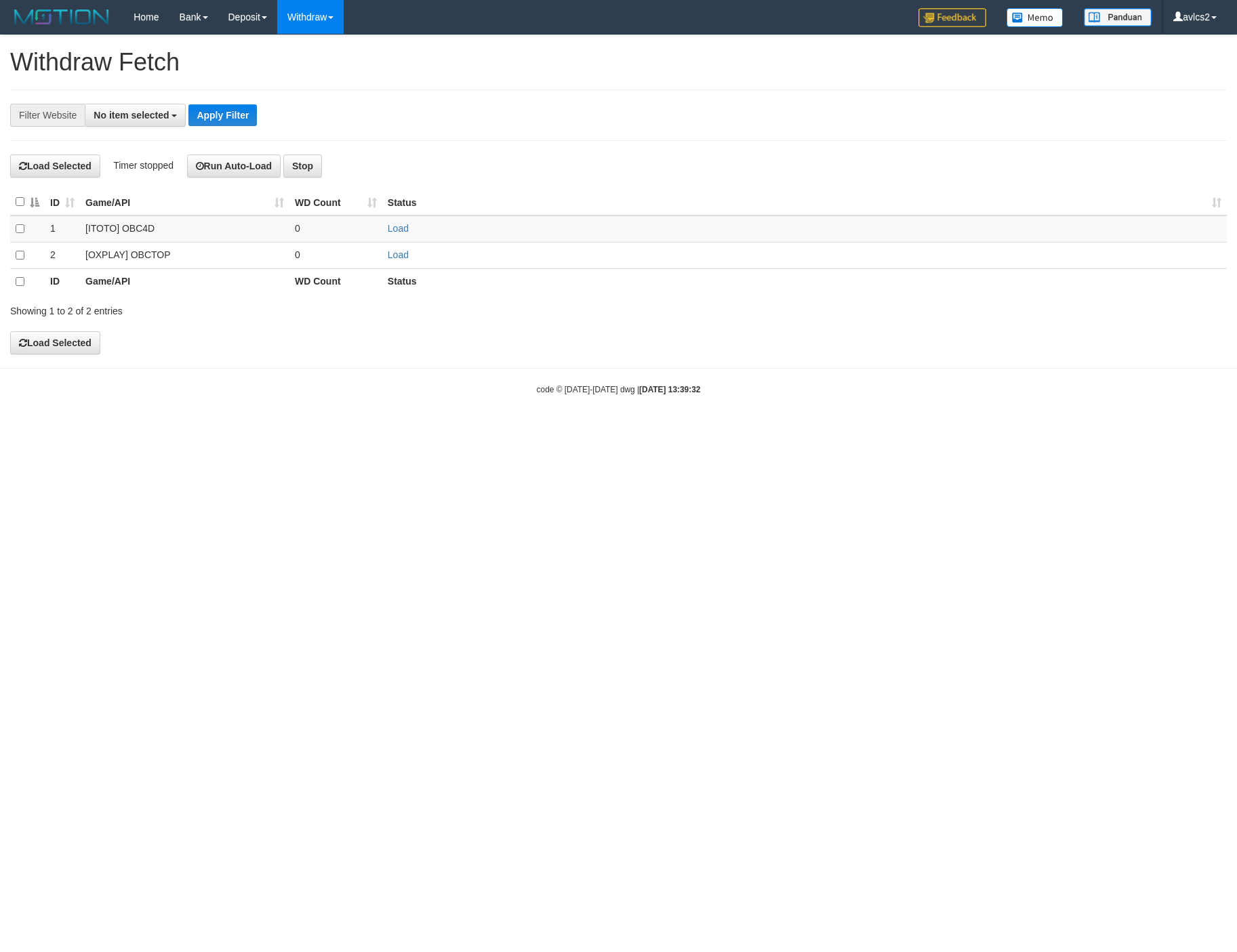
select select
click at [399, 253] on link "Load" at bounding box center [398, 254] width 21 height 11
click at [313, 60] on link "WD List" at bounding box center [332, 65] width 107 height 18
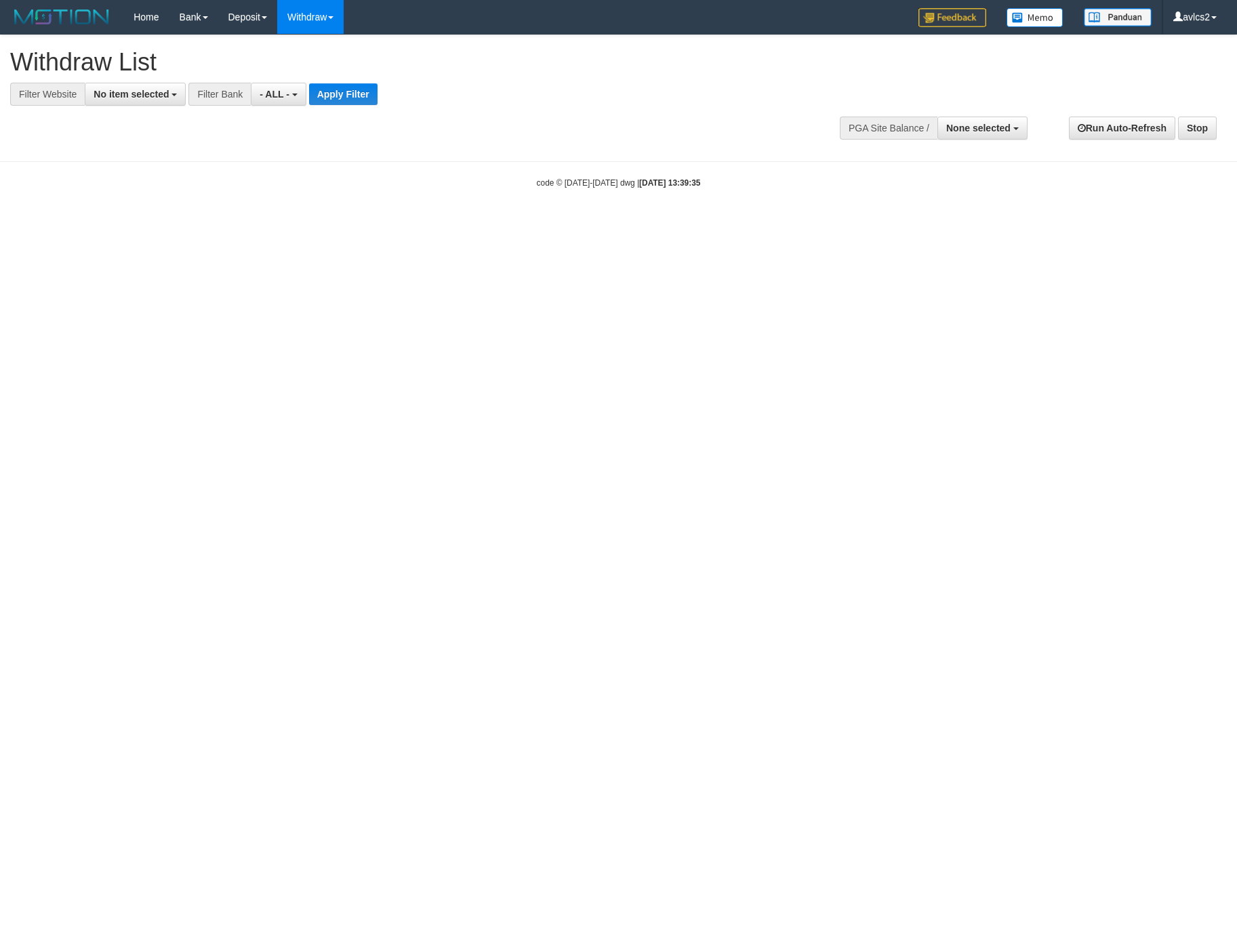
select select
click at [126, 91] on span "No item selected" at bounding box center [131, 94] width 75 height 11
click at [157, 204] on label "[OXPLAY] OBCTOP" at bounding box center [146, 204] width 121 height 19
select select "****"
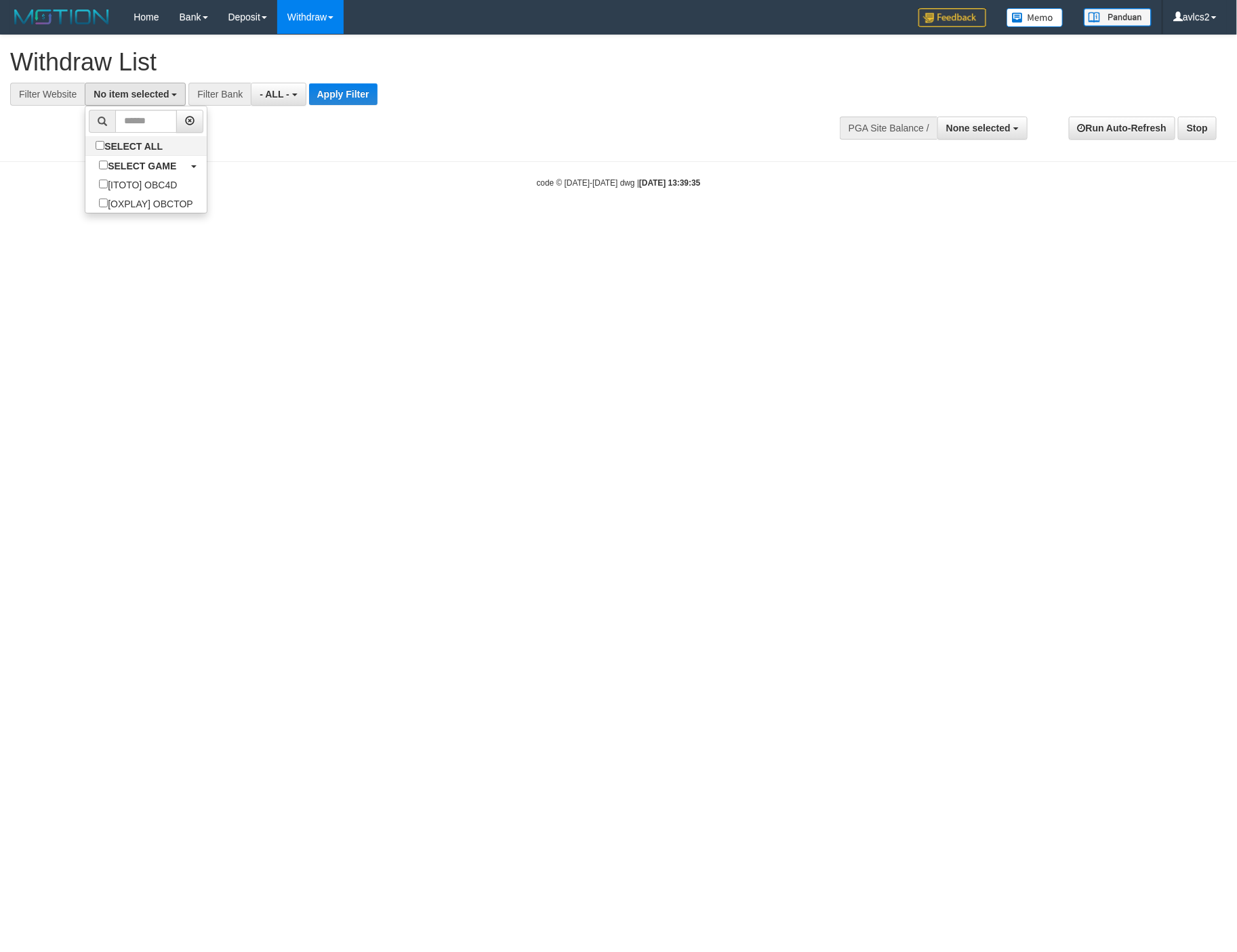
scroll to position [23, 0]
click at [365, 94] on button "Apply Filter" at bounding box center [354, 93] width 68 height 21
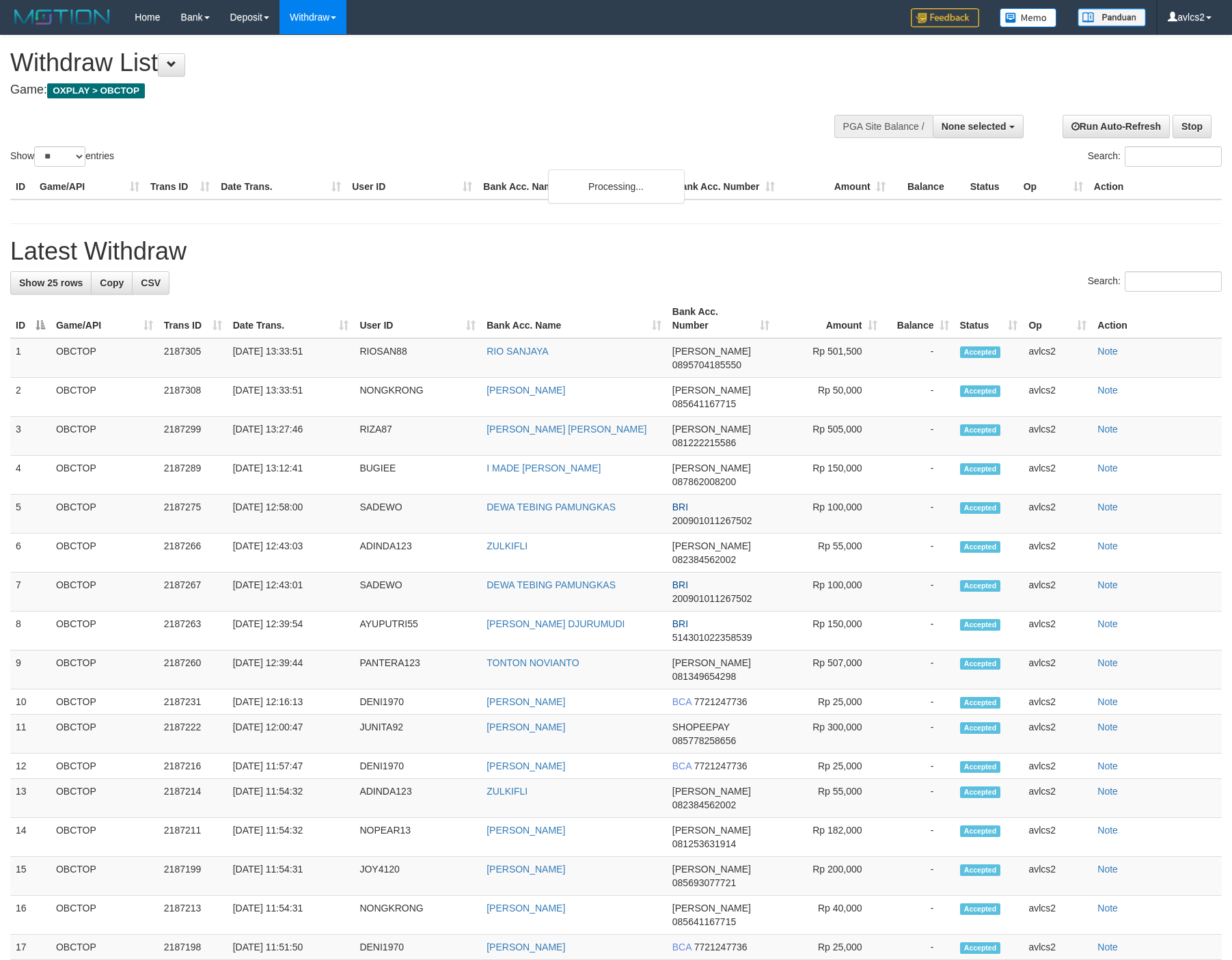
select select
select select "**"
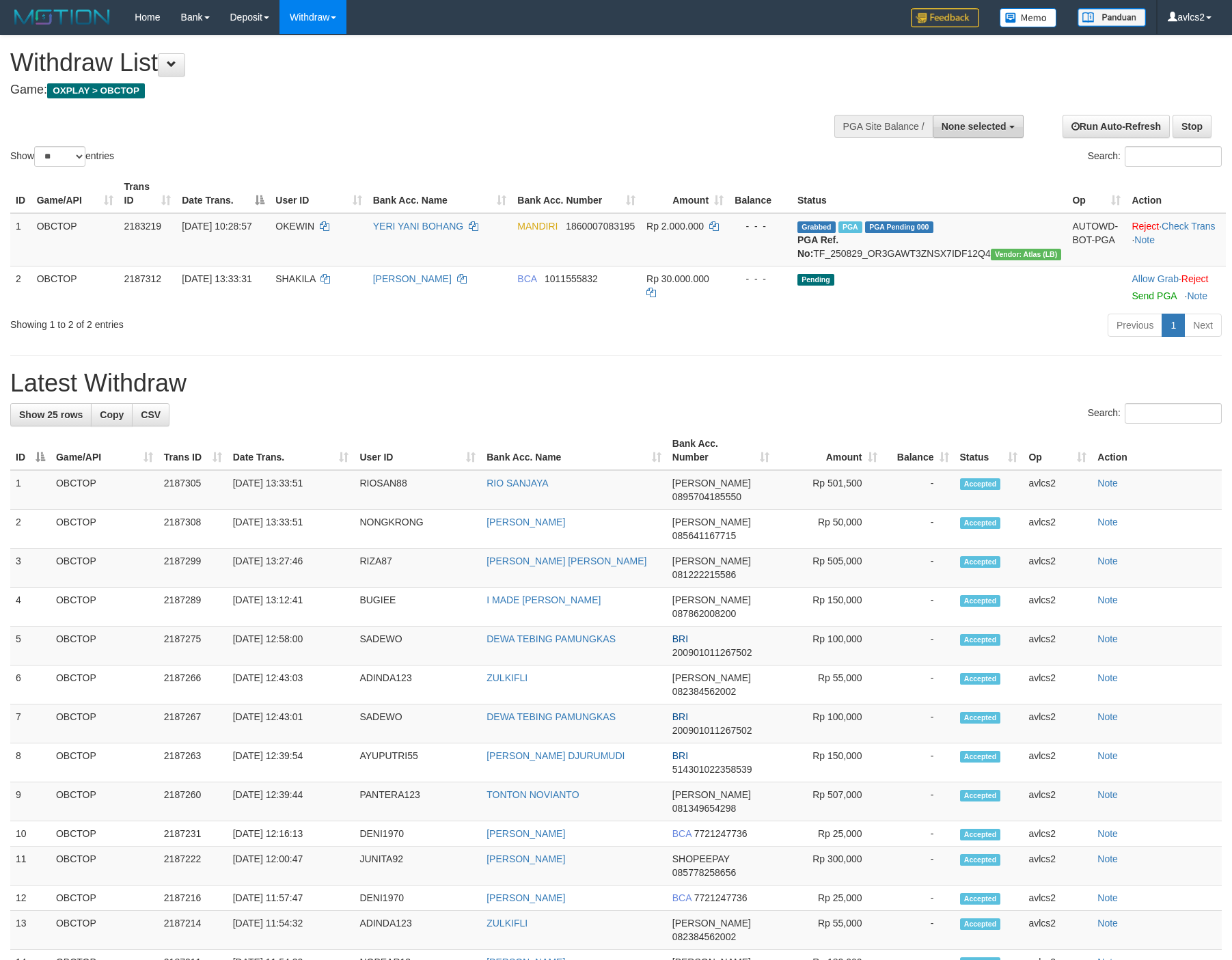
click at [976, 117] on button "None selected" at bounding box center [978, 126] width 91 height 23
click at [947, 208] on label "[OXPLAY] OBCTOP" at bounding box center [958, 213] width 127 height 18
select select "****"
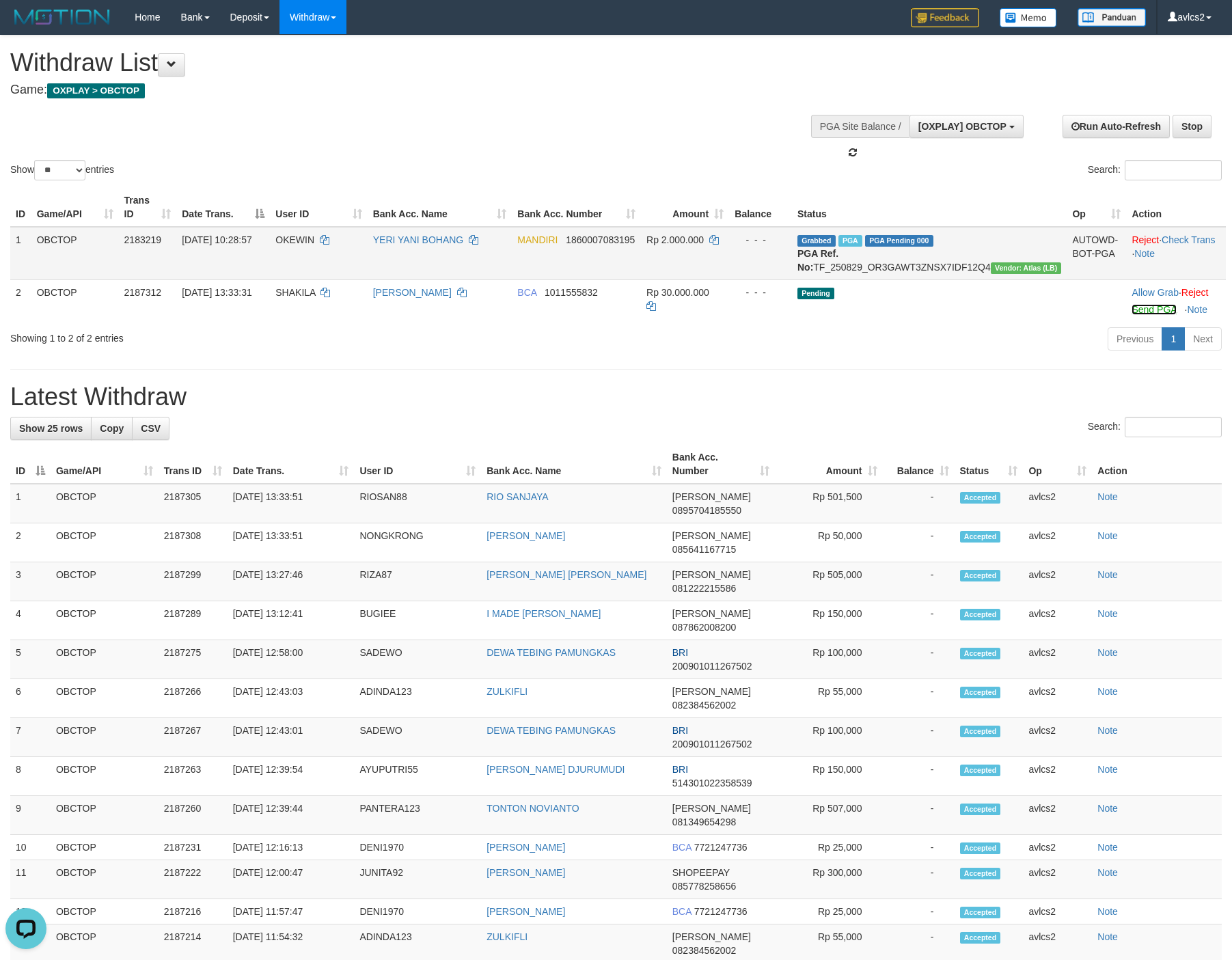
drag, startPoint x: 1147, startPoint y: 320, endPoint x: 721, endPoint y: 273, distance: 428.6
click at [1147, 315] on link "Send PGA" at bounding box center [1153, 309] width 44 height 11
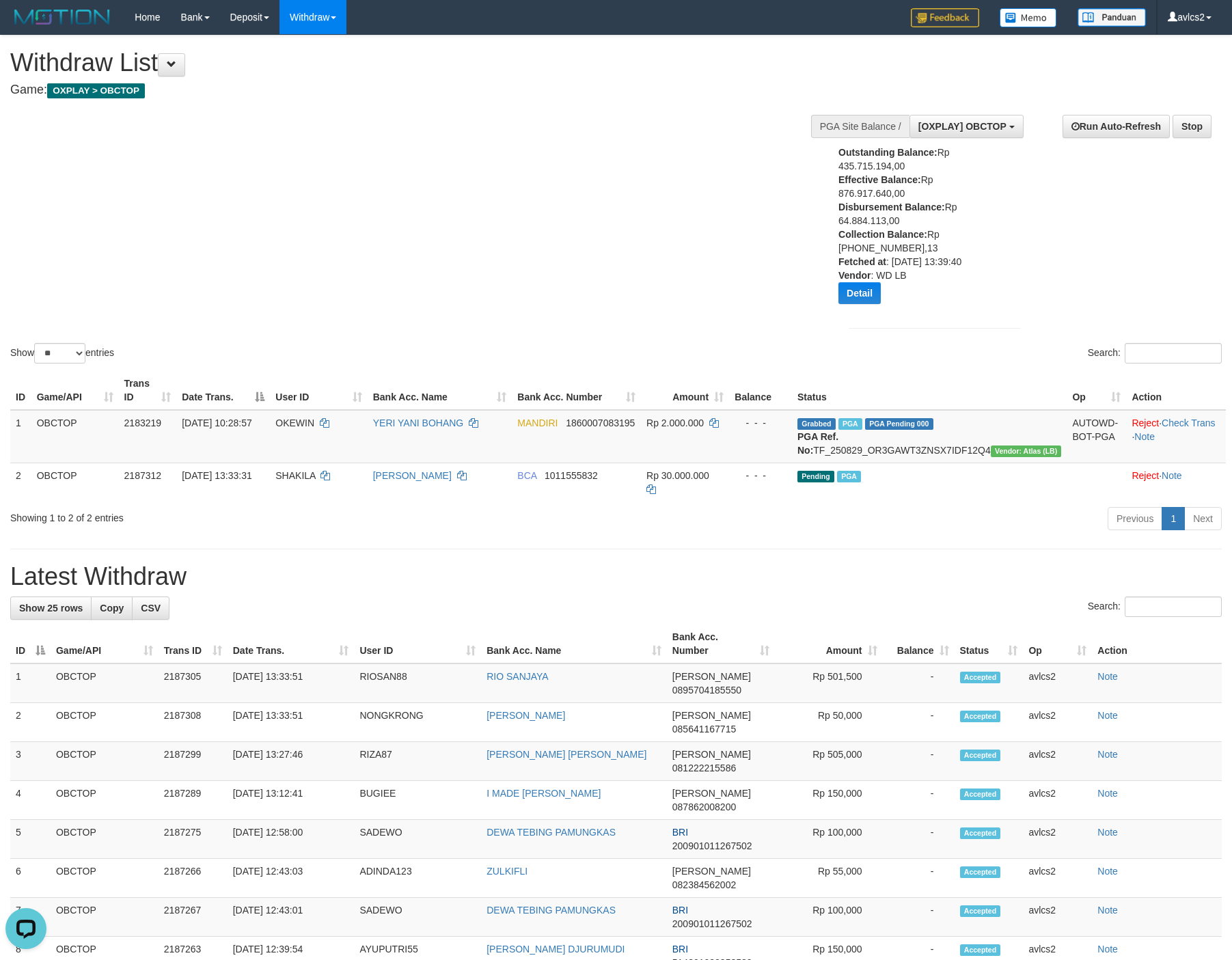
click at [655, 215] on div "Show ** ** ** *** entries Search:" at bounding box center [616, 201] width 1232 height 331
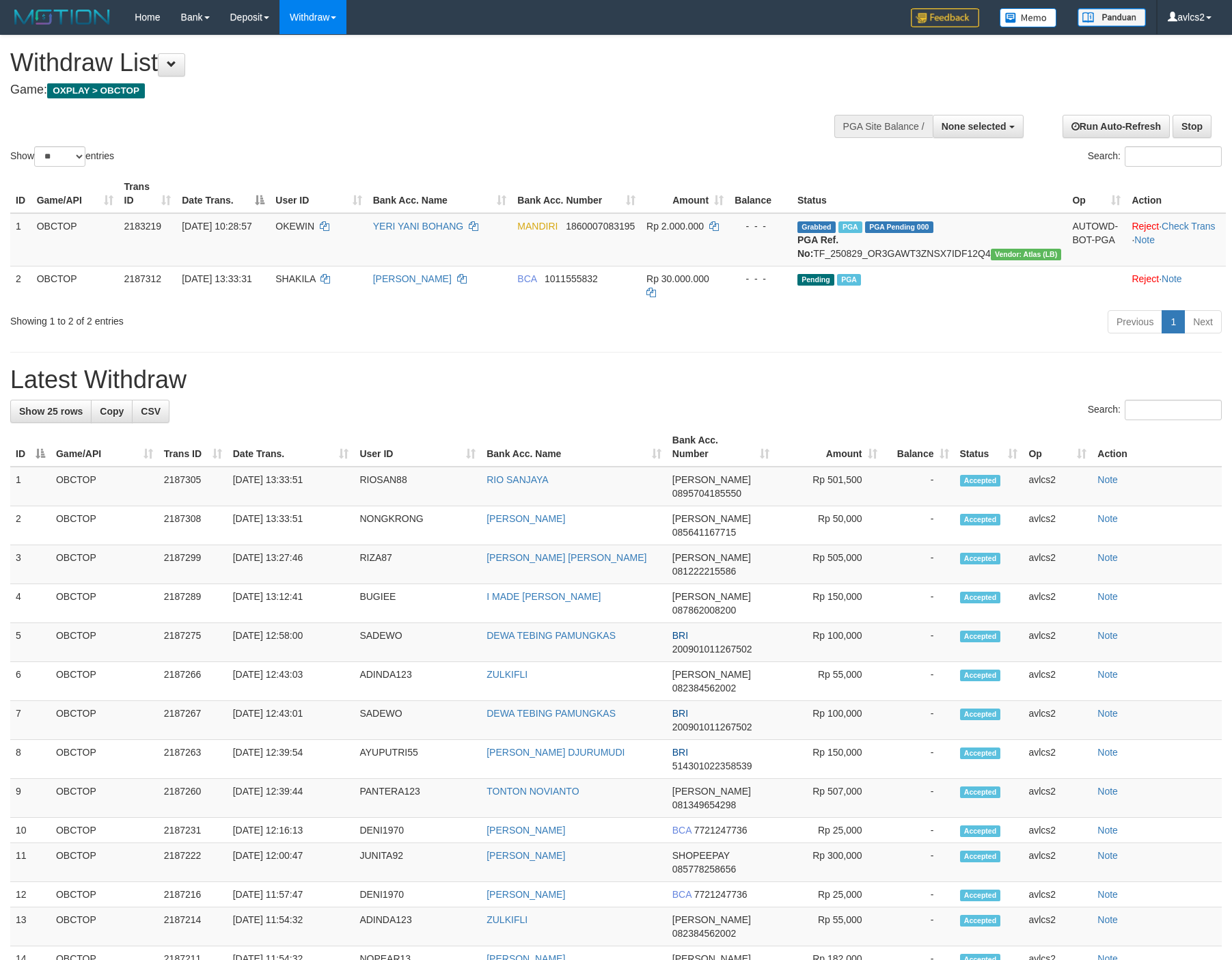
select select
select select "**"
click at [726, 374] on h1 "Latest Withdraw" at bounding box center [616, 380] width 1211 height 27
click at [308, 44] on link "WD Fetch" at bounding box center [334, 47] width 108 height 18
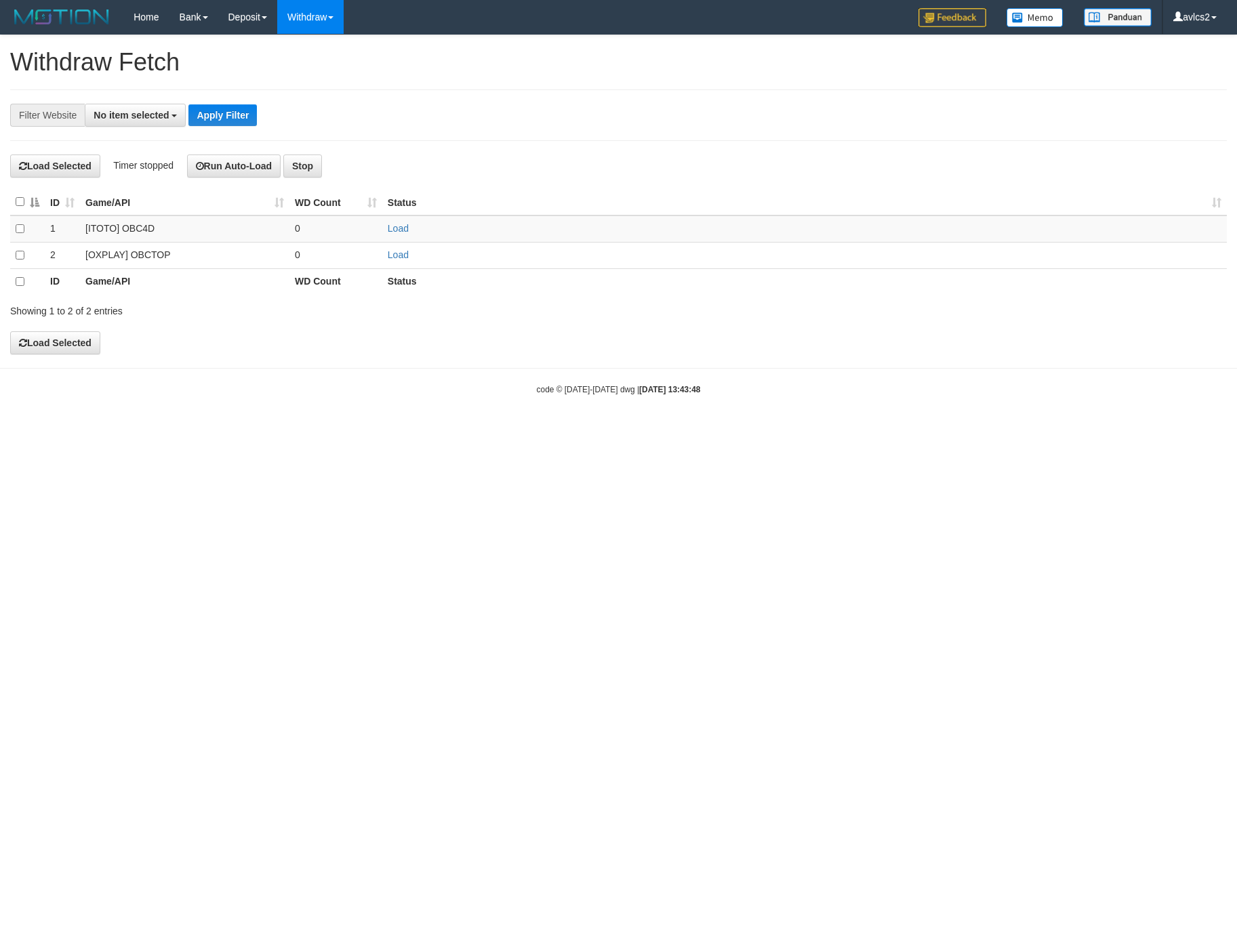
select select
click at [393, 258] on link "Load" at bounding box center [398, 254] width 21 height 11
click at [317, 65] on link "WD List" at bounding box center [332, 65] width 107 height 18
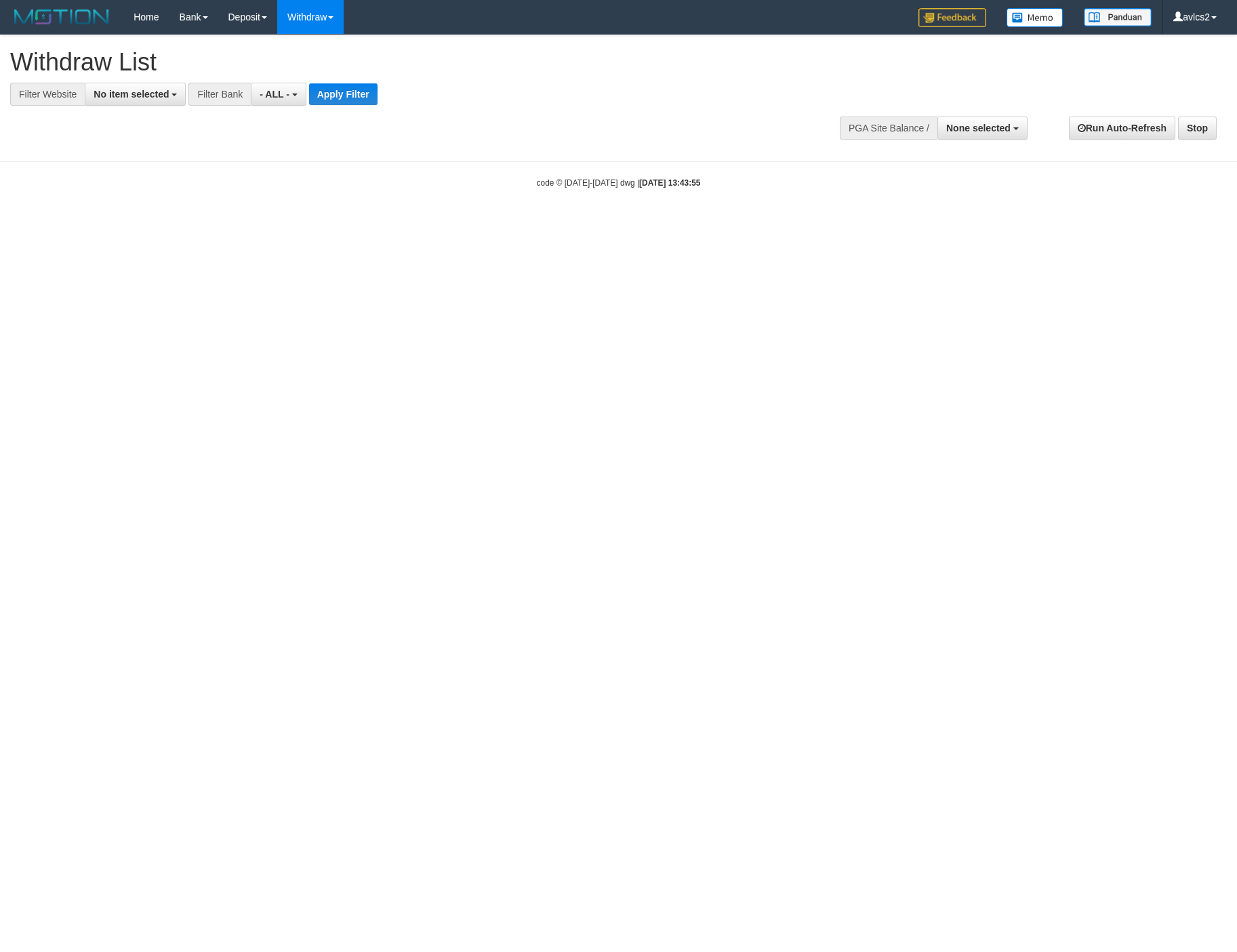
select select
click at [144, 100] on button "No item selected" at bounding box center [135, 93] width 101 height 23
click at [143, 210] on label "[OXPLAY] OBCTOP" at bounding box center [146, 204] width 121 height 19
select select "****"
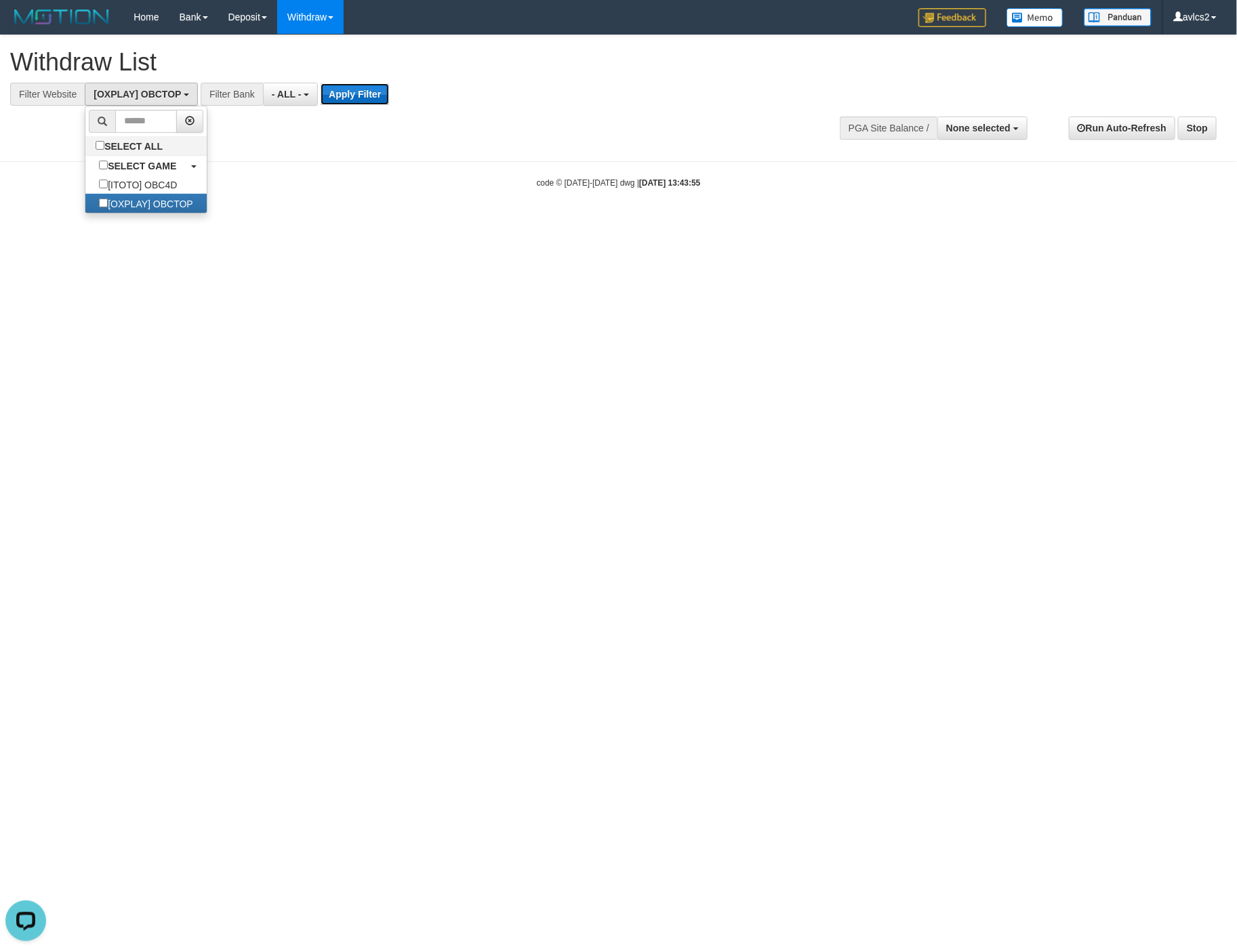
click at [358, 83] on button "Apply Filter" at bounding box center [354, 93] width 68 height 21
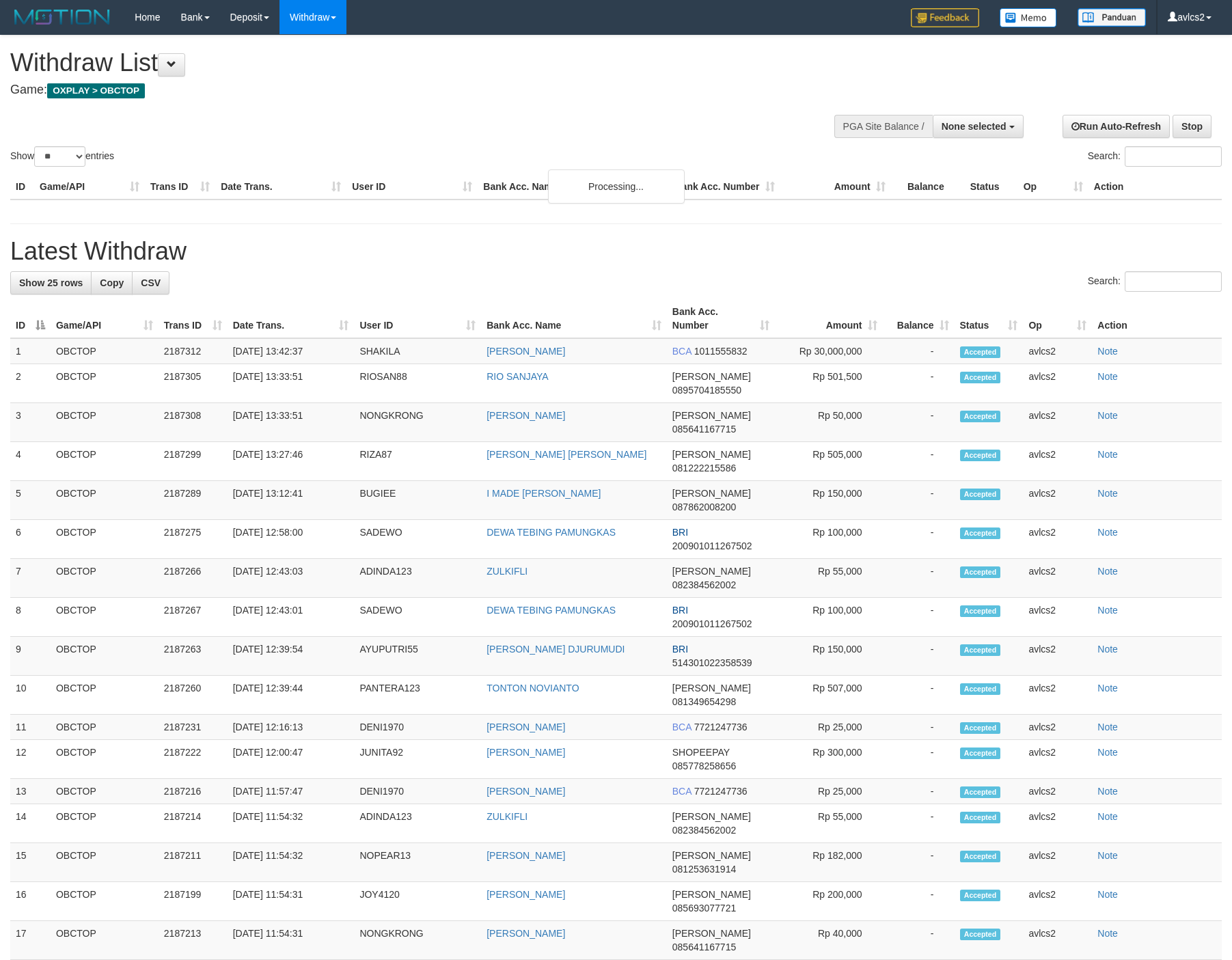
select select
select select "**"
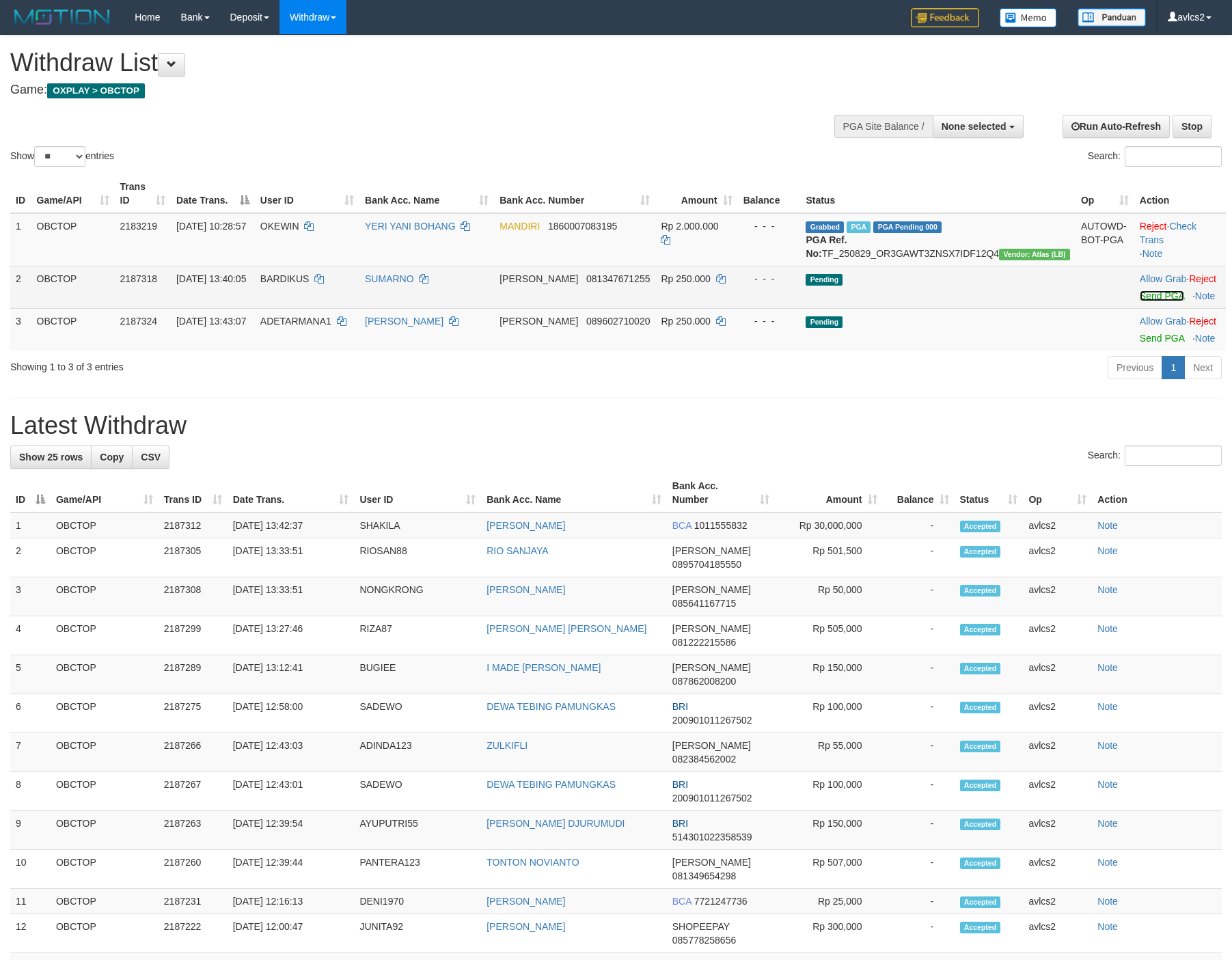
click at [1146, 301] on link "Send PGA" at bounding box center [1162, 296] width 44 height 11
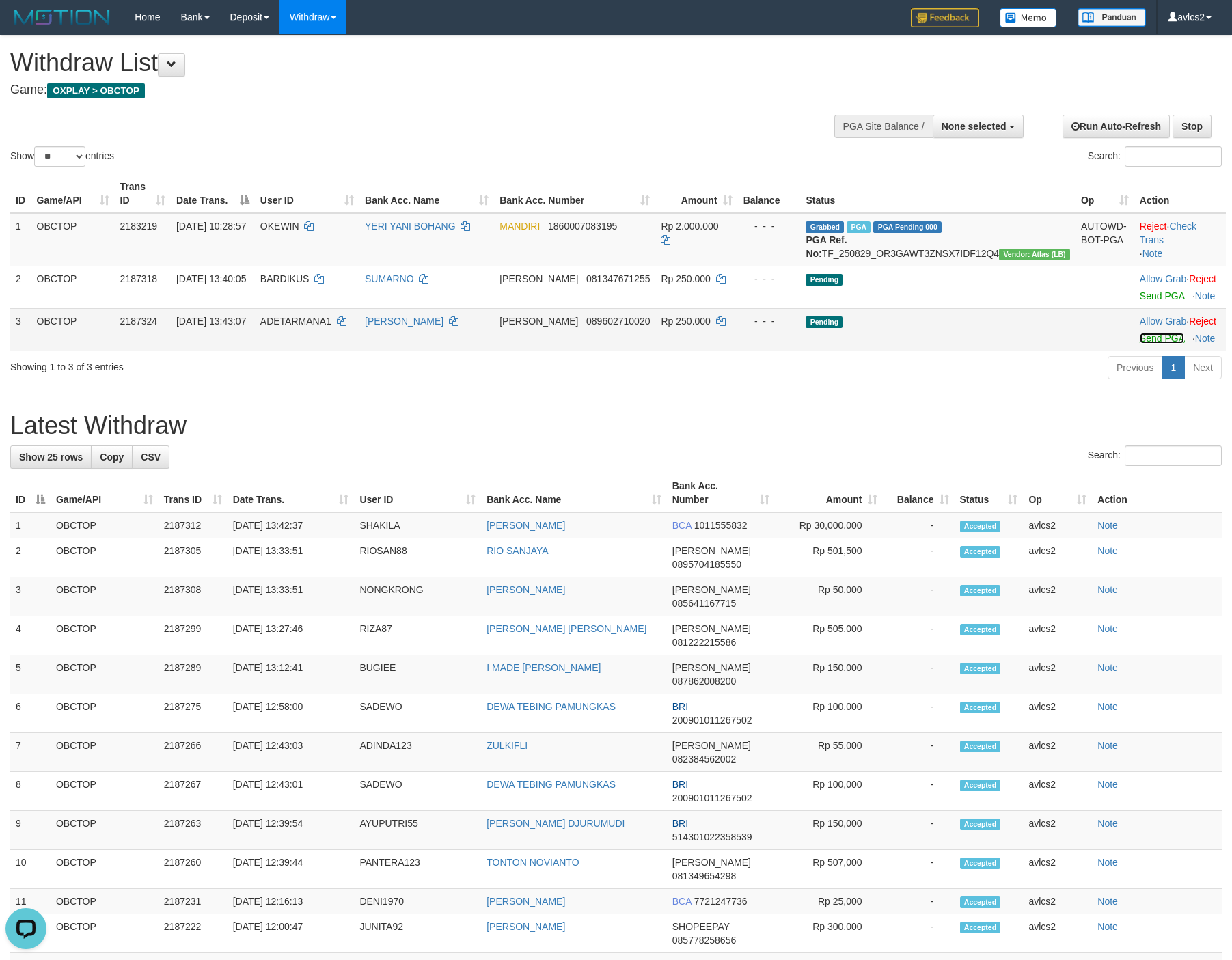
click at [1139, 344] on link "Send PGA" at bounding box center [1162, 338] width 44 height 11
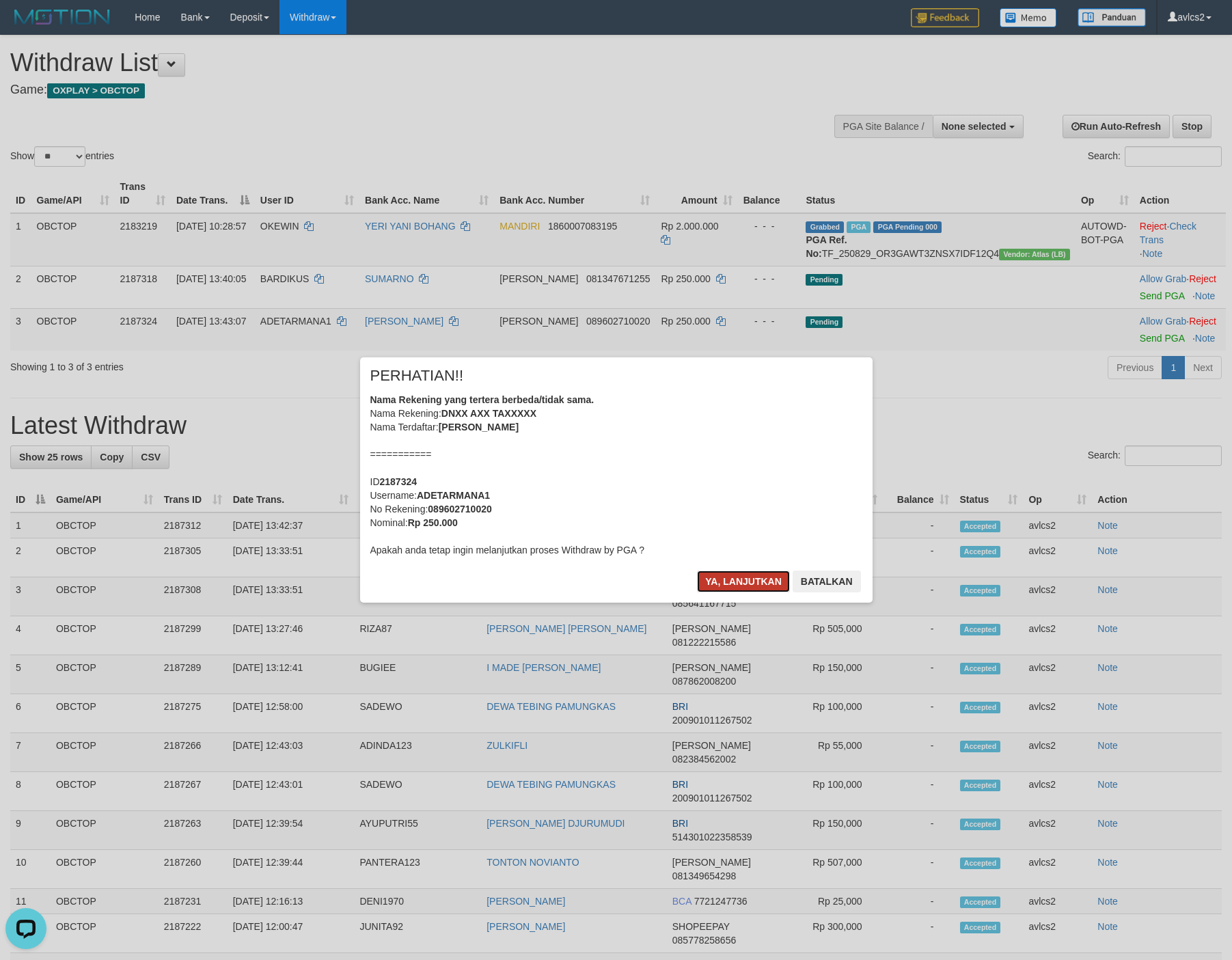
click at [737, 576] on button "Ya, lanjutkan" at bounding box center [743, 581] width 93 height 21
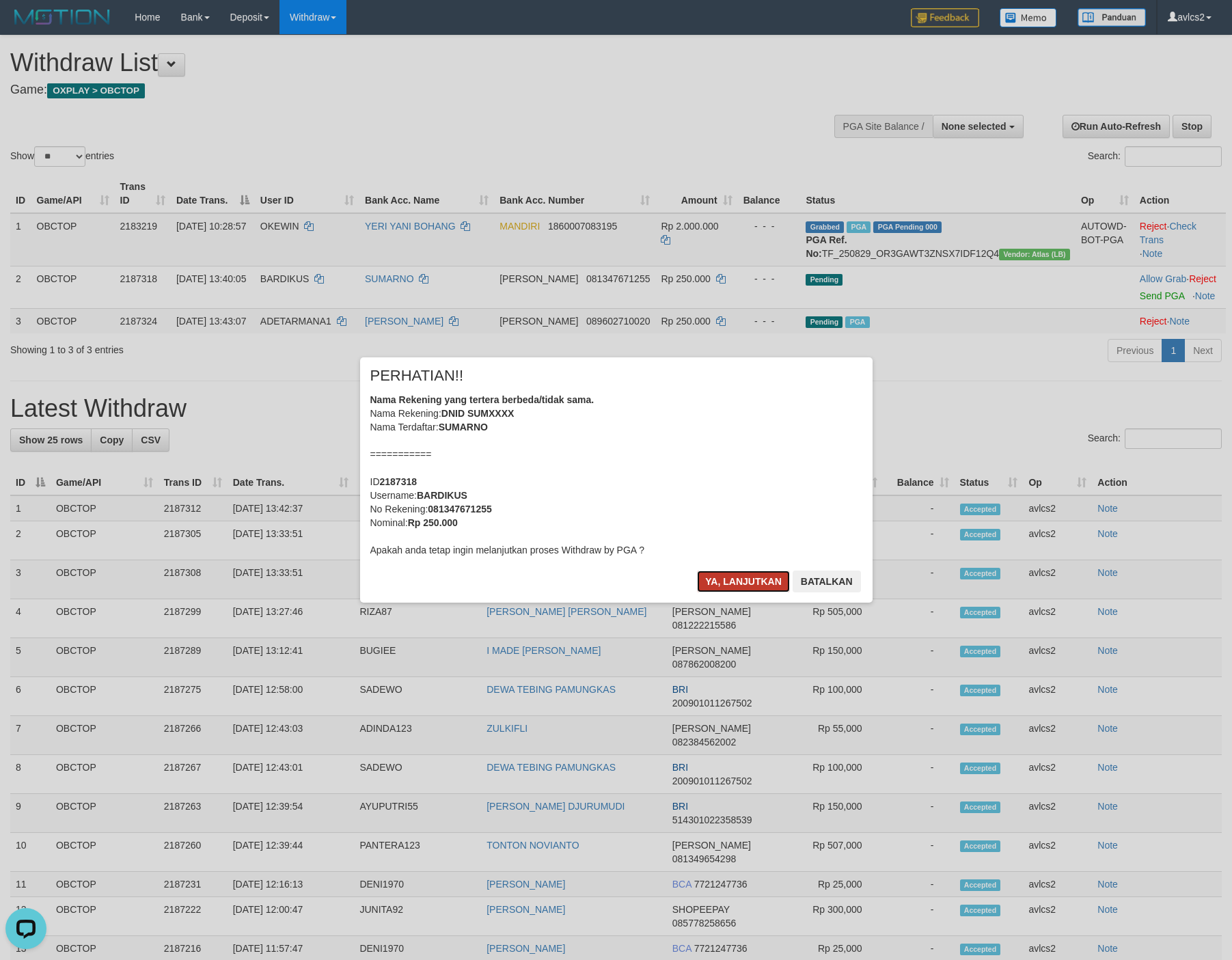
click at [729, 572] on button "Ya, lanjutkan" at bounding box center [743, 581] width 93 height 21
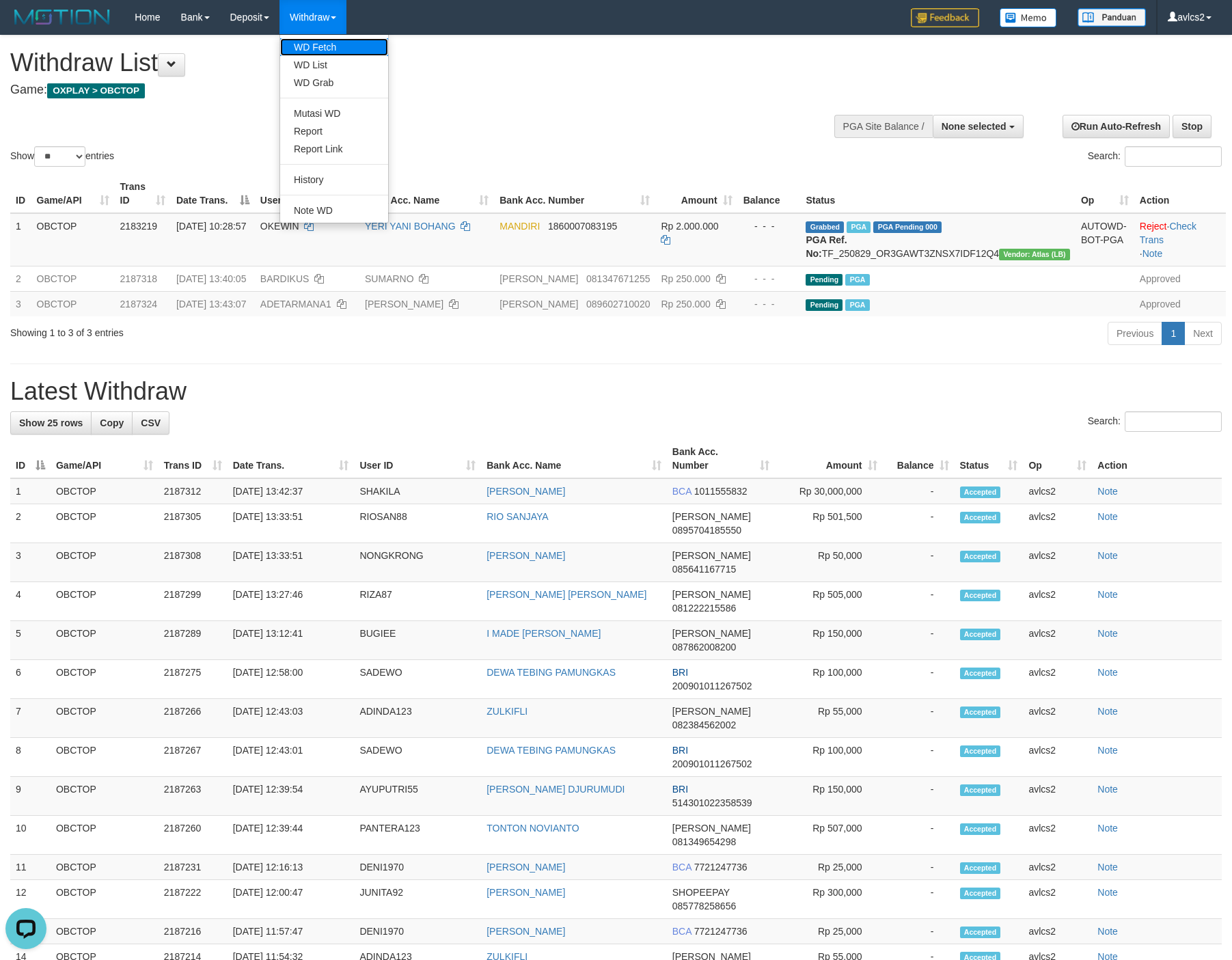
click at [317, 48] on link "WD Fetch" at bounding box center [334, 47] width 108 height 18
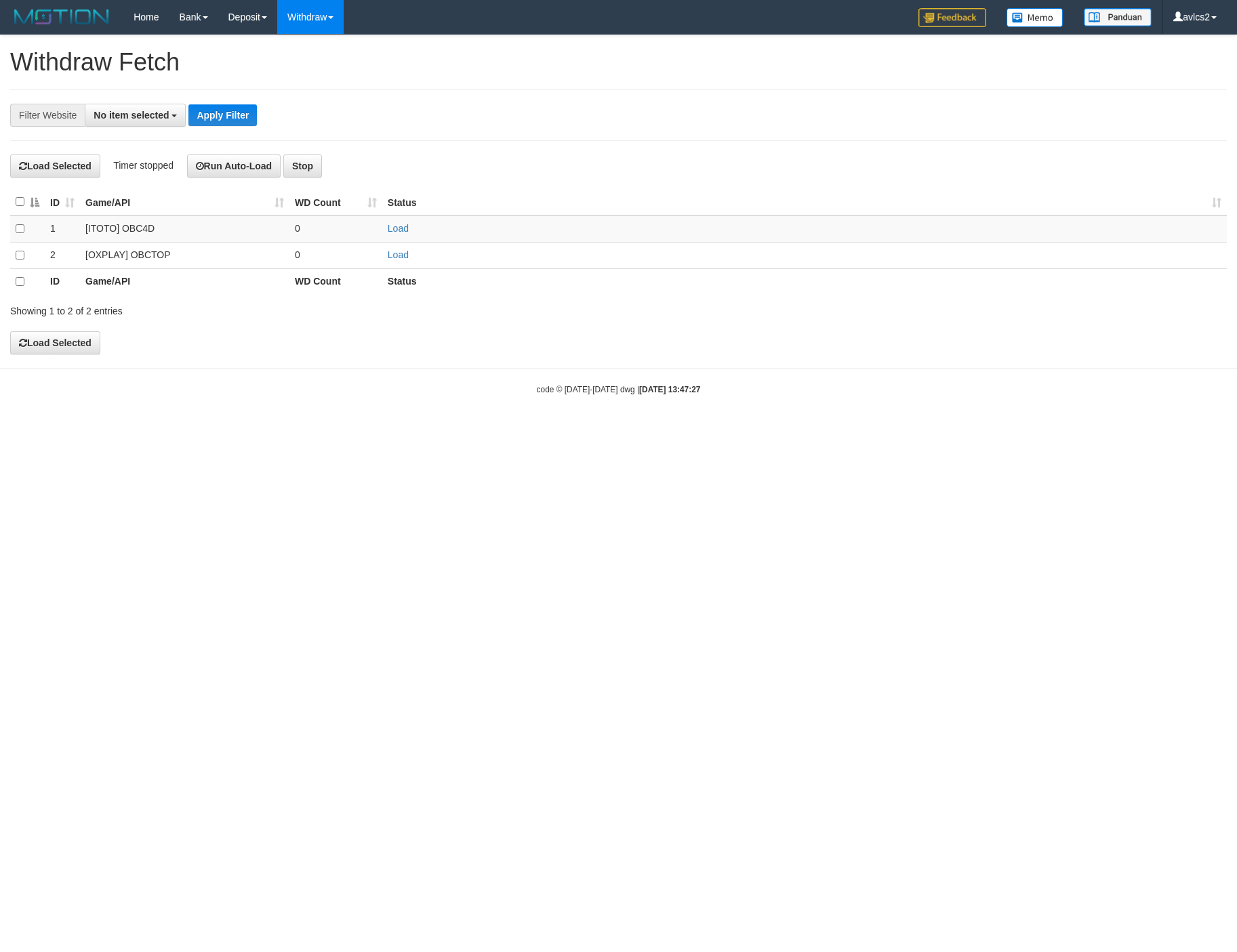
select select
click at [407, 258] on link "Load" at bounding box center [398, 254] width 21 height 11
click at [322, 64] on link "WD List" at bounding box center [332, 65] width 107 height 18
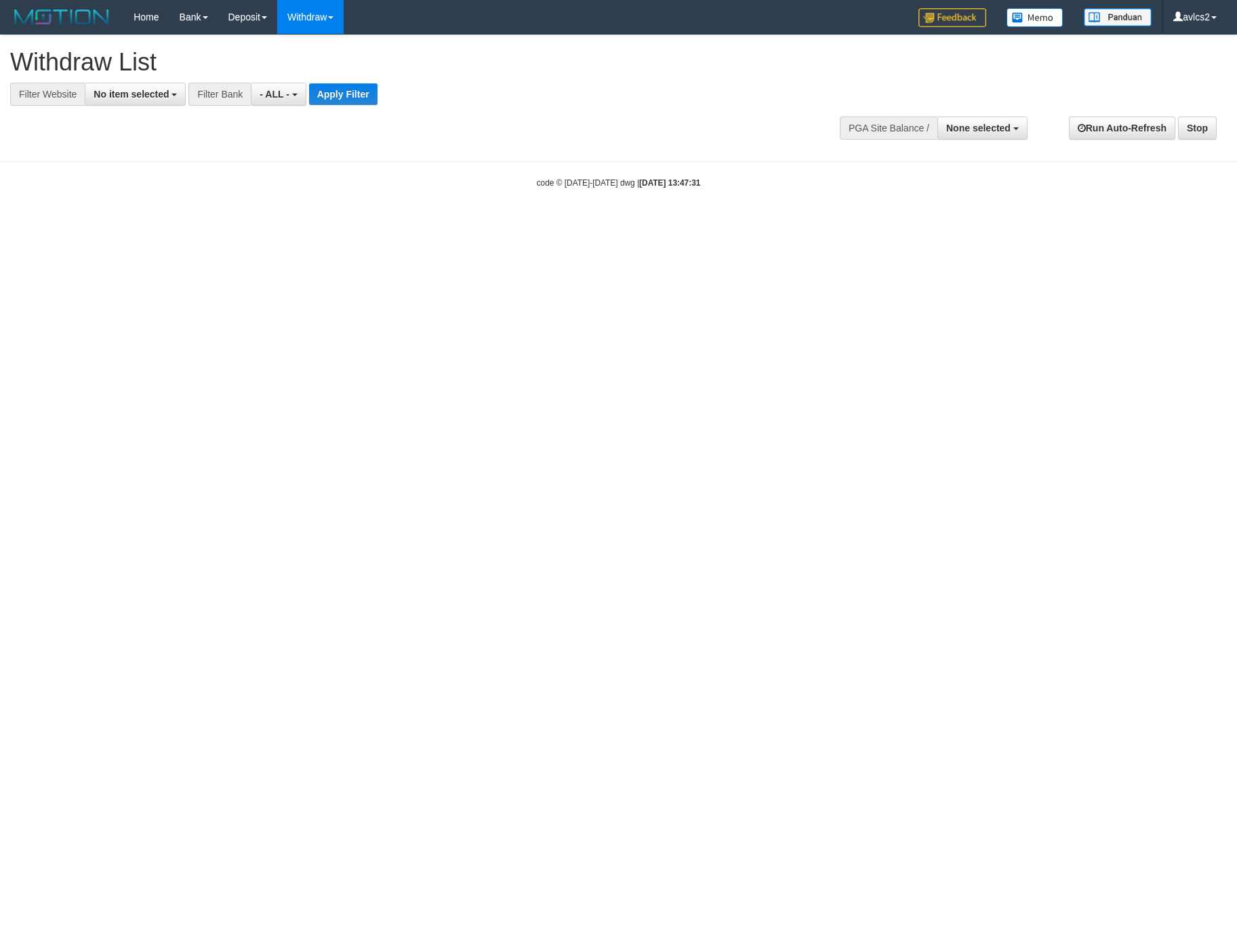
select select
click at [129, 91] on span "No item selected" at bounding box center [131, 94] width 75 height 11
click at [131, 198] on label "[OXPLAY] OBCTOP" at bounding box center [146, 204] width 121 height 19
select select "****"
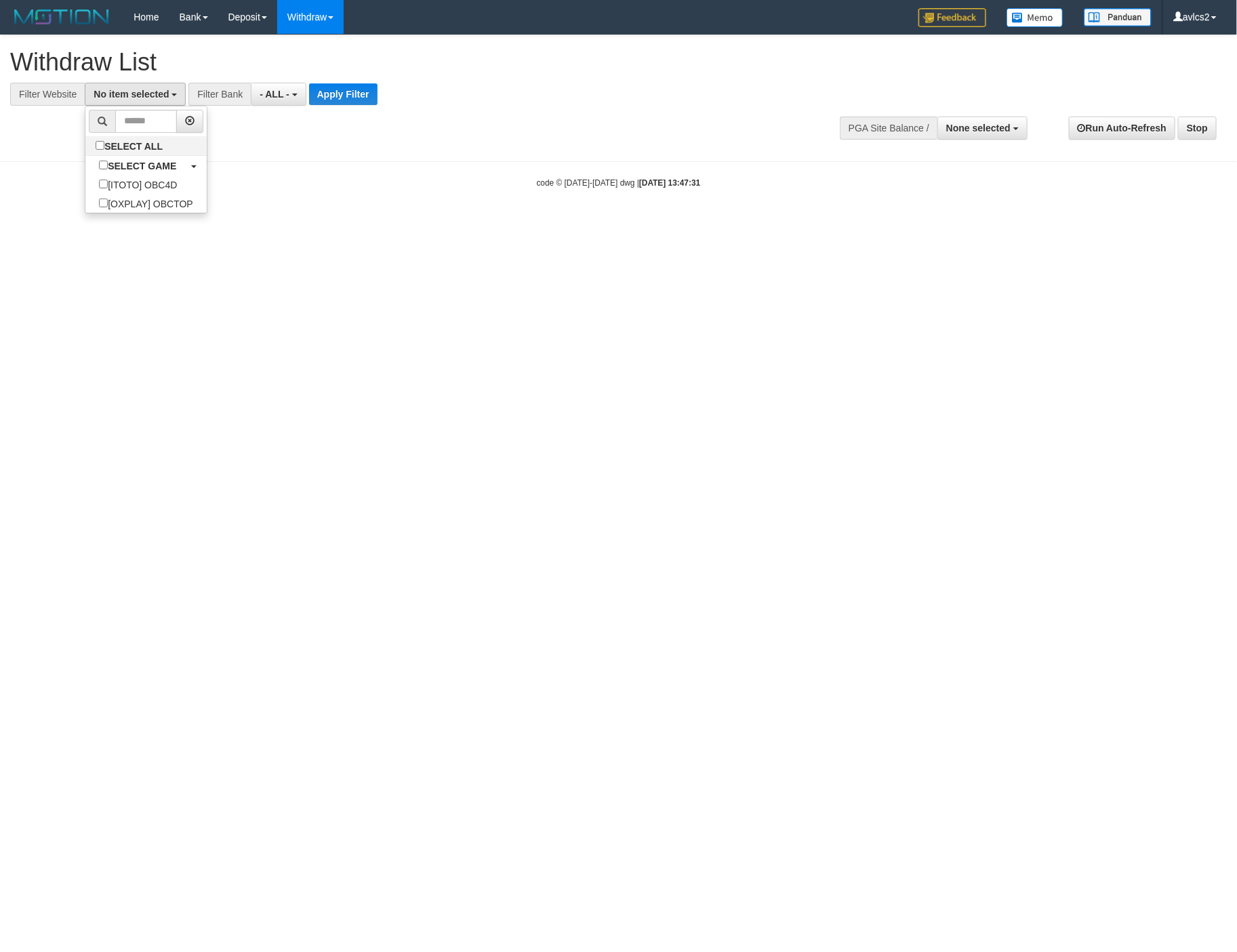
scroll to position [23, 0]
click at [367, 90] on button "Apply Filter" at bounding box center [354, 93] width 68 height 21
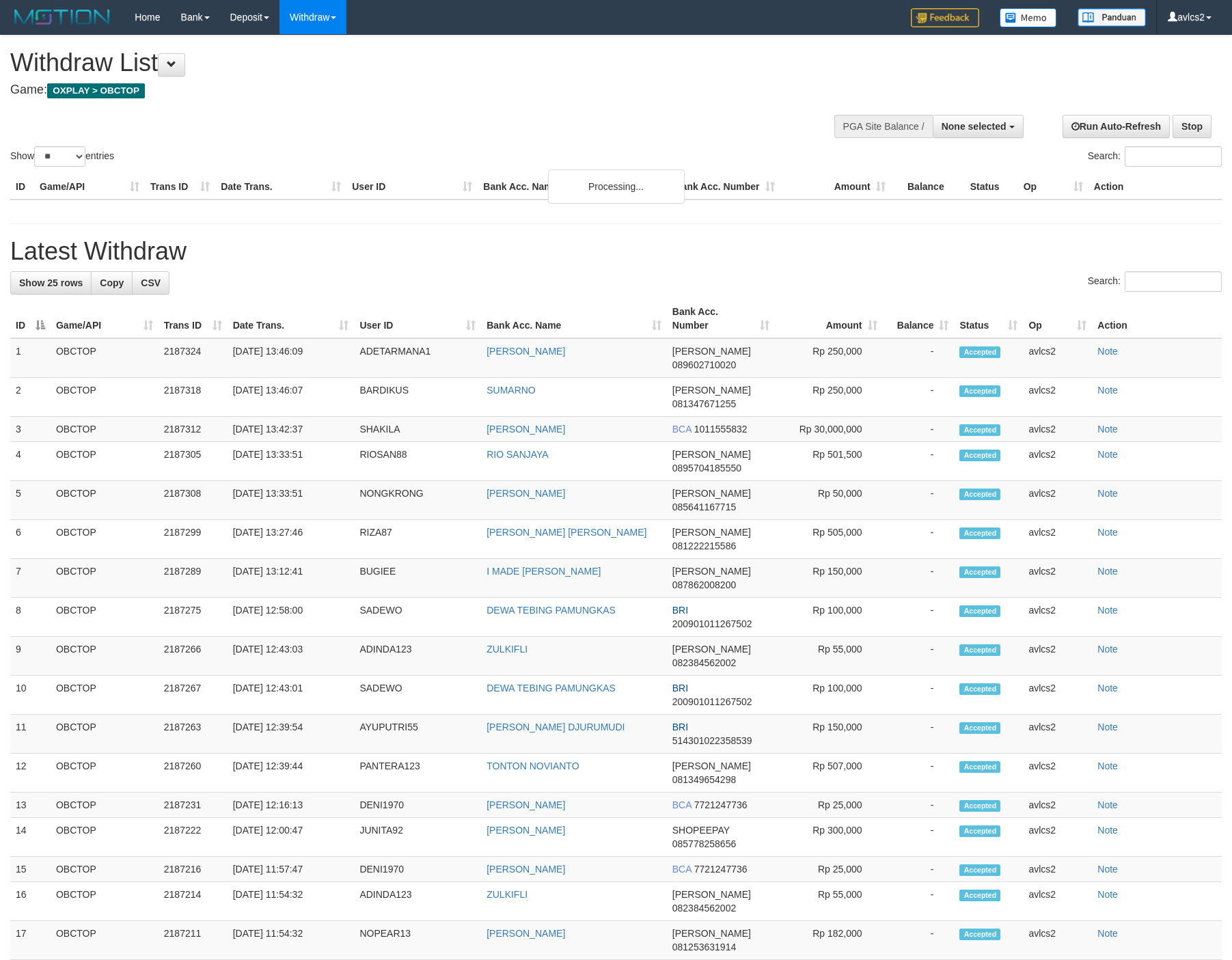
select select
select select "**"
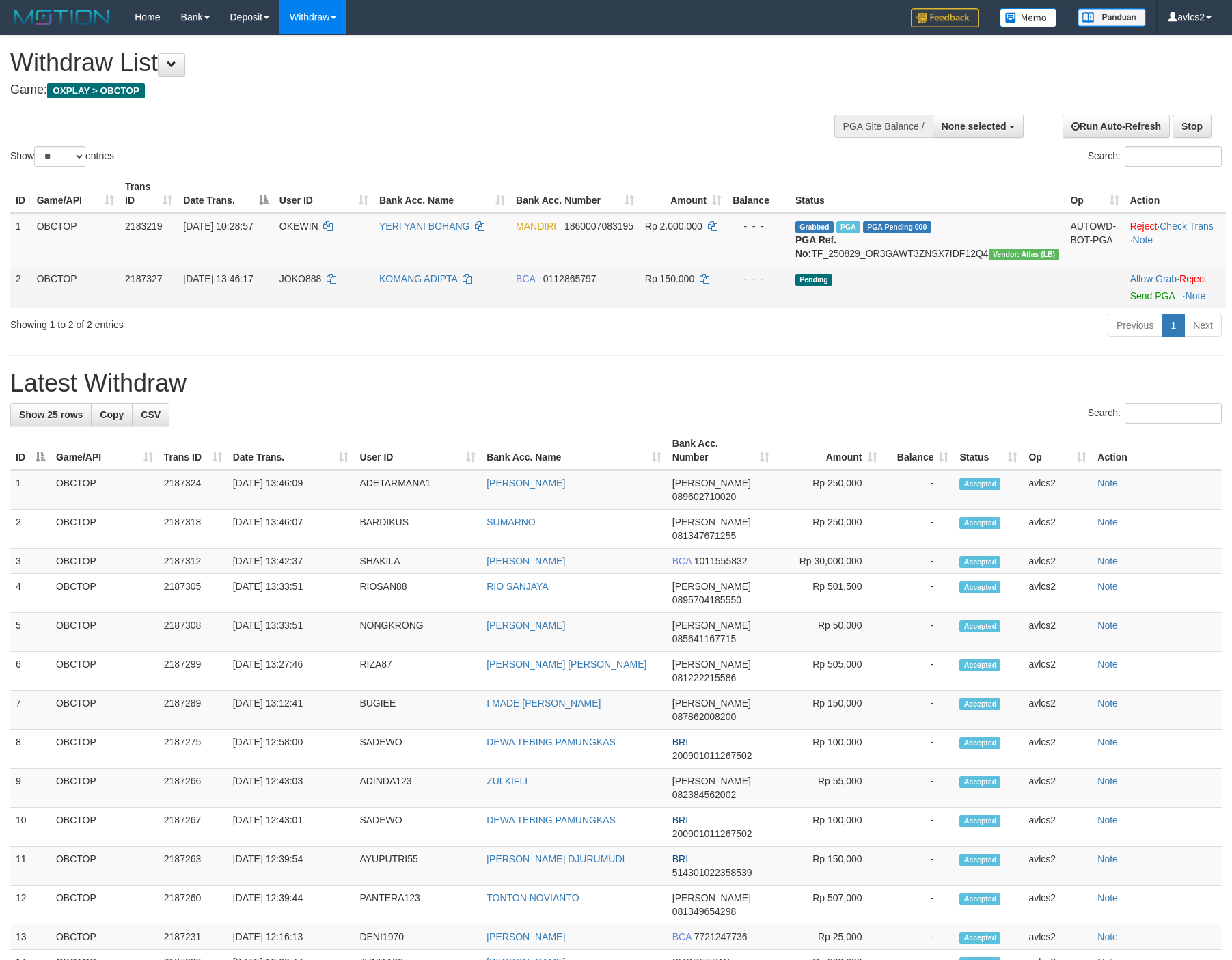
click at [1139, 302] on td "Allow Grab · Reject Send PGA · Note" at bounding box center [1175, 287] width 101 height 42
click at [1130, 301] on link "Send PGA" at bounding box center [1152, 296] width 44 height 11
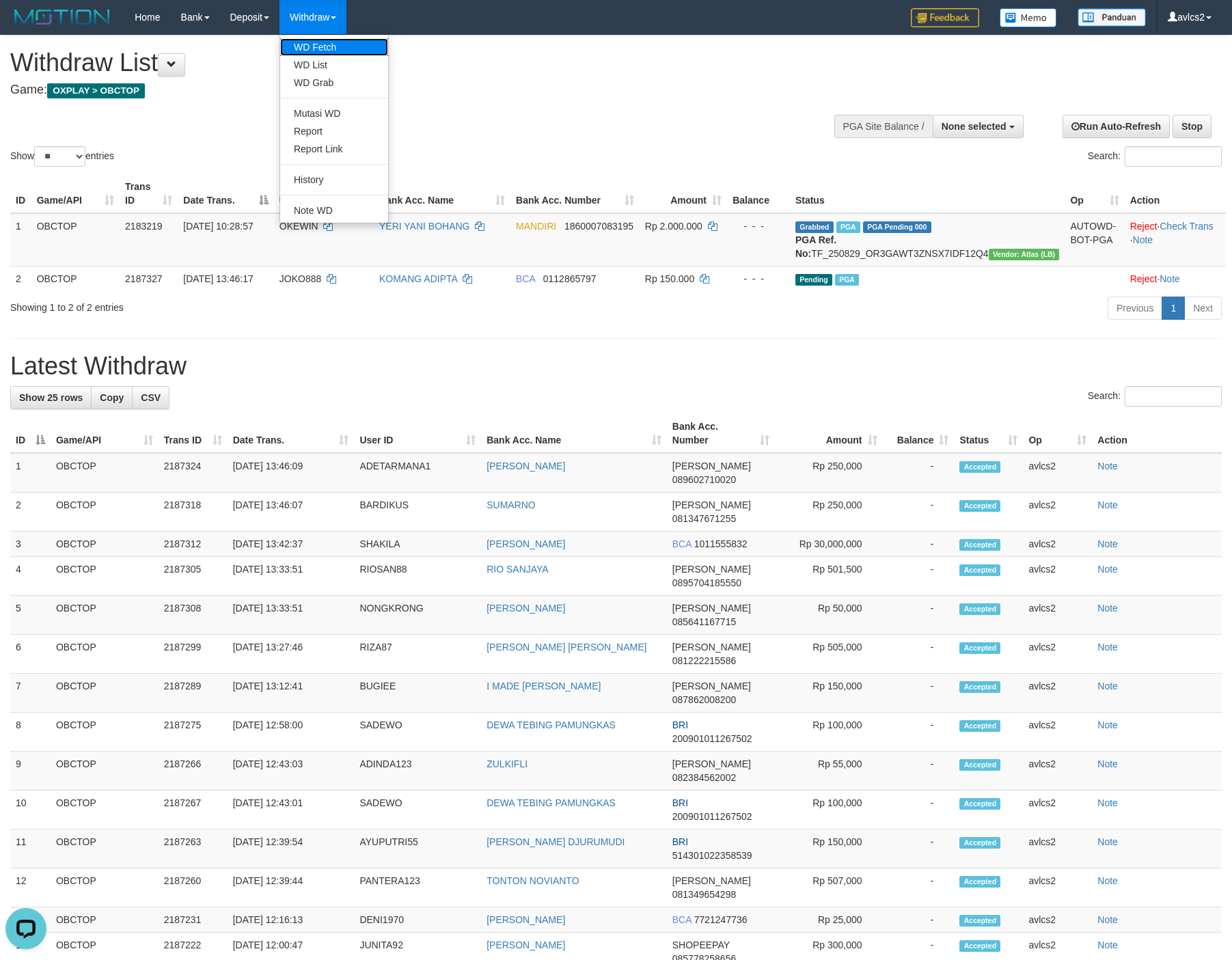
click at [327, 46] on link "WD Fetch" at bounding box center [334, 47] width 108 height 18
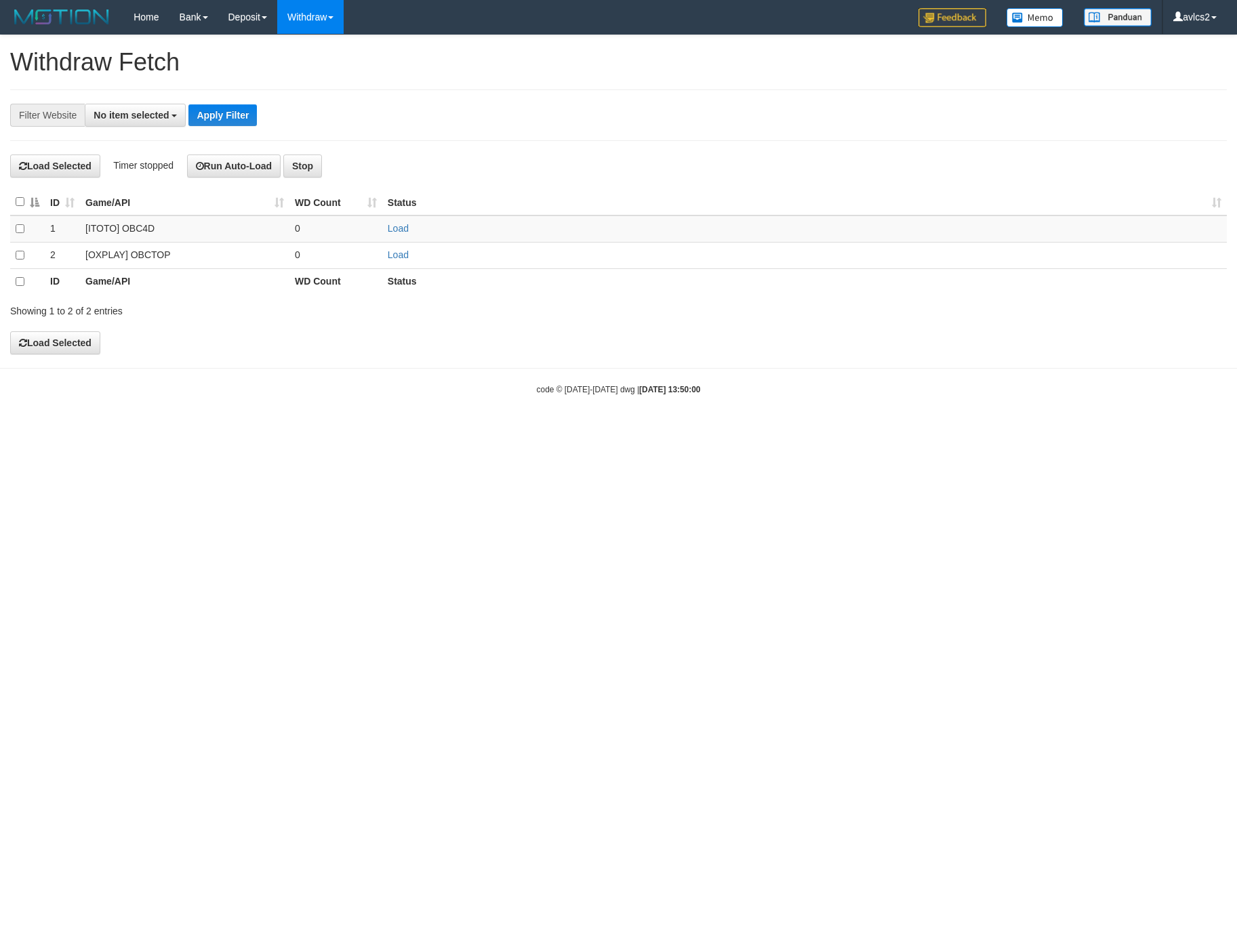
select select
click at [395, 256] on link "Load" at bounding box center [398, 254] width 21 height 11
click at [290, 61] on link "WD List" at bounding box center [332, 65] width 107 height 18
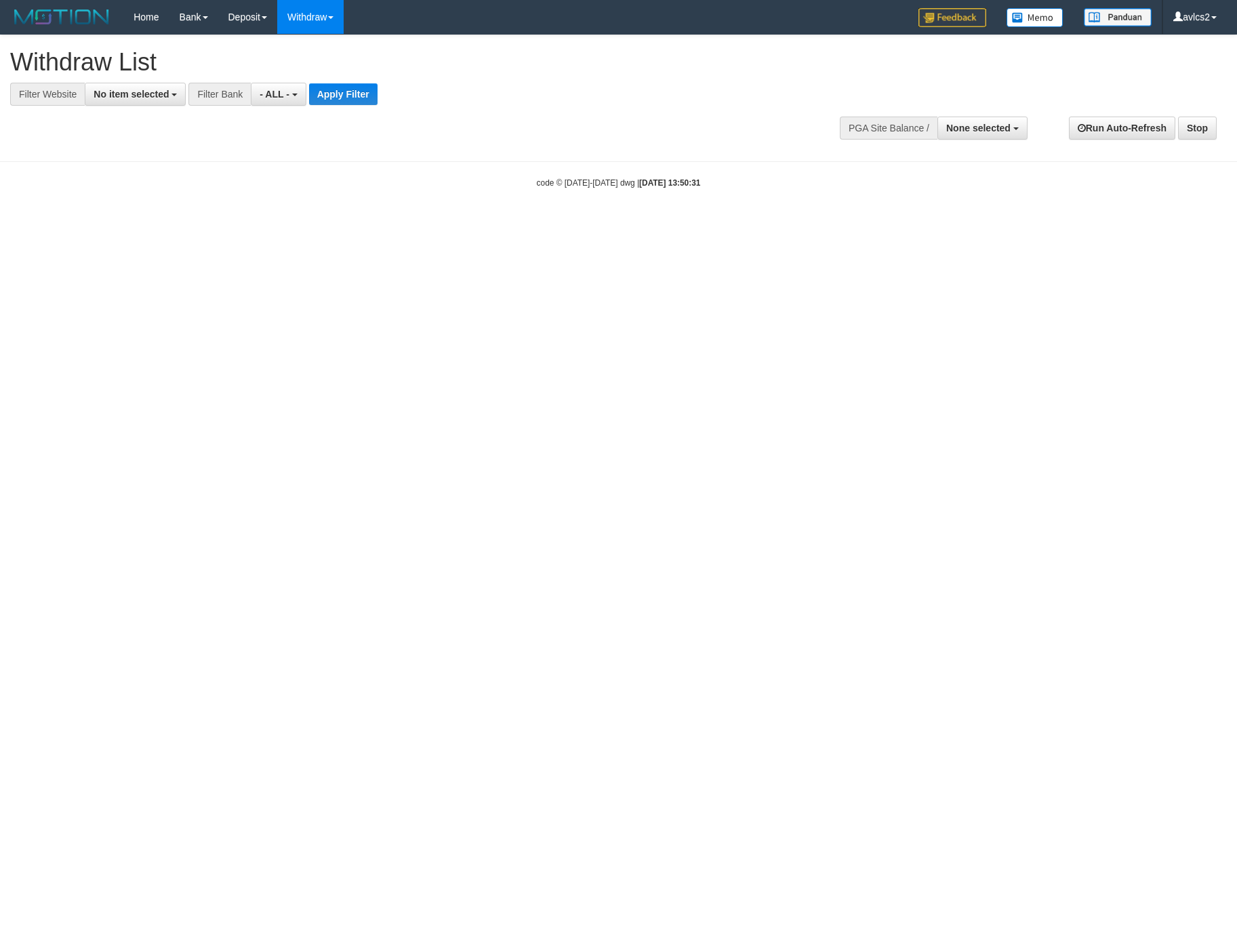
select select
click at [145, 99] on button "No item selected" at bounding box center [135, 93] width 101 height 23
click at [144, 212] on label "[OXPLAY] OBCTOP" at bounding box center [146, 204] width 121 height 19
select select "****"
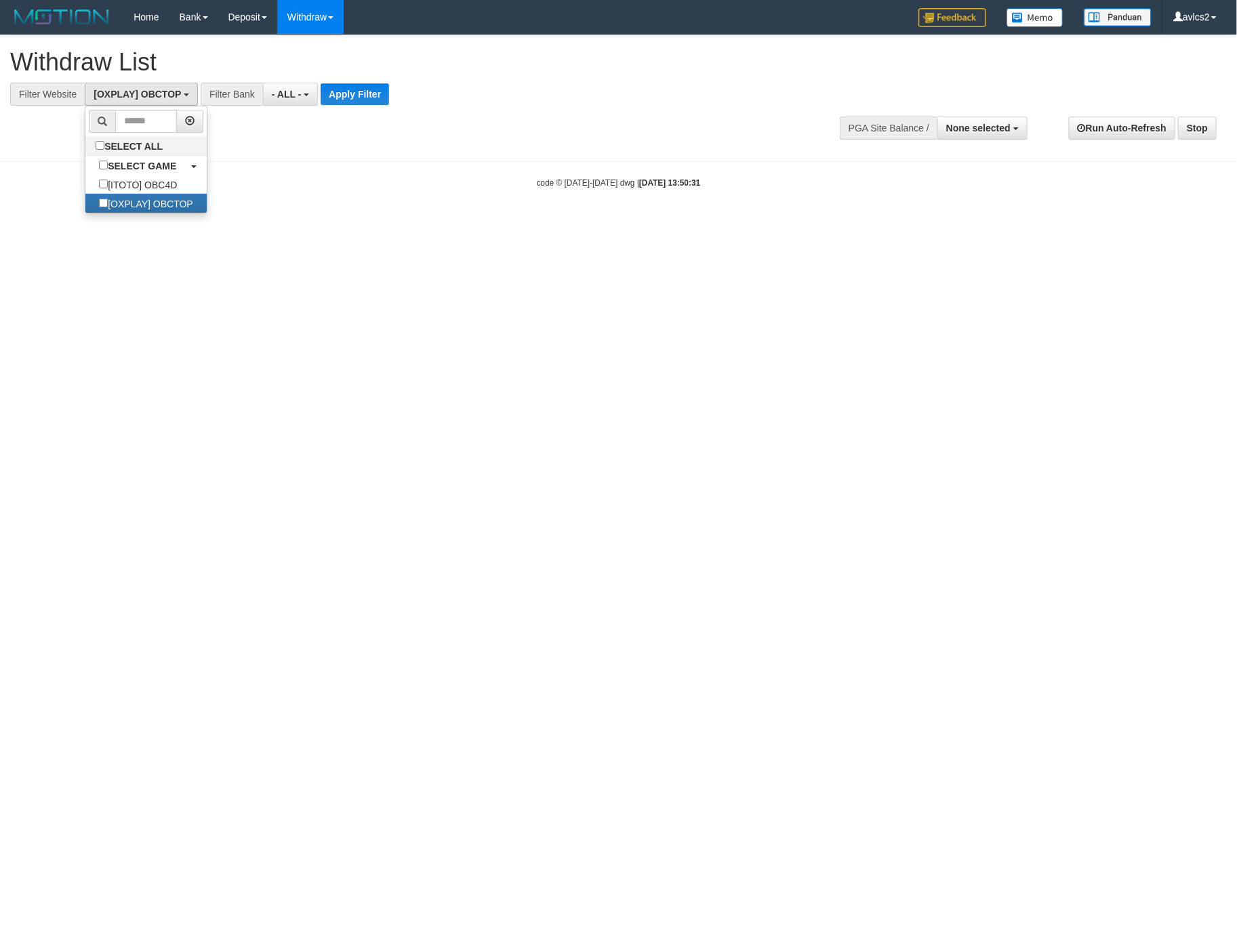
scroll to position [23, 0]
click at [358, 93] on button "Apply Filter" at bounding box center [354, 93] width 68 height 21
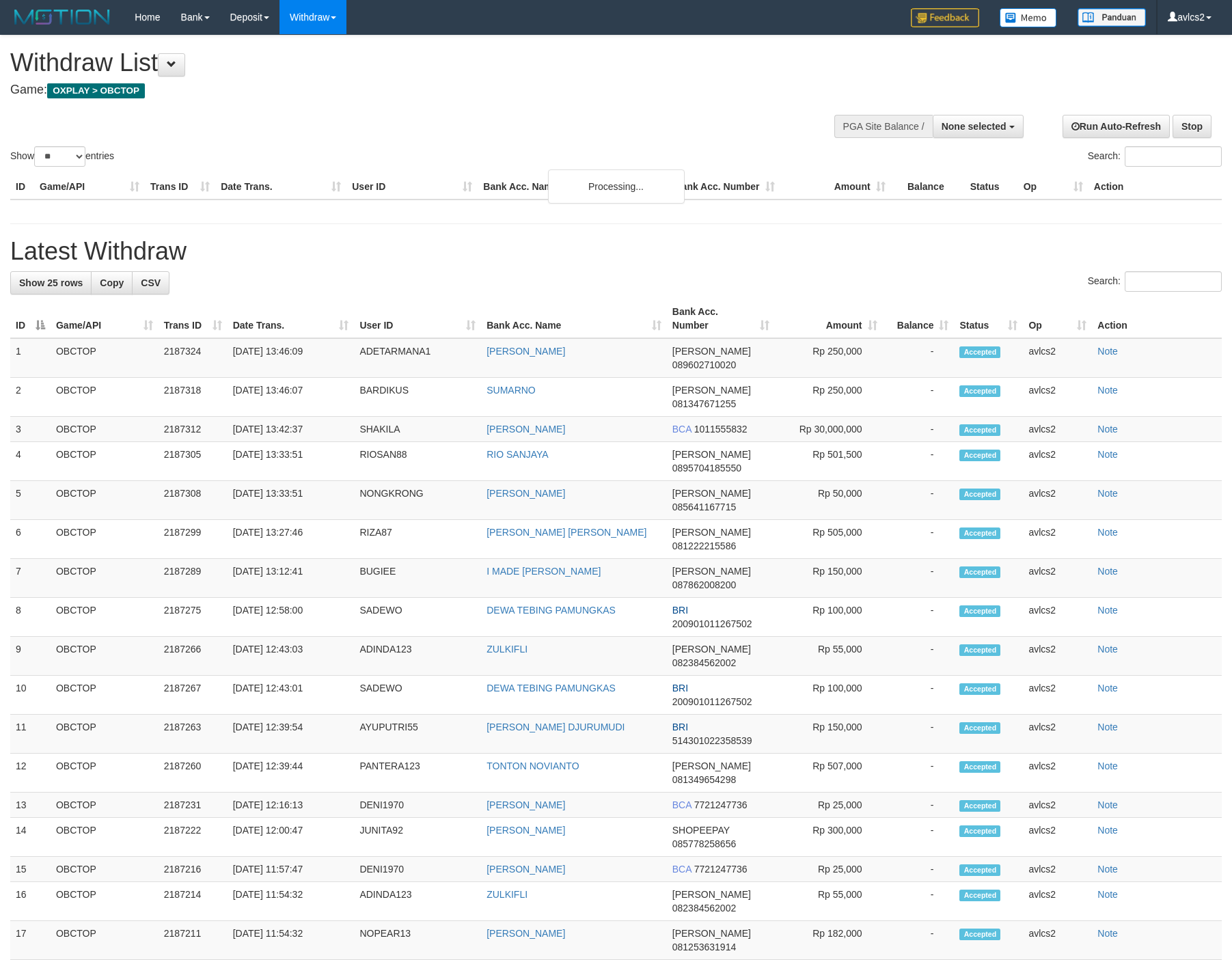
select select
select select "**"
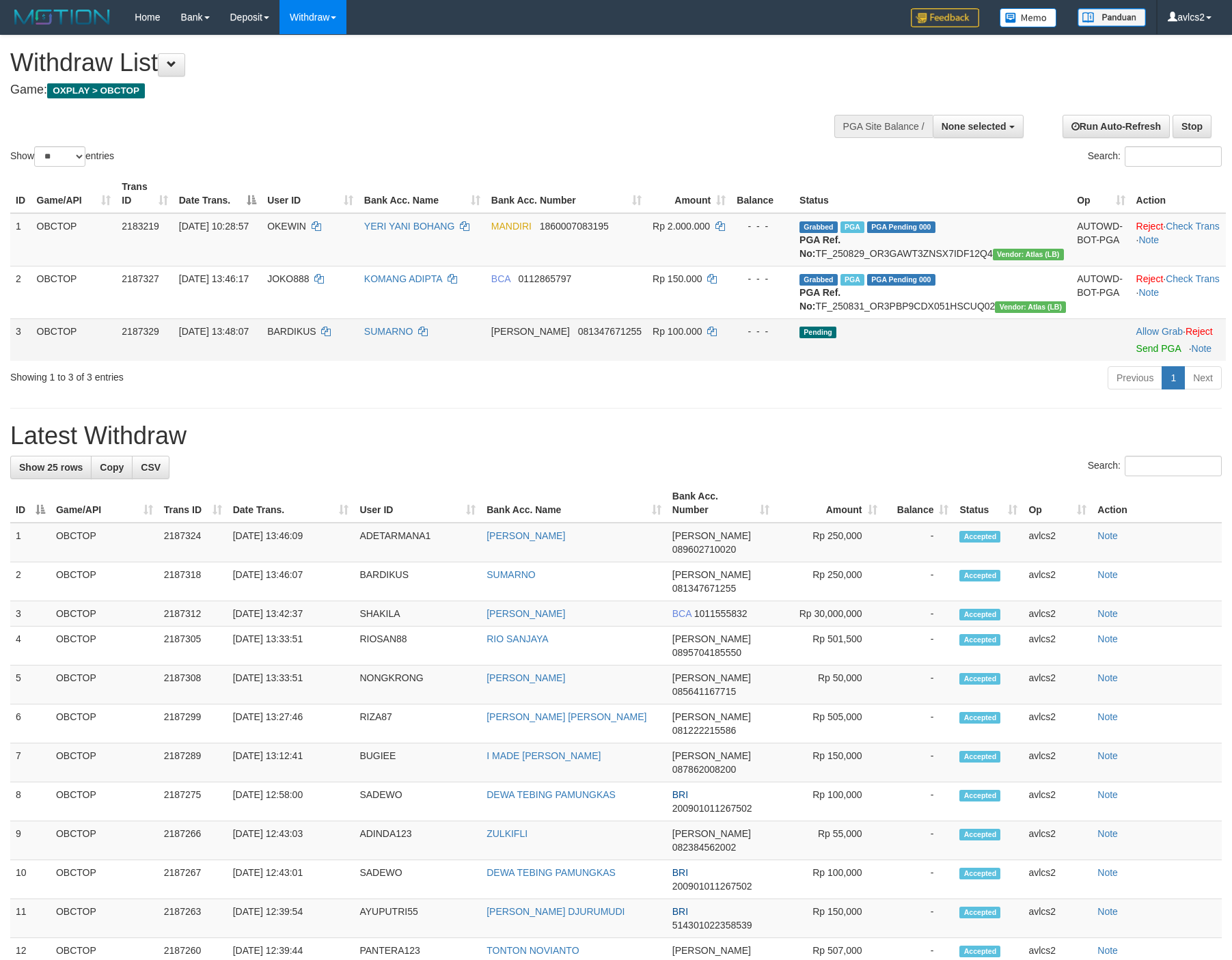
click at [1144, 361] on td "Allow Grab · Reject Send PGA · Note" at bounding box center [1178, 339] width 95 height 42
click at [1145, 354] on link "Send PGA" at bounding box center [1159, 348] width 44 height 11
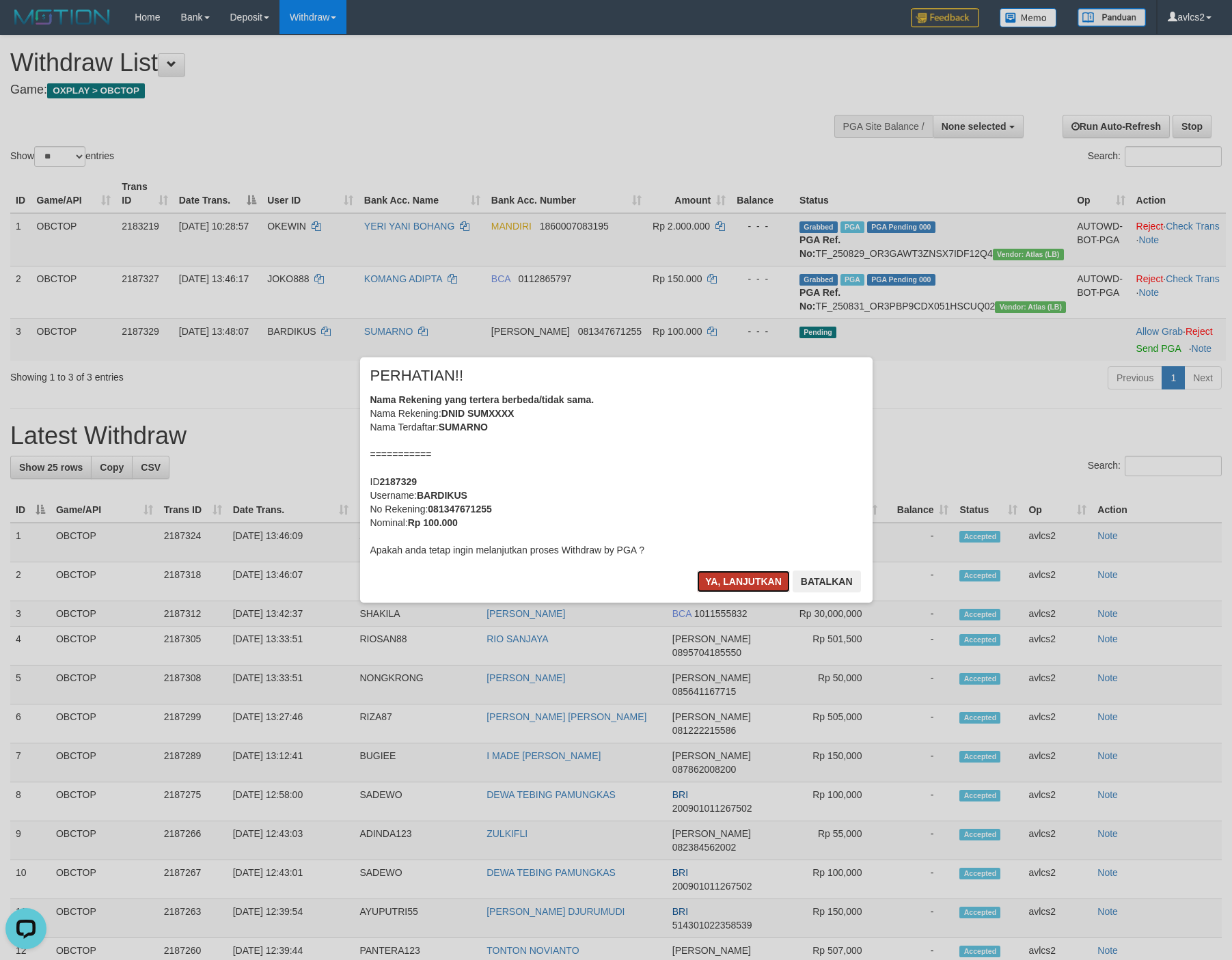
click at [729, 591] on button "Ya, lanjutkan" at bounding box center [743, 581] width 93 height 21
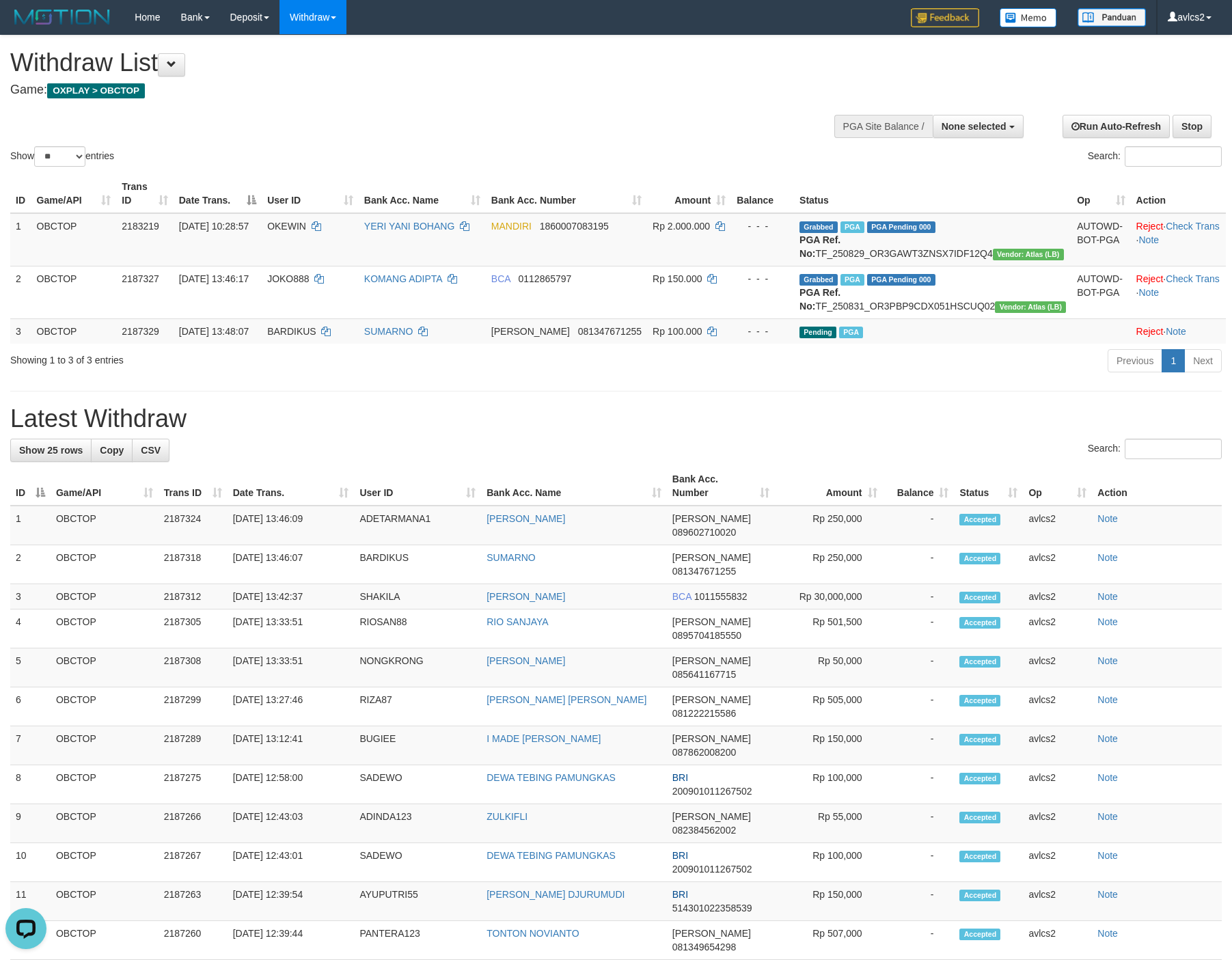
click at [515, 411] on div "**********" at bounding box center [616, 762] width 1232 height 1453
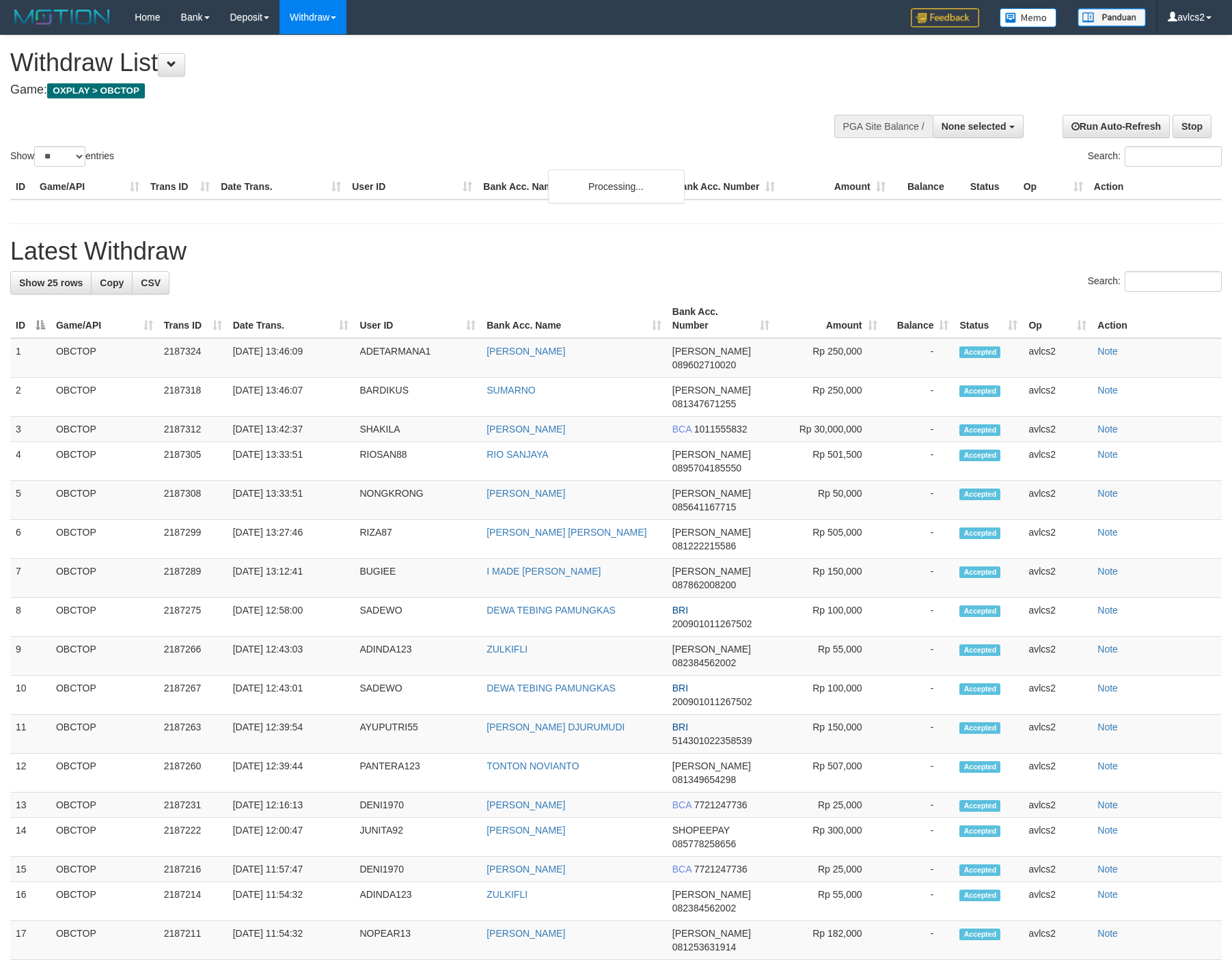
select select
select select "**"
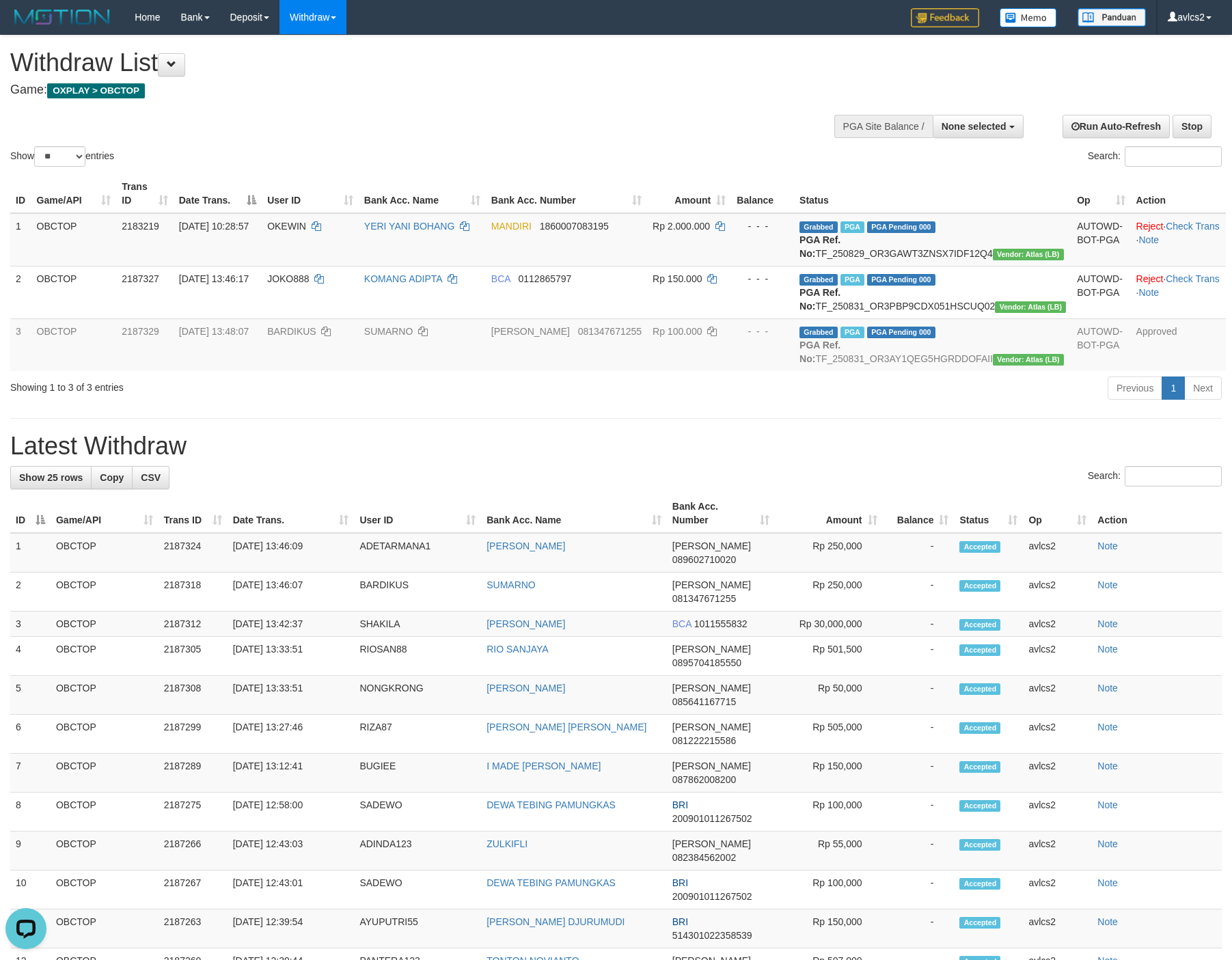
click at [649, 419] on hr at bounding box center [616, 418] width 1211 height 1
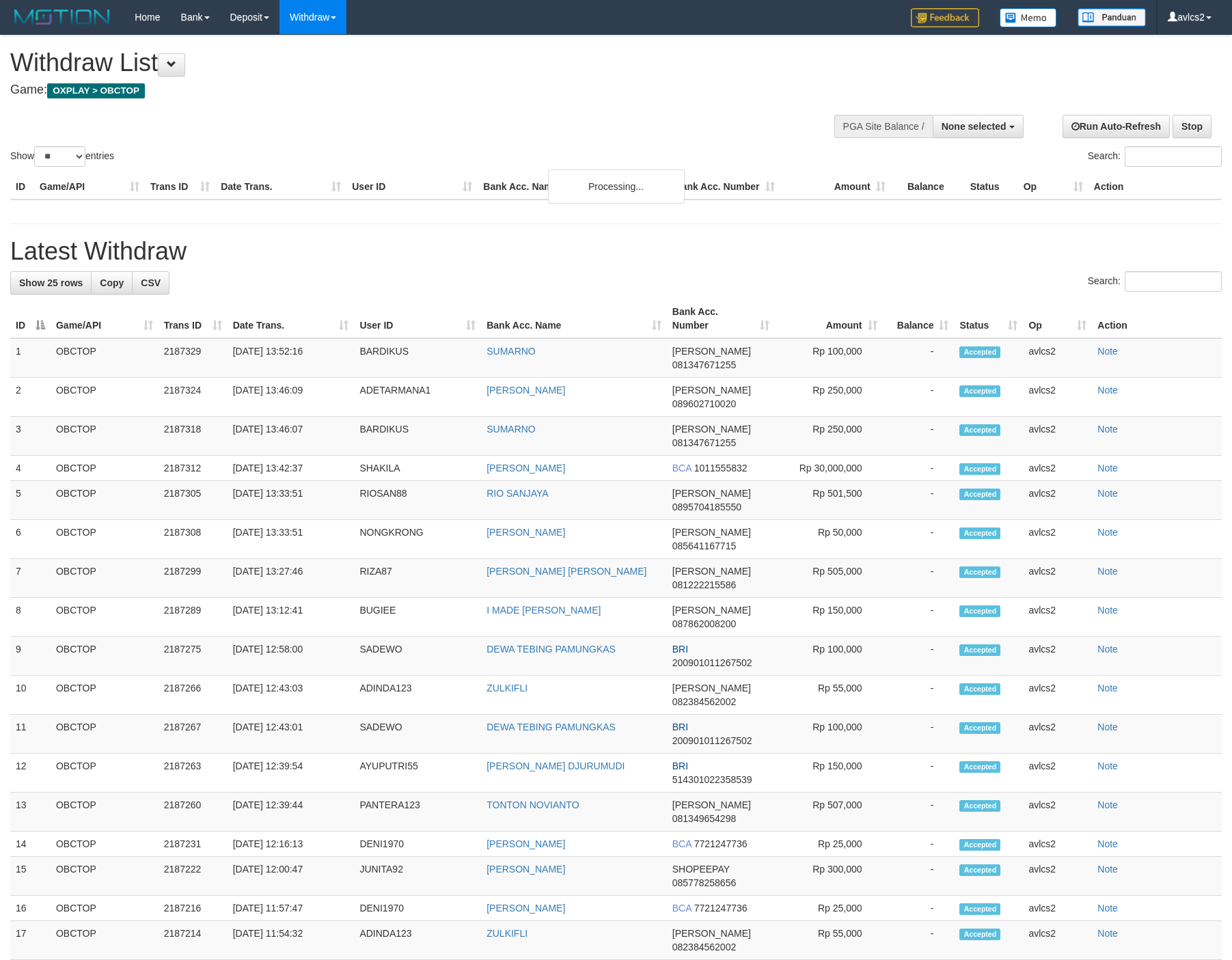
select select
select select "**"
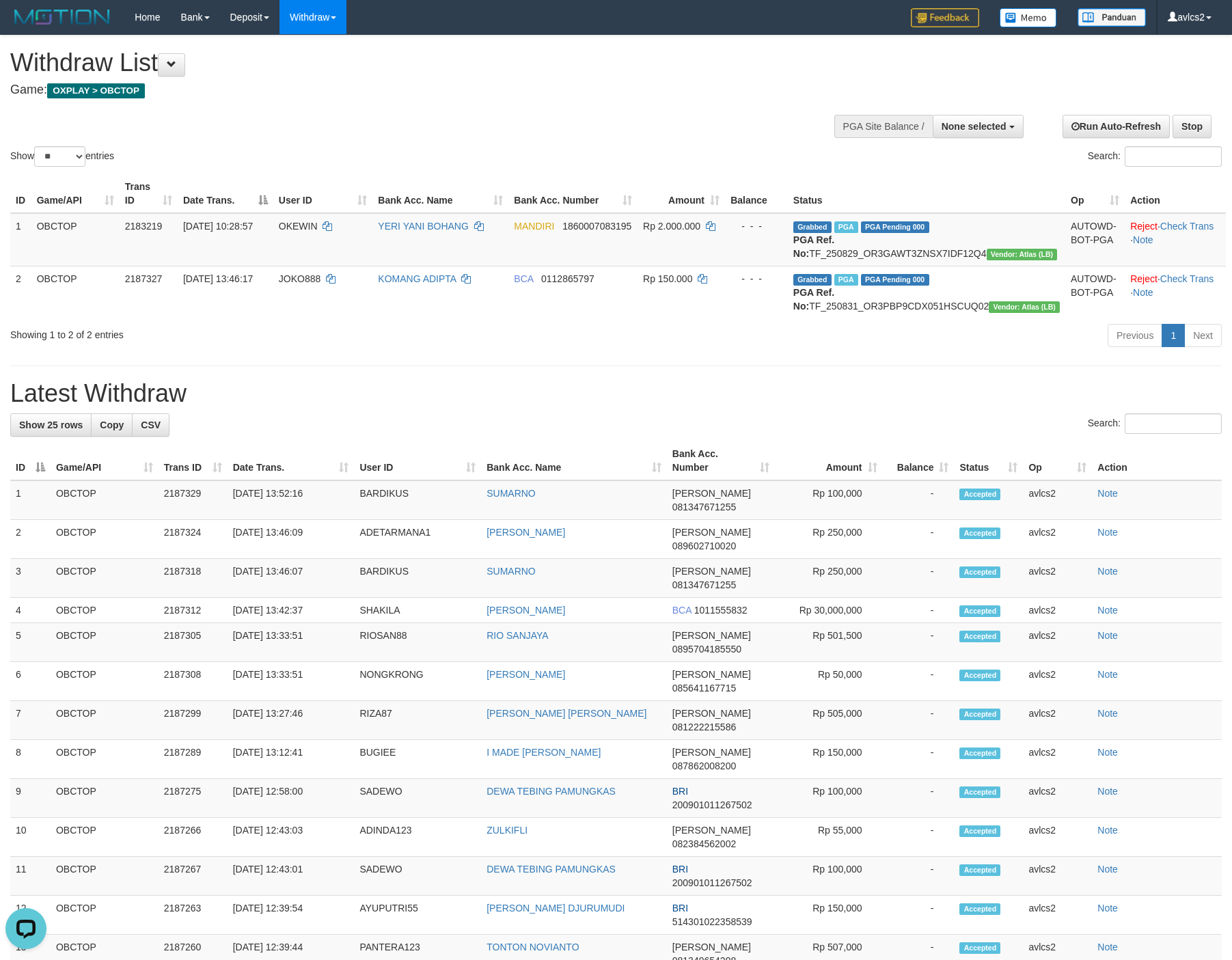
click at [909, 407] on h1 "Latest Withdraw" at bounding box center [616, 393] width 1211 height 27
click at [325, 51] on link "WD Fetch" at bounding box center [334, 47] width 108 height 18
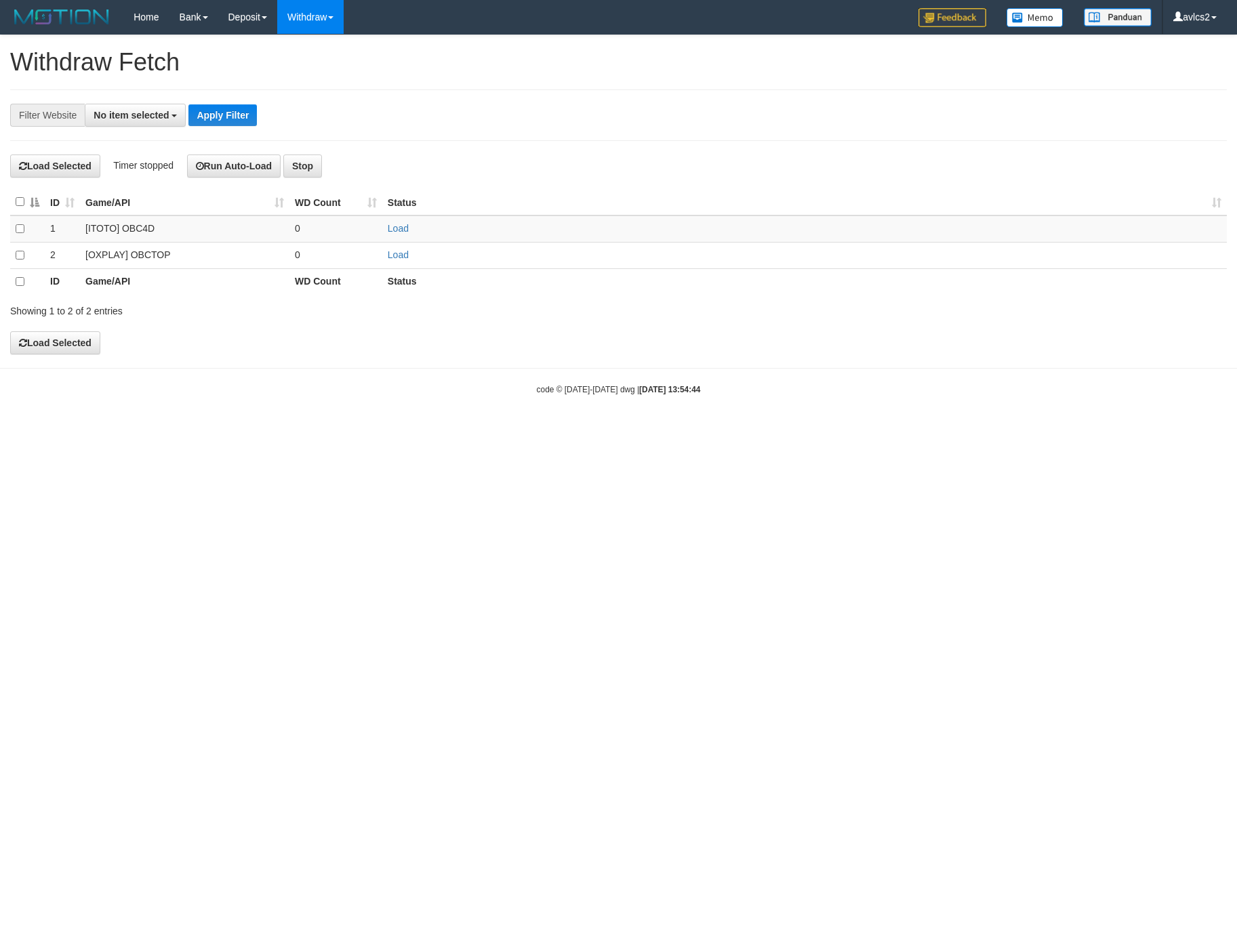
select select
click at [391, 256] on link "Load" at bounding box center [398, 254] width 21 height 11
click at [310, 69] on link "WD List" at bounding box center [332, 65] width 107 height 18
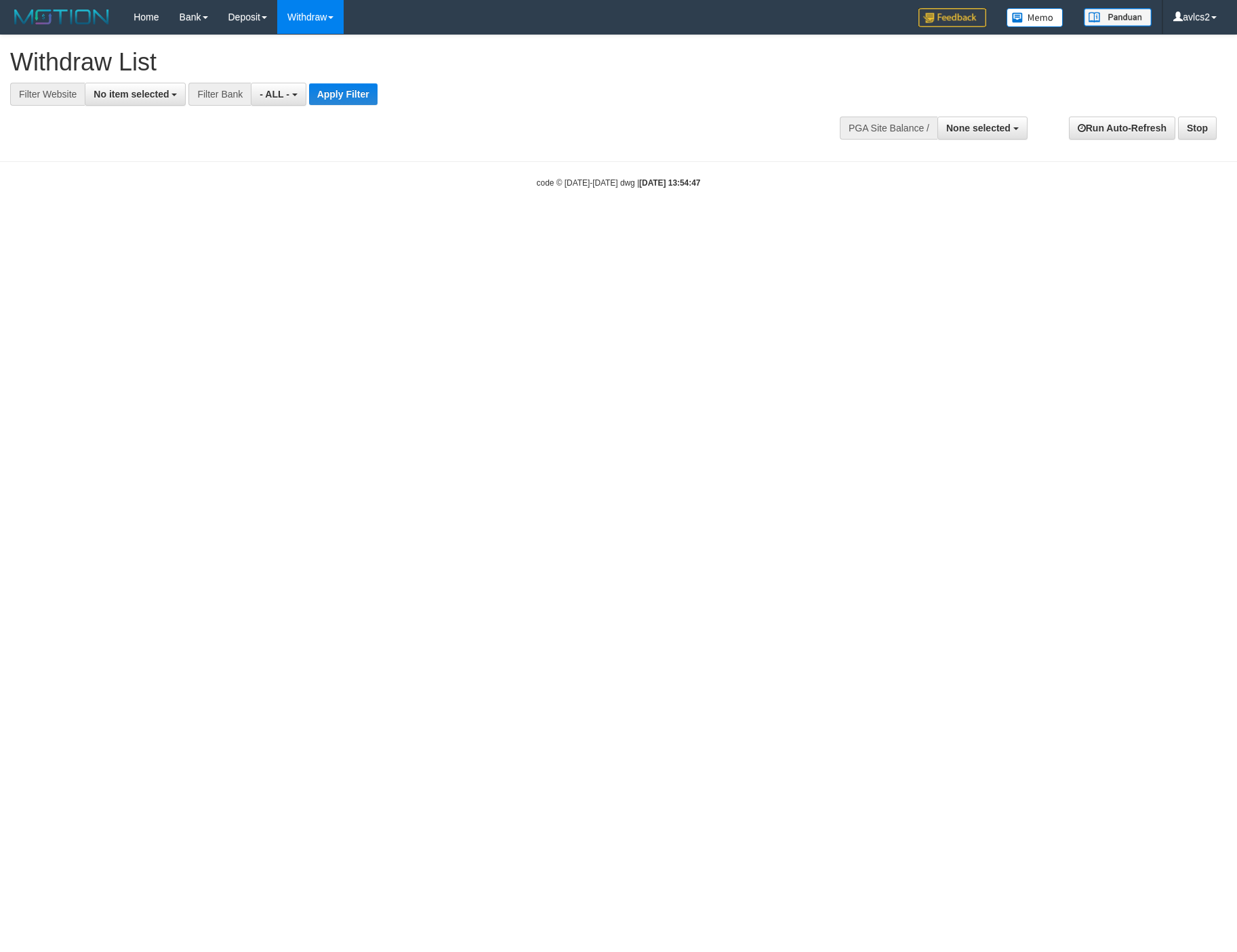
select select
click at [110, 93] on span "No item selected" at bounding box center [131, 94] width 75 height 11
click at [157, 201] on label "[OXPLAY] OBCTOP" at bounding box center [146, 204] width 121 height 19
select select "****"
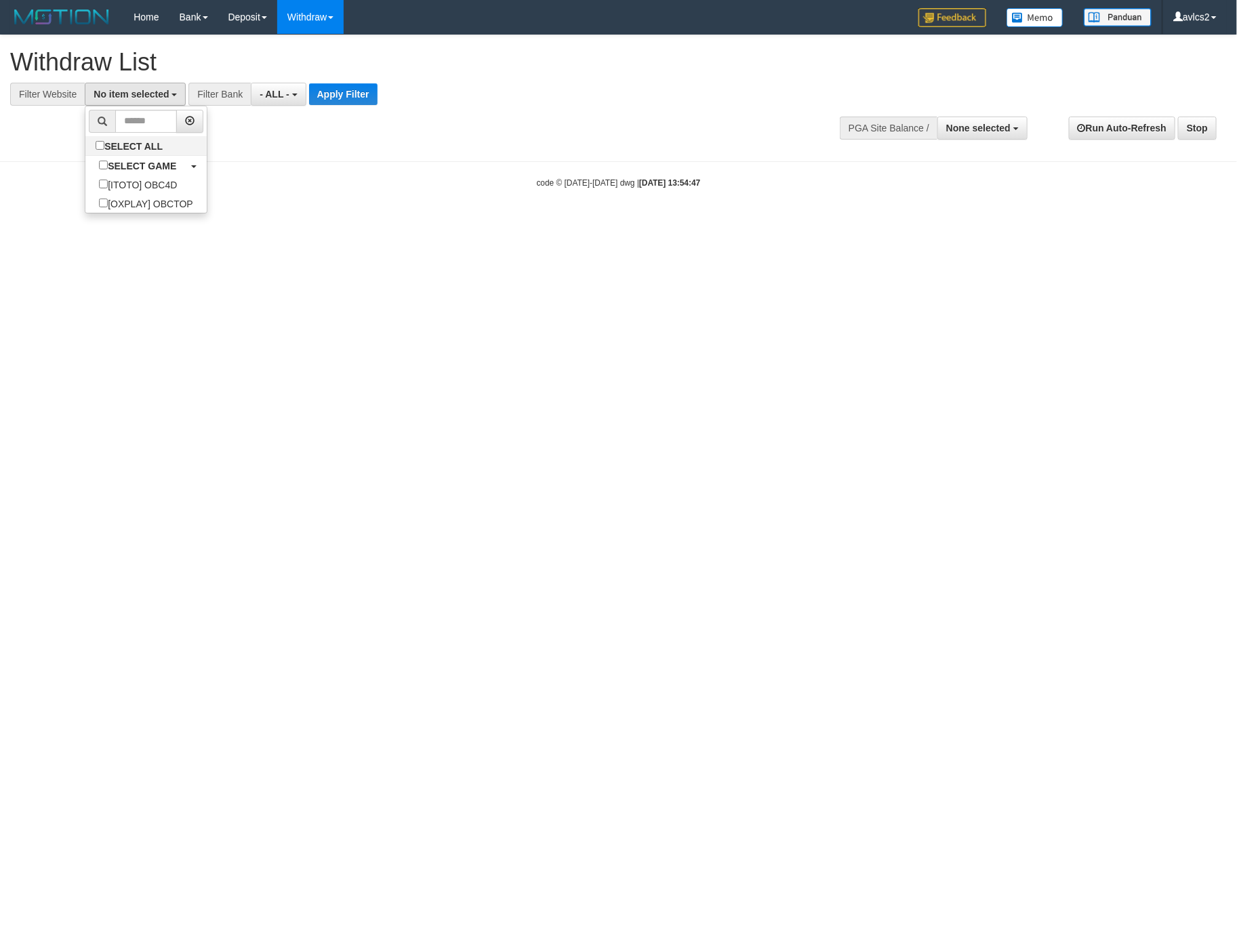
scroll to position [23, 0]
click at [373, 96] on button "Apply Filter" at bounding box center [354, 93] width 68 height 21
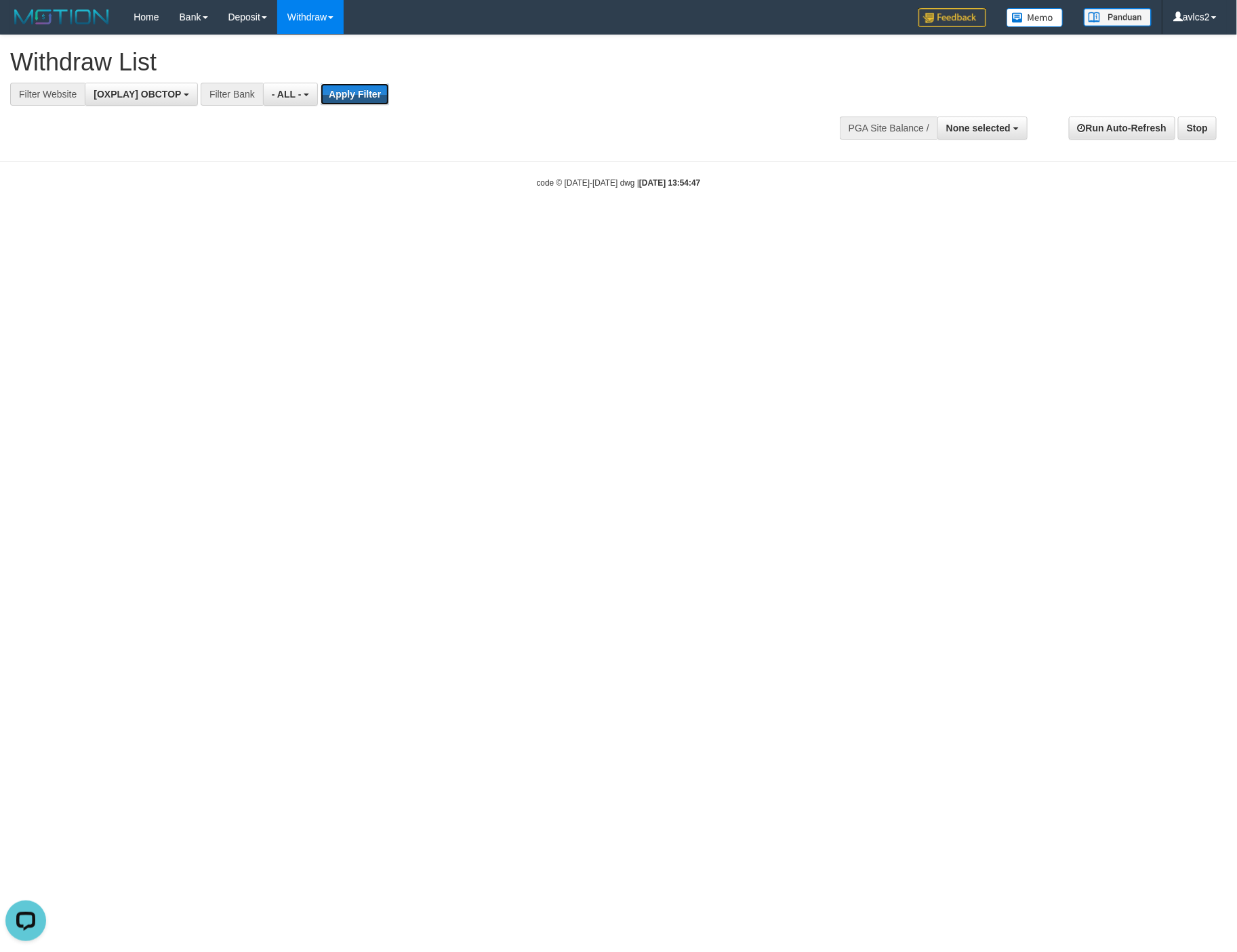
scroll to position [0, 0]
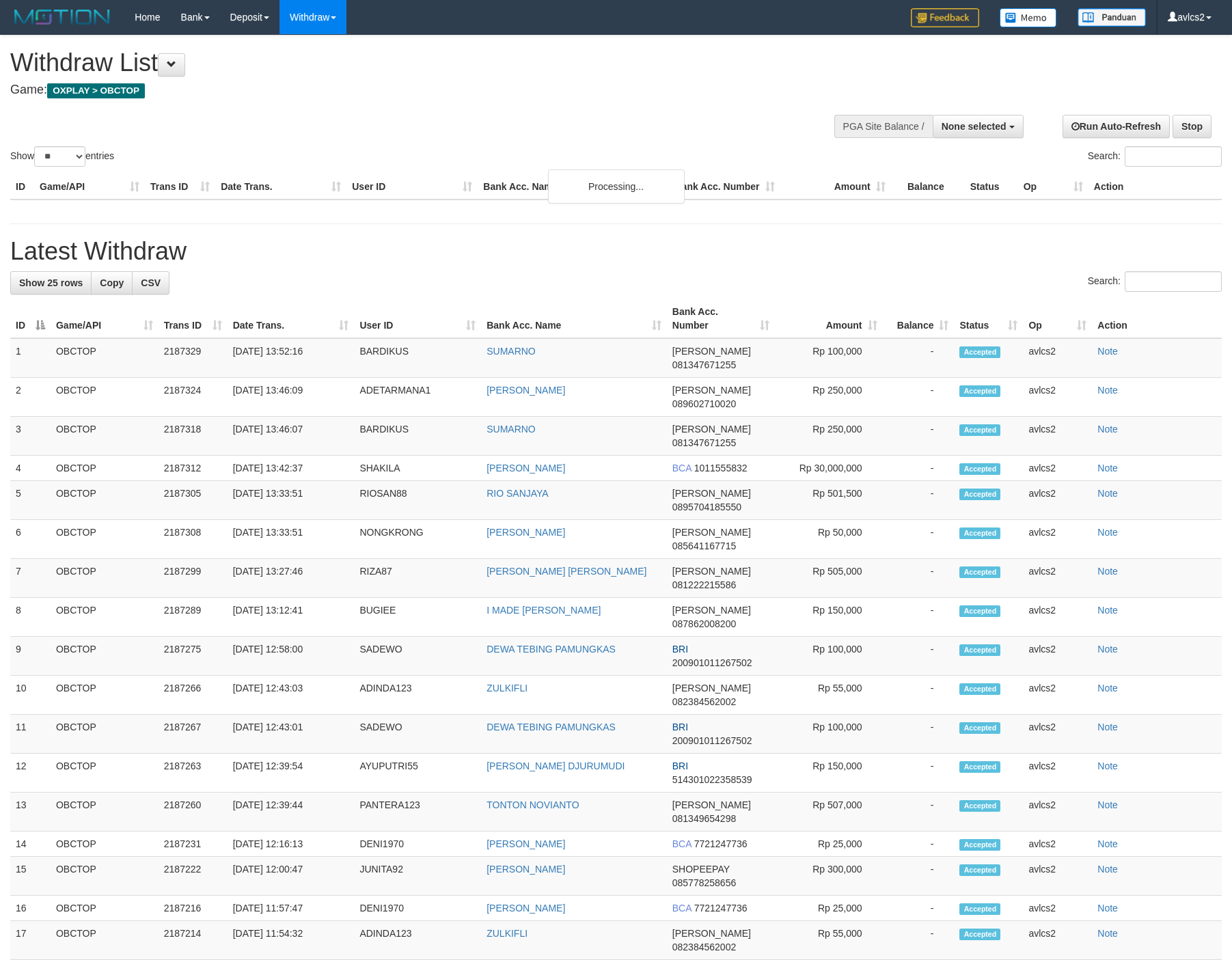
select select
select select "**"
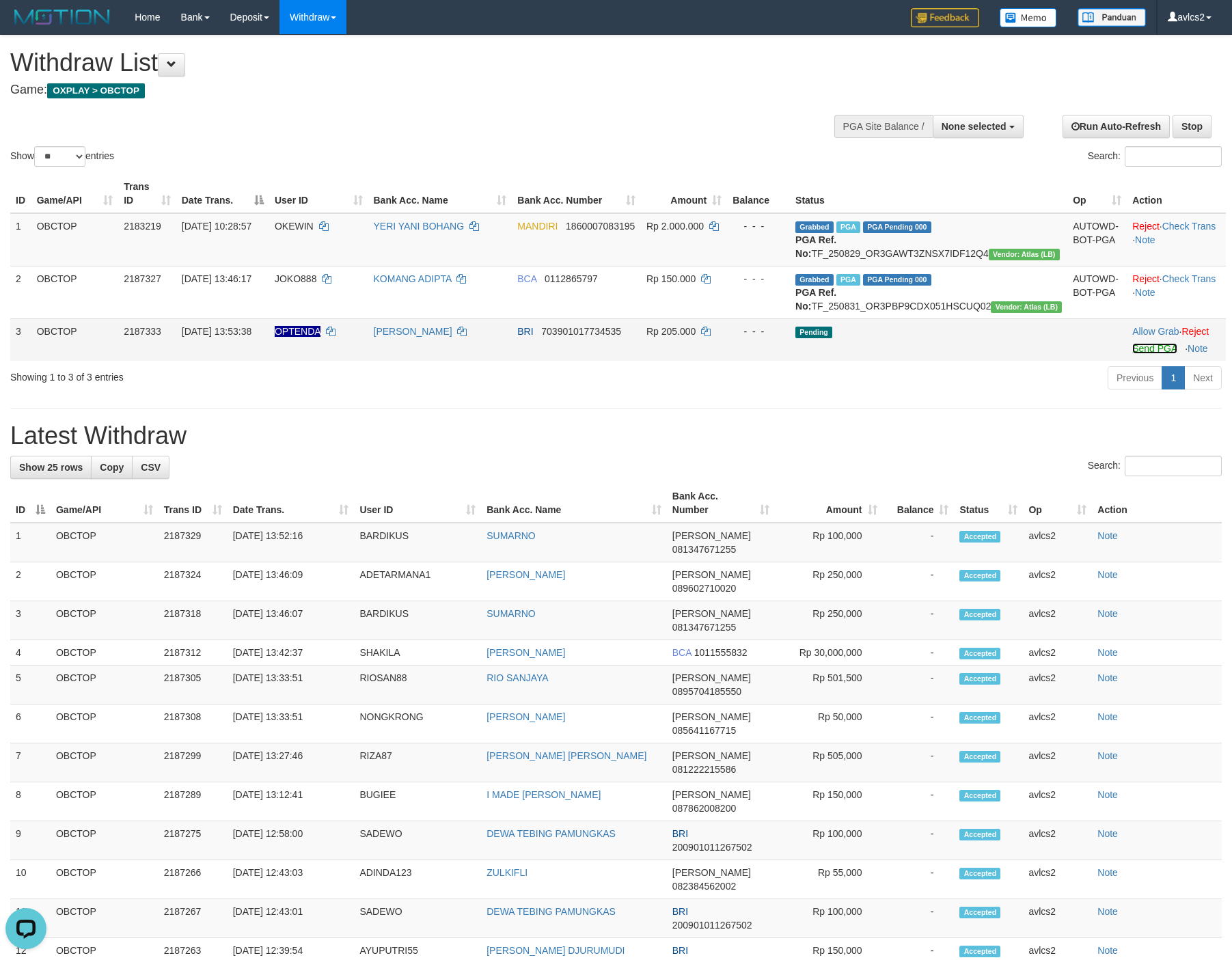
click at [1132, 354] on link "Send PGA" at bounding box center [1154, 348] width 44 height 11
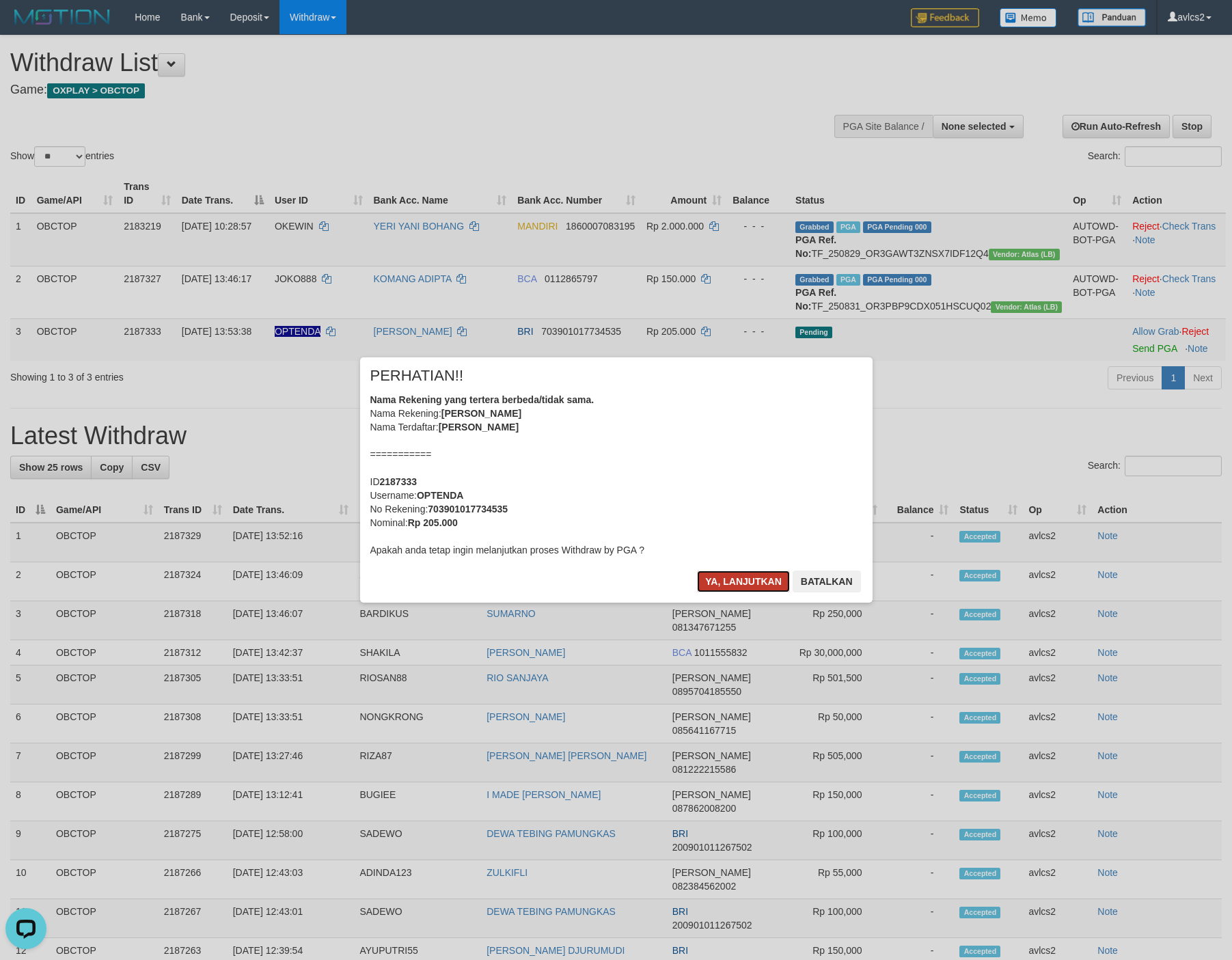
click at [753, 589] on button "Ya, lanjutkan" at bounding box center [743, 581] width 93 height 21
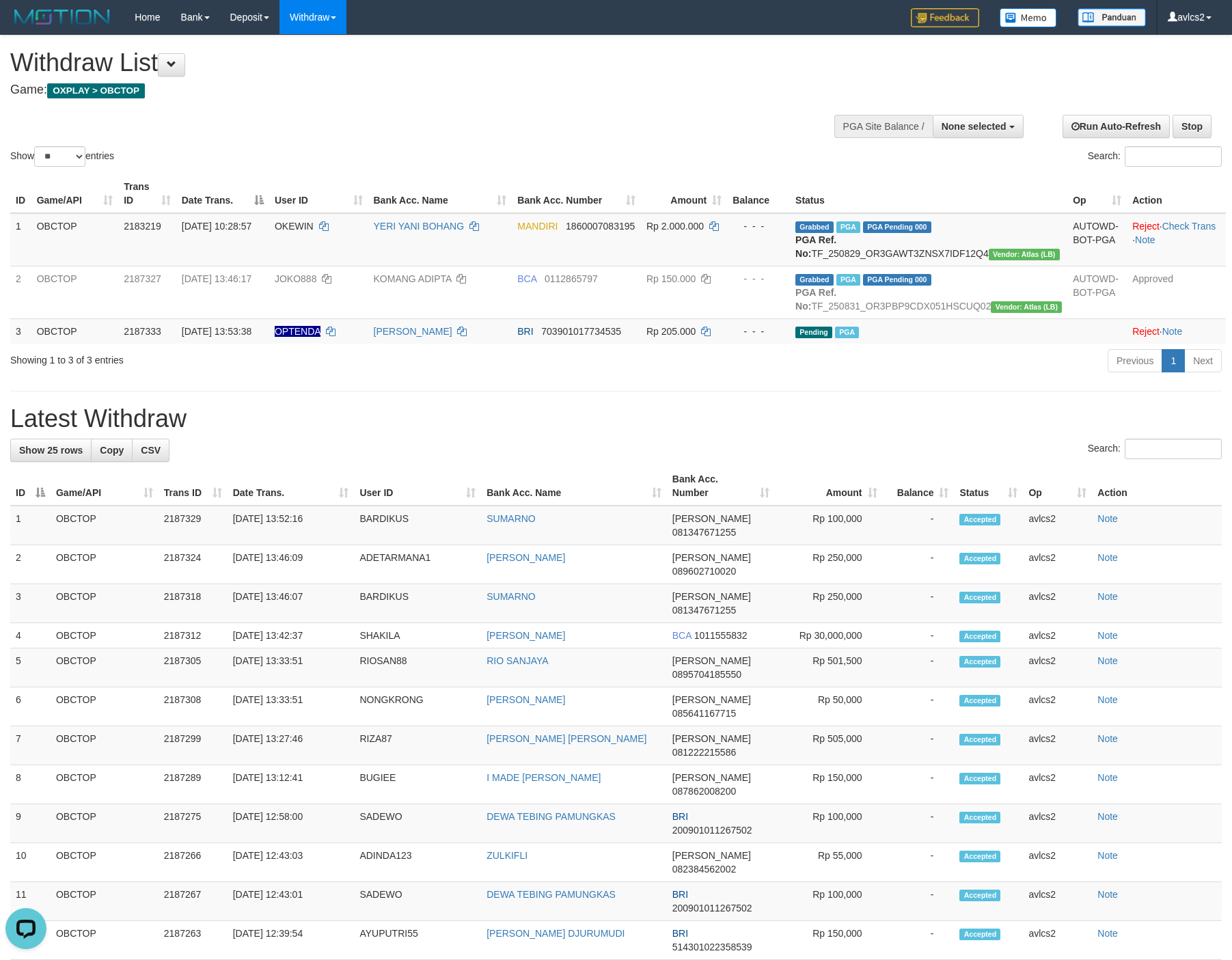
click at [621, 431] on div "**********" at bounding box center [616, 762] width 1232 height 1453
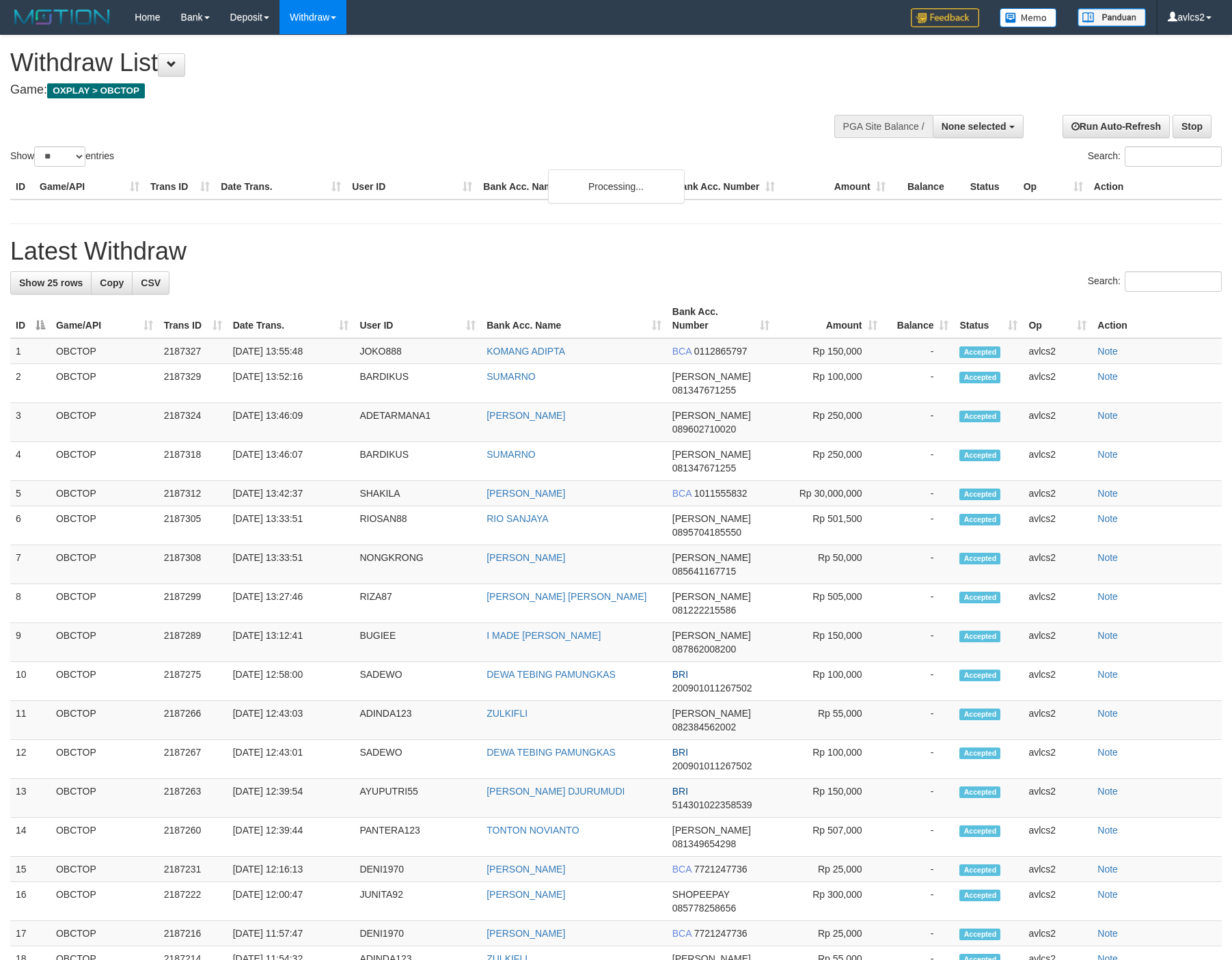
select select
select select "**"
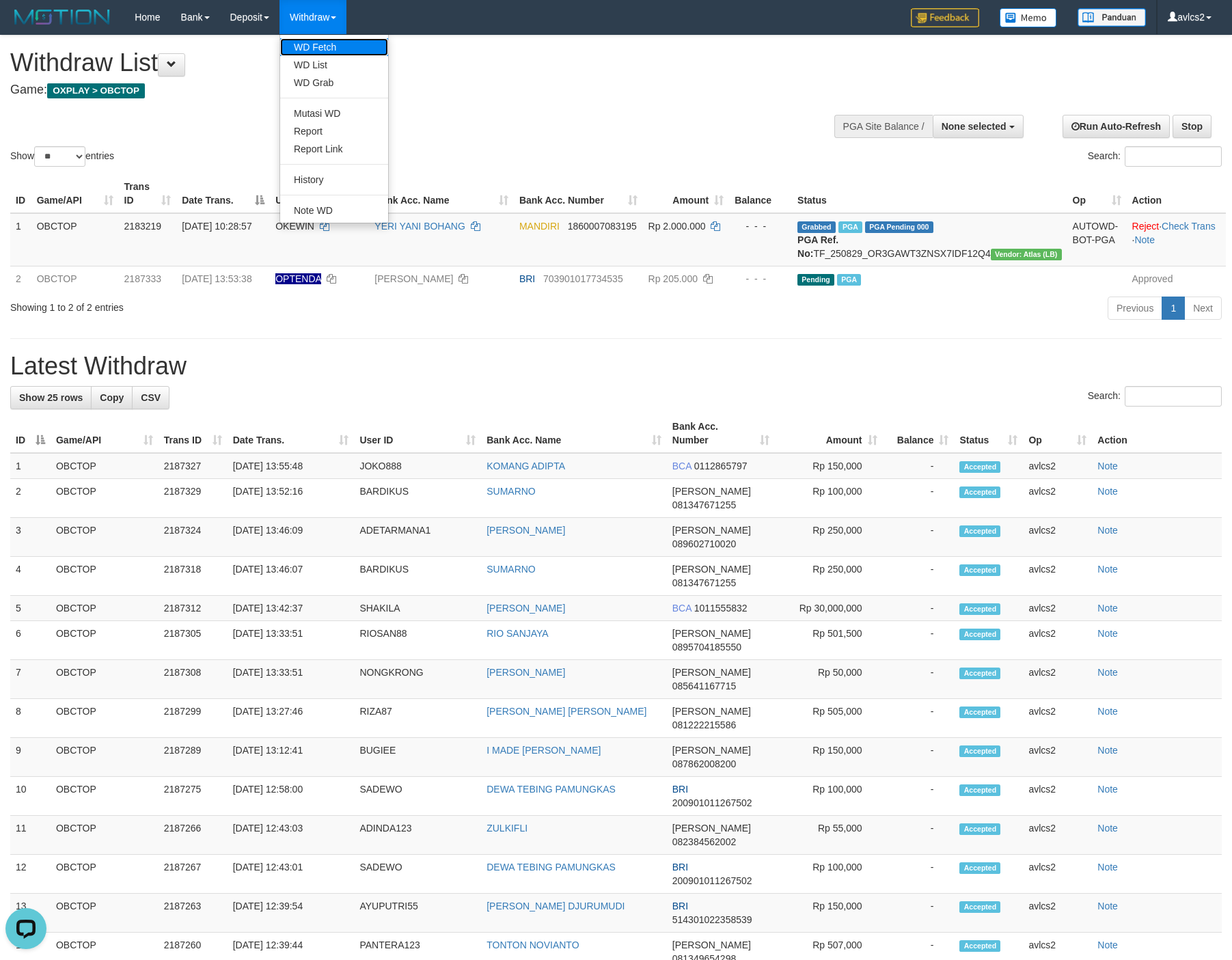
click at [303, 47] on link "WD Fetch" at bounding box center [334, 47] width 108 height 18
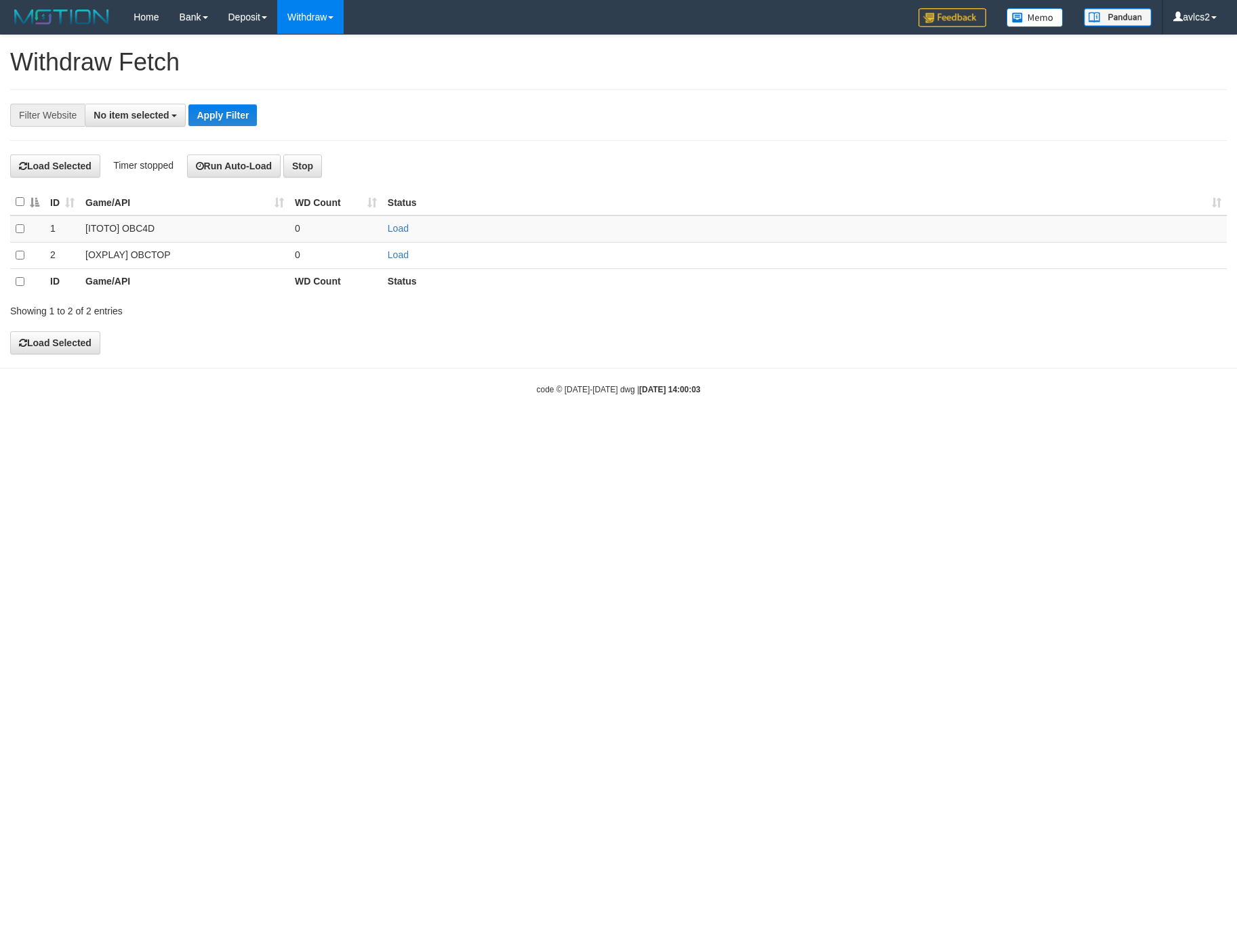
select select
click at [397, 260] on link "Load" at bounding box center [398, 254] width 21 height 11
click at [324, 43] on link "WD Fetch" at bounding box center [332, 47] width 107 height 18
select select
click at [394, 254] on link "Load" at bounding box center [398, 254] width 21 height 11
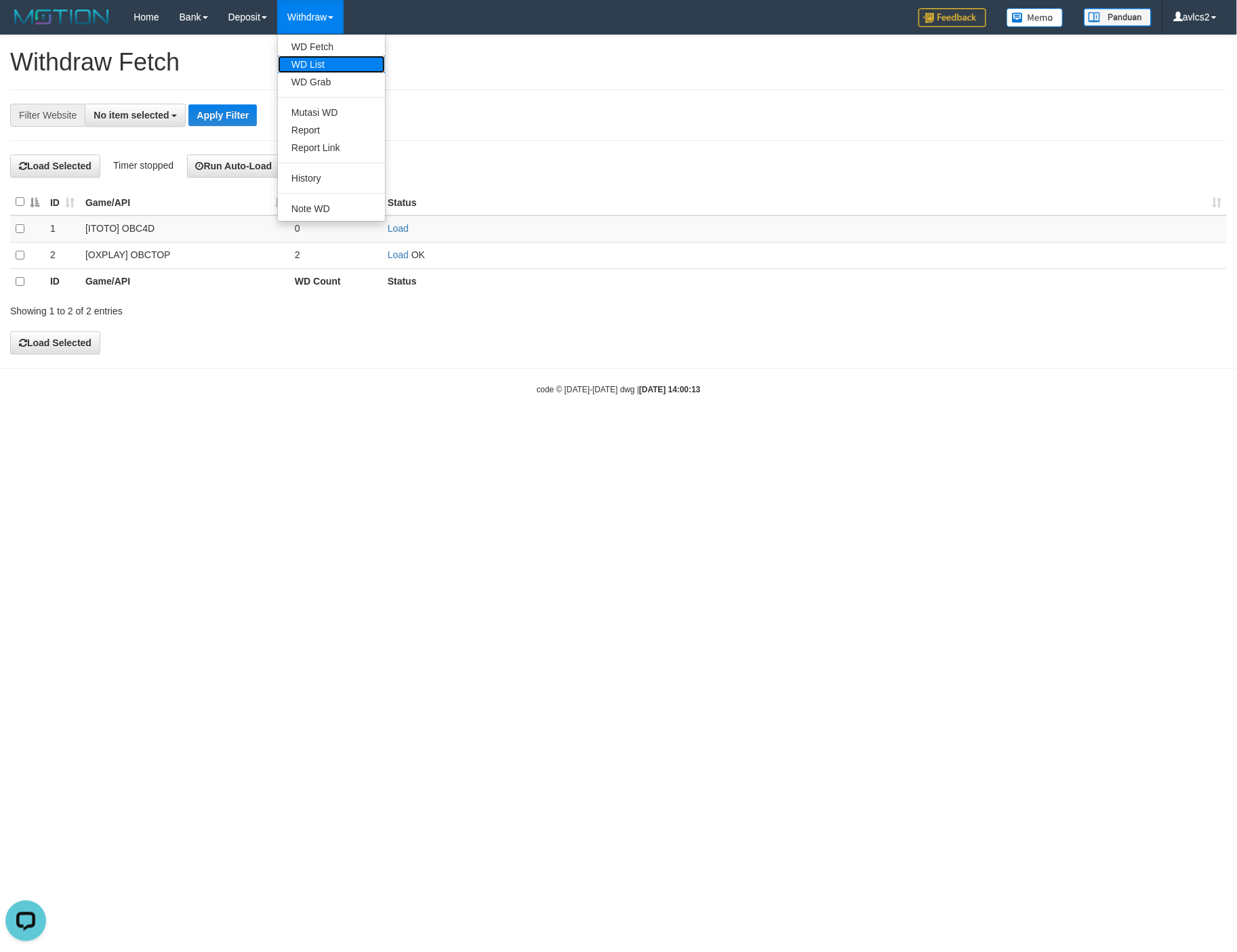
click at [305, 62] on link "WD List" at bounding box center [332, 65] width 107 height 18
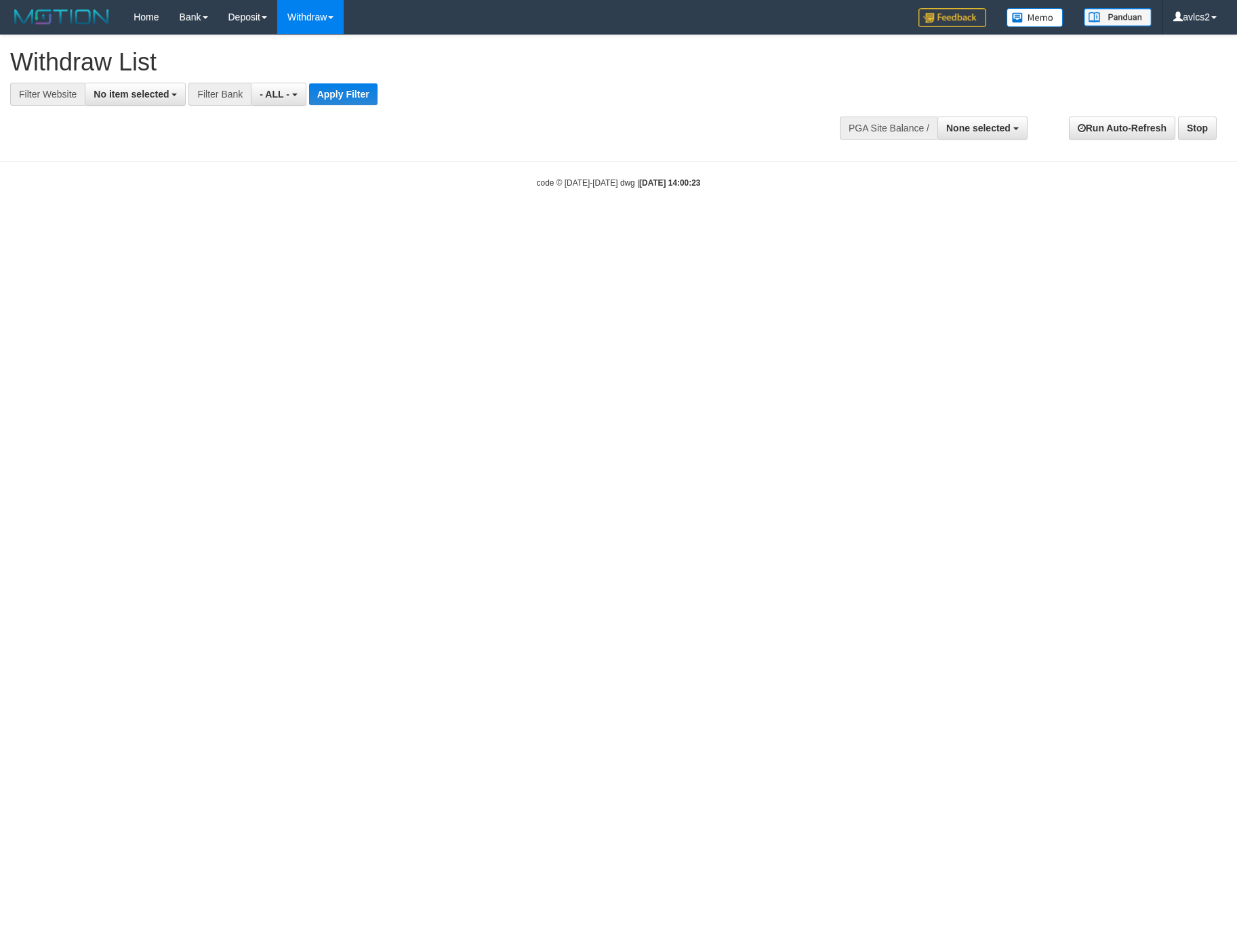
select select
click at [154, 91] on span "No item selected" at bounding box center [131, 94] width 75 height 11
click at [160, 201] on label "[OXPLAY] OBCTOP" at bounding box center [146, 204] width 121 height 19
select select "****"
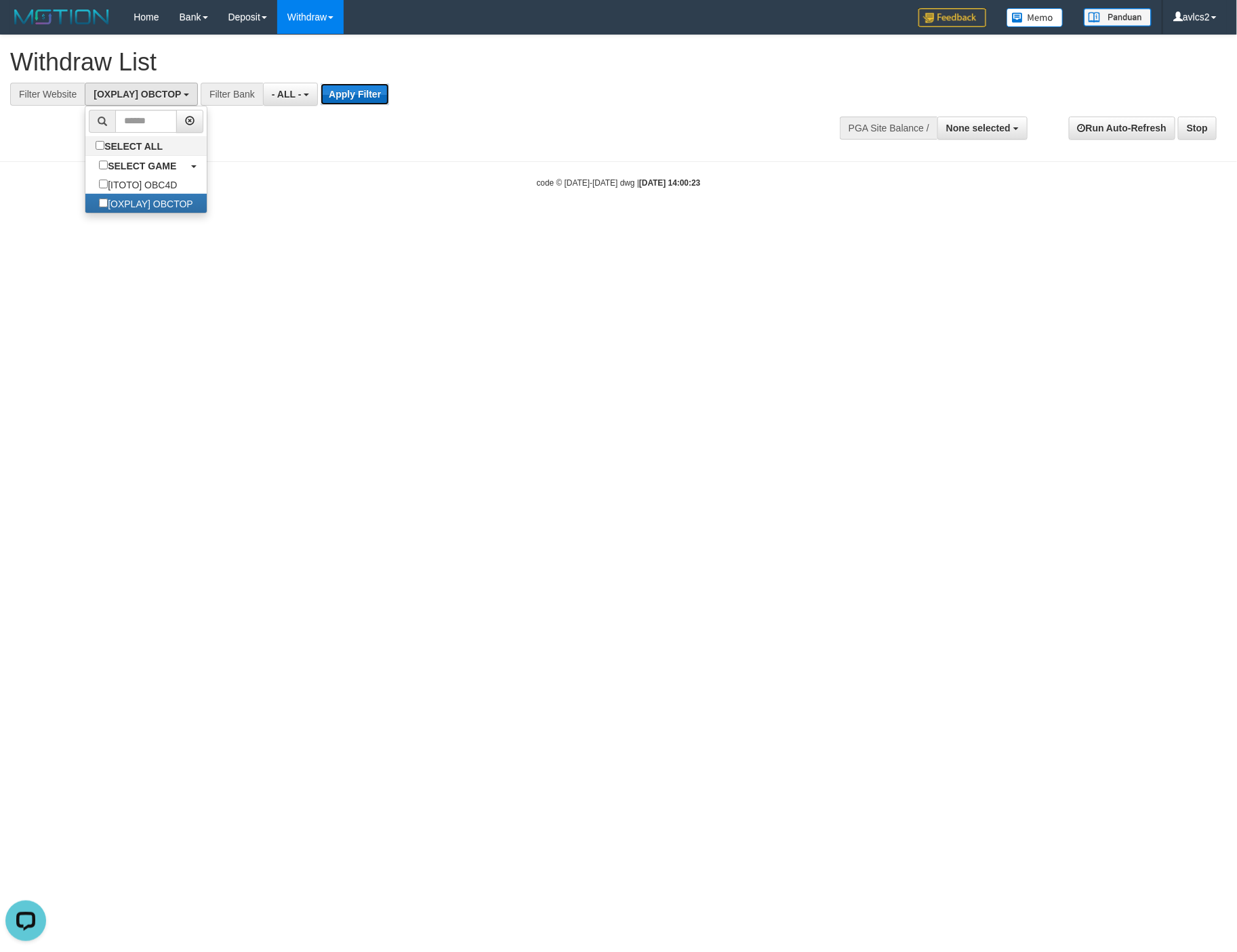
click at [371, 99] on button "Apply Filter" at bounding box center [354, 93] width 68 height 21
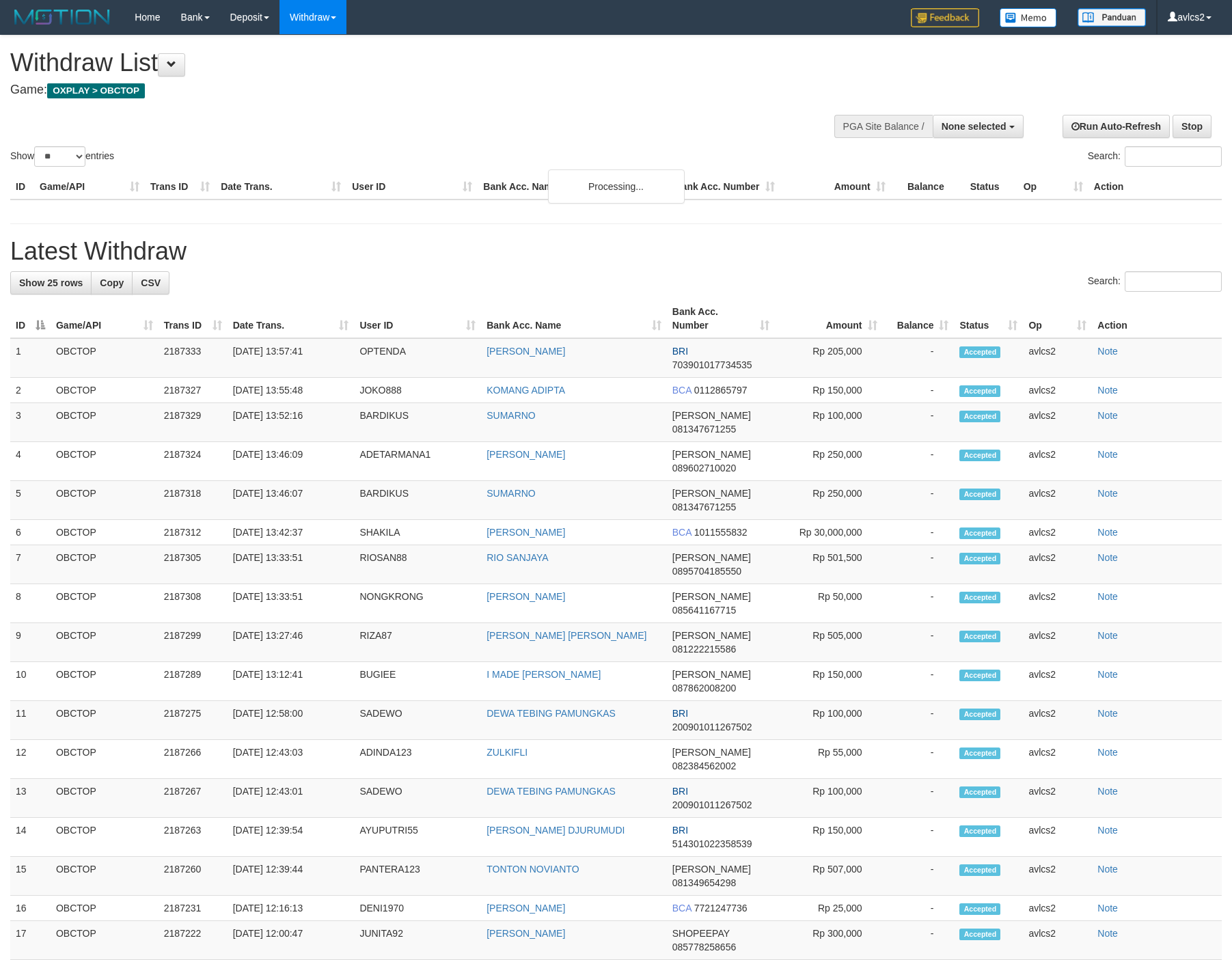
select select
select select "**"
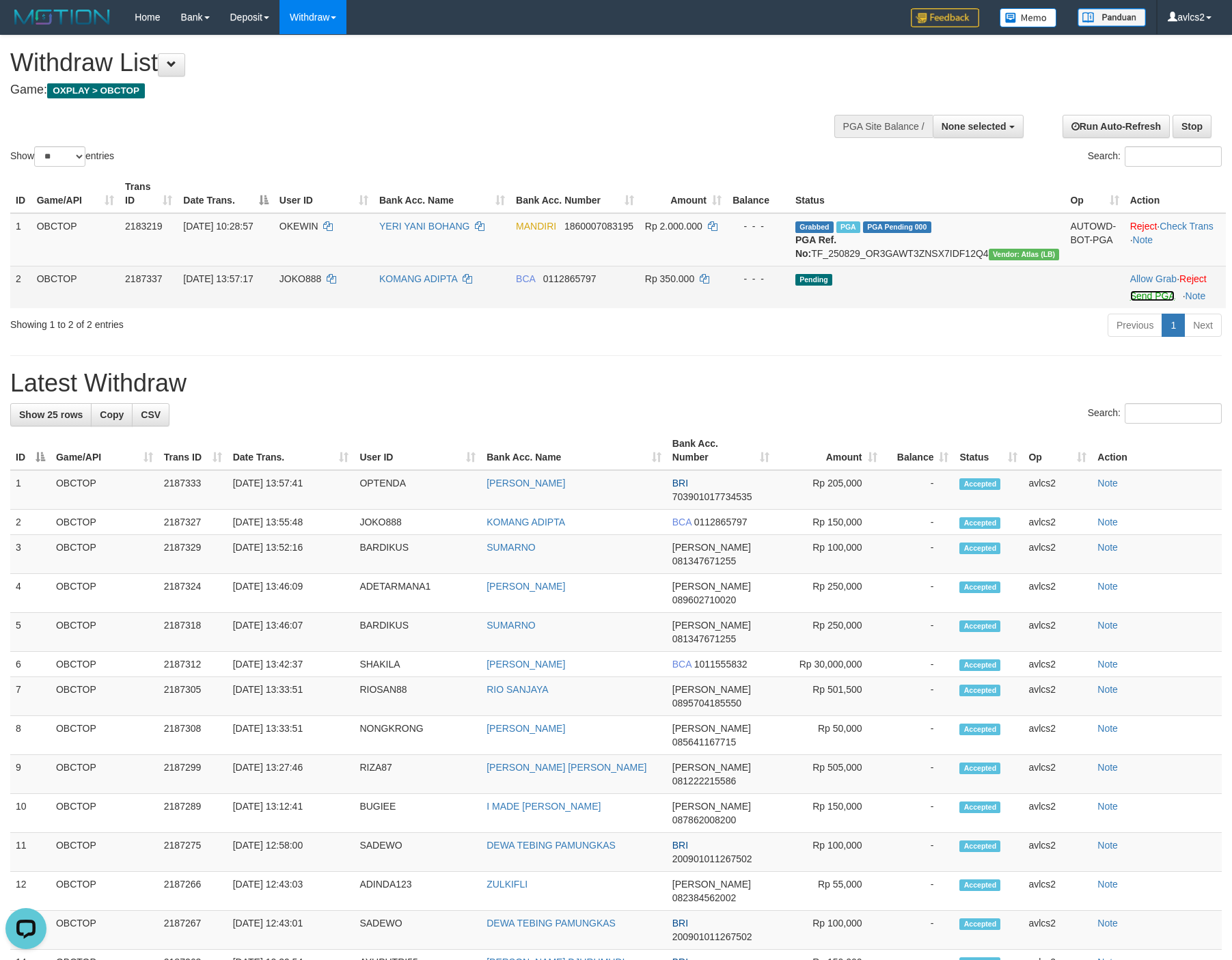
click at [1148, 301] on link "Send PGA" at bounding box center [1152, 296] width 44 height 11
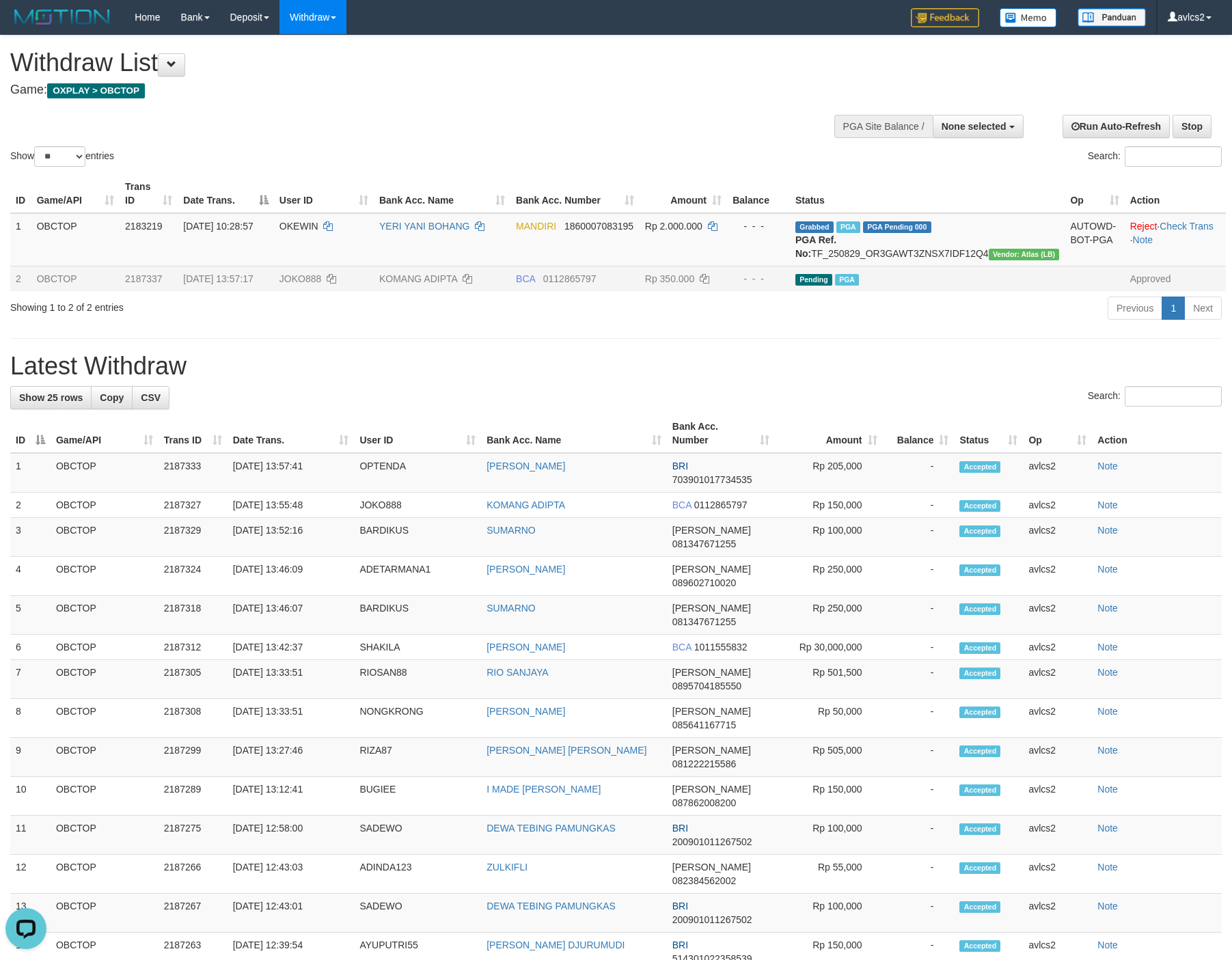
click at [898, 380] on h1 "Latest Withdraw" at bounding box center [616, 366] width 1211 height 27
click at [318, 43] on link "WD Fetch" at bounding box center [334, 47] width 108 height 18
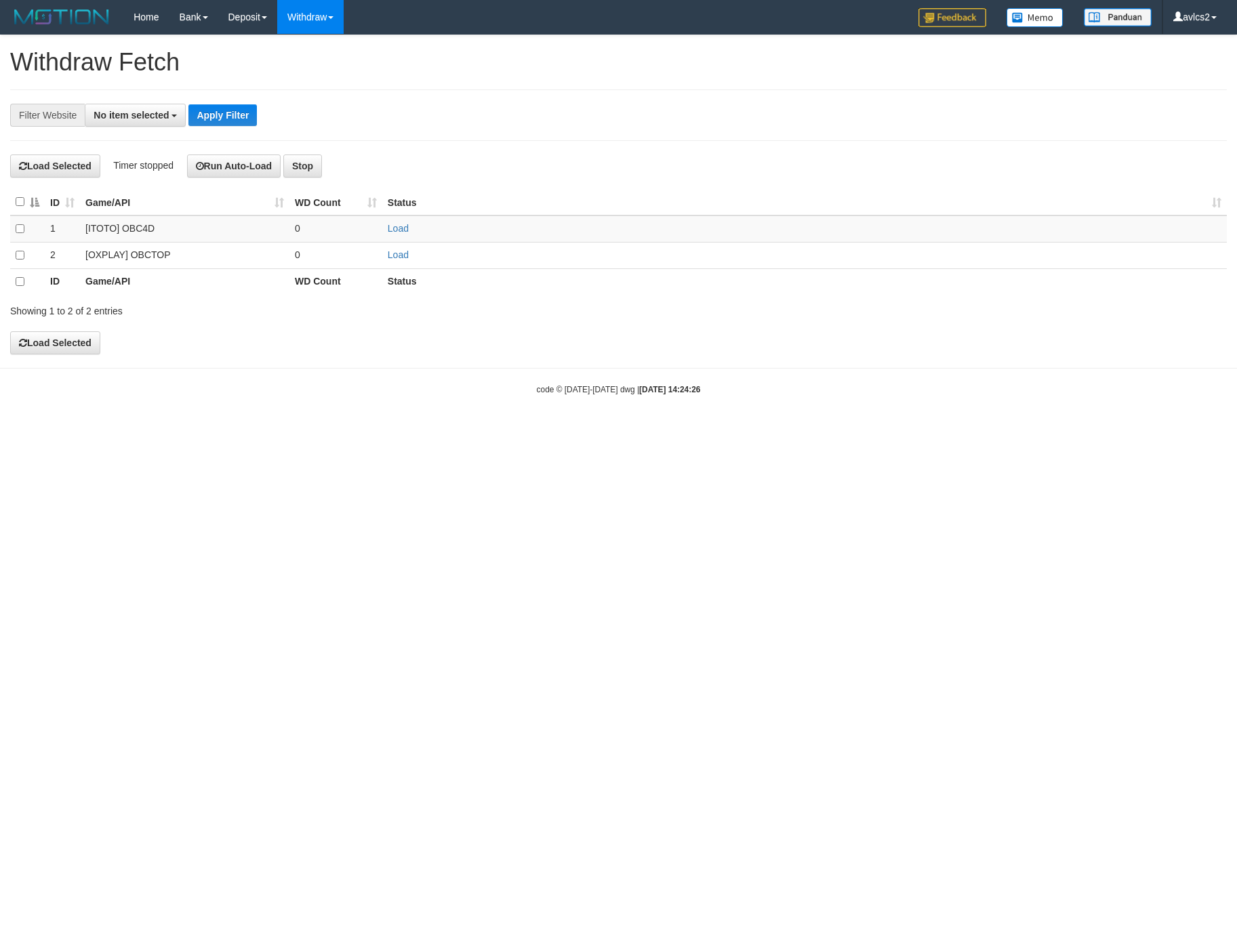
select select
click at [395, 260] on link "Load" at bounding box center [398, 254] width 21 height 11
click at [313, 57] on link "WD List" at bounding box center [332, 65] width 107 height 18
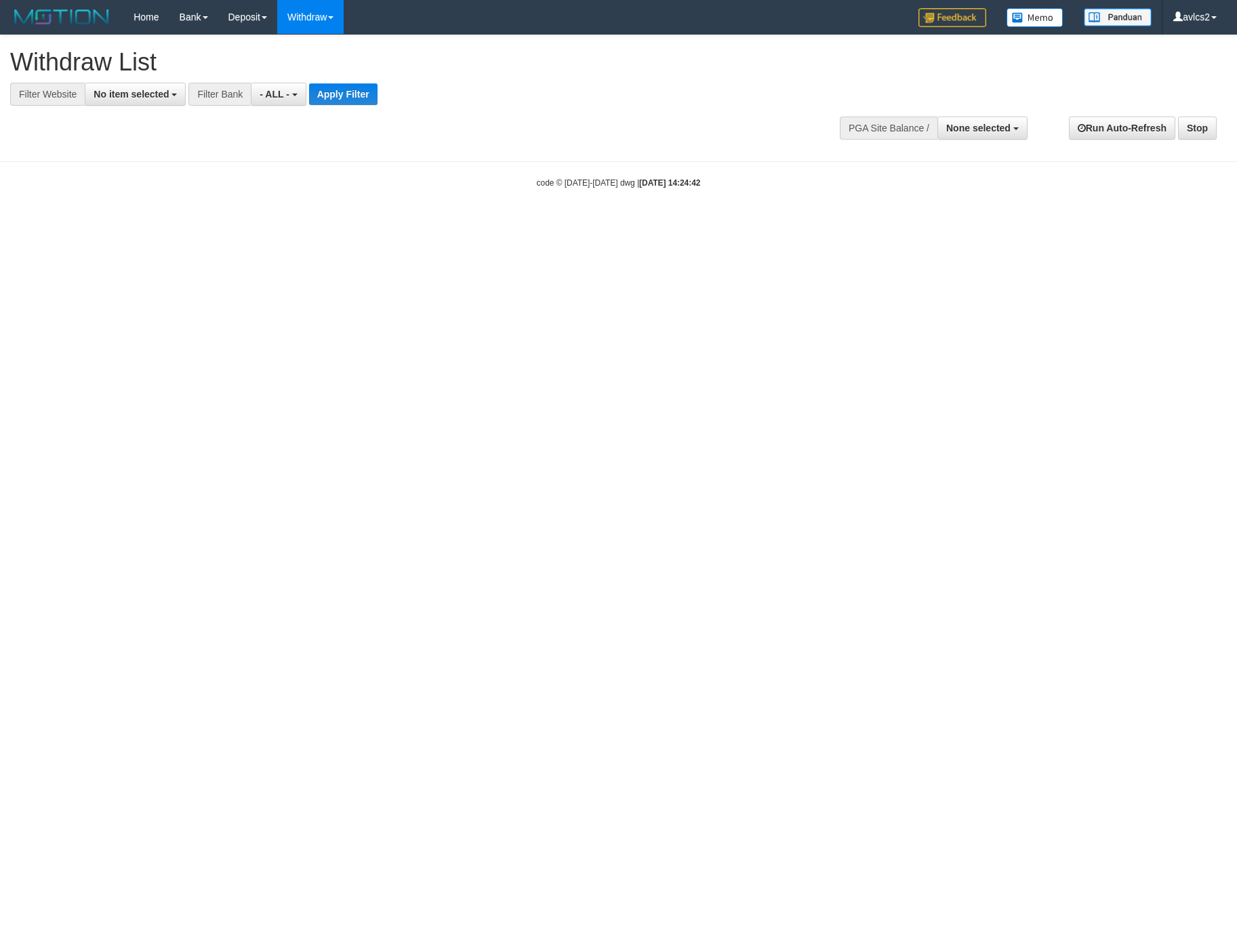
select select
click at [131, 106] on div at bounding box center [618, 106] width 1216 height 1
click at [136, 96] on span "No item selected" at bounding box center [131, 94] width 75 height 11
click at [134, 210] on label "[OXPLAY] OBCTOP" at bounding box center [146, 204] width 121 height 19
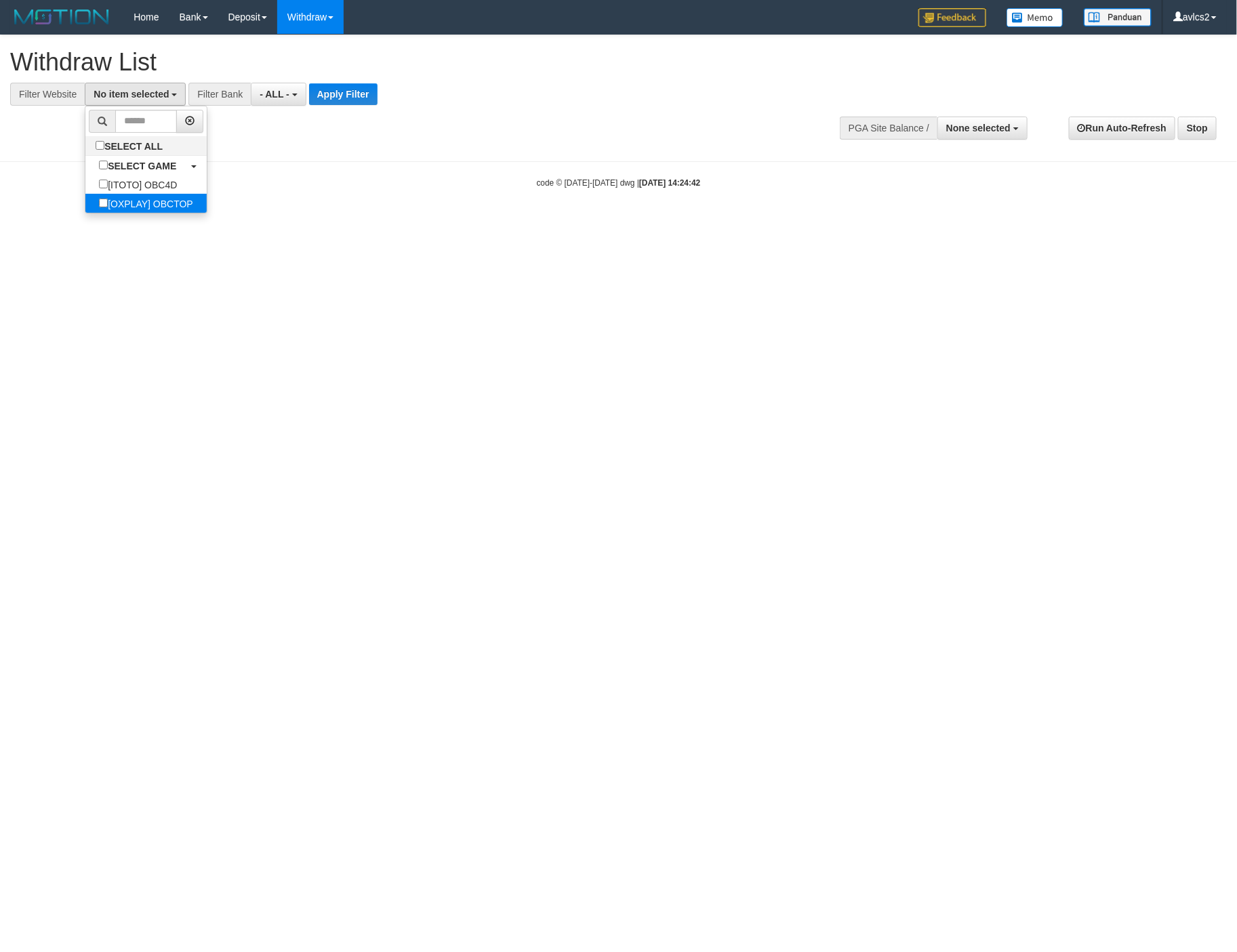
select select "****"
click at [349, 94] on button "Apply Filter" at bounding box center [354, 93] width 68 height 21
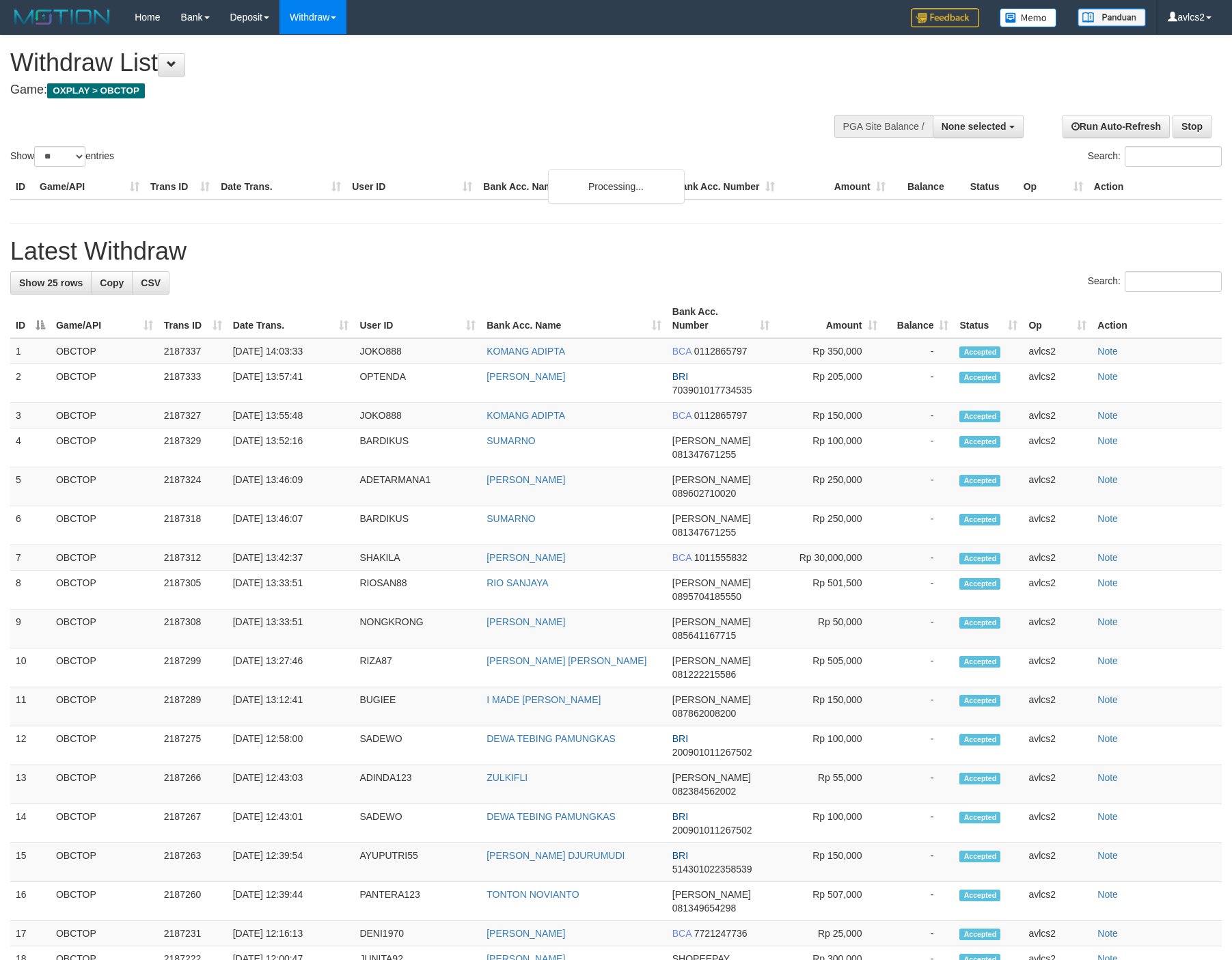
select select
select select "**"
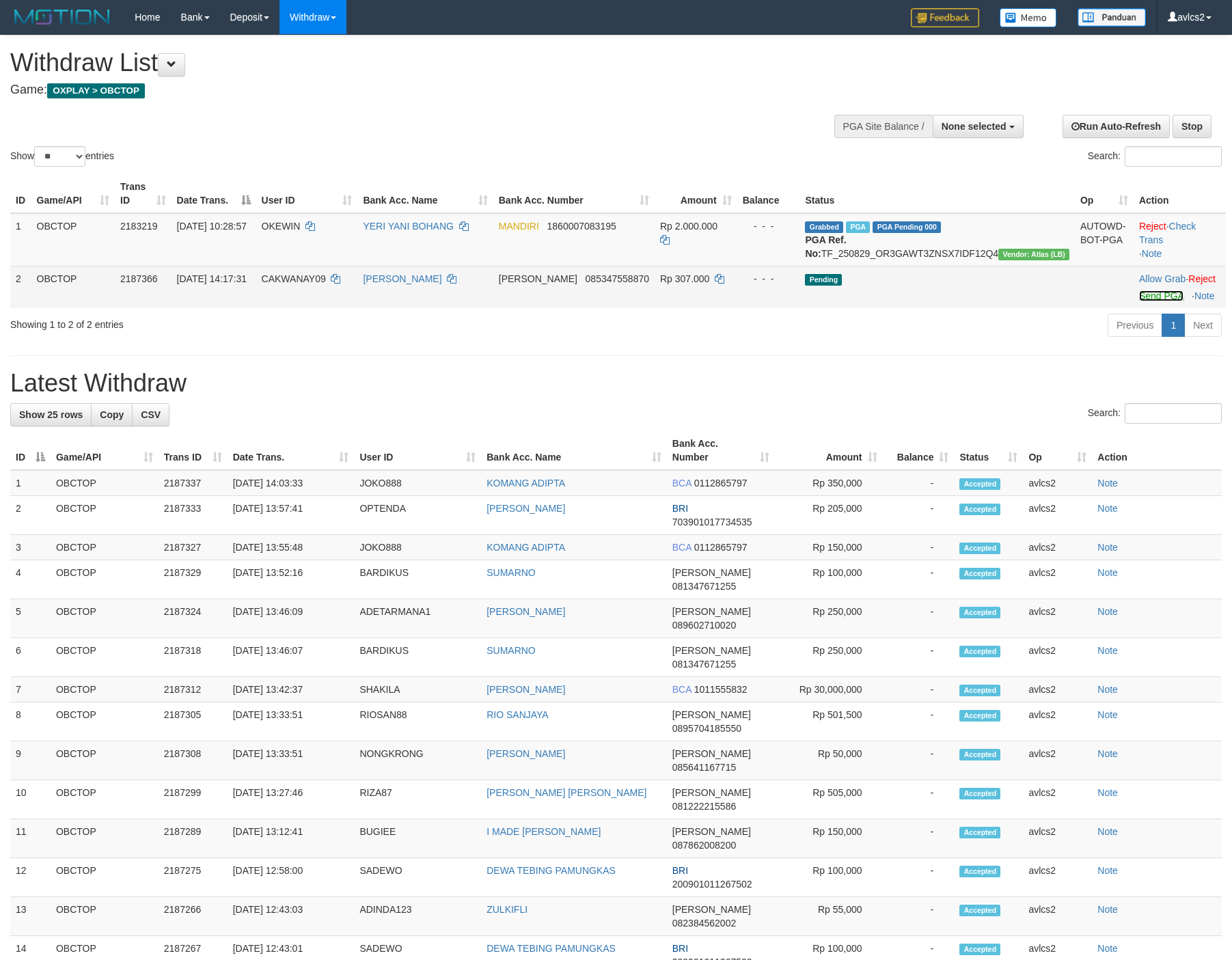
click at [1147, 301] on link "Send PGA" at bounding box center [1161, 296] width 44 height 11
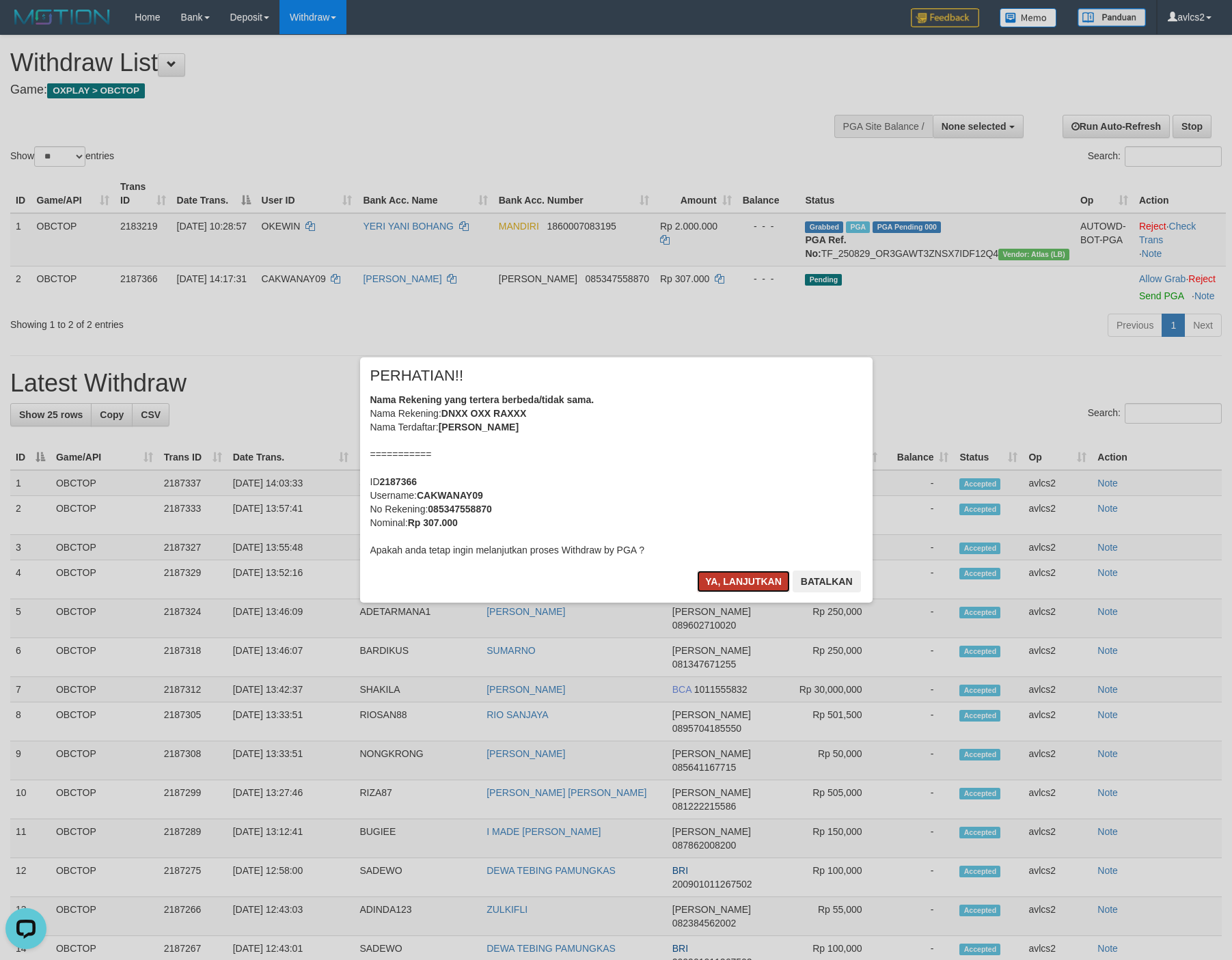
click at [720, 571] on button "Ya, lanjutkan" at bounding box center [743, 581] width 93 height 21
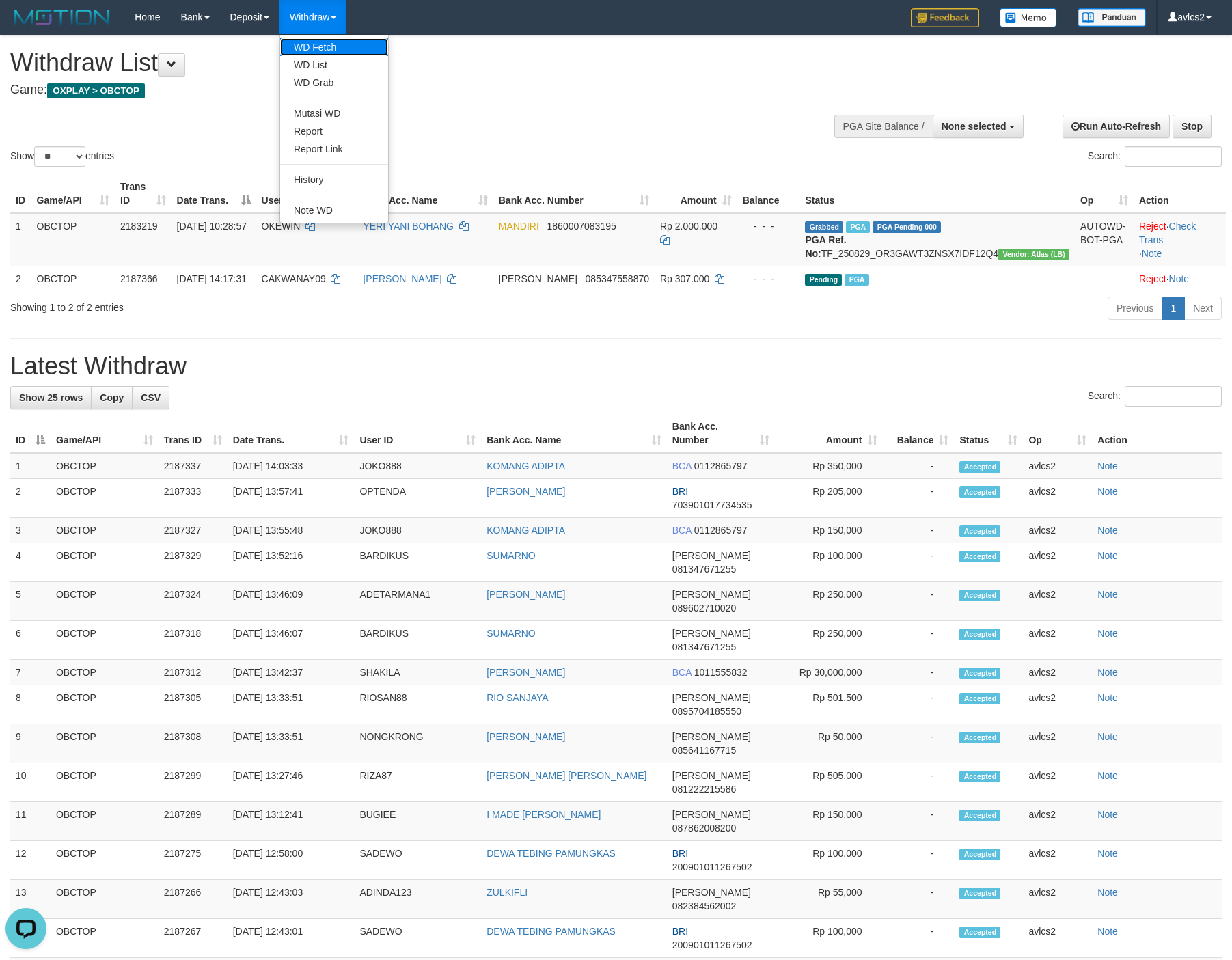
click at [325, 46] on link "WD Fetch" at bounding box center [334, 47] width 108 height 18
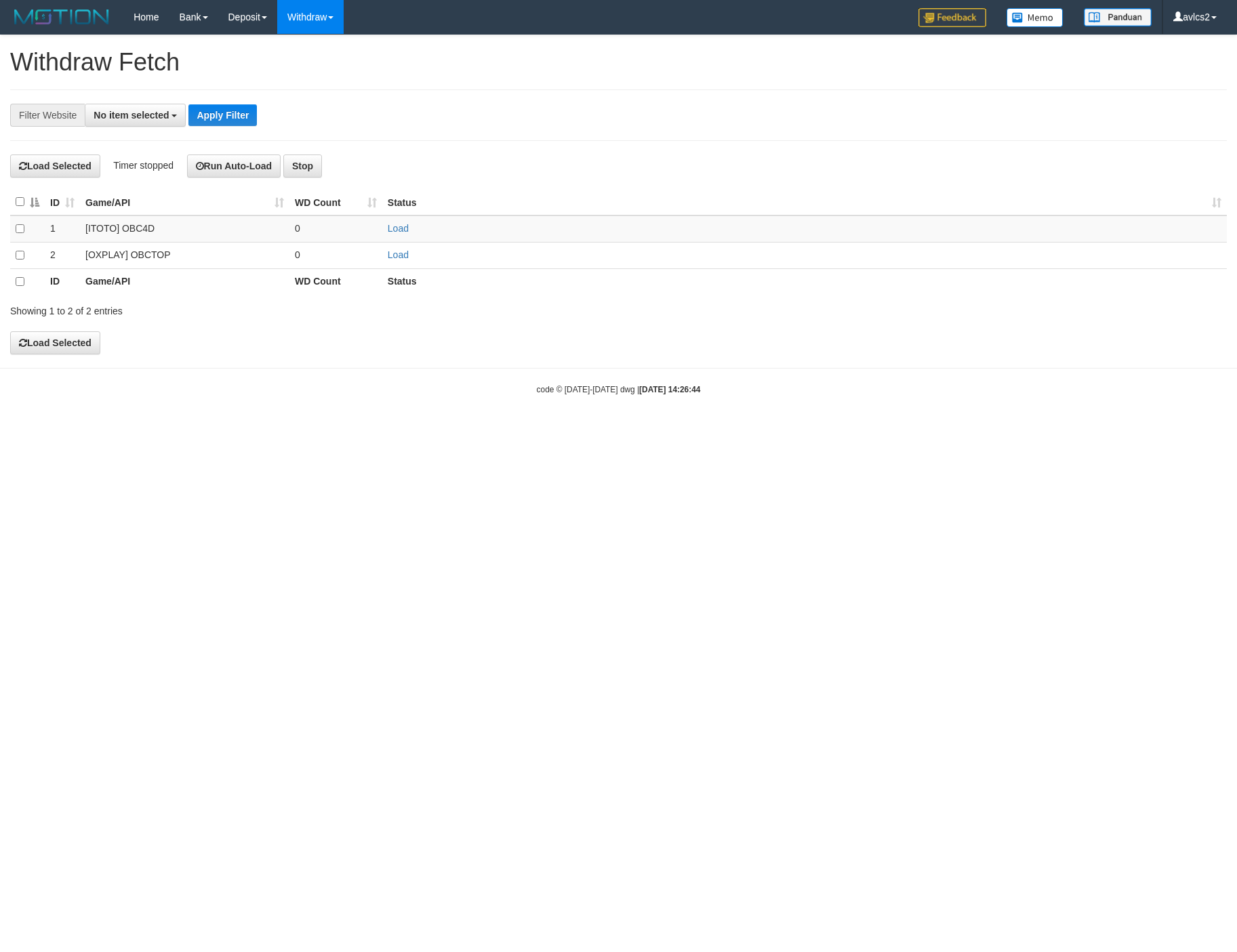
select select
click at [394, 260] on link "Load" at bounding box center [398, 254] width 21 height 11
click at [325, 48] on link "WD Fetch" at bounding box center [332, 47] width 107 height 18
select select
click at [399, 252] on td "Load" at bounding box center [805, 255] width 844 height 26
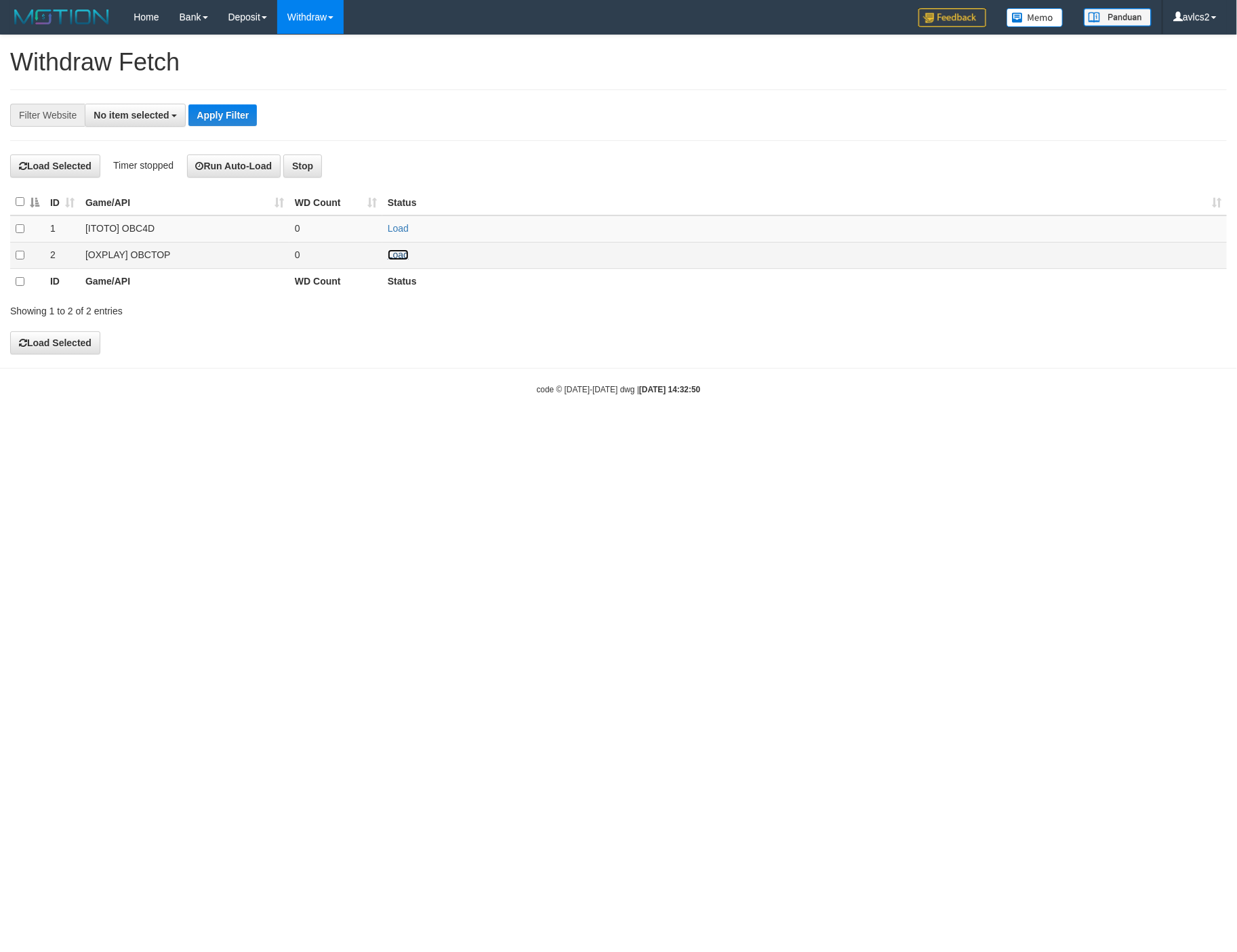
click at [399, 258] on link "Load" at bounding box center [398, 254] width 21 height 11
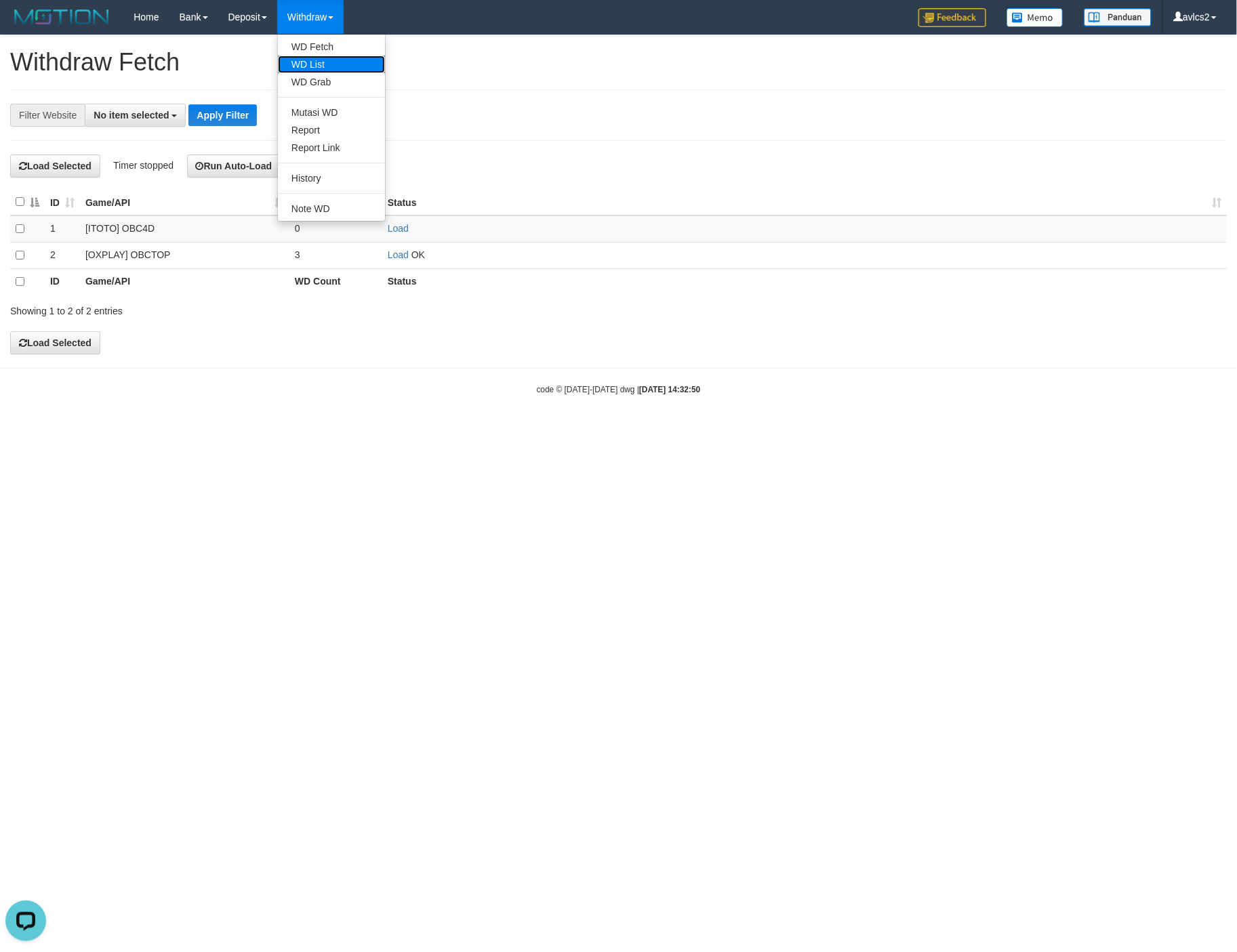
click at [313, 60] on link "WD List" at bounding box center [332, 65] width 107 height 18
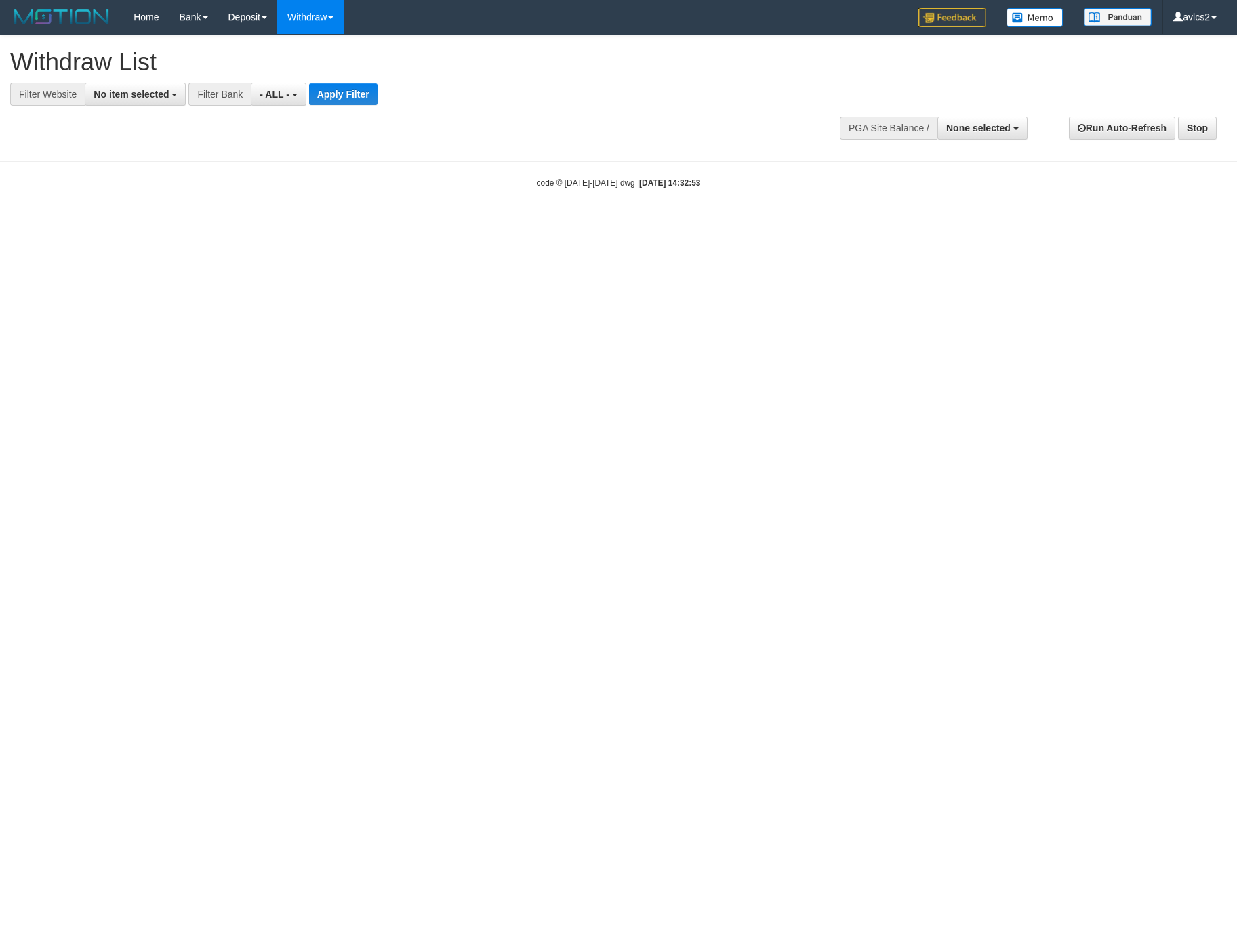
select select
click at [125, 96] on span "No item selected" at bounding box center [131, 94] width 75 height 11
click at [131, 208] on label "[OXPLAY] OBCTOP" at bounding box center [146, 204] width 121 height 19
select select "****"
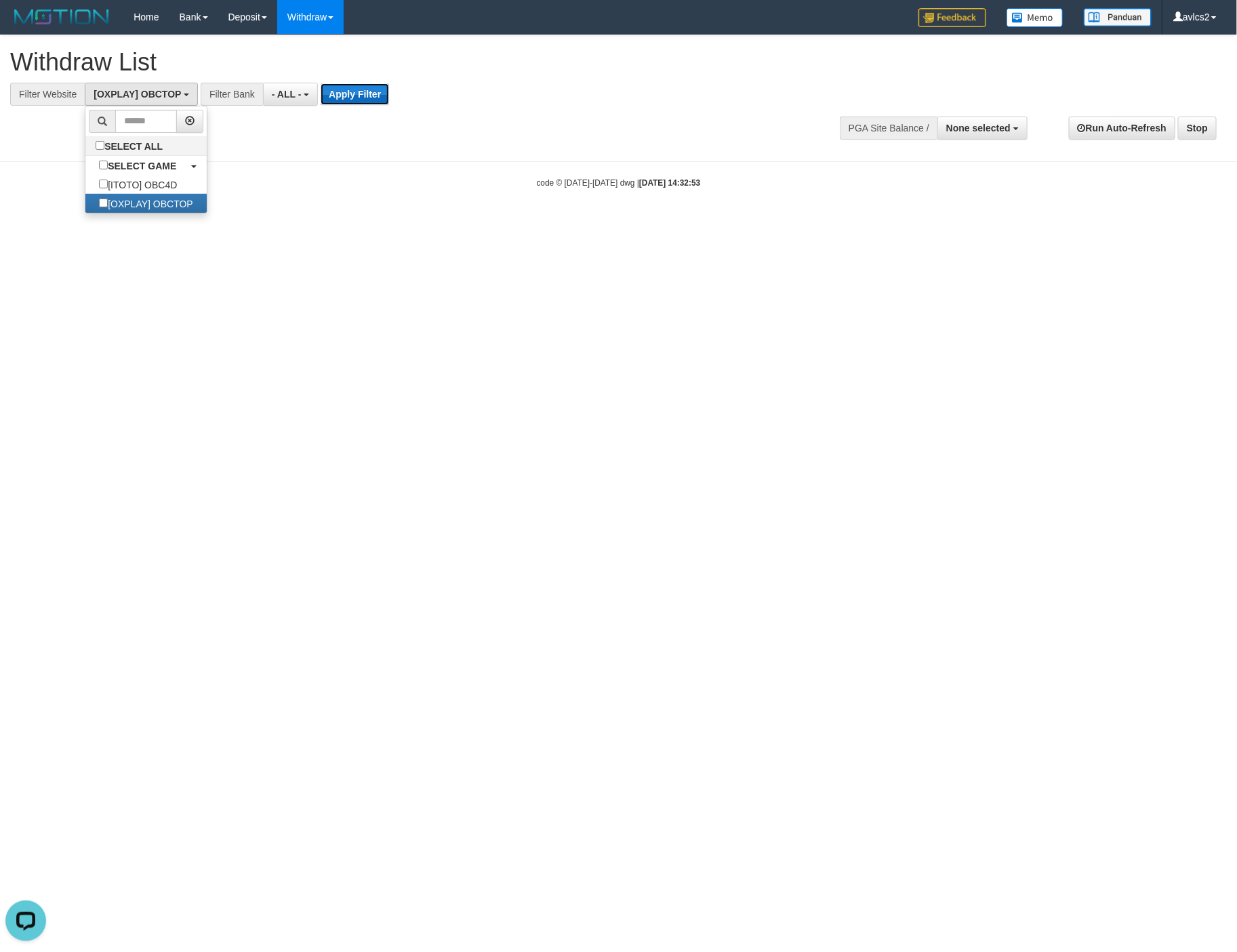
click at [378, 96] on button "Apply Filter" at bounding box center [354, 93] width 68 height 21
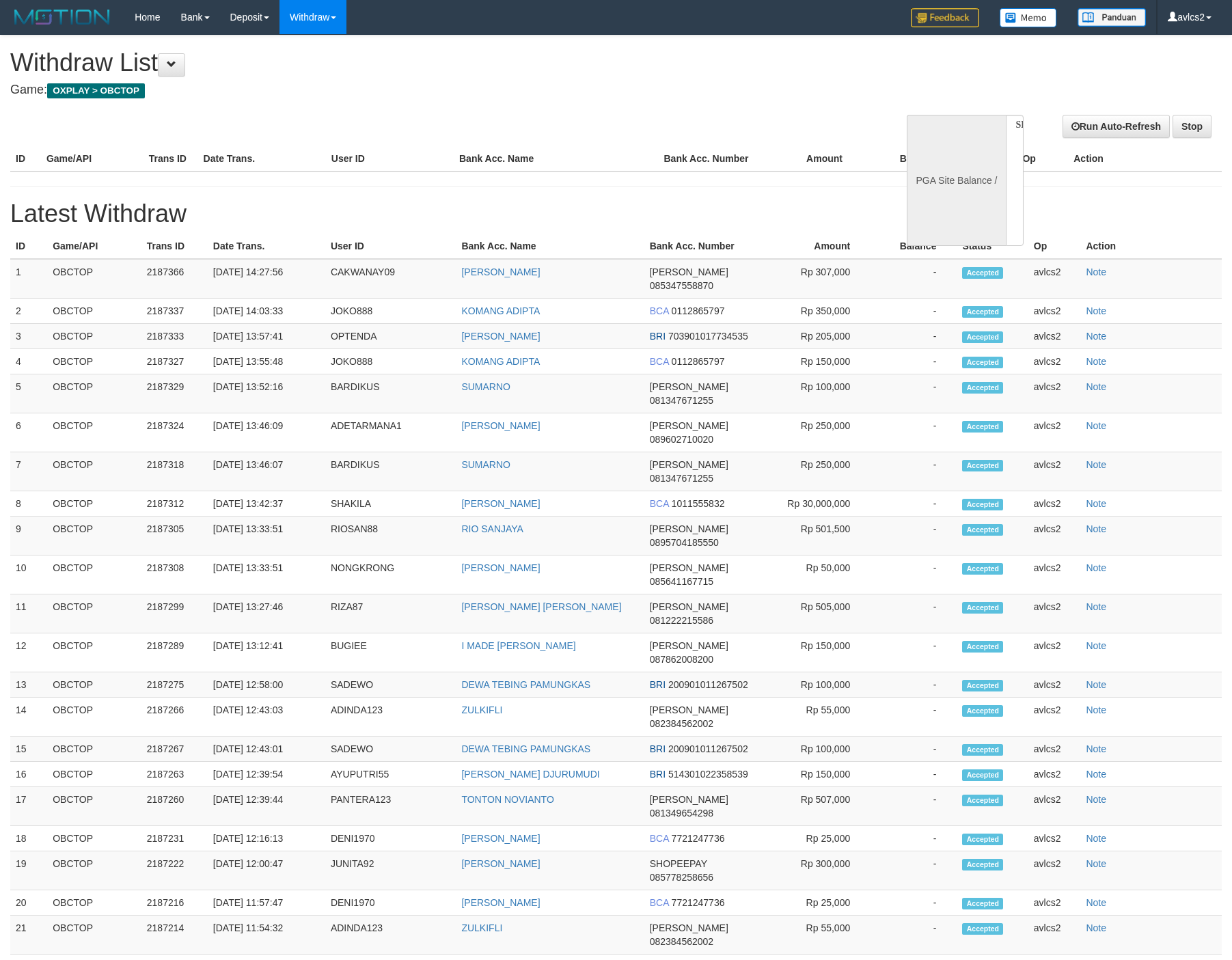
select select
select select "**"
select select
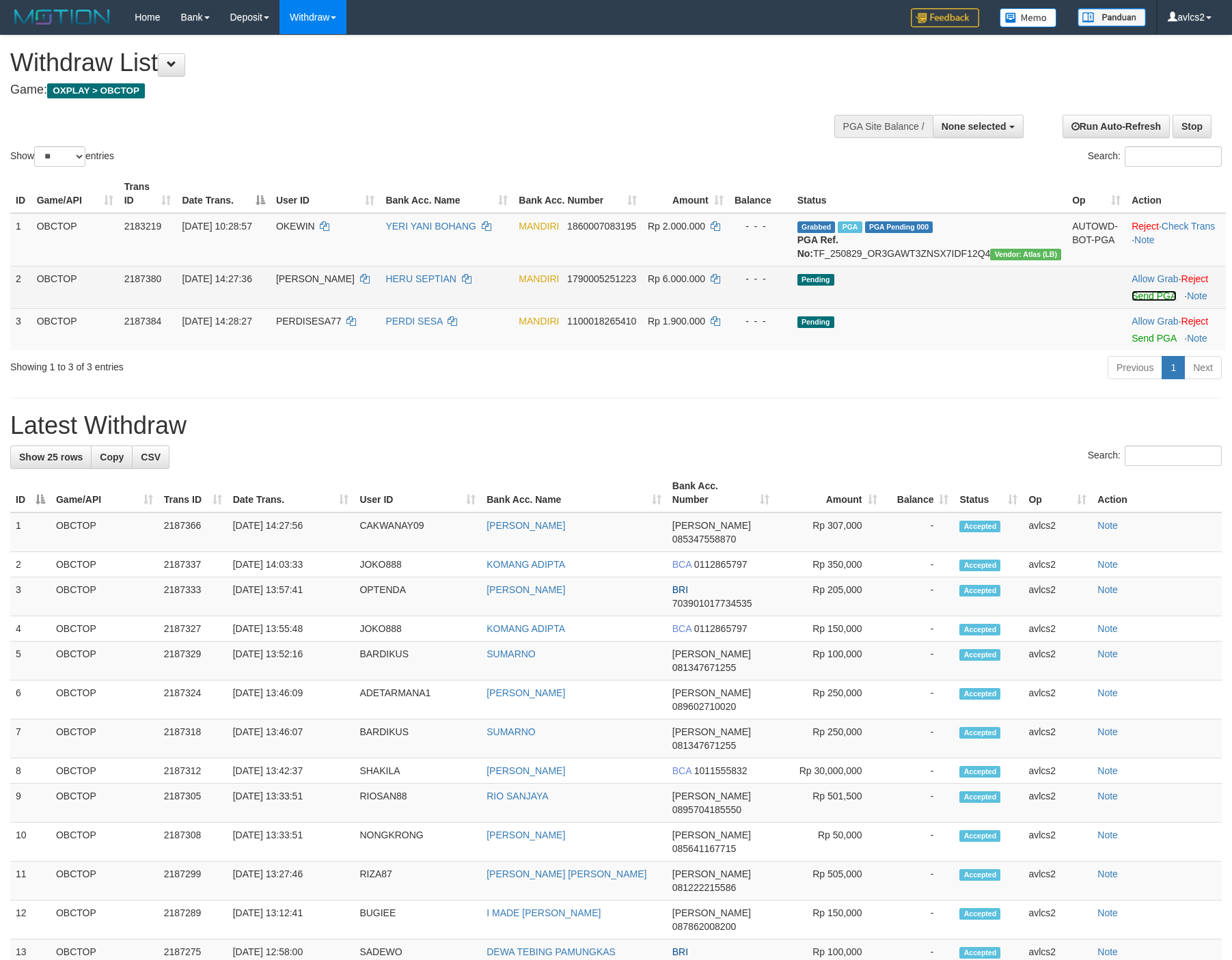
click at [1139, 301] on link "Send PGA" at bounding box center [1153, 296] width 44 height 11
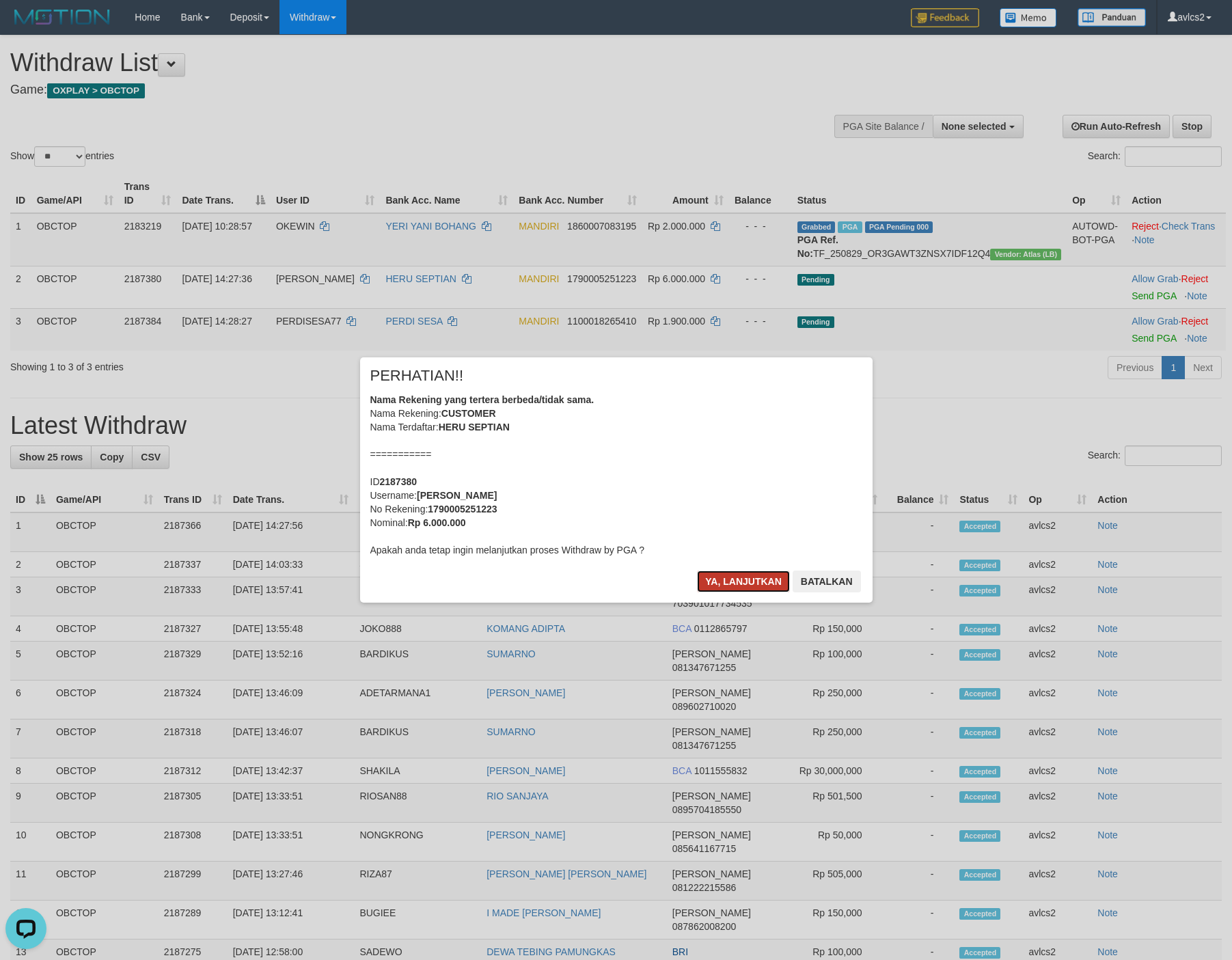
click at [755, 577] on button "Ya, lanjutkan" at bounding box center [743, 581] width 93 height 21
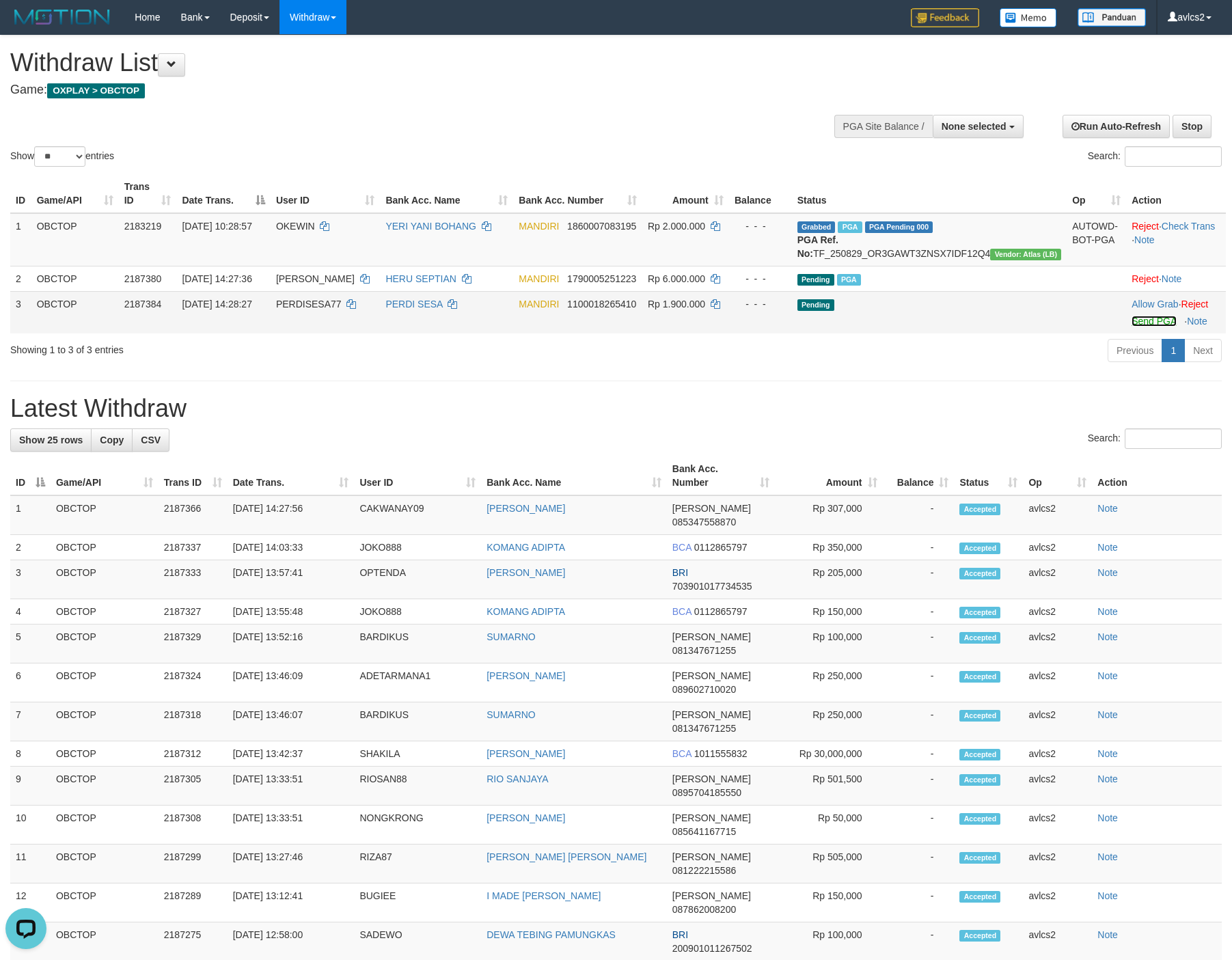
click at [1155, 327] on link "Send PGA" at bounding box center [1153, 321] width 44 height 11
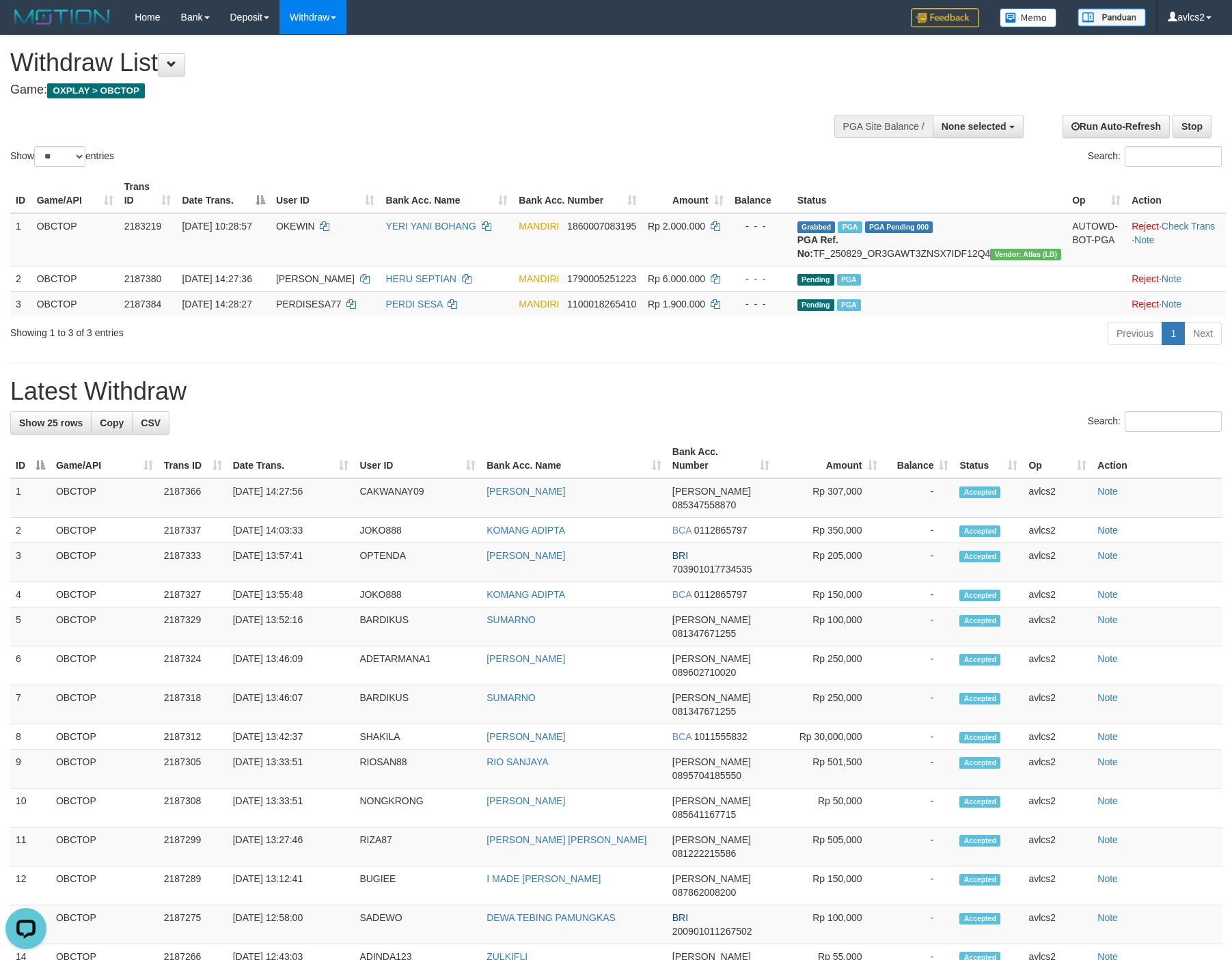
click at [743, 385] on div "**********" at bounding box center [616, 741] width 1232 height 1412
click at [318, 48] on link "WD Fetch" at bounding box center [334, 47] width 108 height 18
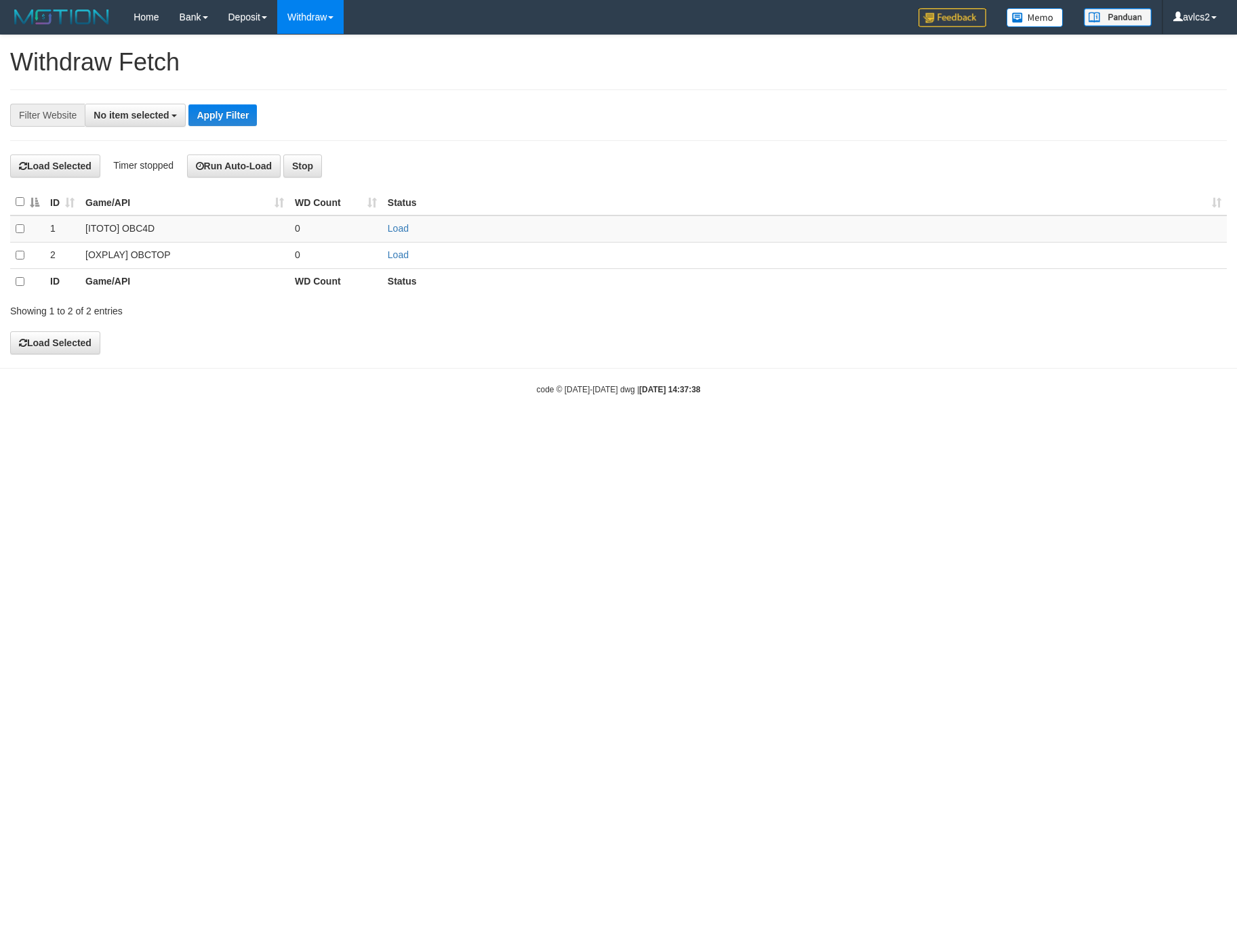
select select
click at [404, 260] on link "Load" at bounding box center [398, 254] width 21 height 11
click at [309, 60] on link "WD List" at bounding box center [332, 65] width 107 height 18
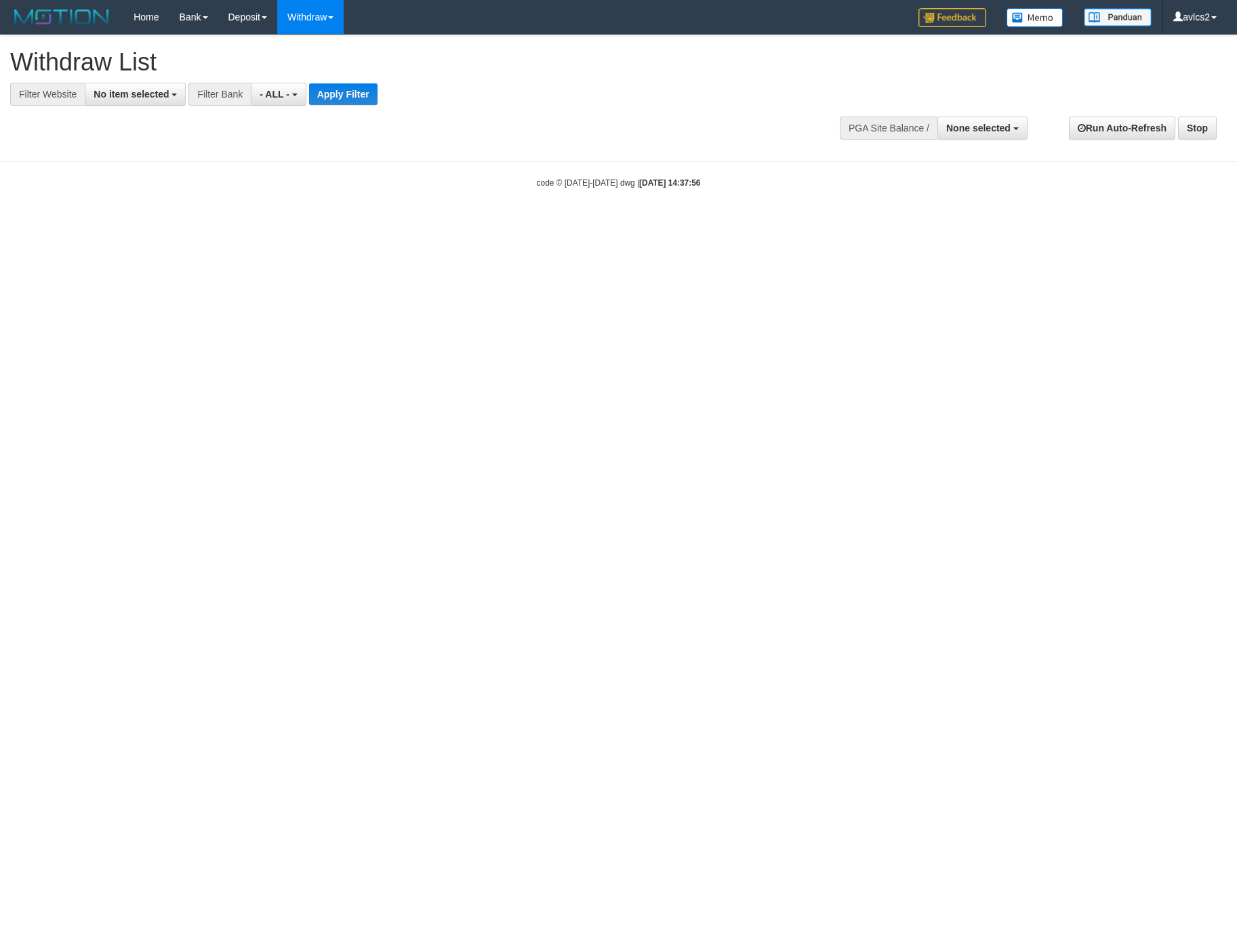
select select
click at [157, 82] on button "No item selected" at bounding box center [135, 93] width 101 height 23
click at [177, 205] on label "[OXPLAY] OBCTOP" at bounding box center [146, 204] width 121 height 19
select select "****"
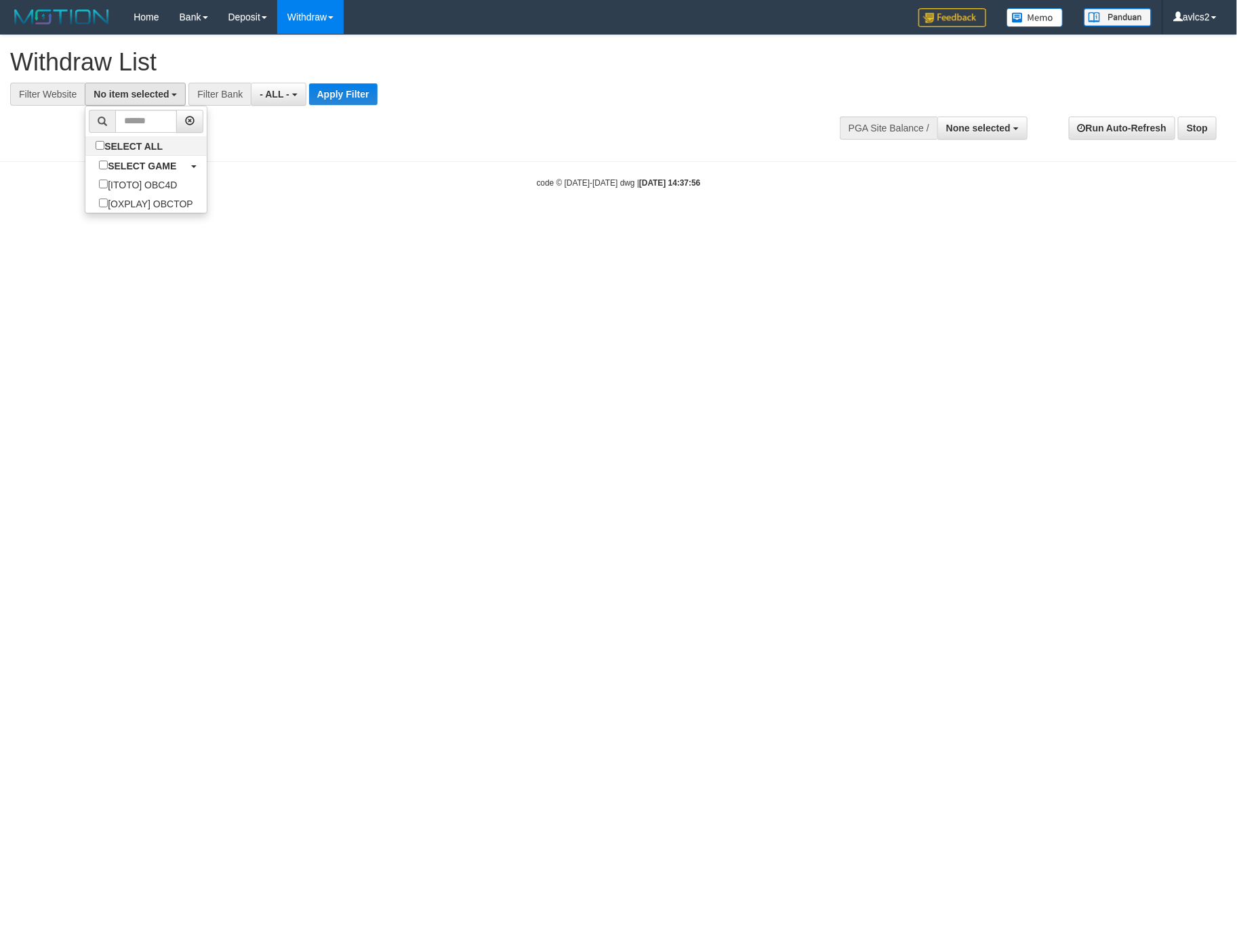
scroll to position [23, 0]
click at [366, 96] on button "Apply Filter" at bounding box center [354, 93] width 68 height 21
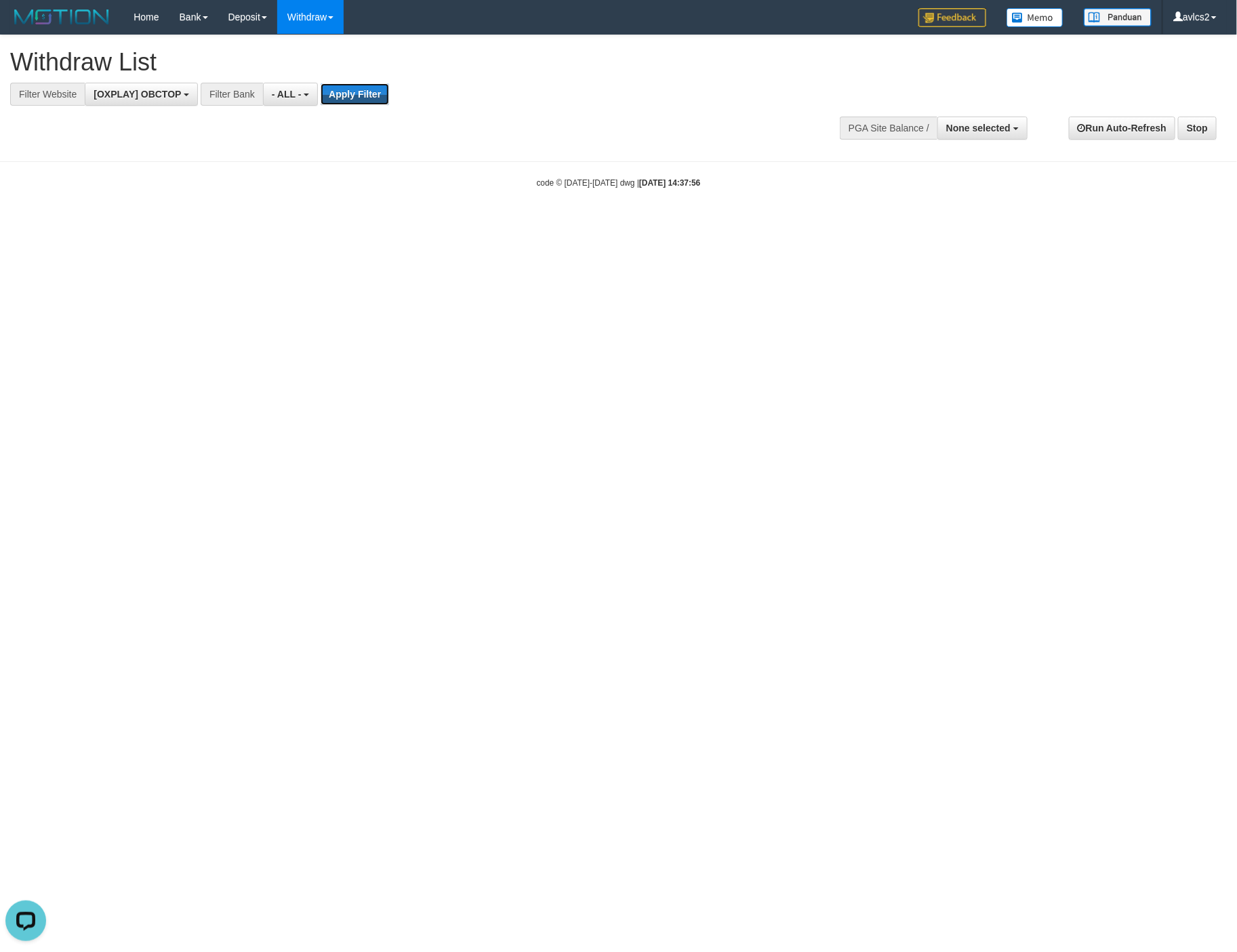
scroll to position [0, 0]
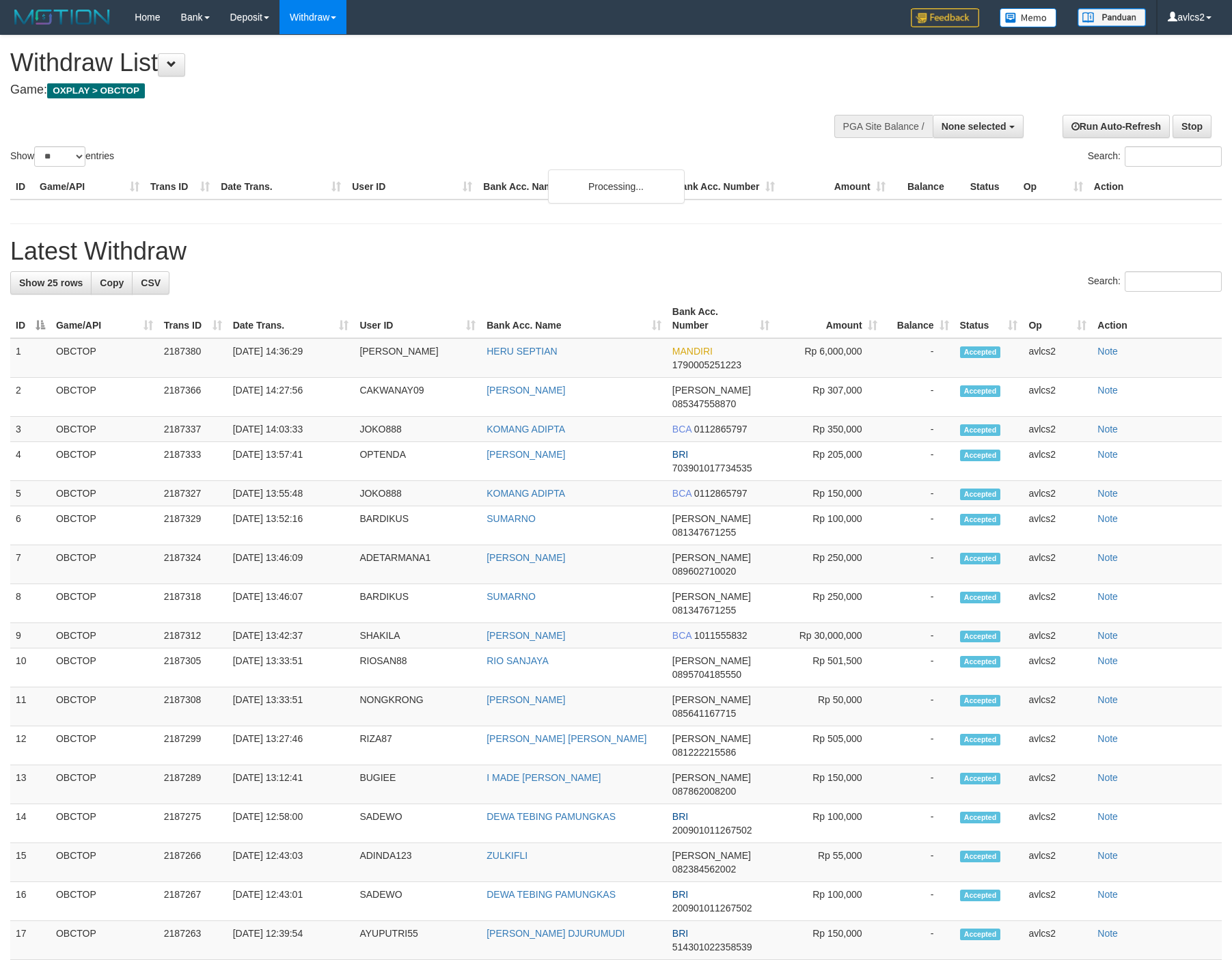
select select
select select "**"
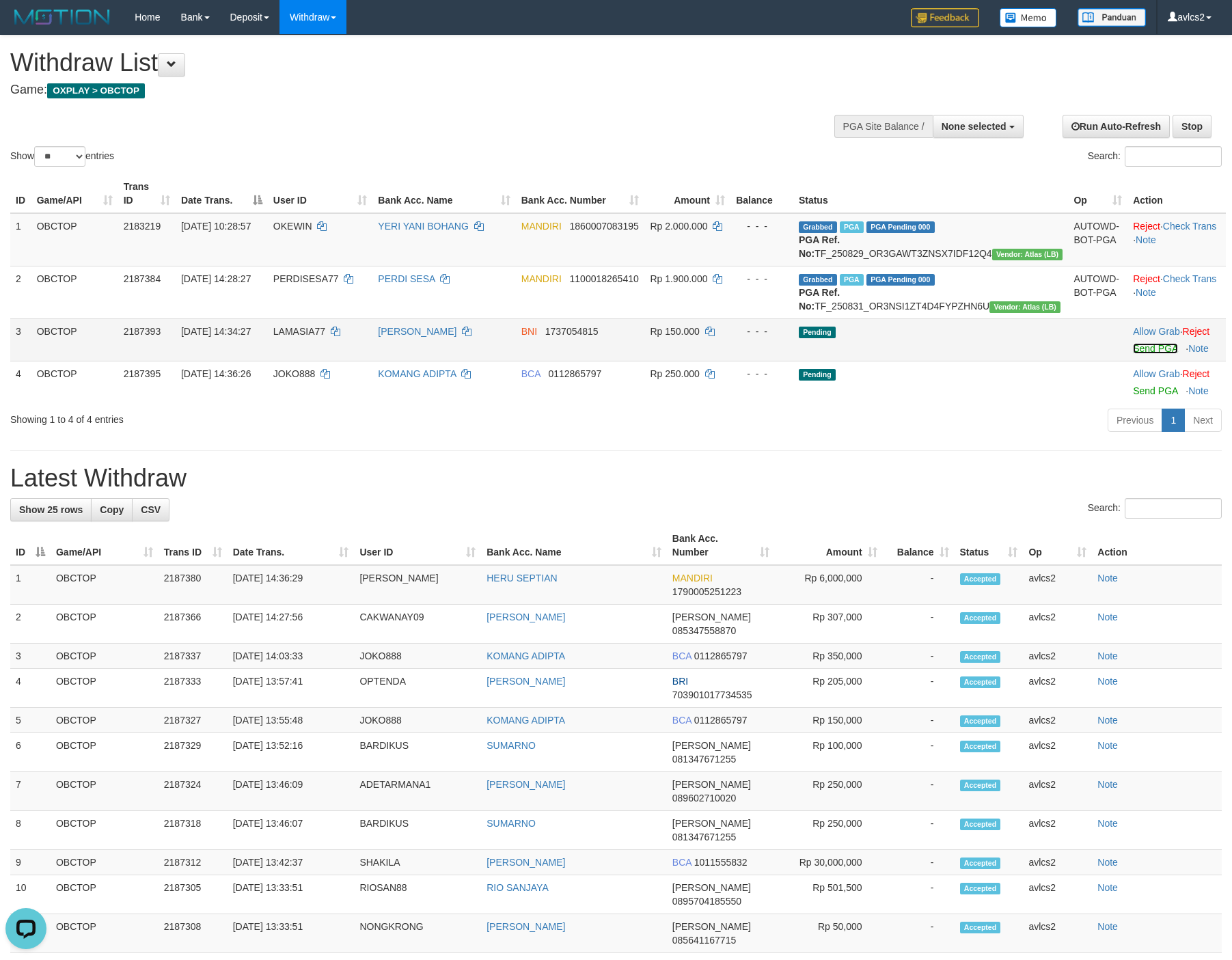
click at [1148, 354] on link "Send PGA" at bounding box center [1155, 348] width 44 height 11
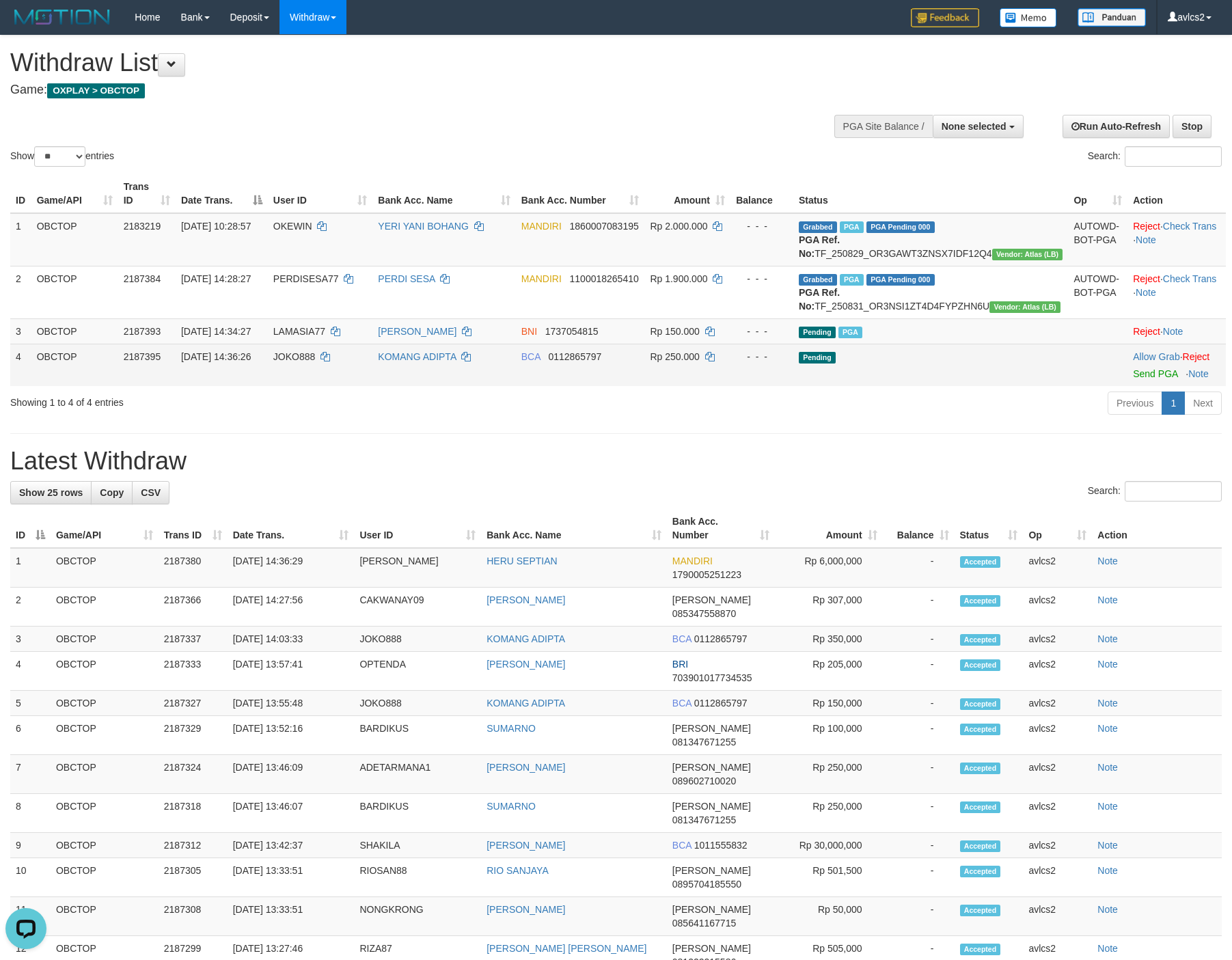
click at [1133, 367] on div at bounding box center [1176, 365] width 87 height 4
click at [1133, 380] on link "Send PGA" at bounding box center [1155, 374] width 44 height 11
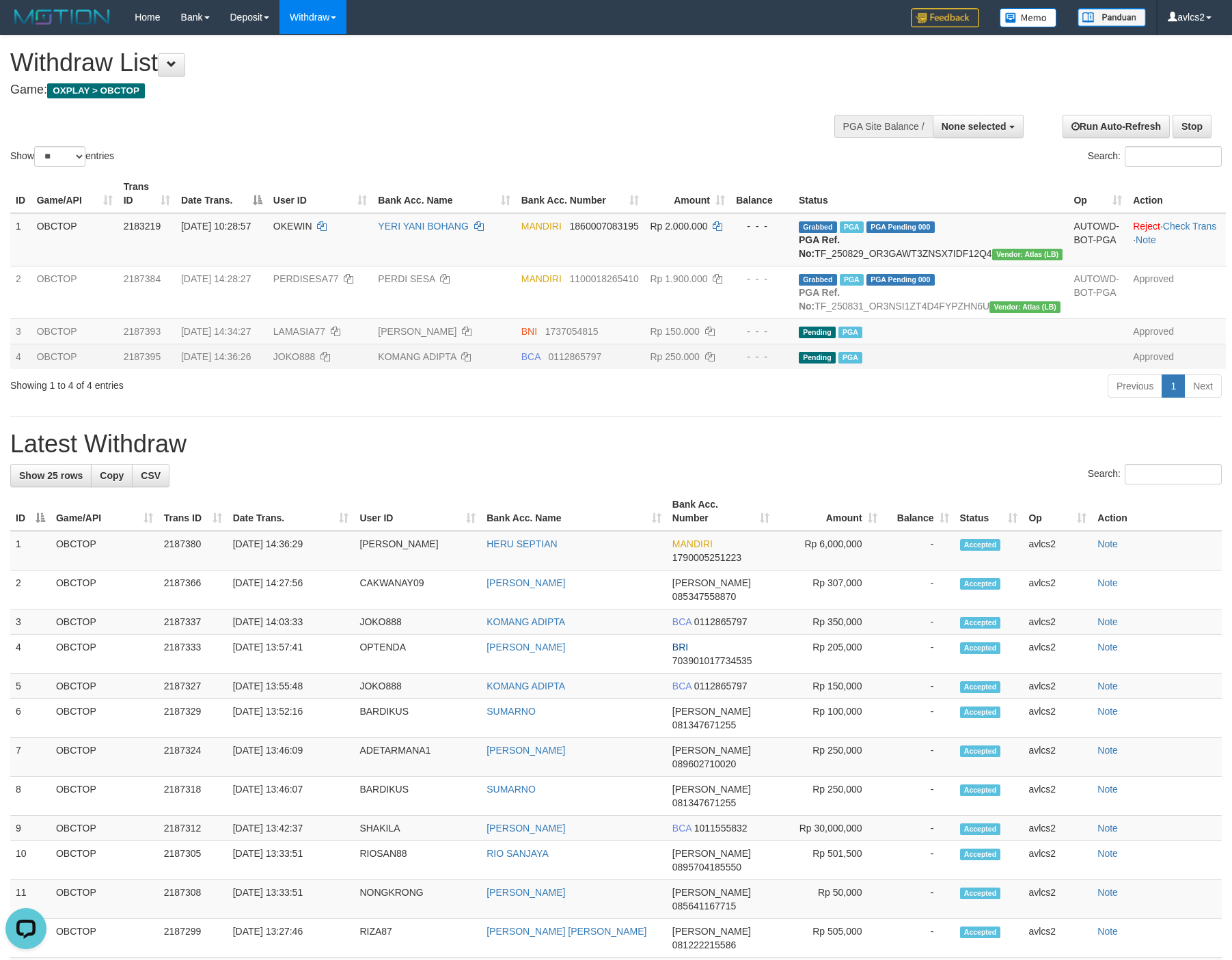
click at [767, 437] on div "**********" at bounding box center [616, 775] width 1232 height 1478
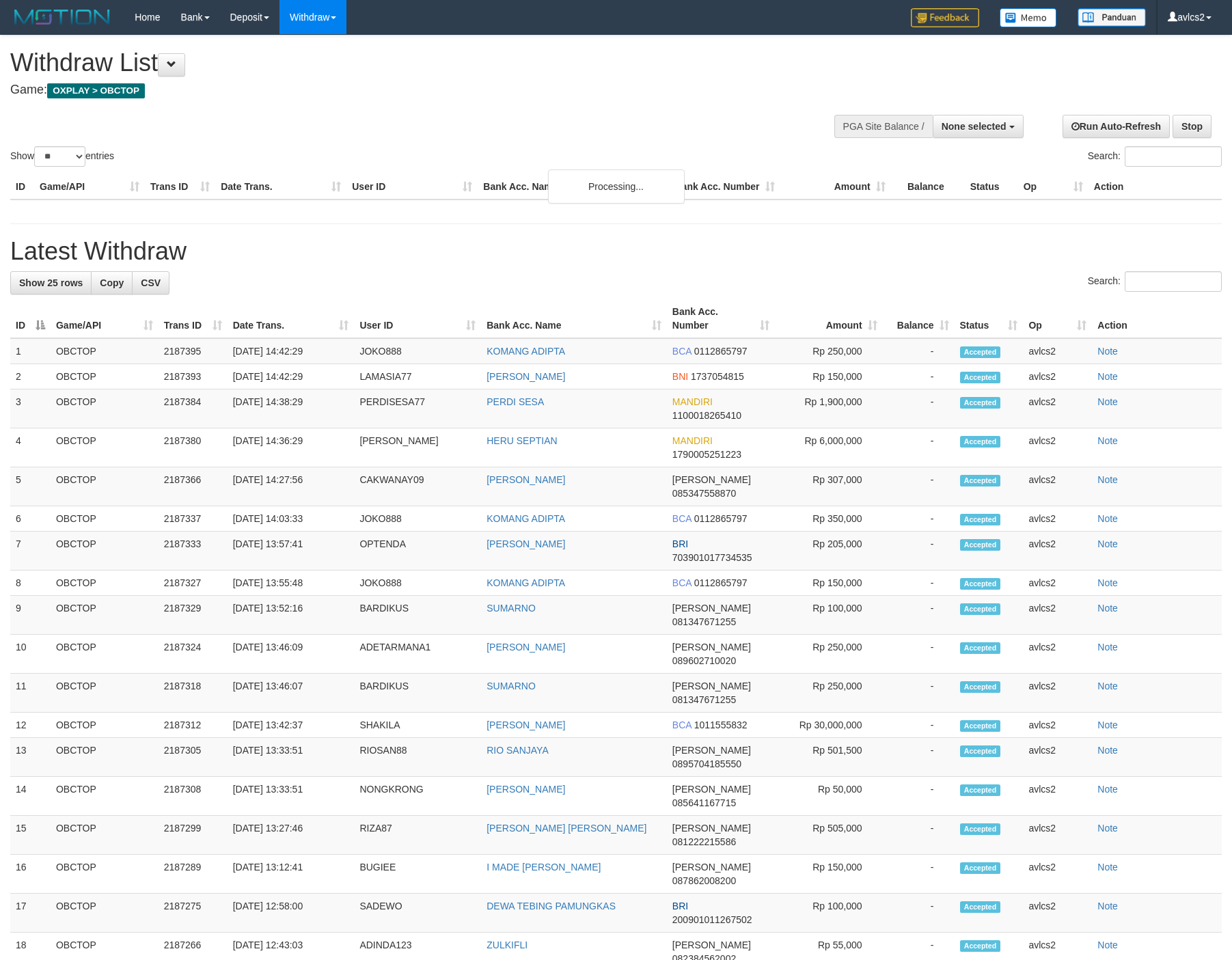
select select
select select "**"
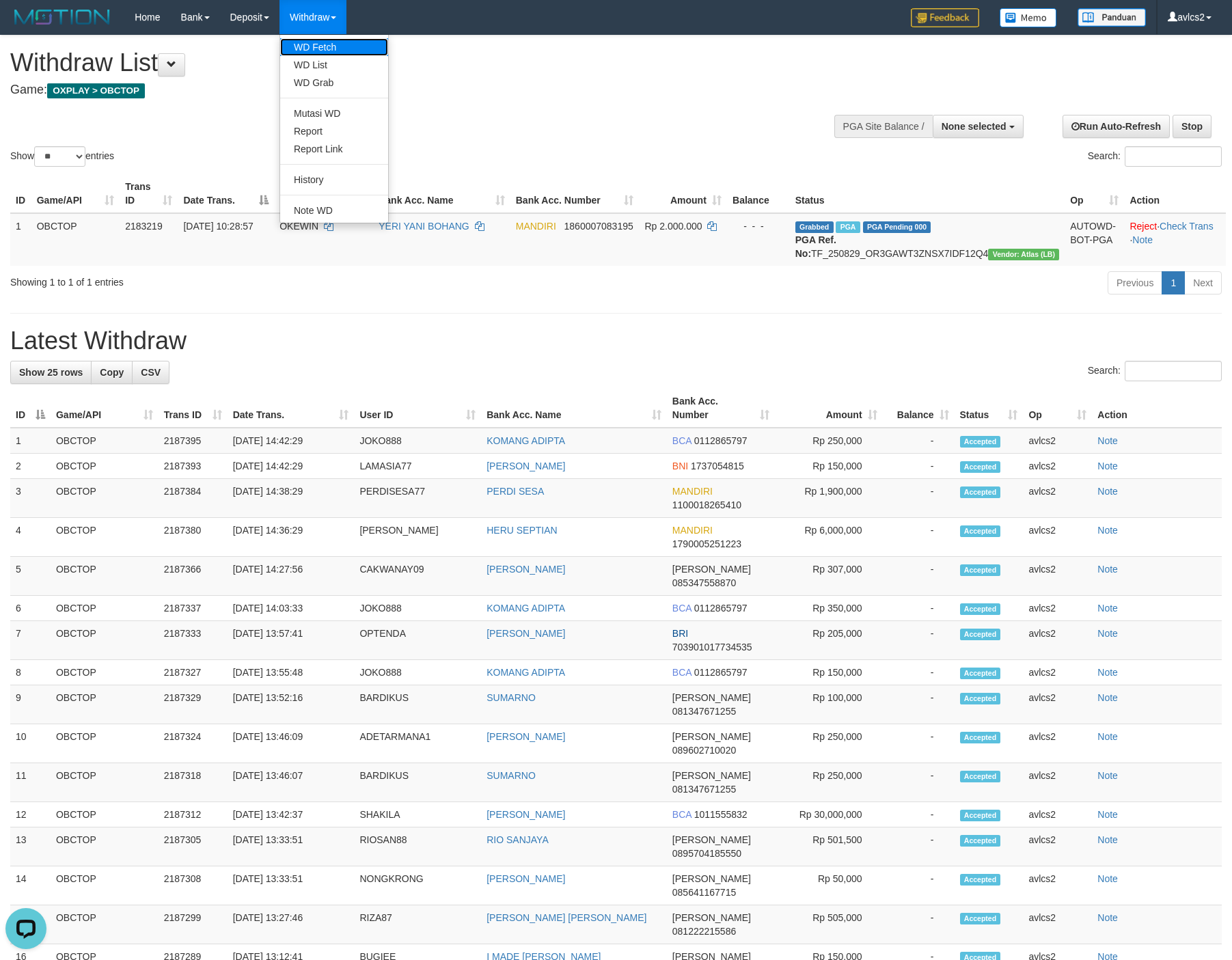
click at [317, 49] on link "WD Fetch" at bounding box center [334, 47] width 108 height 18
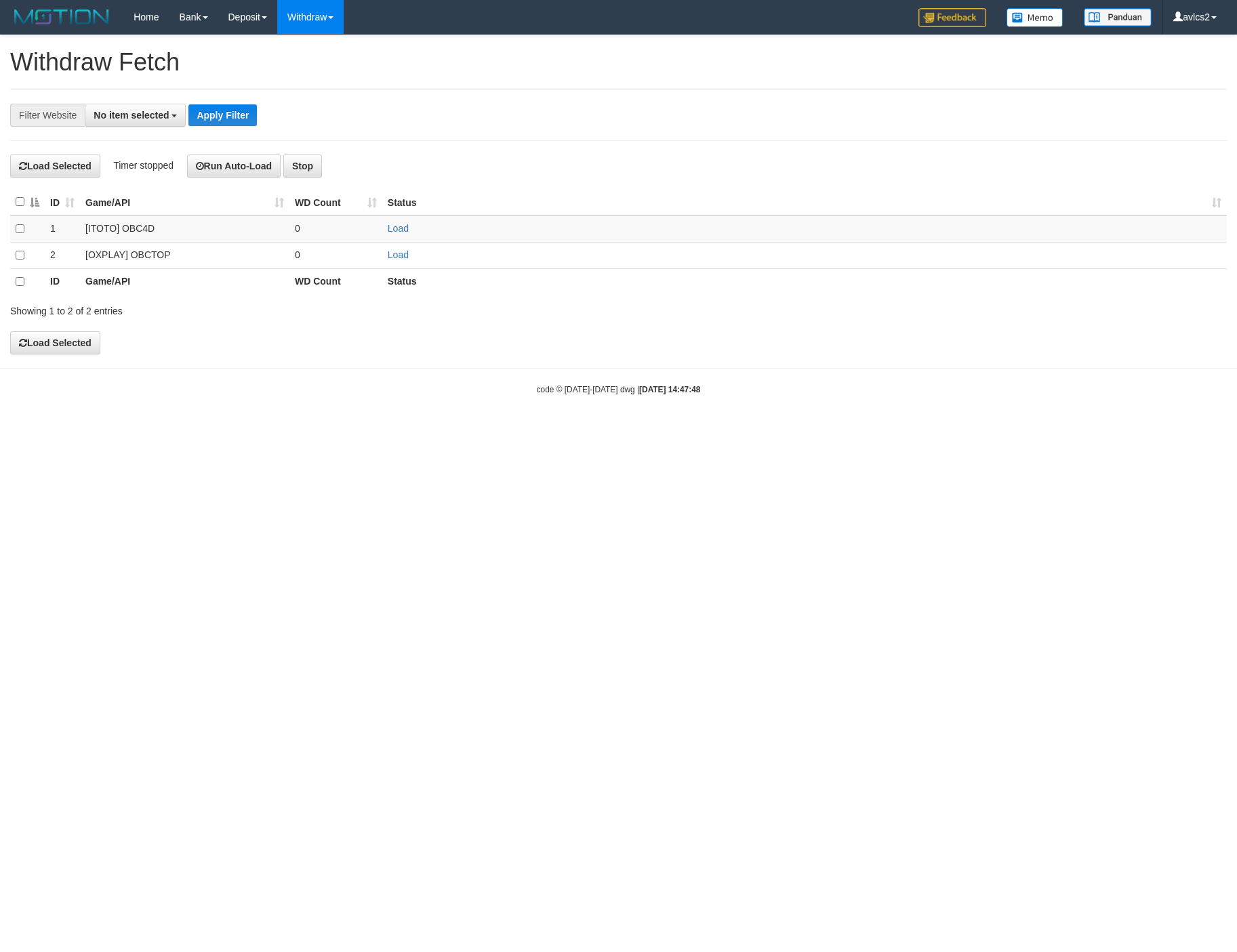
select select
click at [399, 258] on link "Load" at bounding box center [398, 254] width 21 height 11
click at [322, 68] on link "WD List" at bounding box center [332, 65] width 107 height 18
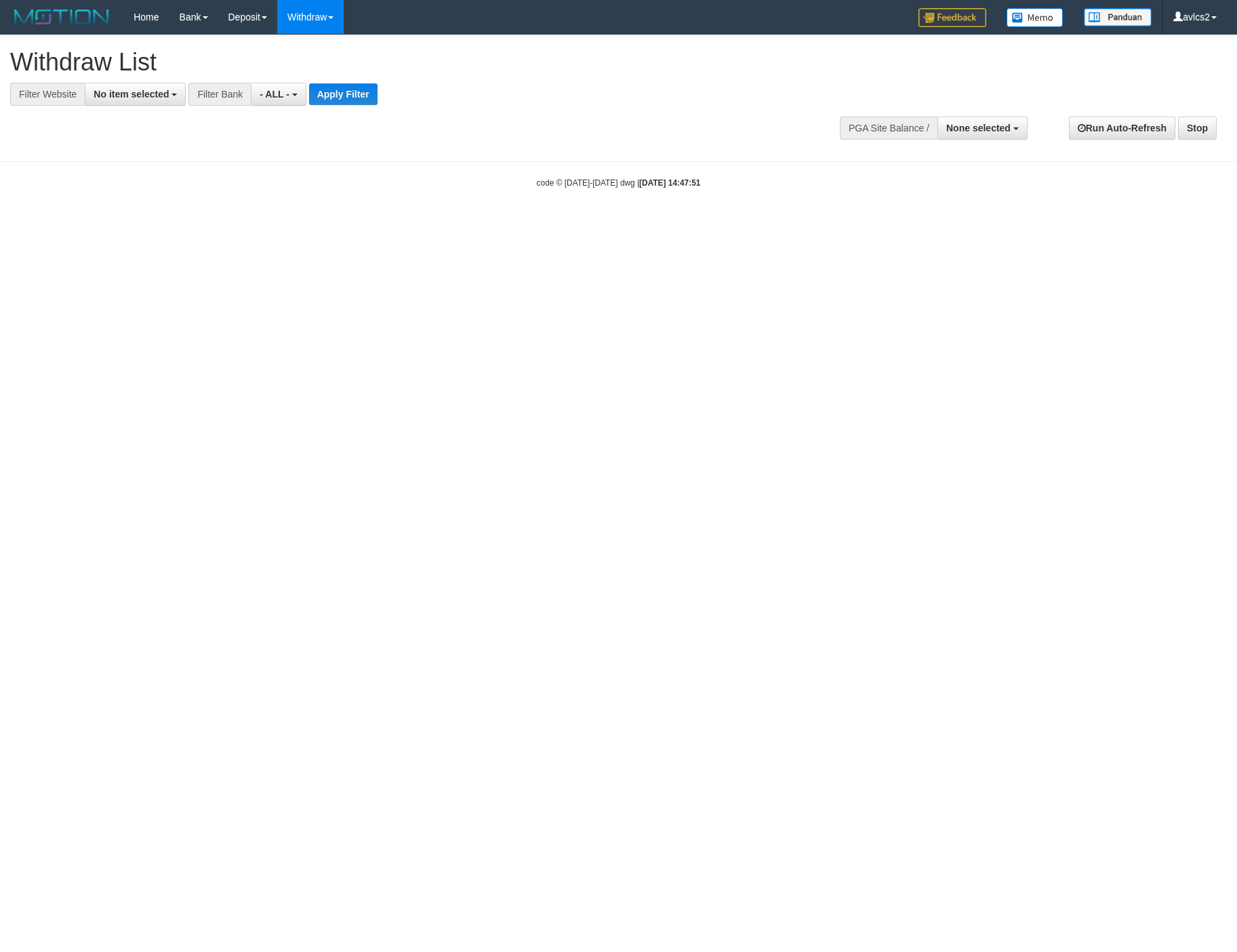
select select
click at [149, 101] on button "No item selected" at bounding box center [135, 93] width 101 height 23
click at [188, 212] on label "[OXPLAY] OBCTOP" at bounding box center [146, 204] width 121 height 19
select select "****"
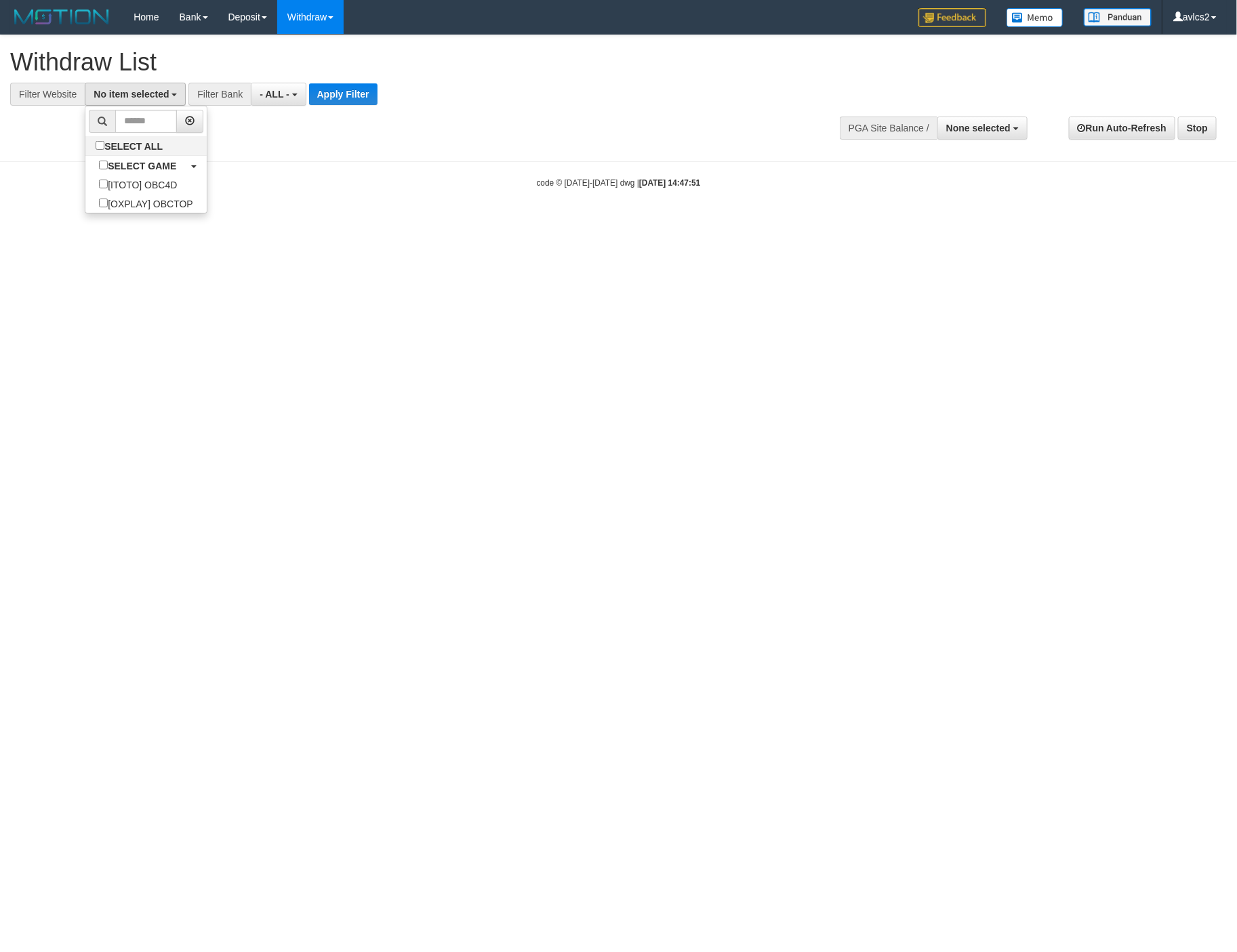
scroll to position [23, 0]
click at [358, 94] on button "Apply Filter" at bounding box center [354, 93] width 68 height 21
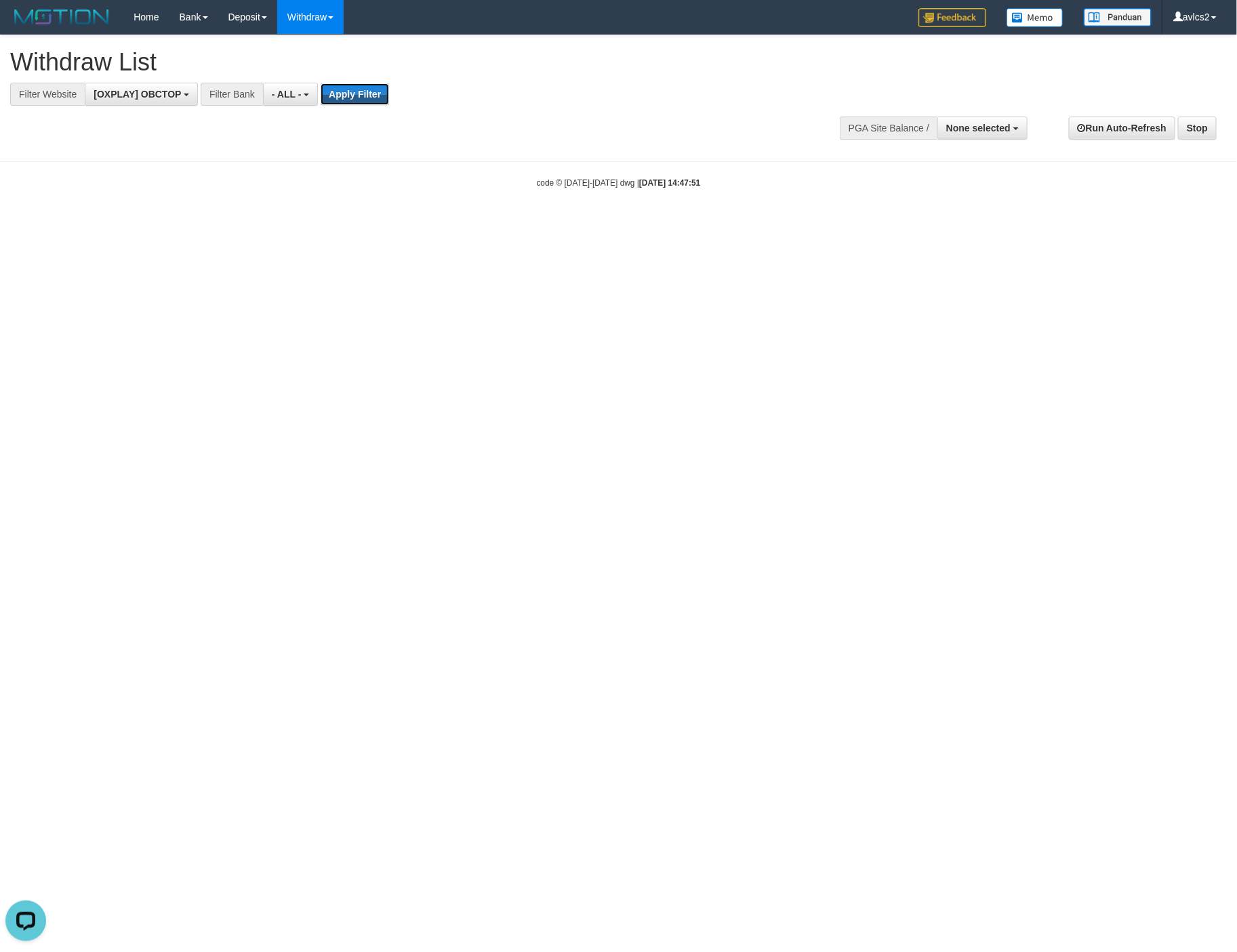
scroll to position [0, 0]
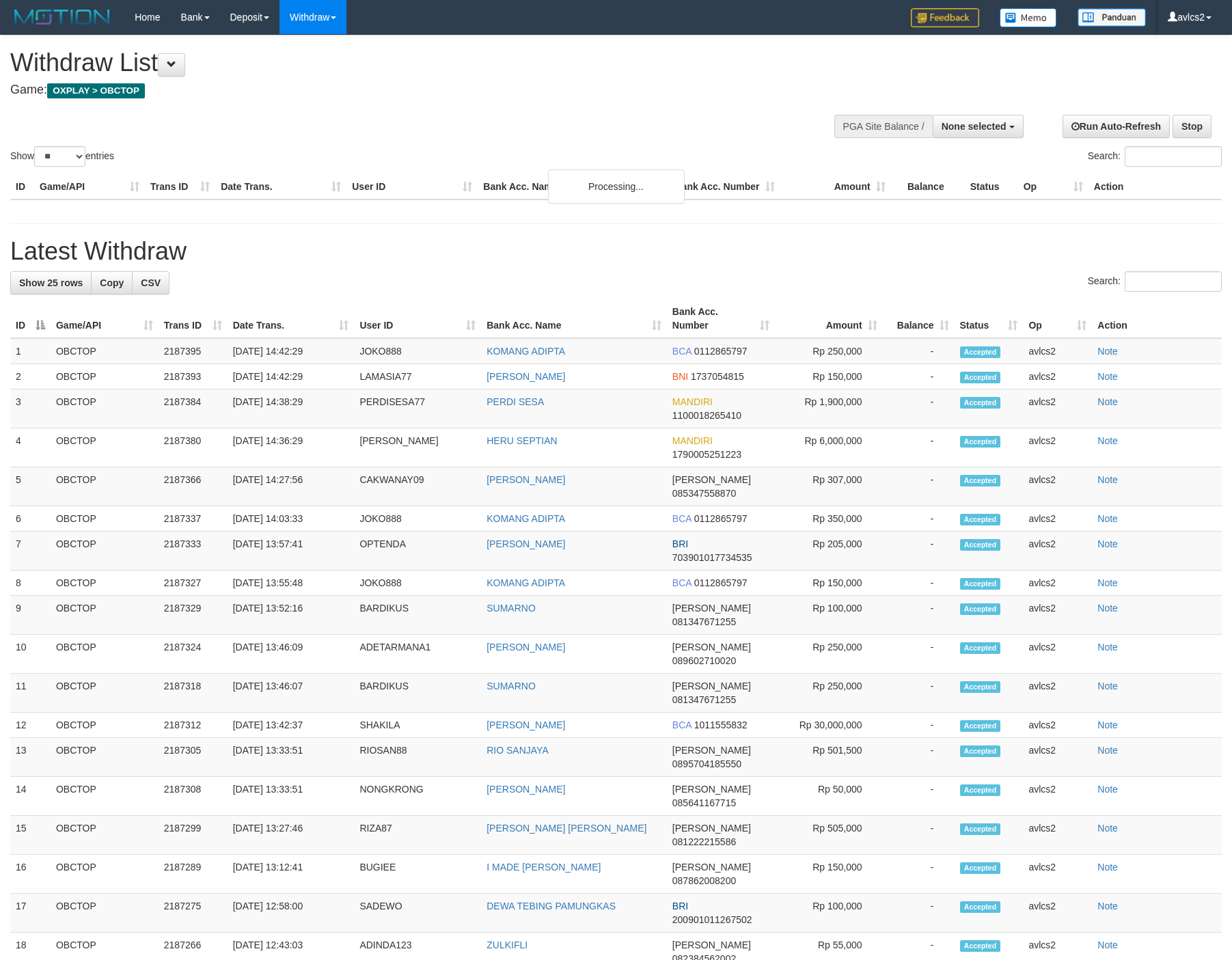
select select
select select "**"
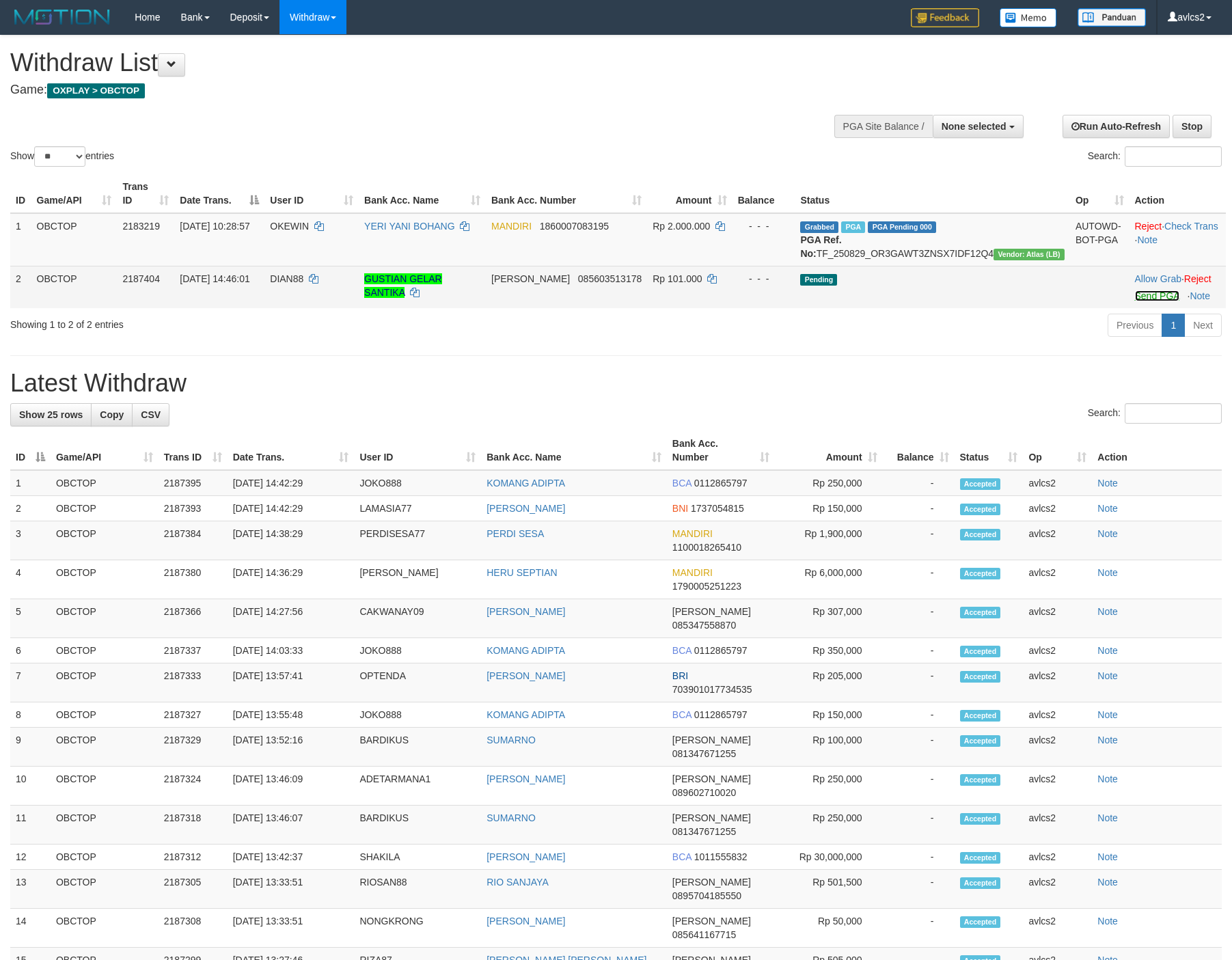
click at [1135, 301] on link "Send PGA" at bounding box center [1157, 296] width 44 height 11
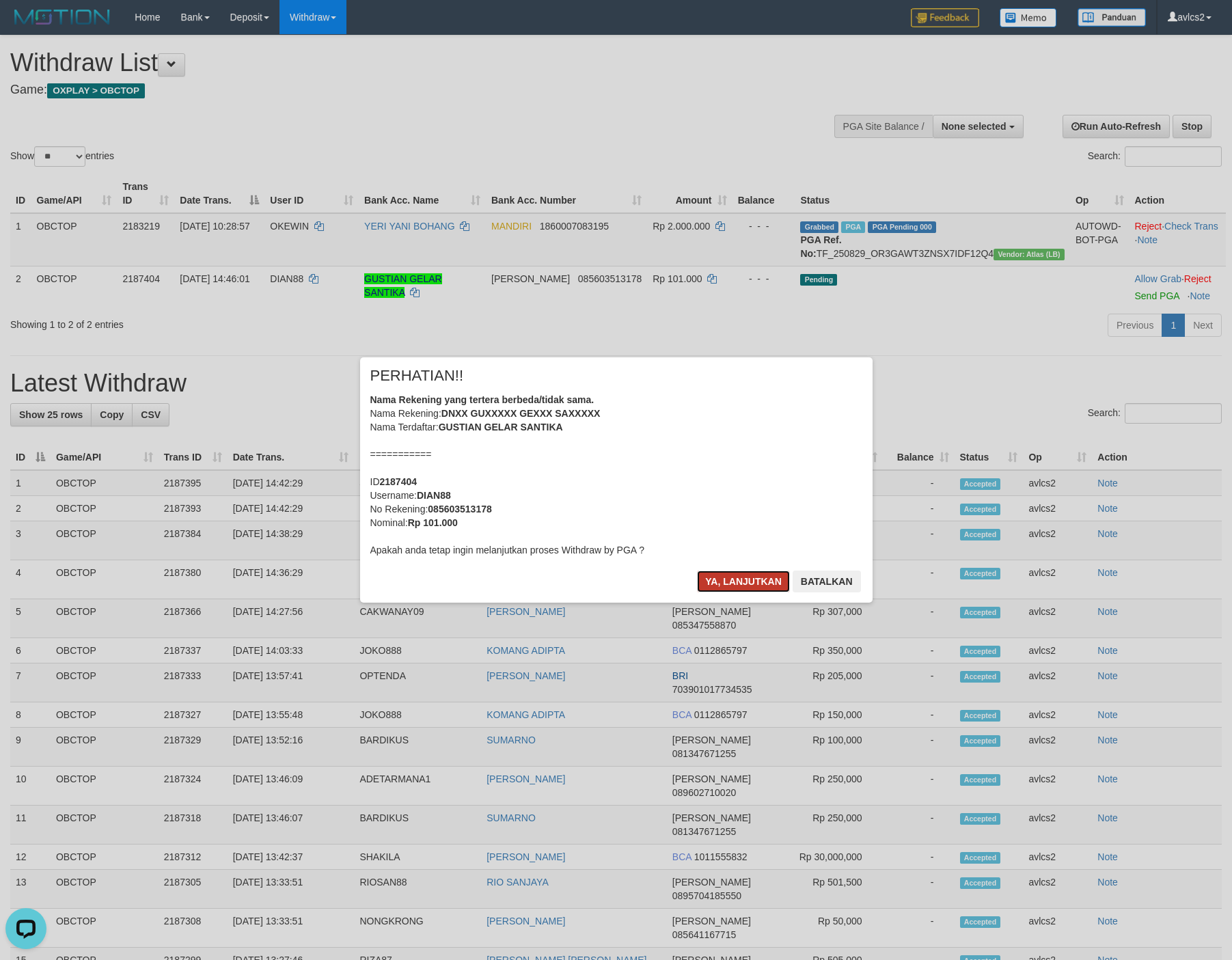
click at [710, 577] on button "Ya, lanjutkan" at bounding box center [743, 581] width 93 height 21
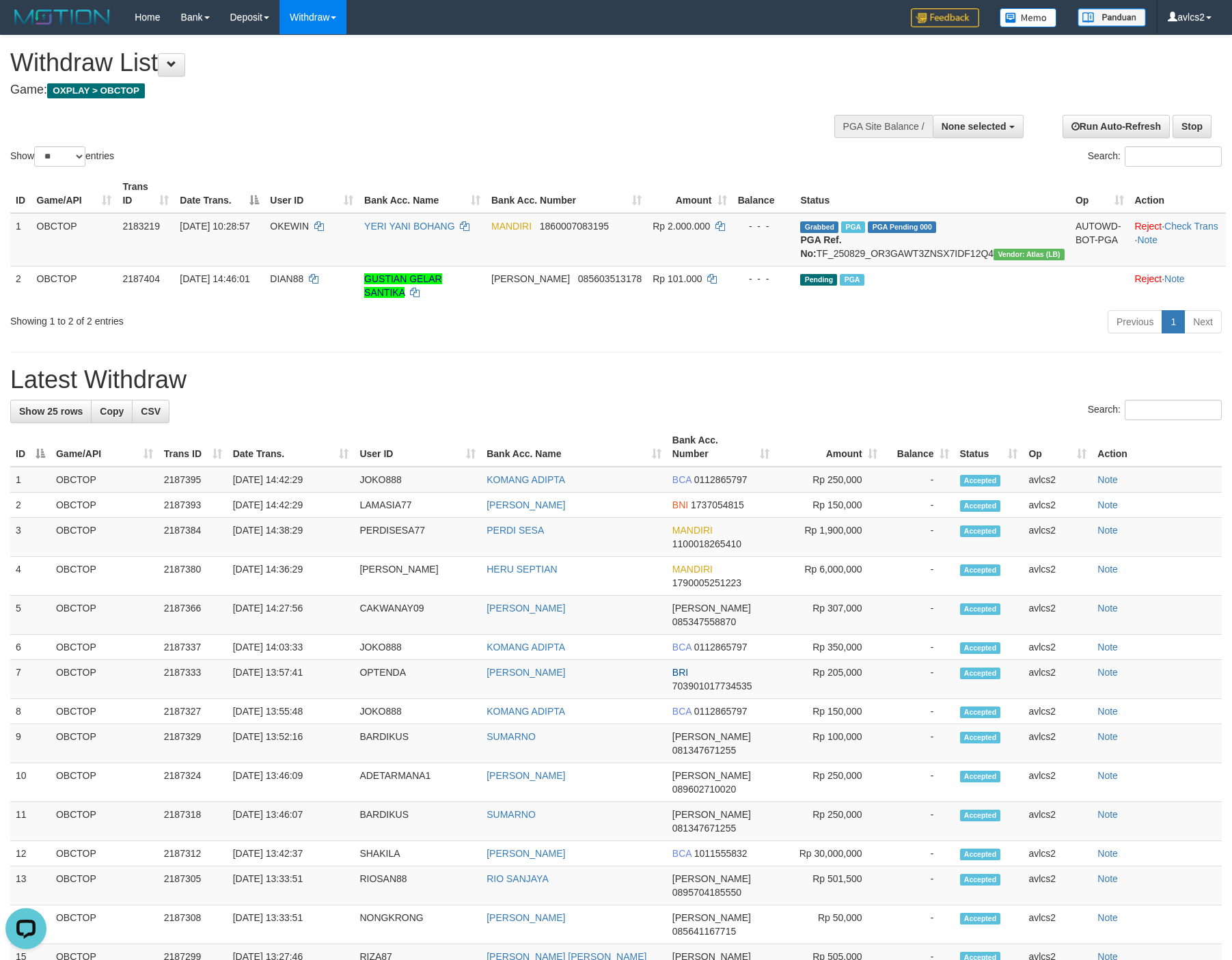
click at [375, 389] on h1 "Latest Withdraw" at bounding box center [616, 380] width 1211 height 27
click at [304, 49] on link "WD Fetch" at bounding box center [334, 47] width 108 height 18
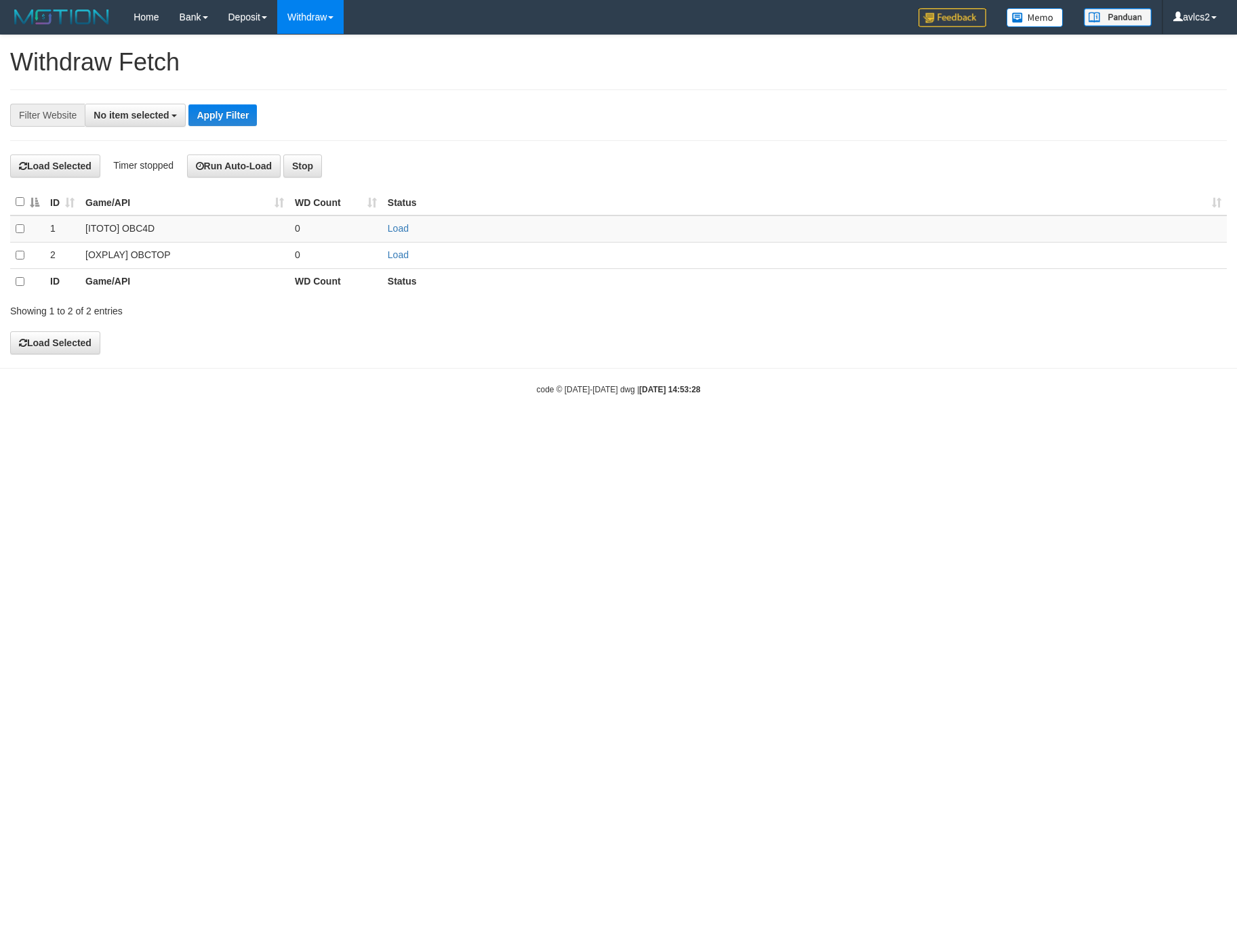
select select
click at [396, 260] on link "Load" at bounding box center [398, 254] width 21 height 11
click at [325, 65] on link "WD List" at bounding box center [332, 65] width 107 height 18
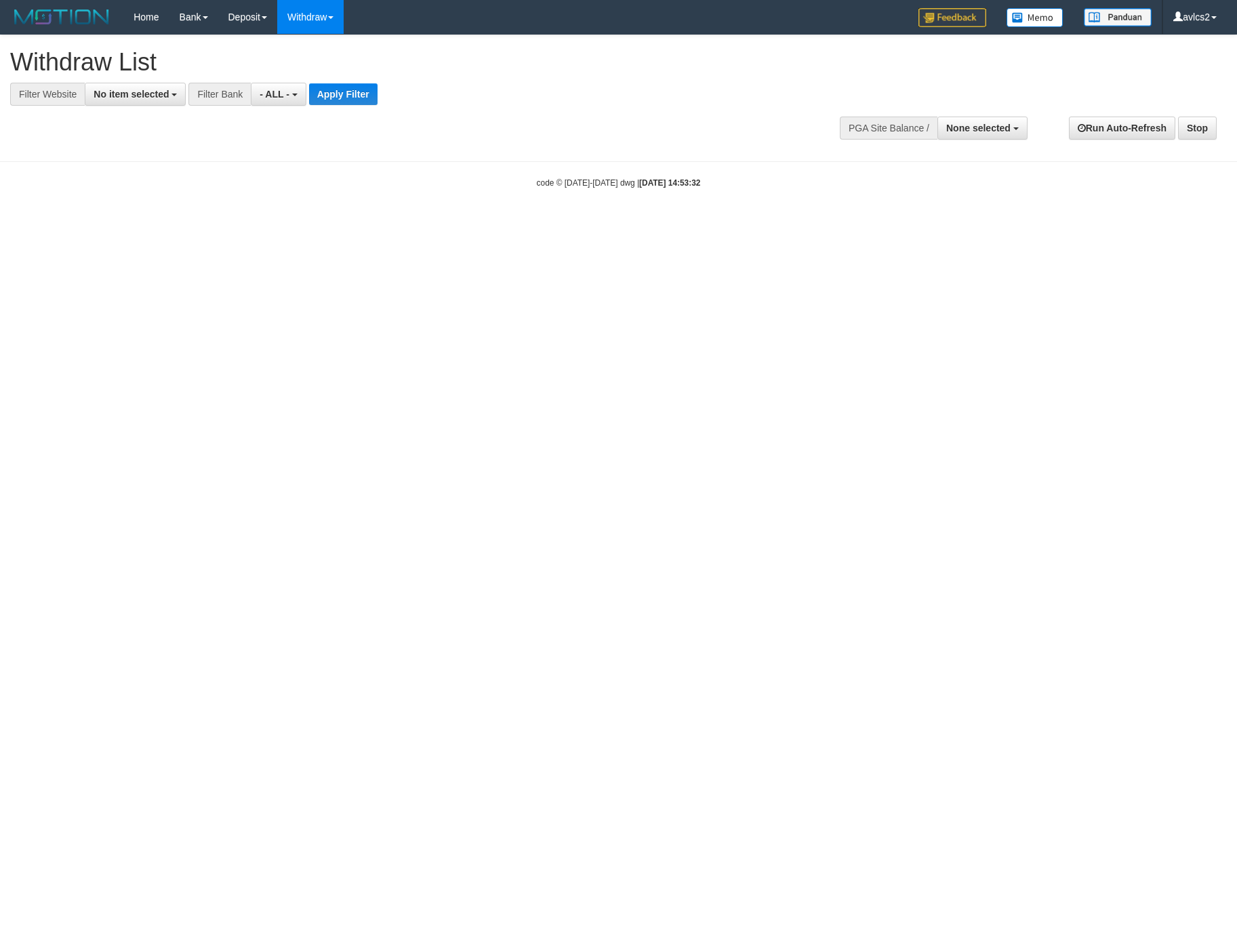
select select
click at [130, 96] on span "No item selected" at bounding box center [131, 94] width 75 height 11
click at [168, 208] on label "[OXPLAY] OBCTOP" at bounding box center [146, 204] width 121 height 19
select select "****"
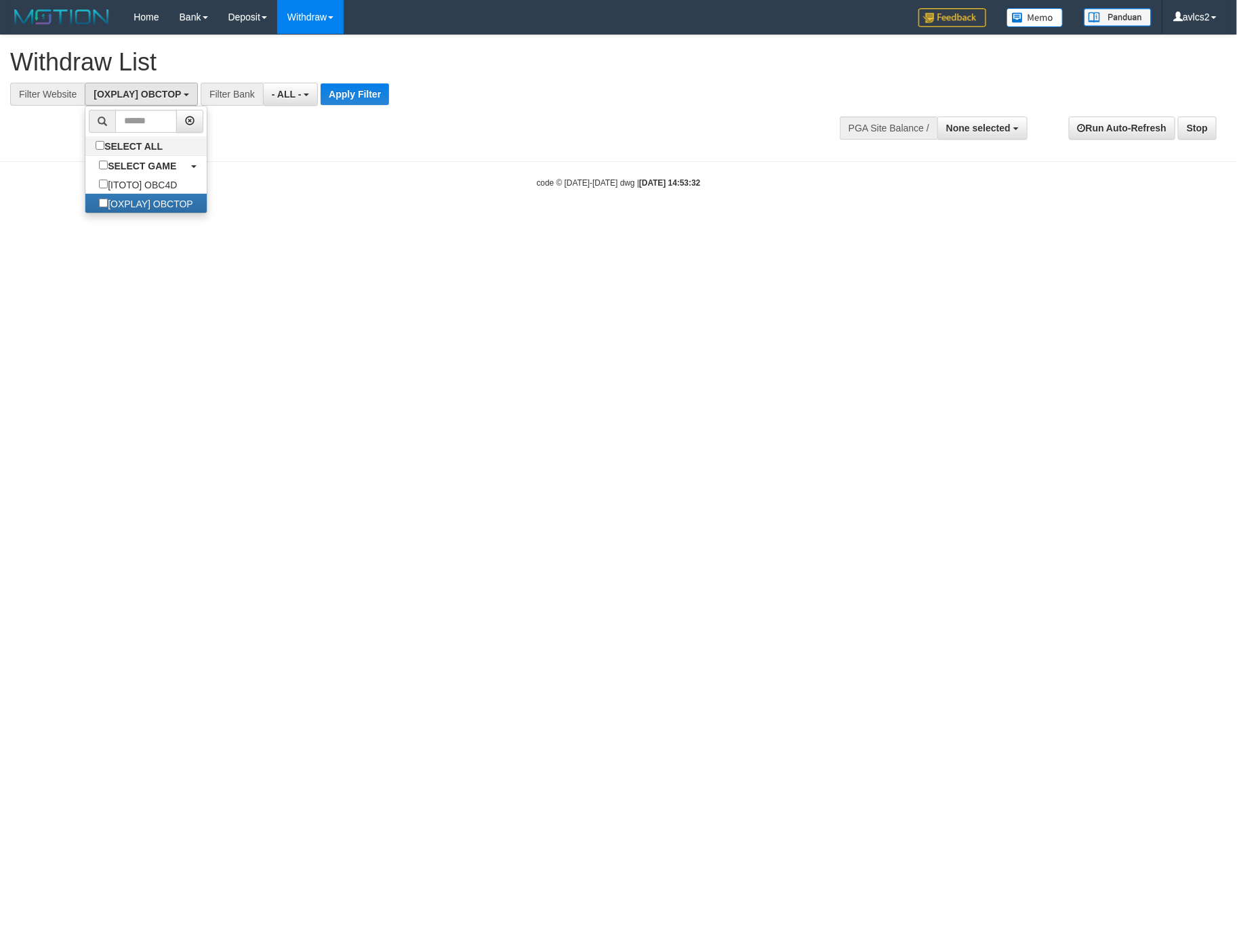
scroll to position [23, 0]
click at [354, 90] on button "Apply Filter" at bounding box center [354, 93] width 68 height 21
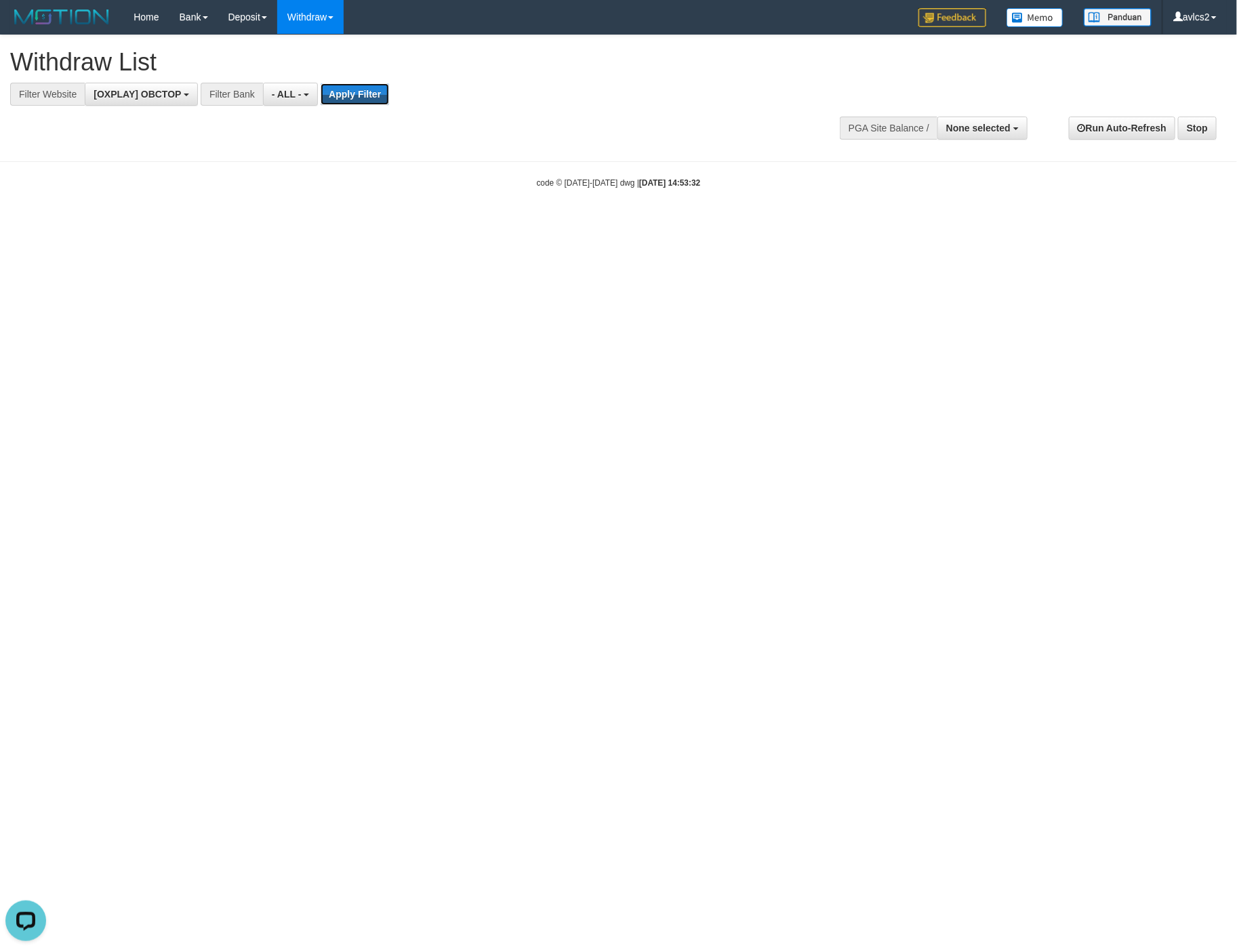
scroll to position [0, 0]
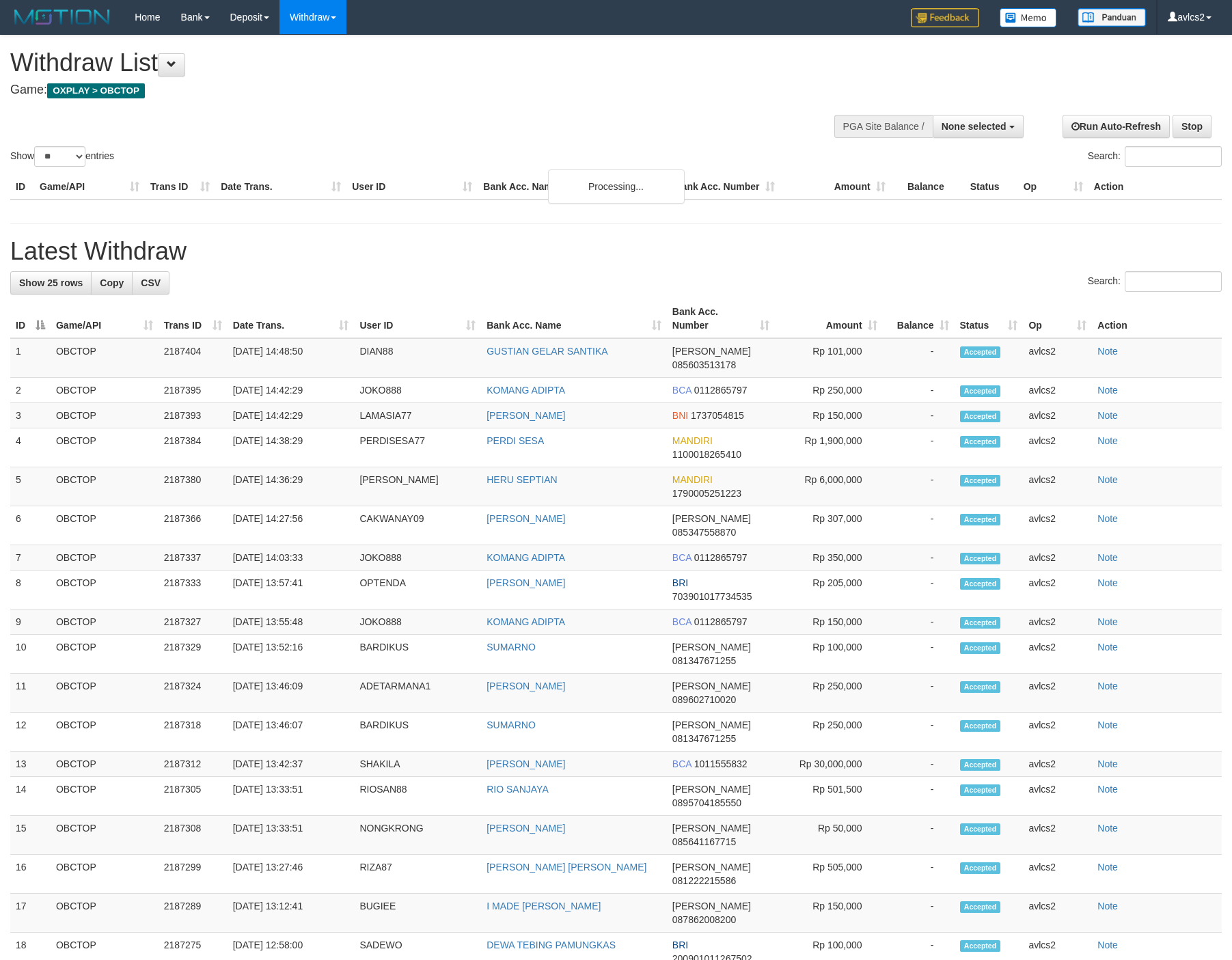
select select
select select "**"
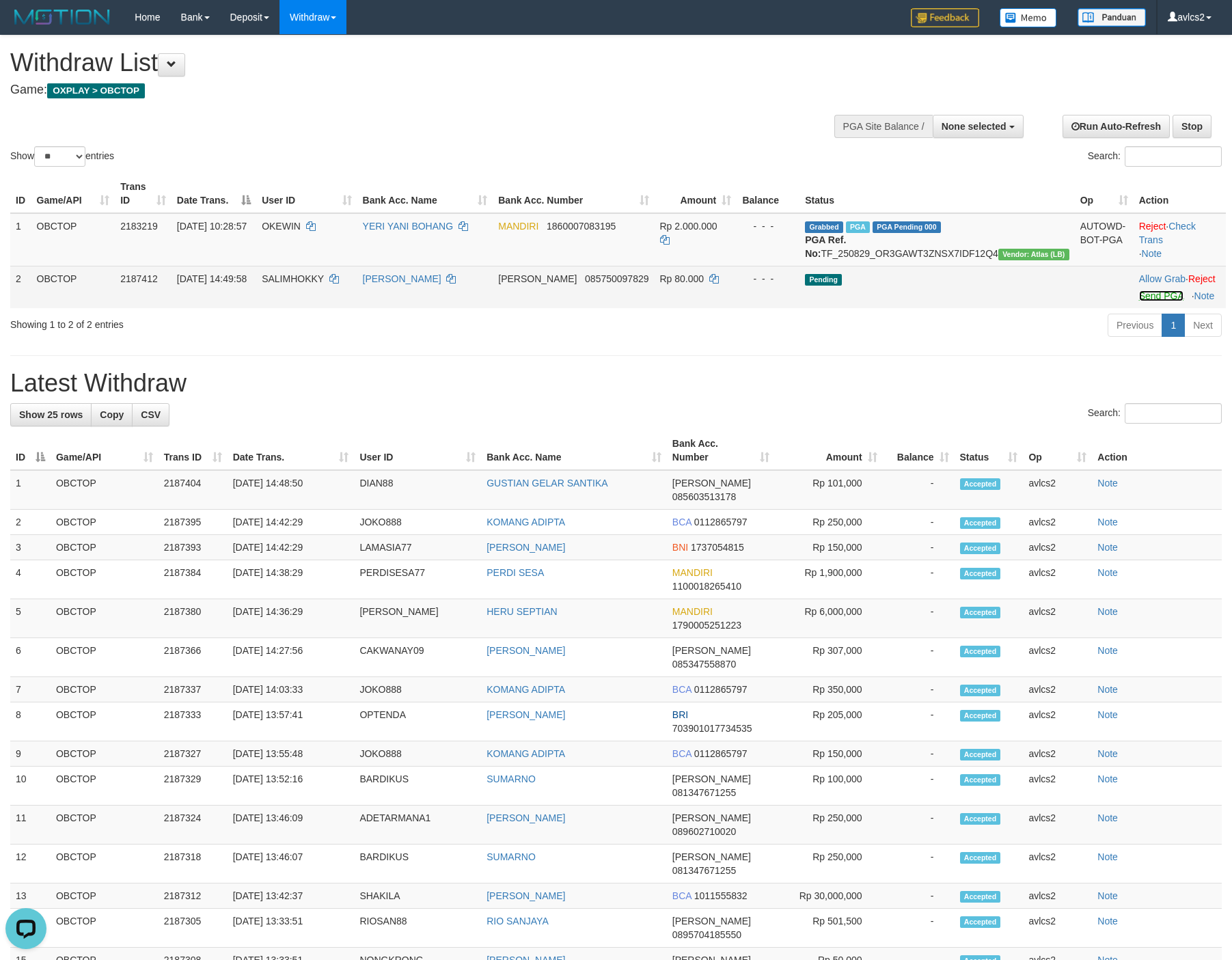
click at [1139, 301] on link "Send PGA" at bounding box center [1161, 296] width 44 height 11
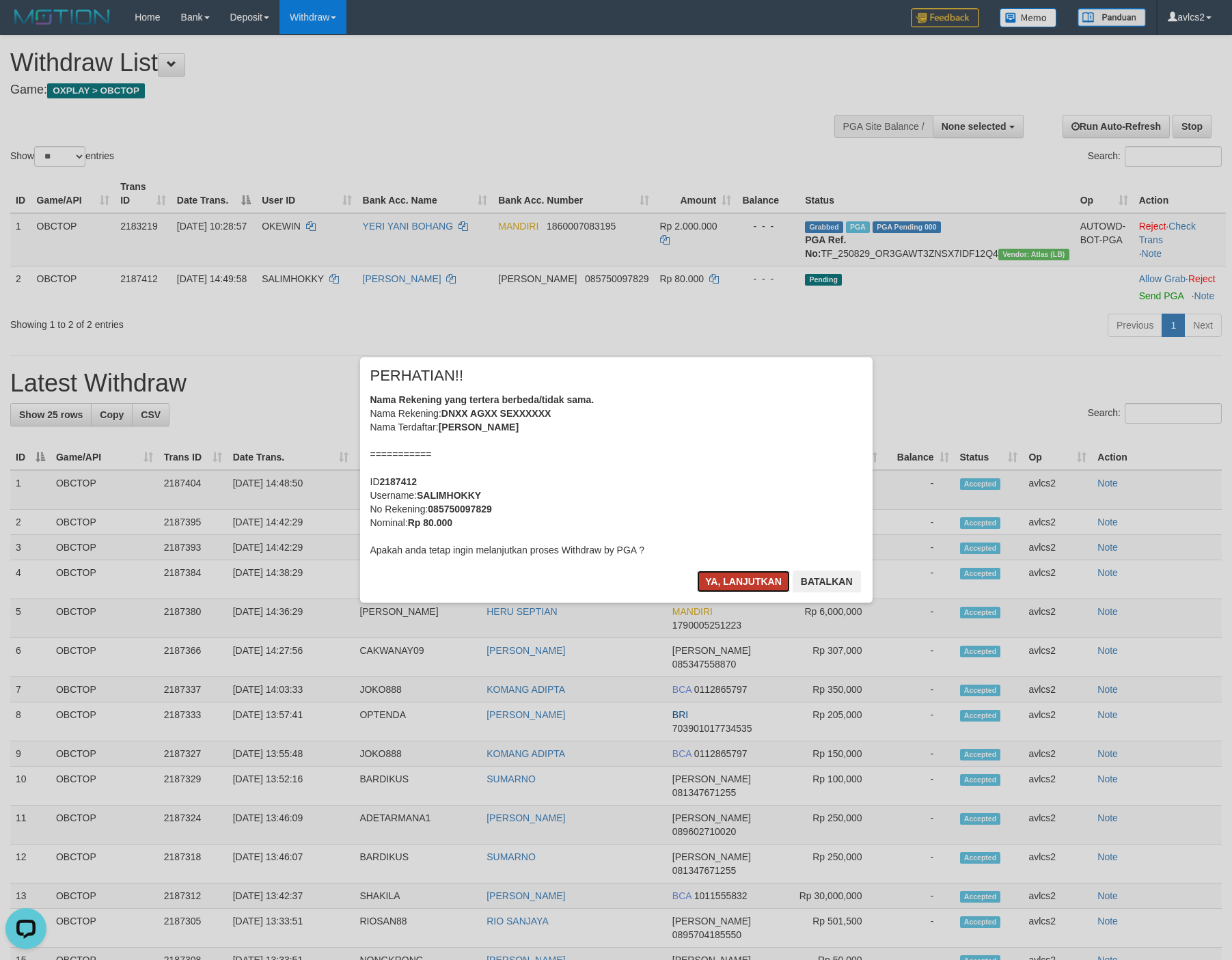
click at [728, 579] on button "Ya, lanjutkan" at bounding box center [743, 581] width 93 height 21
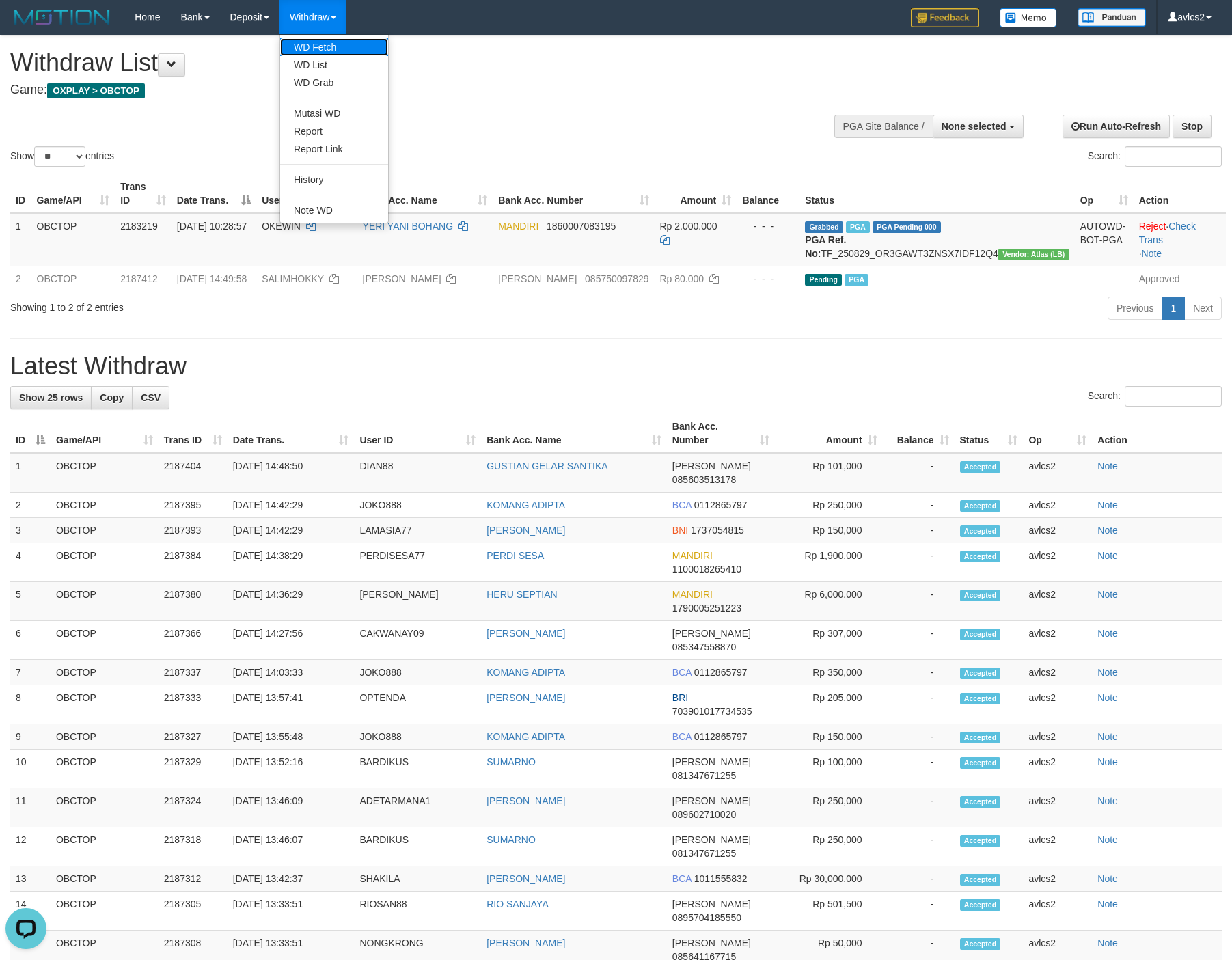
click at [328, 39] on link "WD Fetch" at bounding box center [334, 47] width 108 height 18
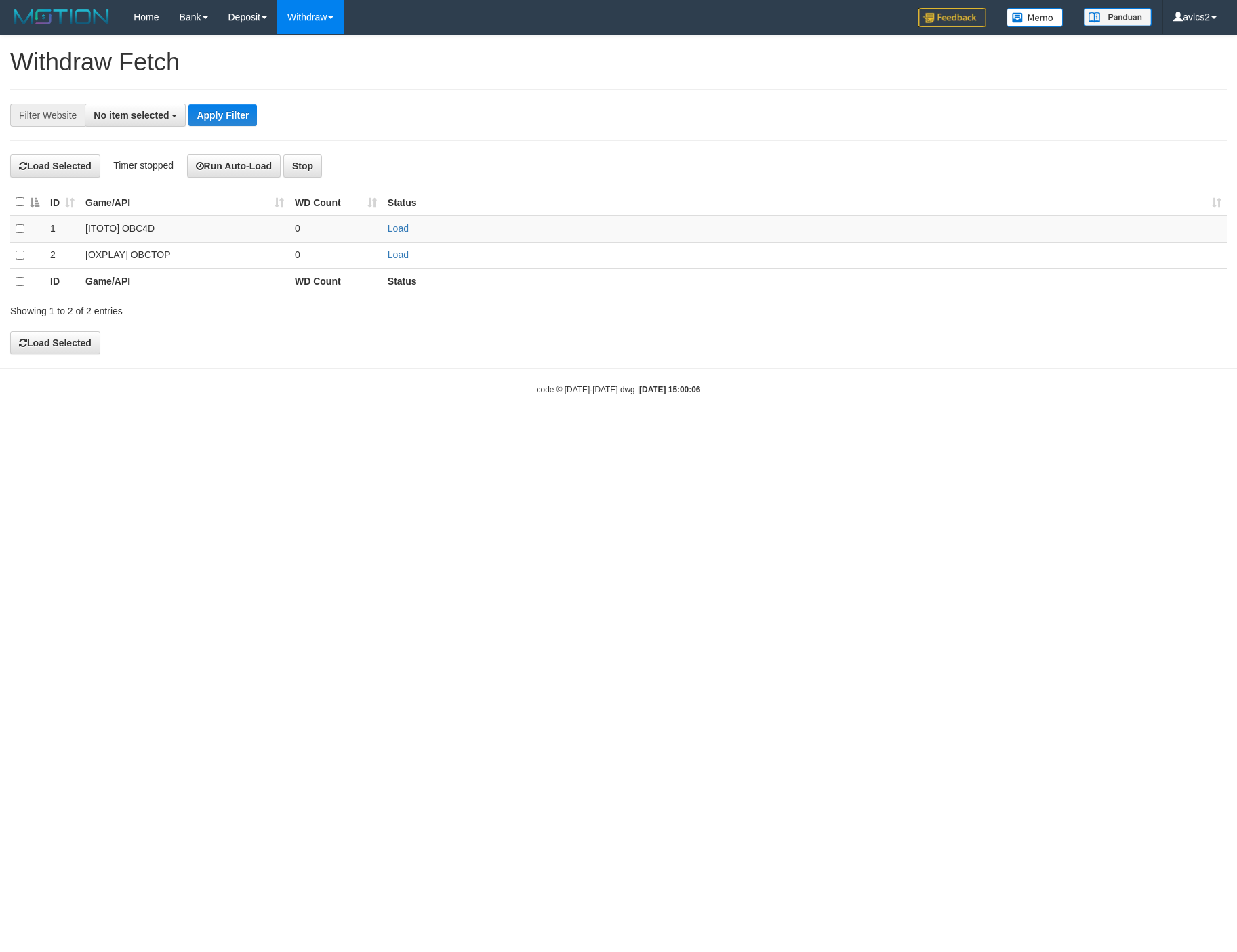
select select
click at [397, 255] on link "Load" at bounding box center [398, 254] width 21 height 11
click at [316, 65] on link "WD List" at bounding box center [332, 65] width 107 height 18
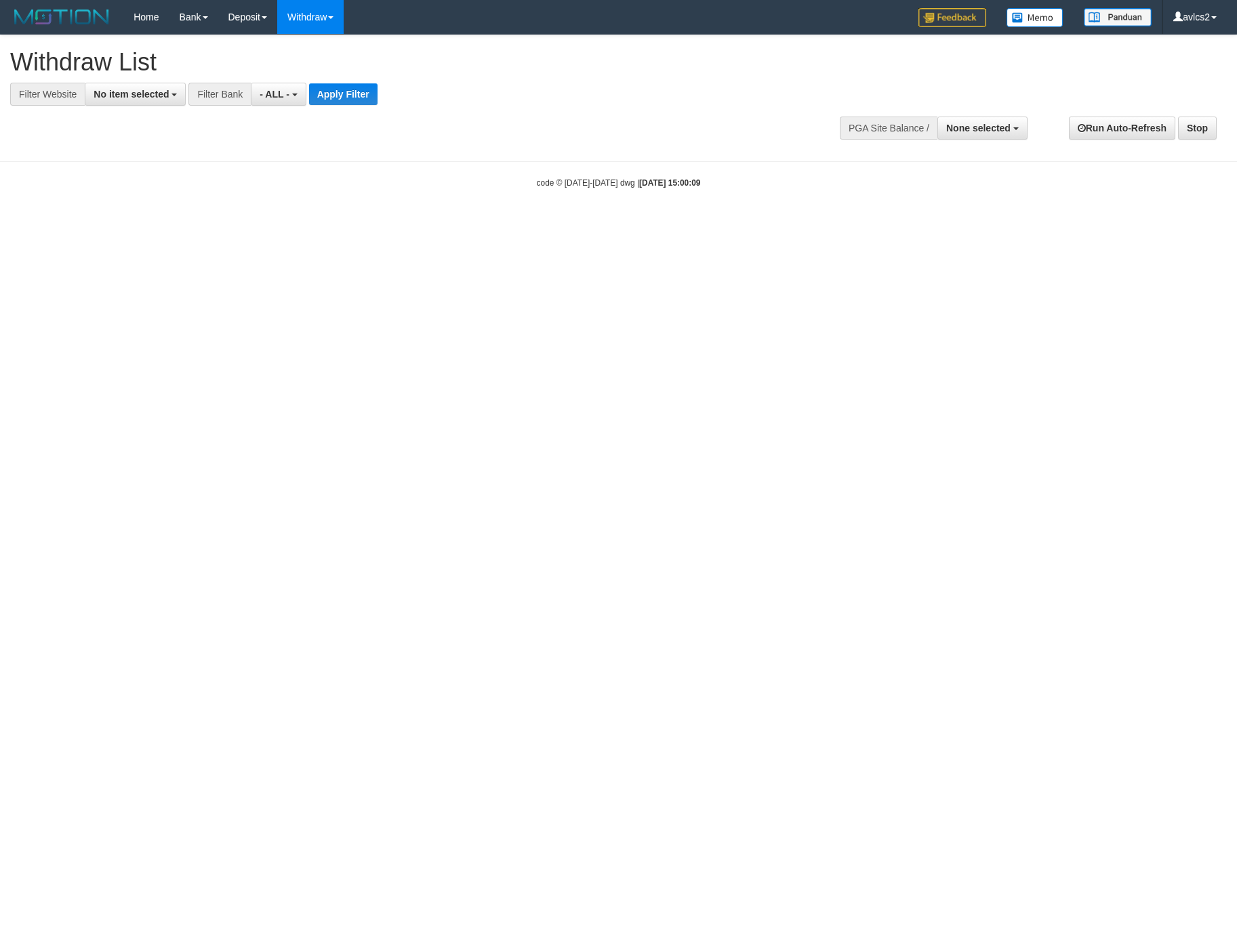
select select
click at [115, 99] on button "No item selected" at bounding box center [135, 93] width 101 height 23
click at [140, 210] on label "[OXPLAY] OBCTOP" at bounding box center [146, 204] width 121 height 19
select select "****"
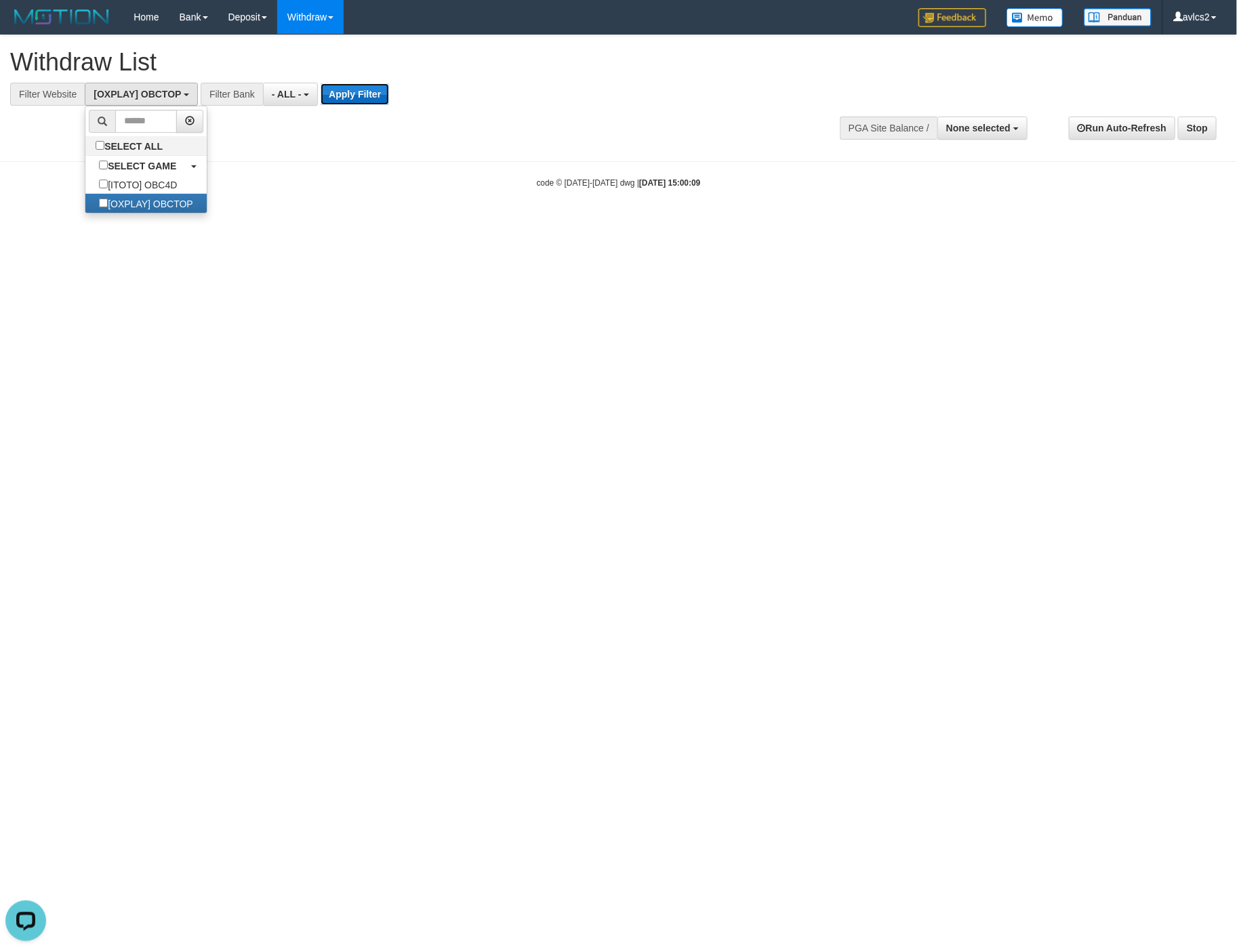
click at [362, 92] on button "Apply Filter" at bounding box center [354, 93] width 68 height 21
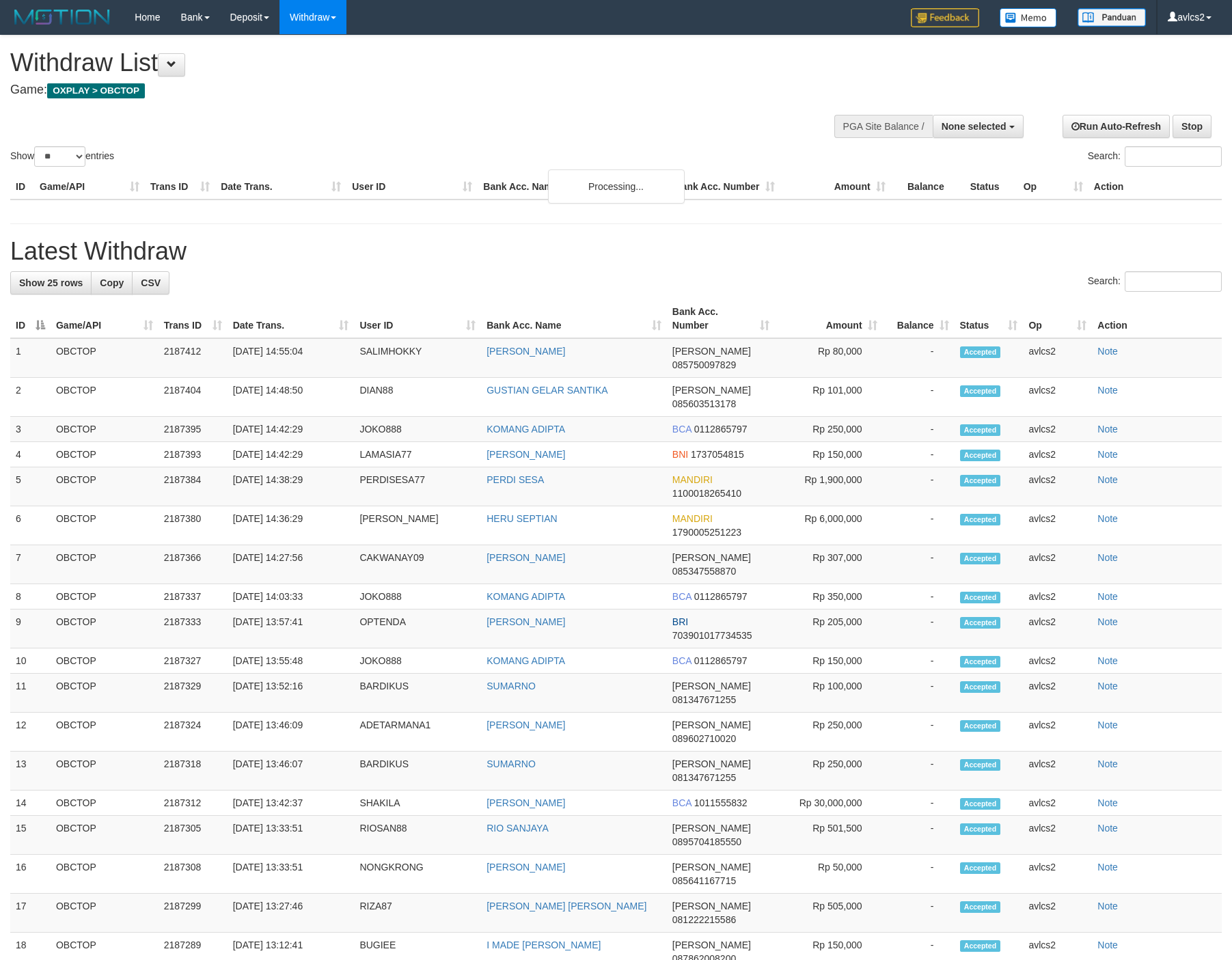
select select
select select "**"
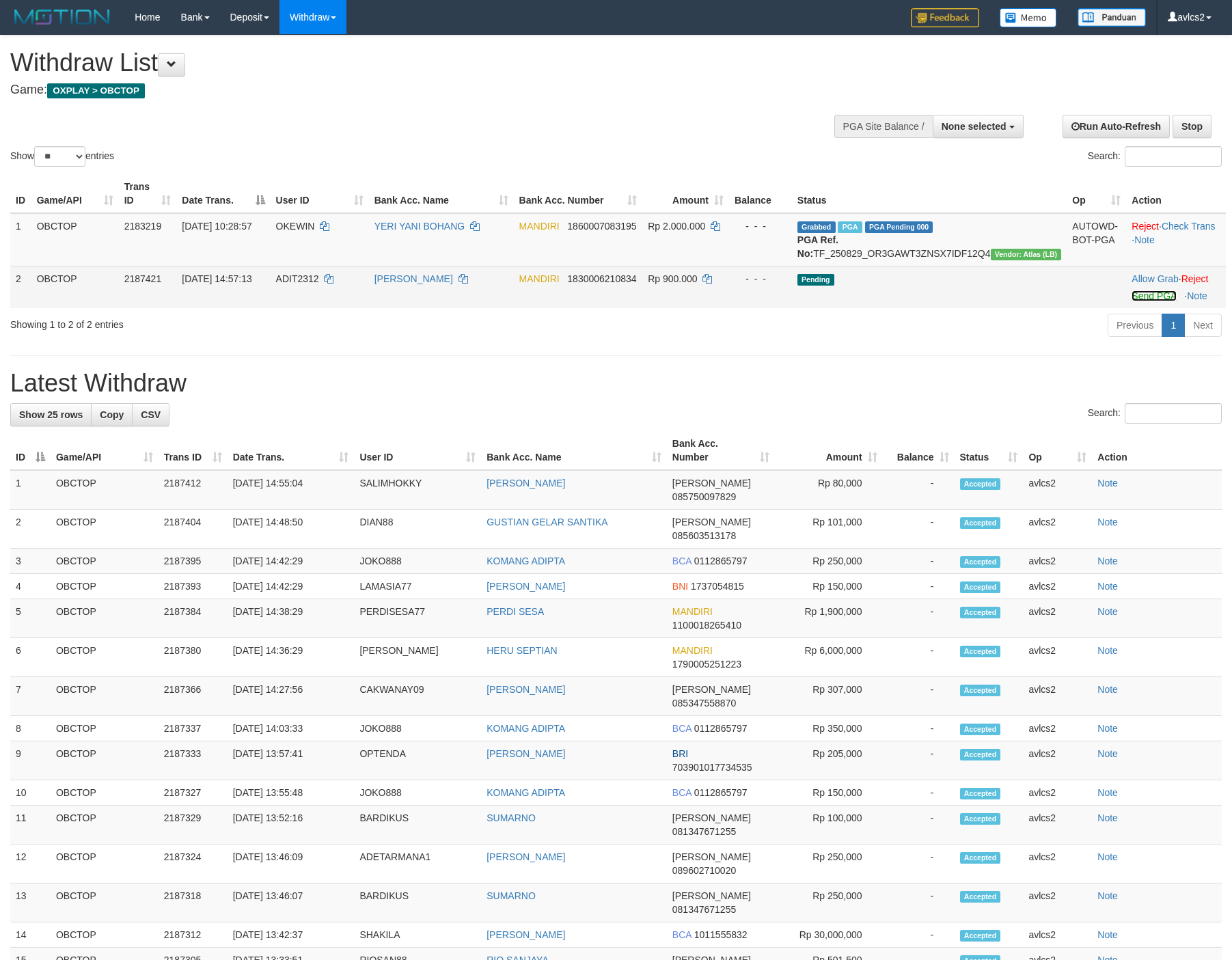
click at [1142, 301] on link "Send PGA" at bounding box center [1153, 296] width 44 height 11
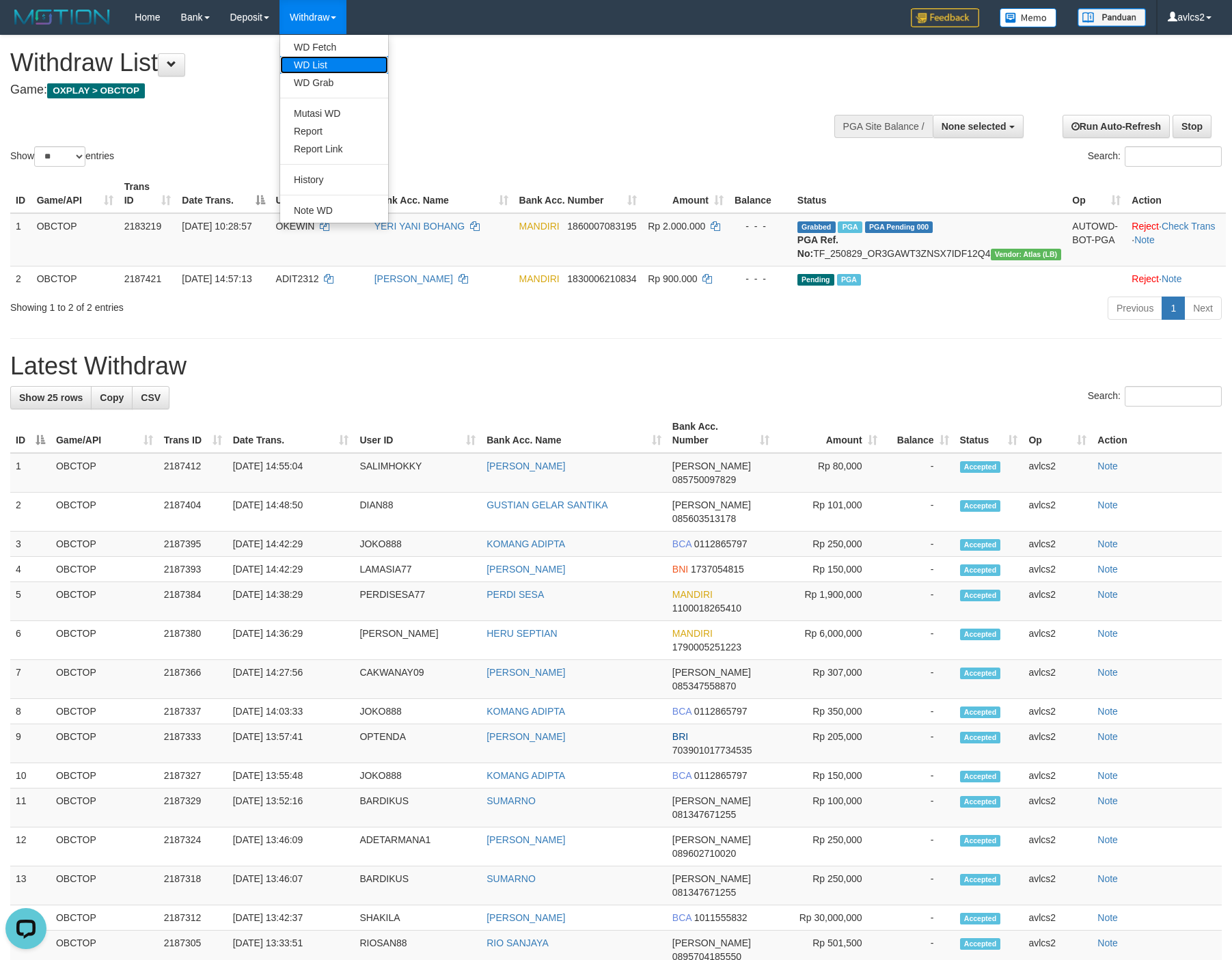
click at [308, 56] on link "WD List" at bounding box center [334, 65] width 108 height 18
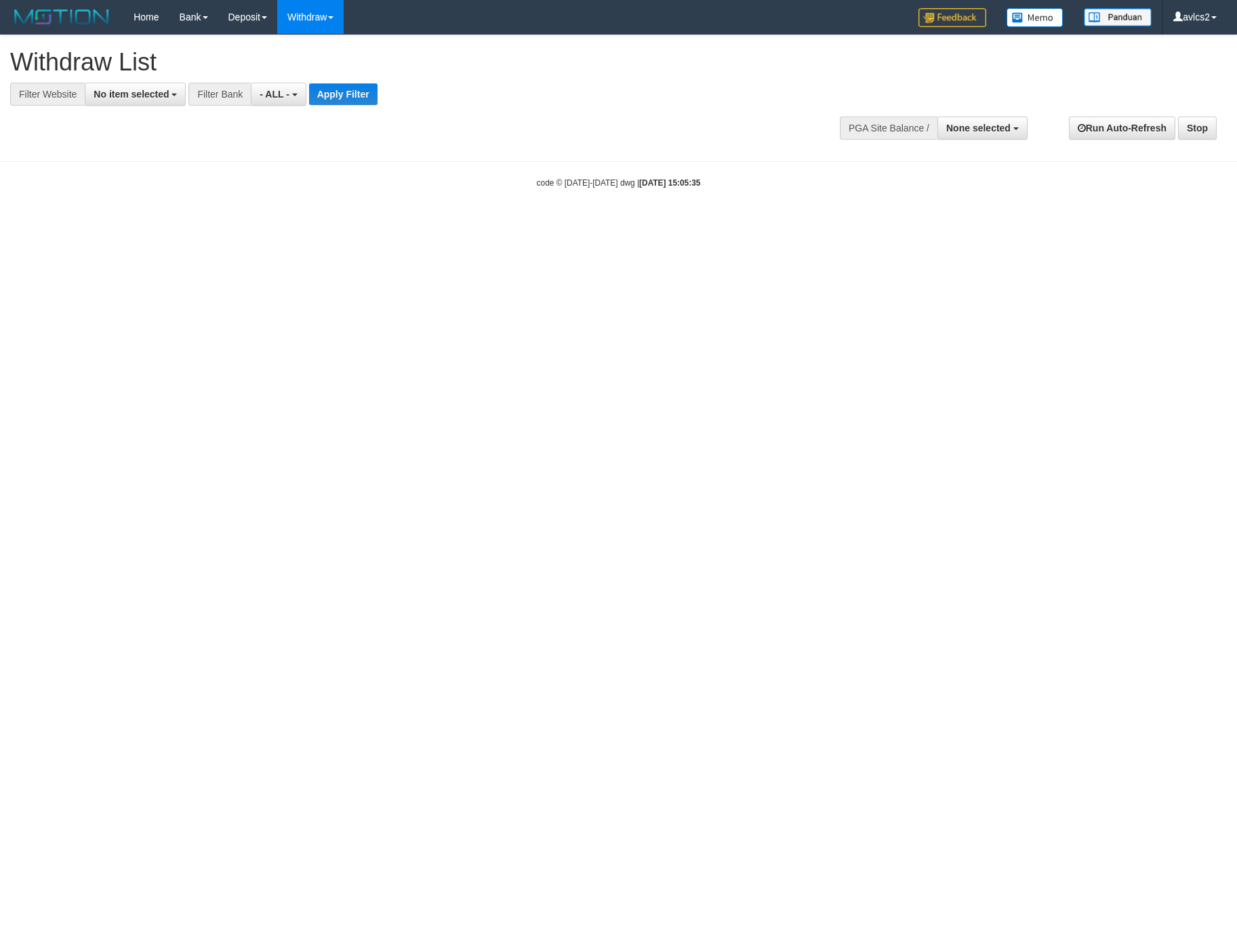
select select
click at [333, 45] on link "WD Fetch" at bounding box center [332, 47] width 107 height 18
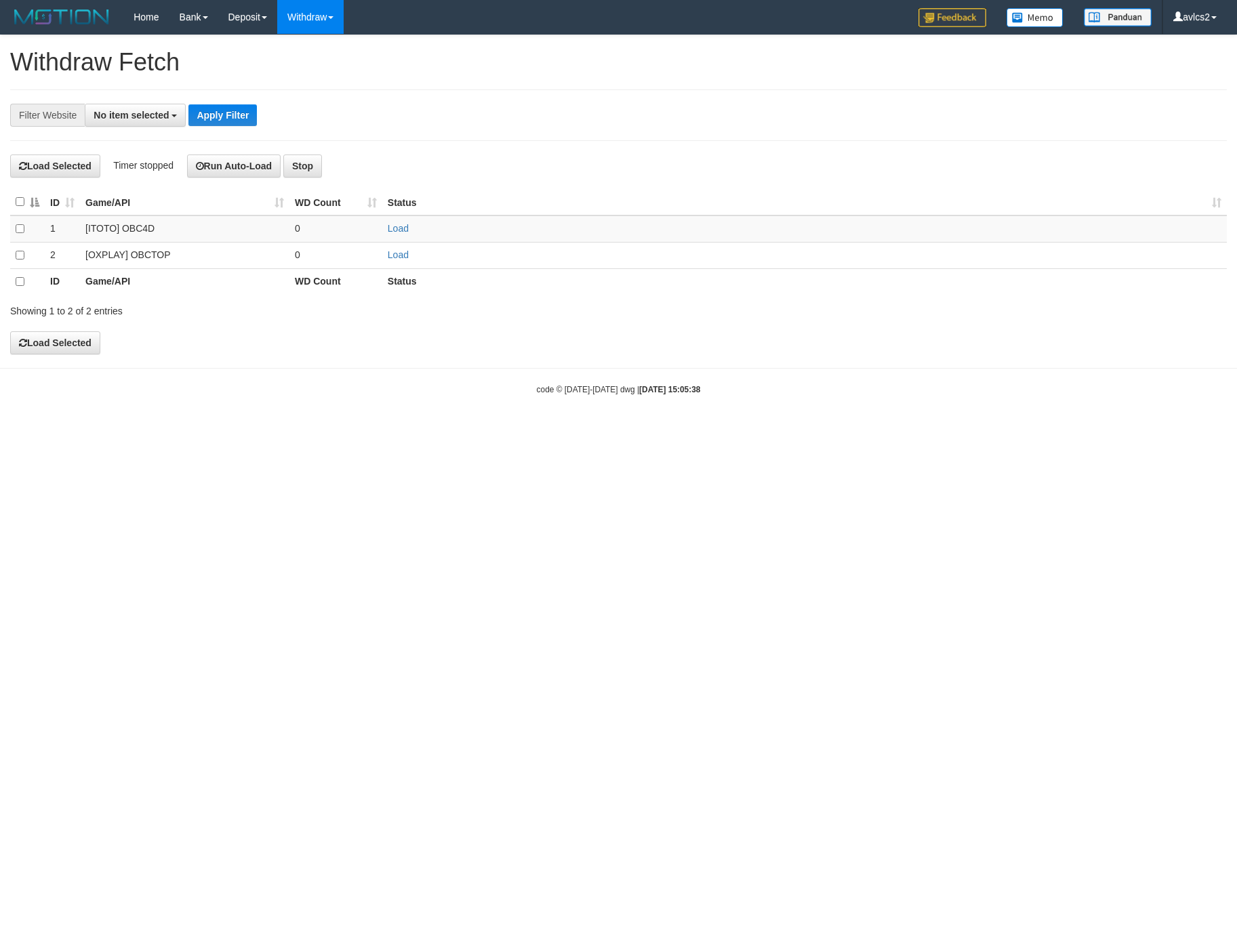
select select
click at [393, 255] on link "Load" at bounding box center [398, 254] width 21 height 11
click at [317, 63] on link "WD List" at bounding box center [332, 65] width 107 height 18
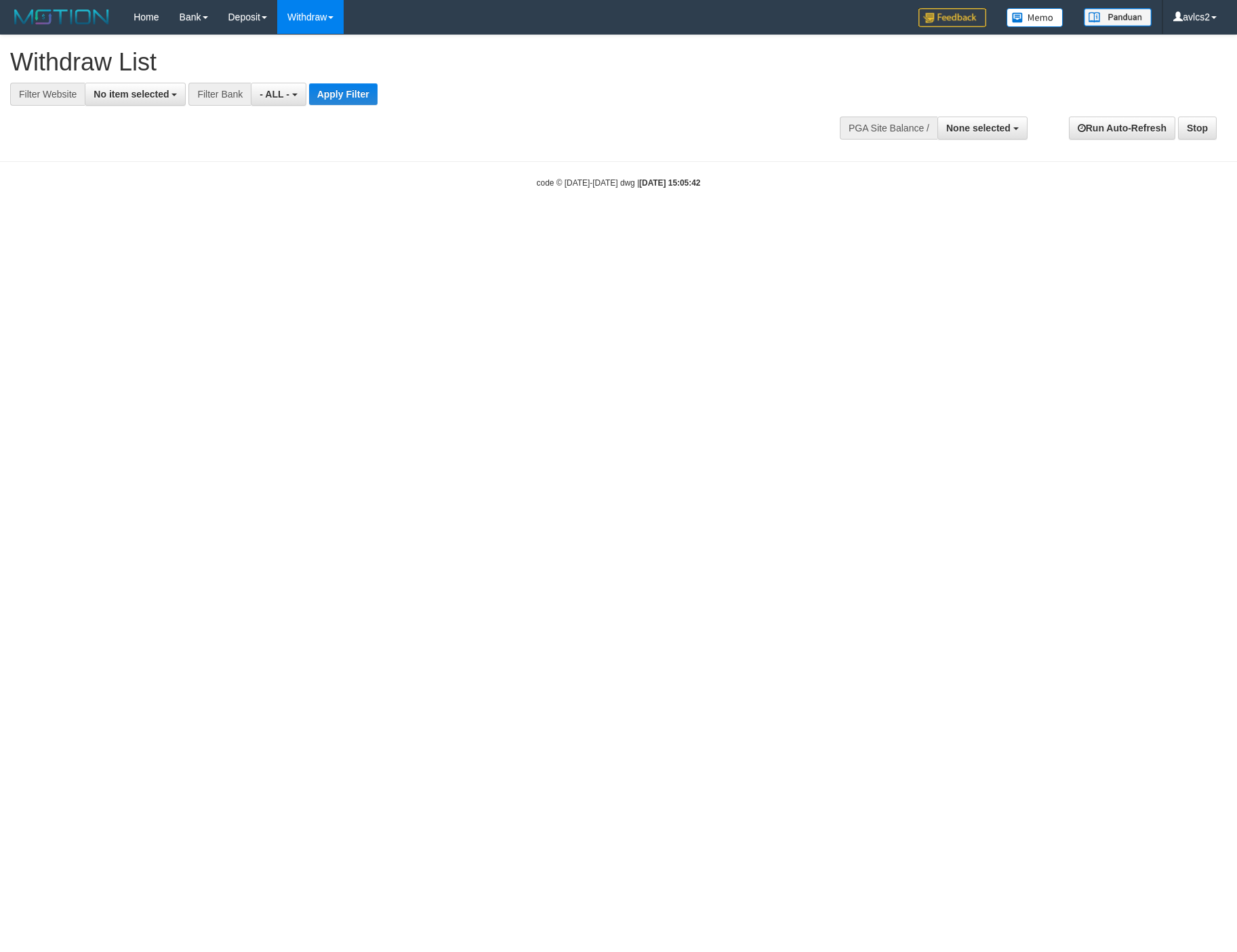
select select
click at [133, 93] on span "No item selected" at bounding box center [131, 94] width 75 height 11
click at [151, 206] on label "[OXPLAY] OBCTOP" at bounding box center [146, 204] width 121 height 19
select select "****"
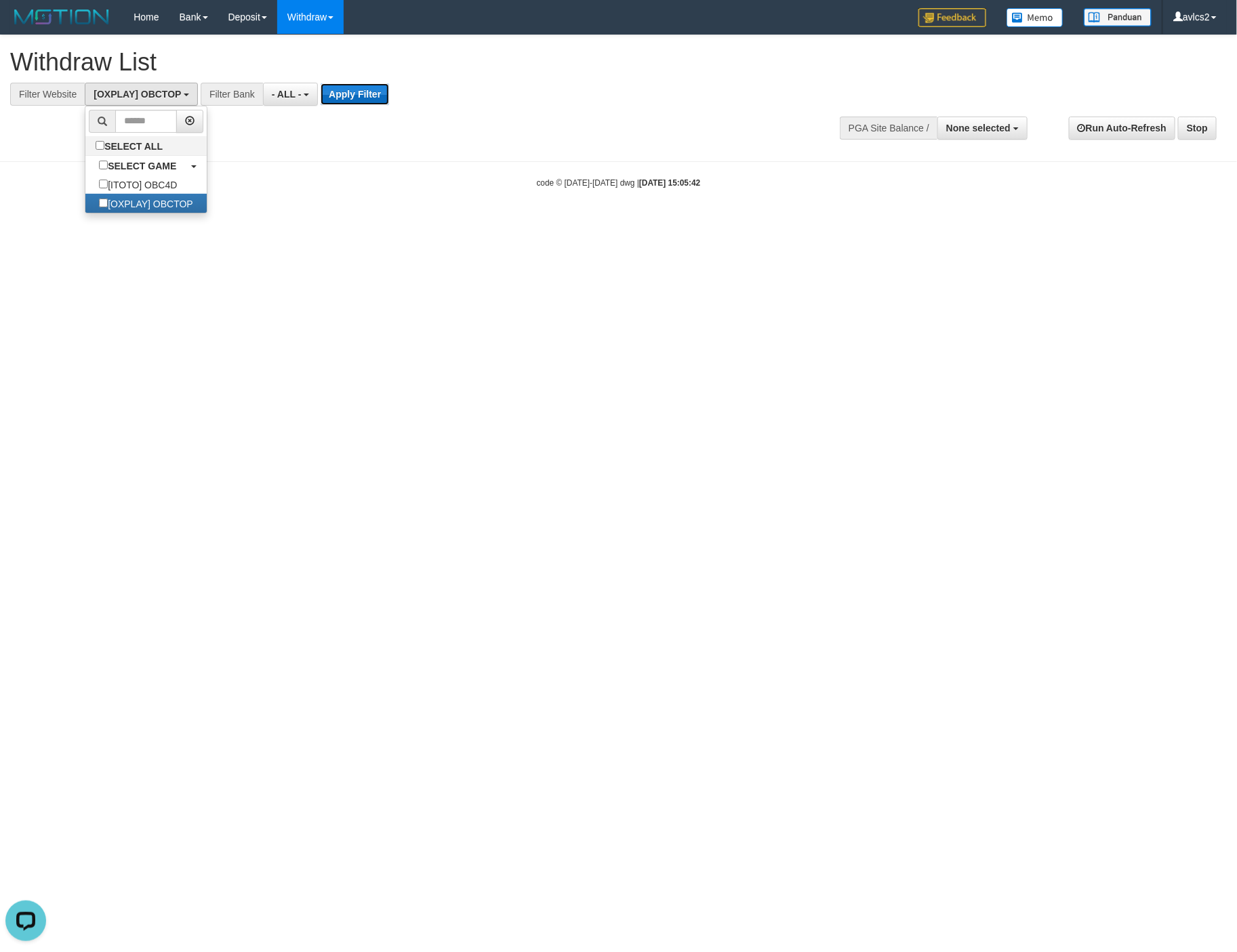
click at [348, 101] on button "Apply Filter" at bounding box center [354, 93] width 68 height 21
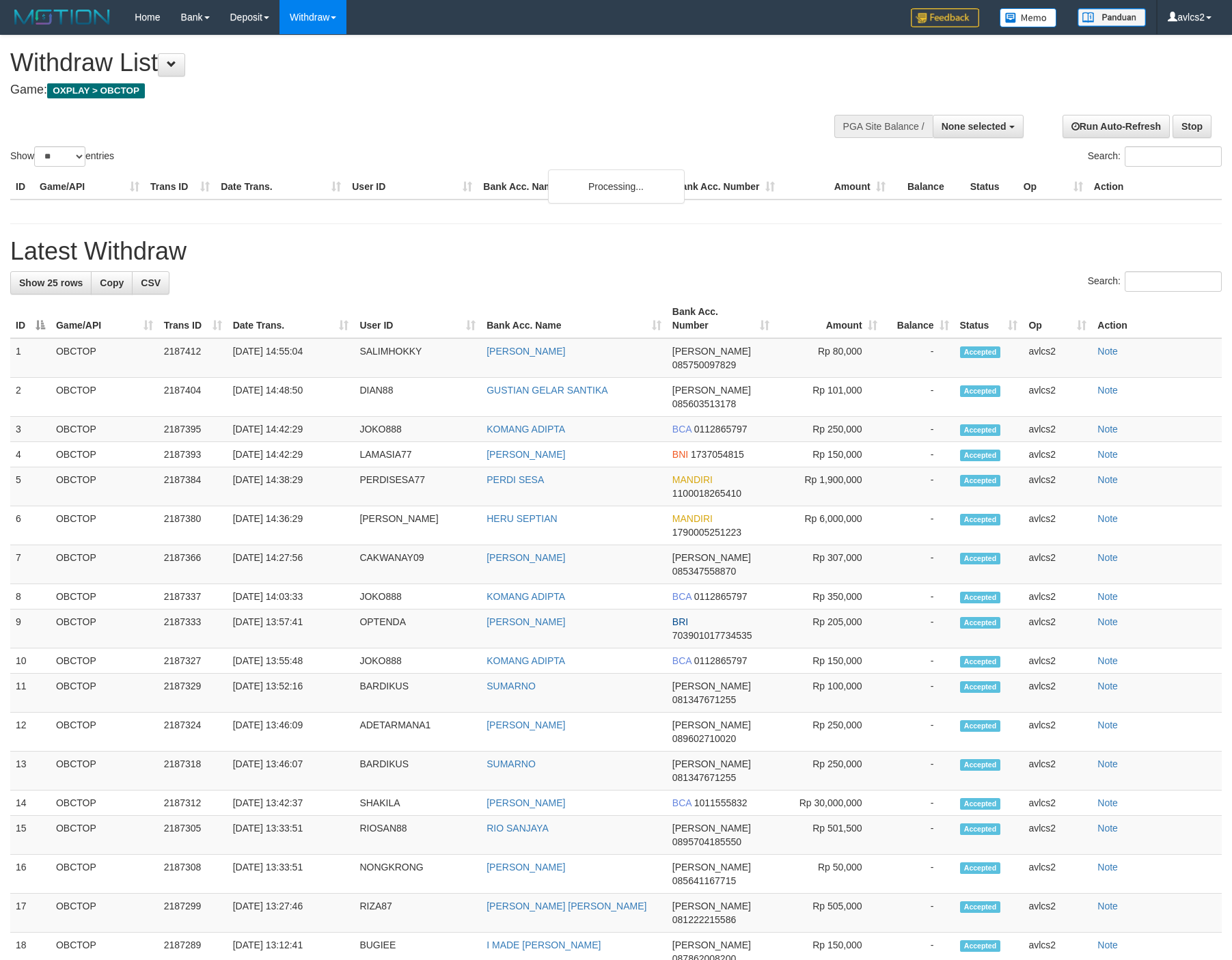
select select
select select "**"
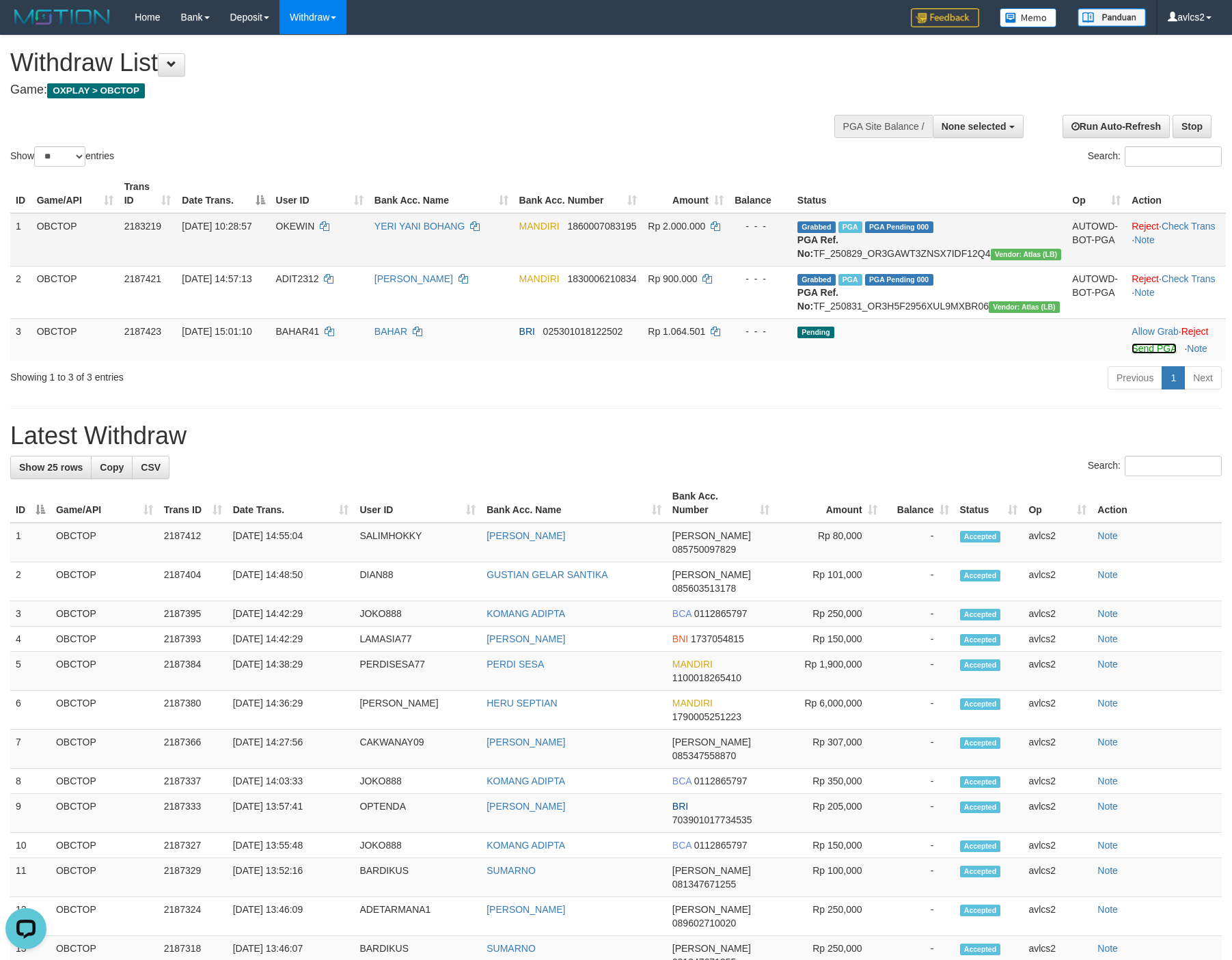
drag, startPoint x: 1130, startPoint y: 371, endPoint x: 700, endPoint y: 275, distance: 440.6
click at [1131, 354] on link "Send PGA" at bounding box center [1153, 348] width 44 height 11
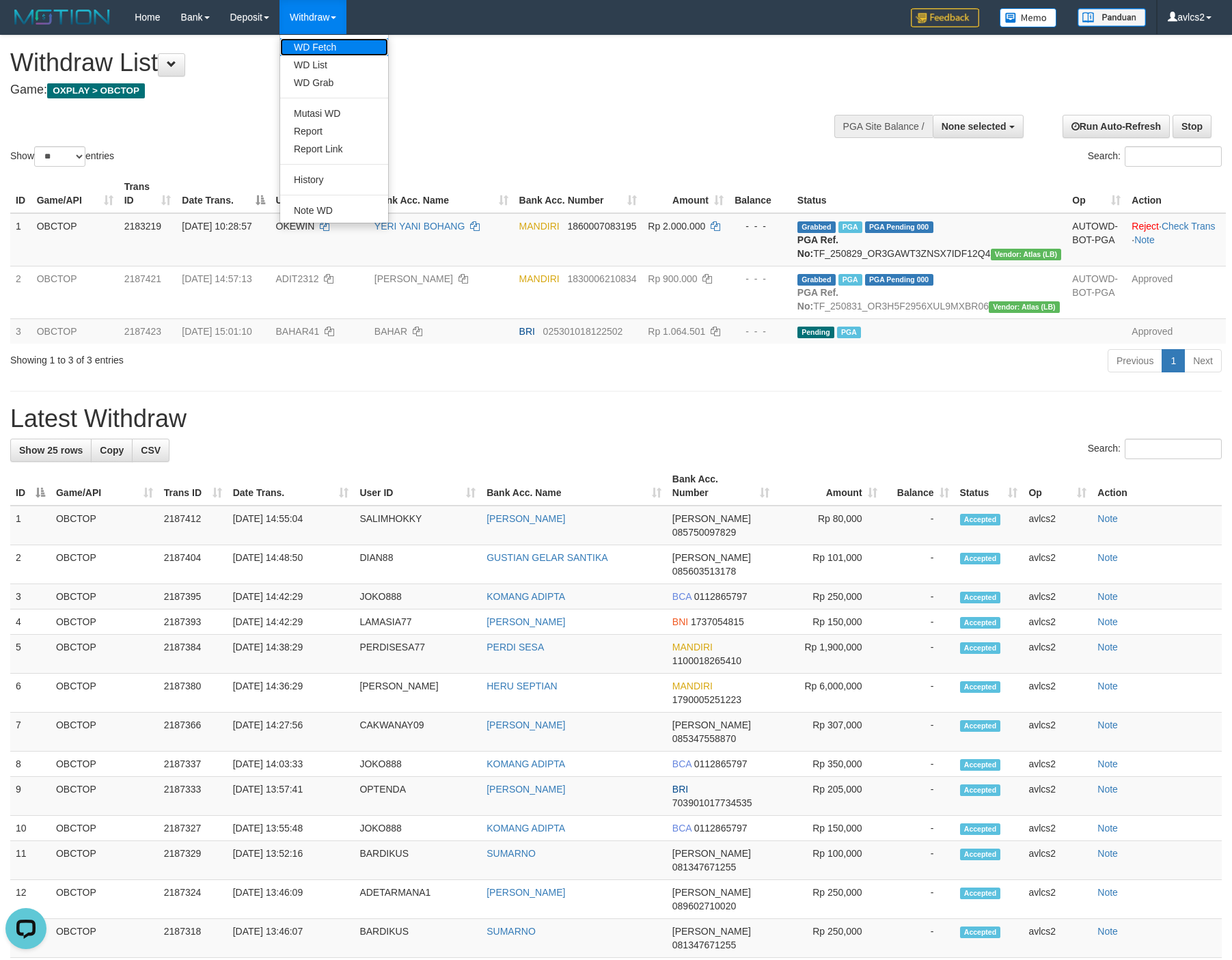
click at [324, 47] on link "WD Fetch" at bounding box center [334, 47] width 108 height 18
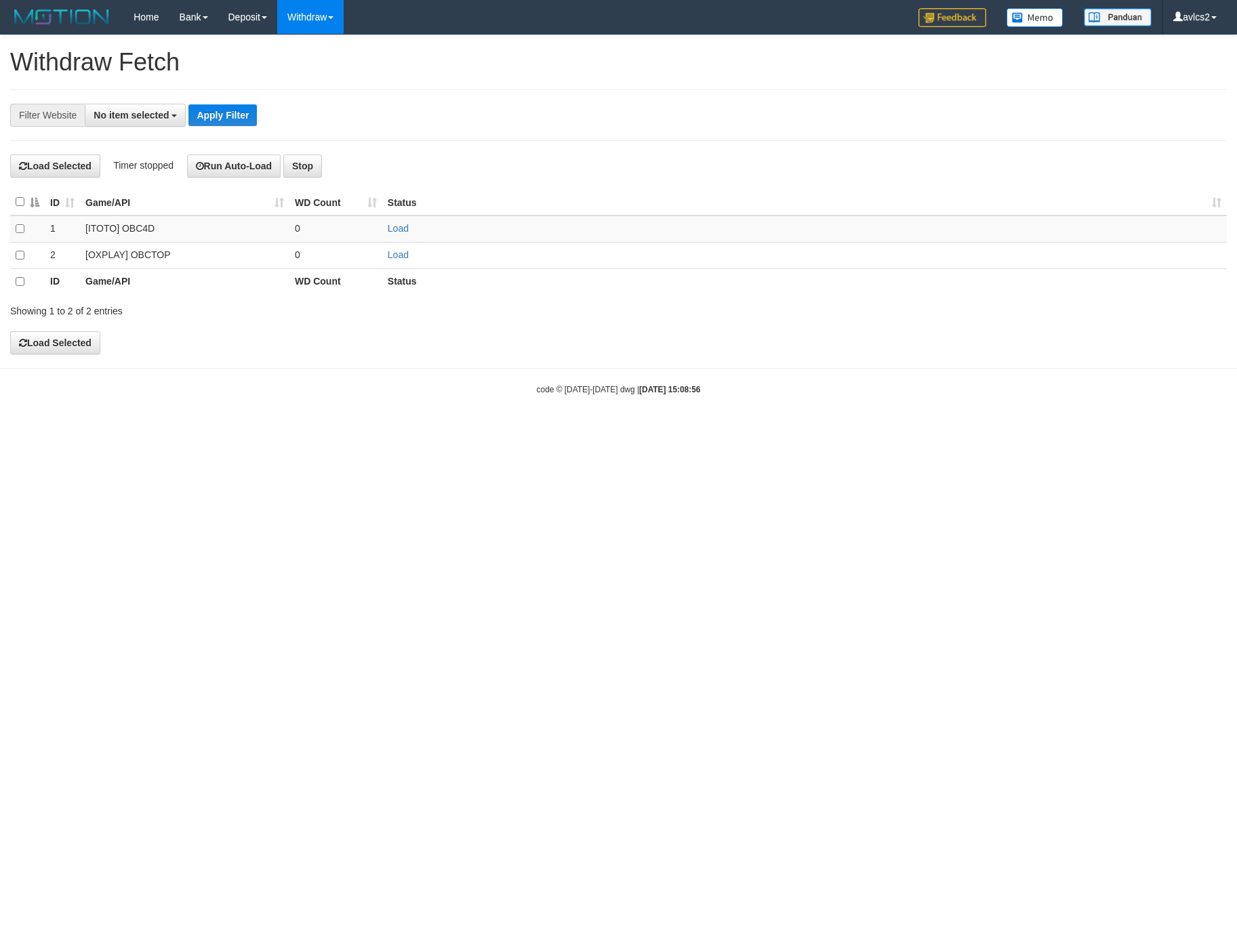
select select
click at [401, 259] on link "Load" at bounding box center [398, 254] width 21 height 11
click at [320, 71] on link "WD List" at bounding box center [332, 65] width 107 height 18
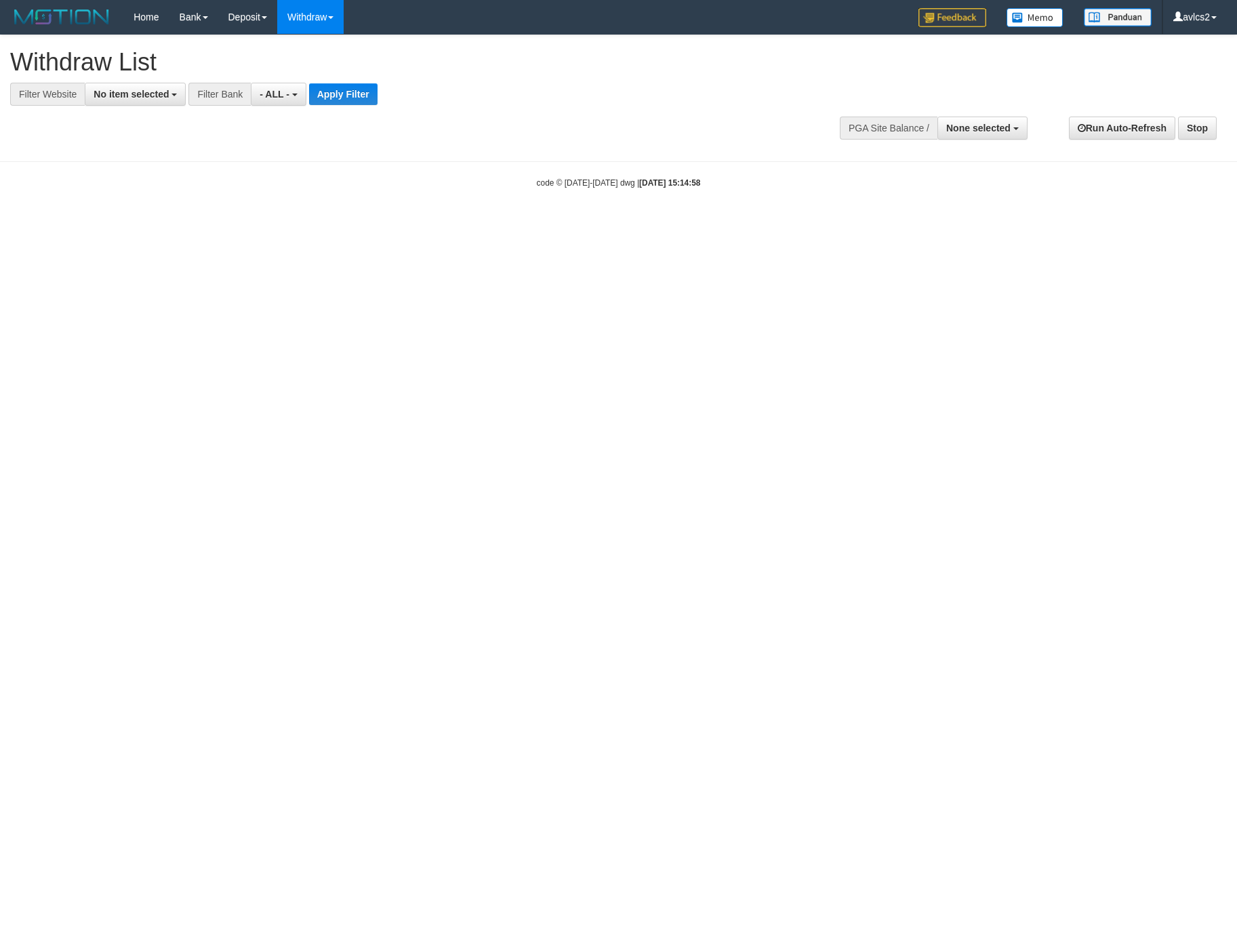
select select
click at [117, 92] on span "No item selected" at bounding box center [131, 94] width 75 height 11
click at [145, 212] on label "[OXPLAY] OBCTOP" at bounding box center [146, 204] width 121 height 19
select select "****"
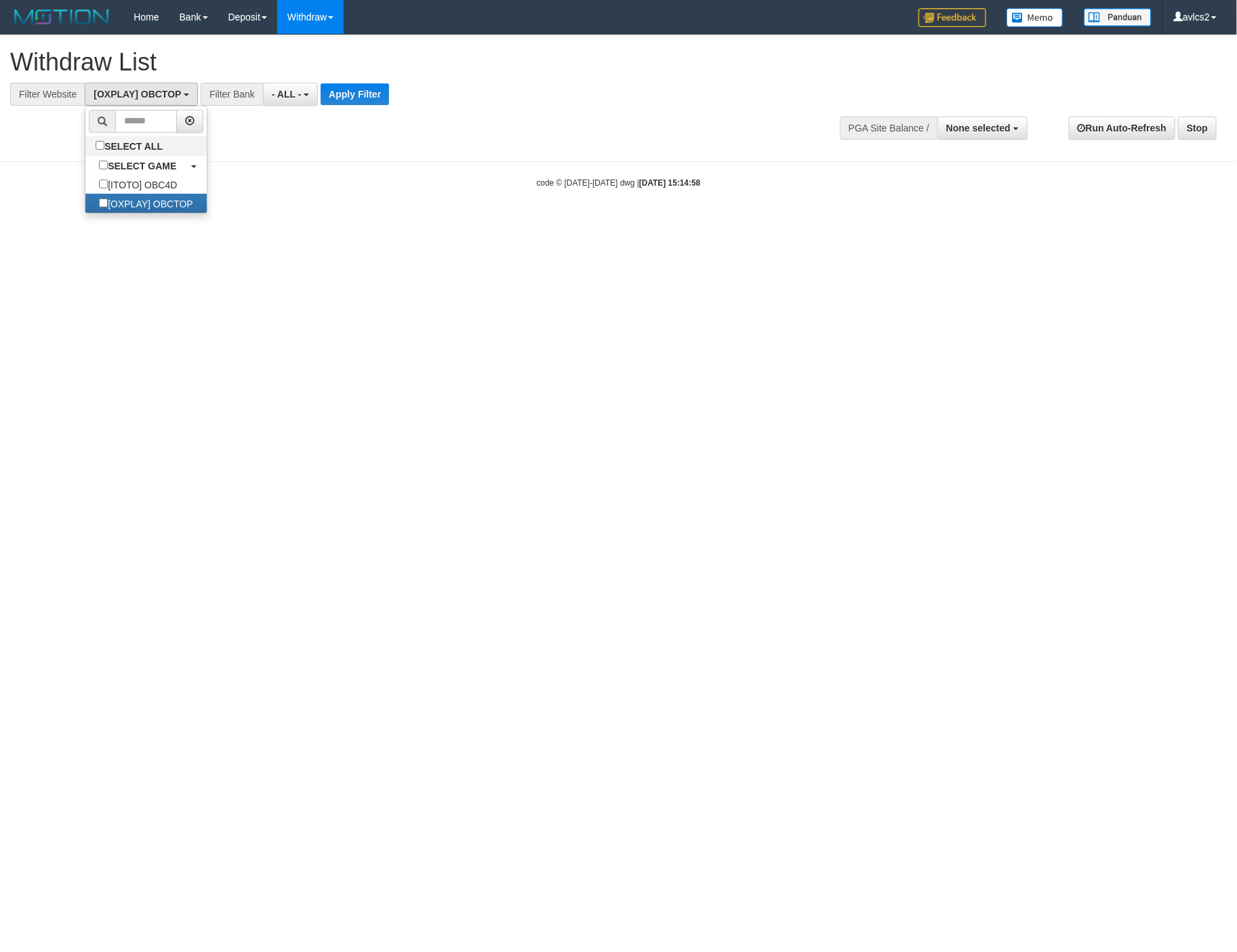
scroll to position [23, 0]
click at [371, 85] on button "Apply Filter" at bounding box center [354, 93] width 68 height 21
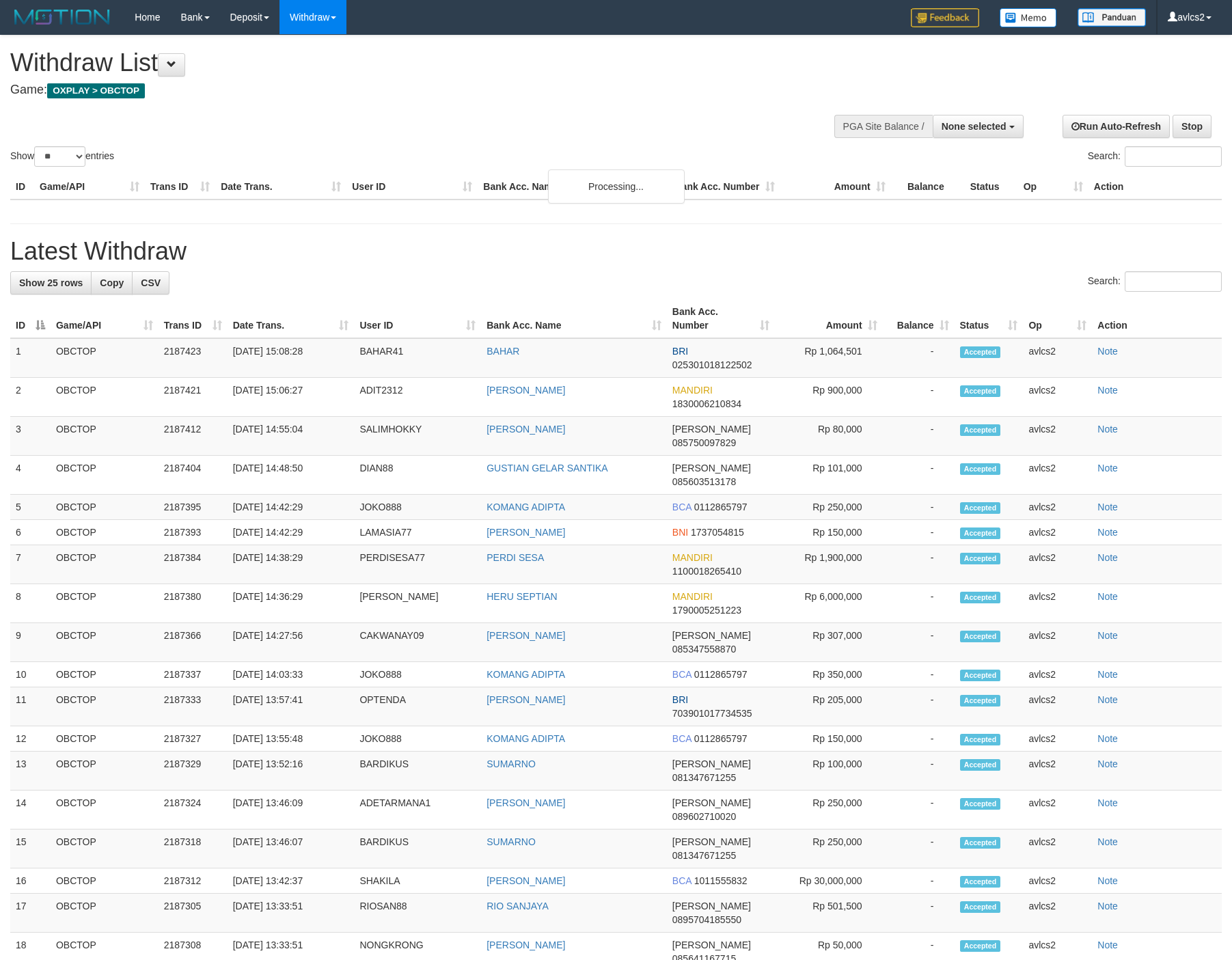
select select
select select "**"
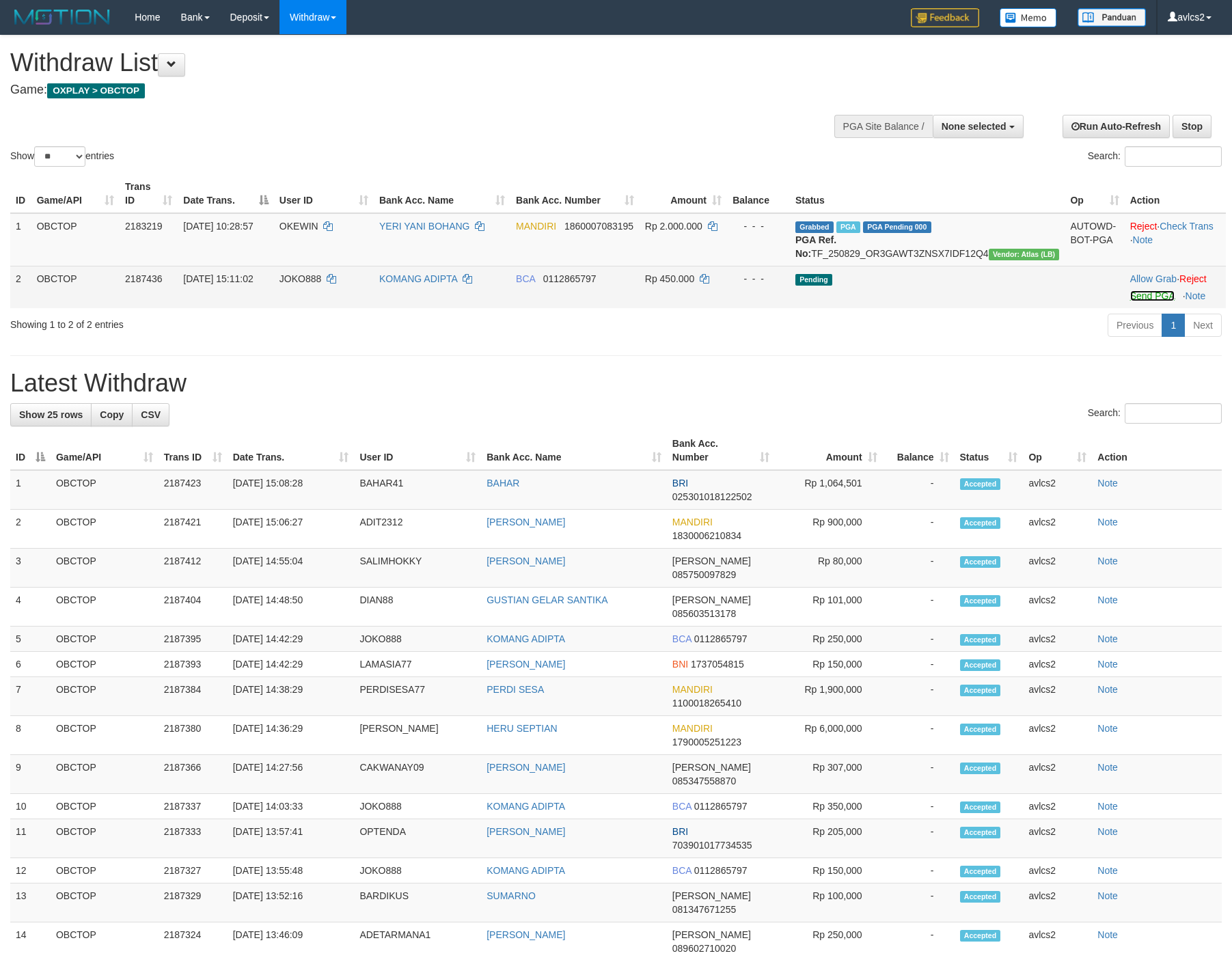
click at [1136, 301] on link "Send PGA" at bounding box center [1152, 296] width 44 height 11
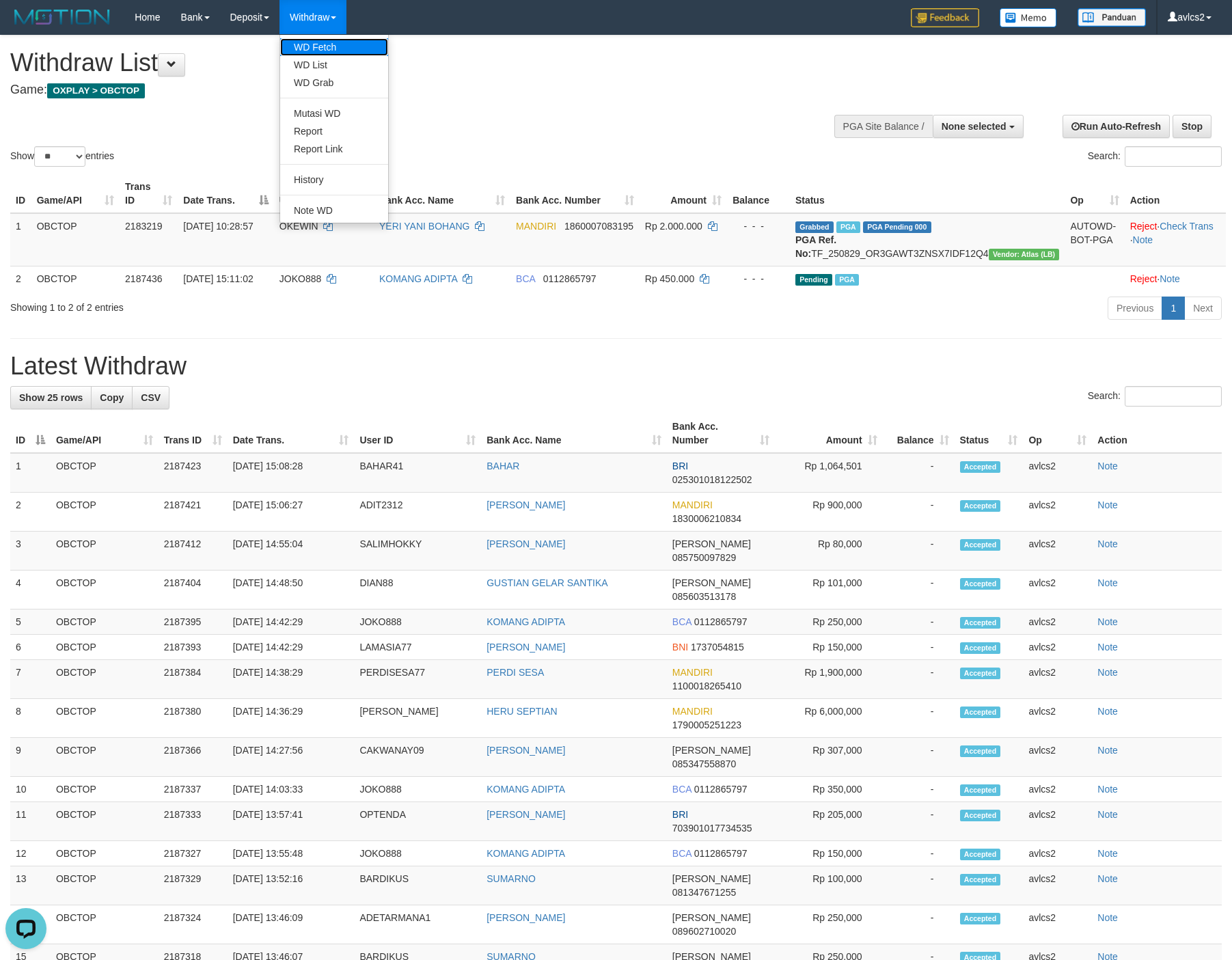
click at [318, 54] on link "WD Fetch" at bounding box center [334, 47] width 108 height 18
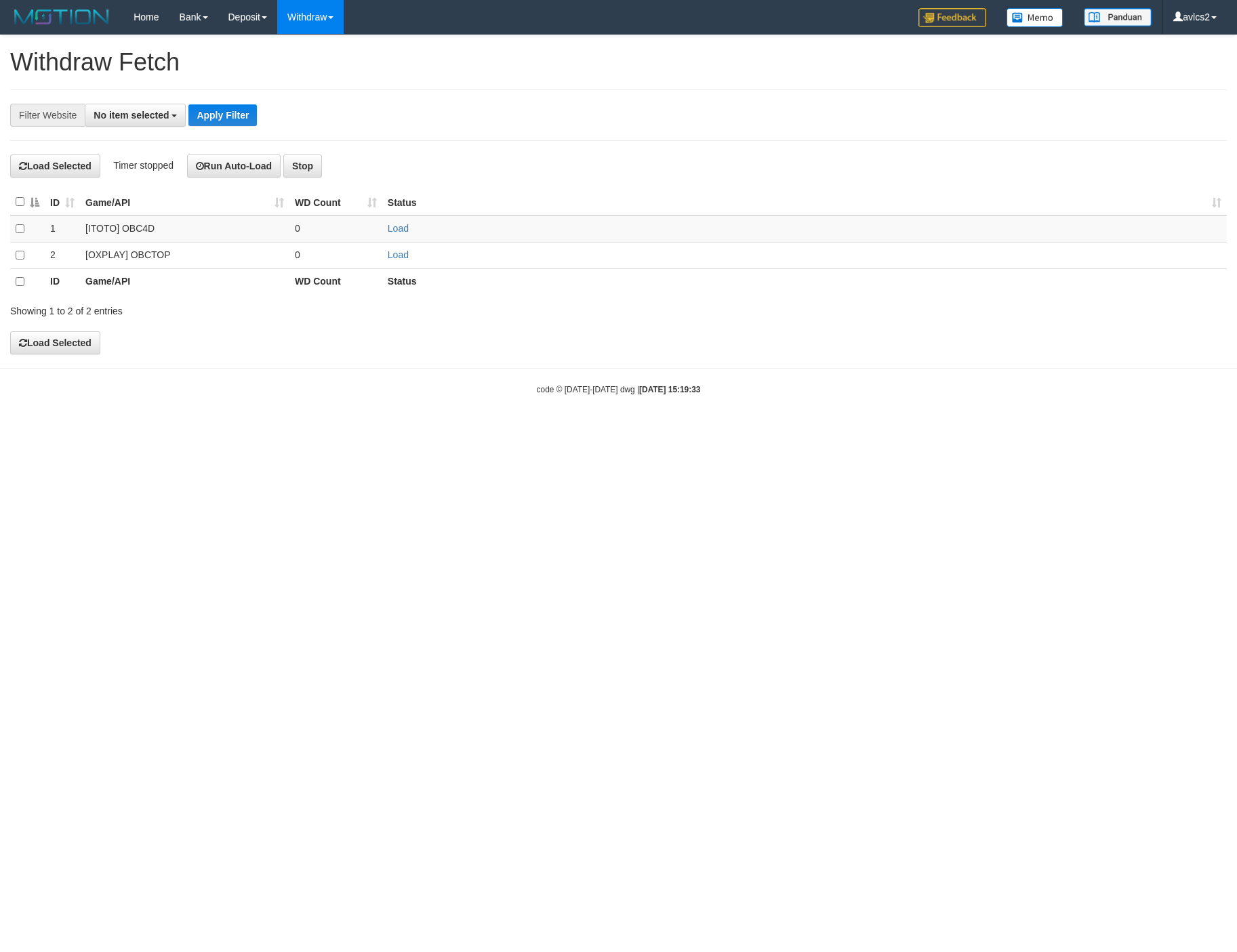
select select
click at [391, 260] on link "Load" at bounding box center [398, 254] width 21 height 11
click at [316, 69] on link "WD List" at bounding box center [332, 65] width 107 height 18
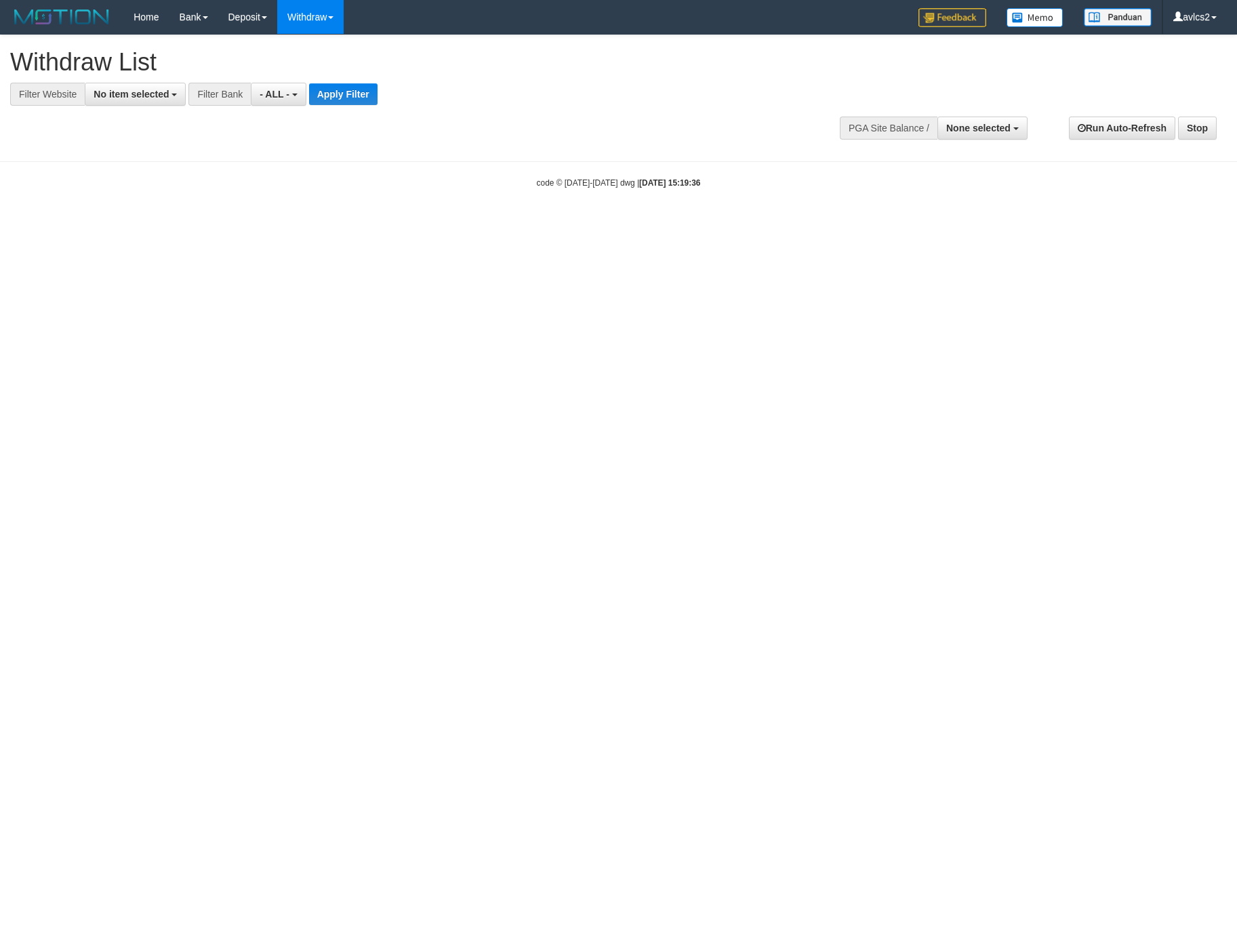
select select
click at [161, 93] on span "No item selected" at bounding box center [131, 94] width 75 height 11
click at [159, 203] on label "[OXPLAY] OBCTOP" at bounding box center [146, 204] width 121 height 19
select select "****"
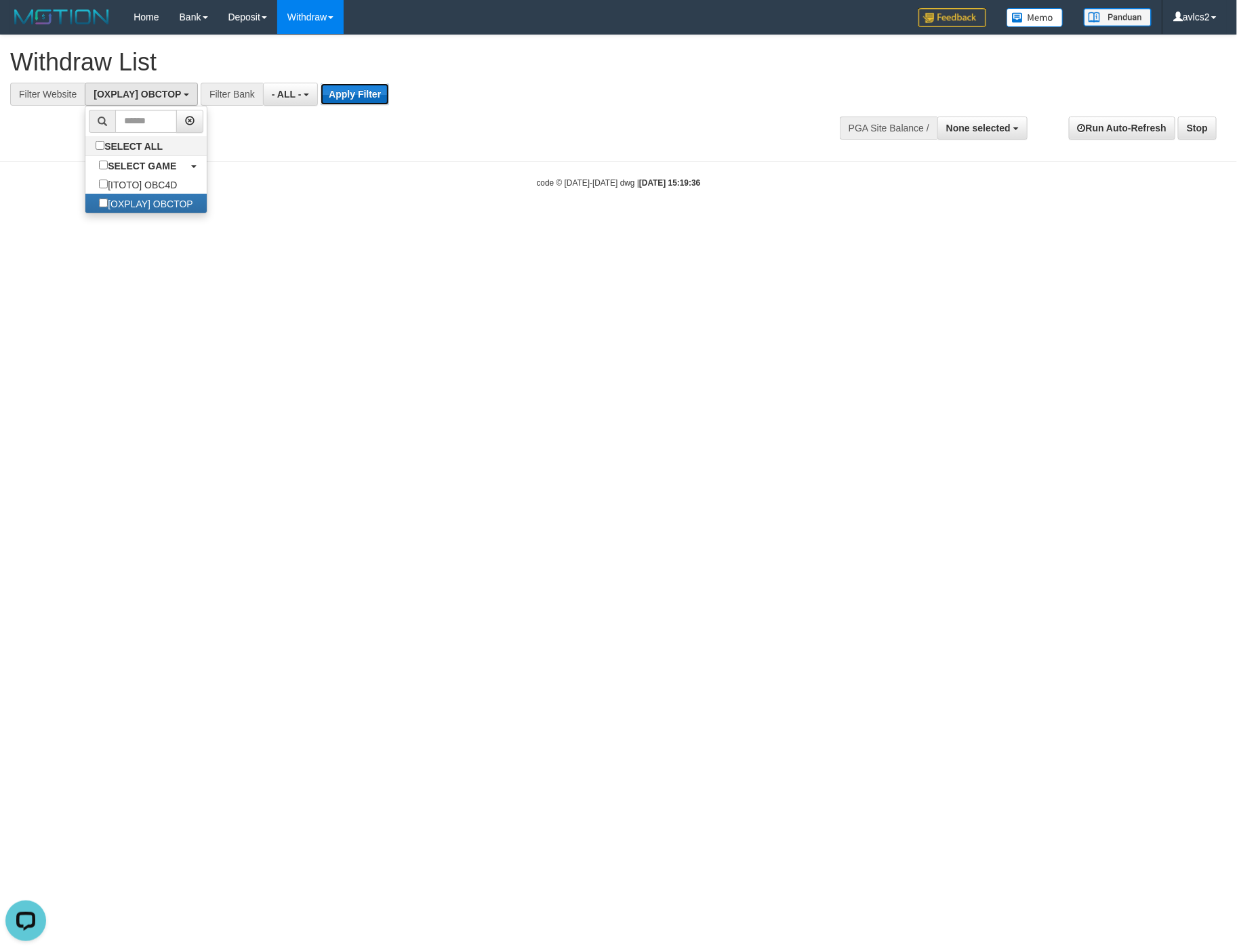
click at [356, 90] on button "Apply Filter" at bounding box center [354, 93] width 68 height 21
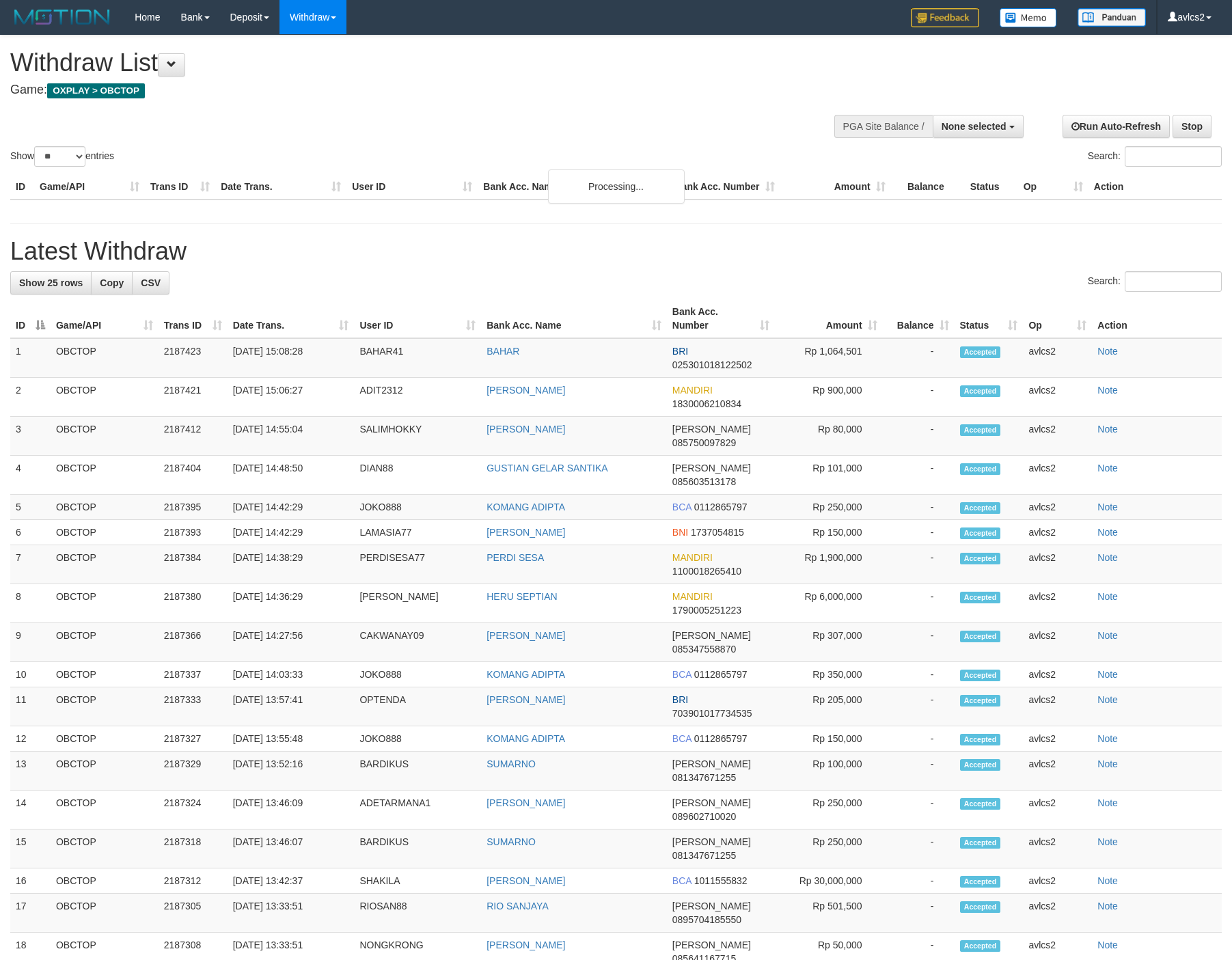
select select
select select "**"
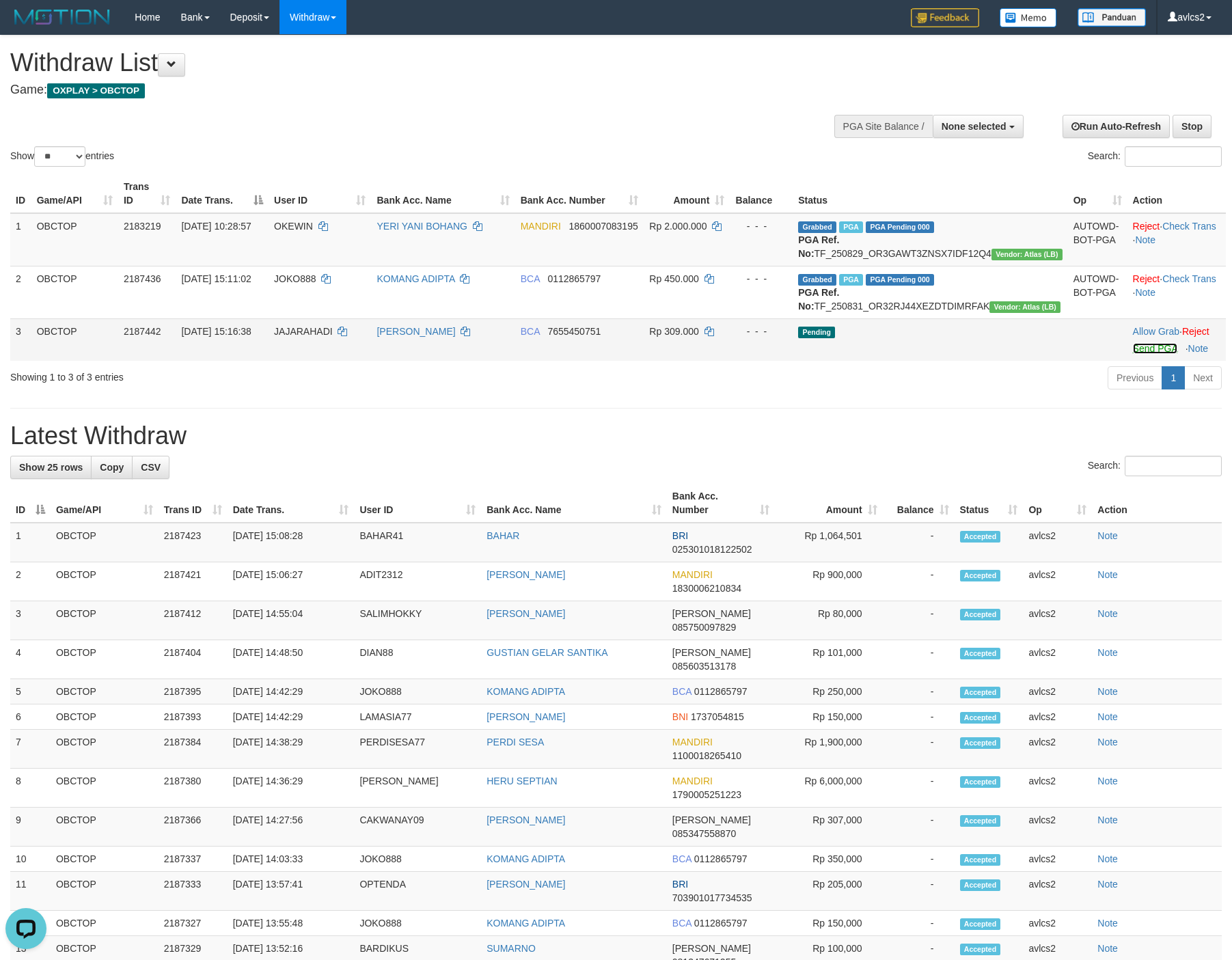
click at [1142, 354] on link "Send PGA" at bounding box center [1155, 348] width 44 height 11
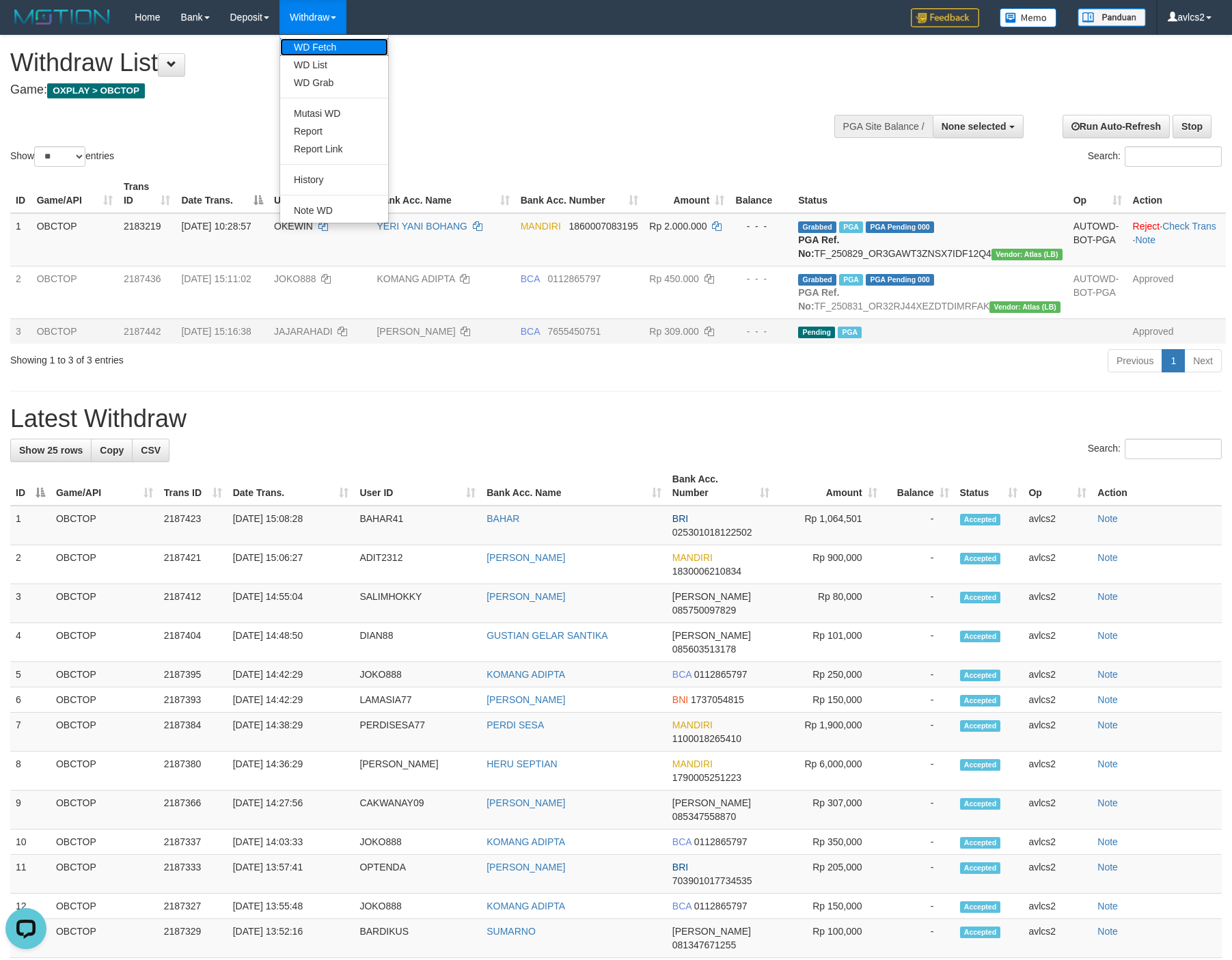
click at [312, 41] on link "WD Fetch" at bounding box center [334, 47] width 108 height 18
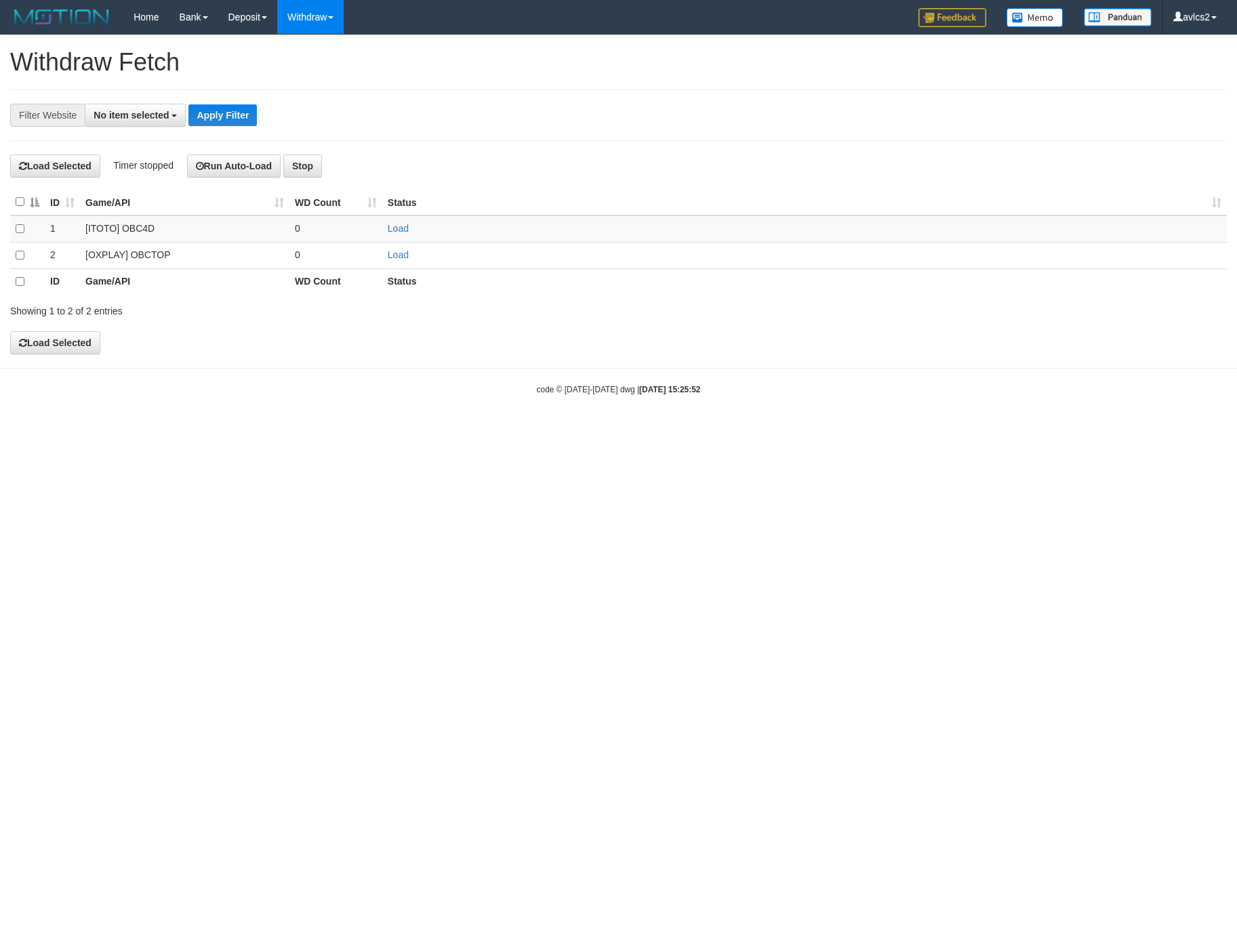
select select
click at [396, 256] on link "Load" at bounding box center [398, 254] width 21 height 11
click at [330, 65] on link "WD List" at bounding box center [332, 65] width 107 height 18
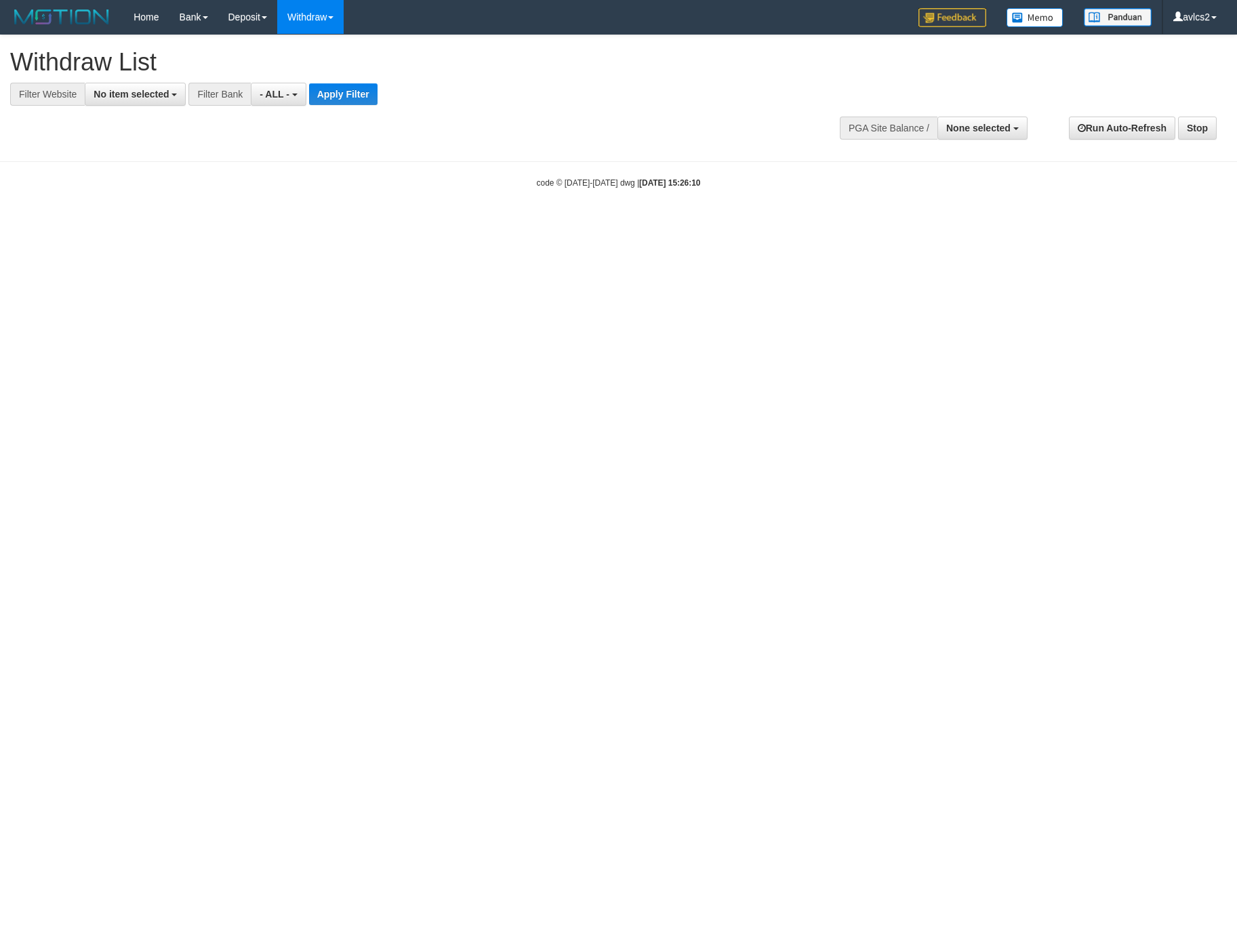
select select
click at [149, 102] on button "No item selected" at bounding box center [135, 93] width 101 height 23
click at [155, 206] on label "[OXPLAY] OBCTOP" at bounding box center [146, 204] width 121 height 19
select select "****"
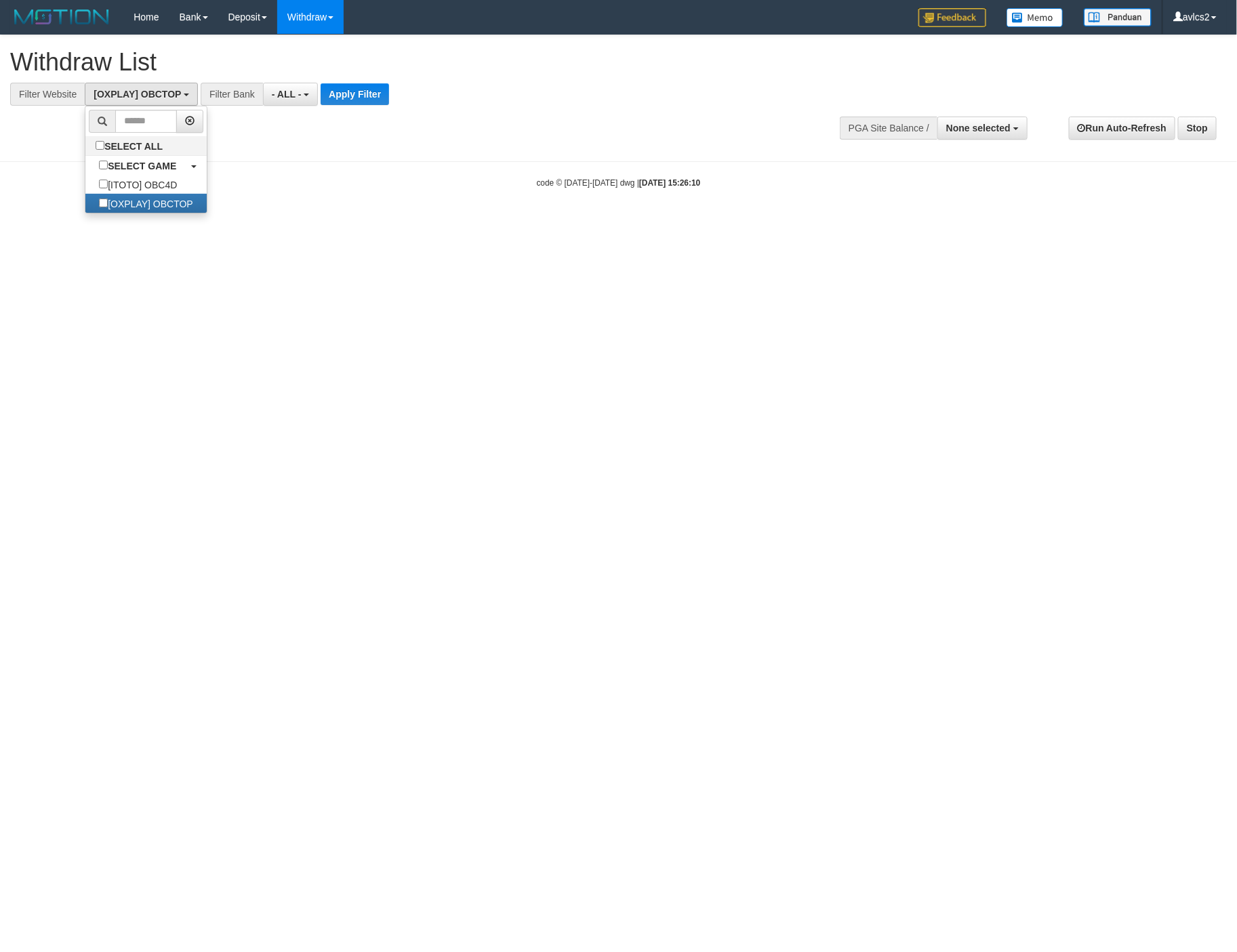
scroll to position [23, 0]
click at [346, 84] on button "Apply Filter" at bounding box center [354, 93] width 68 height 21
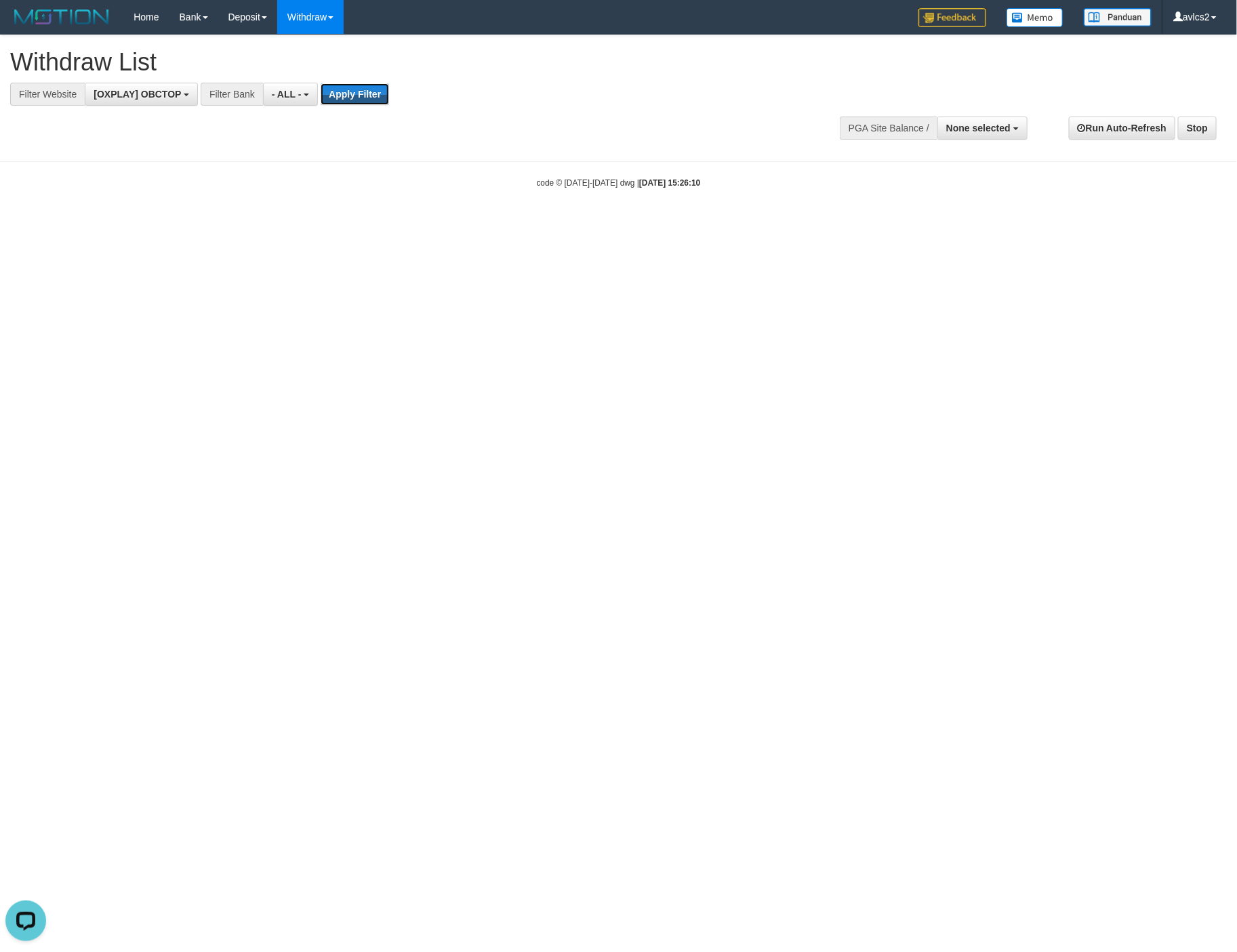
scroll to position [0, 0]
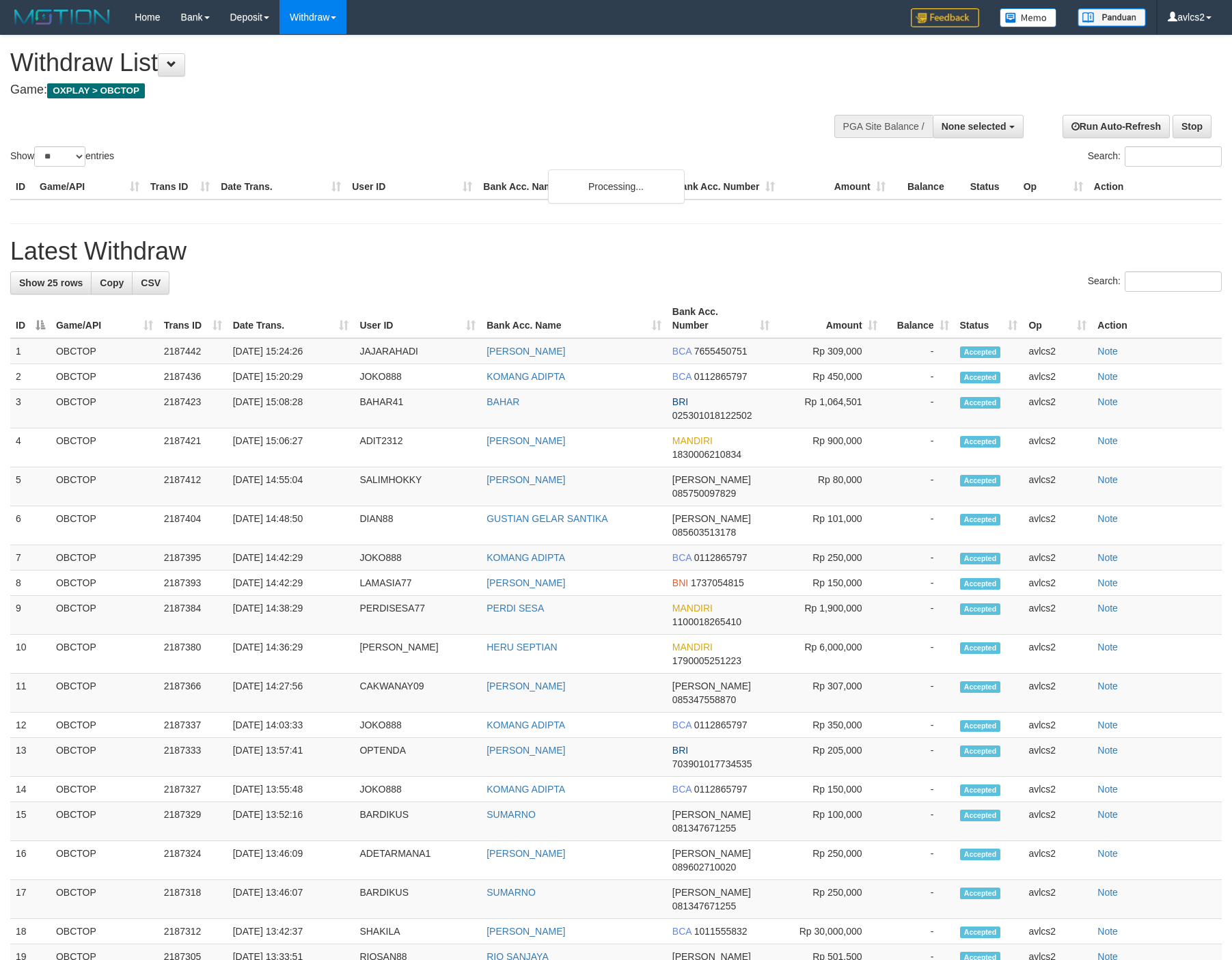
select select
select select "**"
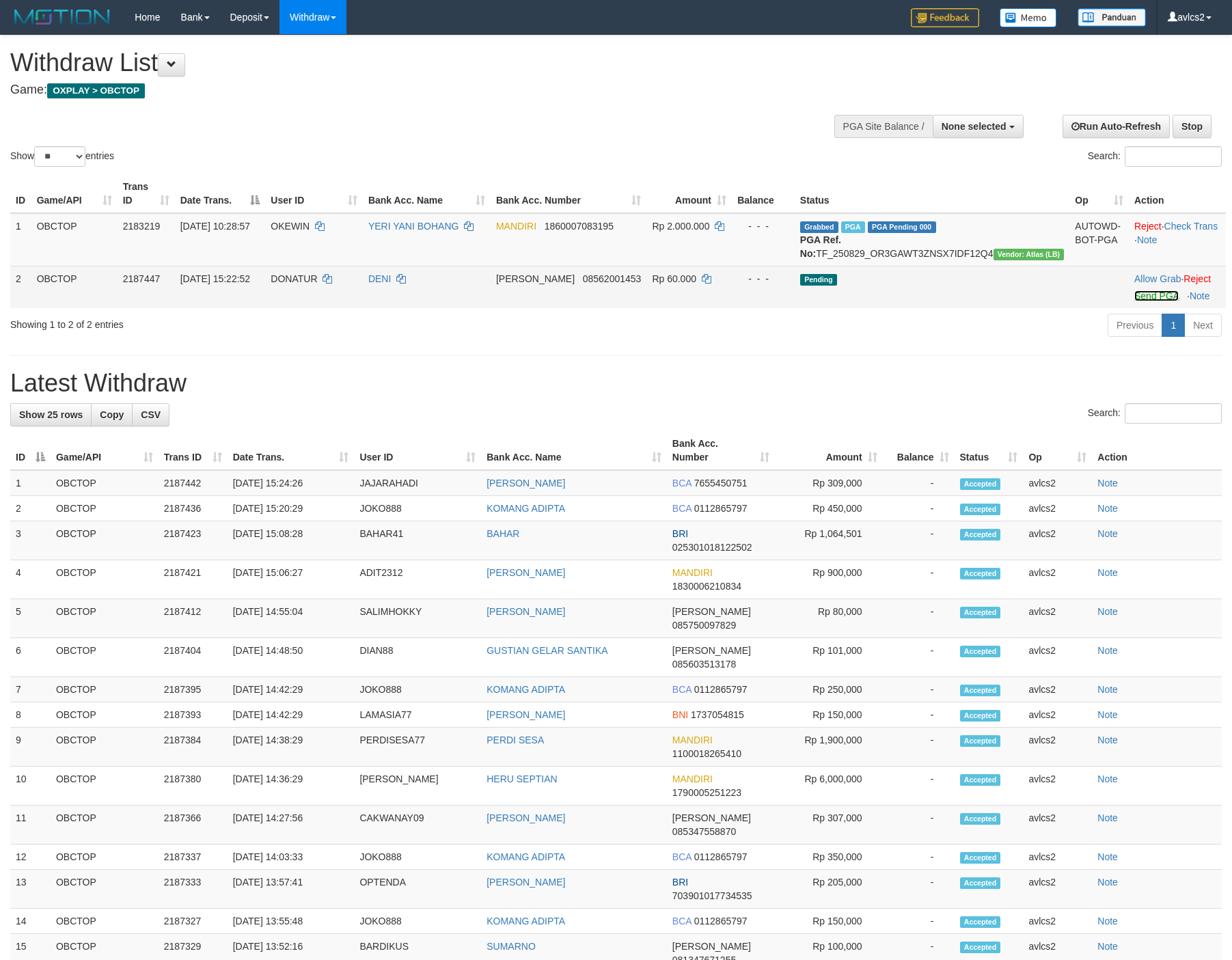
click at [1150, 301] on link "Send PGA" at bounding box center [1156, 296] width 44 height 11
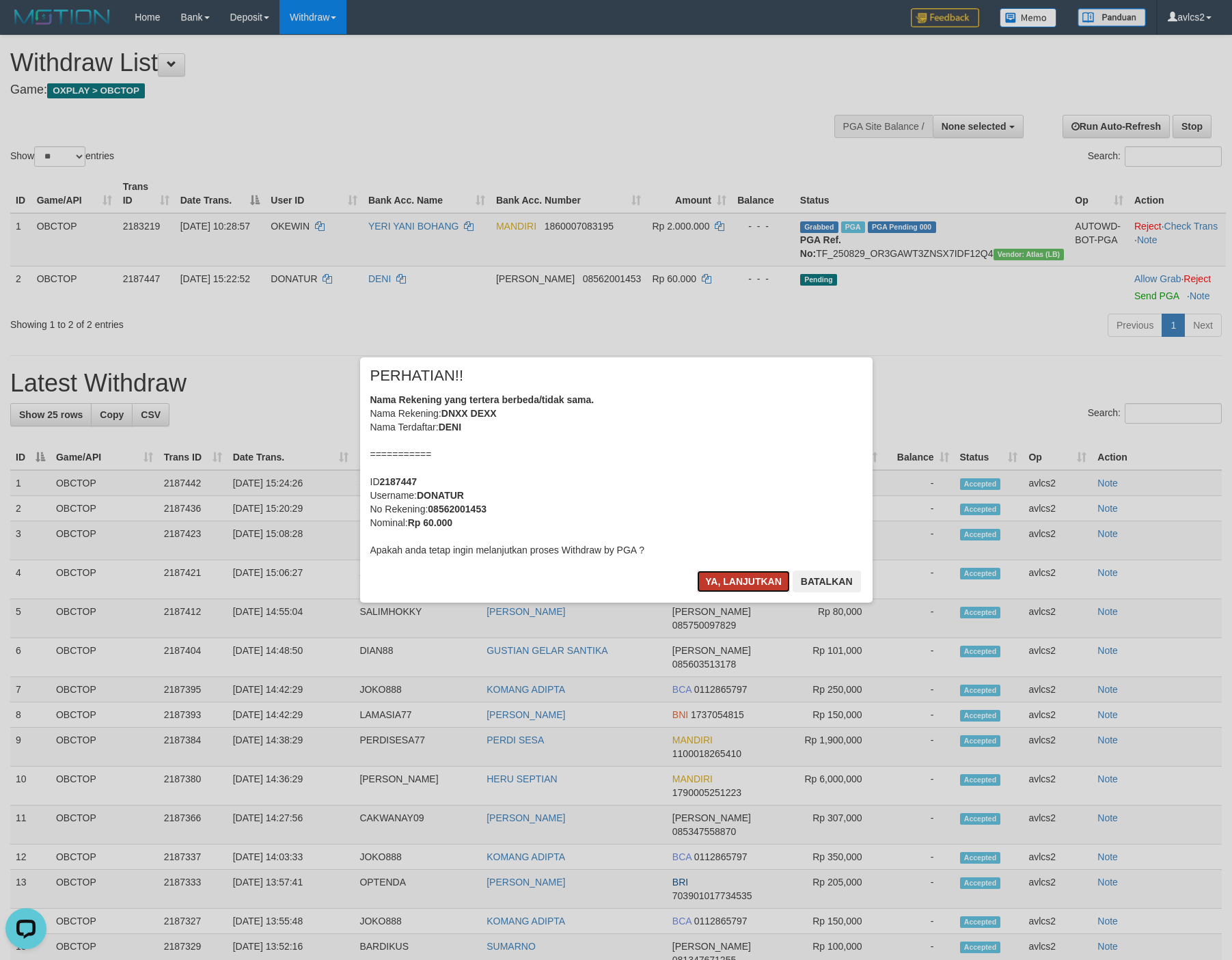
click at [740, 580] on button "Ya, lanjutkan" at bounding box center [743, 581] width 93 height 21
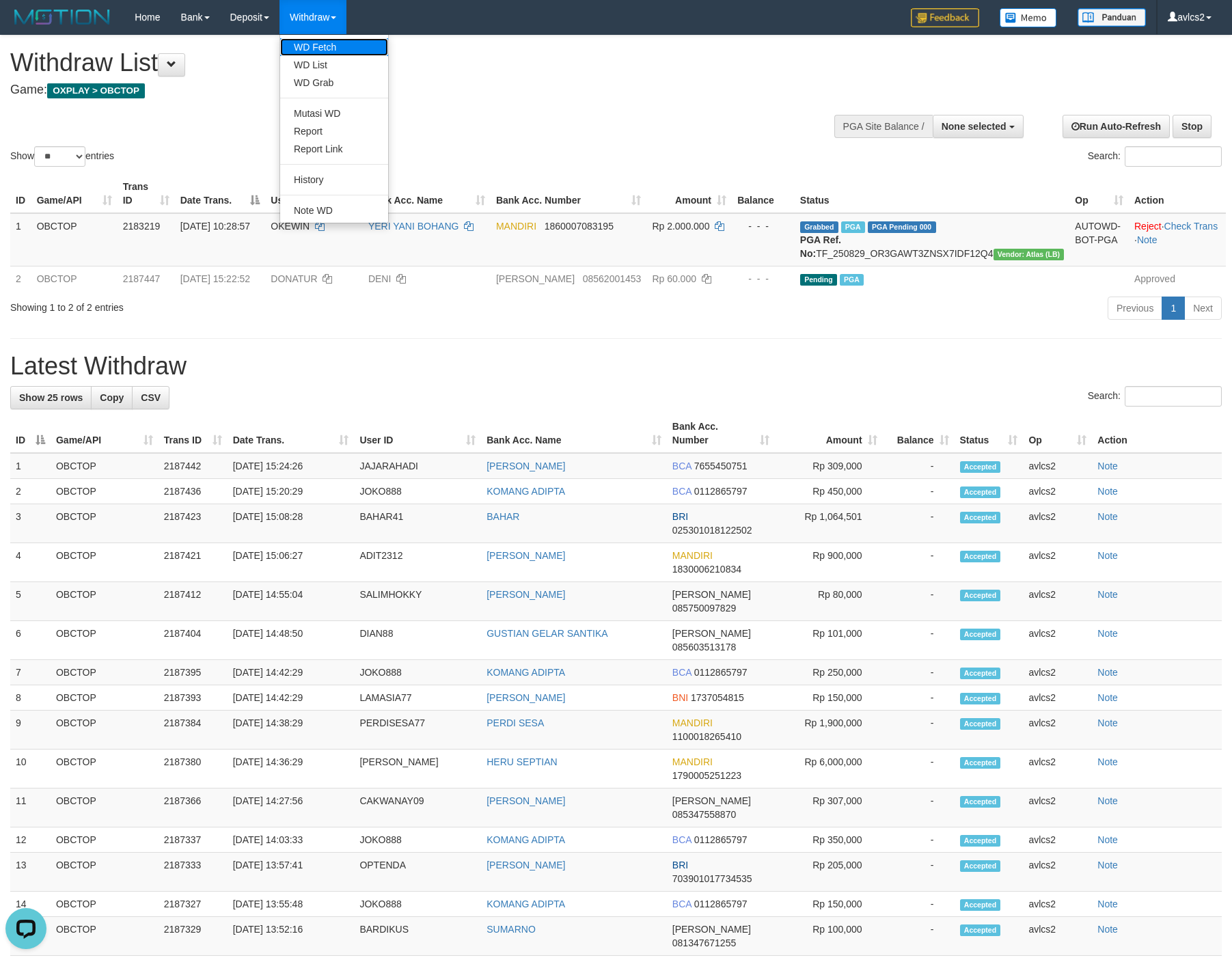
click at [303, 47] on link "WD Fetch" at bounding box center [334, 47] width 108 height 18
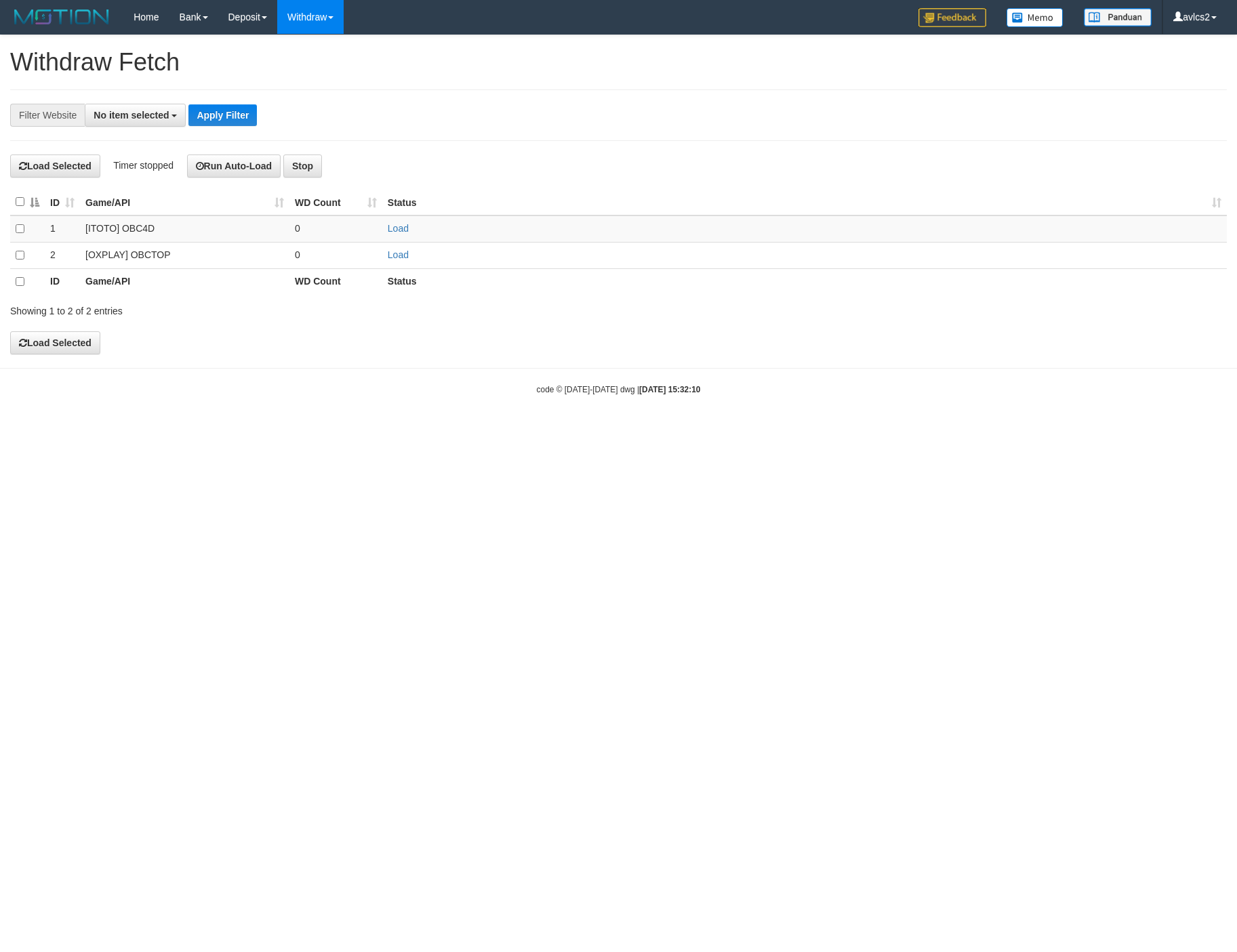
select select
